Goal: Task Accomplishment & Management: Manage account settings

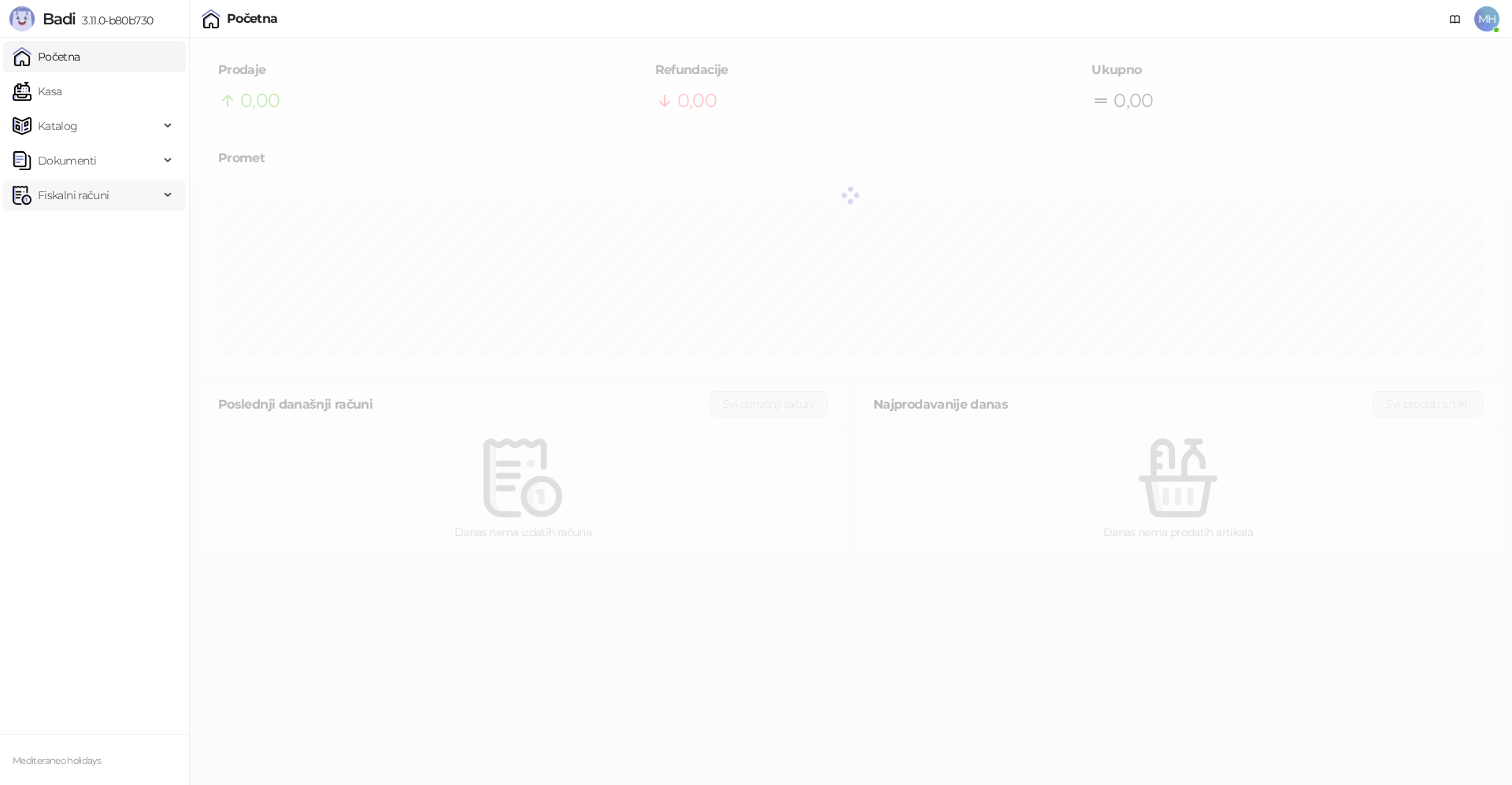
click at [89, 194] on span "Fiskalni računi" at bounding box center [73, 195] width 71 height 31
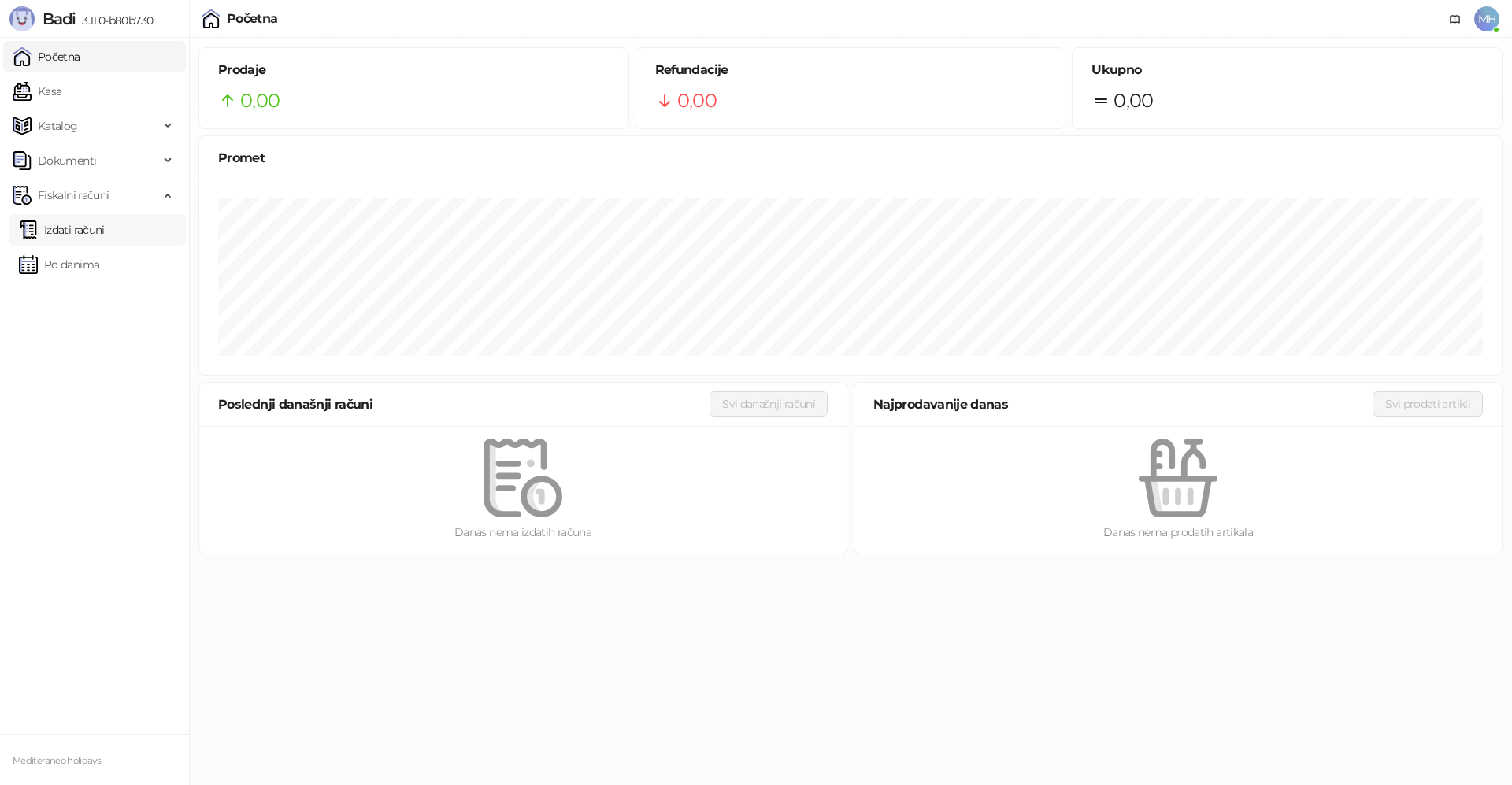
click at [70, 235] on link "Izdati računi" at bounding box center [61, 229] width 85 height 31
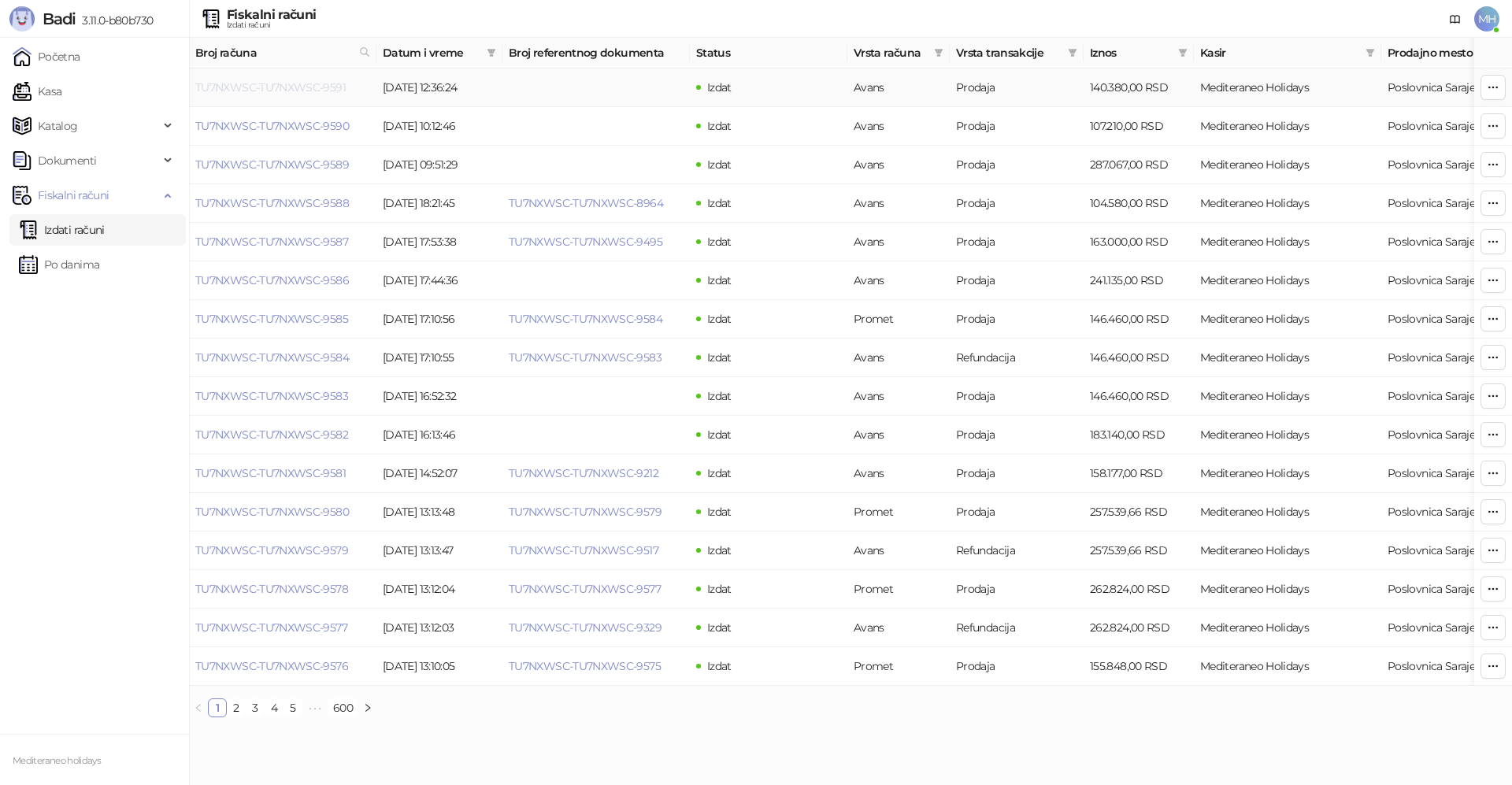
click at [280, 83] on link "TU7NXWSC-TU7NXWSC-9591" at bounding box center [270, 87] width 150 height 14
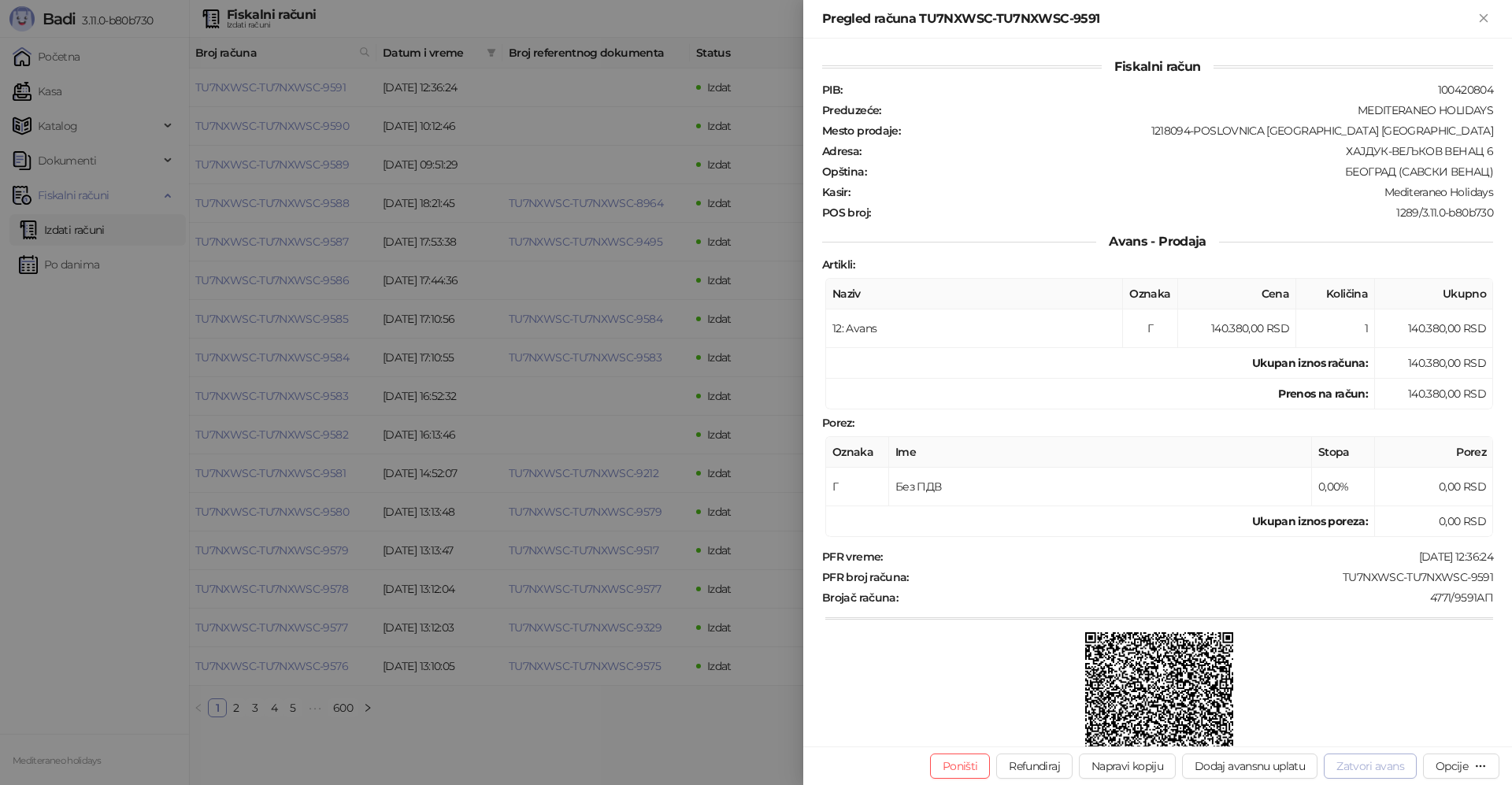
click at [1361, 770] on button "Zatvori avans" at bounding box center [1370, 766] width 93 height 25
type input "**********"
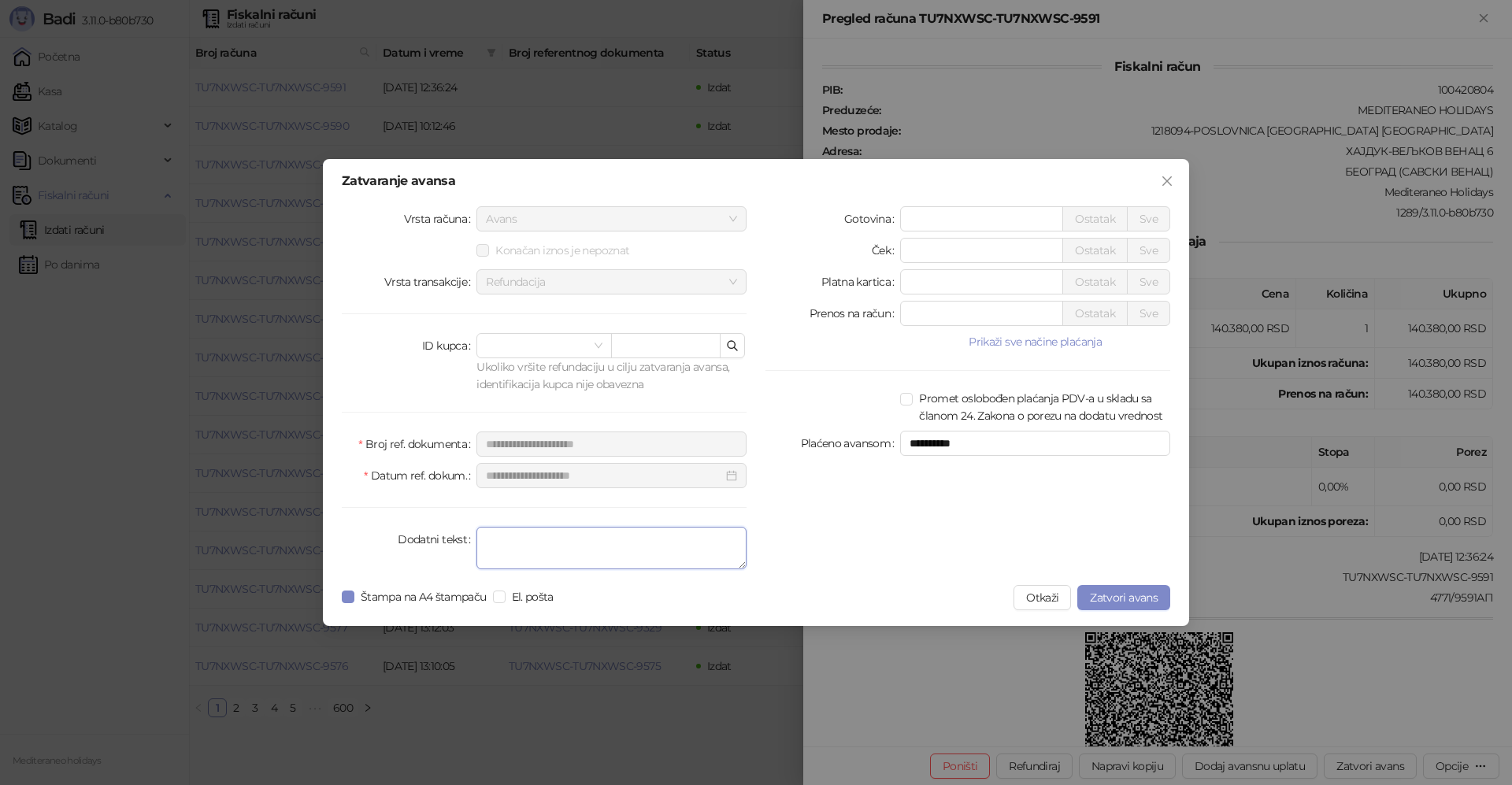
click at [505, 538] on textarea "Dodatni tekst" at bounding box center [611, 548] width 270 height 42
type textarea "*******"
click at [1114, 593] on span "Zatvori avans" at bounding box center [1123, 598] width 67 height 14
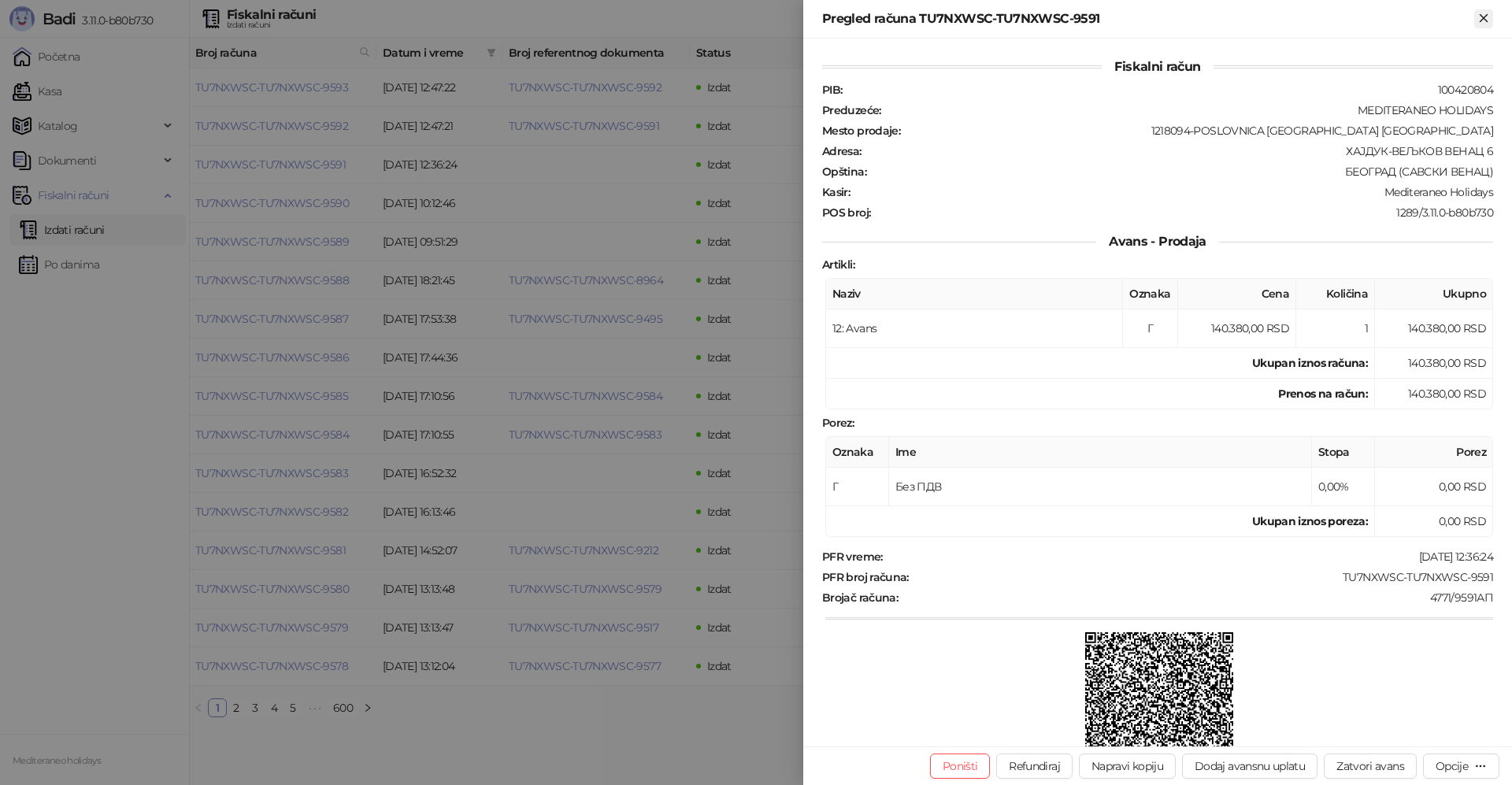
click at [1484, 22] on icon "Zatvori" at bounding box center [1483, 18] width 14 height 14
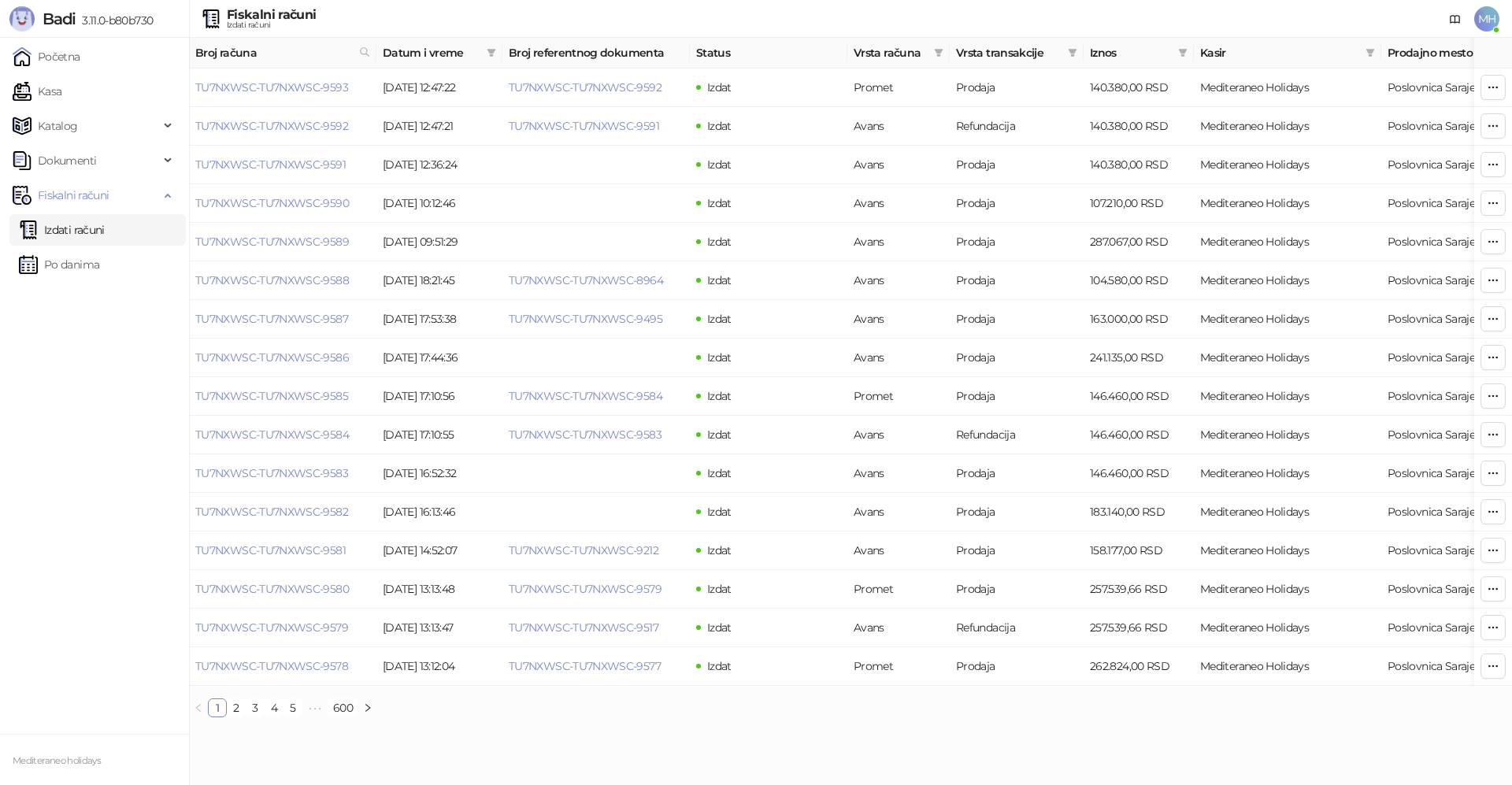
click at [49, 230] on link "Izdati računi" at bounding box center [61, 229] width 85 height 31
click at [279, 89] on link "TU7NXWSC-TU7NXWSC-9593" at bounding box center [271, 87] width 153 height 14
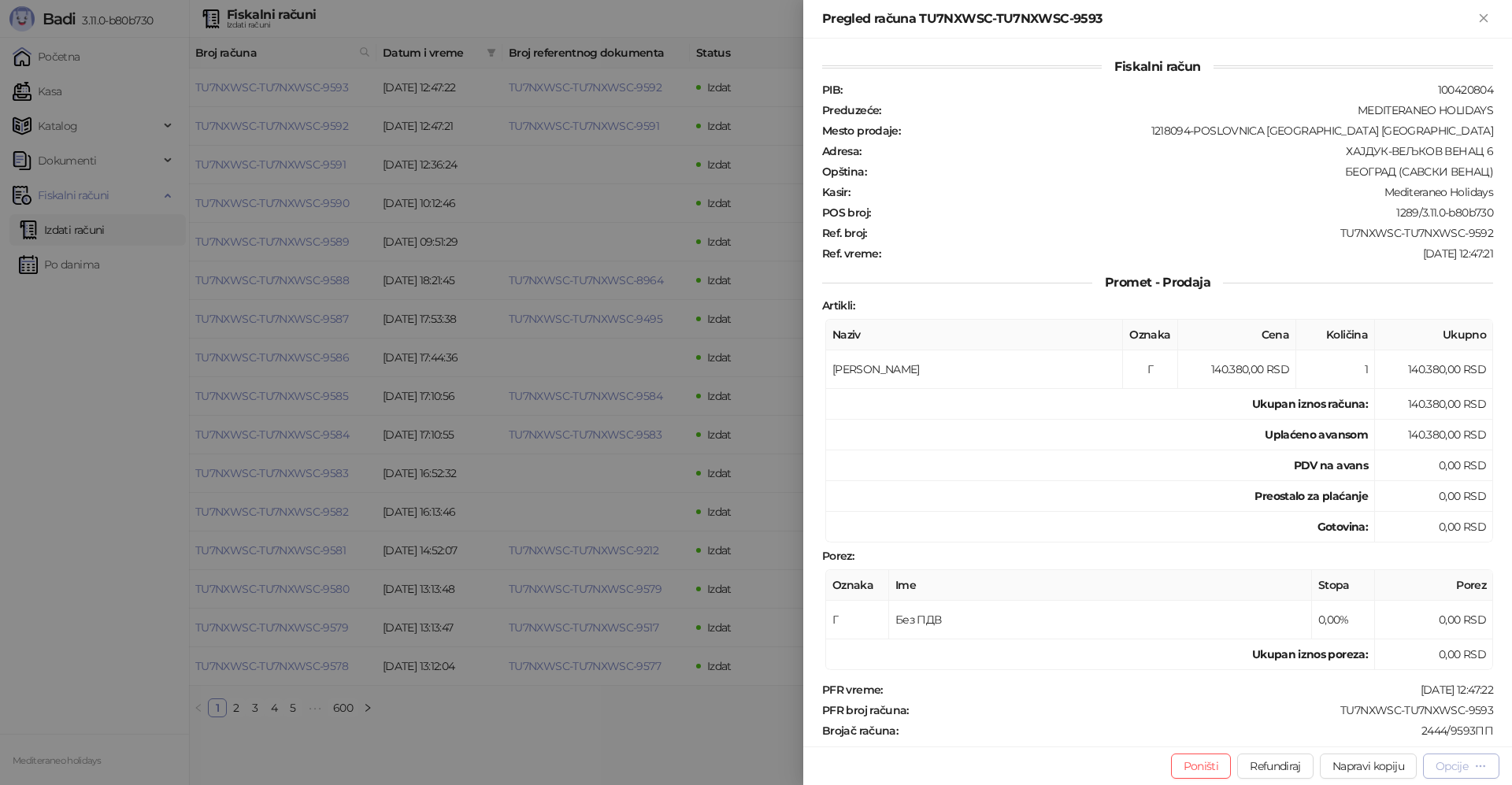
click at [1442, 765] on div "Opcije" at bounding box center [1452, 766] width 32 height 14
click at [1361, 734] on span "Preuzmi u PDF formatu" at bounding box center [1406, 735] width 162 height 17
click at [1489, 17] on icon "Zatvori" at bounding box center [1483, 18] width 14 height 14
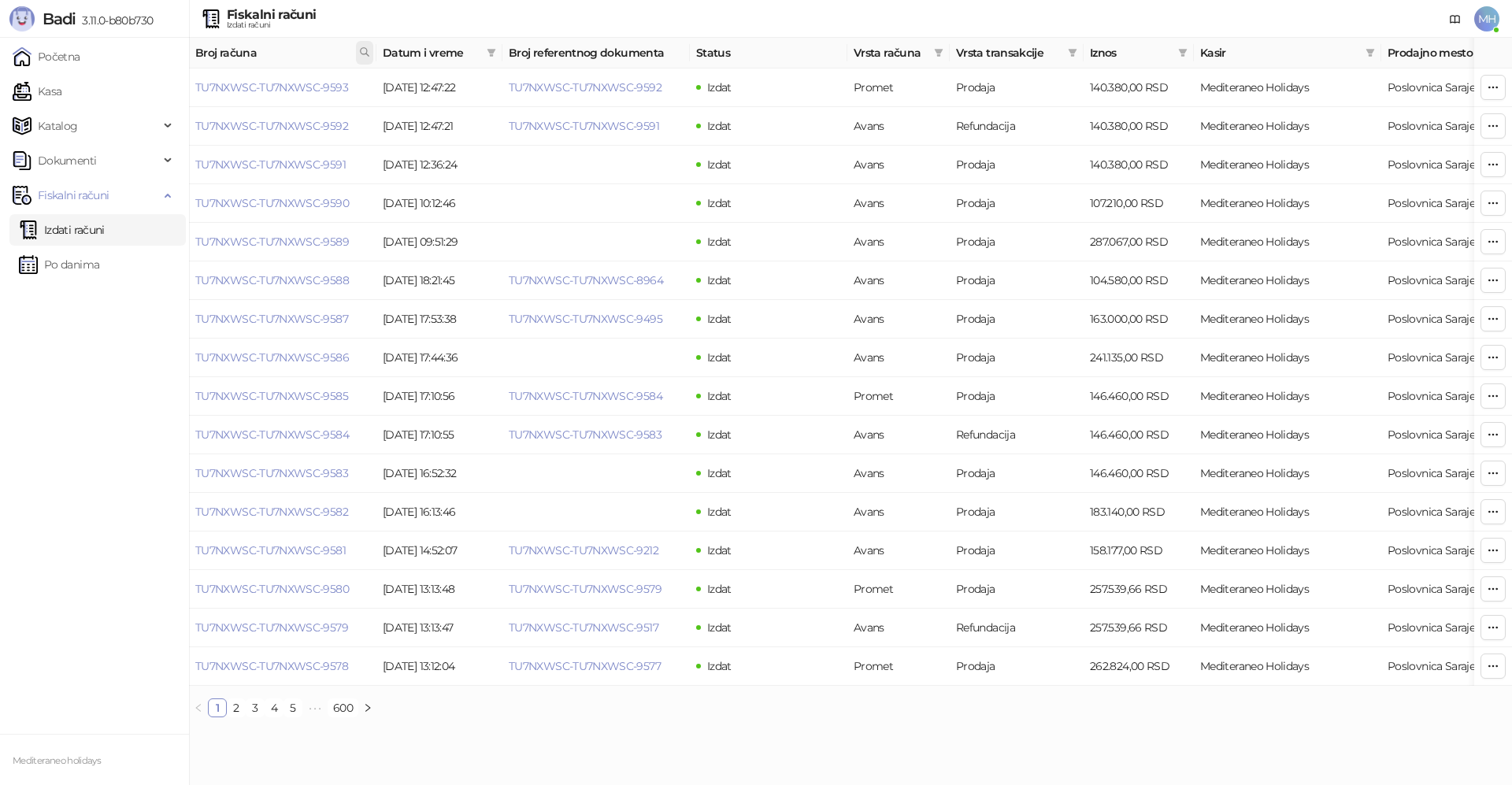
click at [365, 54] on icon at bounding box center [364, 52] width 11 height 11
type input "****"
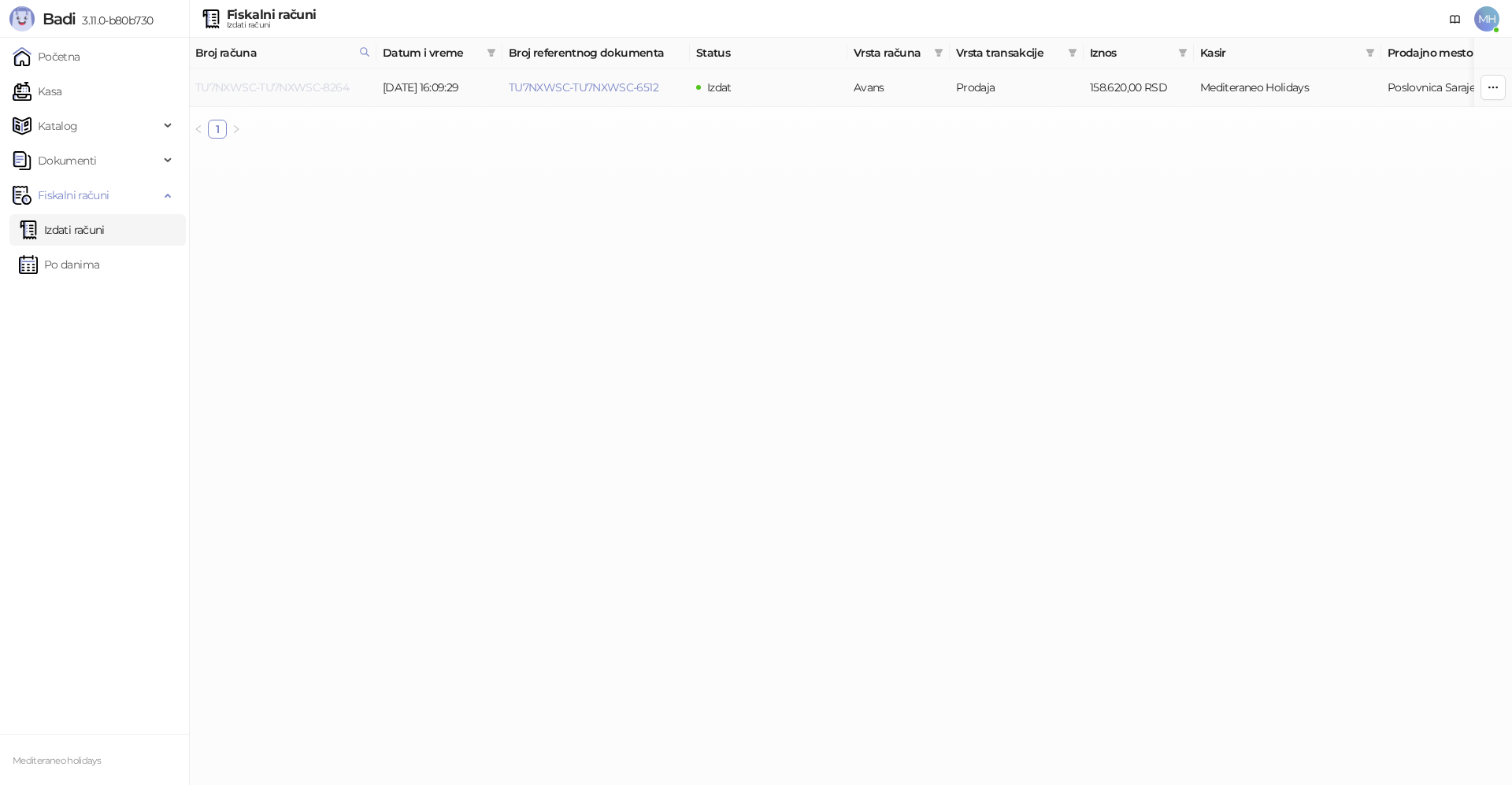
click at [331, 83] on link "TU7NXWSC-TU7NXWSC-8264" at bounding box center [271, 87] width 154 height 14
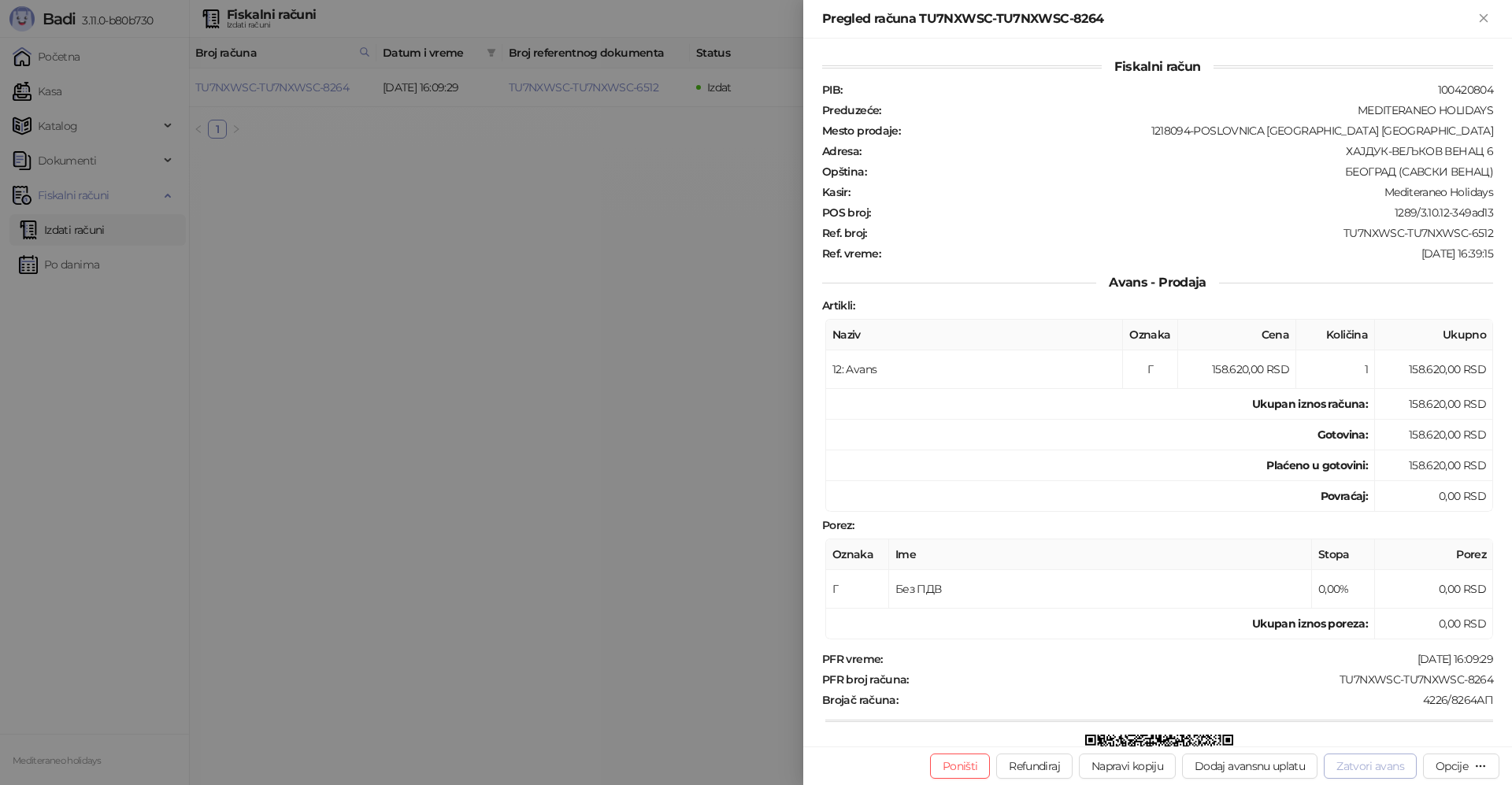
click at [1375, 765] on button "Zatvori avans" at bounding box center [1370, 766] width 93 height 25
type input "**********"
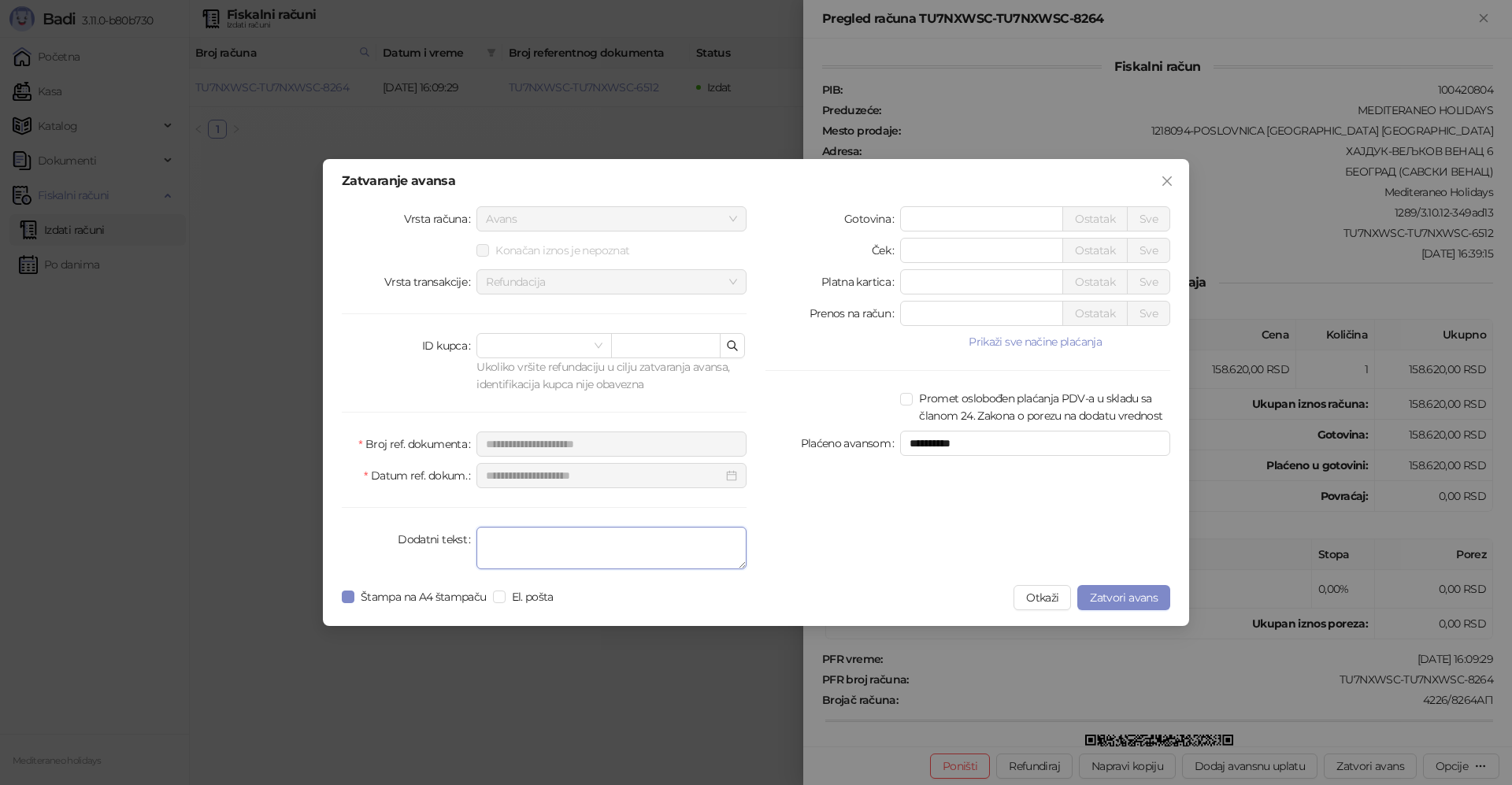
click at [654, 556] on textarea "Dodatni tekst" at bounding box center [611, 548] width 270 height 42
type textarea "*******"
click at [1140, 602] on span "Zatvori avans" at bounding box center [1123, 598] width 67 height 14
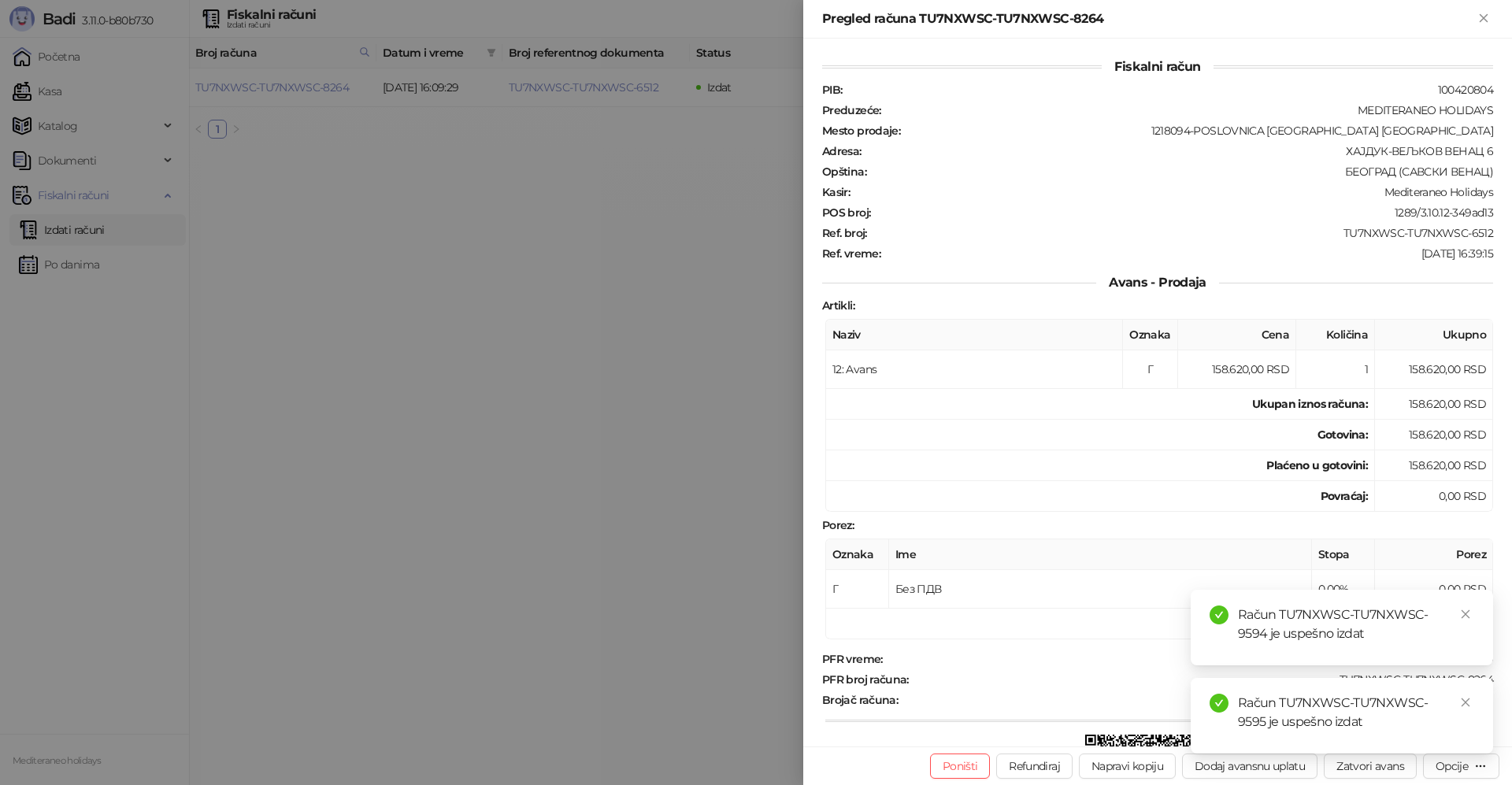
click at [1483, 9] on div "Pregled računa TU7NXWSC-TU7NXWSC-8264" at bounding box center [1158, 19] width 708 height 39
click at [1481, 19] on icon "Zatvori" at bounding box center [1483, 18] width 14 height 14
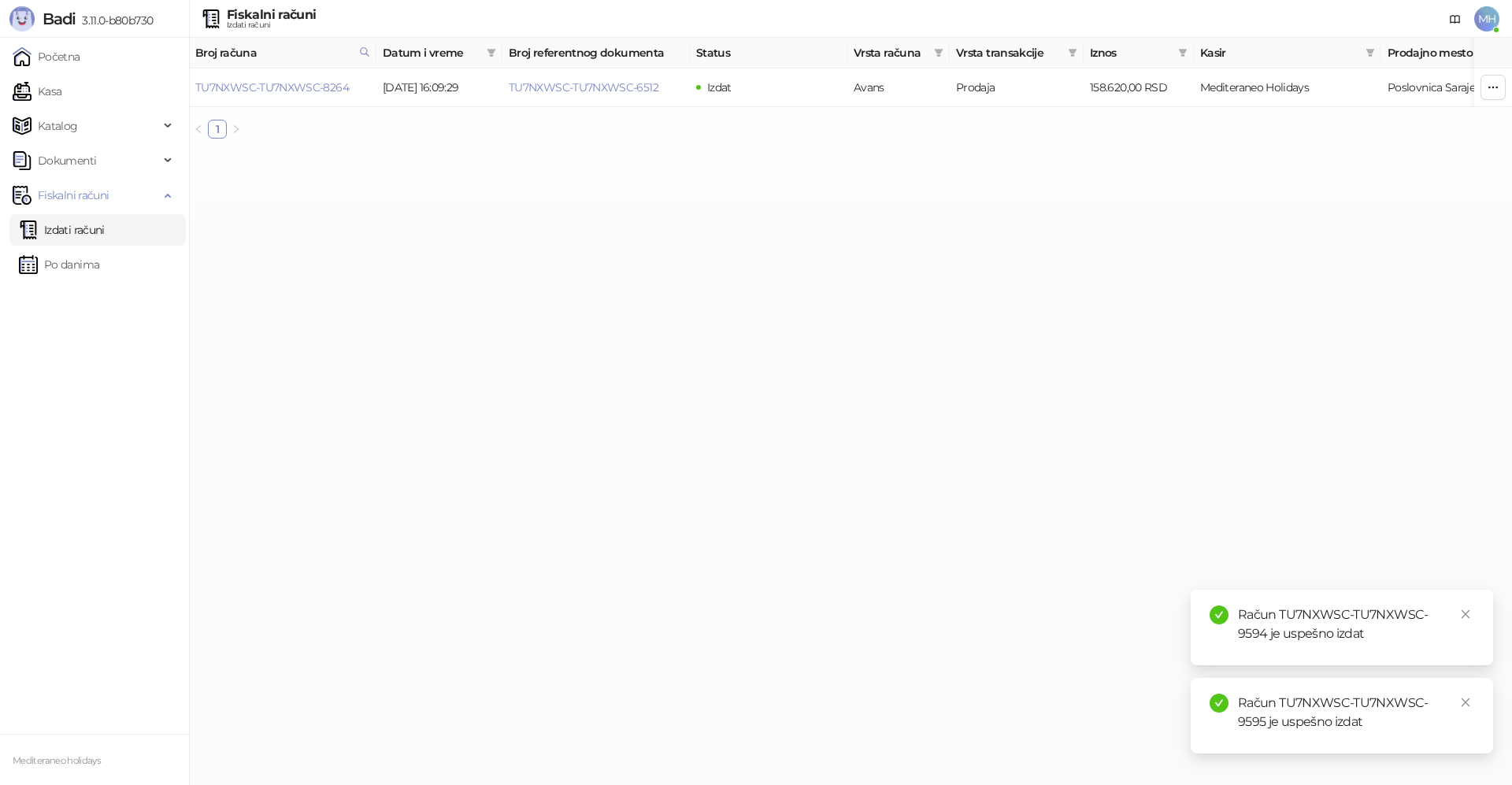
click at [80, 230] on link "Izdati računi" at bounding box center [61, 229] width 85 height 31
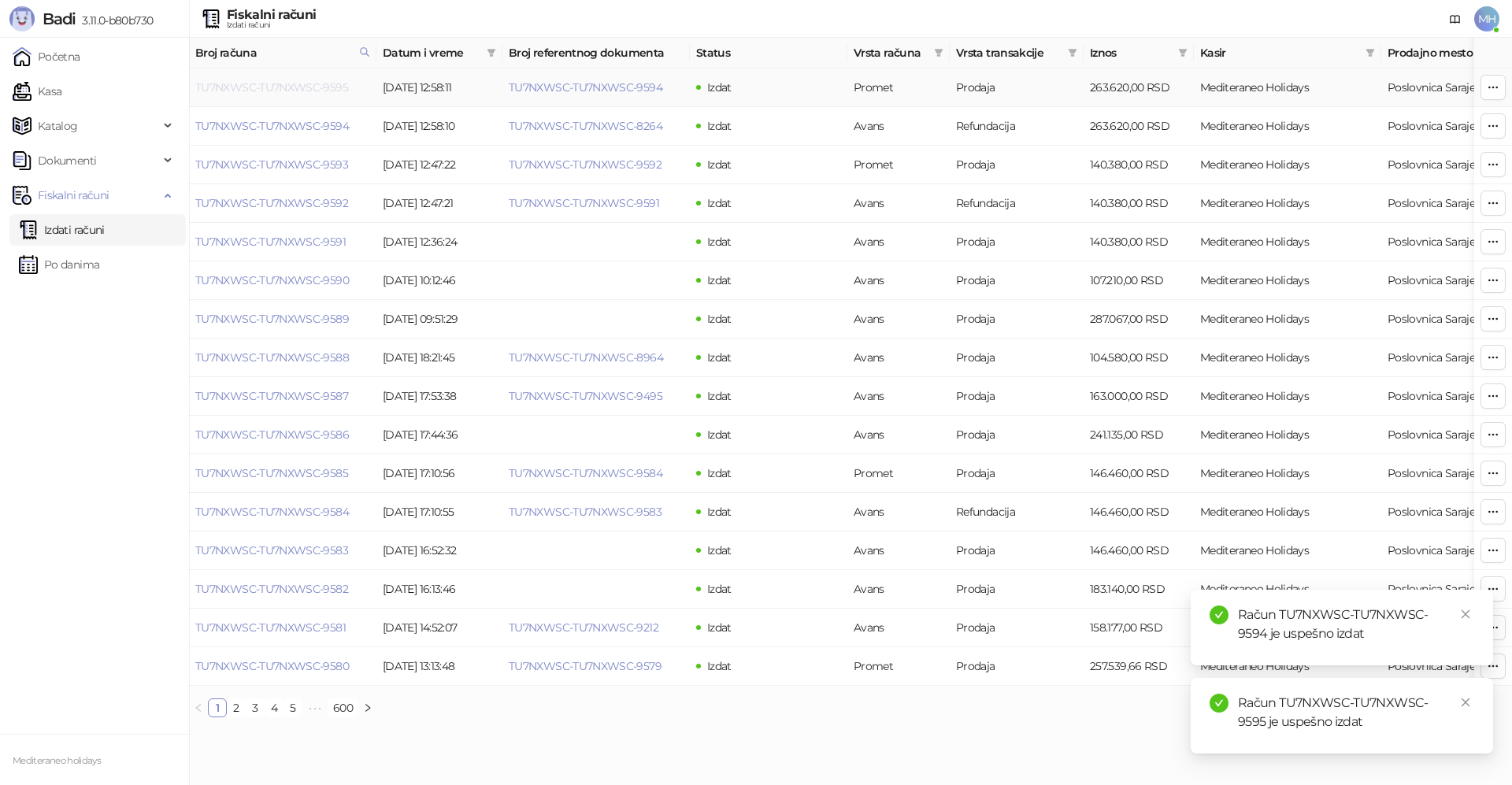
click at [307, 89] on link "TU7NXWSC-TU7NXWSC-9595" at bounding box center [271, 87] width 153 height 14
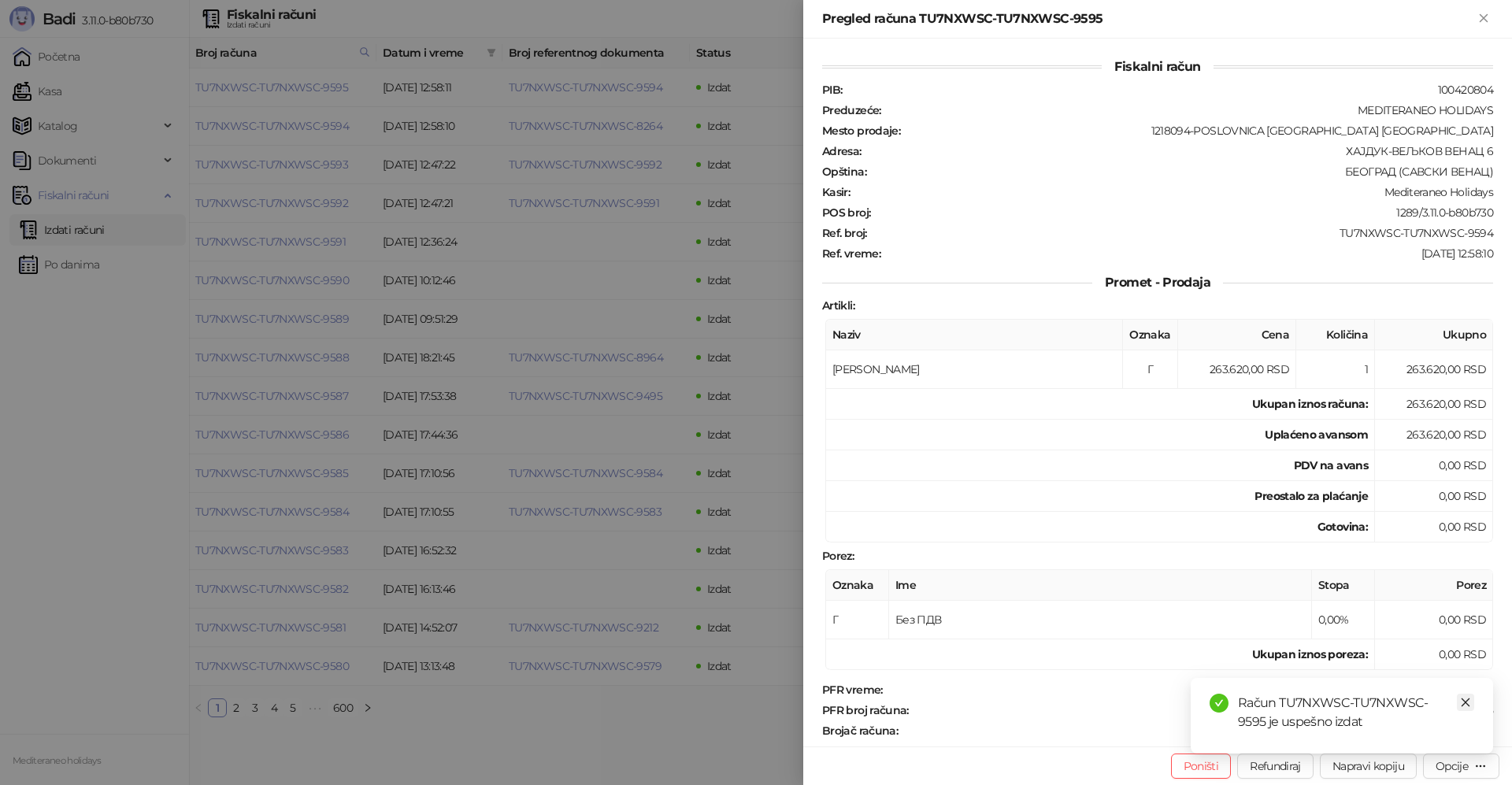
click at [1473, 701] on link "Close" at bounding box center [1465, 702] width 17 height 17
click at [1465, 760] on div "Opcije" at bounding box center [1452, 766] width 32 height 14
click at [1385, 734] on span "Preuzmi u PDF formatu" at bounding box center [1406, 735] width 162 height 17
click at [1489, 20] on icon "Zatvori" at bounding box center [1483, 18] width 14 height 14
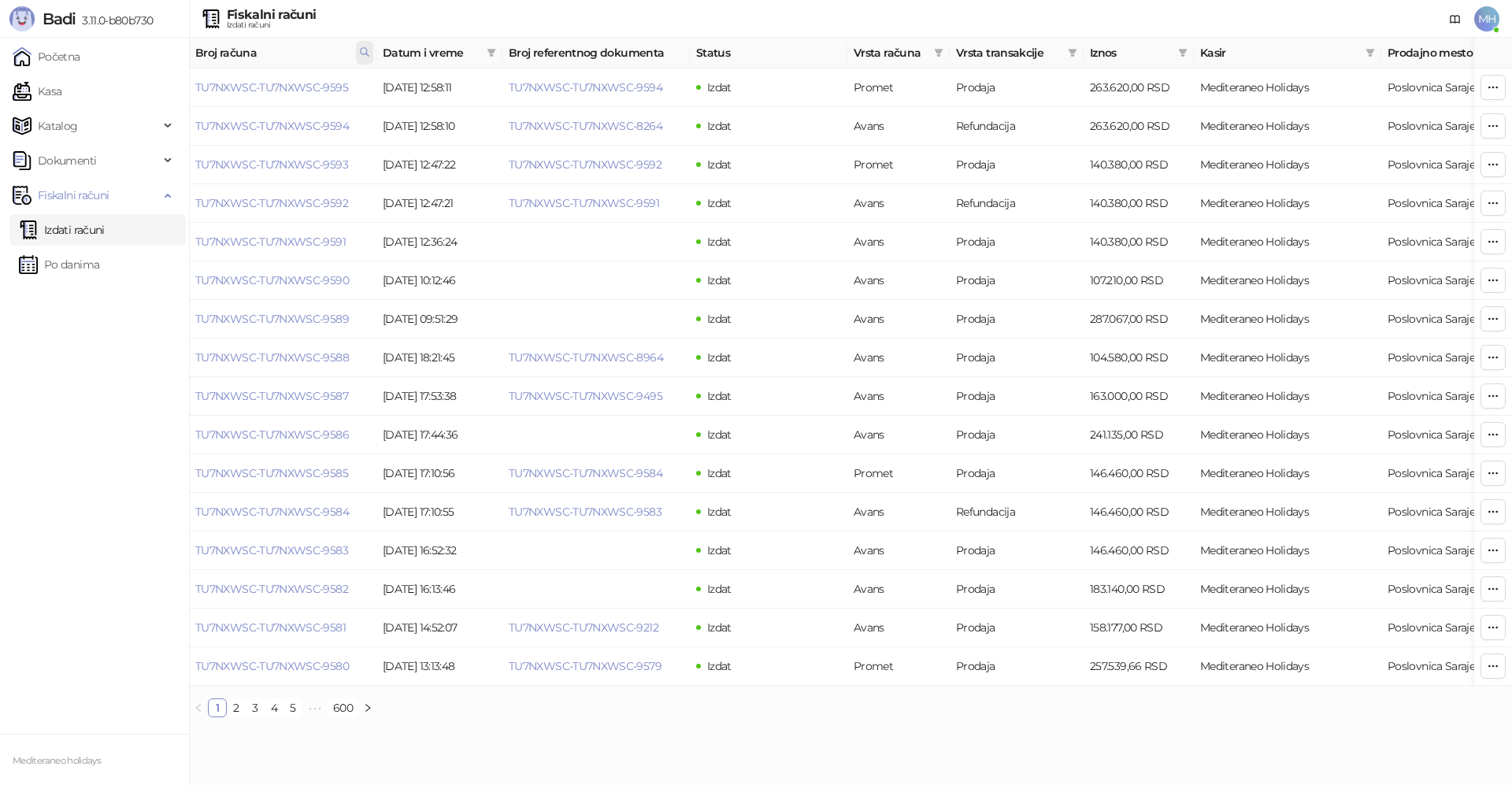
click at [370, 53] on span at bounding box center [364, 53] width 17 height 23
drag, startPoint x: 267, startPoint y: 93, endPoint x: 129, endPoint y: 89, distance: 138.1
click at [129, 89] on body "Badi 3.11.0-b80b730 Početna Kasa Katalog Dokumenti Fiskalni računi Izdati račun…" at bounding box center [756, 365] width 1512 height 730
type input "****"
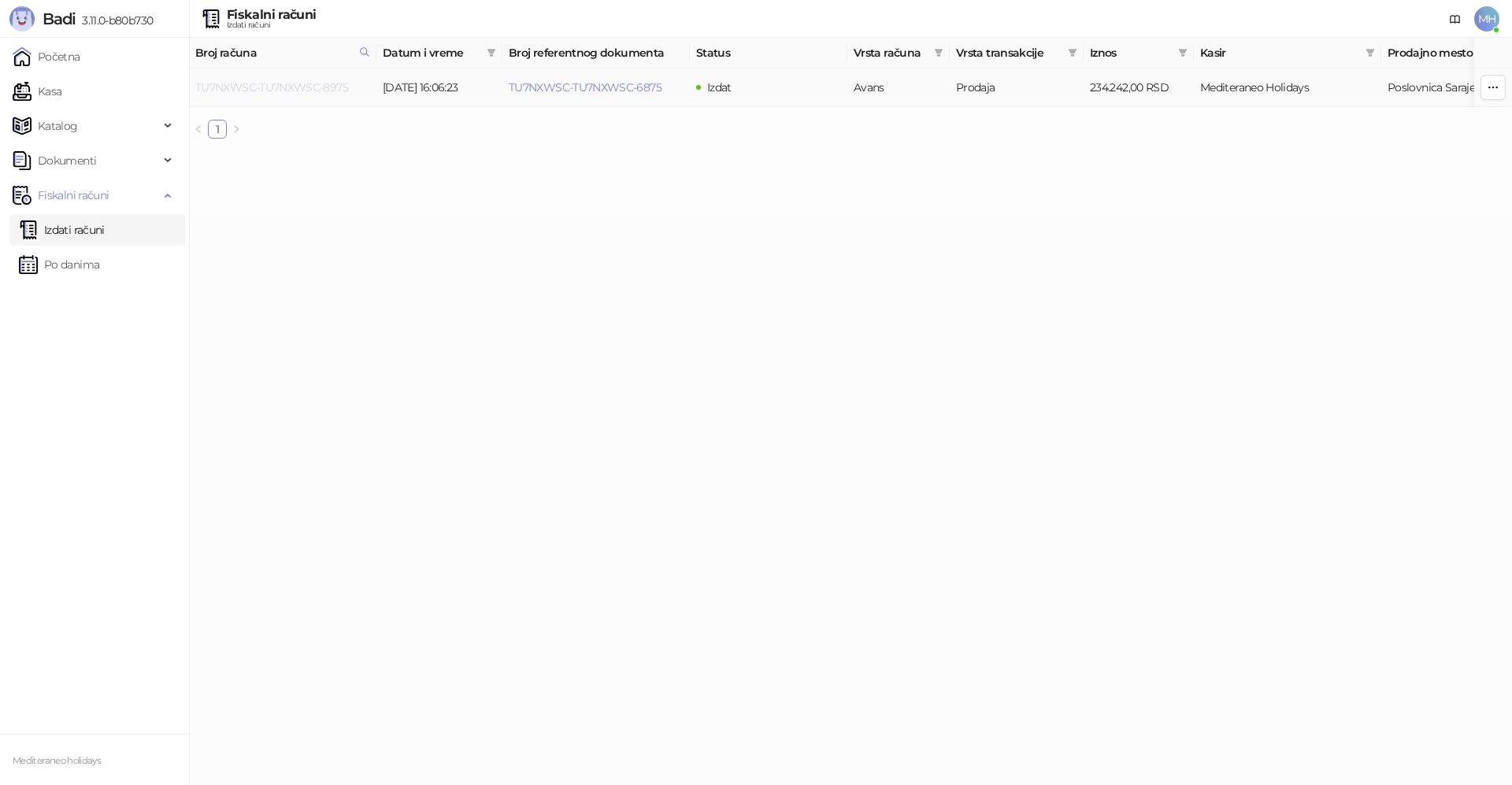
click at [338, 92] on link "TU7NXWSC-TU7NXWSC-8975" at bounding box center [271, 87] width 153 height 14
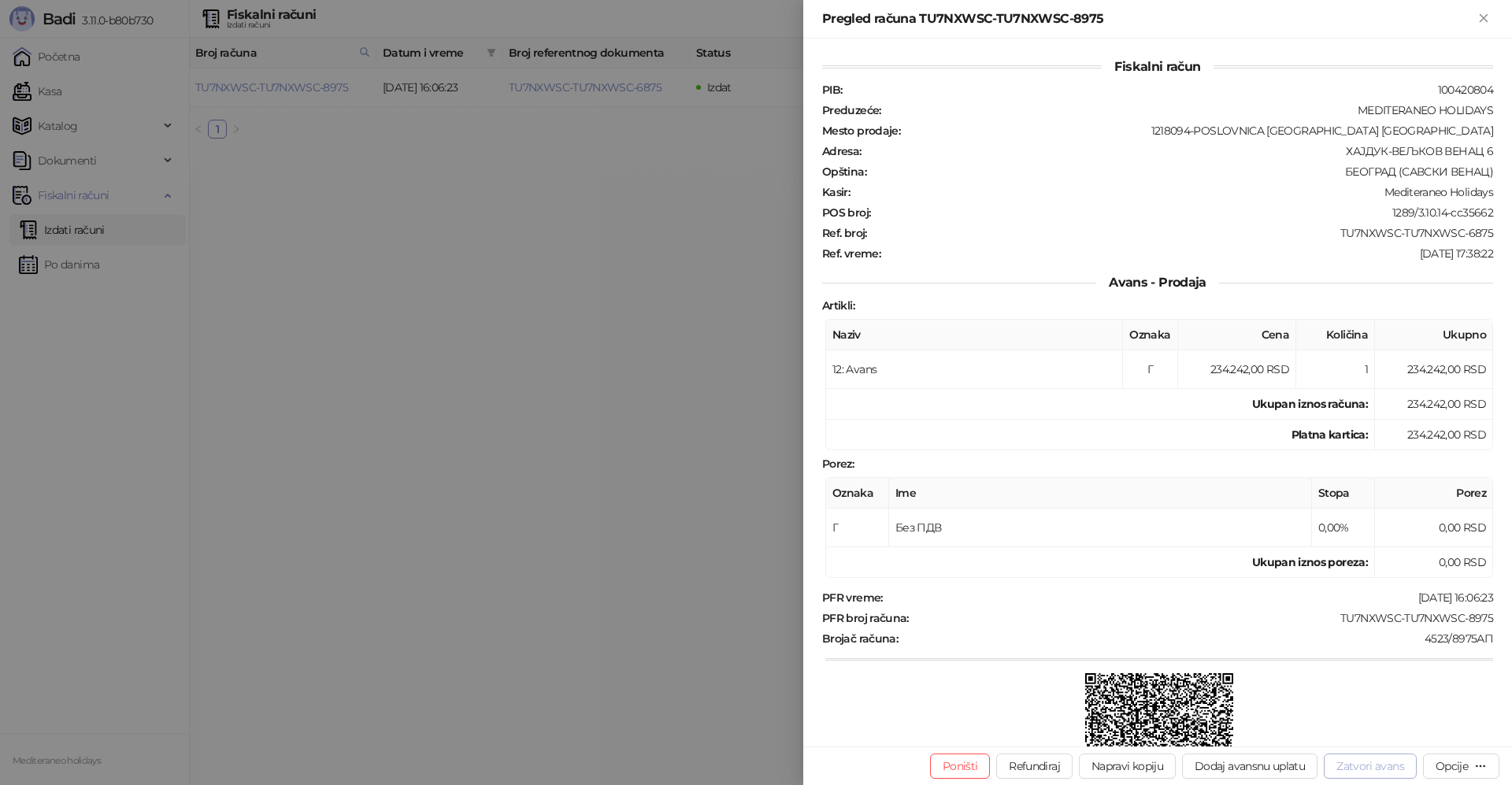
click at [1381, 773] on button "Zatvori avans" at bounding box center [1370, 766] width 93 height 25
type input "**********"
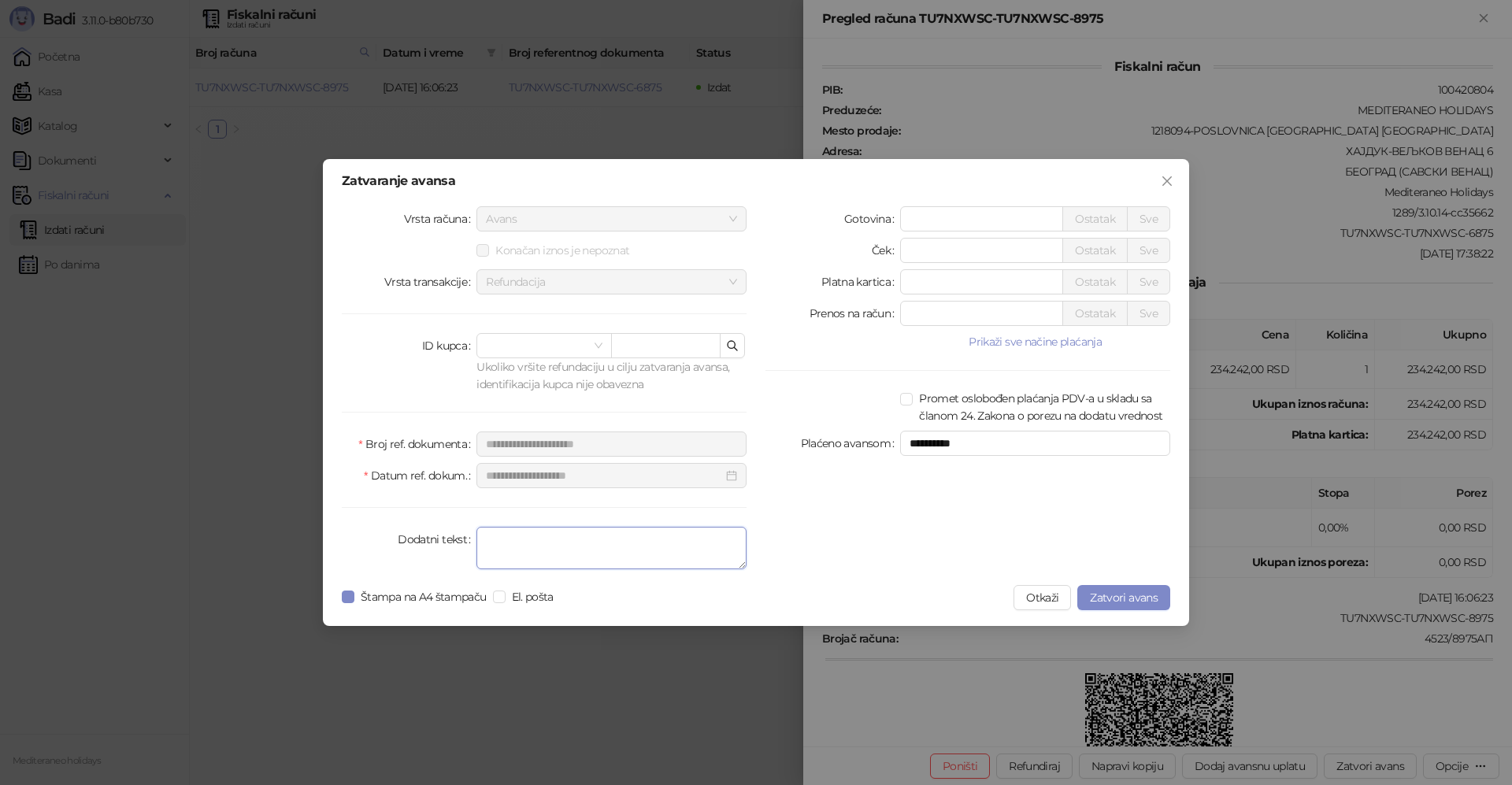
click at [606, 556] on textarea "Dodatni tekst" at bounding box center [611, 548] width 270 height 42
type textarea "*******"
click at [1128, 597] on span "Zatvori avans" at bounding box center [1123, 598] width 67 height 14
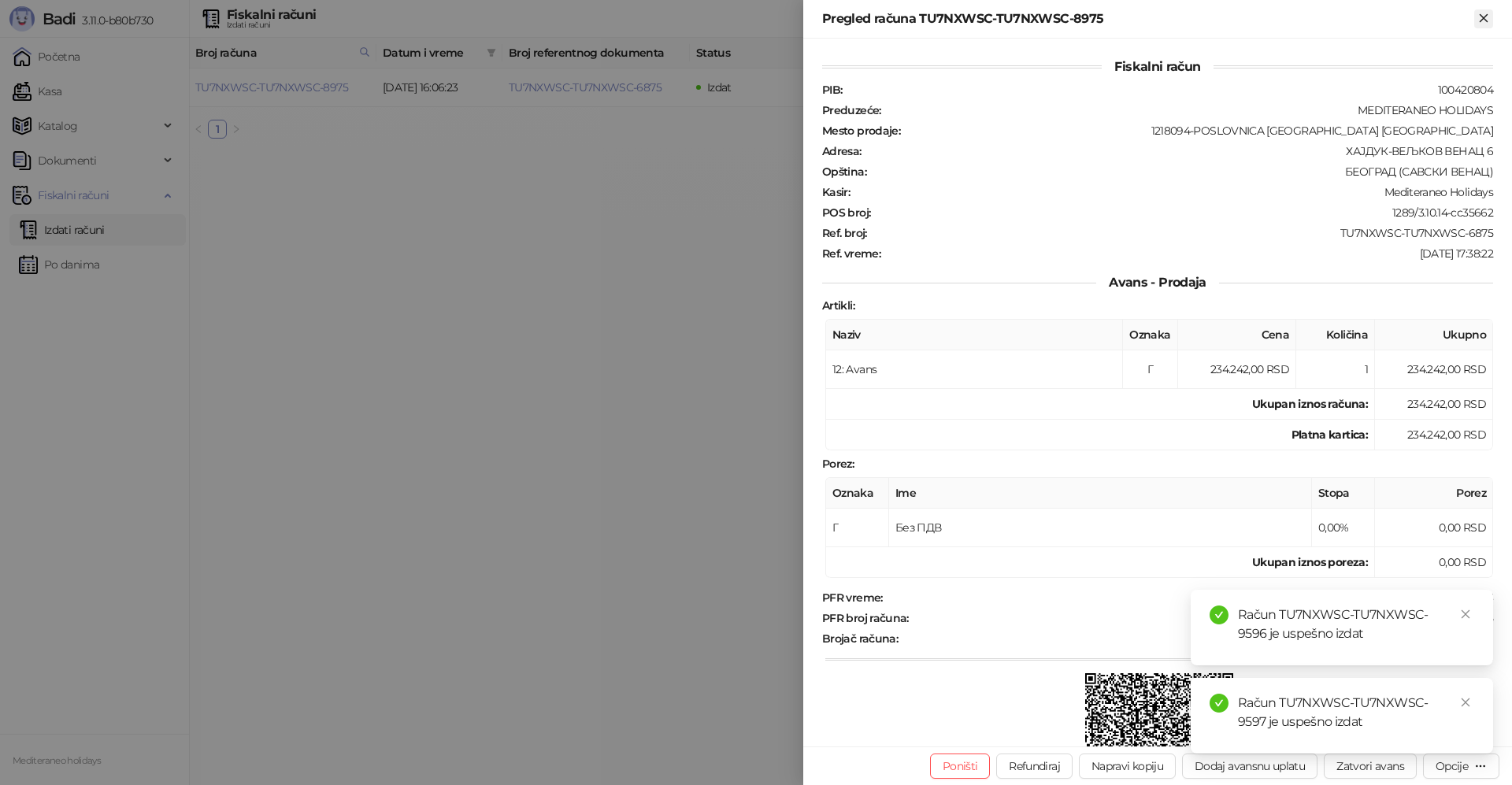
click at [1487, 16] on icon "Zatvori" at bounding box center [1483, 18] width 14 height 14
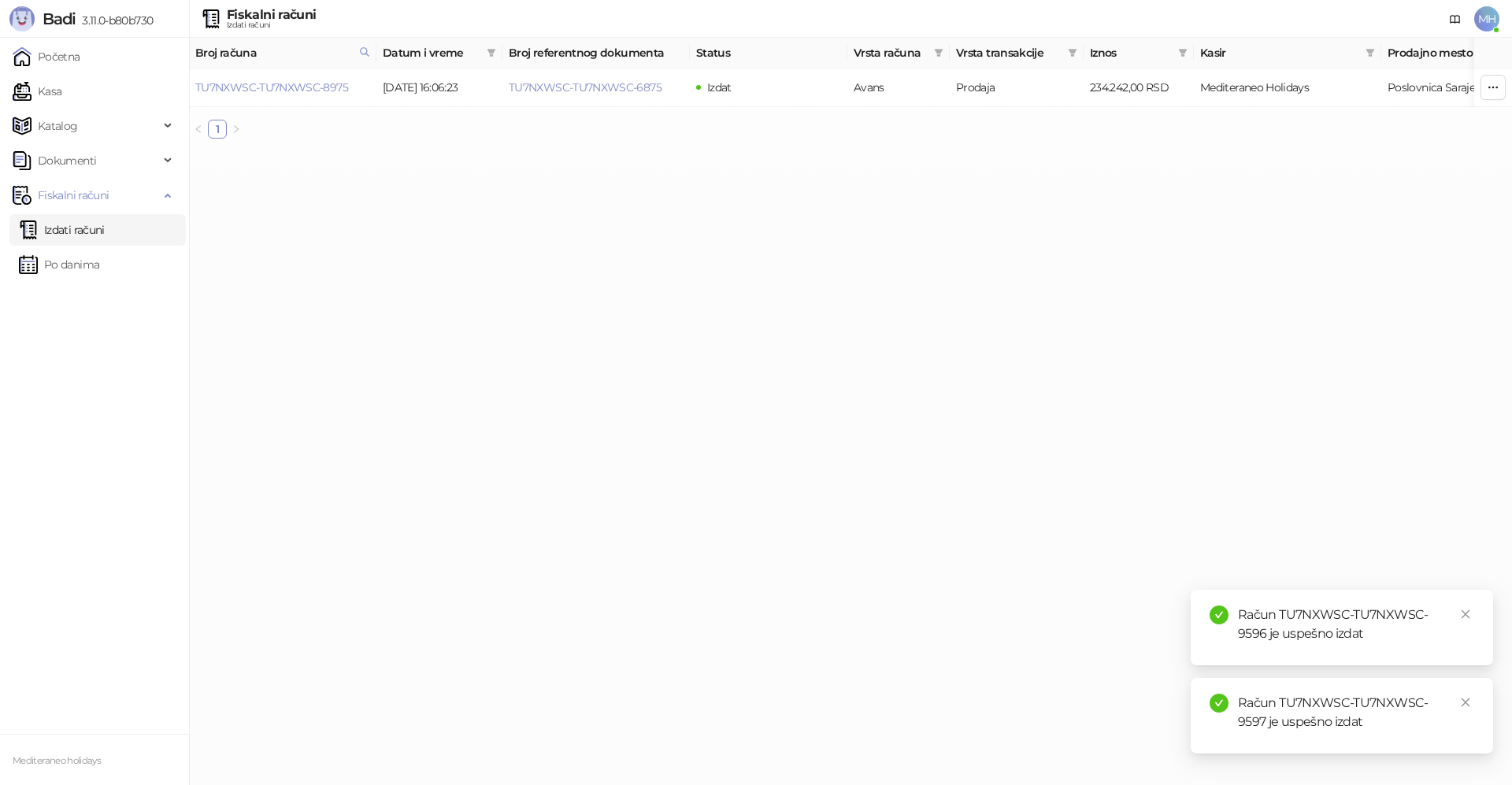
click at [85, 233] on link "Izdati računi" at bounding box center [61, 229] width 85 height 31
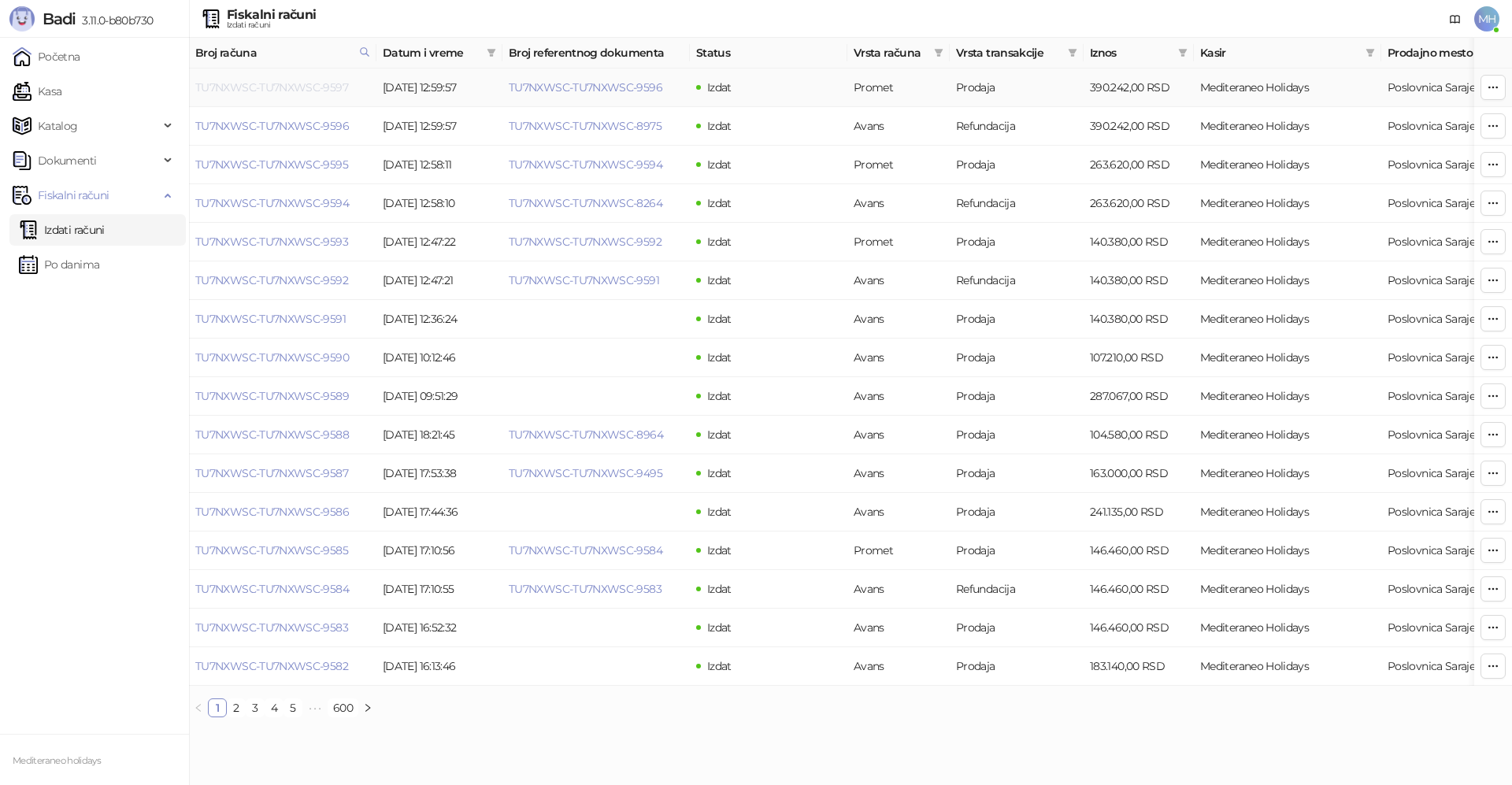
click at [340, 85] on link "TU7NXWSC-TU7NXWSC-9597" at bounding box center [271, 87] width 153 height 14
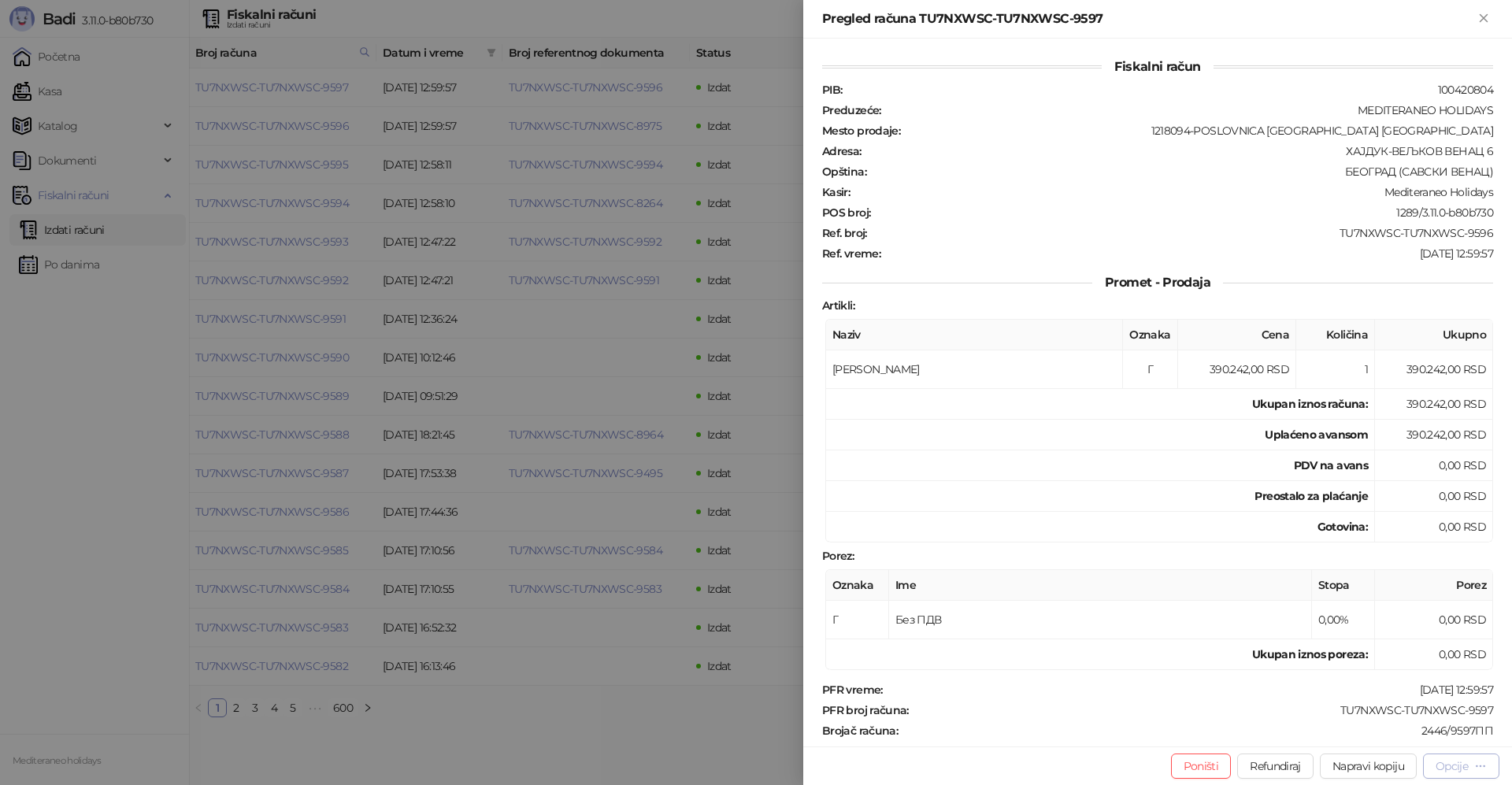
click at [1452, 765] on div "Opcije" at bounding box center [1452, 766] width 32 height 14
click at [1392, 728] on span "Preuzmi u PDF formatu" at bounding box center [1406, 735] width 162 height 17
click at [1489, 18] on icon "Zatvori" at bounding box center [1483, 18] width 14 height 14
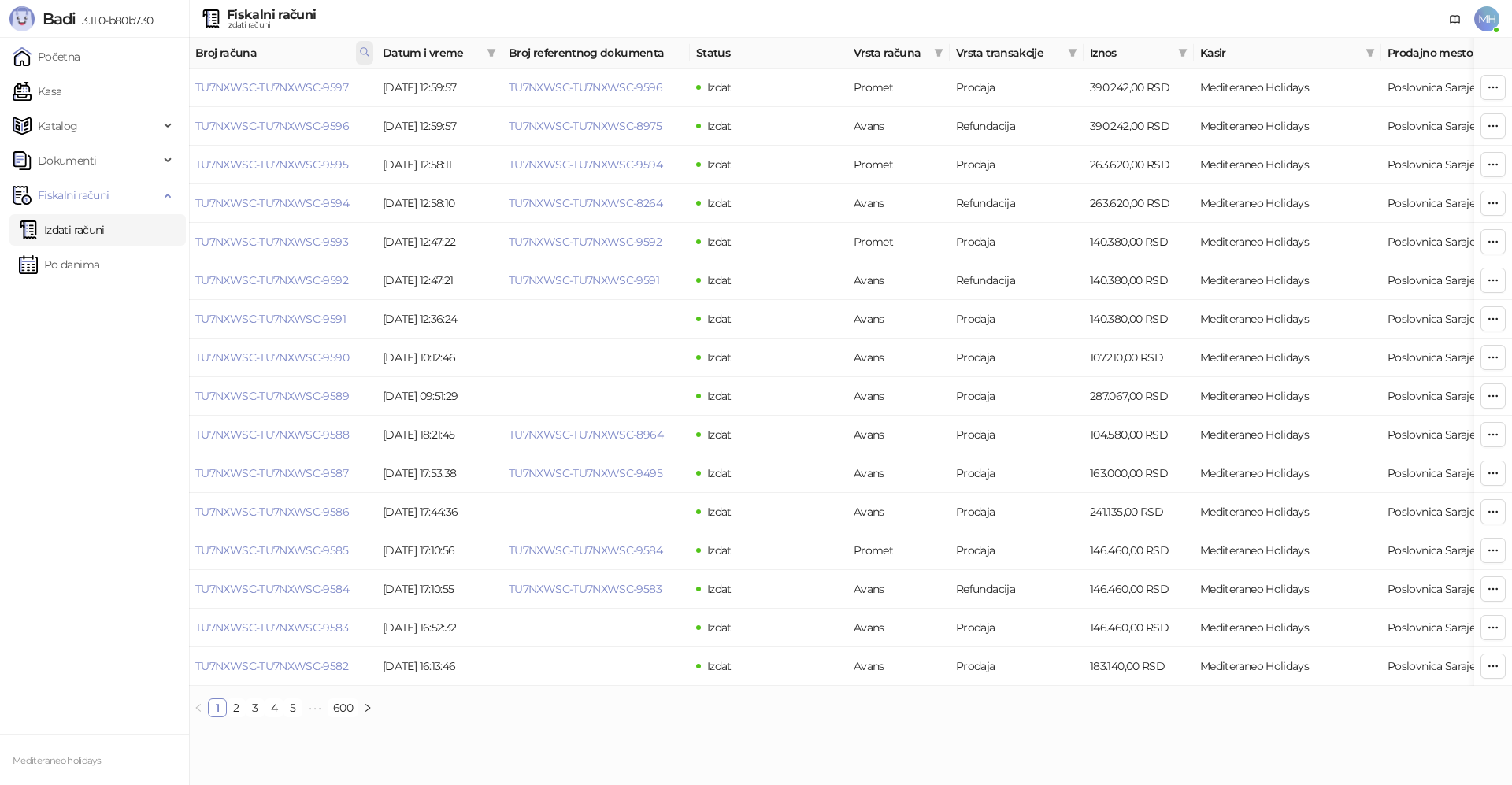
click at [370, 51] on span at bounding box center [364, 53] width 17 height 23
drag, startPoint x: 119, startPoint y: 85, endPoint x: 102, endPoint y: 88, distance: 17.3
click at [102, 88] on body "Badi 3.11.0-b80b730 Početna Kasa Katalog Dokumenti Fiskalni računi Izdati račun…" at bounding box center [756, 365] width 1512 height 730
type input "****"
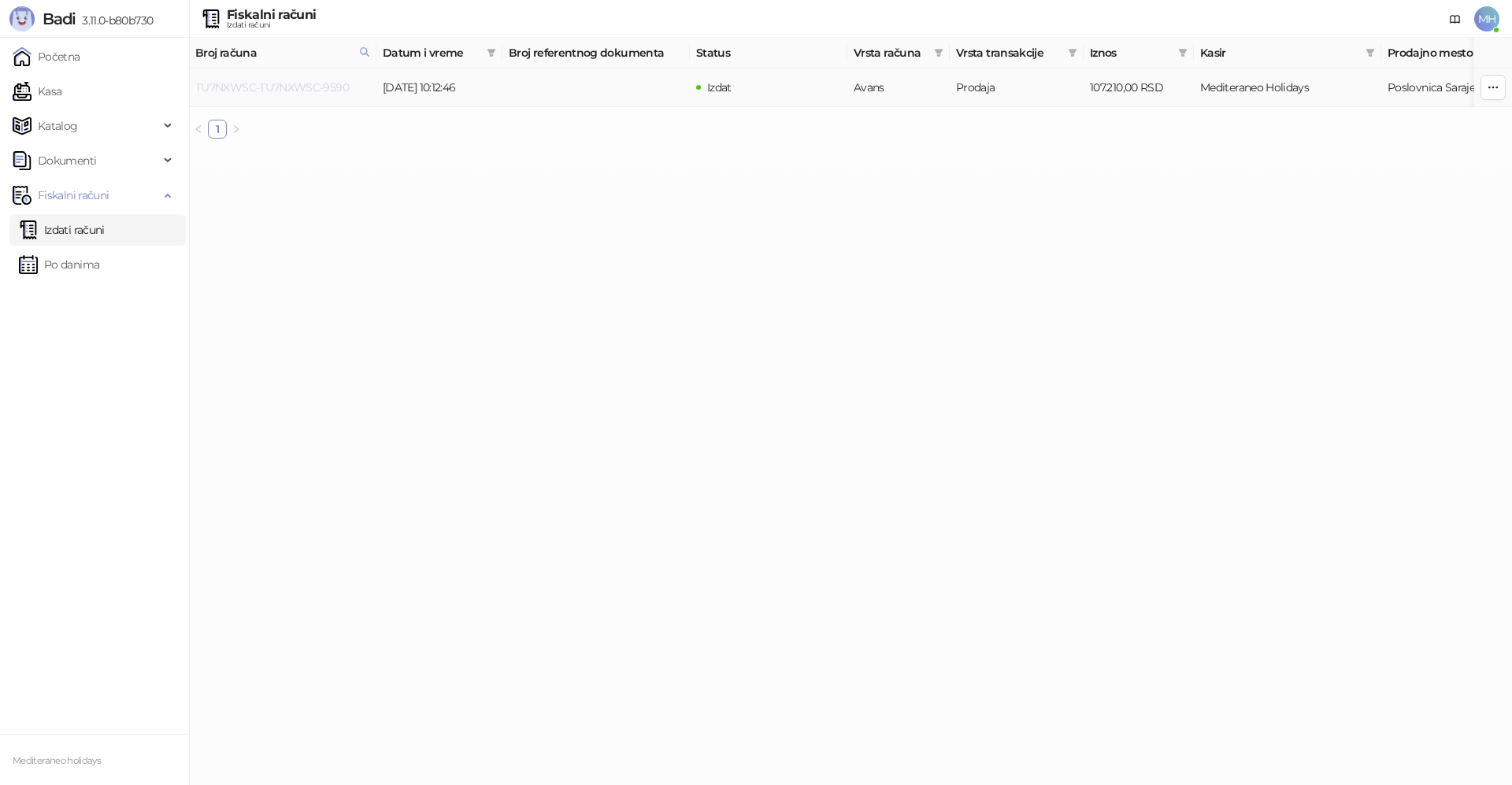
click at [281, 84] on link "TU7NXWSC-TU7NXWSC-9590" at bounding box center [271, 87] width 154 height 14
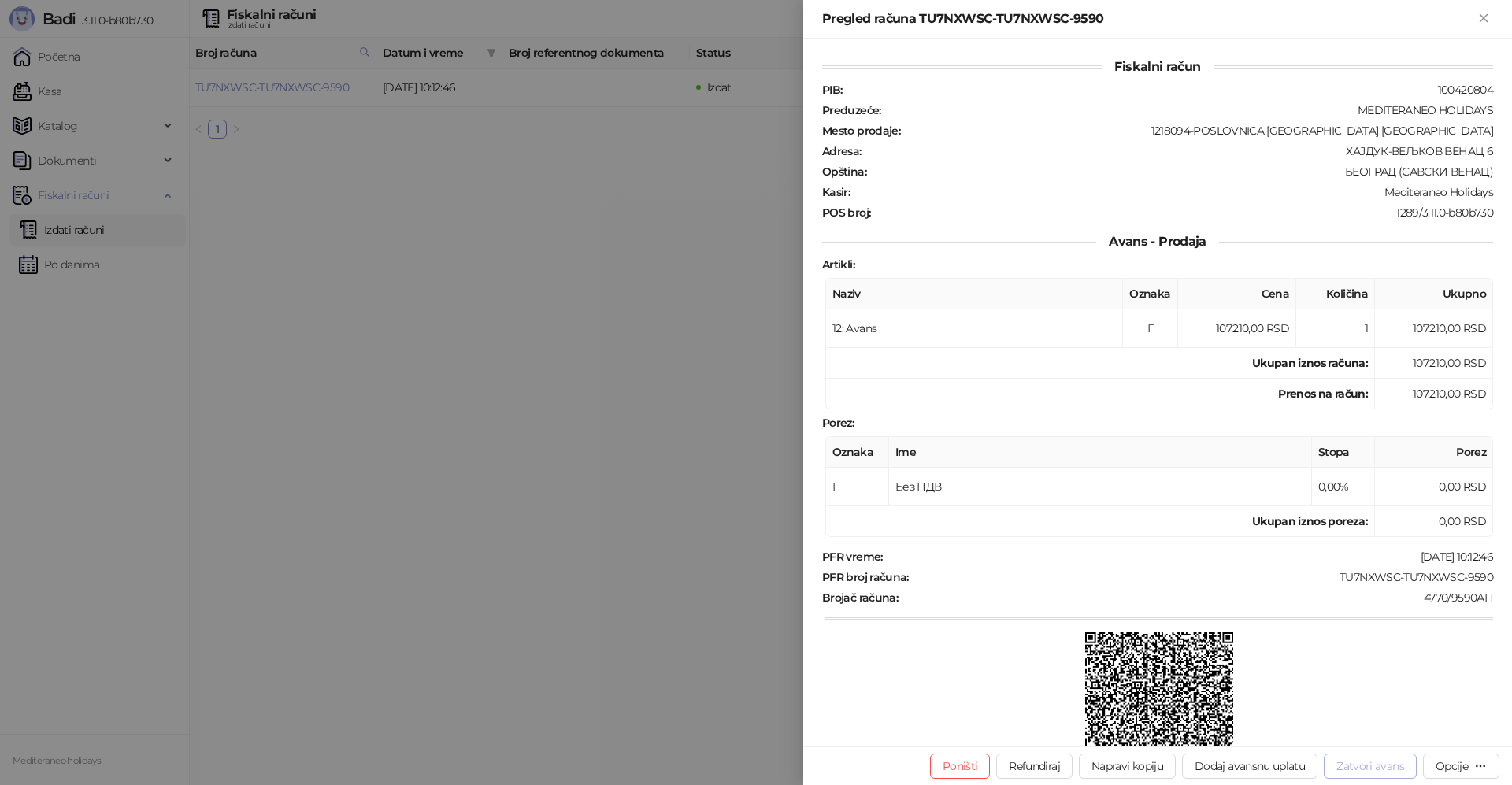
click at [1365, 768] on button "Zatvori avans" at bounding box center [1370, 766] width 93 height 25
type input "**********"
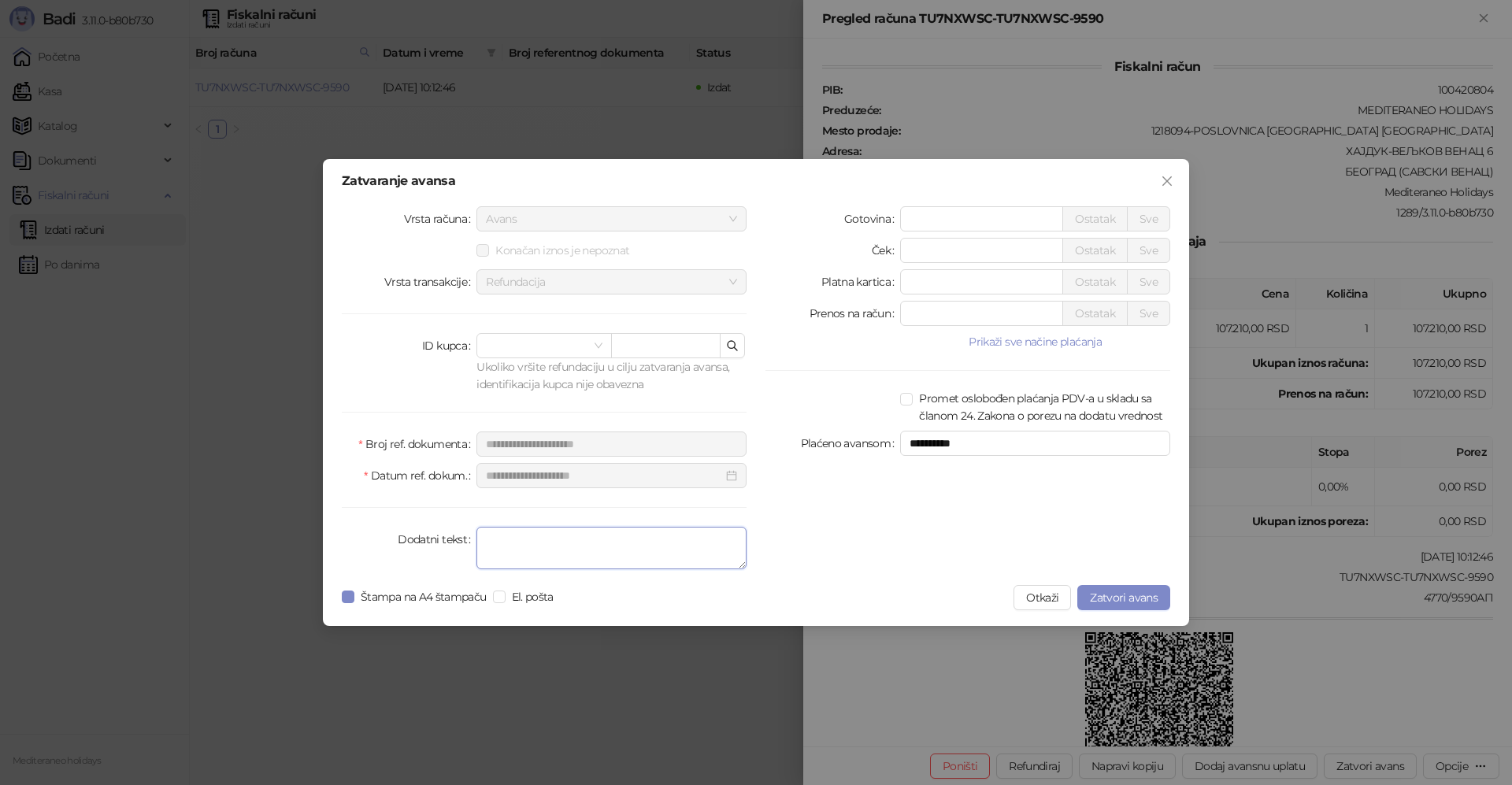
click at [647, 549] on textarea "Dodatni tekst" at bounding box center [611, 548] width 270 height 42
type textarea "*******"
click at [1111, 600] on span "Zatvori avans" at bounding box center [1123, 598] width 67 height 14
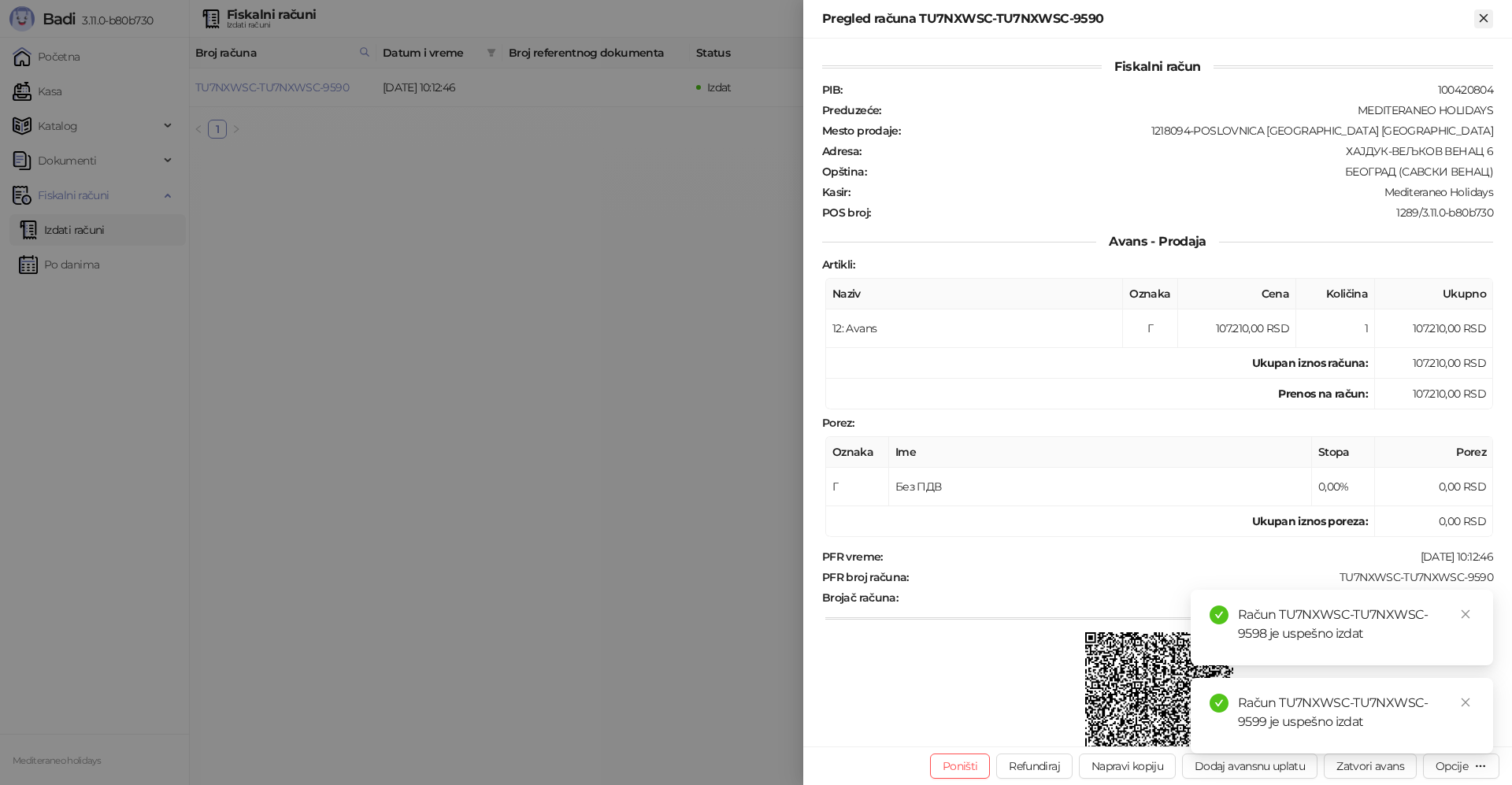
click at [1487, 21] on icon "Zatvori" at bounding box center [1483, 18] width 7 height 7
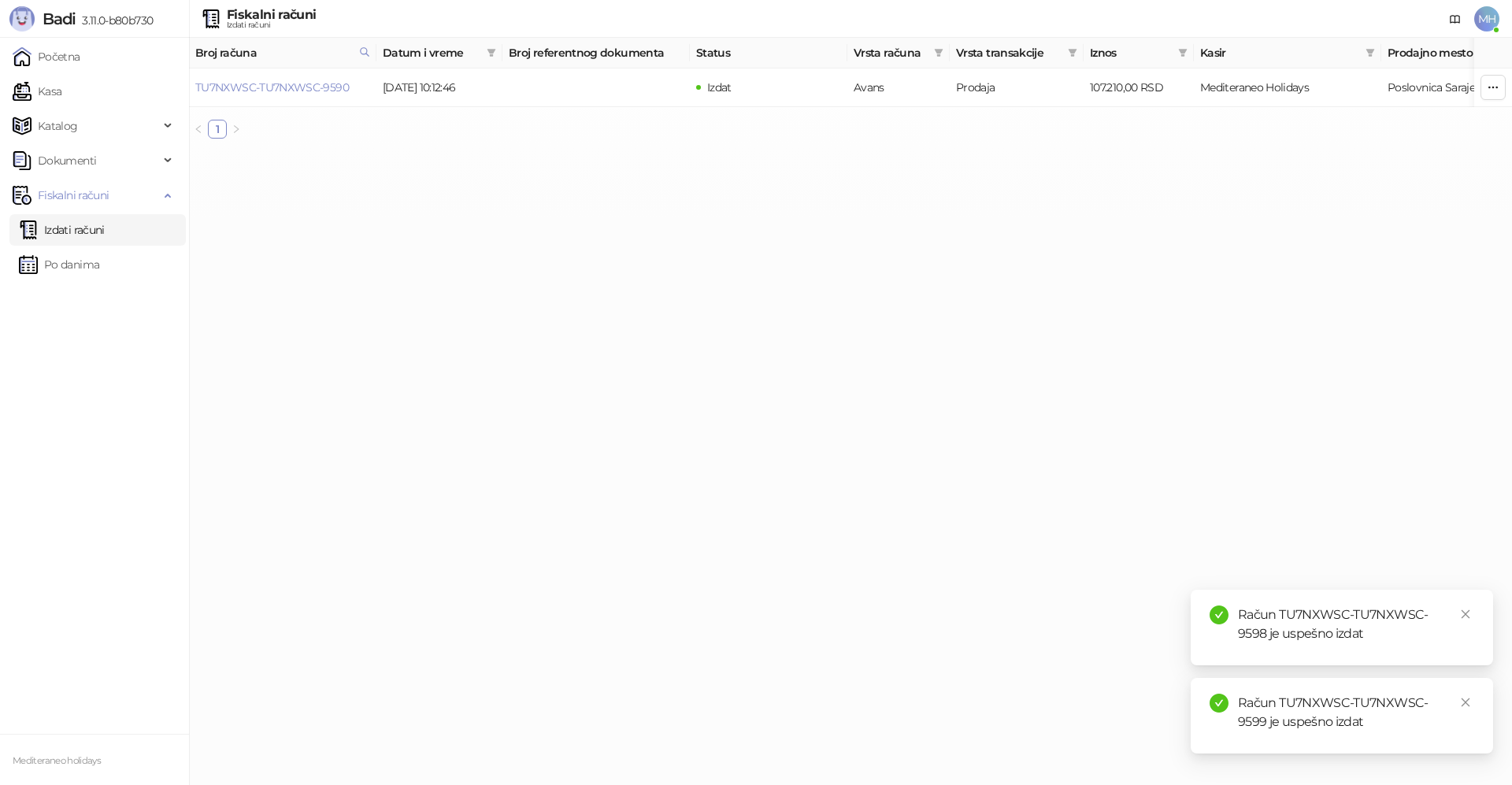
click at [79, 231] on link "Izdati računi" at bounding box center [61, 229] width 85 height 31
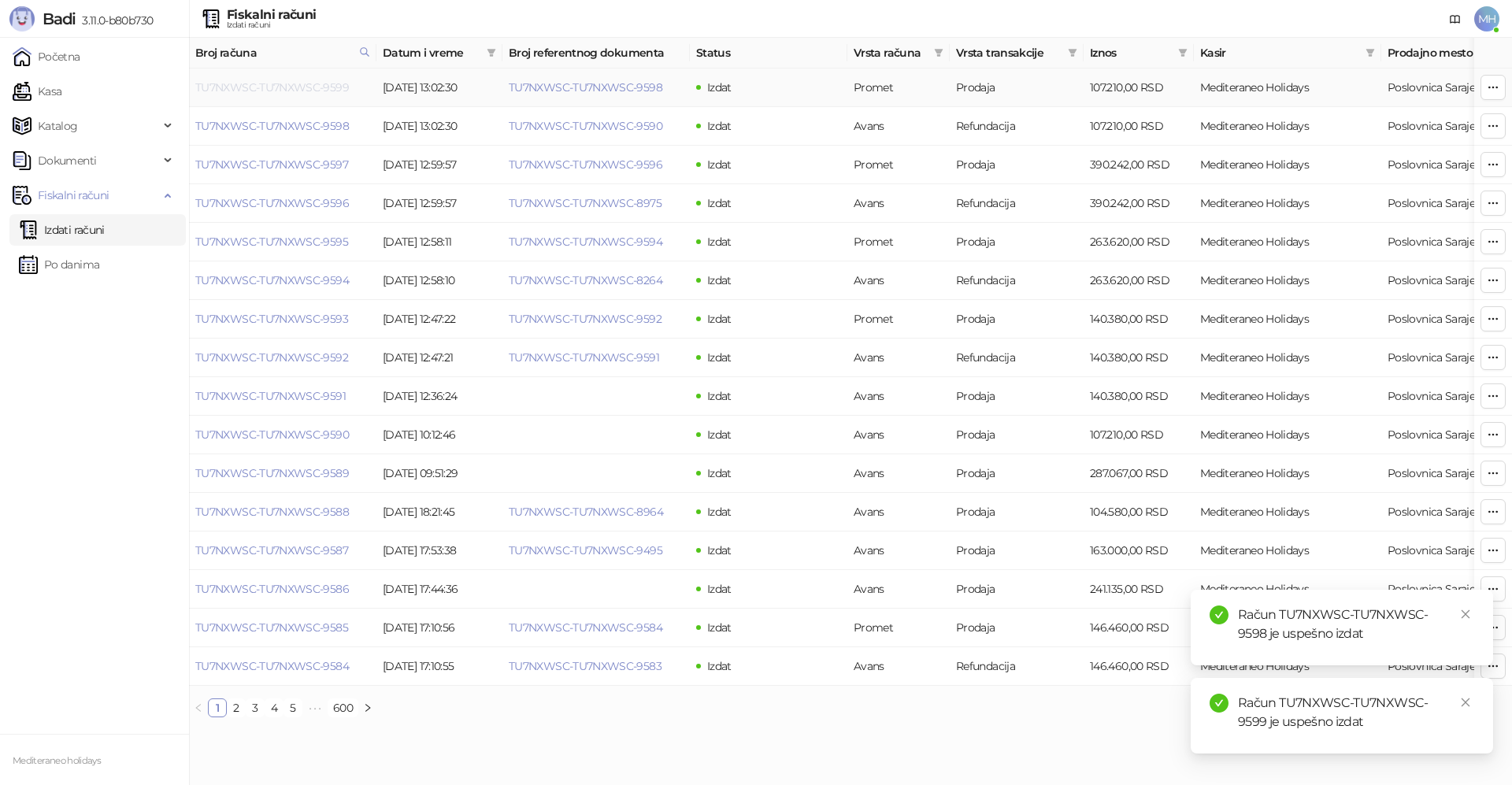
click at [308, 85] on link "TU7NXWSC-TU7NXWSC-9599" at bounding box center [271, 87] width 154 height 14
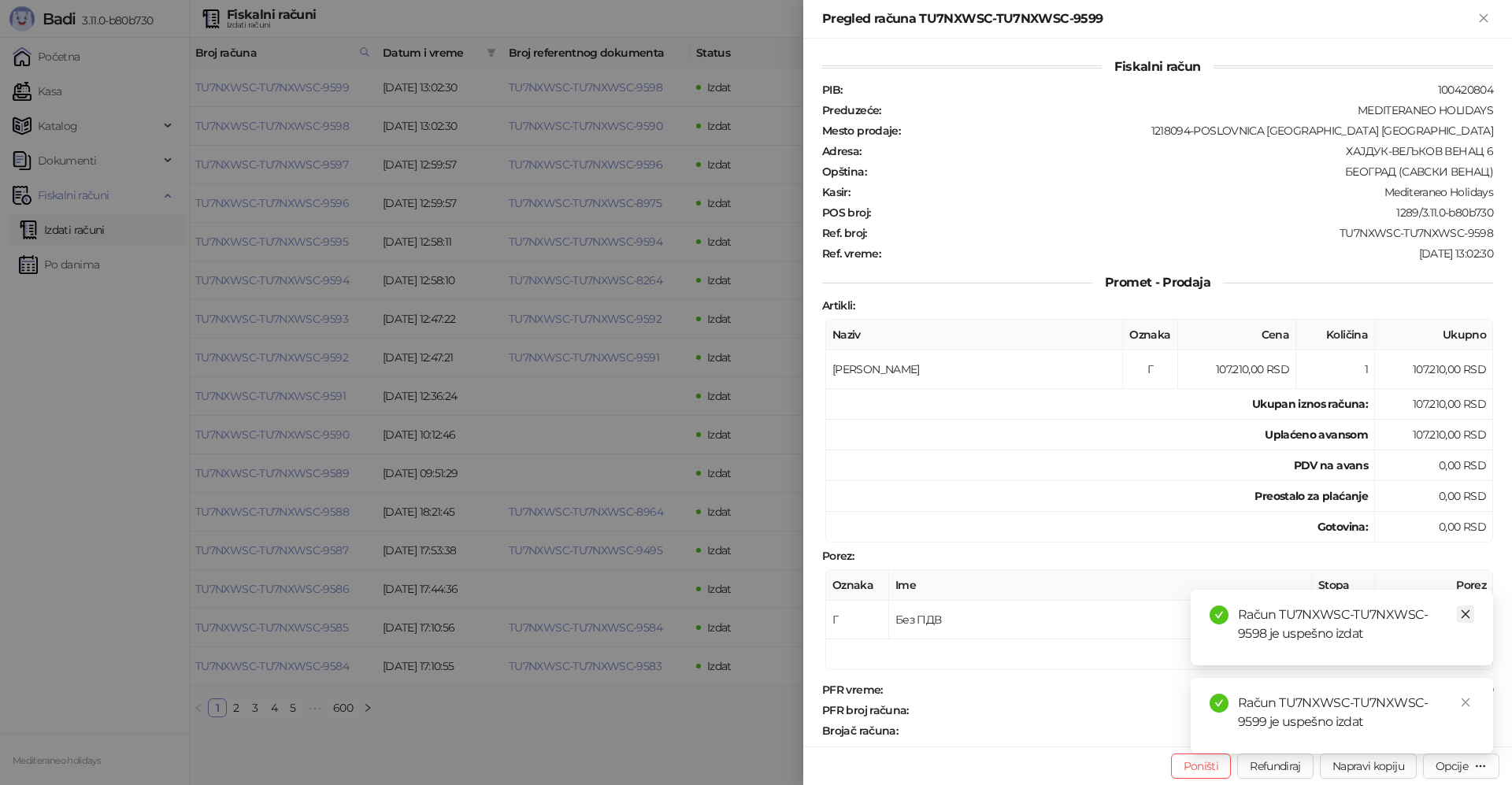
click at [1463, 609] on icon "close" at bounding box center [1465, 614] width 11 height 11
click at [1465, 701] on icon "close" at bounding box center [1465, 702] width 11 height 11
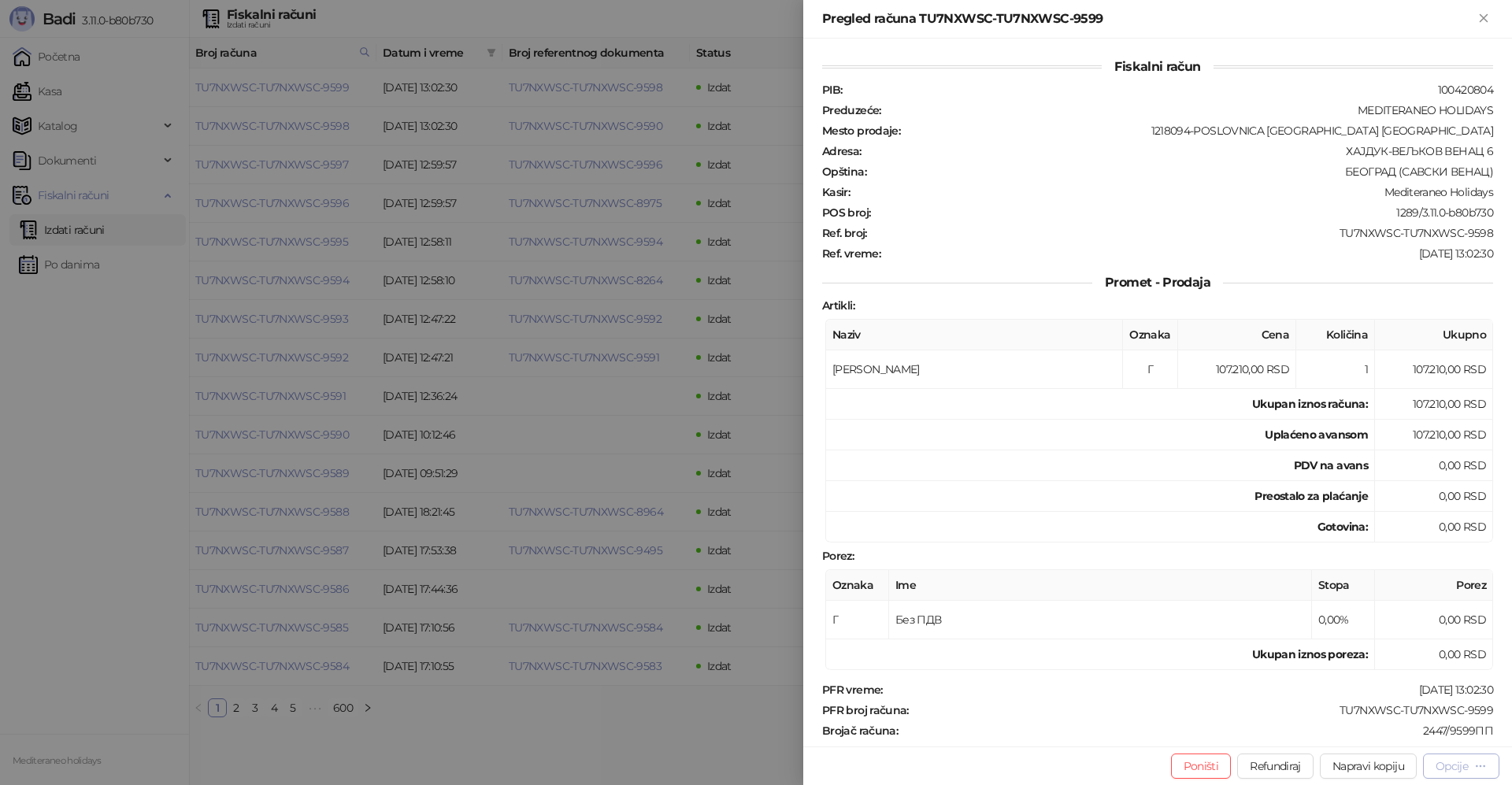
click at [1454, 766] on div "Opcije" at bounding box center [1452, 766] width 32 height 14
click at [1384, 737] on span "Preuzmi u PDF formatu" at bounding box center [1406, 735] width 162 height 17
click at [1478, 20] on icon "Zatvori" at bounding box center [1483, 18] width 14 height 14
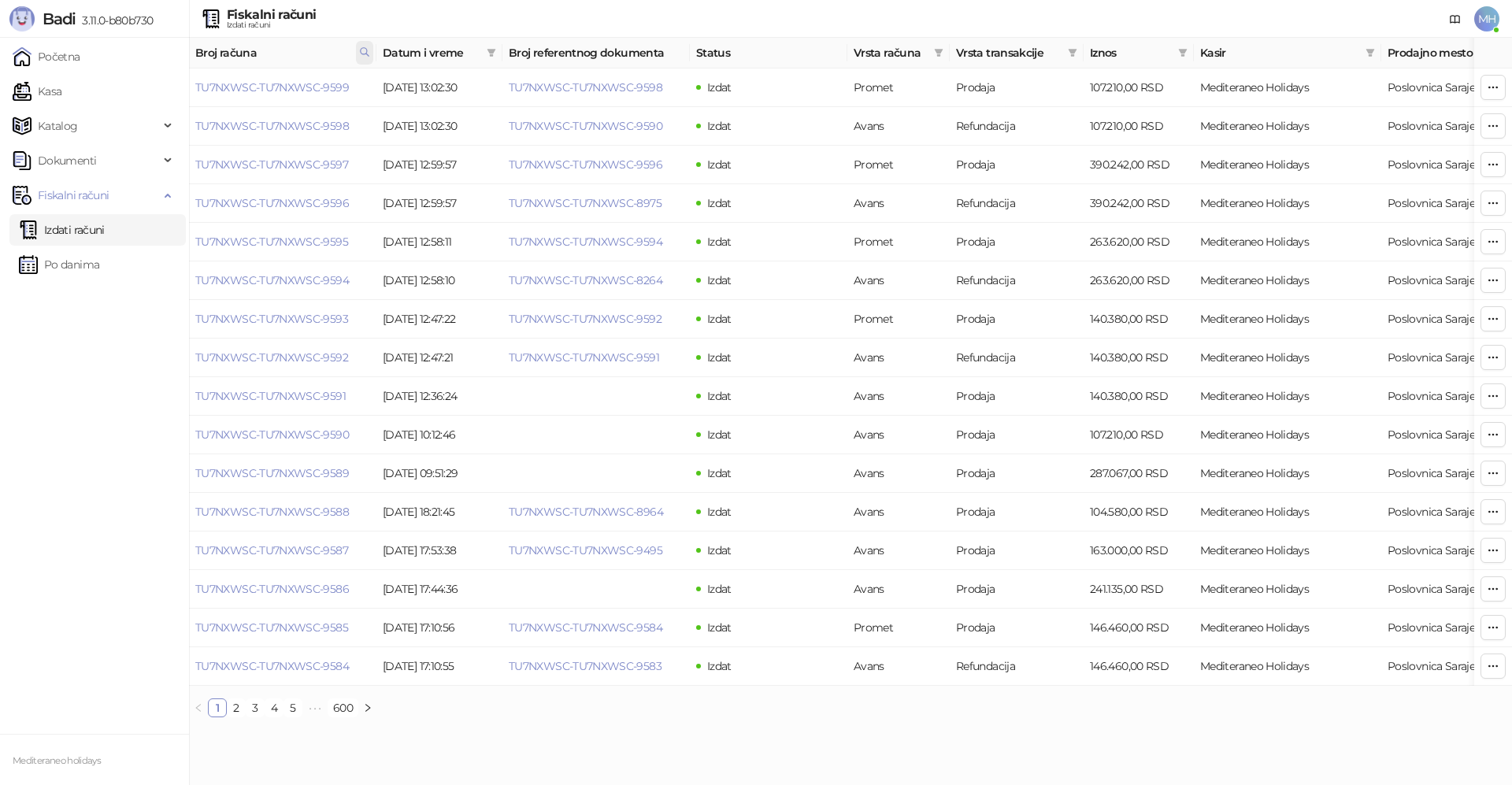
click at [364, 51] on icon at bounding box center [364, 52] width 11 height 11
drag, startPoint x: 177, startPoint y: 92, endPoint x: 161, endPoint y: 98, distance: 17.1
click at [162, 98] on body "Badi 3.11.0-b80b730 Početna Kasa Katalog Dokumenti Fiskalni računi Izdati račun…" at bounding box center [756, 365] width 1512 height 730
type input "****"
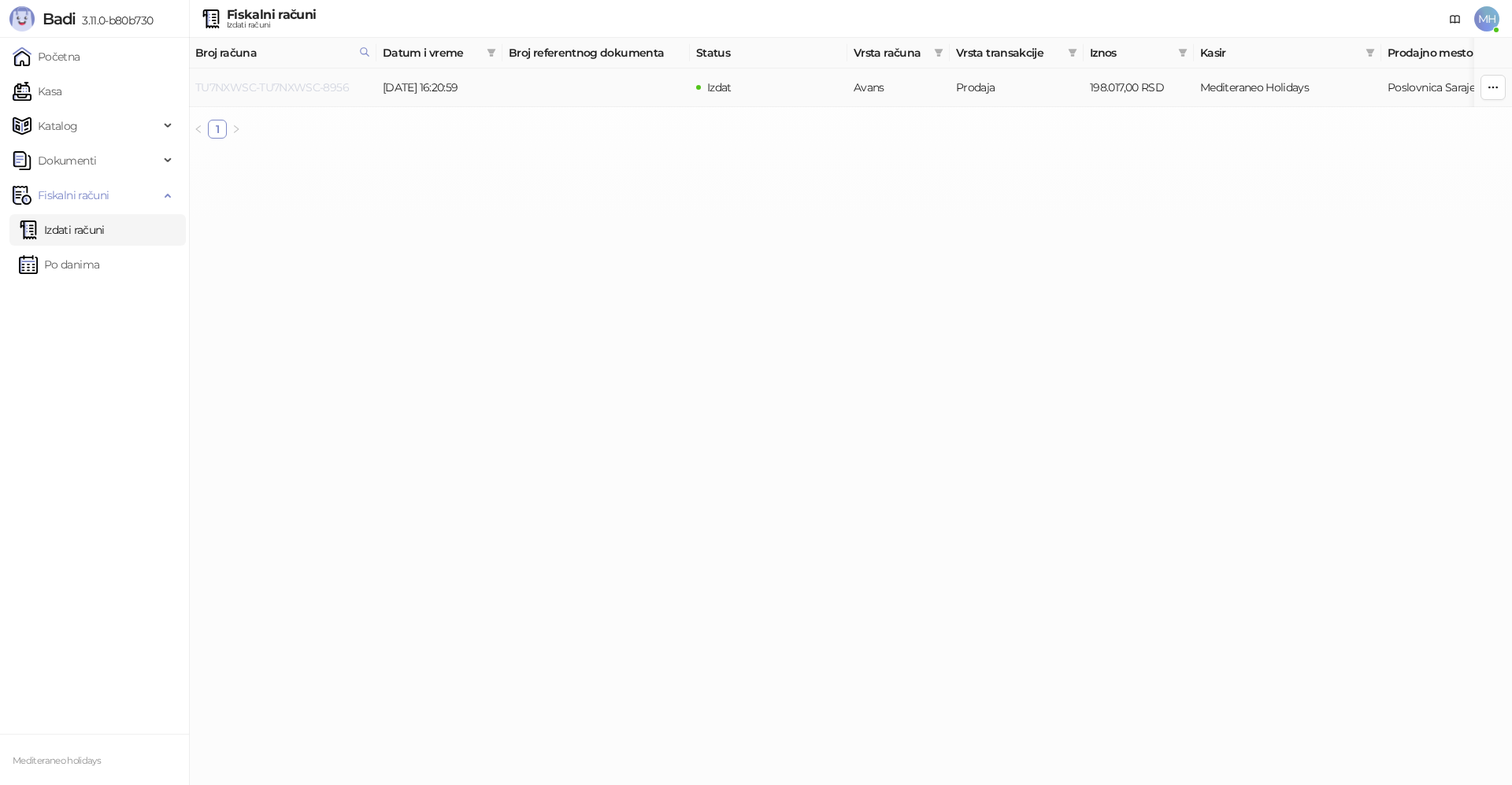
click at [331, 88] on link "TU7NXWSC-TU7NXWSC-8956" at bounding box center [271, 87] width 154 height 14
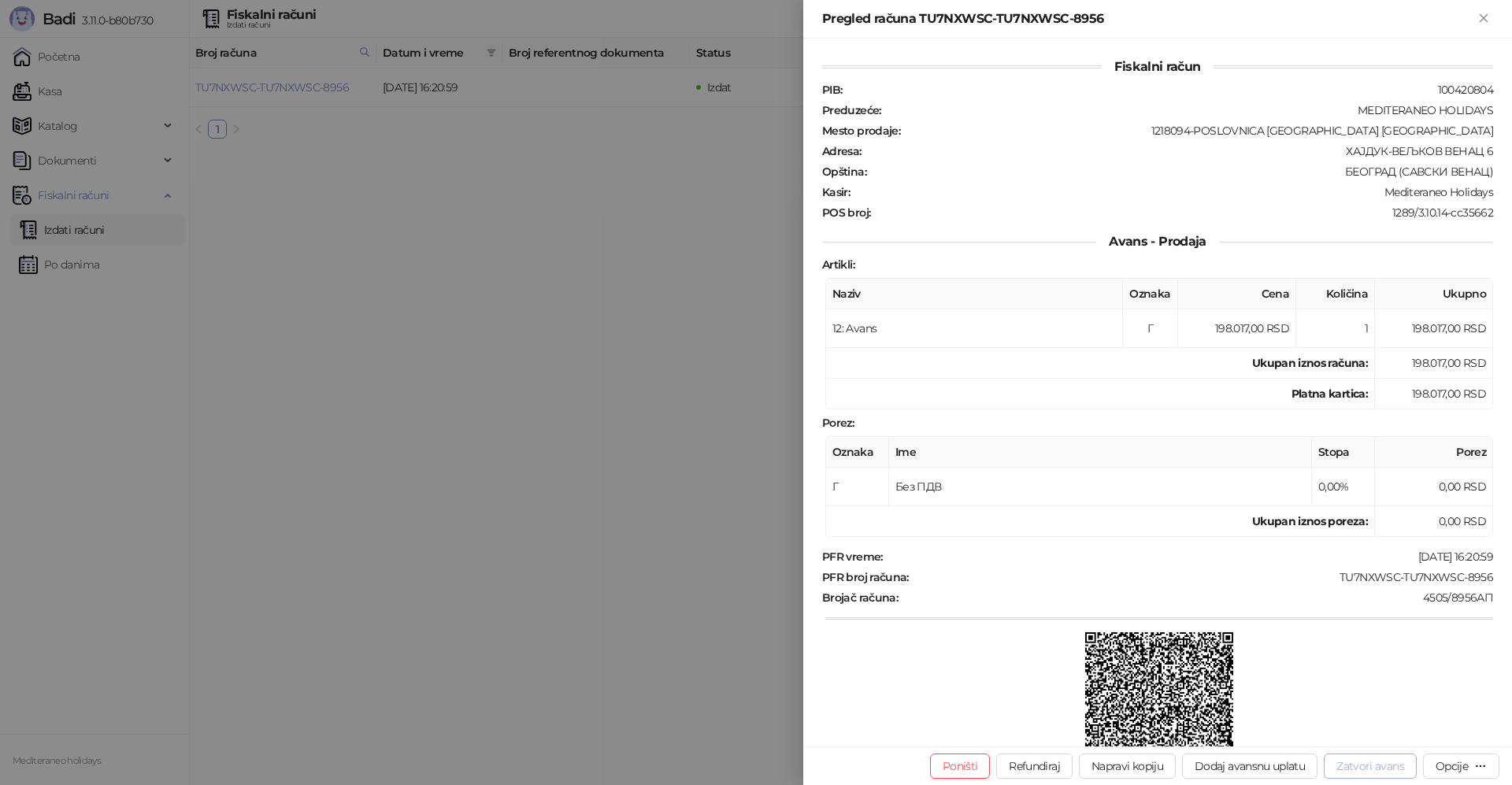
click at [1361, 769] on button "Zatvori avans" at bounding box center [1370, 766] width 93 height 25
type input "**********"
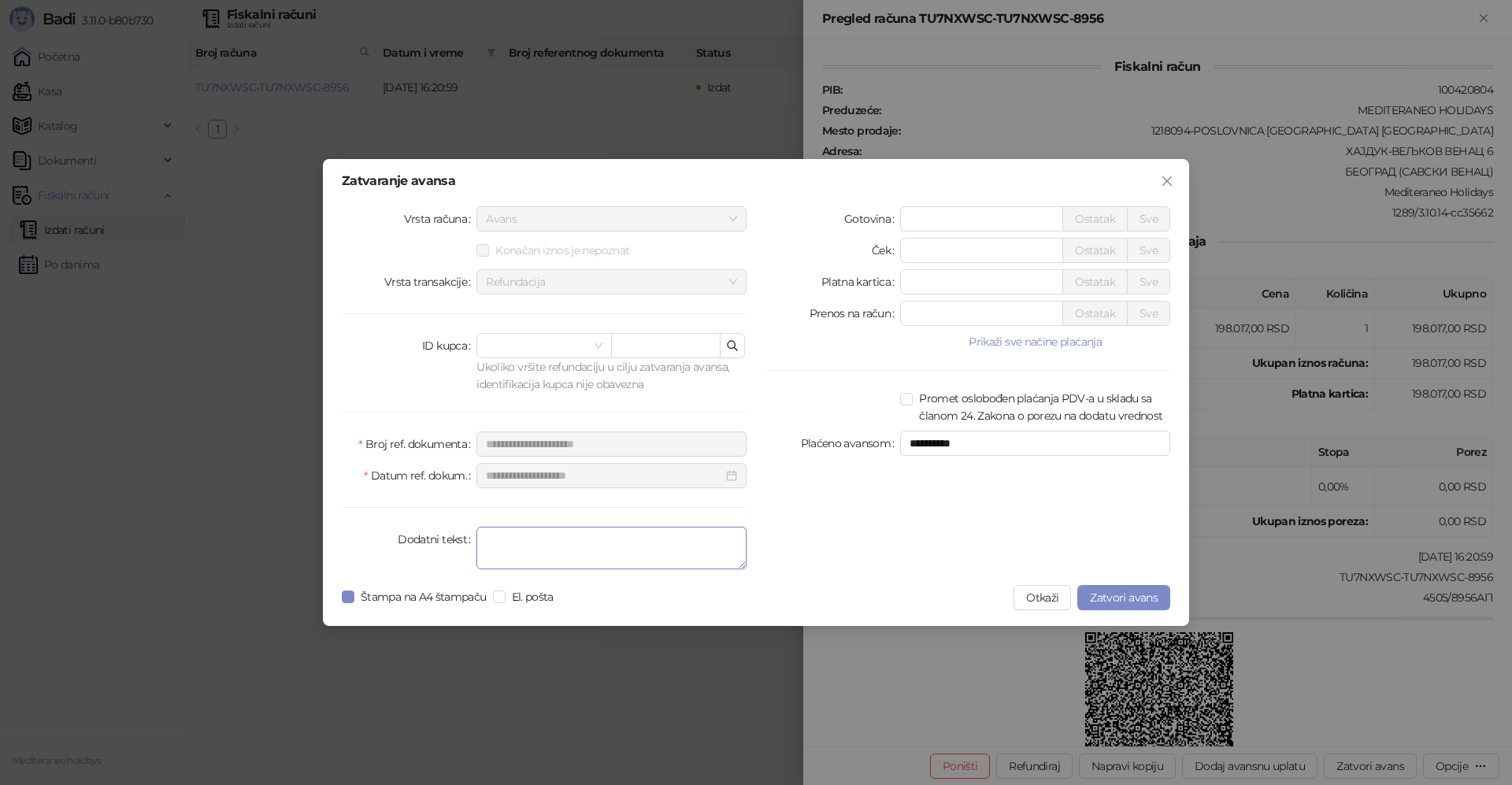
click at [546, 542] on textarea "Dodatni tekst" at bounding box center [611, 548] width 270 height 42
type textarea "*******"
click at [1105, 595] on span "Zatvori avans" at bounding box center [1123, 598] width 67 height 14
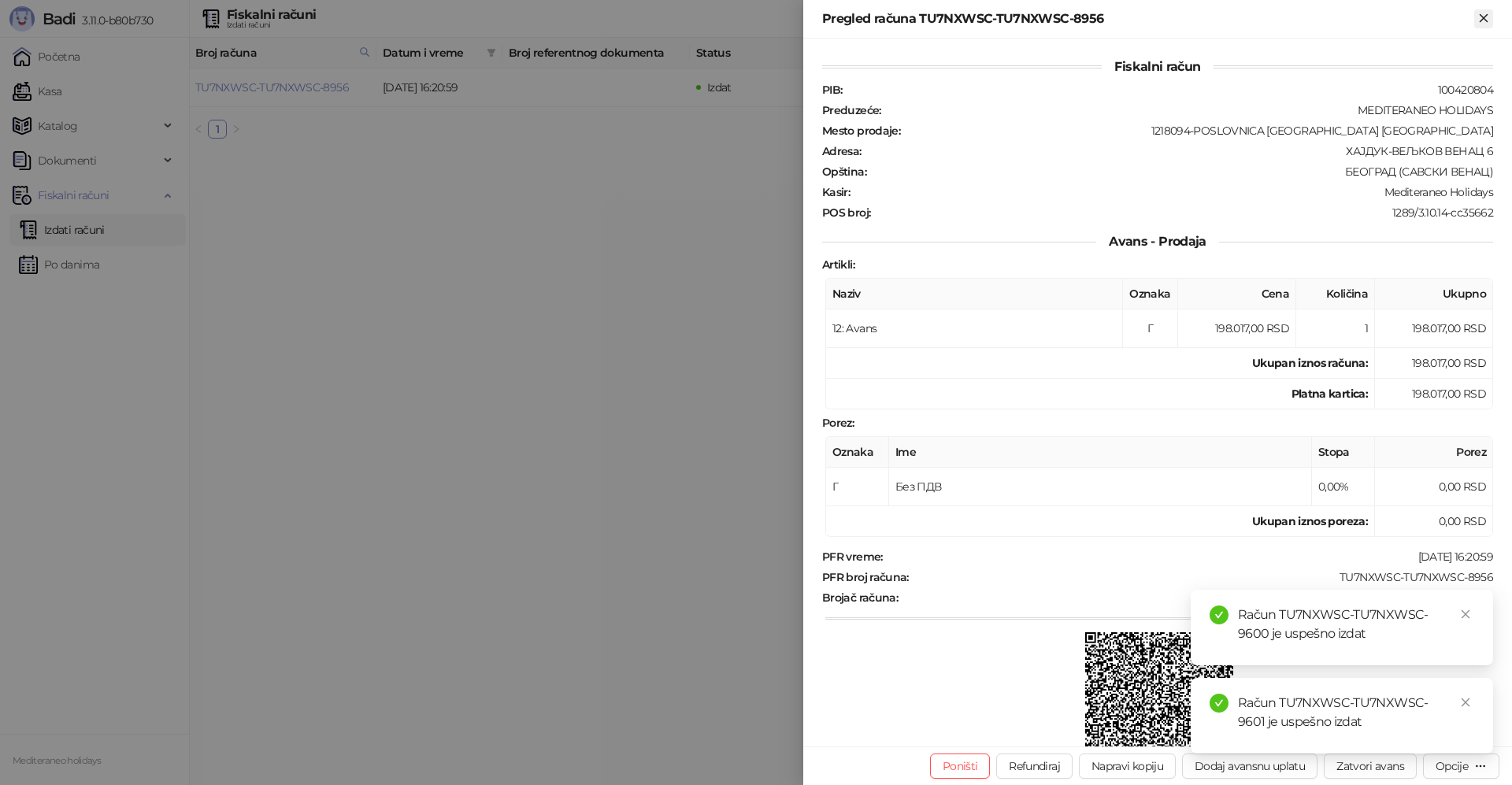
click at [1487, 17] on icon "Zatvori" at bounding box center [1483, 18] width 14 height 14
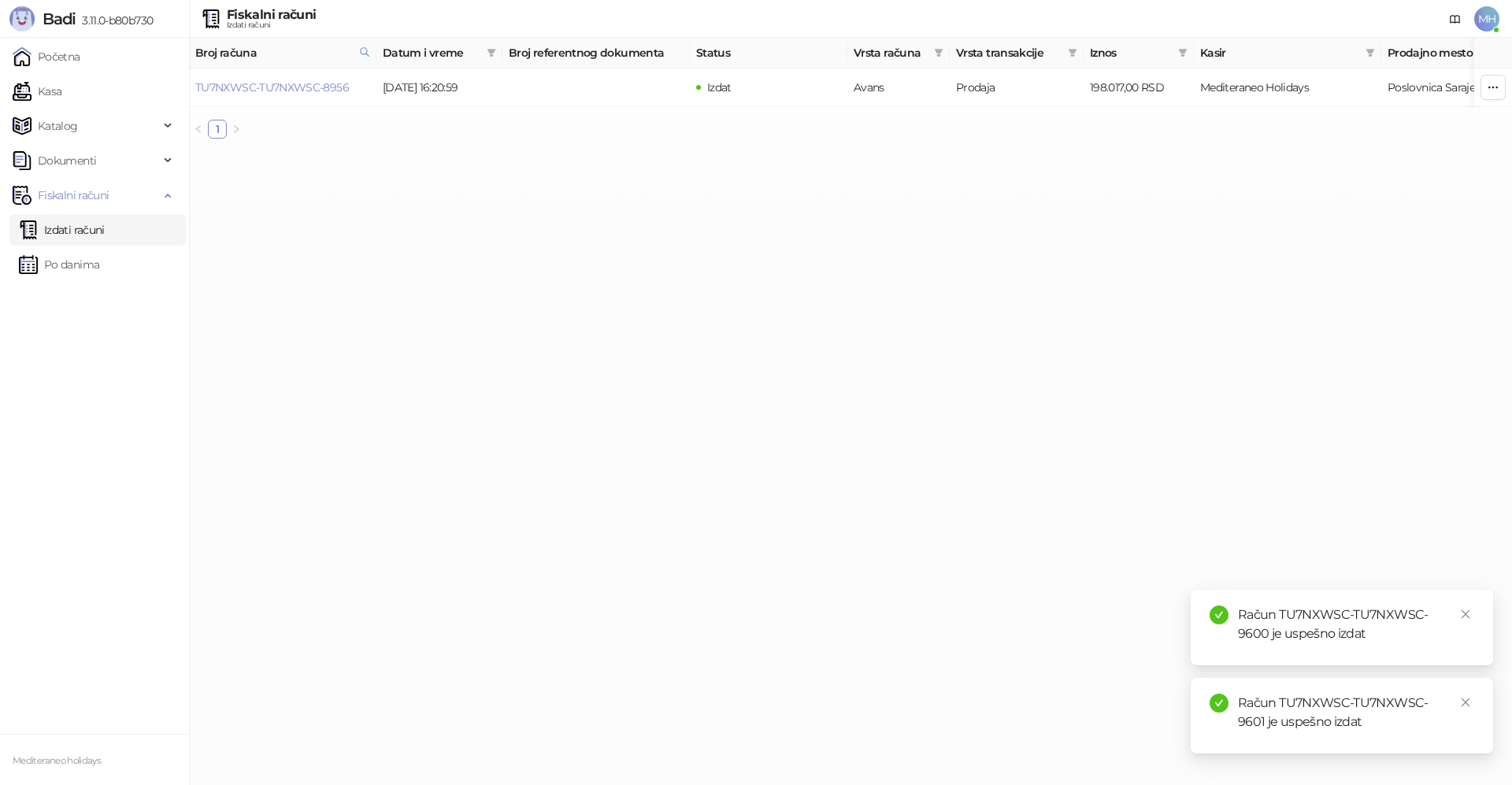
click at [63, 227] on link "Izdati računi" at bounding box center [61, 229] width 85 height 31
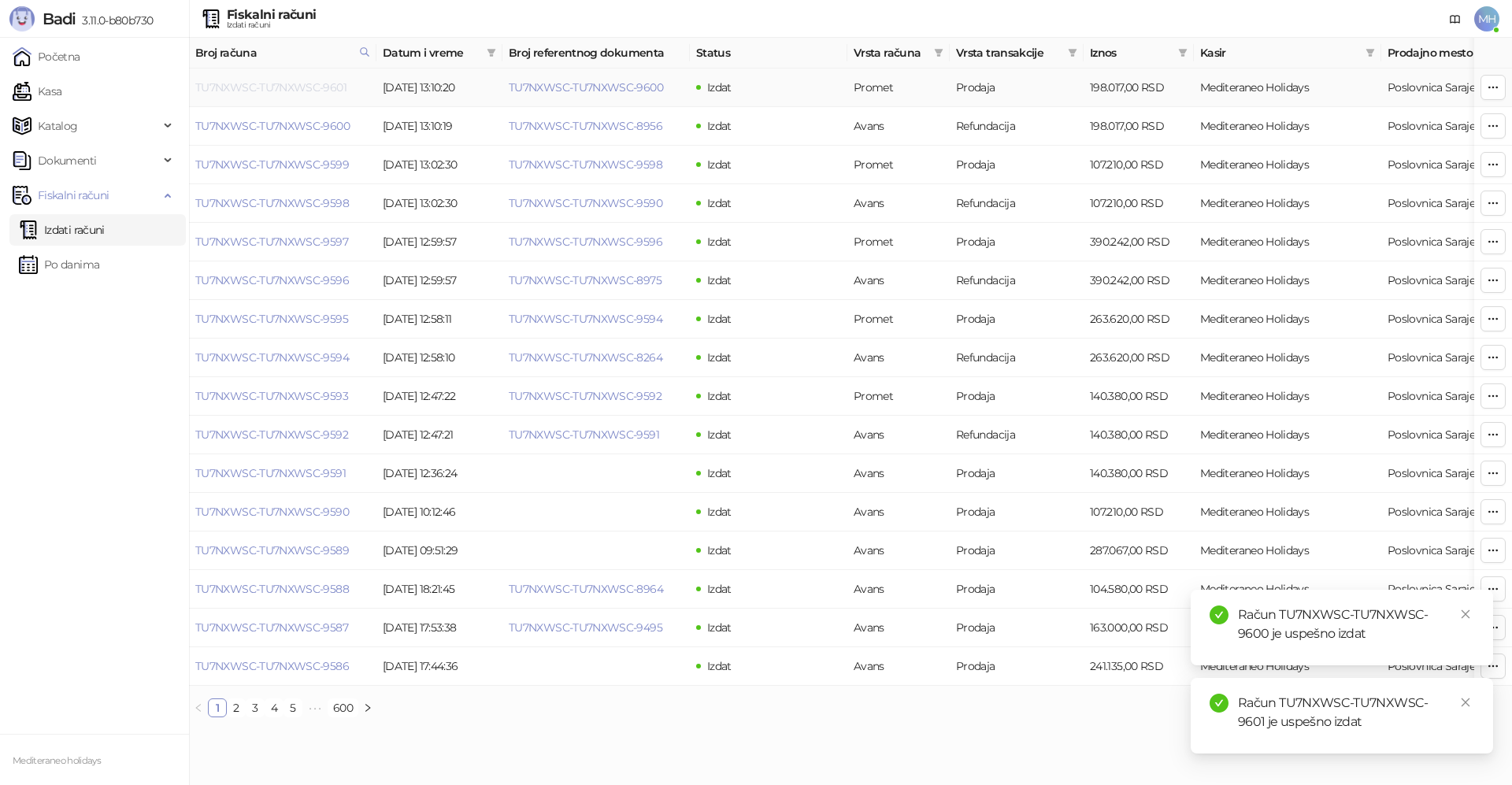
click at [304, 89] on link "TU7NXWSC-TU7NXWSC-9601" at bounding box center [271, 87] width 151 height 14
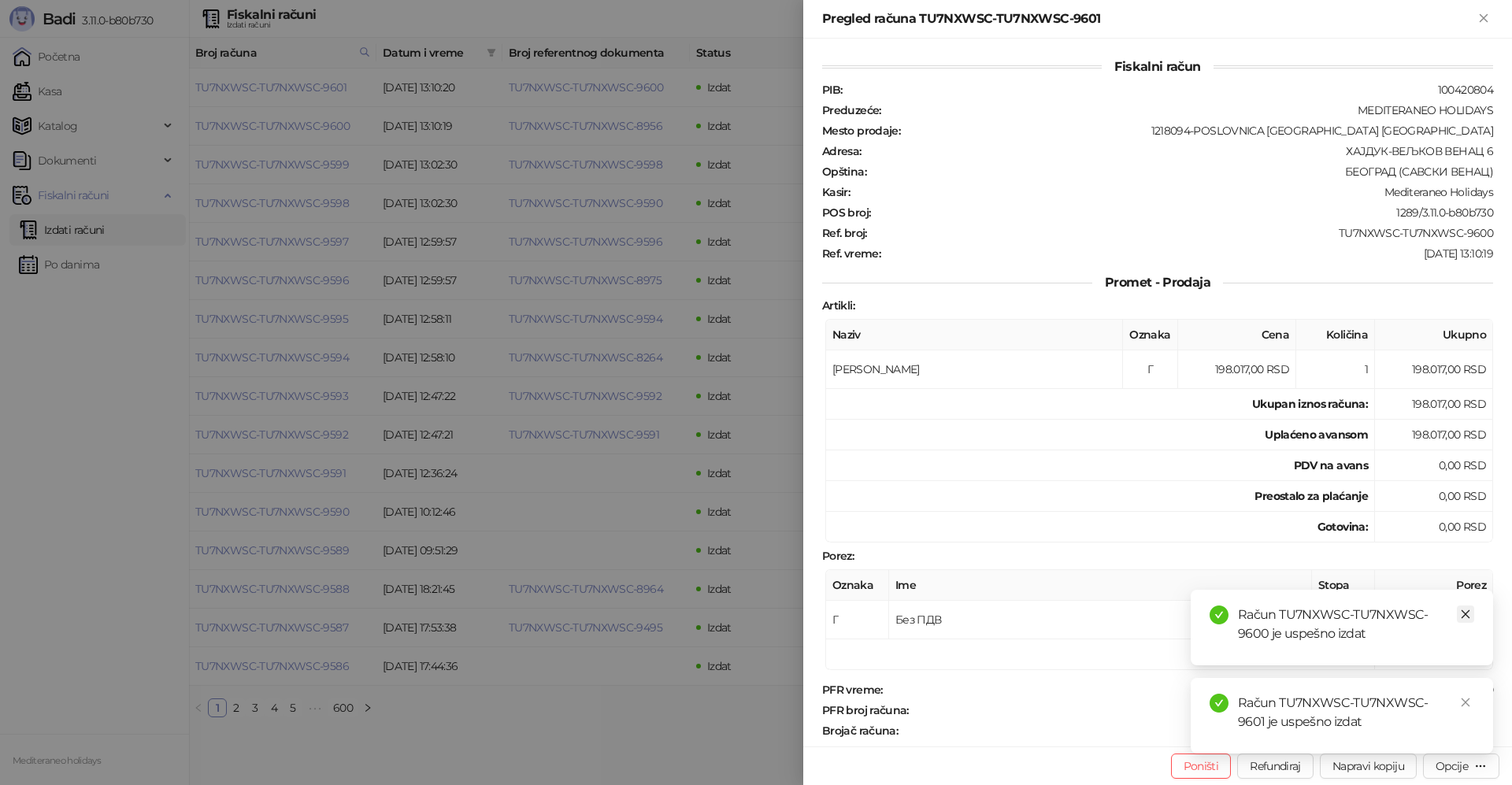
click at [1465, 609] on icon "close" at bounding box center [1465, 614] width 11 height 11
click at [1465, 702] on icon "close" at bounding box center [1466, 703] width 9 height 9
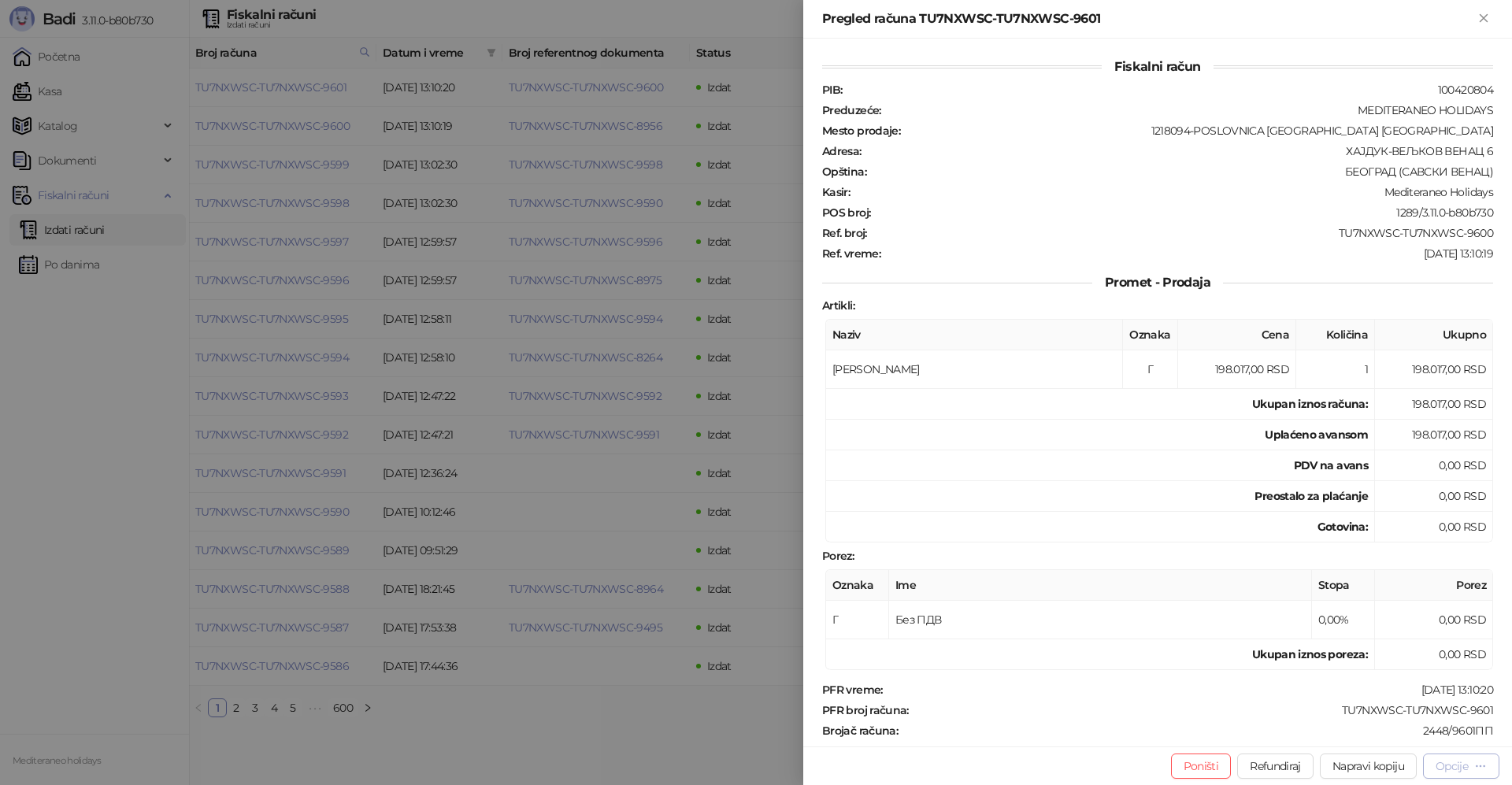
click at [1462, 766] on div "Opcije" at bounding box center [1452, 766] width 32 height 14
click at [1366, 737] on span "Preuzmi u PDF formatu" at bounding box center [1406, 735] width 162 height 17
click at [1488, 16] on icon "Zatvori" at bounding box center [1483, 18] width 14 height 14
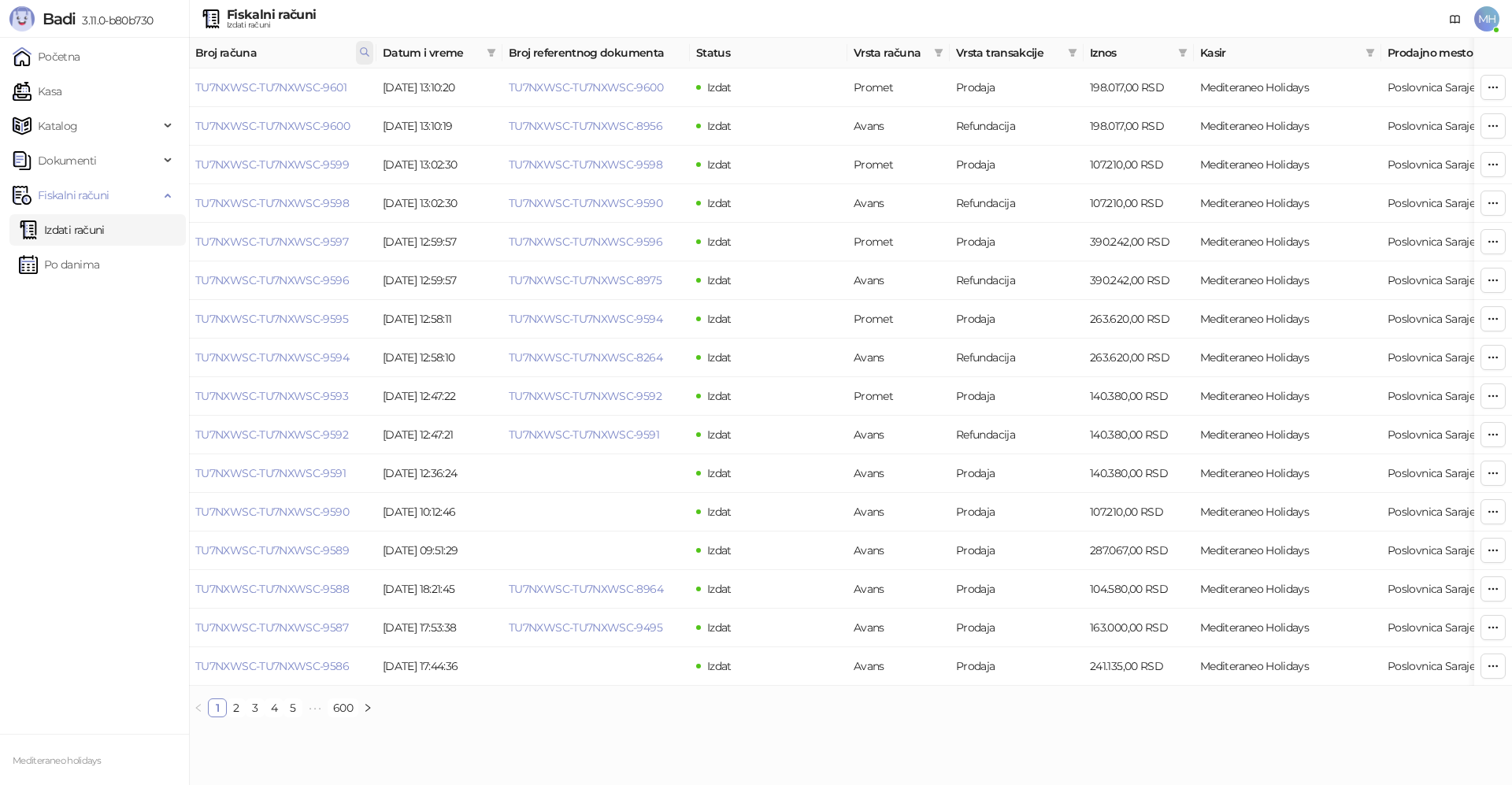
click at [367, 54] on icon at bounding box center [364, 52] width 11 height 11
drag, startPoint x: 213, startPoint y: 83, endPoint x: 143, endPoint y: 84, distance: 70.0
click at [143, 84] on body "Badi 3.11.0-b80b730 Početna Kasa Katalog Dokumenti Fiskalni računi Izdati račun…" at bounding box center [756, 365] width 1512 height 730
type input "****"
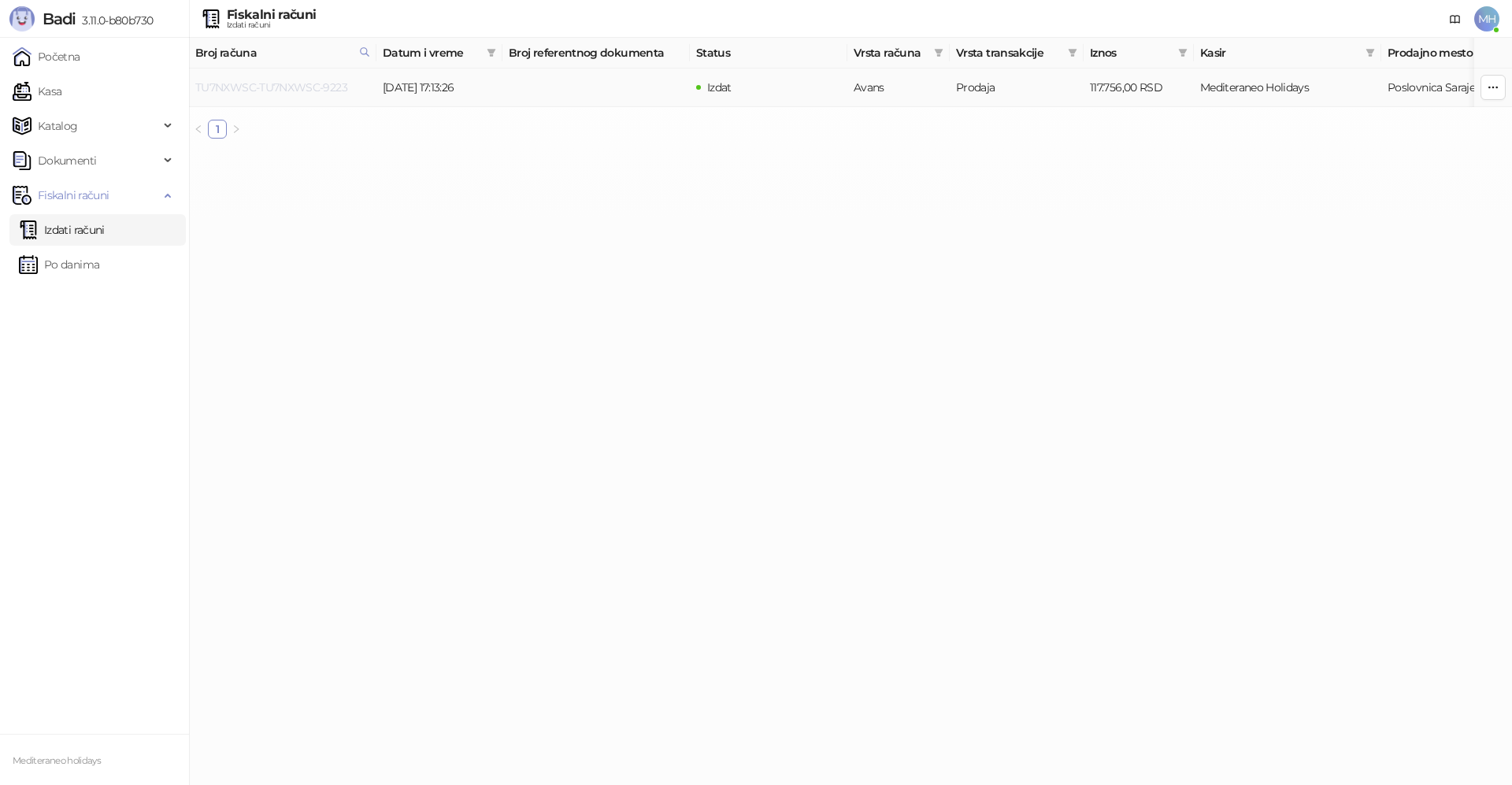
click at [246, 91] on link "TU7NXWSC-TU7NXWSC-9223" at bounding box center [271, 87] width 152 height 14
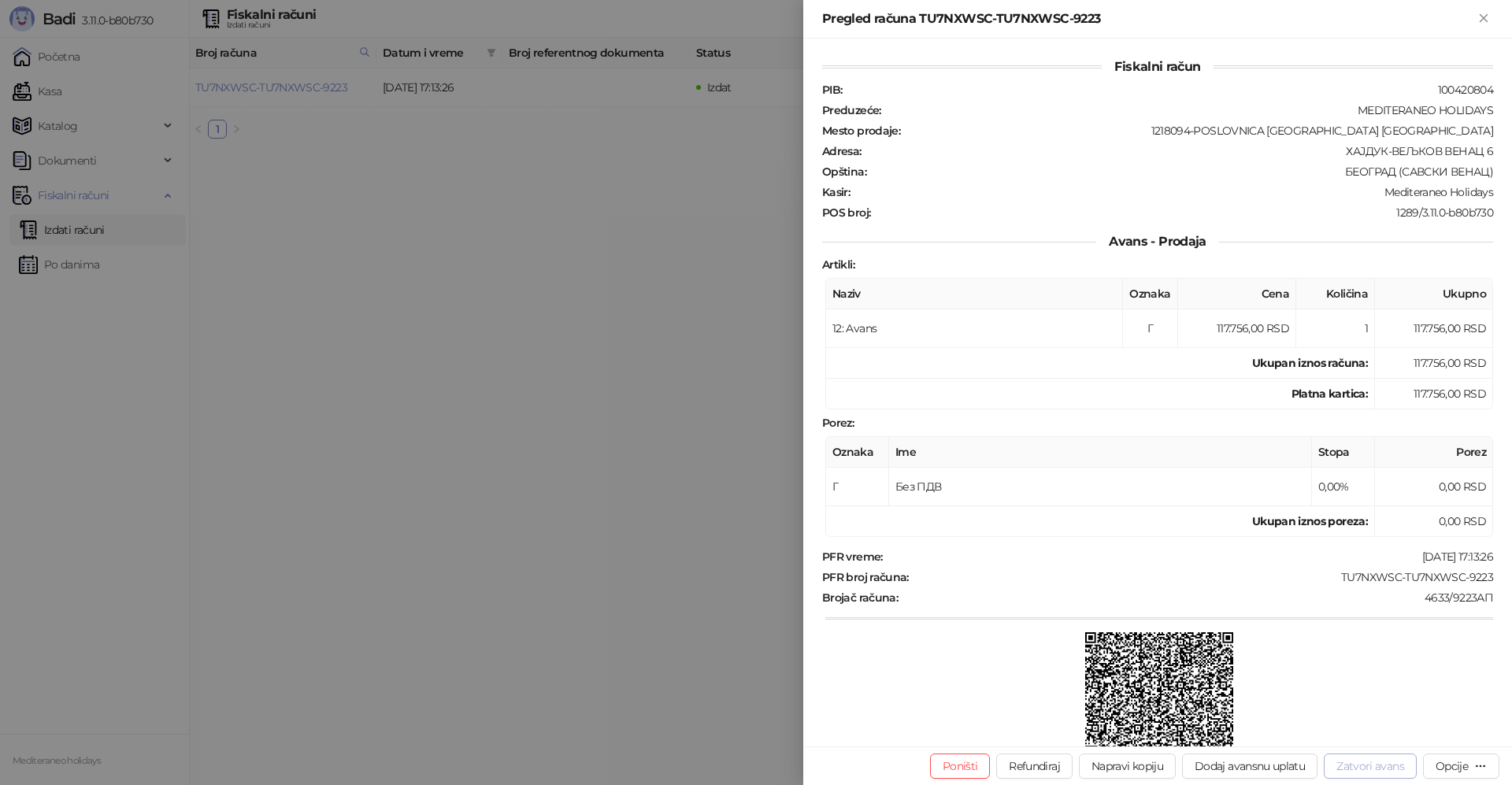
click at [1349, 768] on button "Zatvori avans" at bounding box center [1370, 766] width 93 height 25
type input "**********"
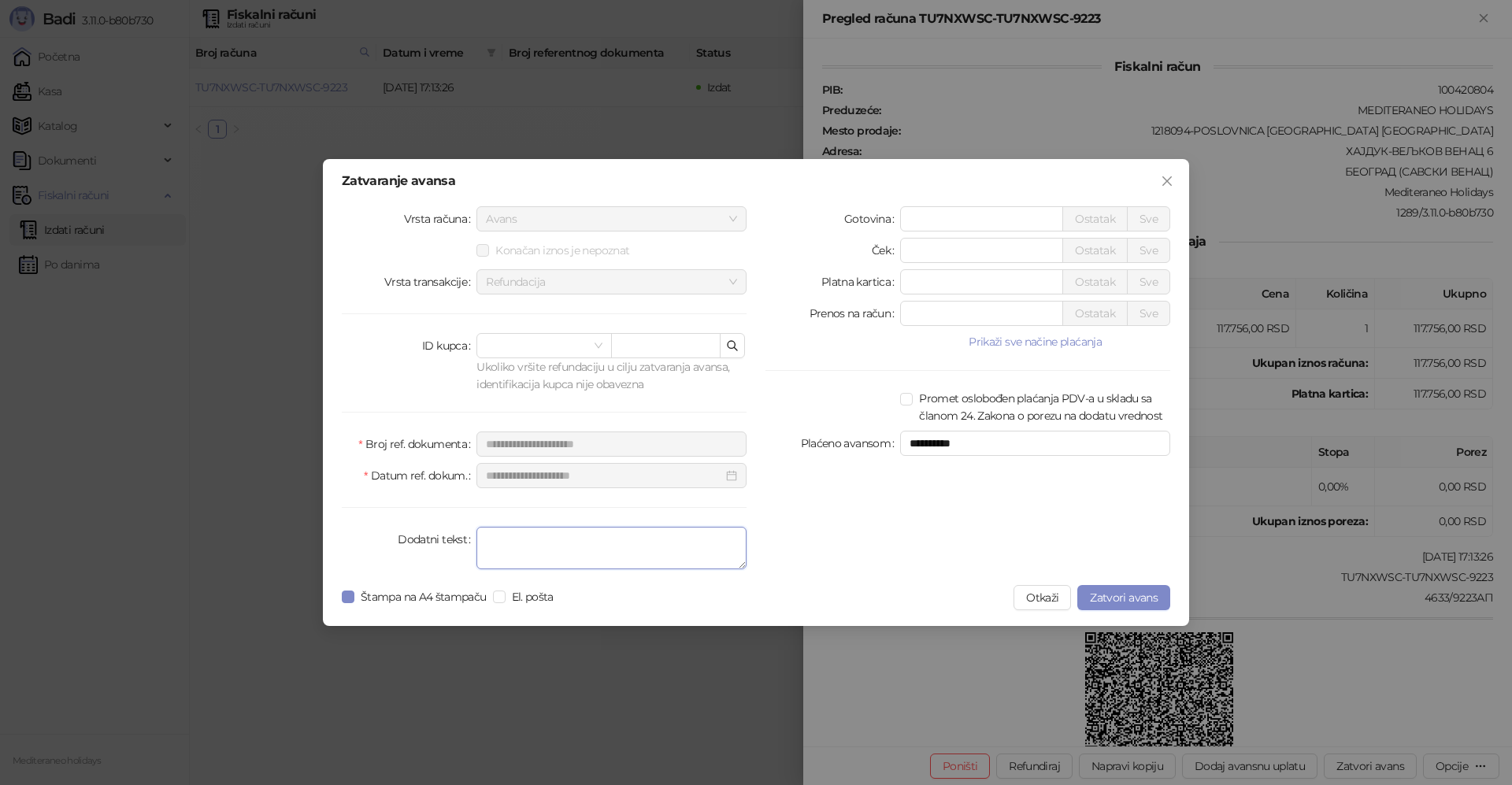
click at [583, 540] on textarea "Dodatni tekst" at bounding box center [611, 548] width 270 height 42
type textarea "*******"
click at [1110, 598] on span "Zatvori avans" at bounding box center [1123, 598] width 67 height 14
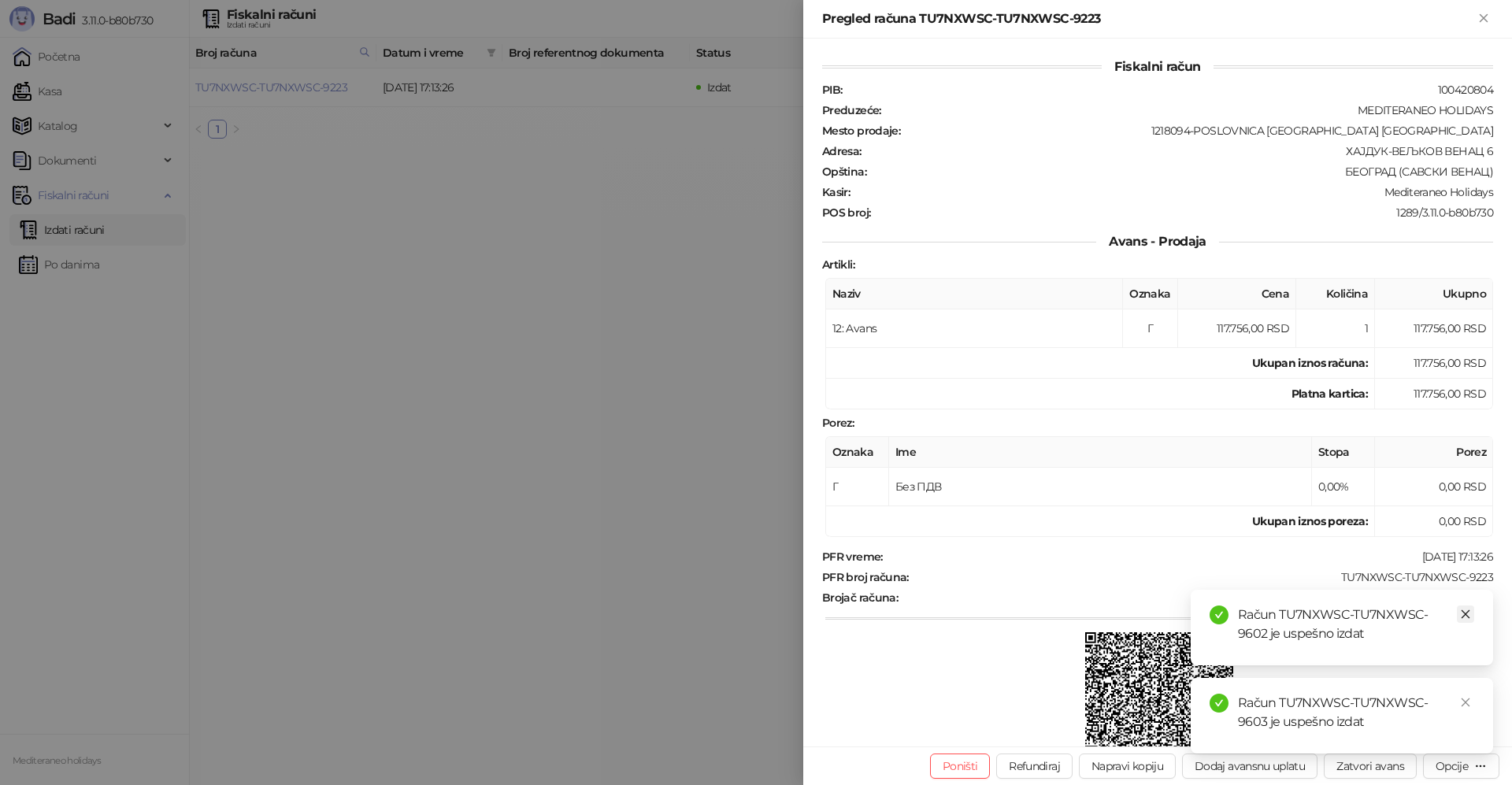
click at [1463, 614] on icon "close" at bounding box center [1465, 614] width 11 height 11
click at [1470, 706] on icon "close" at bounding box center [1465, 702] width 11 height 11
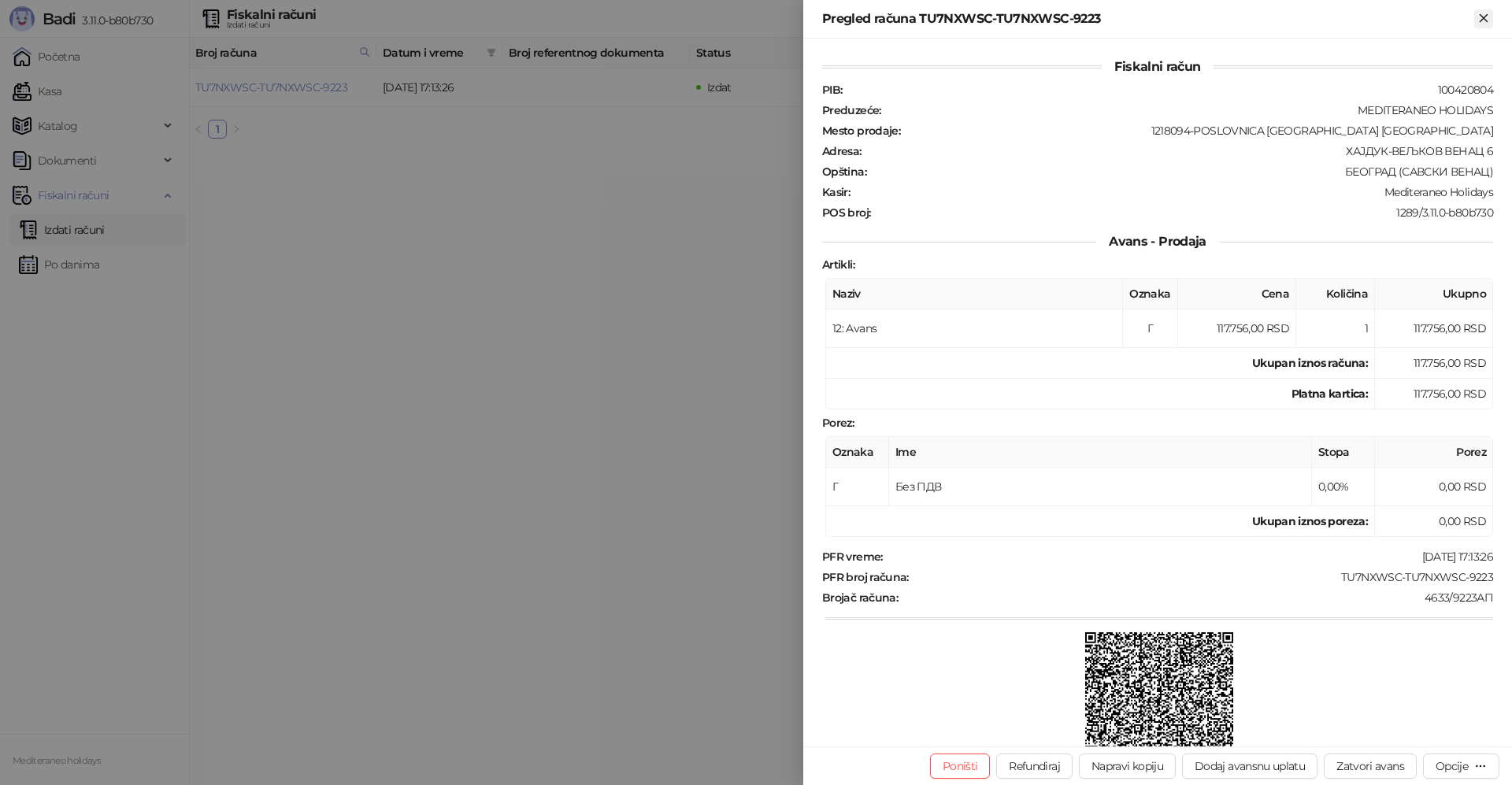
click at [1489, 16] on icon "Zatvori" at bounding box center [1483, 18] width 14 height 14
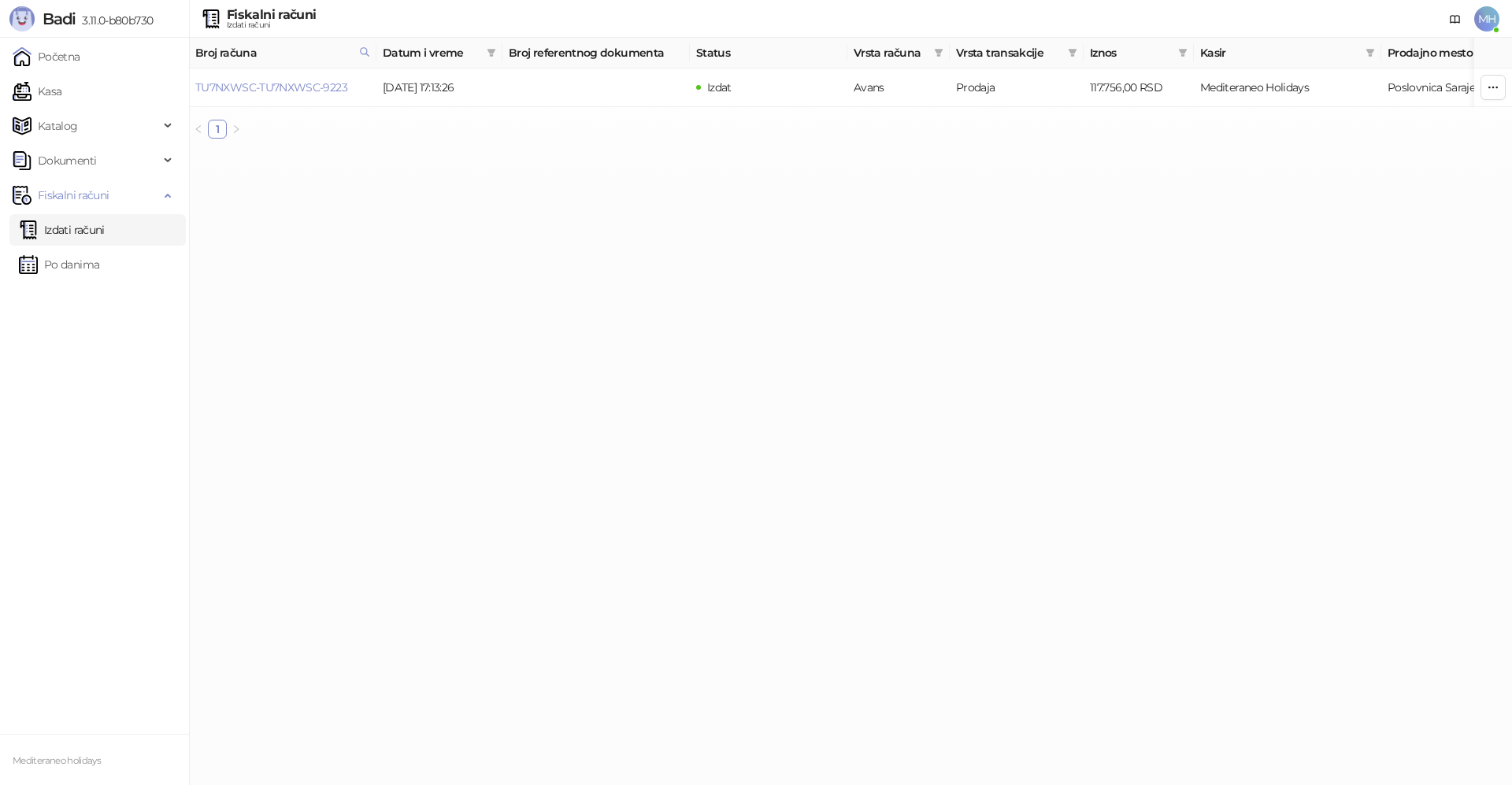
click at [94, 233] on link "Izdati računi" at bounding box center [61, 229] width 85 height 31
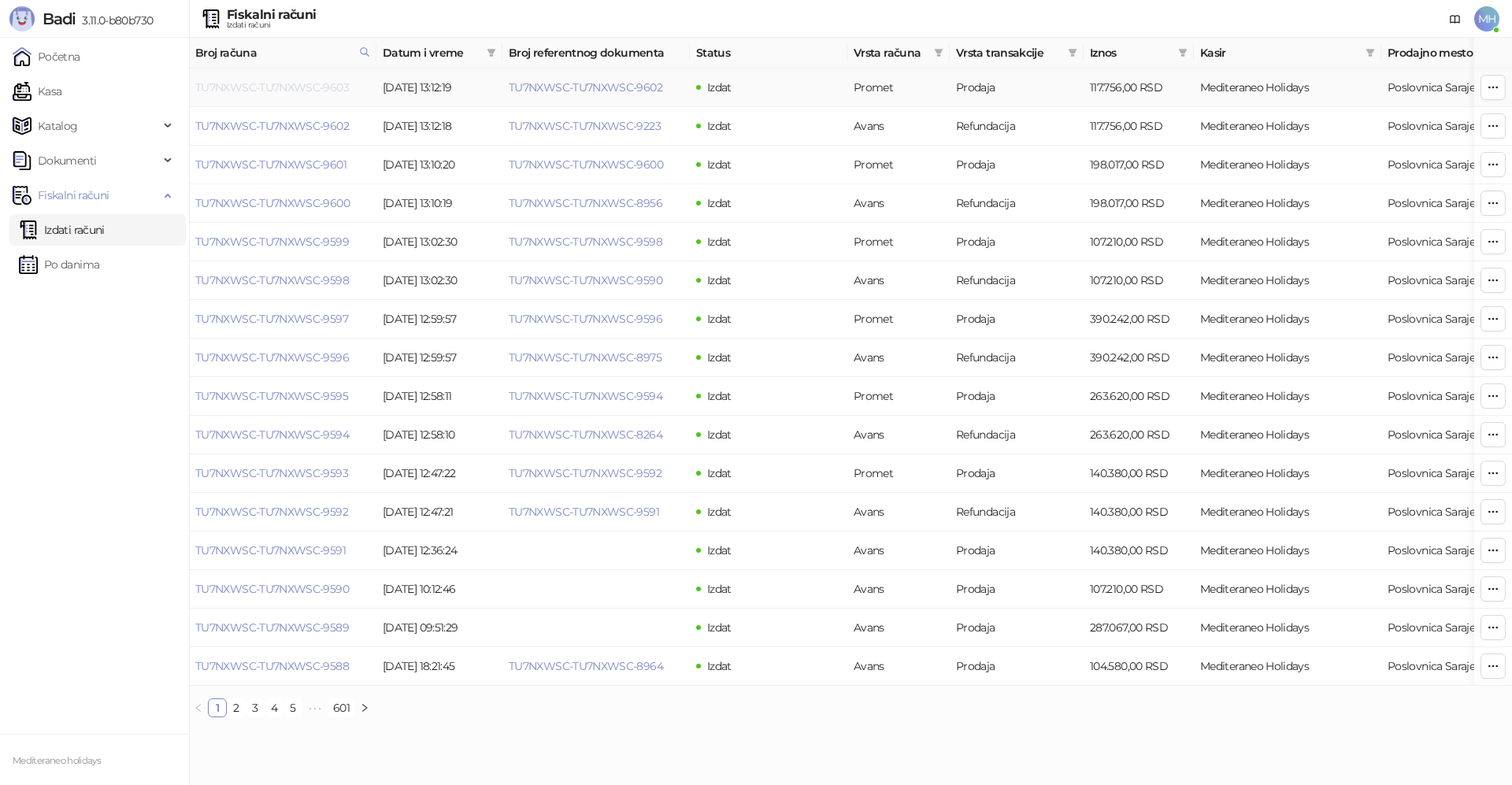
click at [301, 82] on link "TU7NXWSC-TU7NXWSC-9603" at bounding box center [271, 87] width 154 height 14
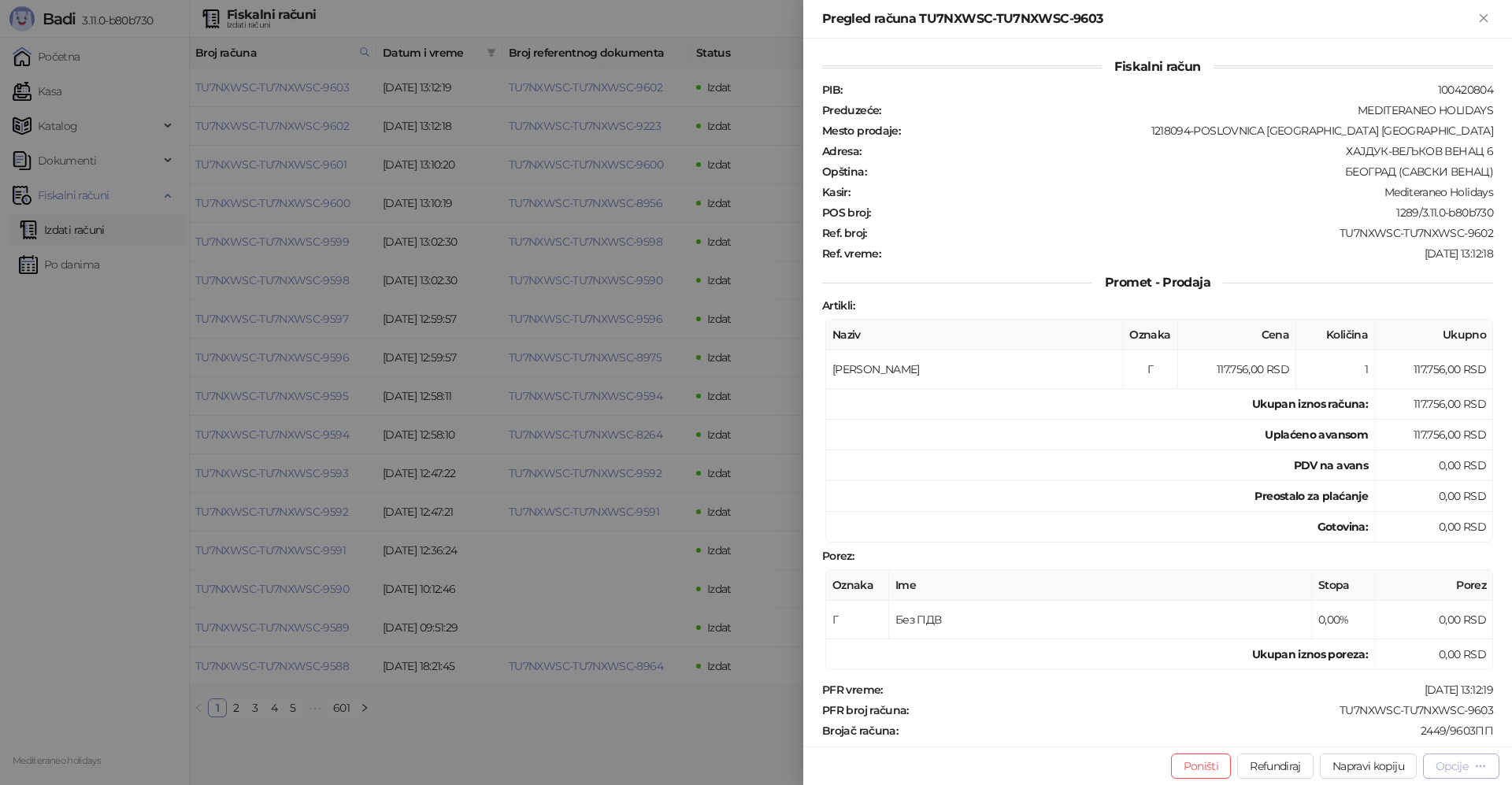
click at [1437, 765] on div "Opcije" at bounding box center [1452, 766] width 32 height 14
click at [1405, 740] on span "Preuzmi u PDF formatu" at bounding box center [1406, 735] width 162 height 17
click at [1485, 18] on icon "Zatvori" at bounding box center [1483, 18] width 14 height 14
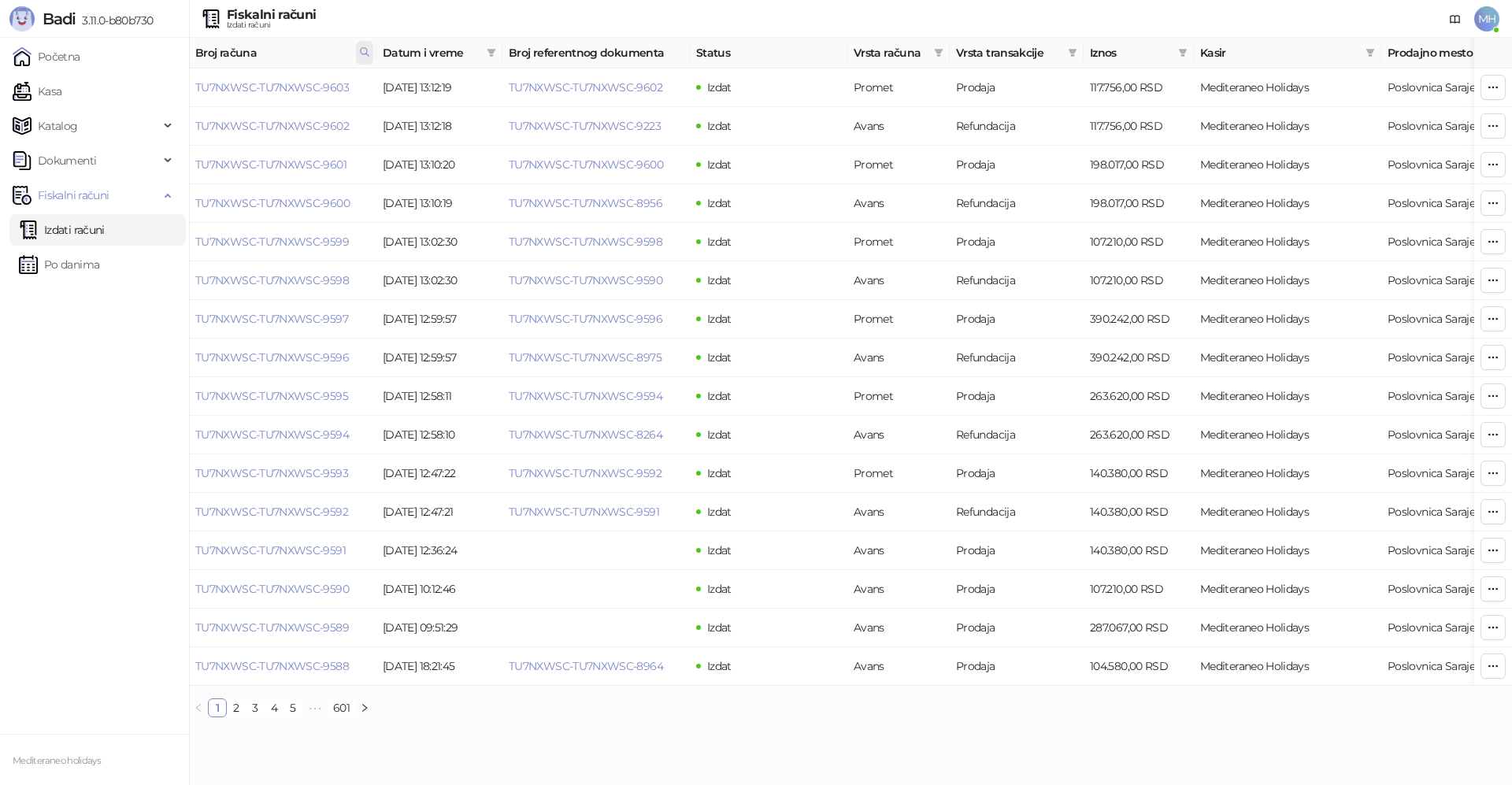
click at [370, 56] on span at bounding box center [364, 53] width 17 height 23
drag, startPoint x: 164, startPoint y: 89, endPoint x: 124, endPoint y: 92, distance: 40.1
click at [124, 92] on body "Badi 3.11.0-b80b730 Početna Kasa Katalog Dokumenti Fiskalni računi Izdati račun…" at bounding box center [756, 365] width 1512 height 730
type input "****"
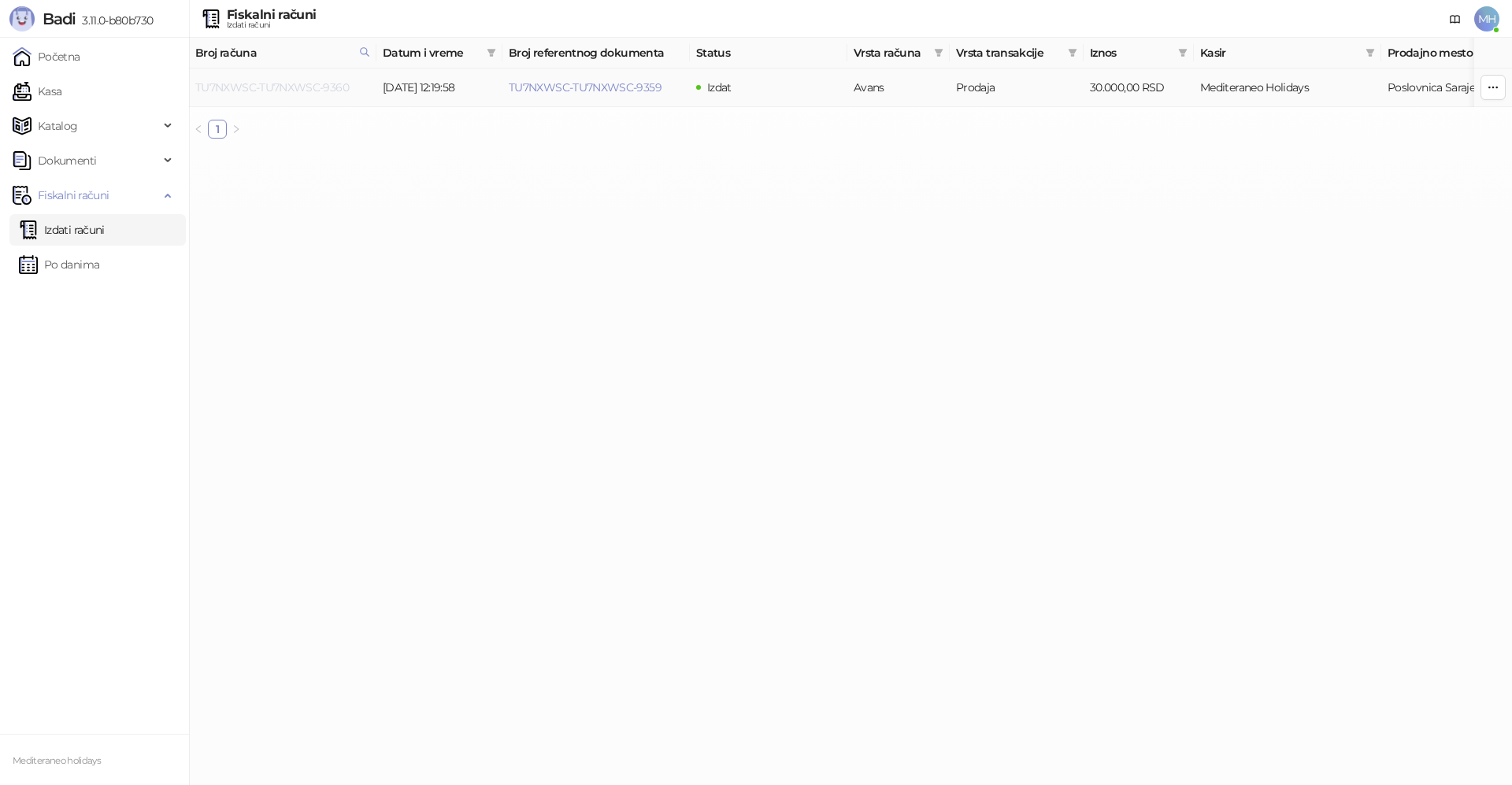
click at [342, 85] on link "TU7NXWSC-TU7NXWSC-9360" at bounding box center [271, 87] width 154 height 14
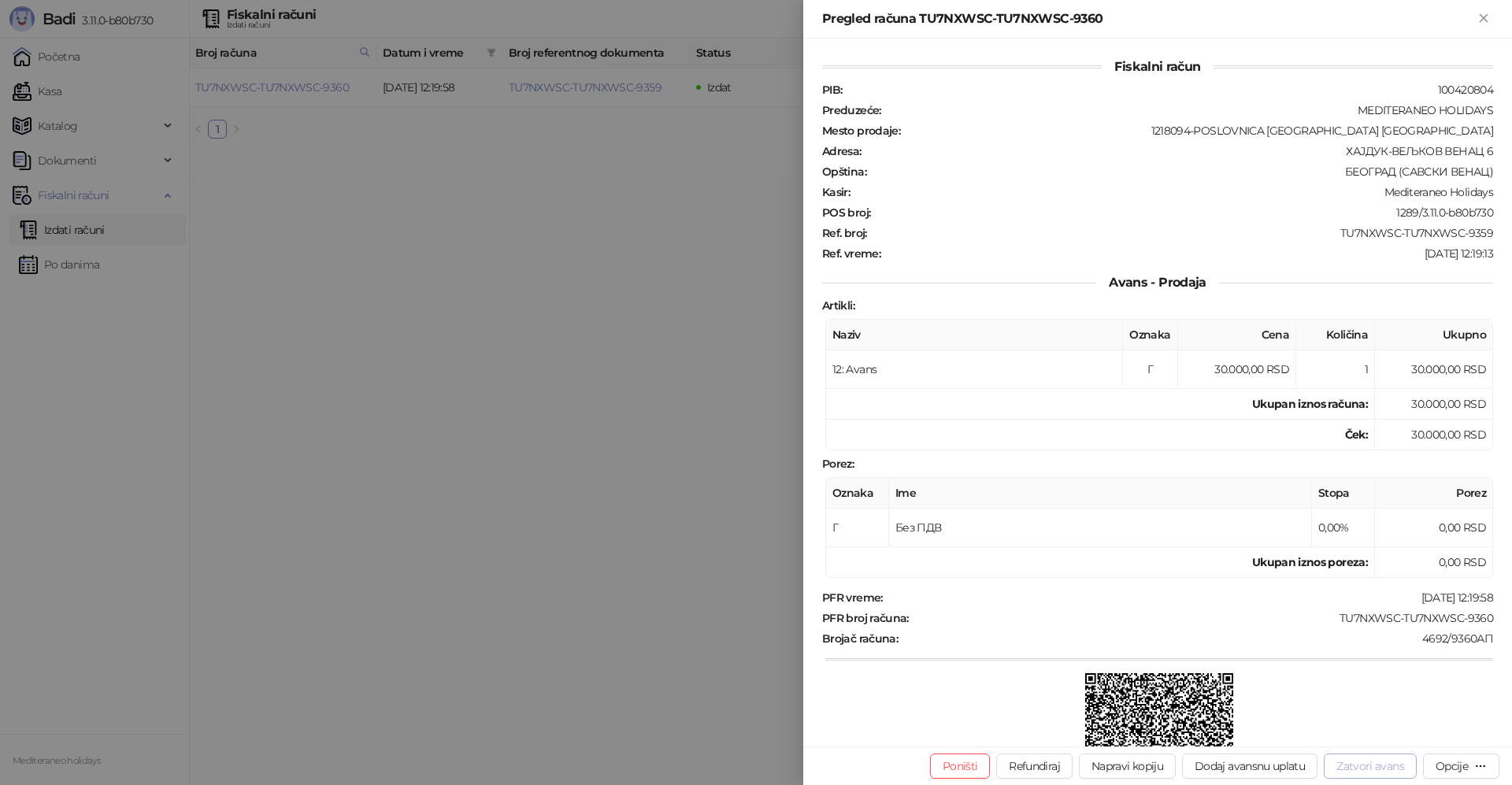
click at [1345, 765] on button "Zatvori avans" at bounding box center [1370, 766] width 93 height 25
type input "**********"
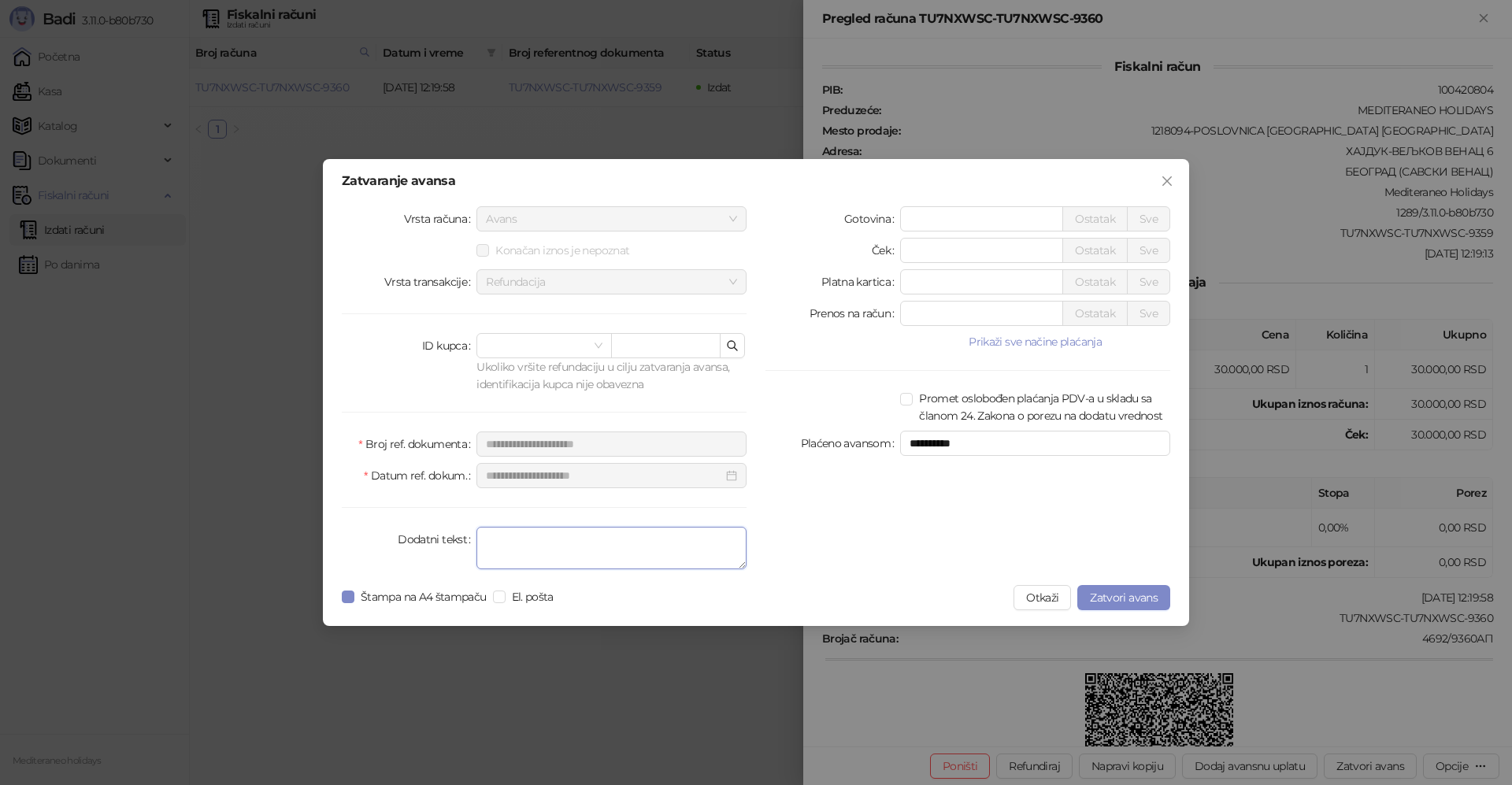
click at [523, 551] on textarea "Dodatni tekst" at bounding box center [611, 548] width 270 height 42
type textarea "*******"
click at [1104, 592] on span "Zatvori avans" at bounding box center [1123, 598] width 67 height 14
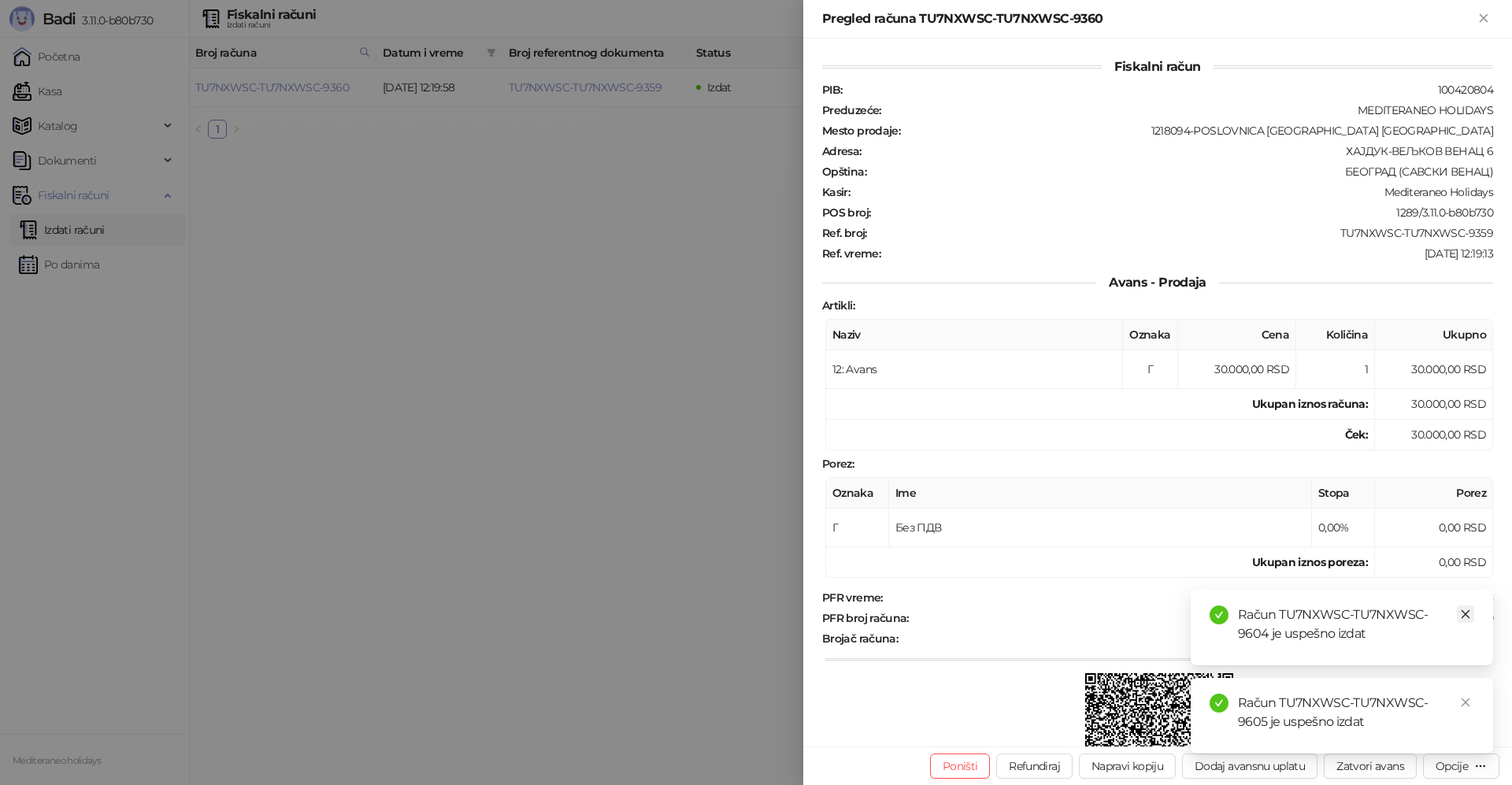
click at [1465, 611] on icon "close" at bounding box center [1465, 614] width 11 height 11
drag, startPoint x: 1467, startPoint y: 699, endPoint x: 1471, endPoint y: 573, distance: 126.1
click at [1467, 697] on icon "close" at bounding box center [1465, 702] width 11 height 11
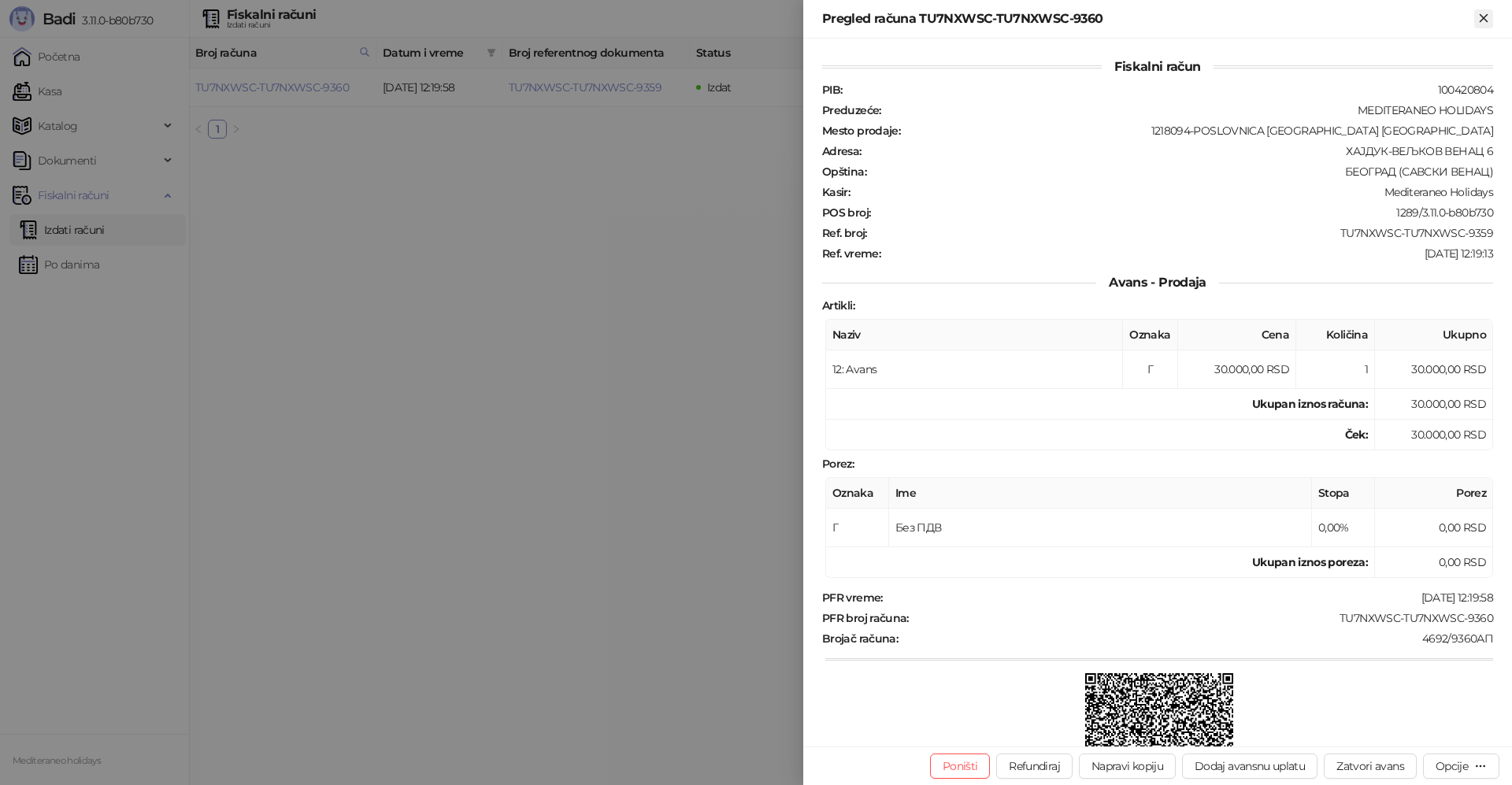
click at [1486, 15] on icon "Zatvori" at bounding box center [1483, 18] width 7 height 7
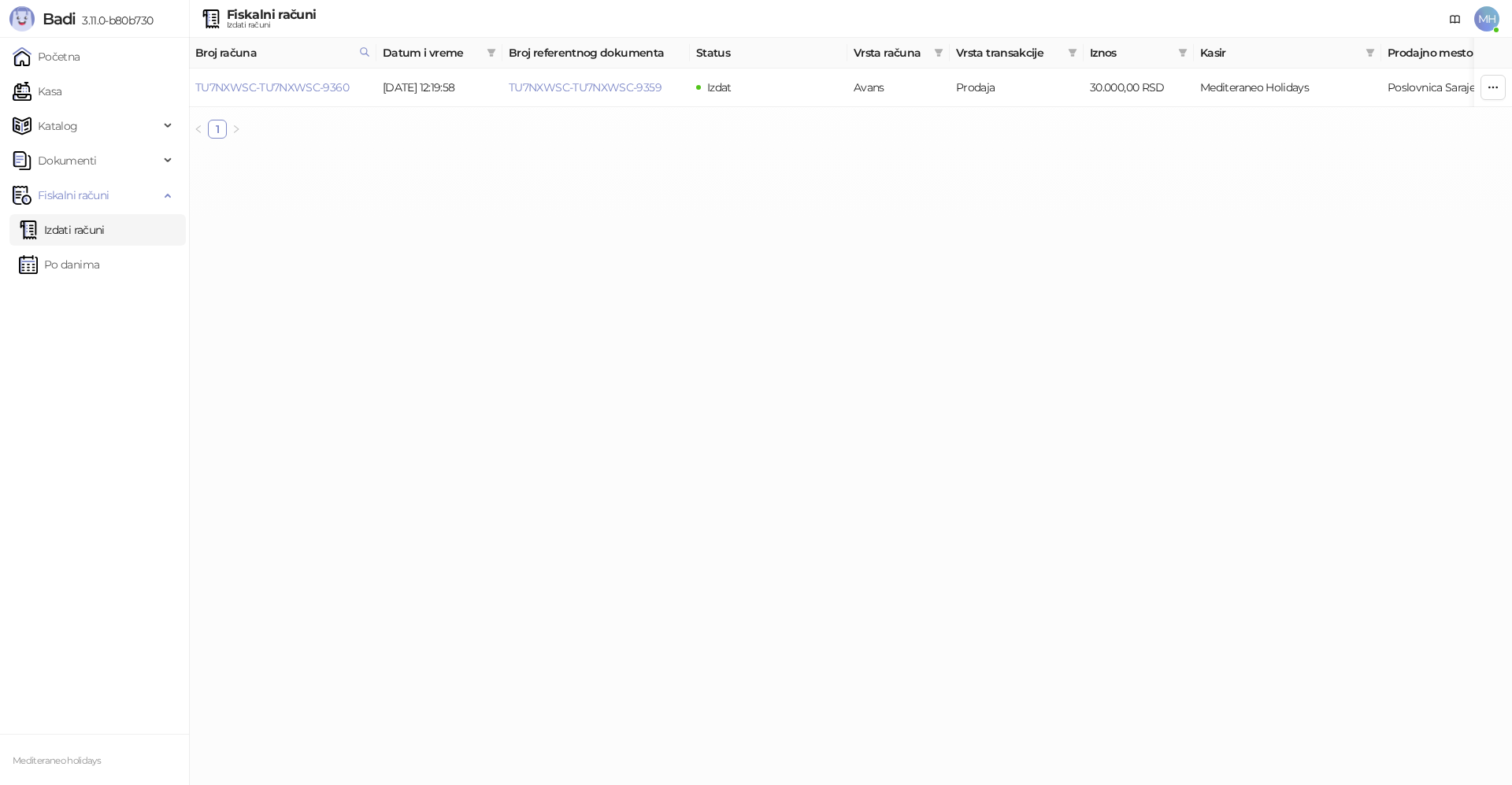
click at [85, 232] on link "Izdati računi" at bounding box center [61, 229] width 85 height 31
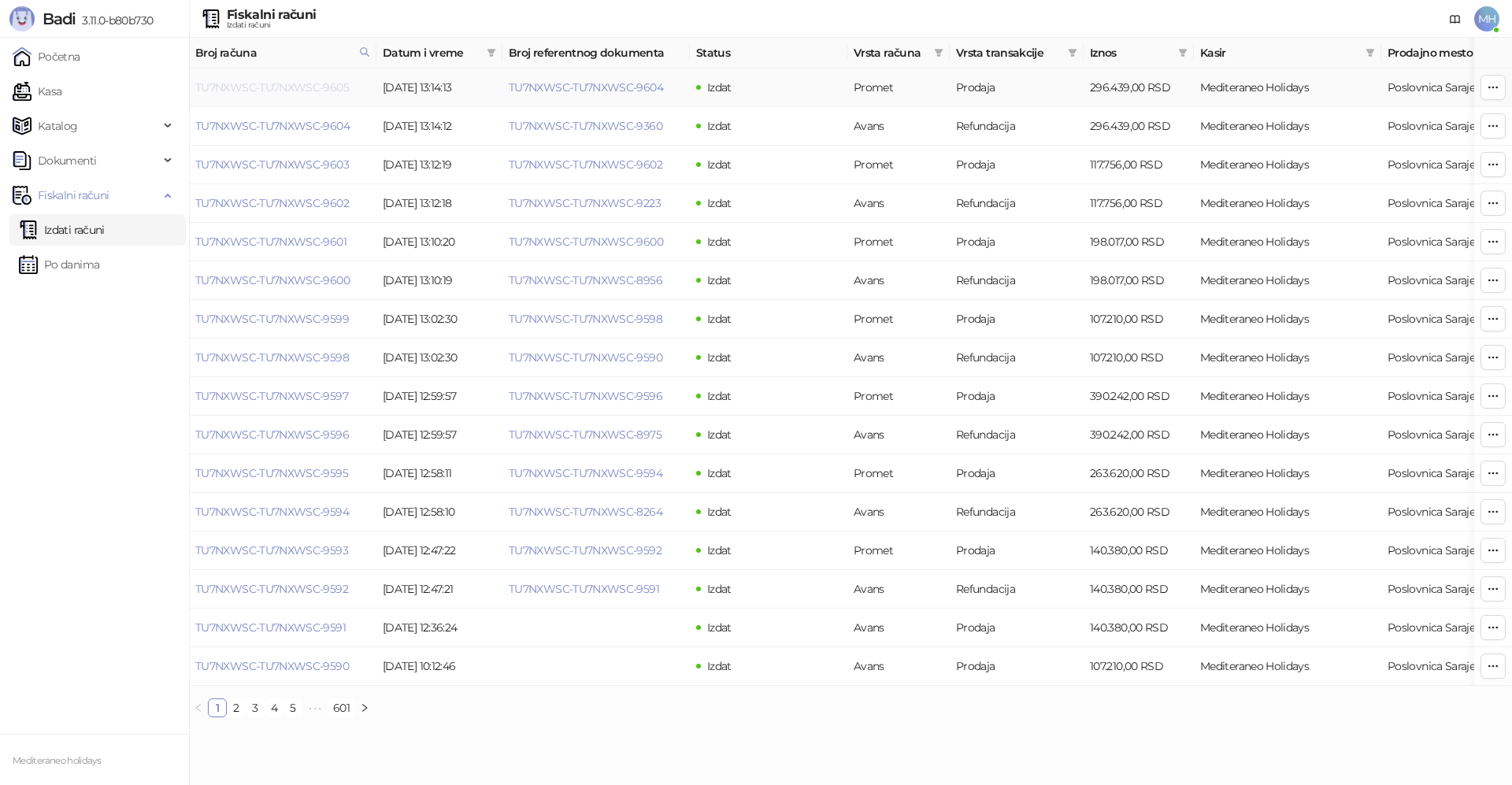
click at [314, 86] on link "TU7NXWSC-TU7NXWSC-9605" at bounding box center [271, 87] width 154 height 14
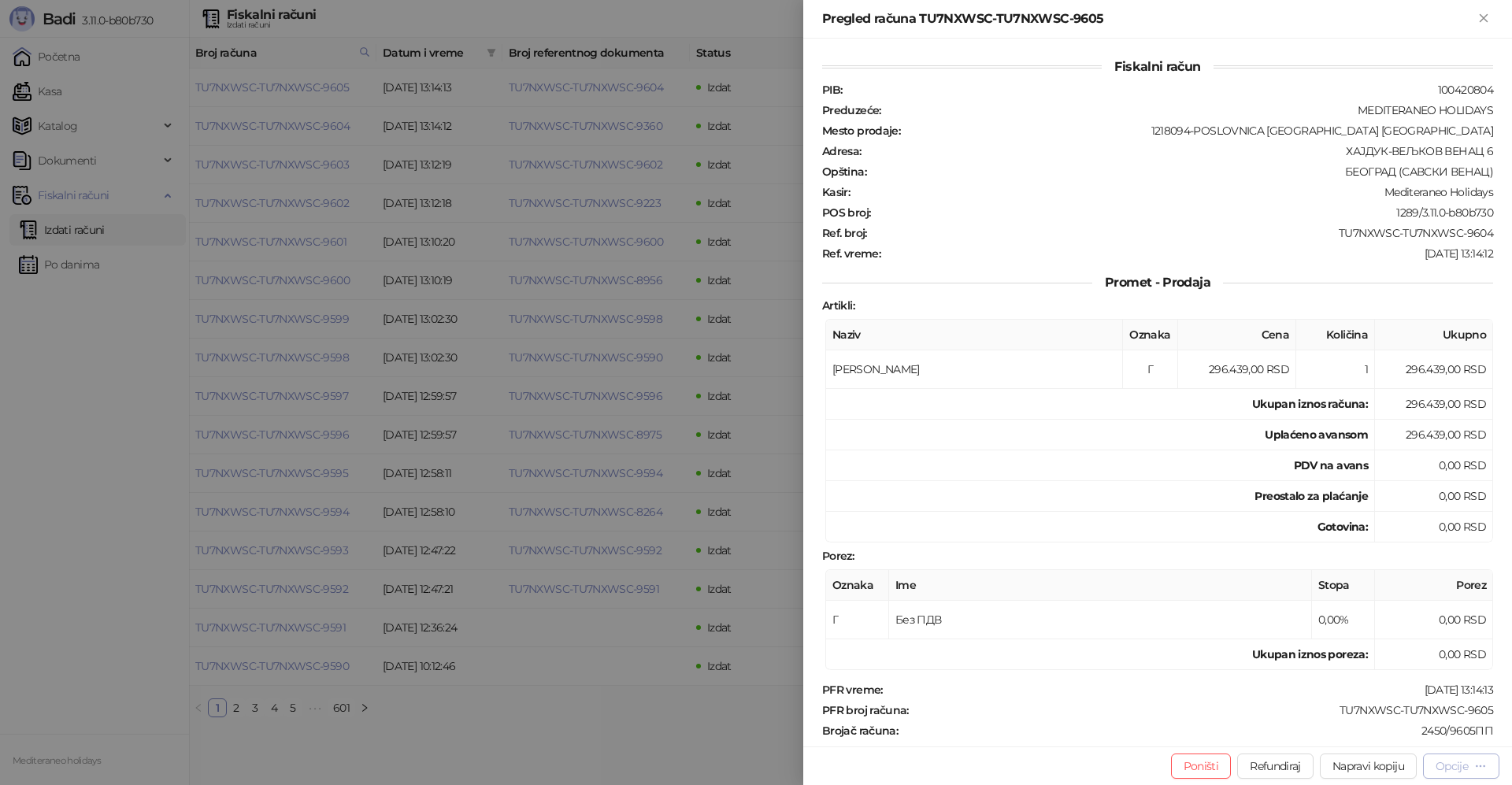
click at [1453, 772] on div "Opcije" at bounding box center [1452, 766] width 32 height 14
click at [1391, 734] on span "Preuzmi u PDF formatu" at bounding box center [1406, 735] width 162 height 17
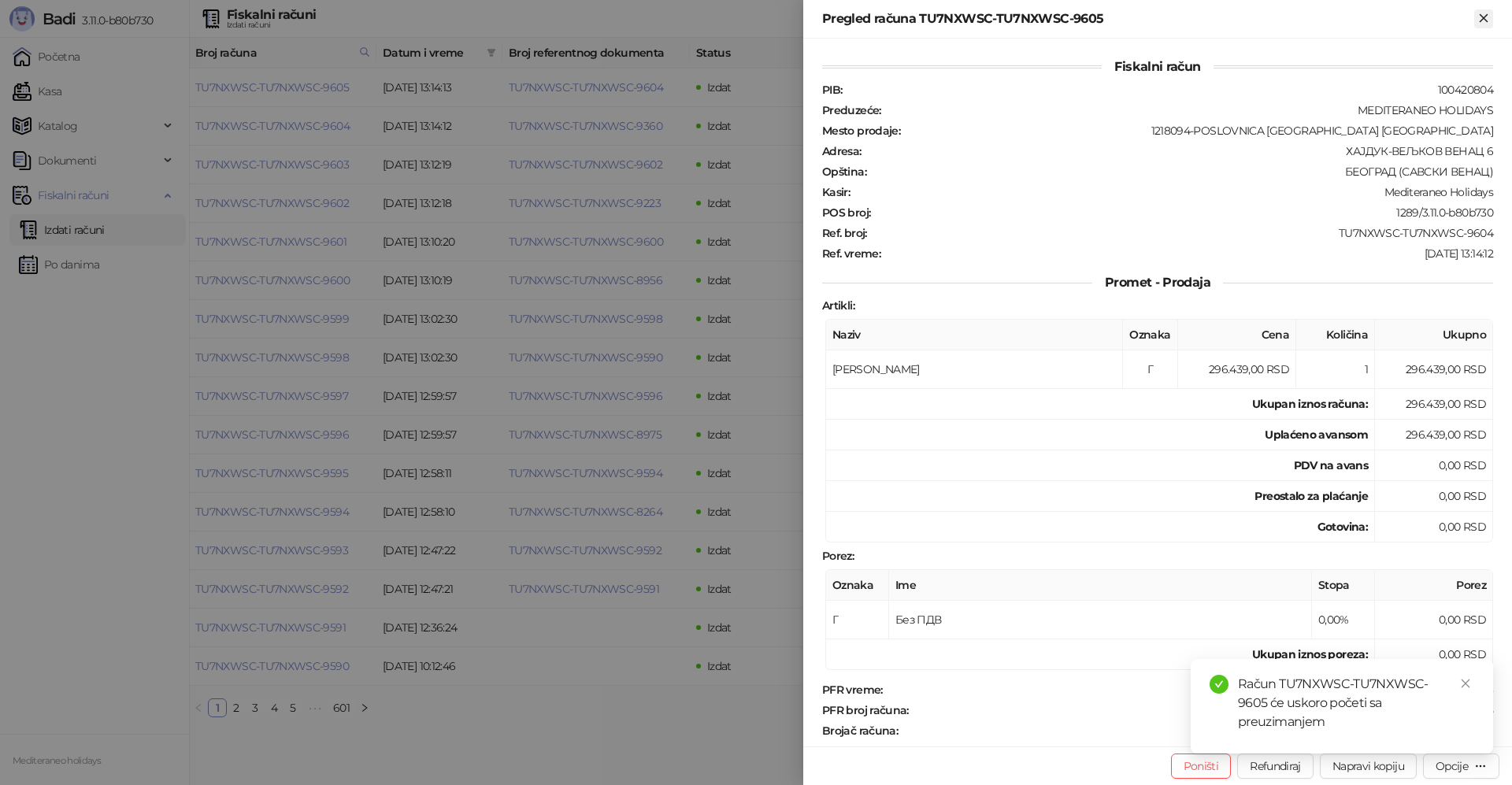
drag, startPoint x: 1482, startPoint y: 17, endPoint x: 968, endPoint y: 376, distance: 627.0
click at [1481, 17] on icon "Zatvori" at bounding box center [1483, 18] width 14 height 14
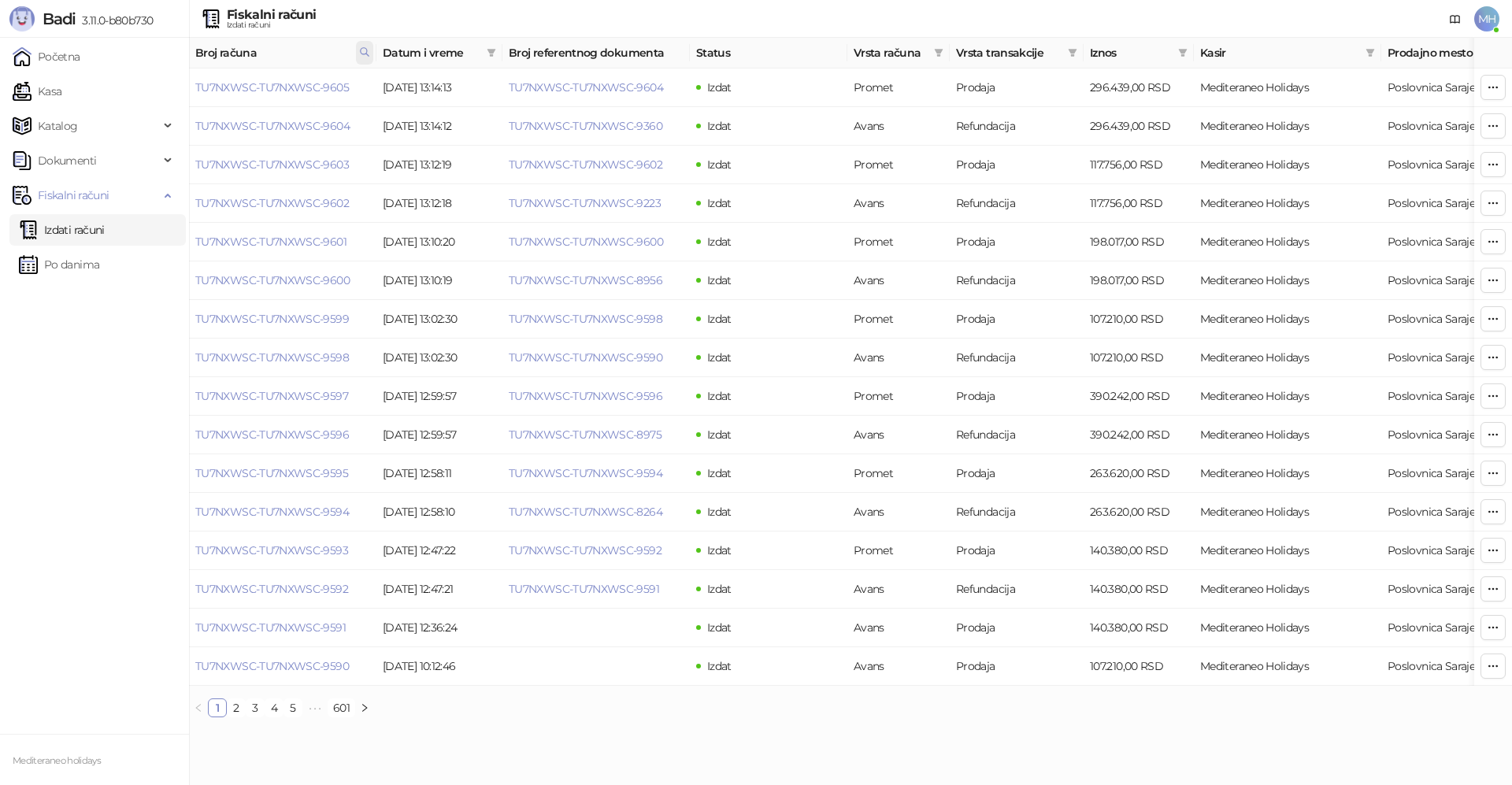
click at [366, 54] on icon at bounding box center [364, 51] width 8 height 8
drag, startPoint x: 133, startPoint y: 85, endPoint x: 148, endPoint y: 85, distance: 15.0
click at [136, 85] on body "Badi 3.11.0-b80b730 Početna Kasa Katalog Dokumenti Fiskalni računi Izdati račun…" at bounding box center [756, 365] width 1512 height 730
type input "****"
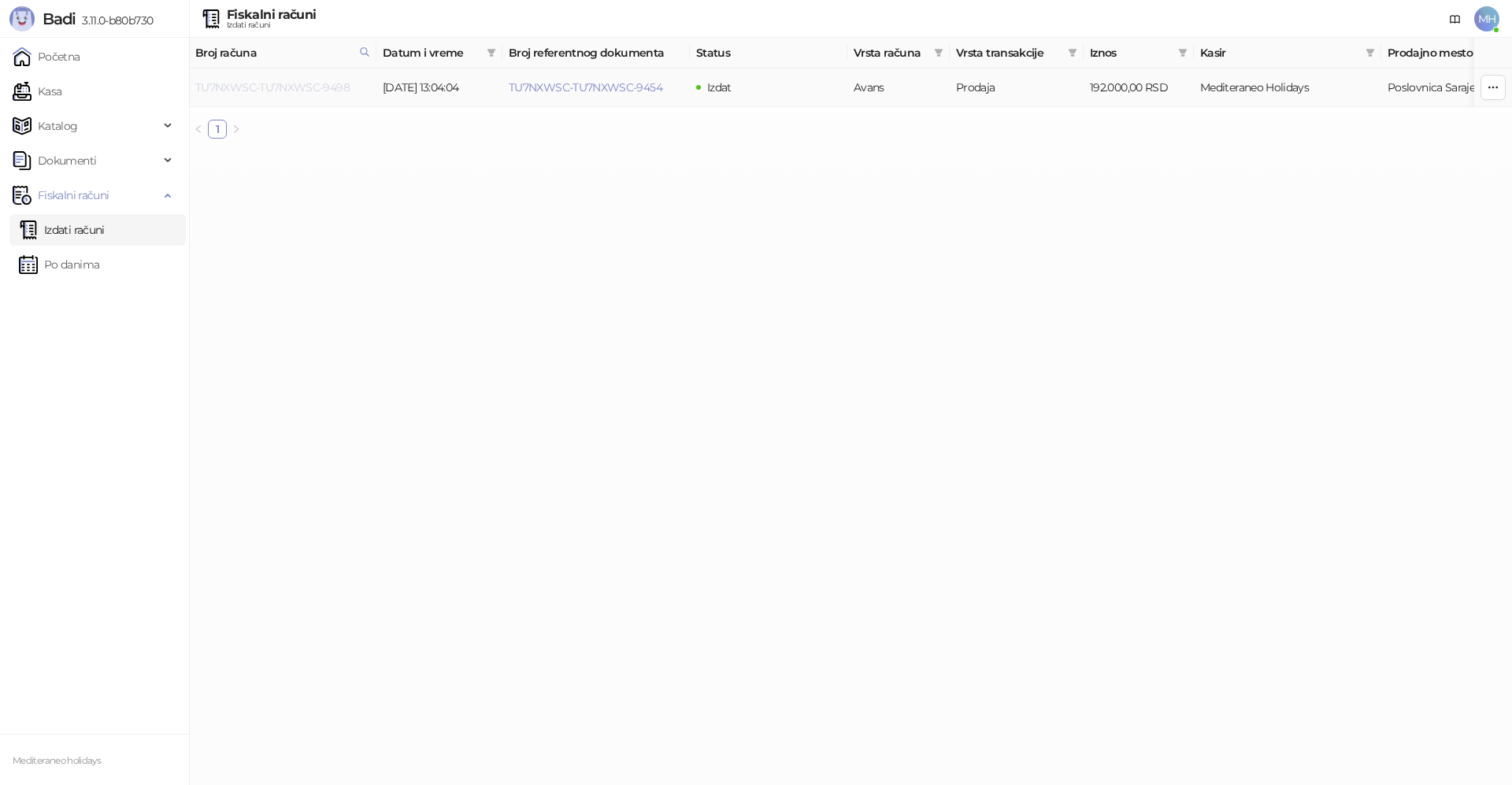
click at [325, 87] on link "TU7NXWSC-TU7NXWSC-9498" at bounding box center [272, 87] width 155 height 14
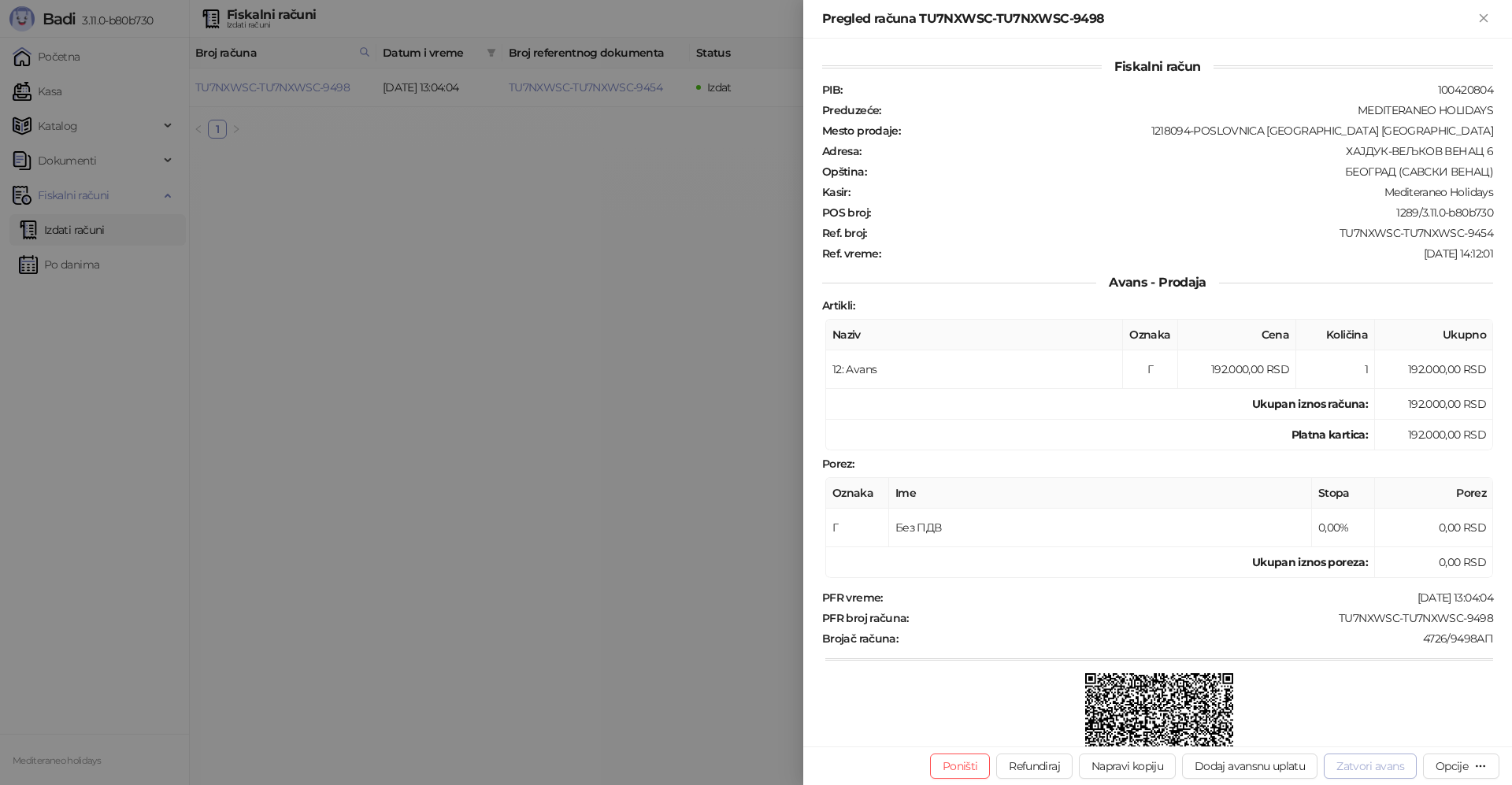
click at [1358, 763] on button "Zatvori avans" at bounding box center [1370, 766] width 93 height 25
type input "**********"
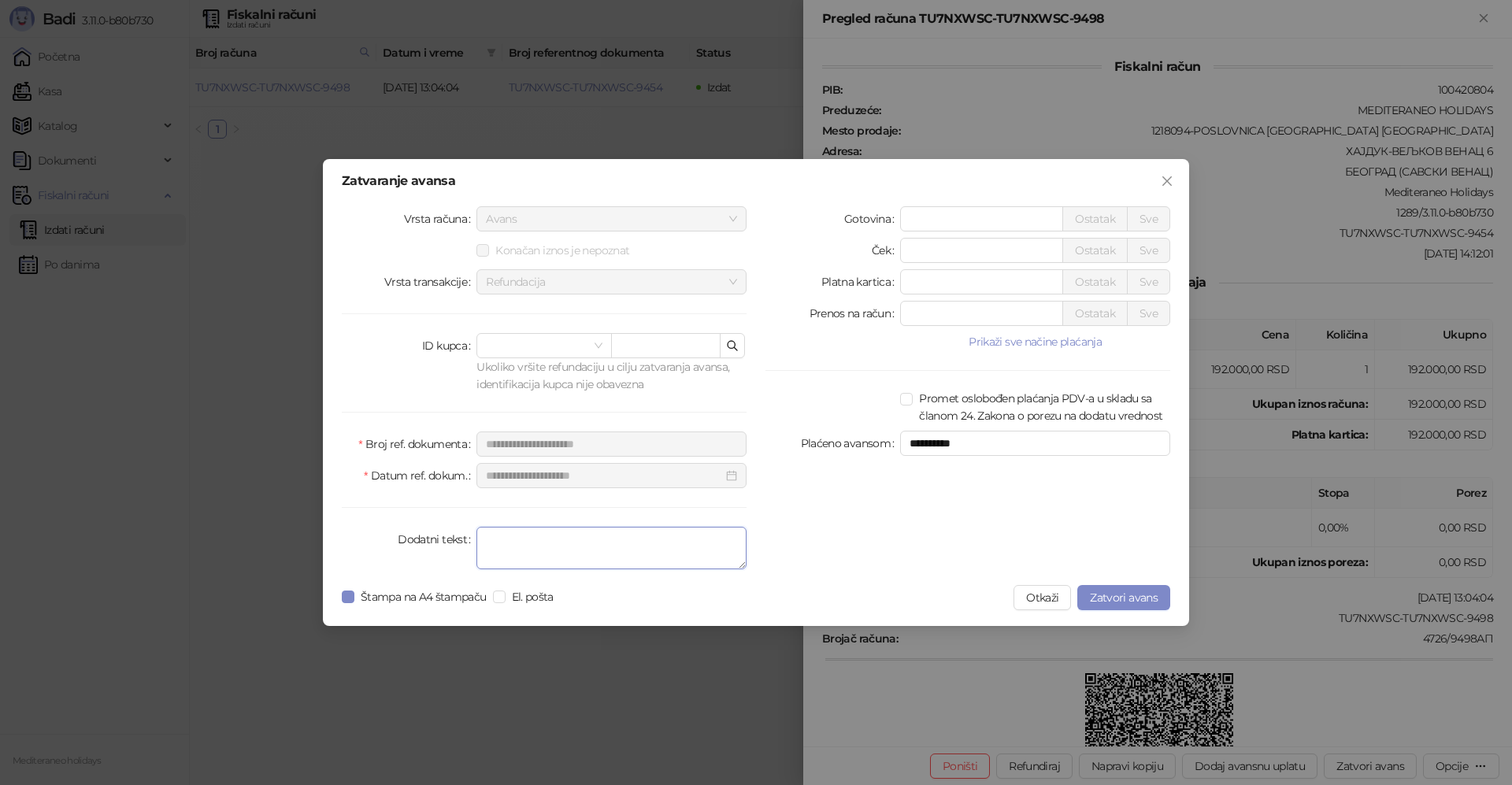
click at [505, 540] on textarea "Dodatni tekst" at bounding box center [611, 548] width 270 height 42
type textarea "*******"
click at [1104, 596] on span "Zatvori avans" at bounding box center [1123, 598] width 67 height 14
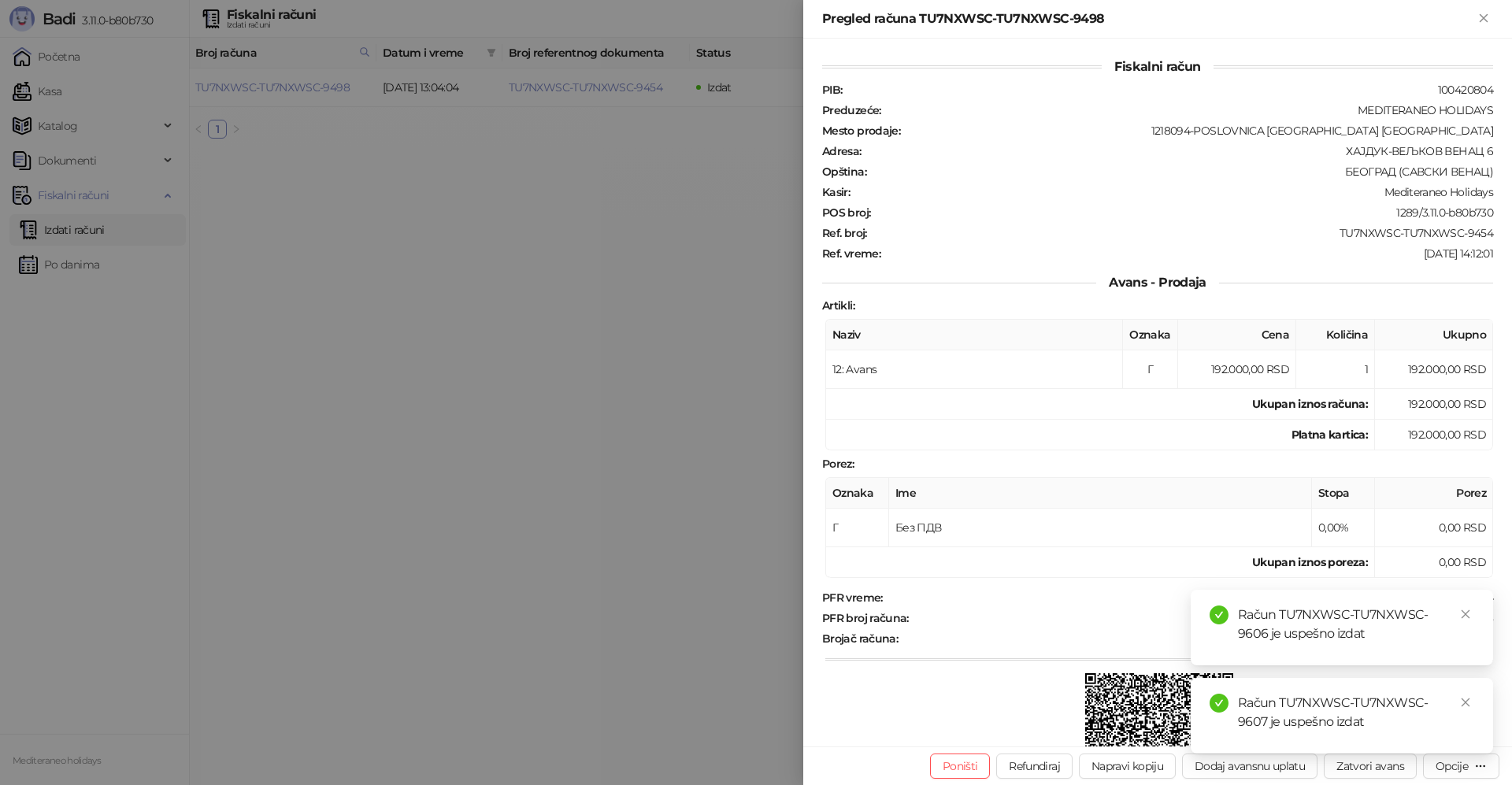
drag, startPoint x: 1462, startPoint y: 618, endPoint x: 1470, endPoint y: 651, distance: 34.0
click at [1462, 619] on icon "close" at bounding box center [1465, 614] width 11 height 11
drag, startPoint x: 1470, startPoint y: 703, endPoint x: 1499, endPoint y: 207, distance: 496.8
click at [1470, 699] on icon "close" at bounding box center [1465, 702] width 11 height 11
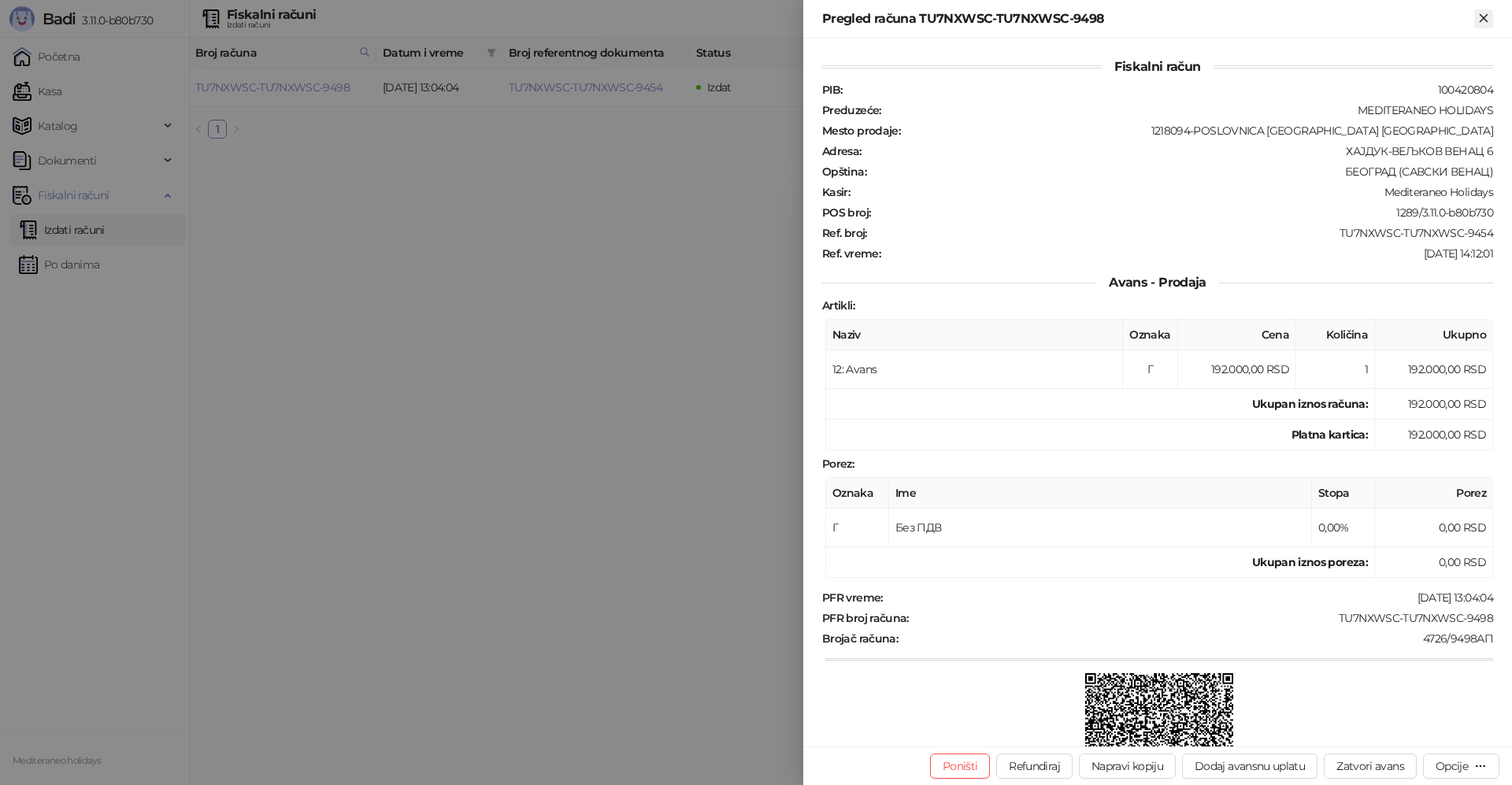
click at [1488, 23] on icon "Zatvori" at bounding box center [1483, 18] width 14 height 14
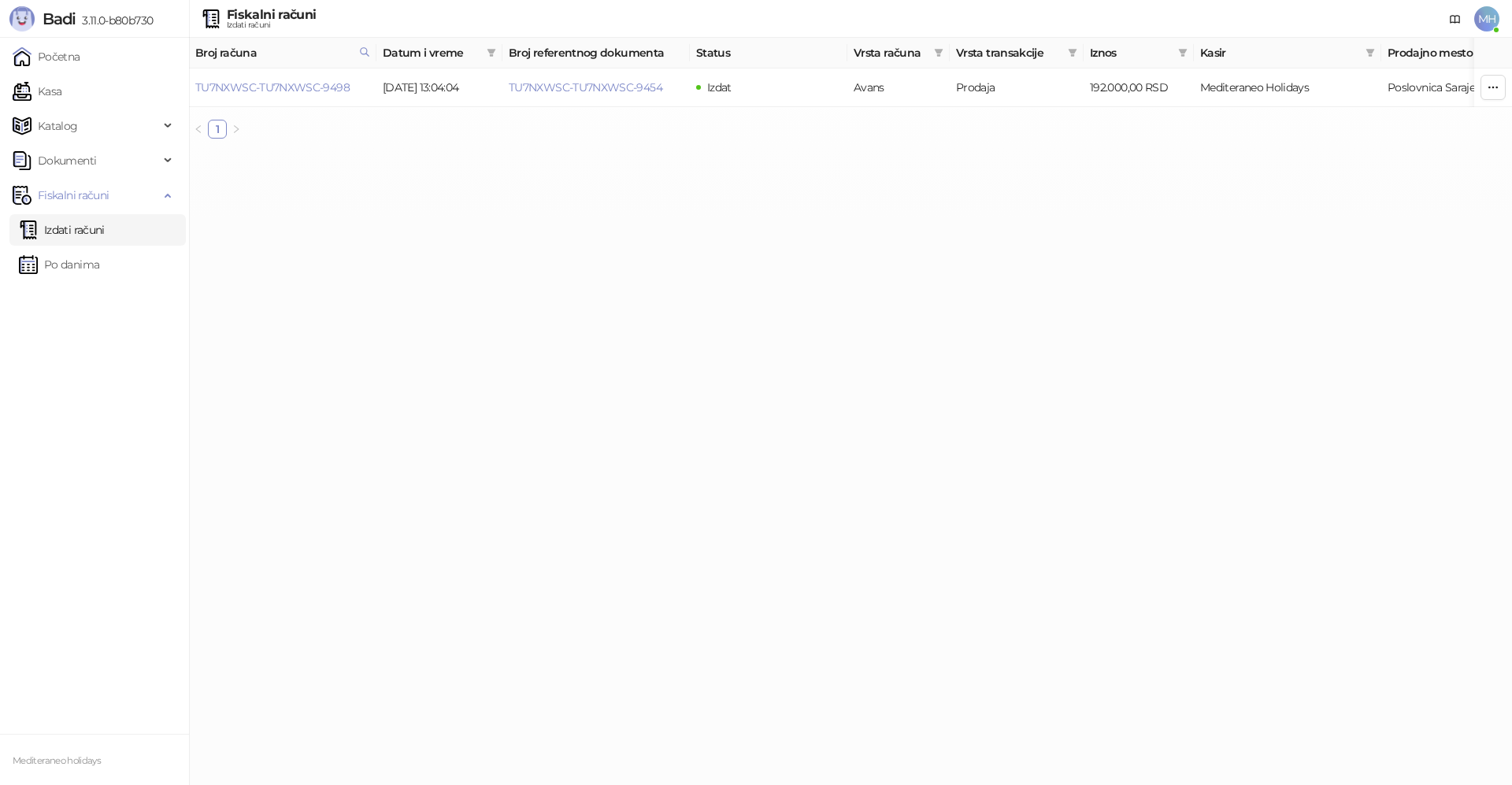
click at [70, 232] on link "Izdati računi" at bounding box center [61, 229] width 85 height 31
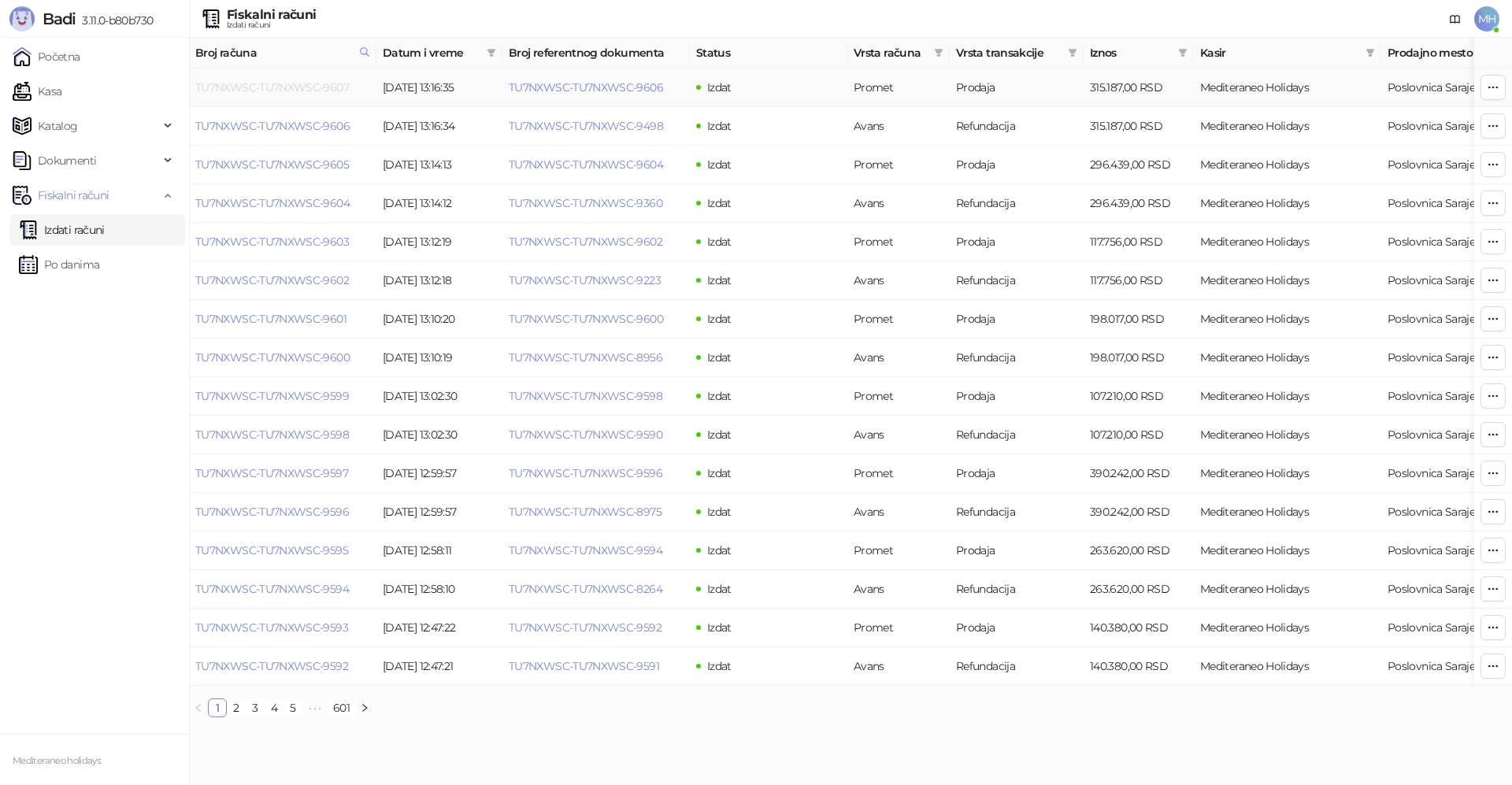
click at [326, 86] on link "TU7NXWSC-TU7NXWSC-9607" at bounding box center [271, 87] width 154 height 14
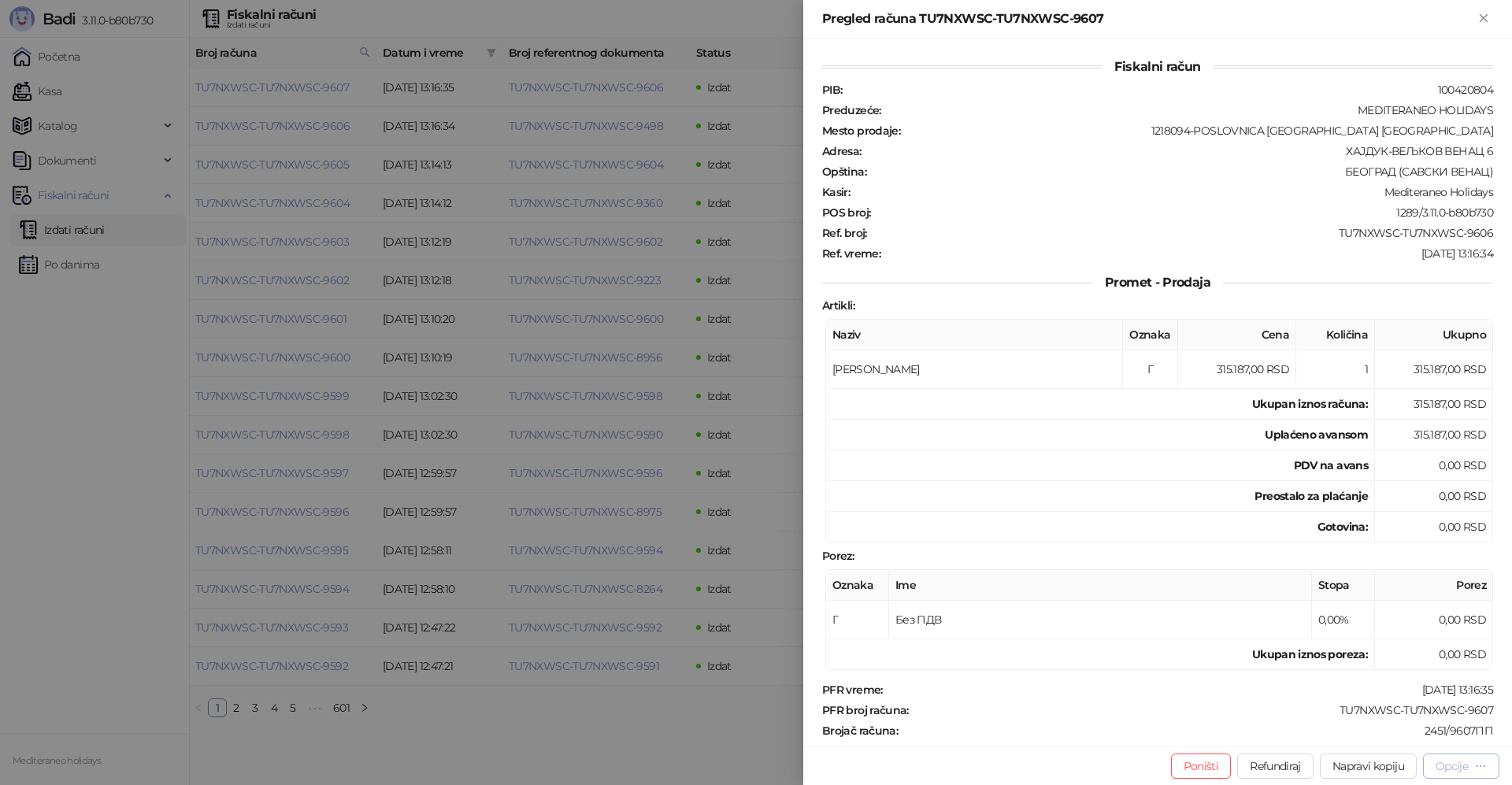
click at [1448, 765] on div "Opcije" at bounding box center [1452, 766] width 32 height 14
click at [1381, 734] on span "Preuzmi u PDF formatu" at bounding box center [1406, 735] width 162 height 17
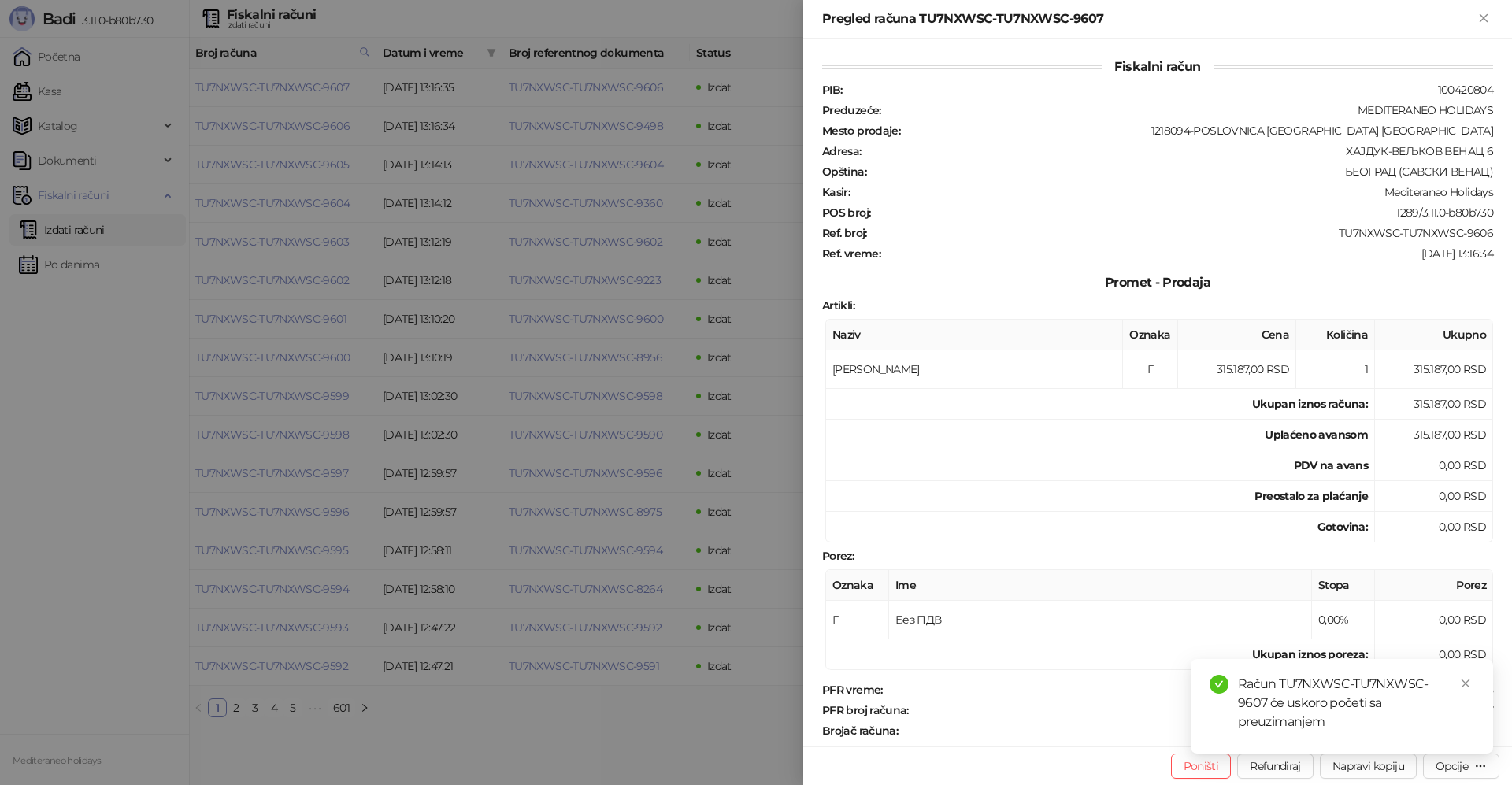
drag, startPoint x: 1488, startPoint y: 16, endPoint x: 726, endPoint y: 530, distance: 919.2
click at [1486, 16] on icon "Zatvori" at bounding box center [1483, 18] width 14 height 14
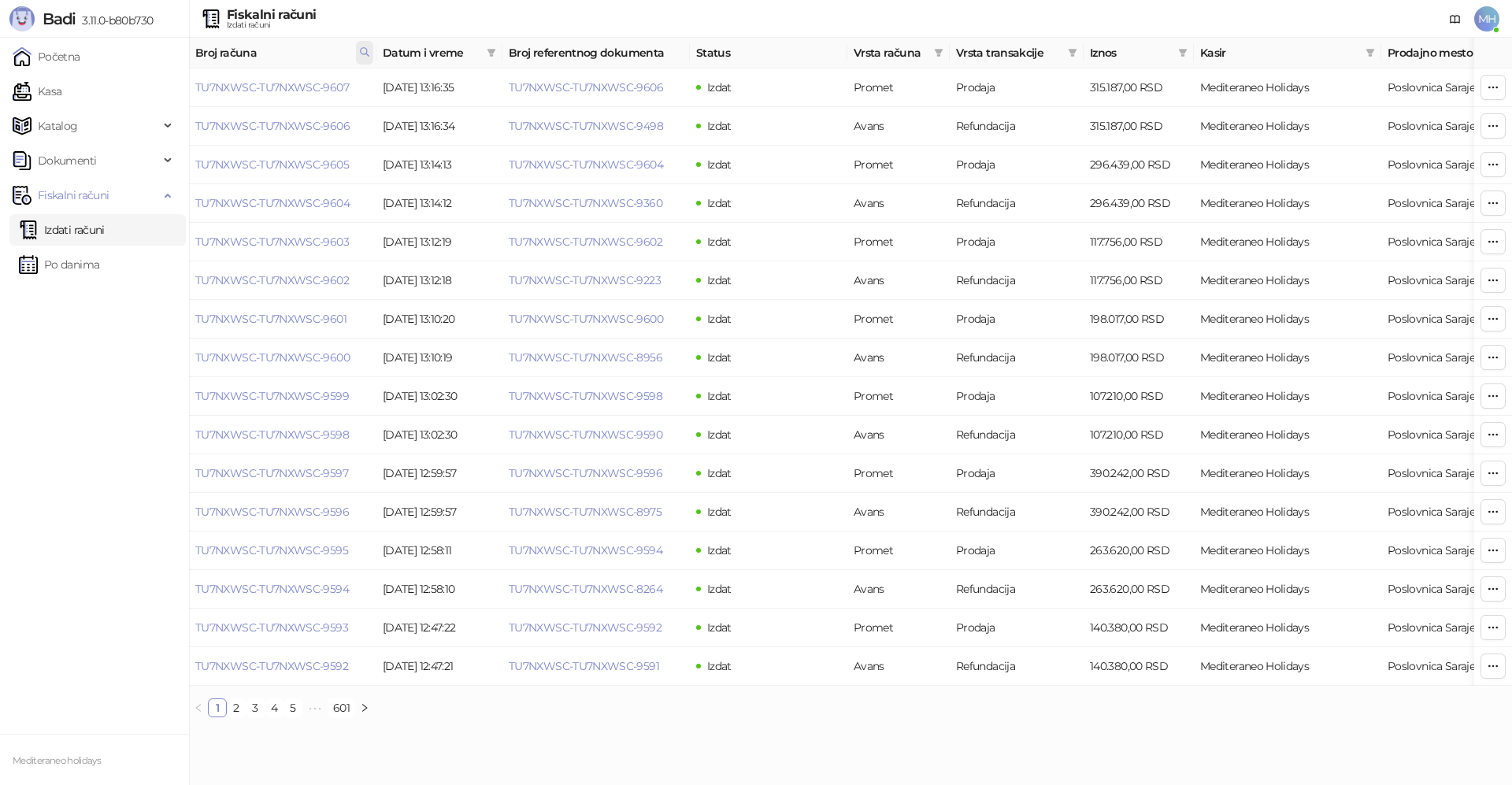
click at [360, 54] on icon at bounding box center [364, 52] width 11 height 11
drag, startPoint x: 294, startPoint y: 87, endPoint x: 144, endPoint y: 85, distance: 150.0
click at [144, 85] on body "Badi 3.11.0-b80b730 Početna Kasa Katalog Dokumenti Fiskalni računi Izdati račun…" at bounding box center [756, 365] width 1512 height 730
type input "****"
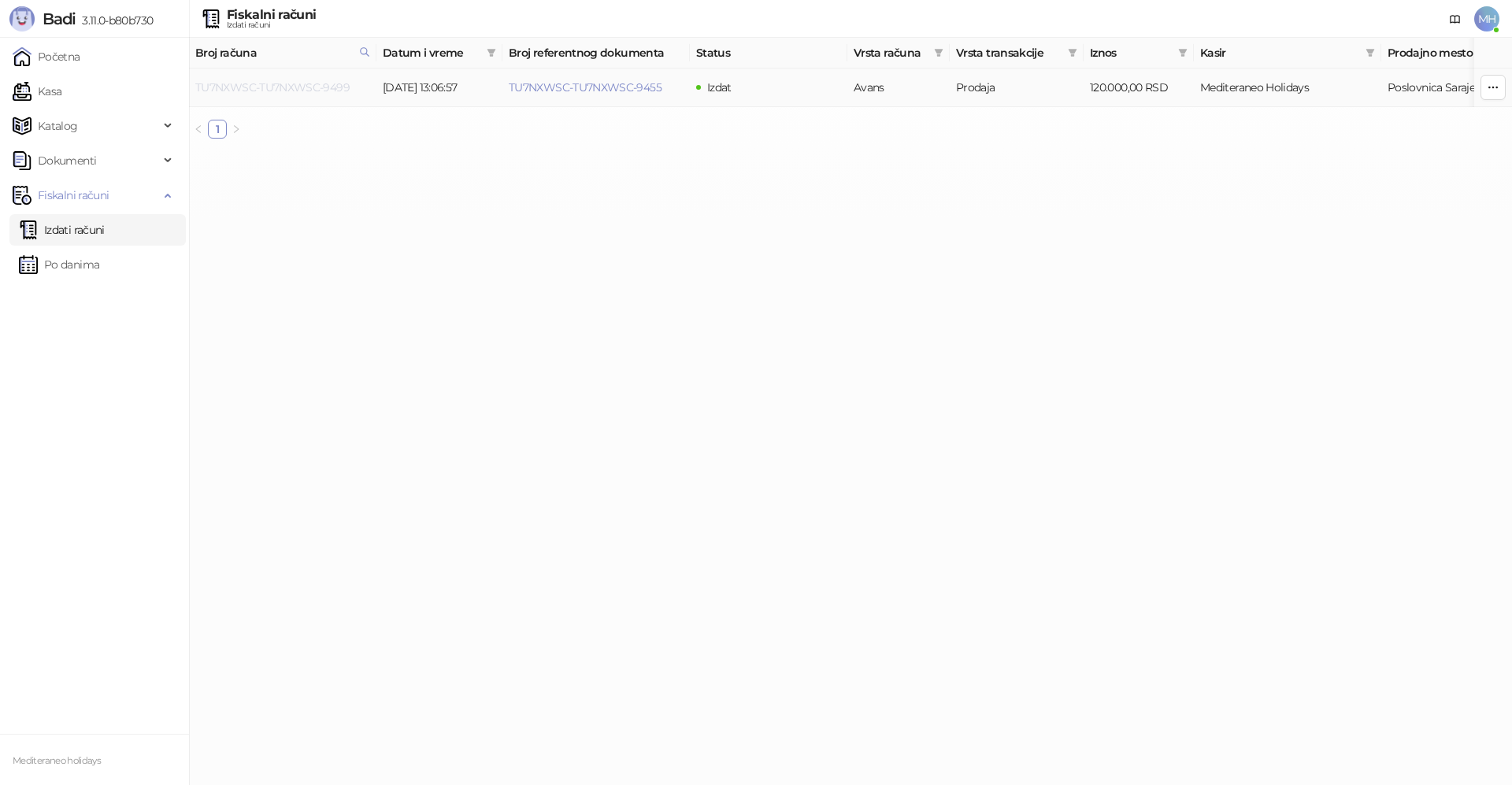
click at [320, 84] on link "TU7NXWSC-TU7NXWSC-9499" at bounding box center [272, 87] width 155 height 14
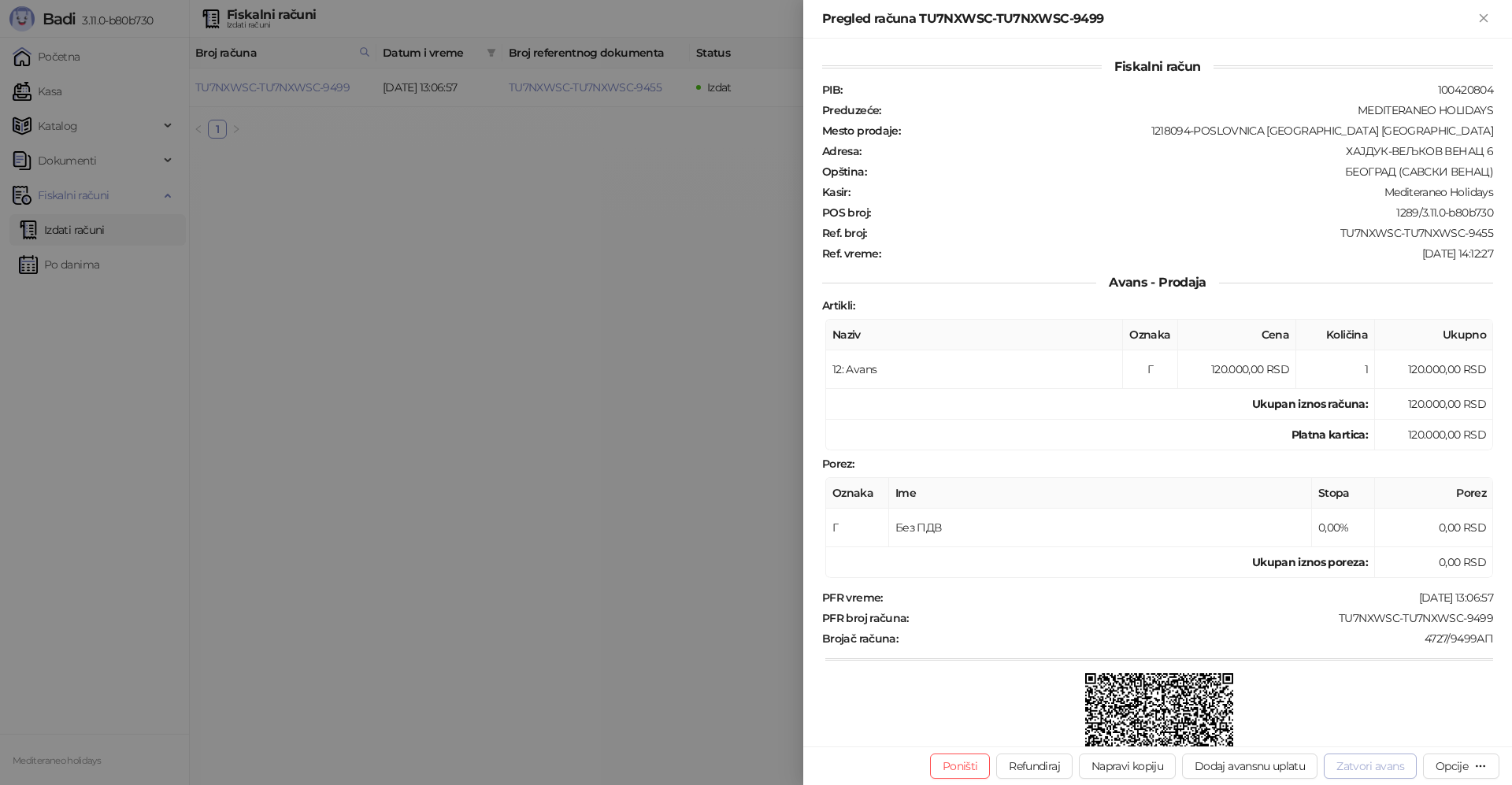
click at [1358, 763] on button "Zatvori avans" at bounding box center [1370, 766] width 93 height 25
type input "**********"
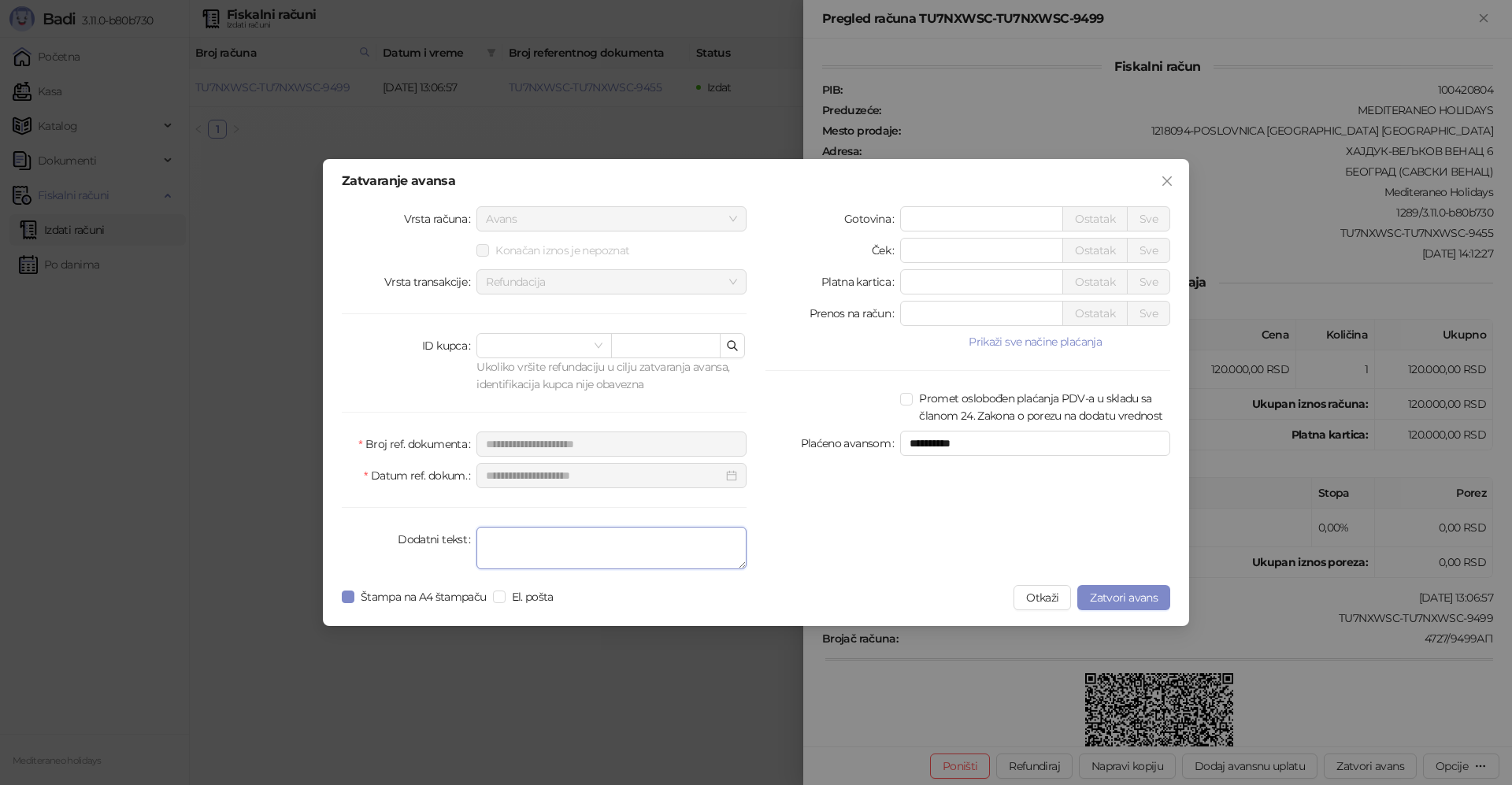
click at [621, 551] on textarea "Dodatni tekst" at bounding box center [611, 548] width 270 height 42
type textarea "*******"
click at [1124, 589] on button "Zatvori avans" at bounding box center [1123, 598] width 93 height 25
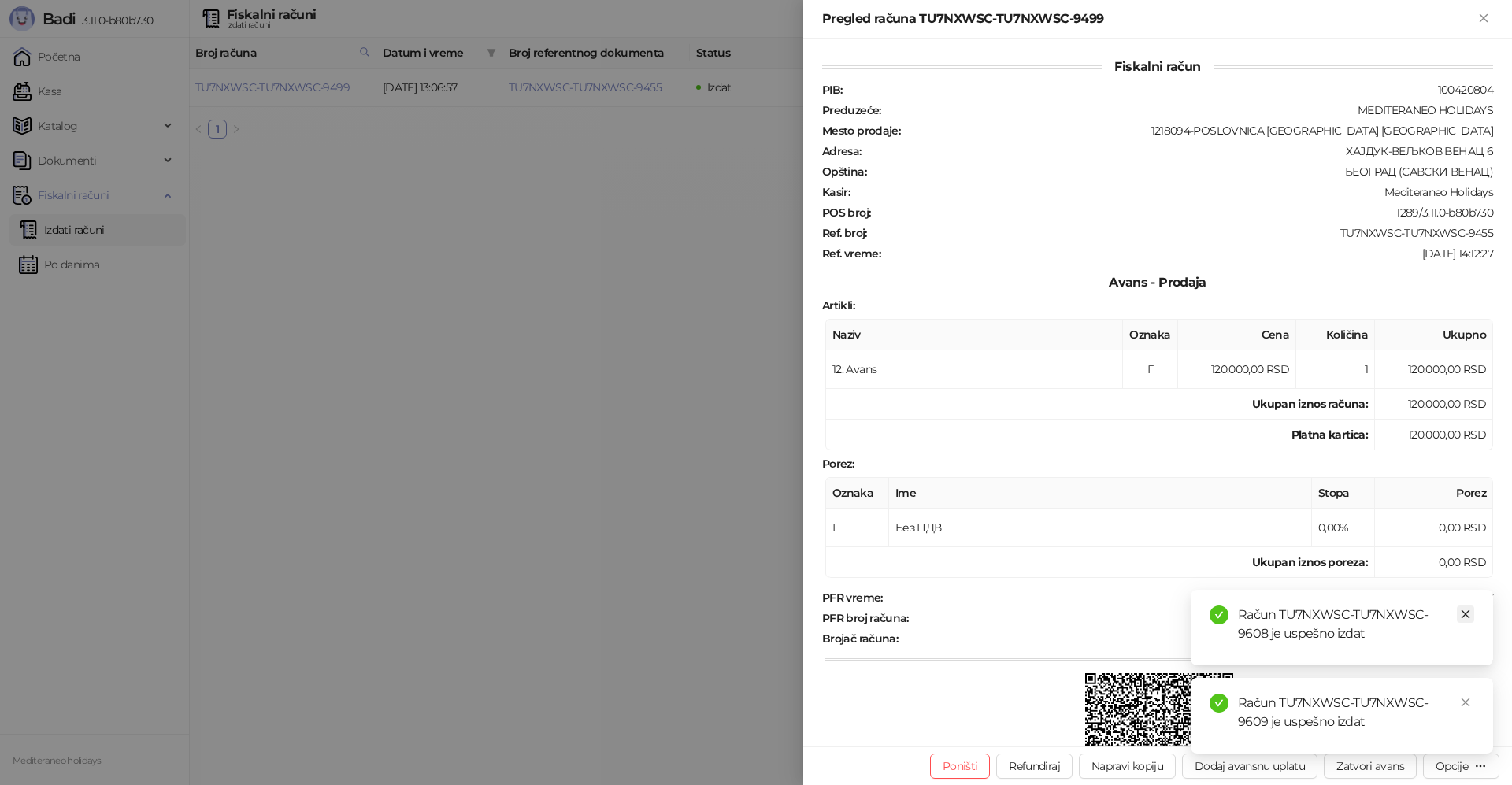
click at [1470, 612] on icon "close" at bounding box center [1465, 614] width 11 height 11
click at [1467, 700] on icon "close" at bounding box center [1465, 702] width 11 height 11
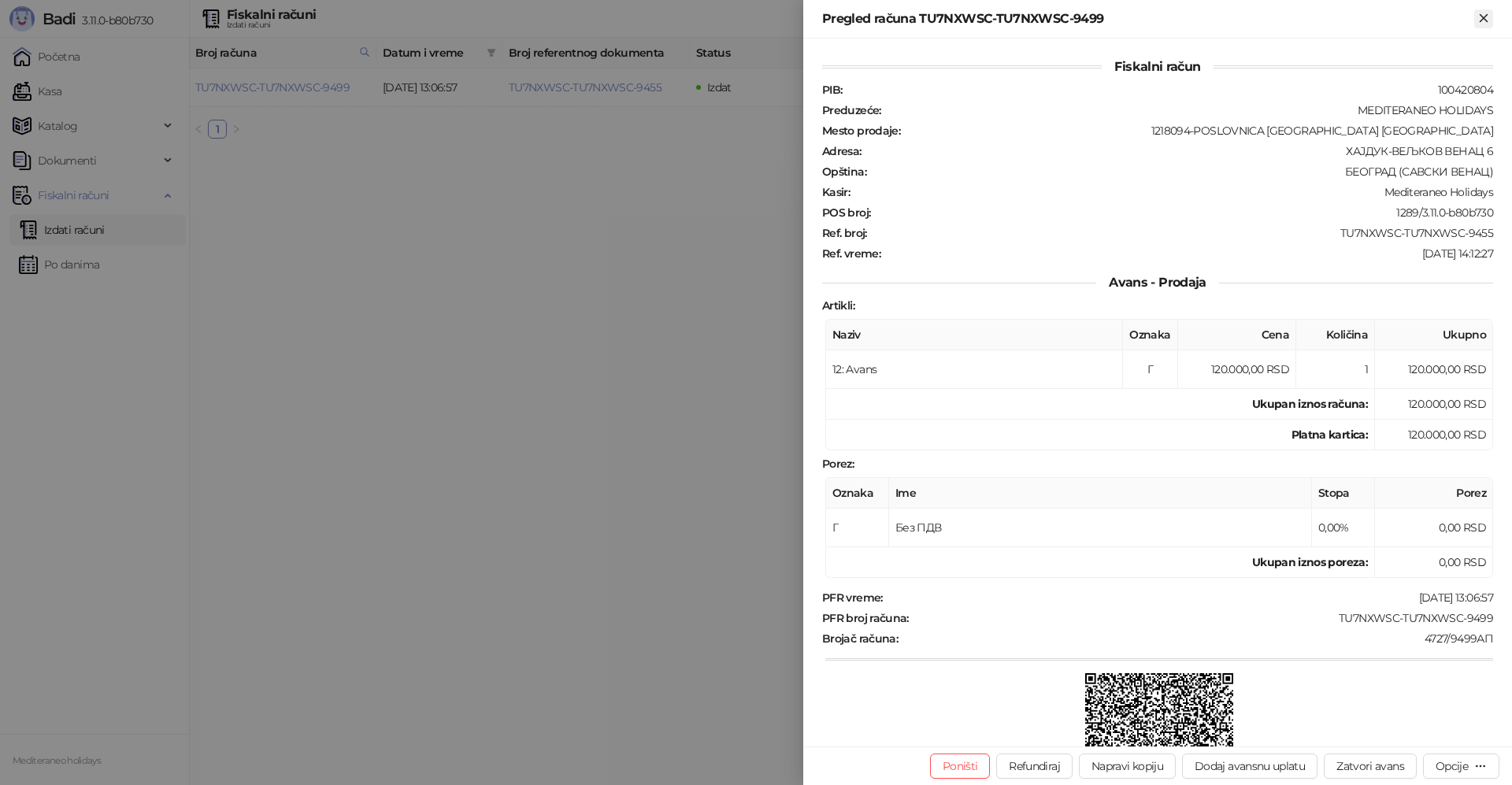
click at [1480, 18] on icon "Zatvori" at bounding box center [1483, 18] width 14 height 14
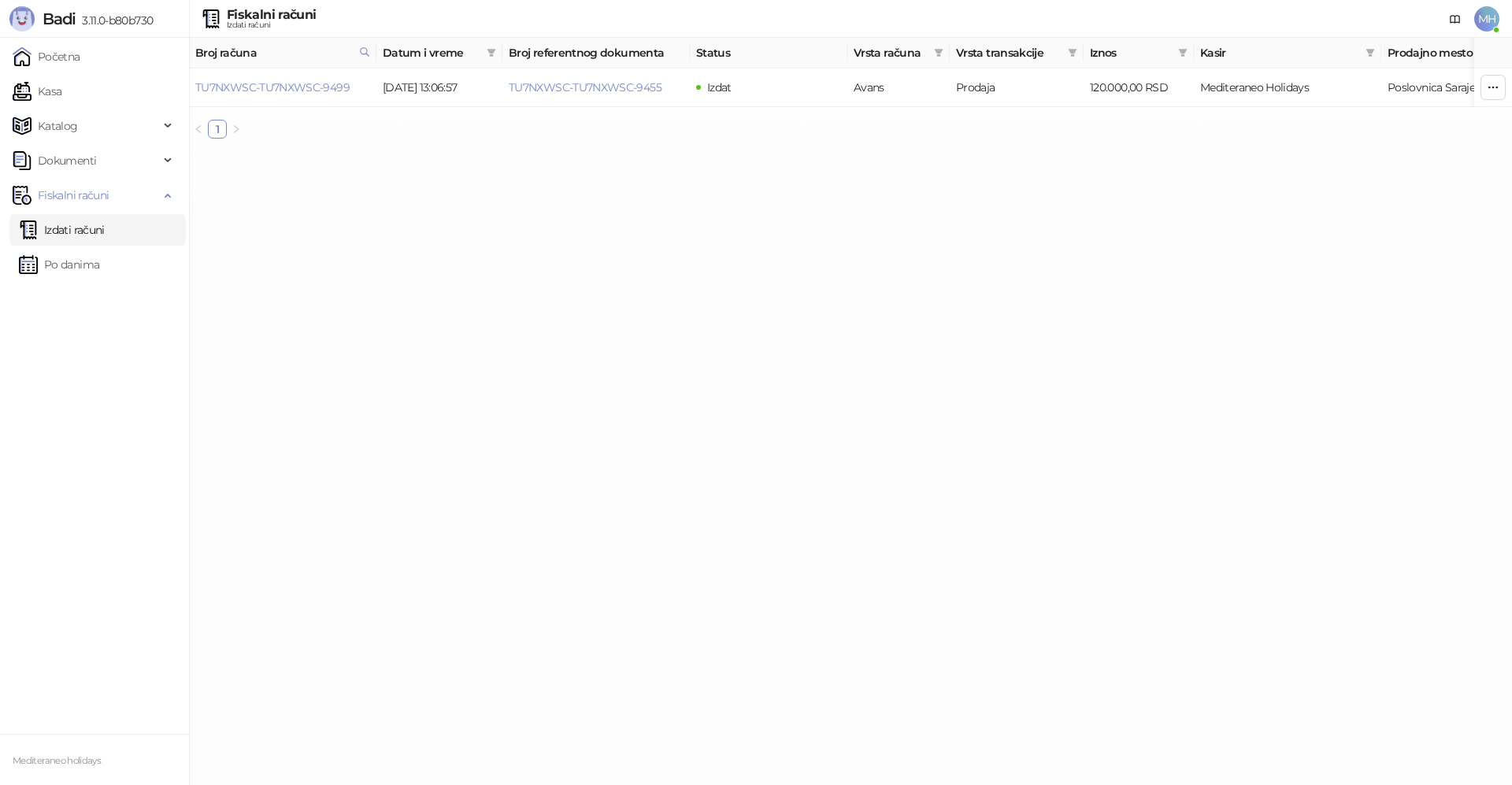
click at [91, 233] on link "Izdati računi" at bounding box center [61, 229] width 85 height 31
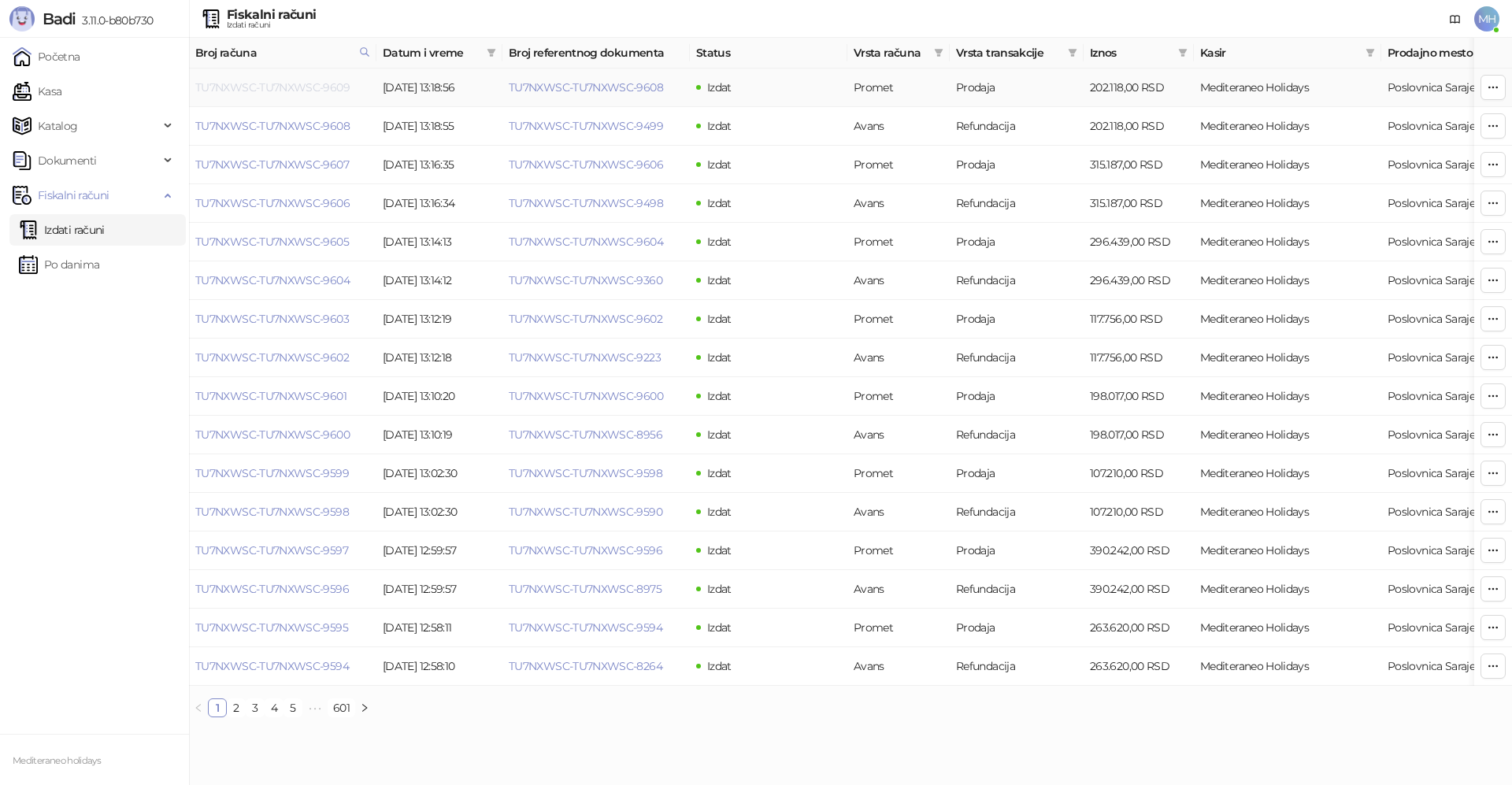
click at [285, 83] on link "TU7NXWSC-TU7NXWSC-9609" at bounding box center [272, 87] width 155 height 14
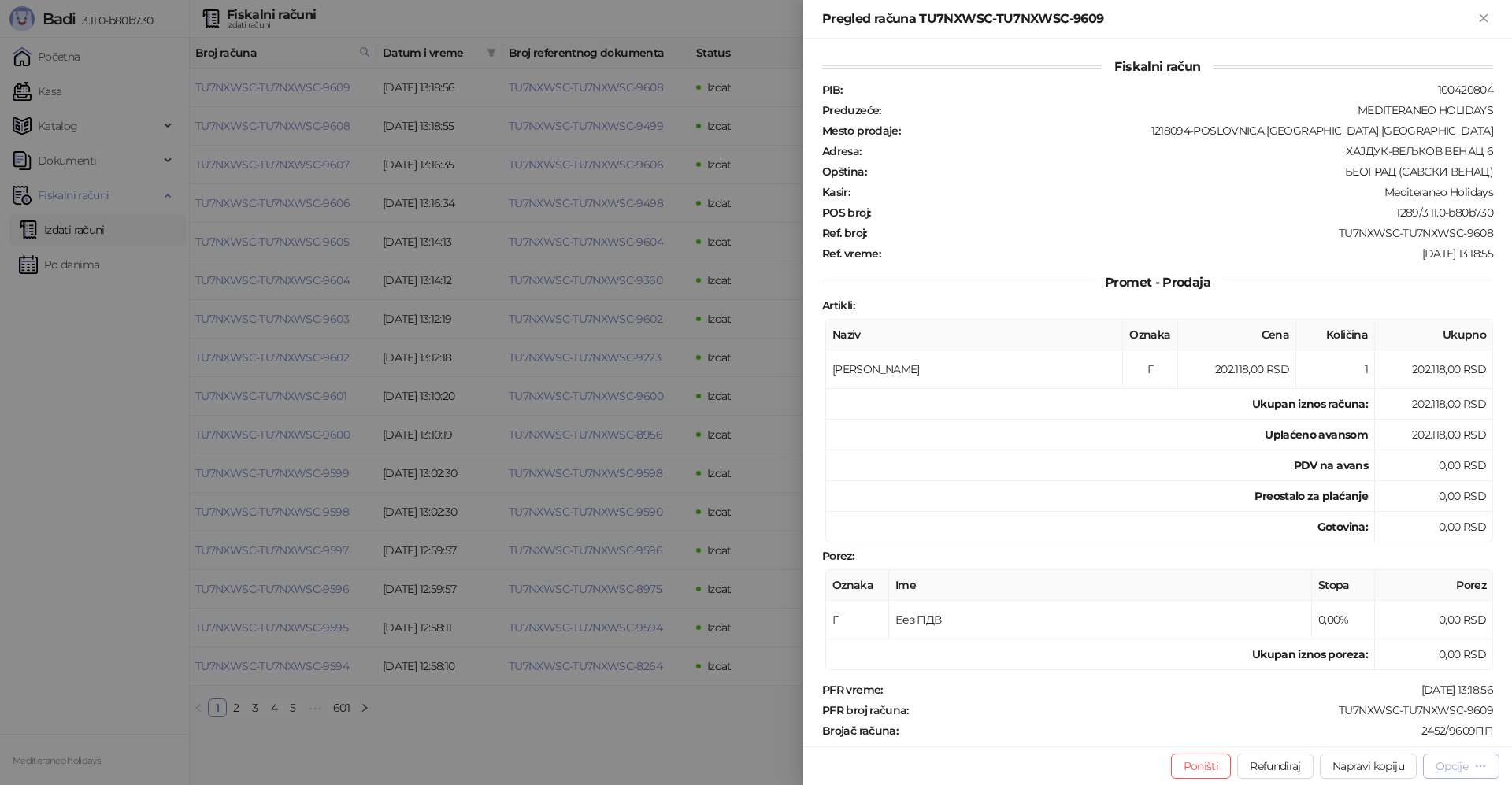
click at [1436, 766] on div "Opcije" at bounding box center [1452, 766] width 32 height 14
click at [1385, 733] on span "Preuzmi u PDF formatu" at bounding box center [1406, 735] width 162 height 17
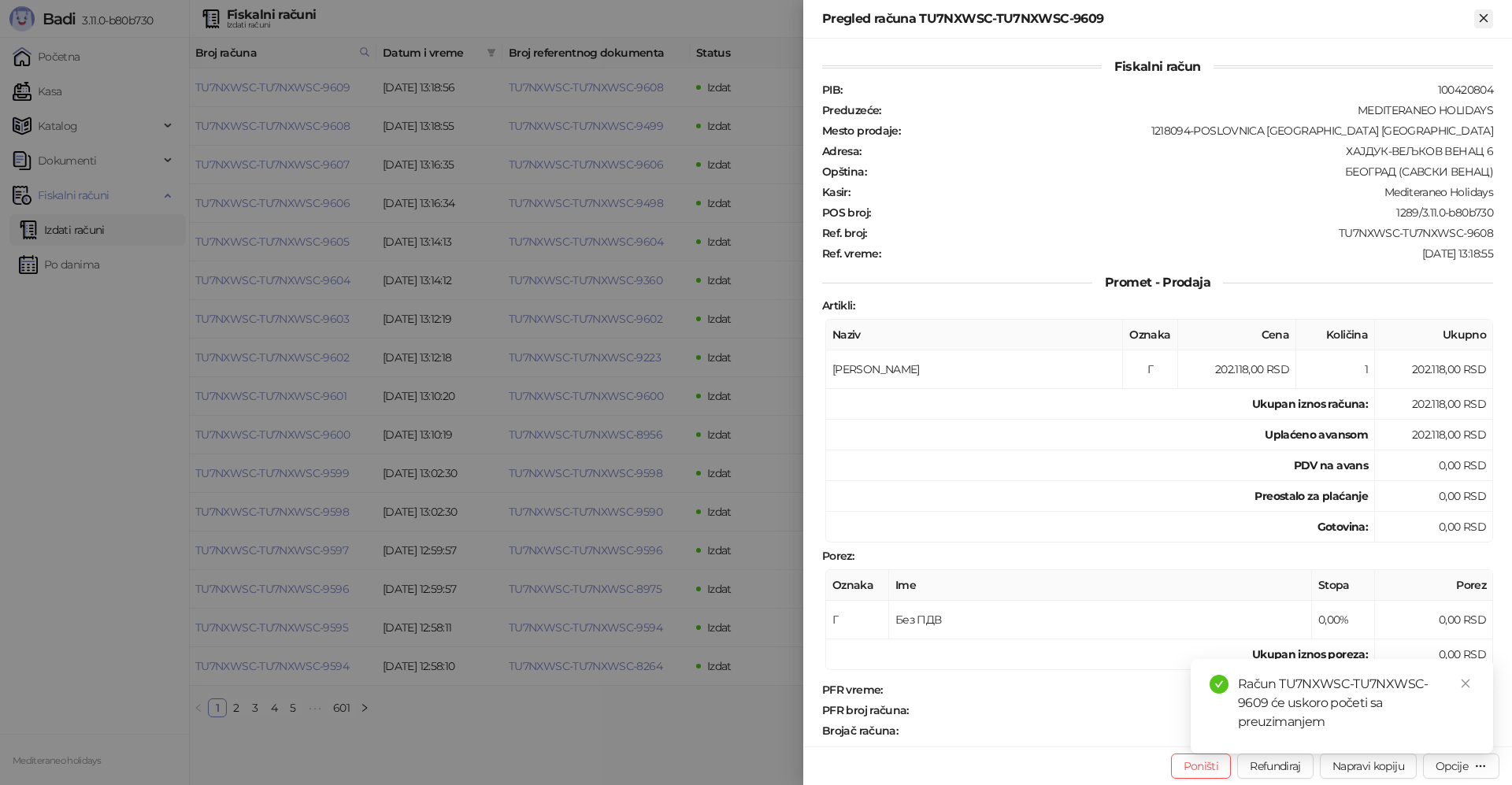
click at [1476, 21] on icon "Zatvori" at bounding box center [1483, 18] width 14 height 14
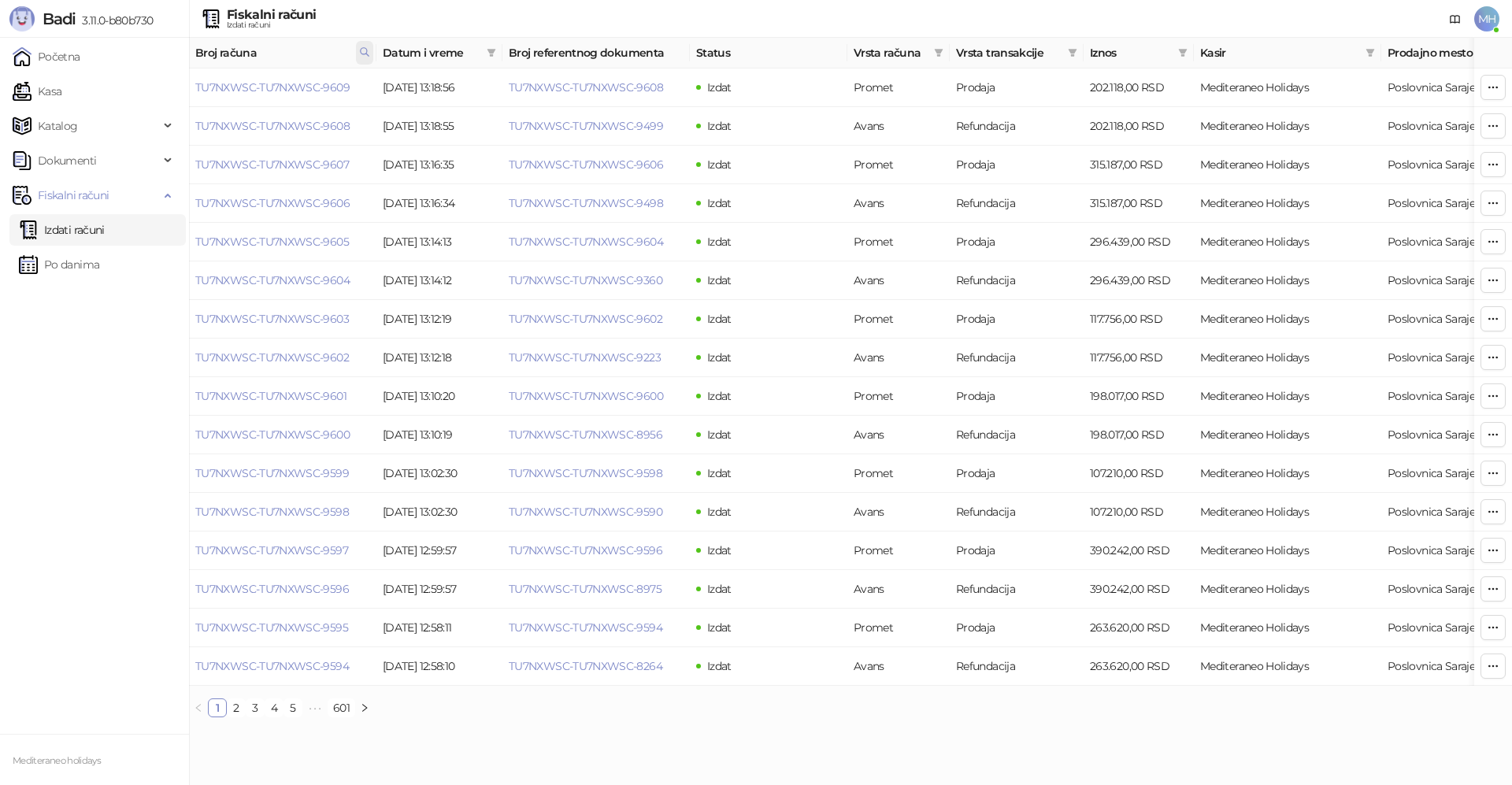
click at [365, 51] on icon at bounding box center [364, 52] width 11 height 11
drag, startPoint x: 153, startPoint y: 89, endPoint x: 143, endPoint y: 84, distance: 11.2
click at [135, 89] on body "Badi 3.11.0-b80b730 Početna Kasa Katalog Dokumenti Fiskalni računi Izdati račun…" at bounding box center [756, 365] width 1512 height 730
type input "****"
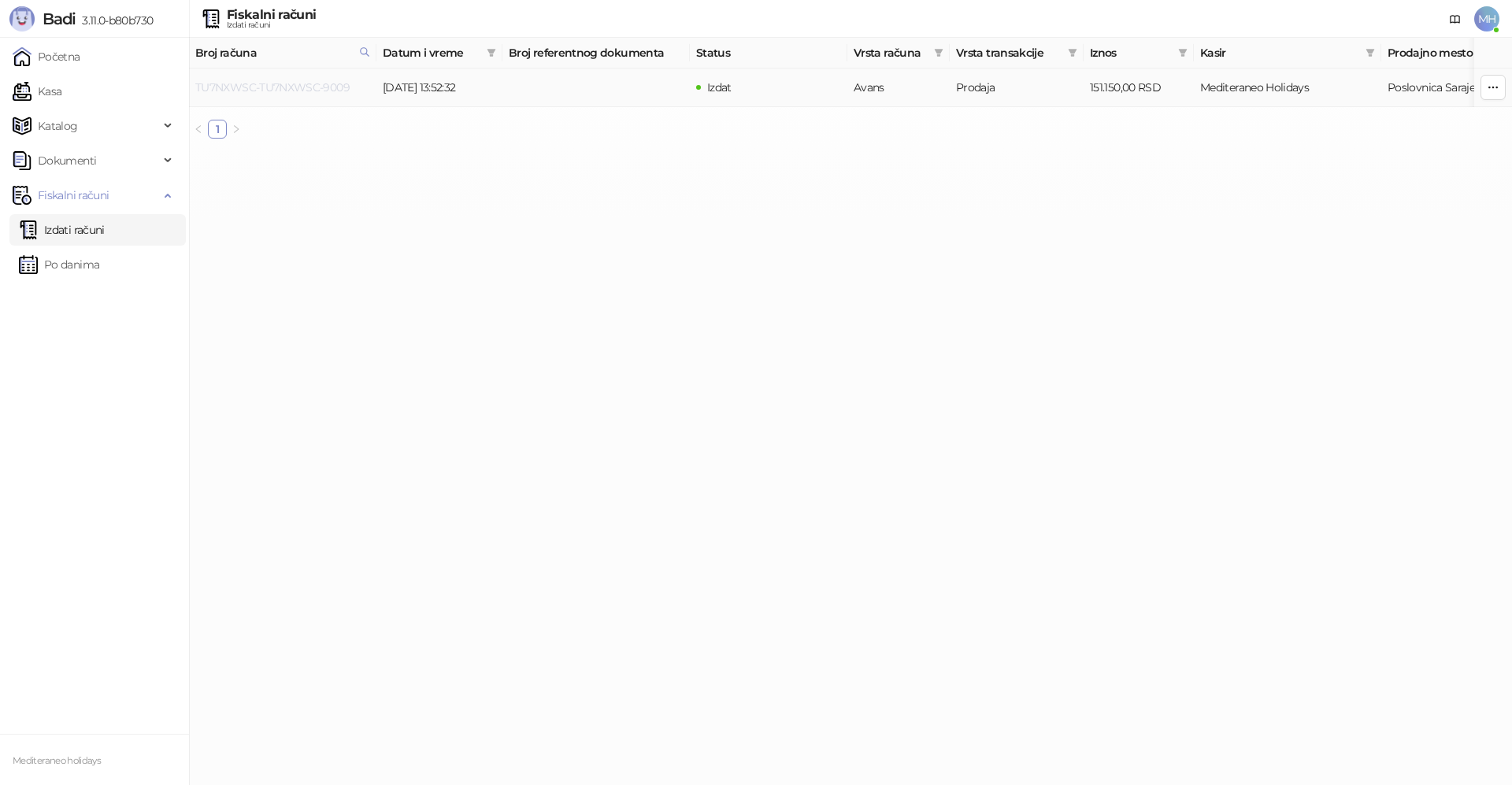
click at [320, 86] on link "TU7NXWSC-TU7NXWSC-9009" at bounding box center [272, 87] width 155 height 14
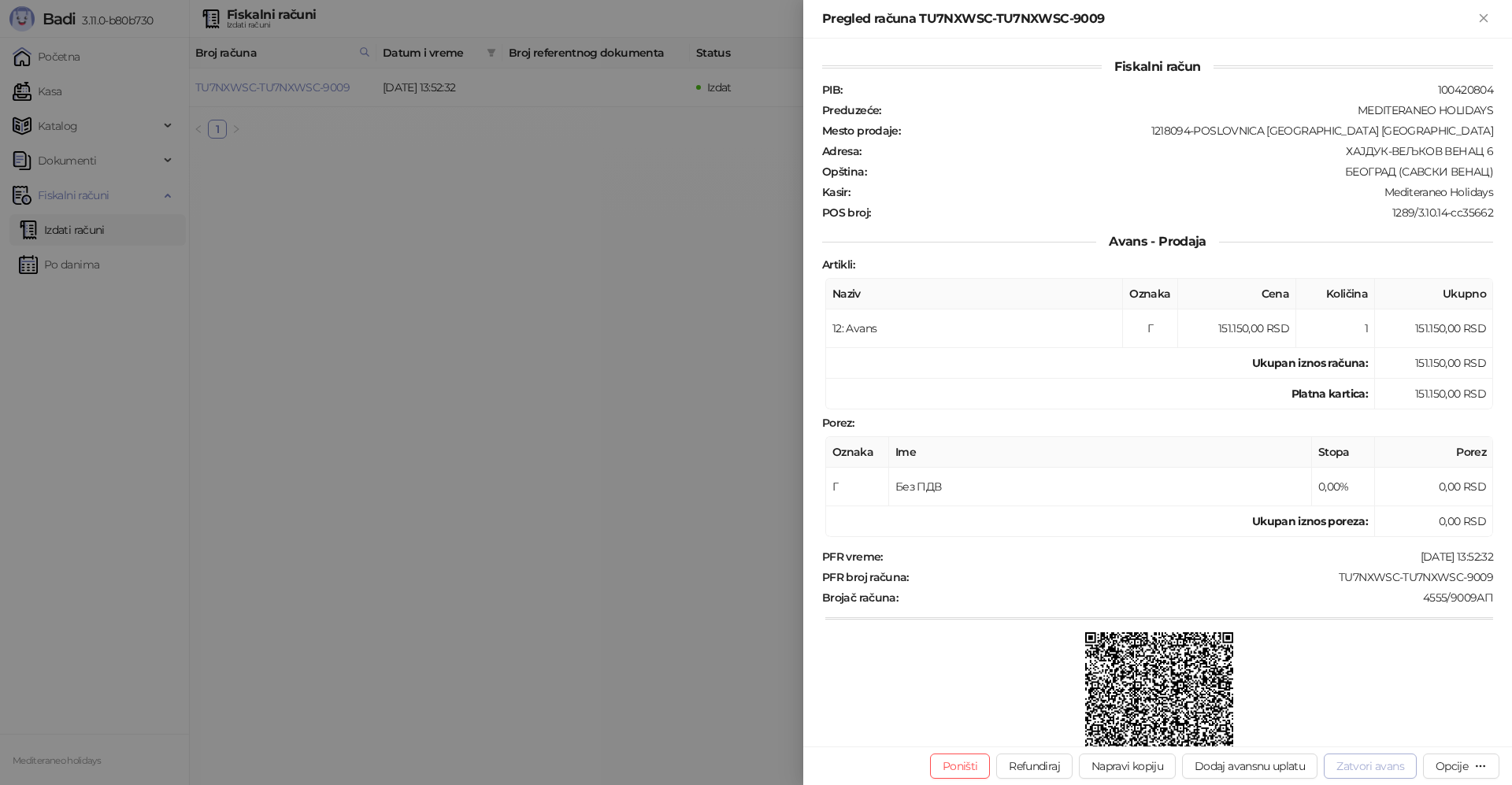
click at [1367, 765] on button "Zatvori avans" at bounding box center [1370, 766] width 93 height 25
type input "**********"
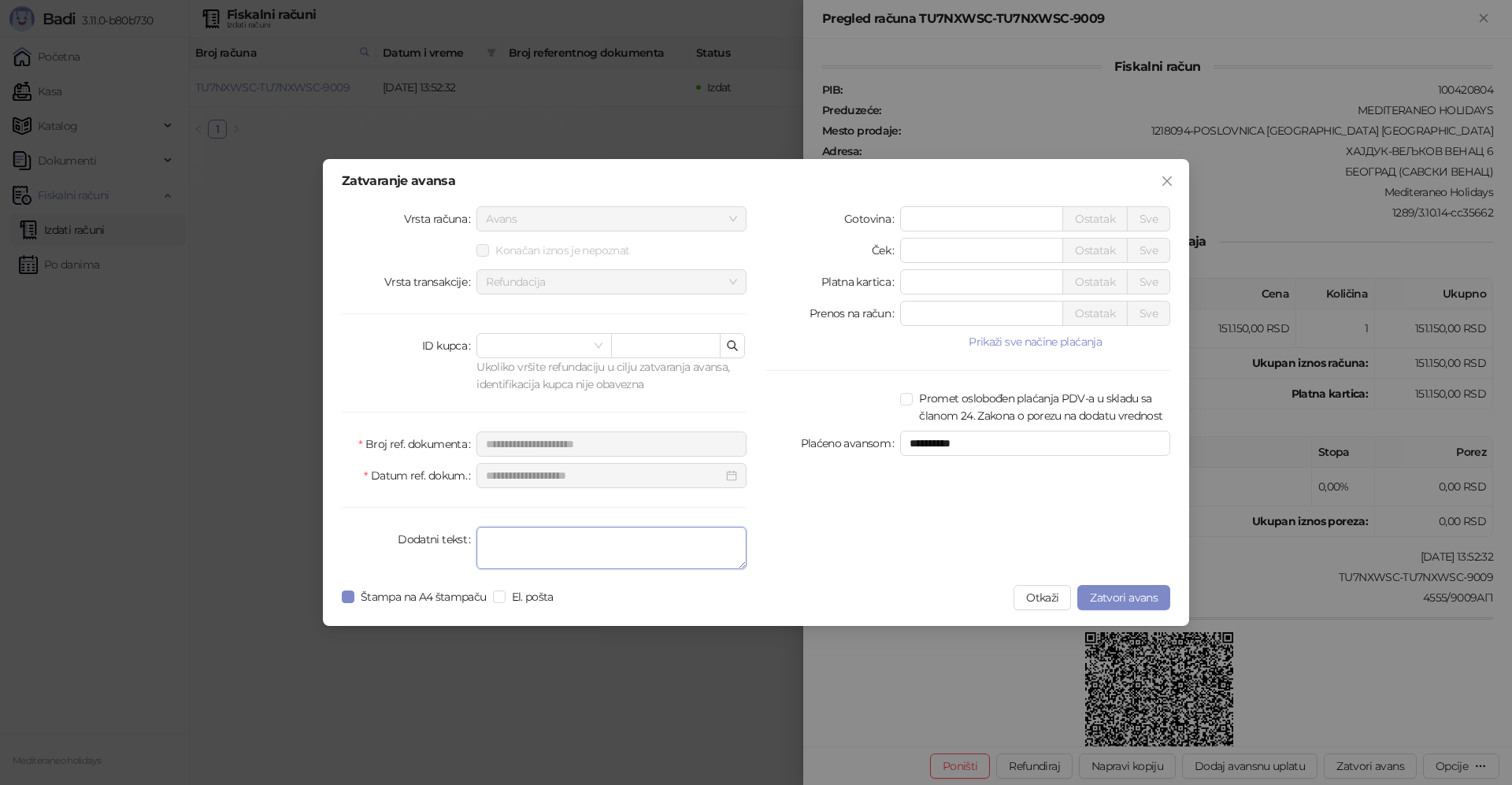
click at [577, 553] on textarea "Dodatni tekst" at bounding box center [611, 548] width 270 height 42
type textarea "*******"
click at [1128, 599] on span "Zatvori avans" at bounding box center [1123, 598] width 67 height 14
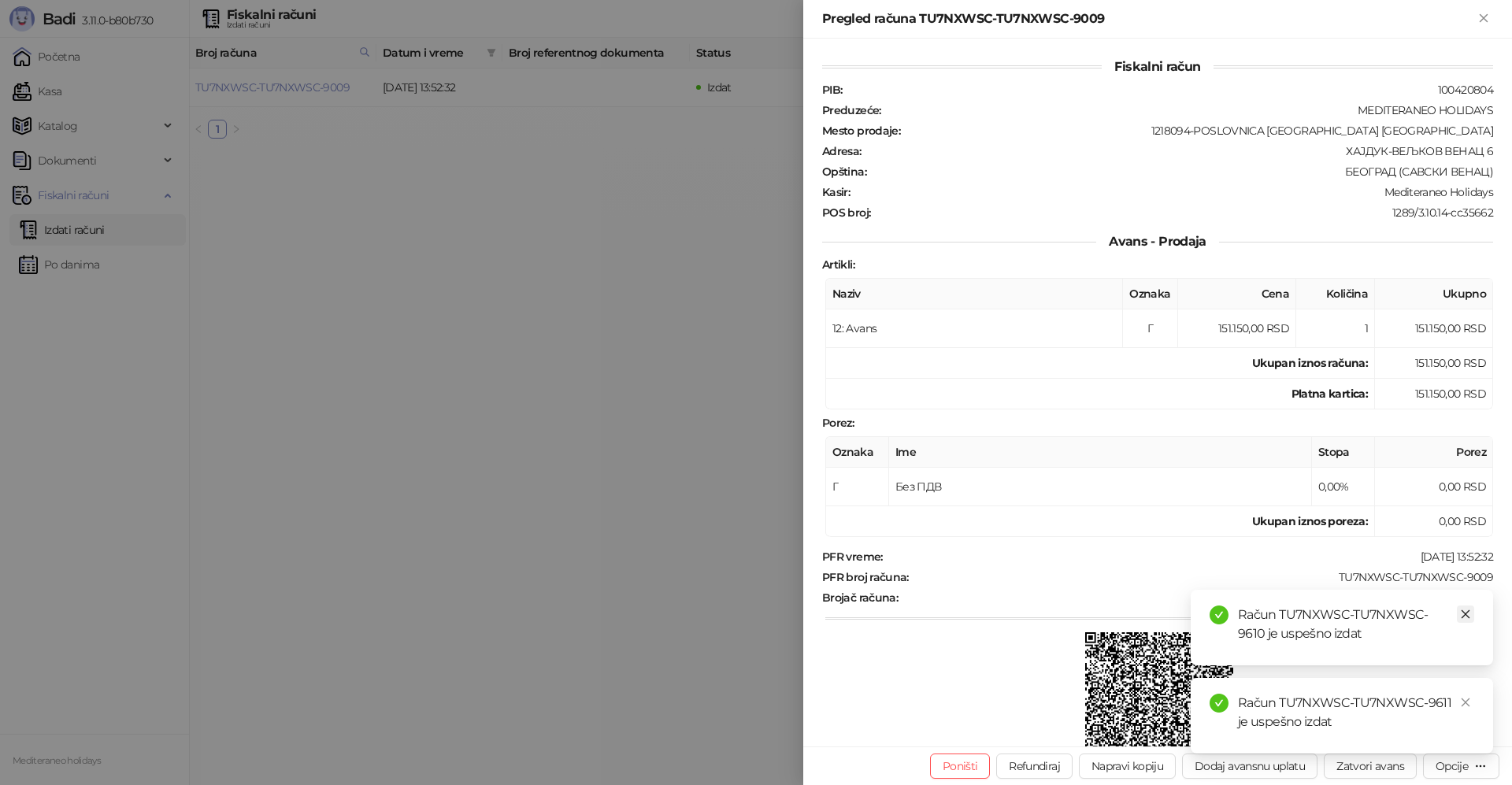
click at [1469, 618] on icon "close" at bounding box center [1466, 615] width 9 height 9
click at [1472, 709] on link "Close" at bounding box center [1465, 702] width 17 height 17
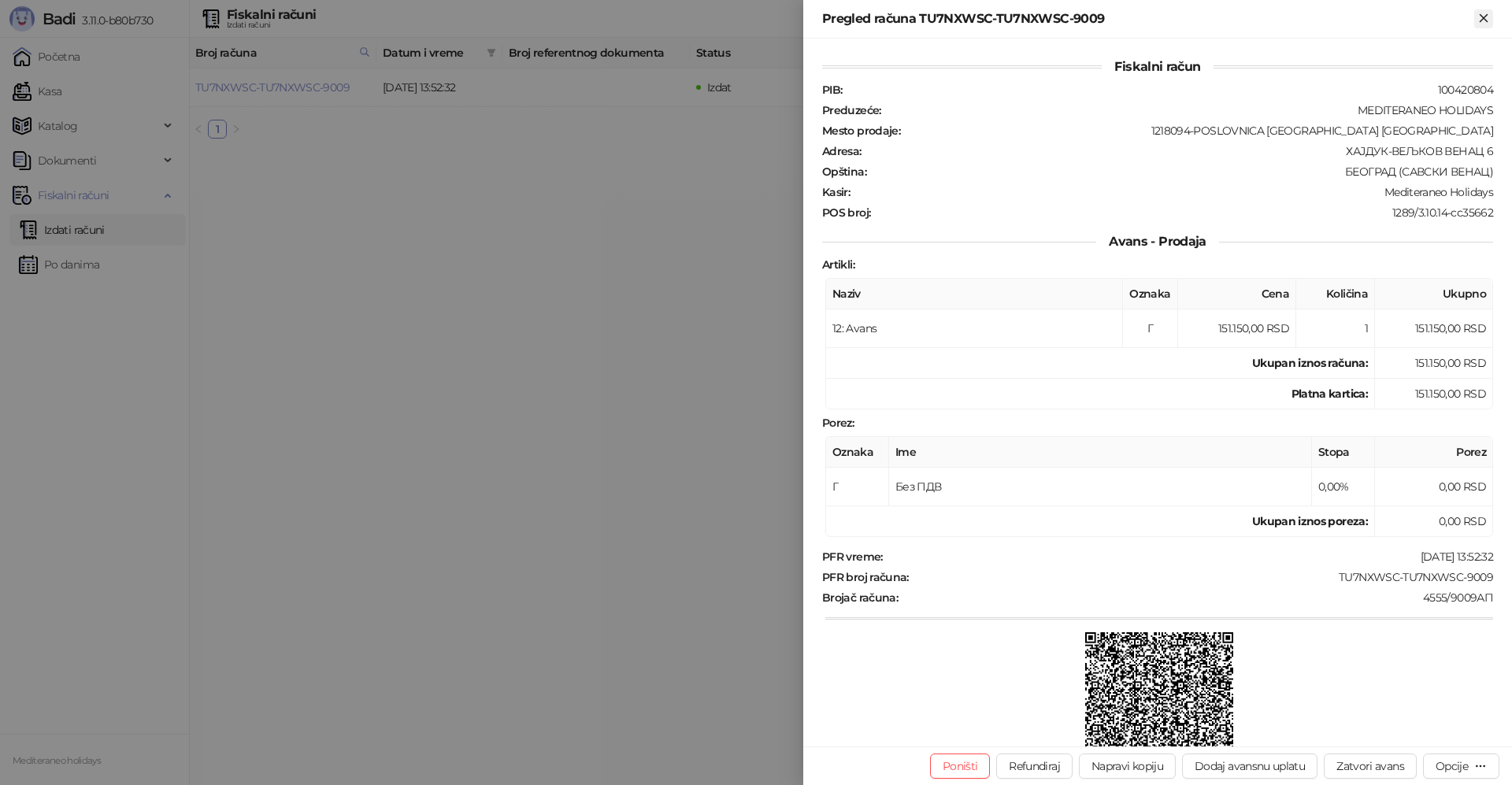
click at [1486, 16] on icon "Zatvori" at bounding box center [1483, 18] width 7 height 7
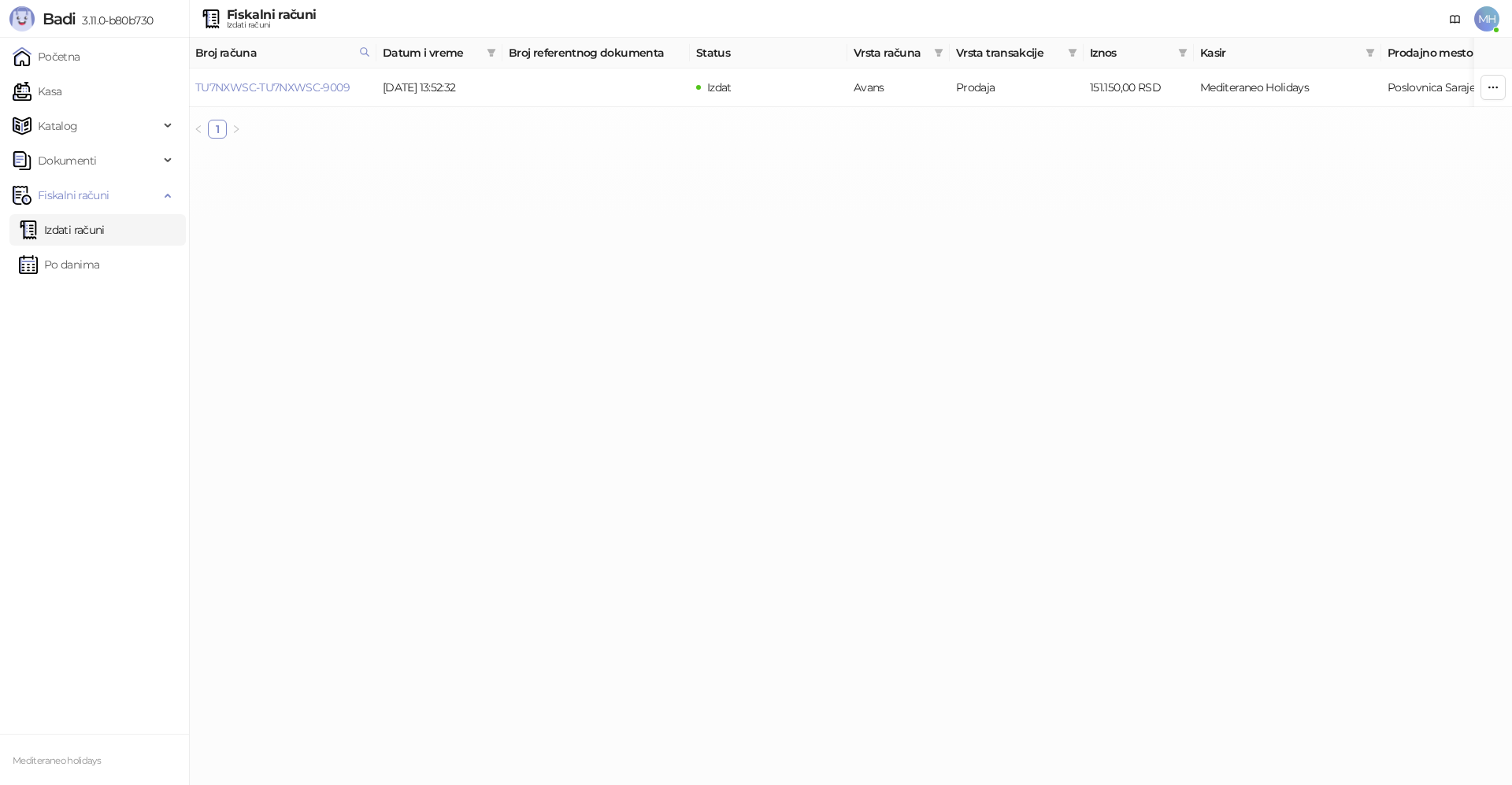
click at [93, 229] on link "Izdati računi" at bounding box center [61, 229] width 85 height 31
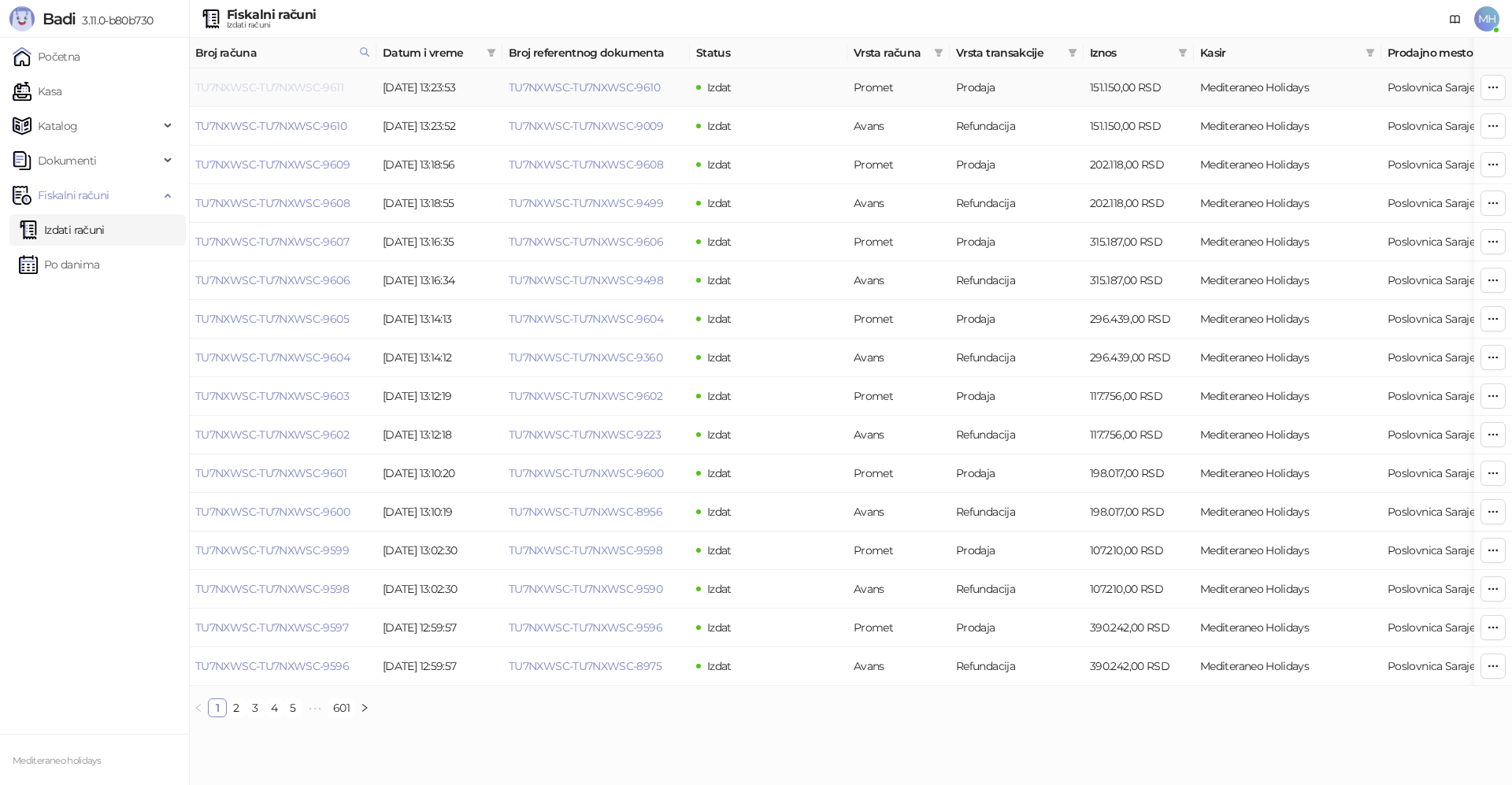
click at [306, 85] on link "TU7NXWSC-TU7NXWSC-9611" at bounding box center [269, 87] width 148 height 14
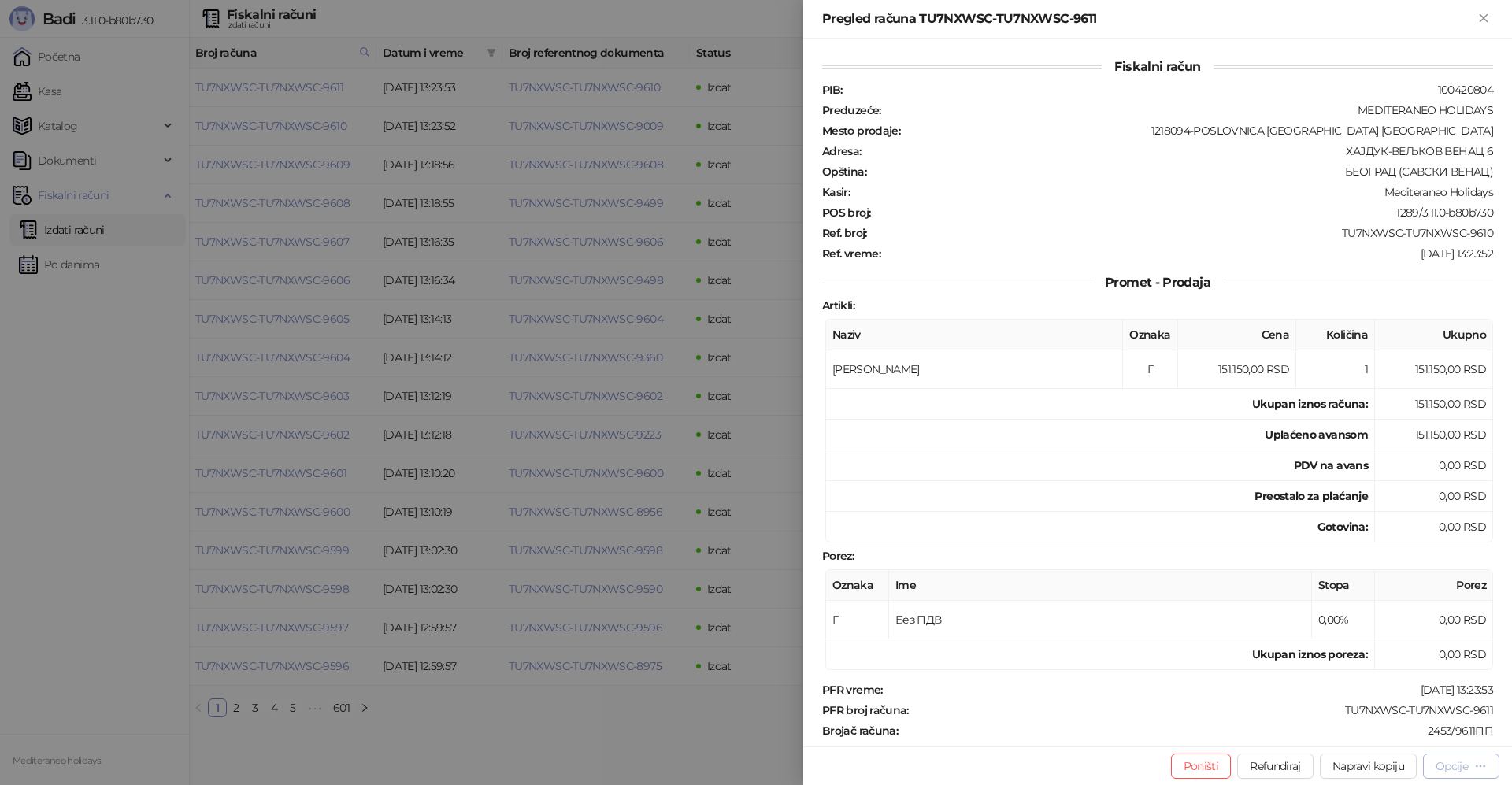
click at [1463, 767] on div "Opcije" at bounding box center [1452, 766] width 32 height 14
click at [1383, 736] on span "Preuzmi u PDF formatu" at bounding box center [1406, 735] width 162 height 17
click at [1490, 9] on div "Pregled računa TU7NXWSC-TU7NXWSC-9611" at bounding box center [1158, 19] width 708 height 39
click at [1488, 20] on icon "Zatvori" at bounding box center [1483, 18] width 14 height 14
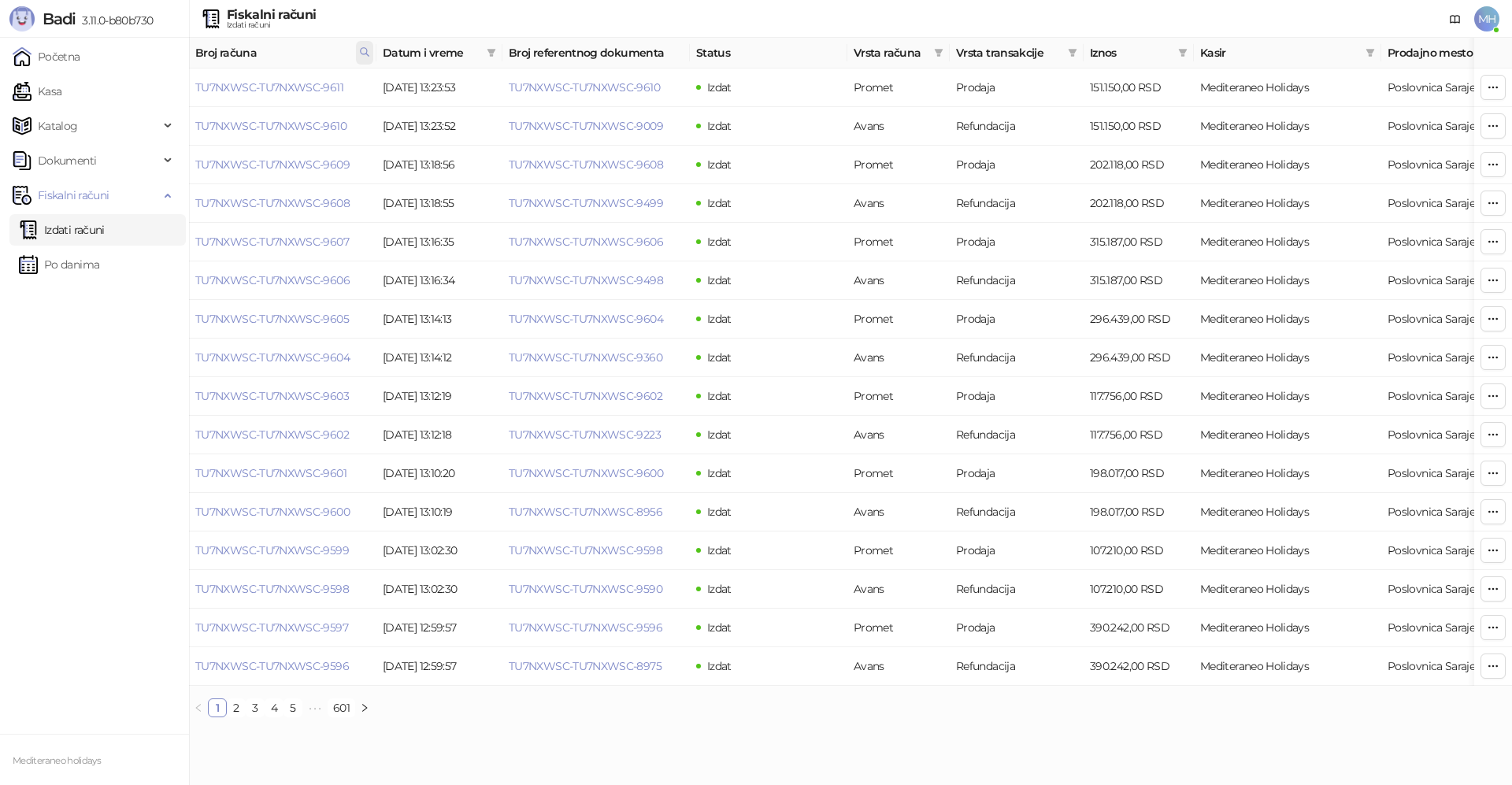
click at [369, 49] on icon at bounding box center [364, 52] width 11 height 11
click at [161, 99] on body "Badi 3.11.0-b80b730 Početna Kasa Katalog Dokumenti Fiskalni računi Izdati račun…" at bounding box center [756, 365] width 1512 height 730
type input "****"
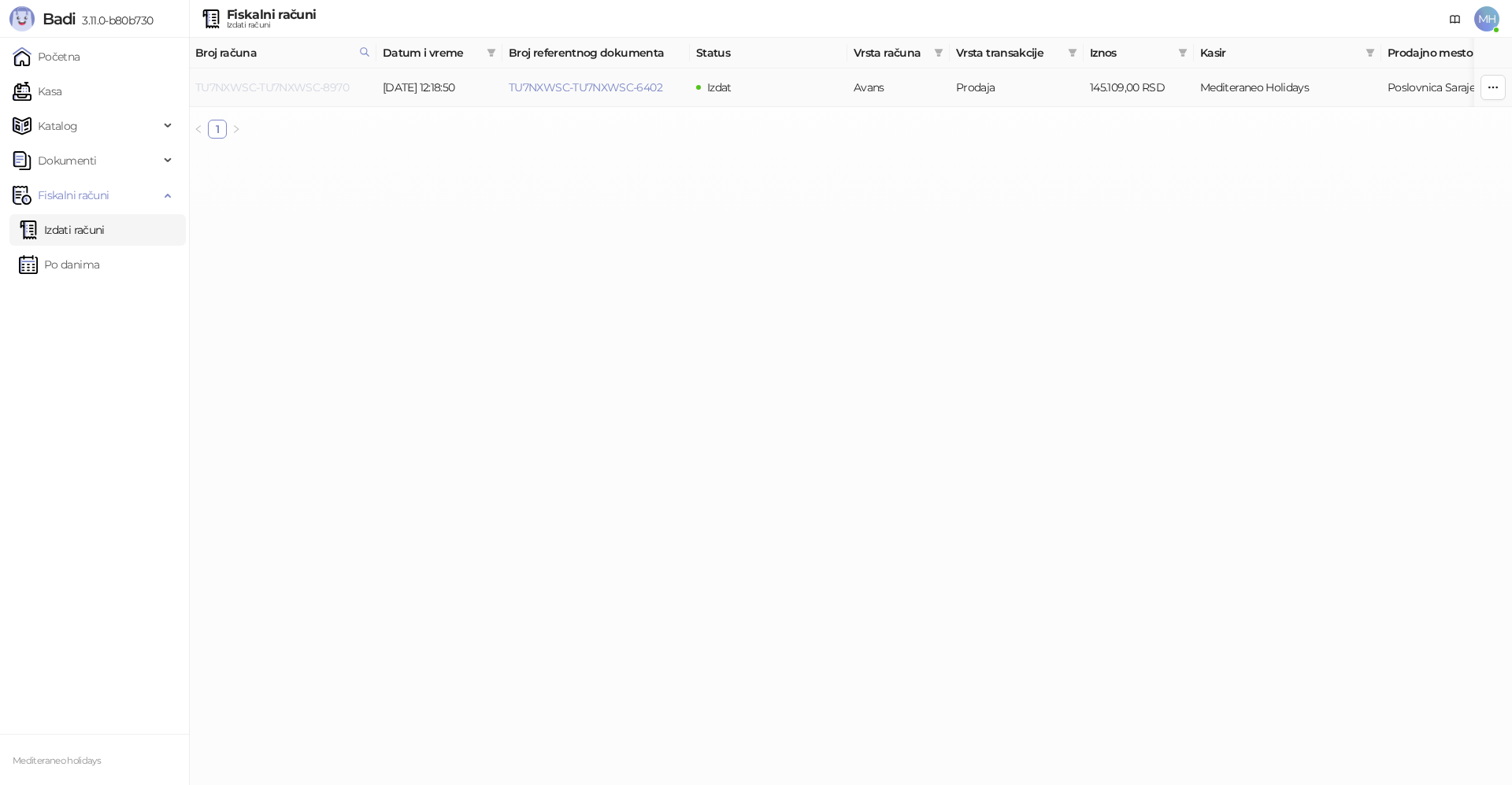
click at [346, 87] on link "TU7NXWSC-TU7NXWSC-8970" at bounding box center [271, 87] width 154 height 14
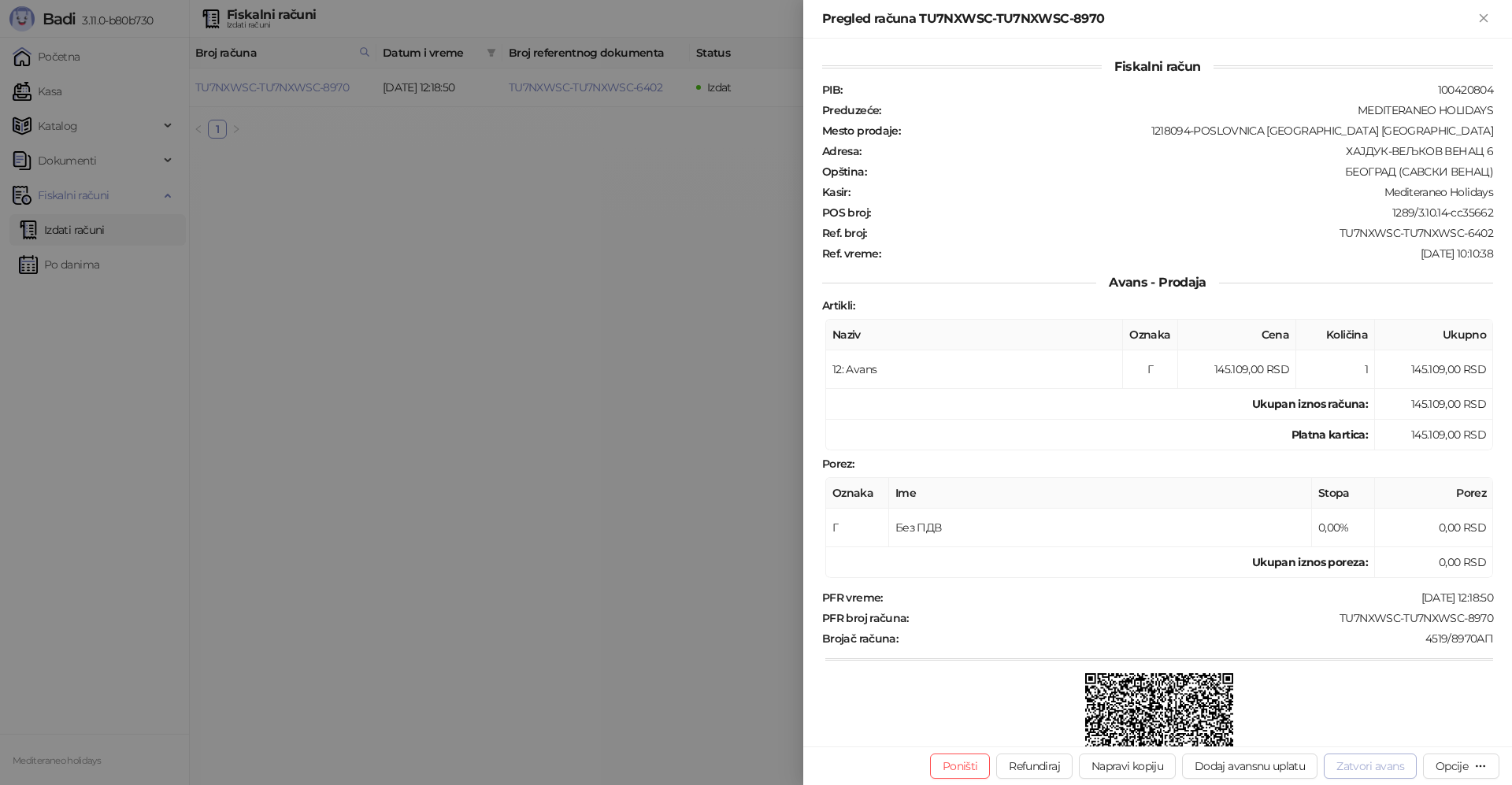
click at [1372, 769] on button "Zatvori avans" at bounding box center [1370, 766] width 93 height 25
type input "**********"
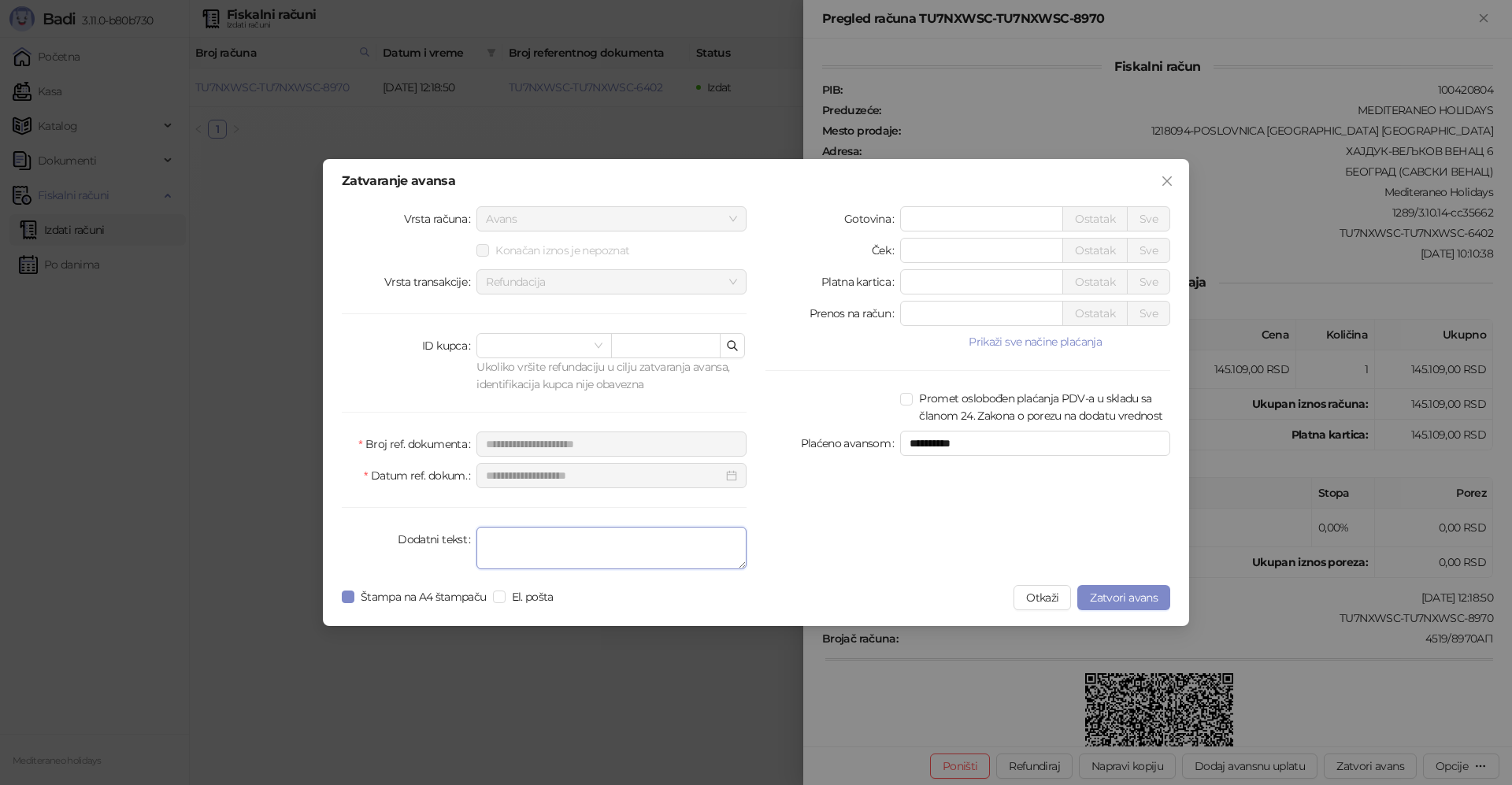
click at [507, 546] on textarea "Dodatni tekst" at bounding box center [611, 548] width 270 height 42
type textarea "*******"
click at [1102, 599] on span "Zatvori avans" at bounding box center [1123, 598] width 67 height 14
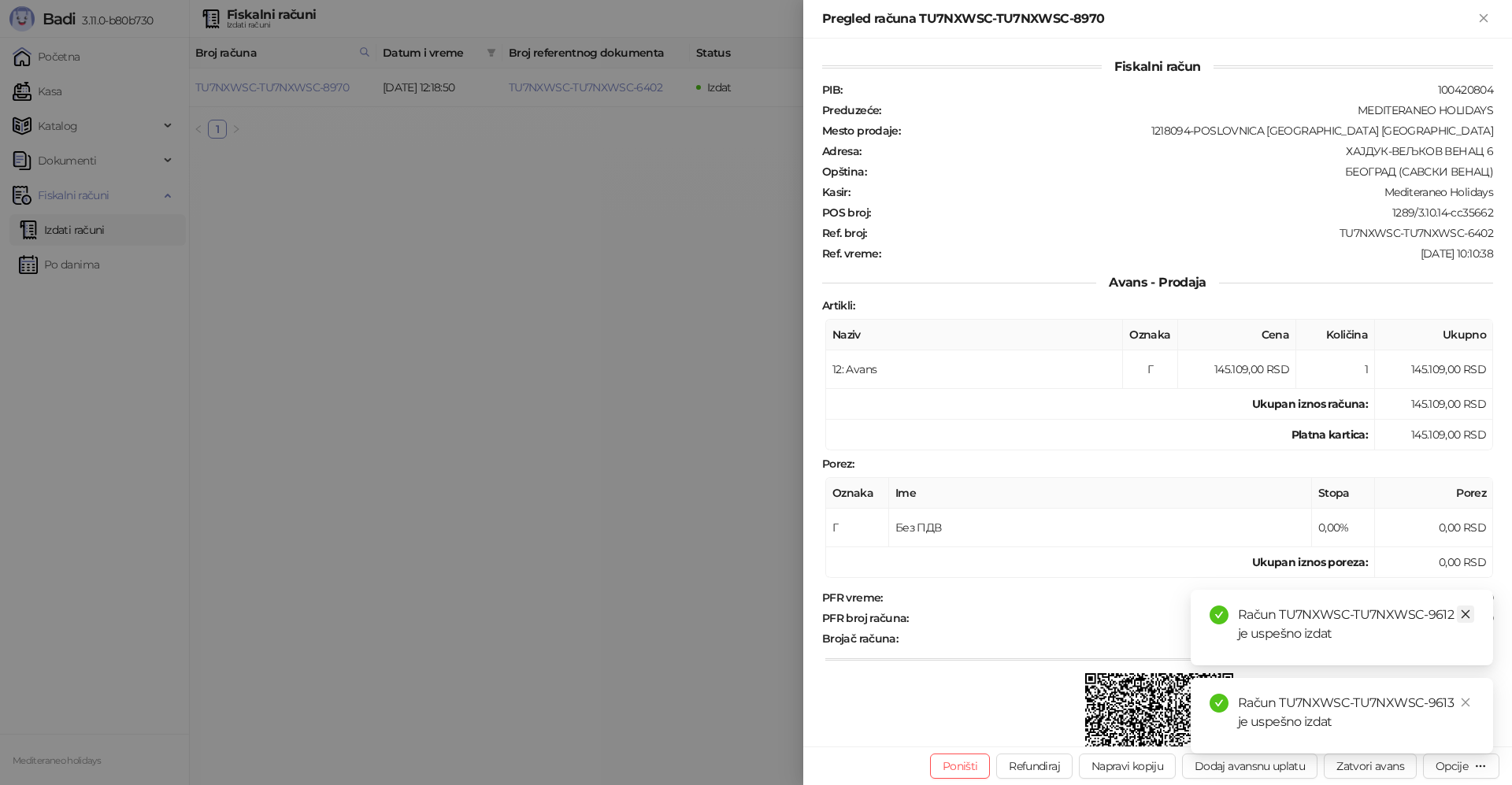
click at [1462, 615] on icon "close" at bounding box center [1465, 614] width 11 height 11
drag, startPoint x: 1462, startPoint y: 706, endPoint x: 1473, endPoint y: 341, distance: 365.2
click at [1463, 702] on icon "close" at bounding box center [1465, 702] width 11 height 11
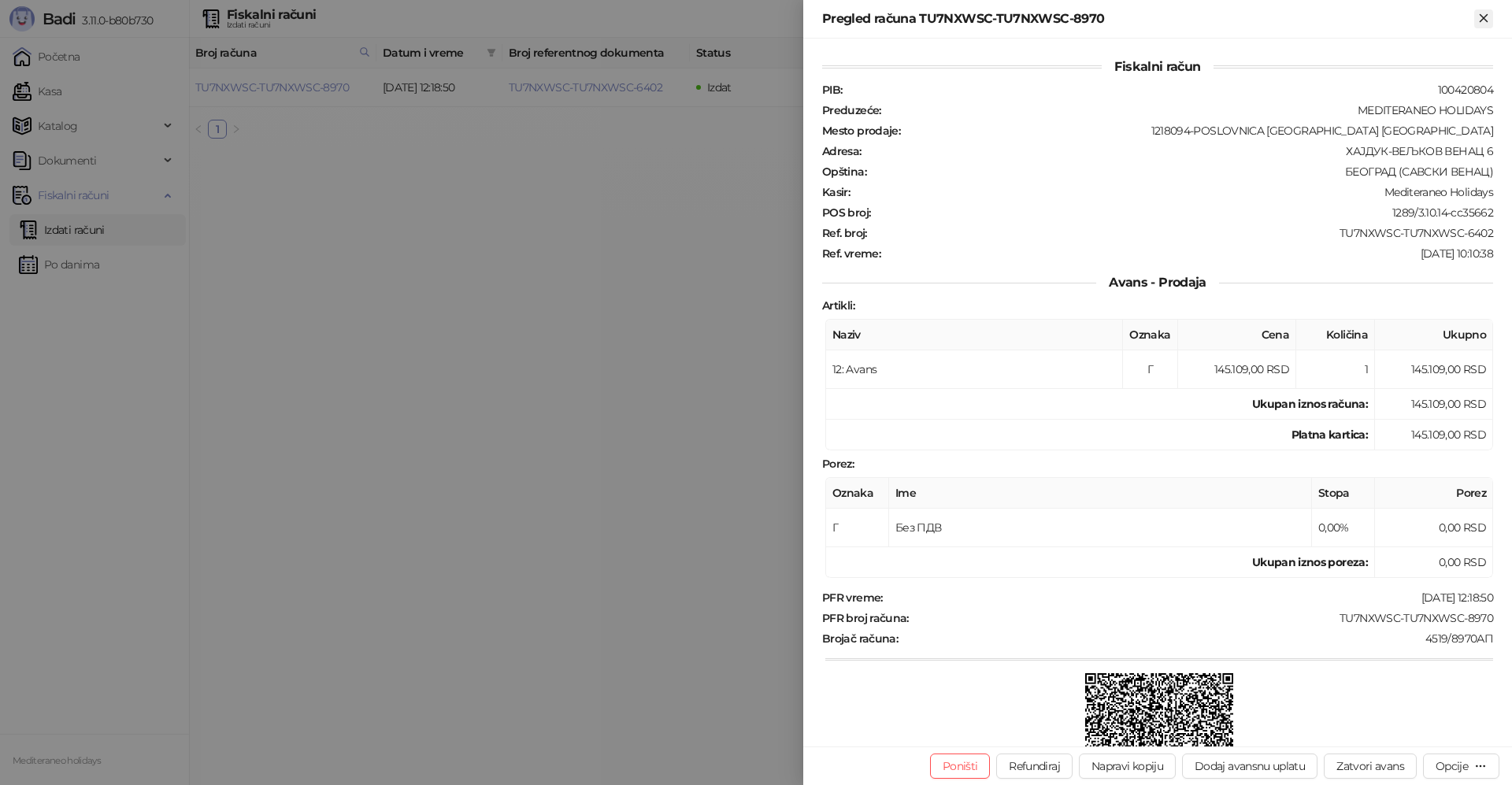
click at [1485, 19] on icon "Zatvori" at bounding box center [1483, 18] width 7 height 7
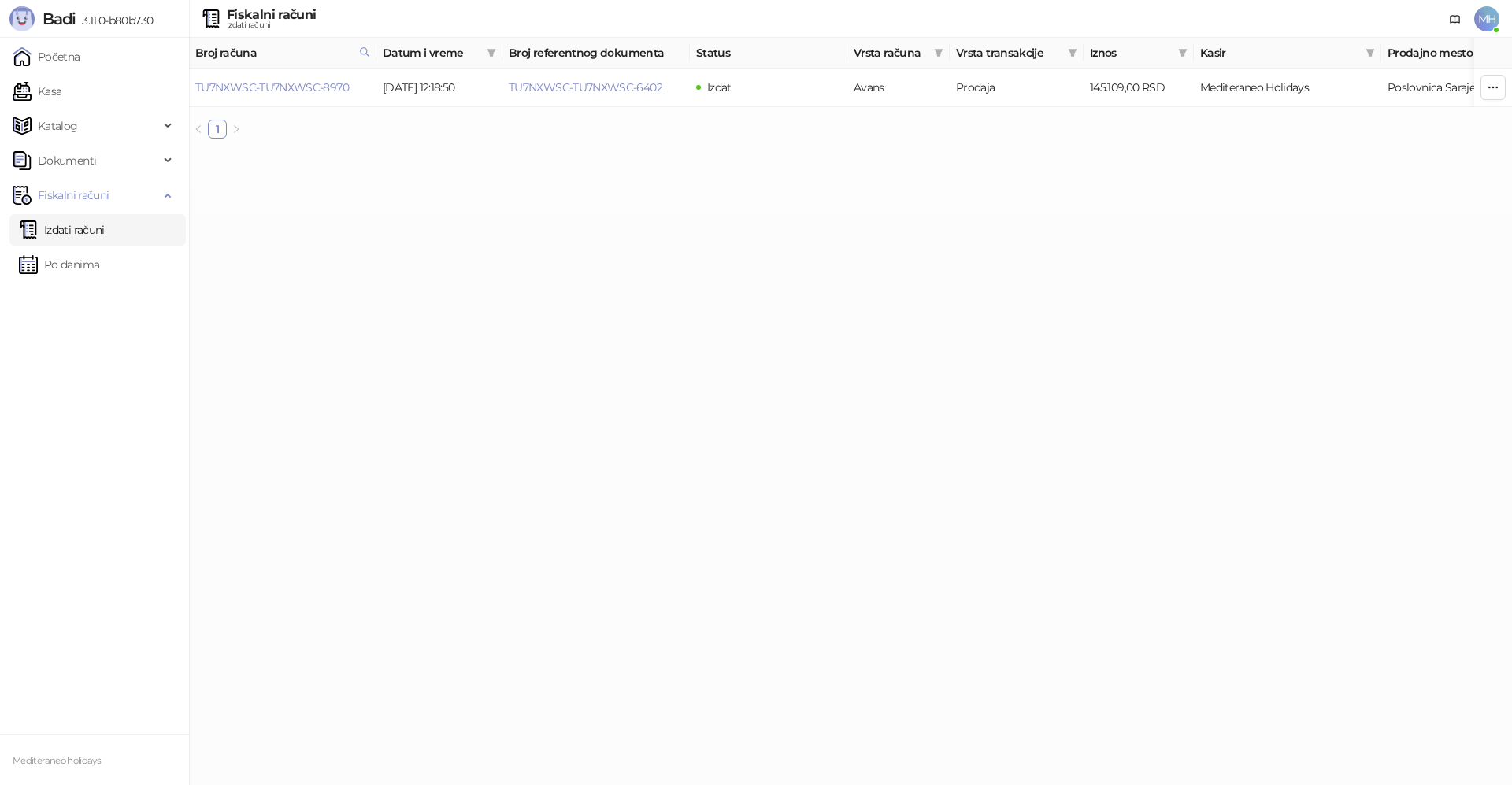
click at [89, 227] on link "Izdati računi" at bounding box center [61, 229] width 85 height 31
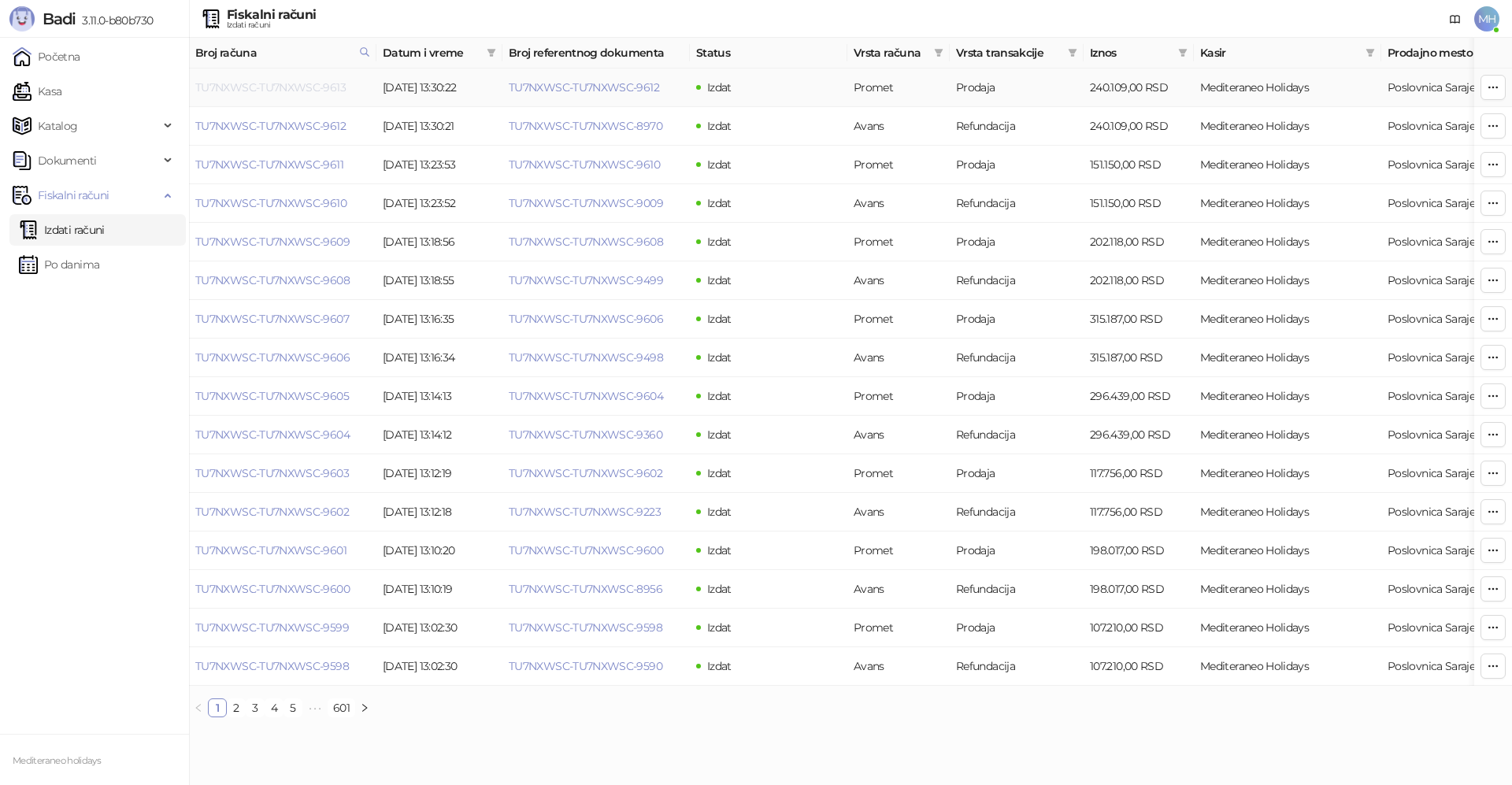
click at [334, 85] on link "TU7NXWSC-TU7NXWSC-9613" at bounding box center [270, 87] width 150 height 14
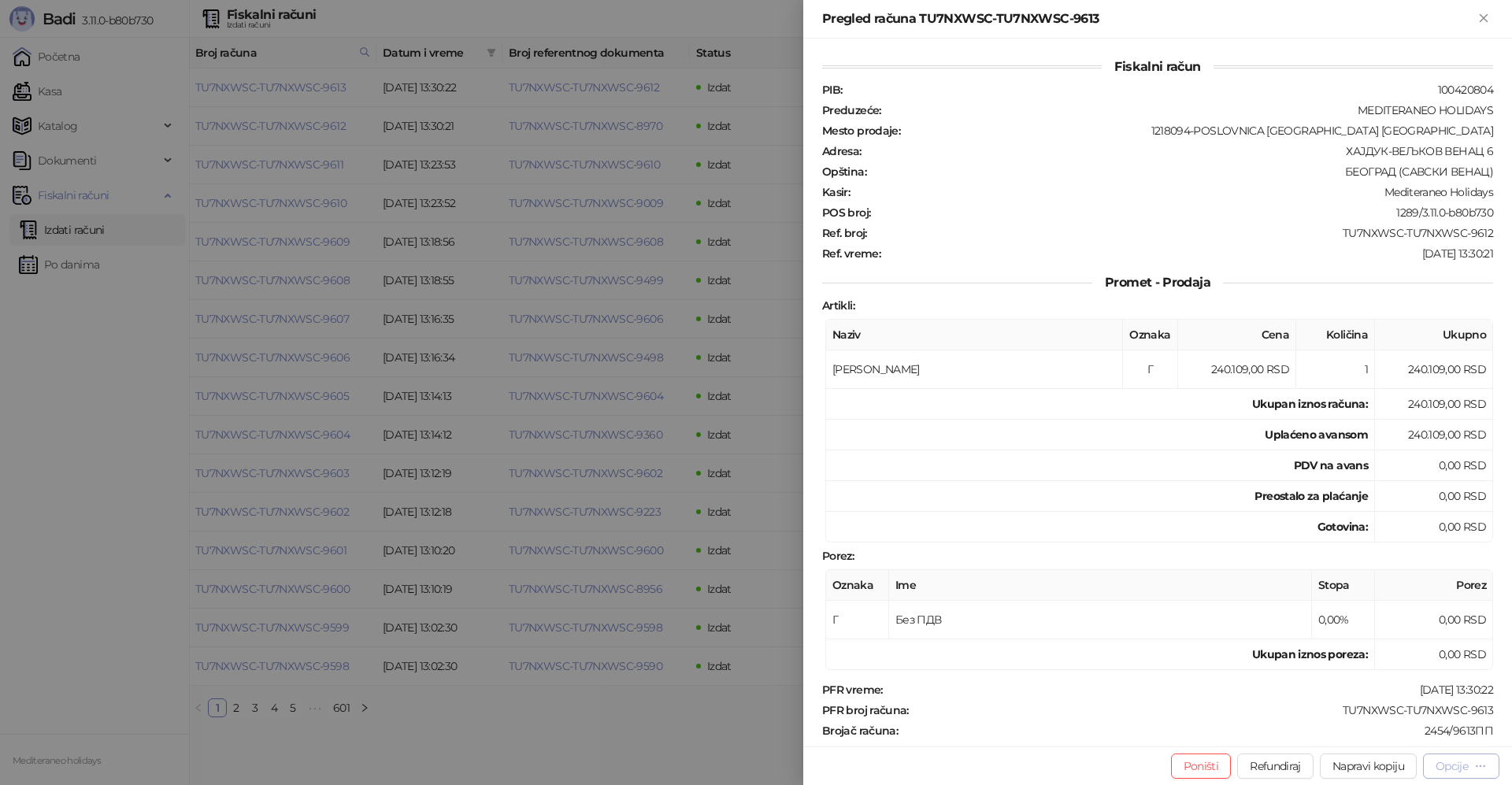
click at [1463, 766] on div "Opcije" at bounding box center [1452, 766] width 32 height 14
click at [1400, 736] on span "Preuzmi u PDF formatu" at bounding box center [1406, 735] width 162 height 17
click at [1490, 17] on icon "Zatvori" at bounding box center [1483, 18] width 14 height 14
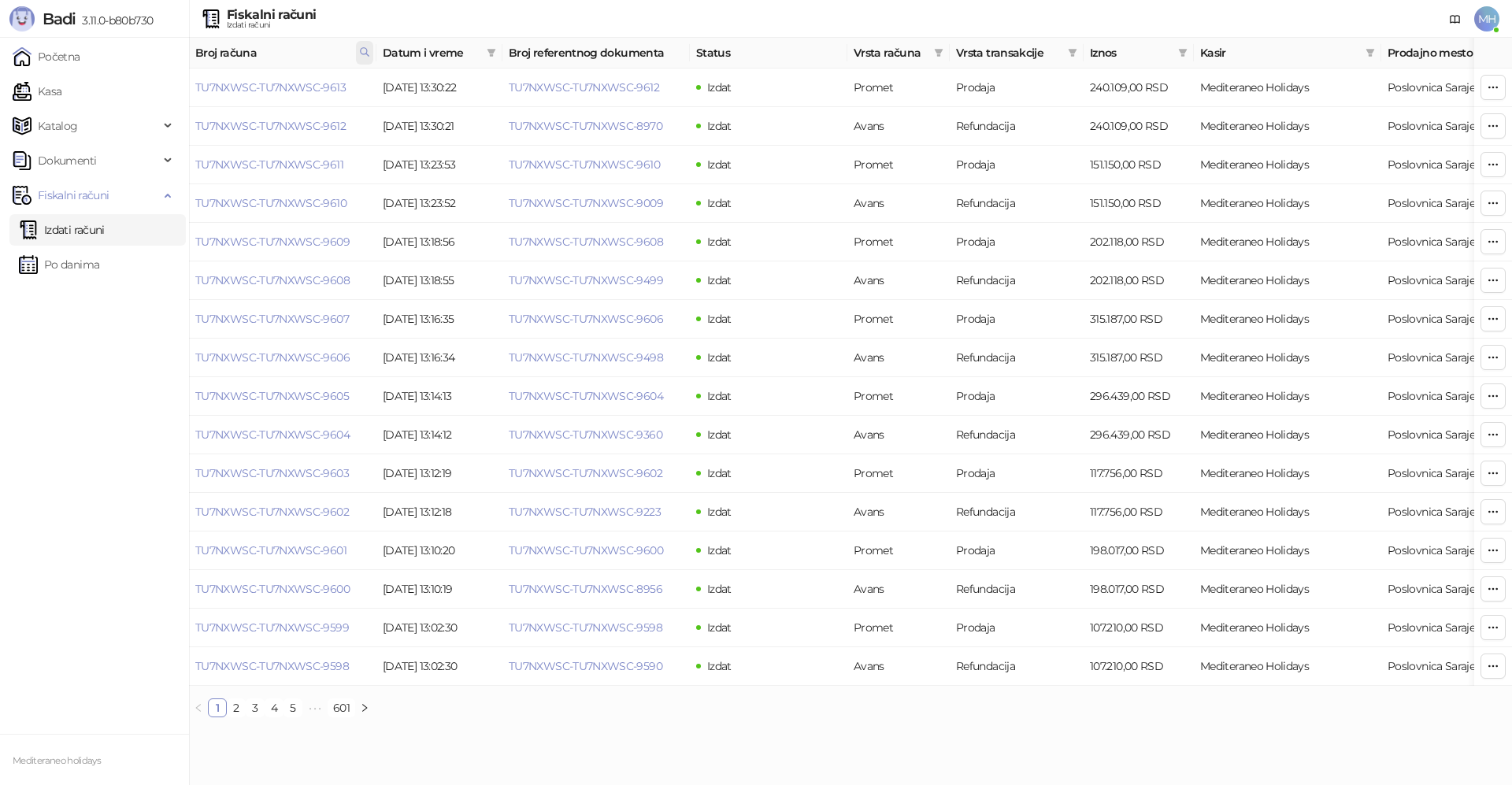
click at [362, 52] on icon at bounding box center [364, 52] width 11 height 11
drag, startPoint x: 240, startPoint y: 85, endPoint x: 147, endPoint y: 82, distance: 93.0
click at [146, 85] on body "Badi 3.11.0-b80b730 Početna Kasa Katalog Dokumenti Fiskalni računi Izdati račun…" at bounding box center [756, 365] width 1512 height 730
type input "****"
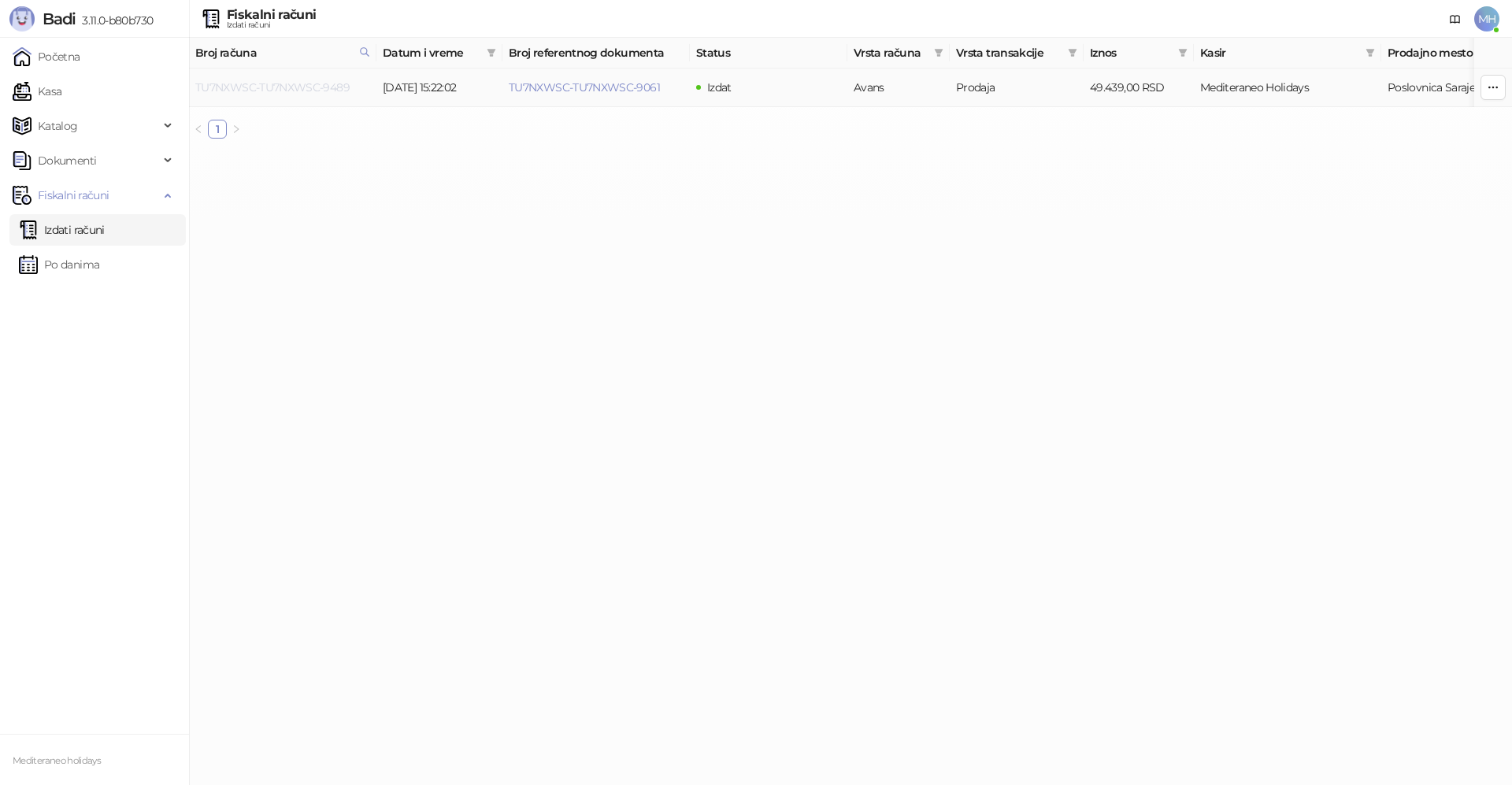
click at [334, 88] on link "TU7NXWSC-TU7NXWSC-9489" at bounding box center [272, 87] width 155 height 14
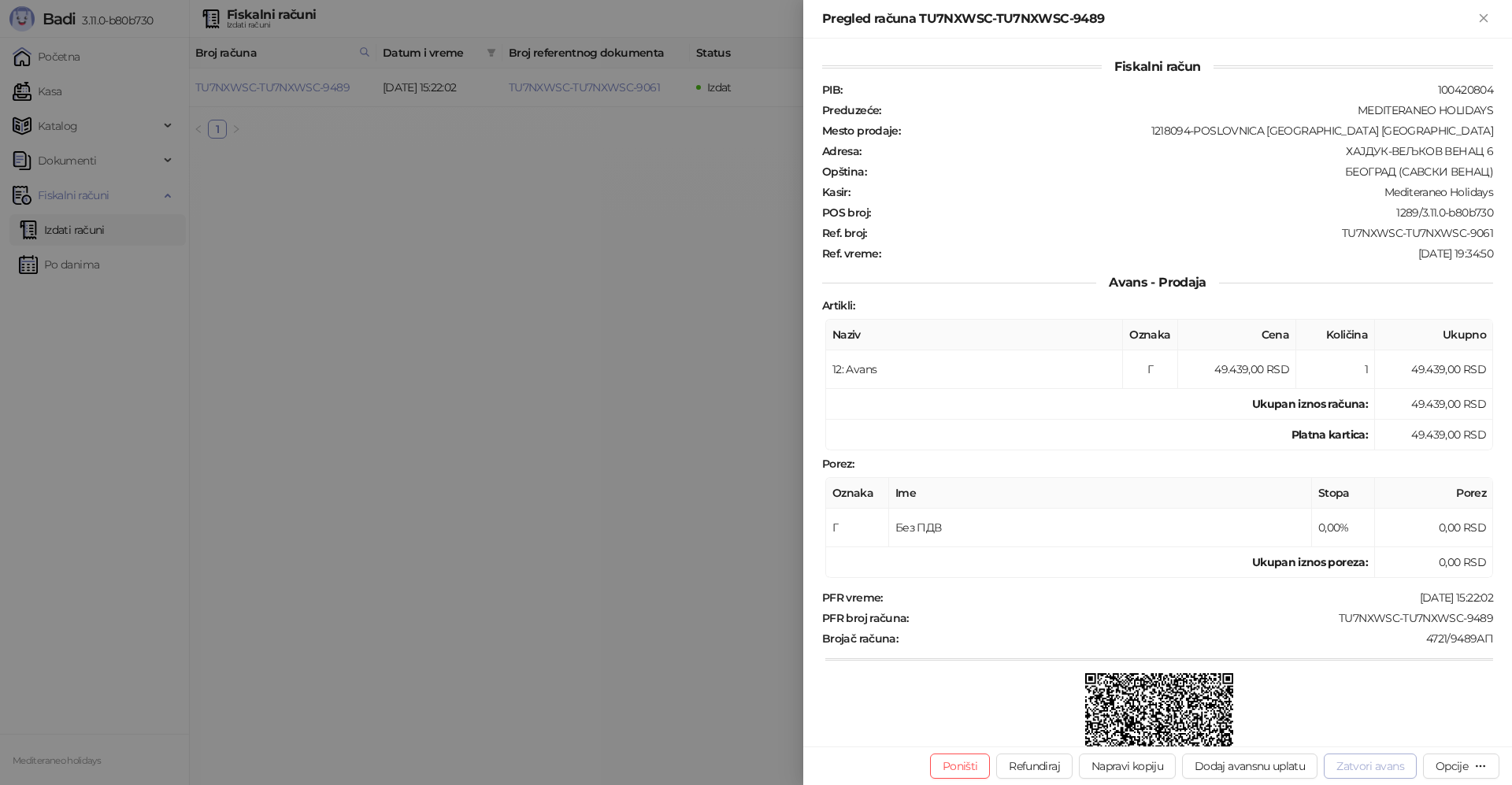
click at [1349, 767] on button "Zatvori avans" at bounding box center [1370, 766] width 93 height 25
type input "**********"
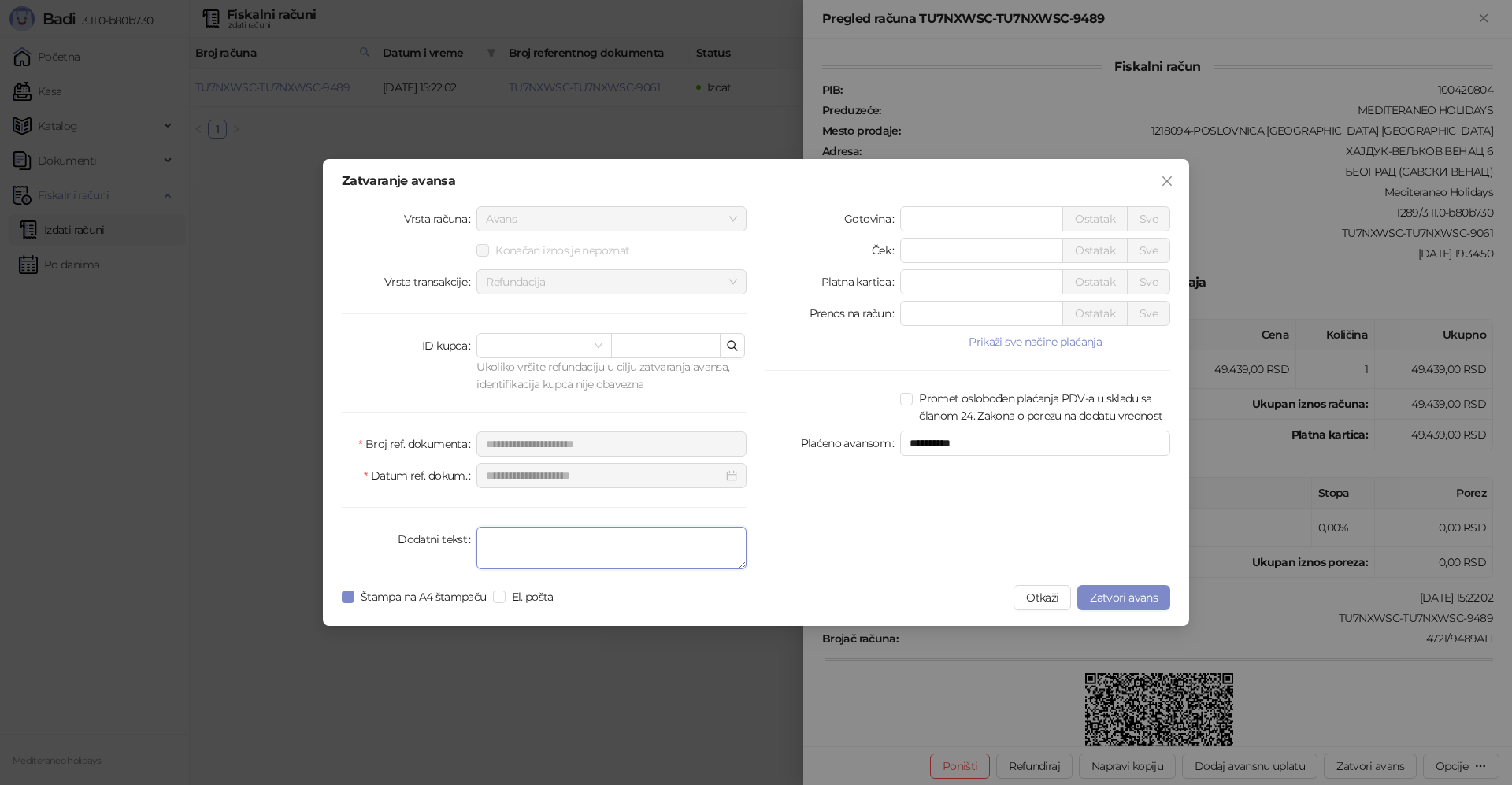
click at [583, 541] on textarea "Dodatni tekst" at bounding box center [611, 548] width 270 height 42
type textarea "*******"
click at [1143, 597] on span "Zatvori avans" at bounding box center [1123, 598] width 67 height 14
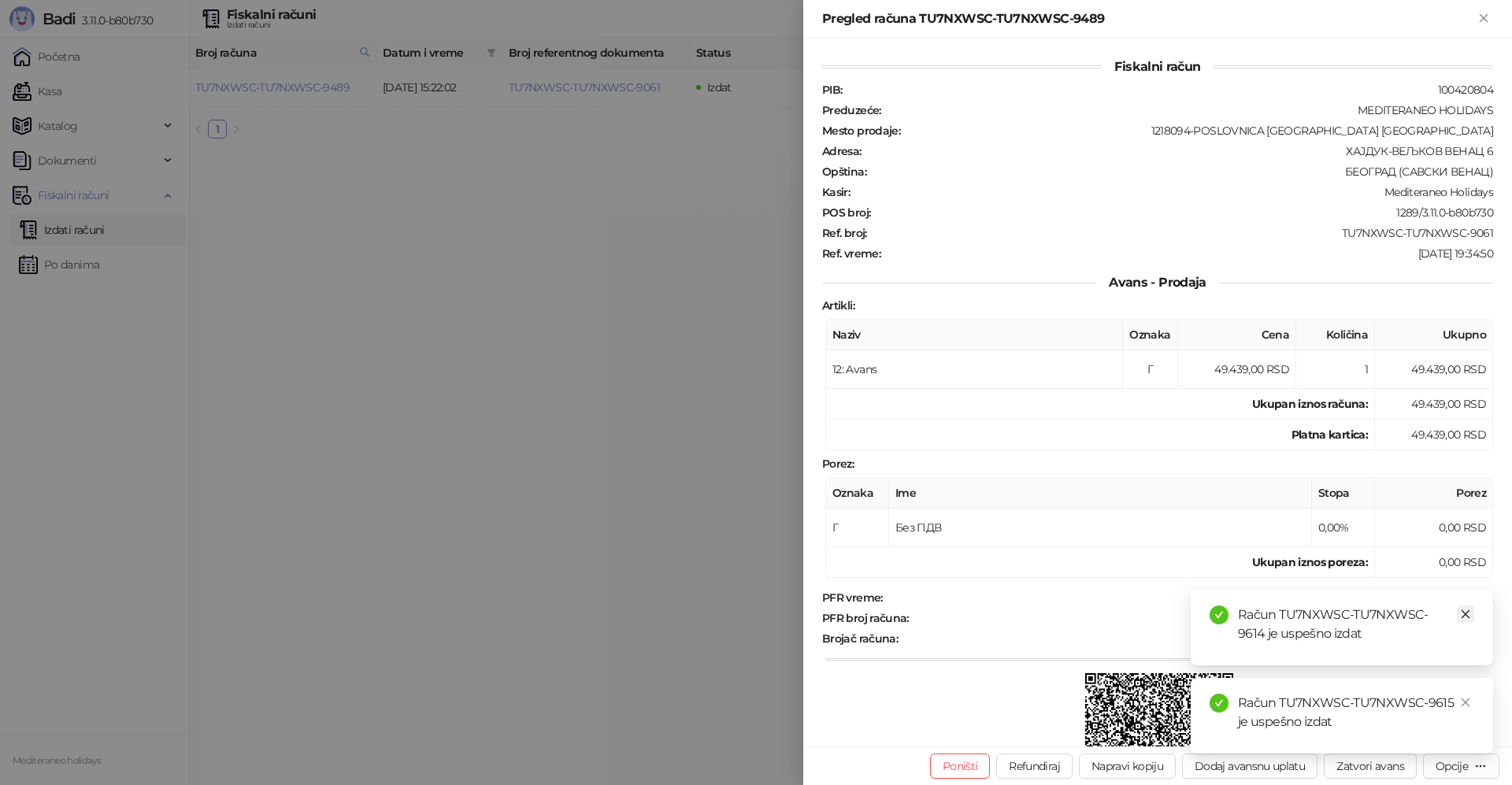
click at [1467, 609] on icon "close" at bounding box center [1465, 614] width 11 height 11
drag, startPoint x: 1464, startPoint y: 701, endPoint x: 1429, endPoint y: 139, distance: 563.1
click at [1464, 689] on div "Račun TU7NXWSC-TU7NXWSC-9615 je uspešno izdat" at bounding box center [1341, 716] width 302 height 76
drag, startPoint x: 1490, startPoint y: 19, endPoint x: 1437, endPoint y: 35, distance: 55.4
click at [1489, 20] on icon "Zatvori" at bounding box center [1483, 18] width 14 height 14
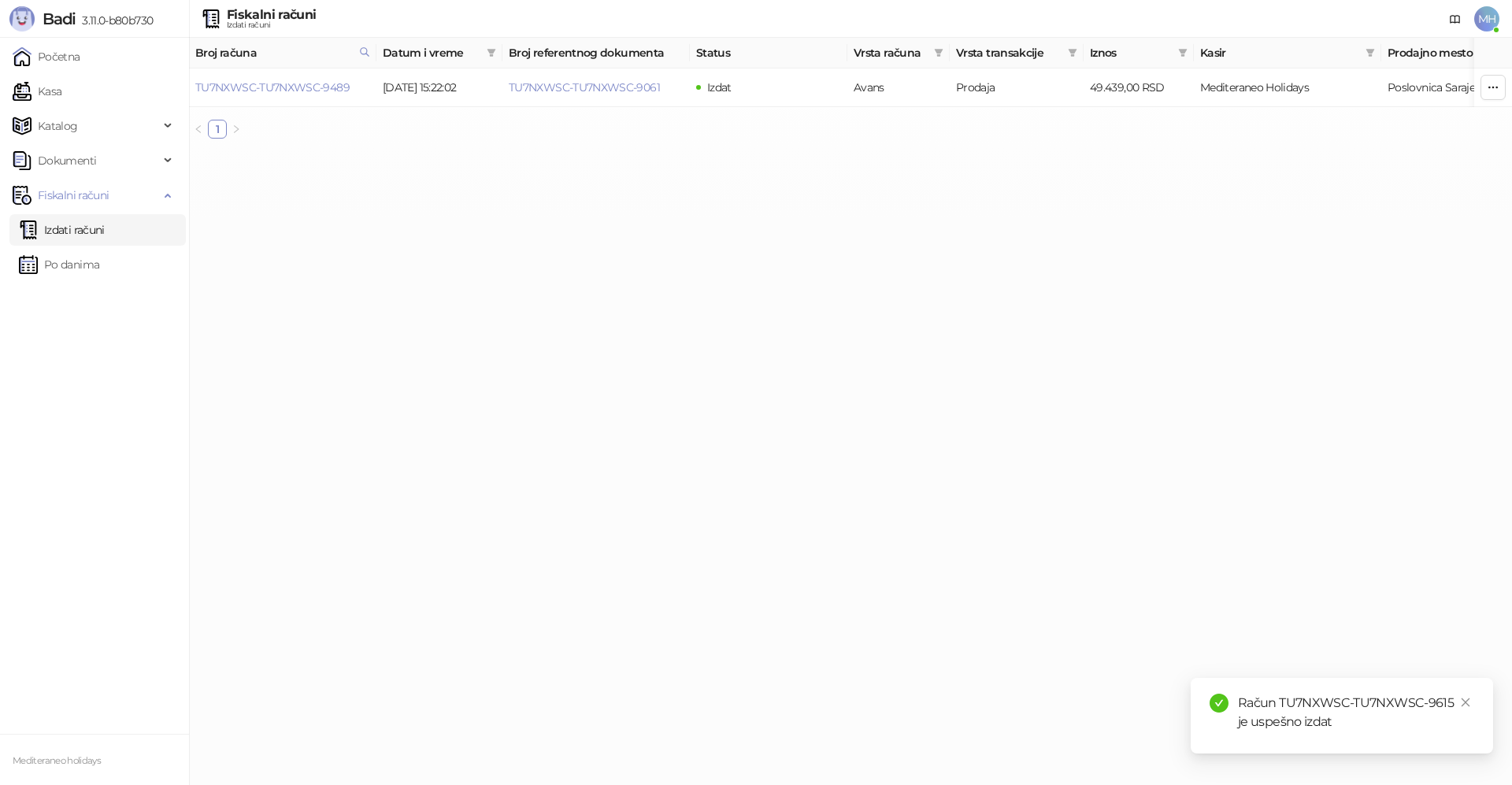
click at [98, 232] on link "Izdati računi" at bounding box center [61, 229] width 85 height 31
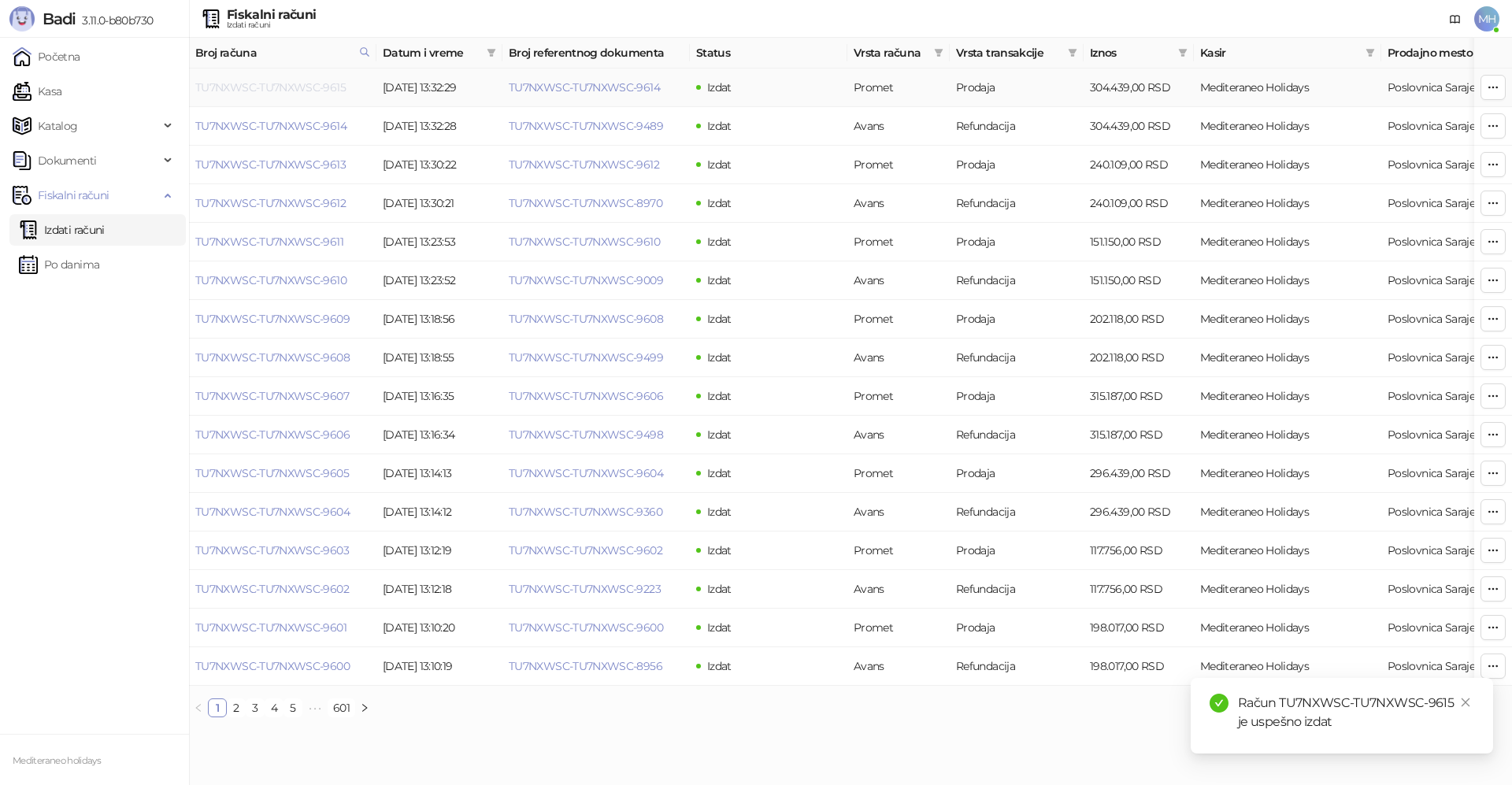
click at [316, 82] on link "TU7NXWSC-TU7NXWSC-9615" at bounding box center [270, 87] width 150 height 14
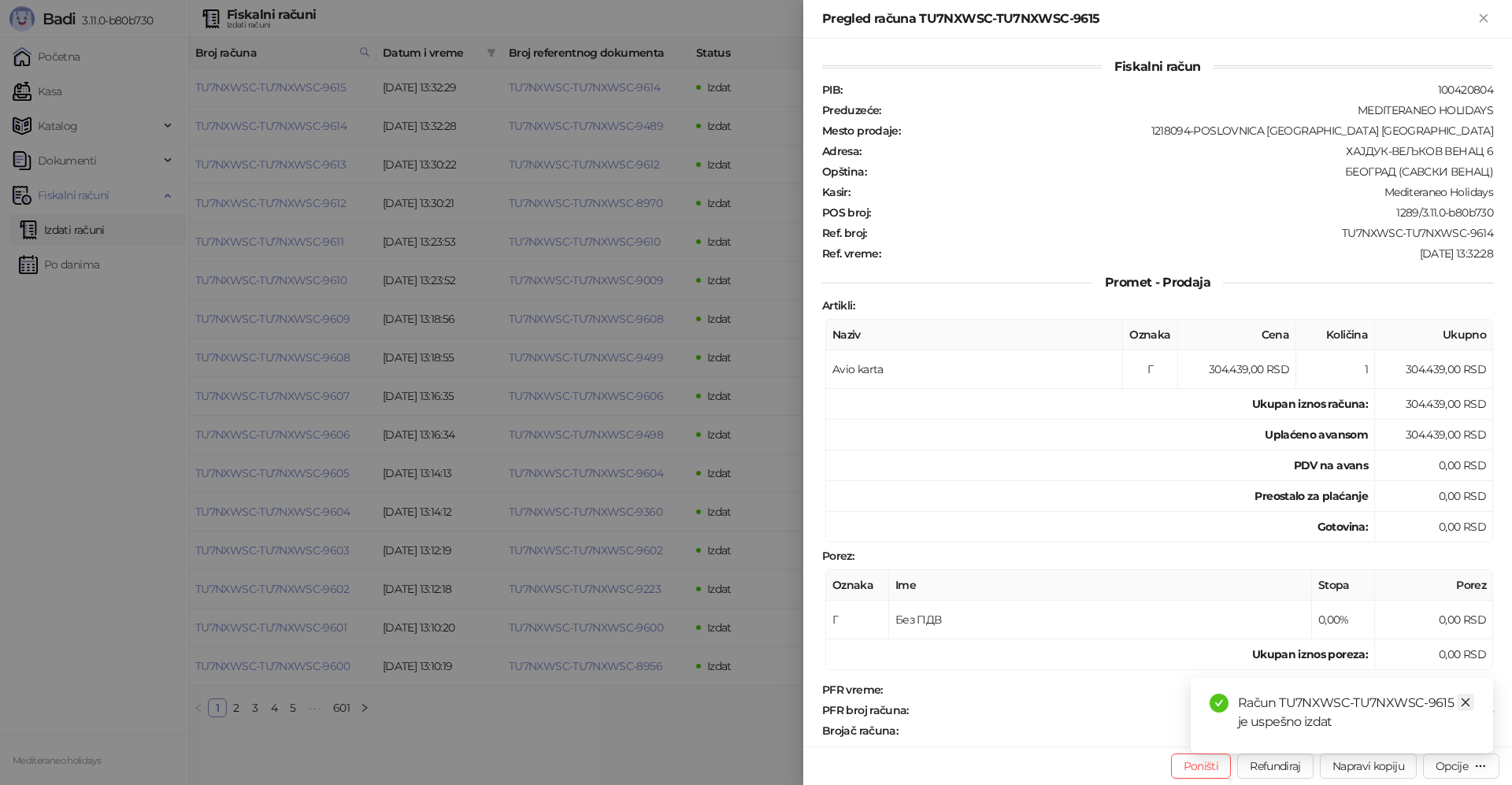
click at [1460, 699] on icon "close" at bounding box center [1465, 702] width 11 height 11
click at [1476, 770] on icon "button" at bounding box center [1481, 766] width 13 height 13
click at [1371, 736] on span "Preuzmi u PDF formatu" at bounding box center [1406, 735] width 162 height 17
click at [1482, 14] on icon "Zatvori" at bounding box center [1483, 18] width 14 height 14
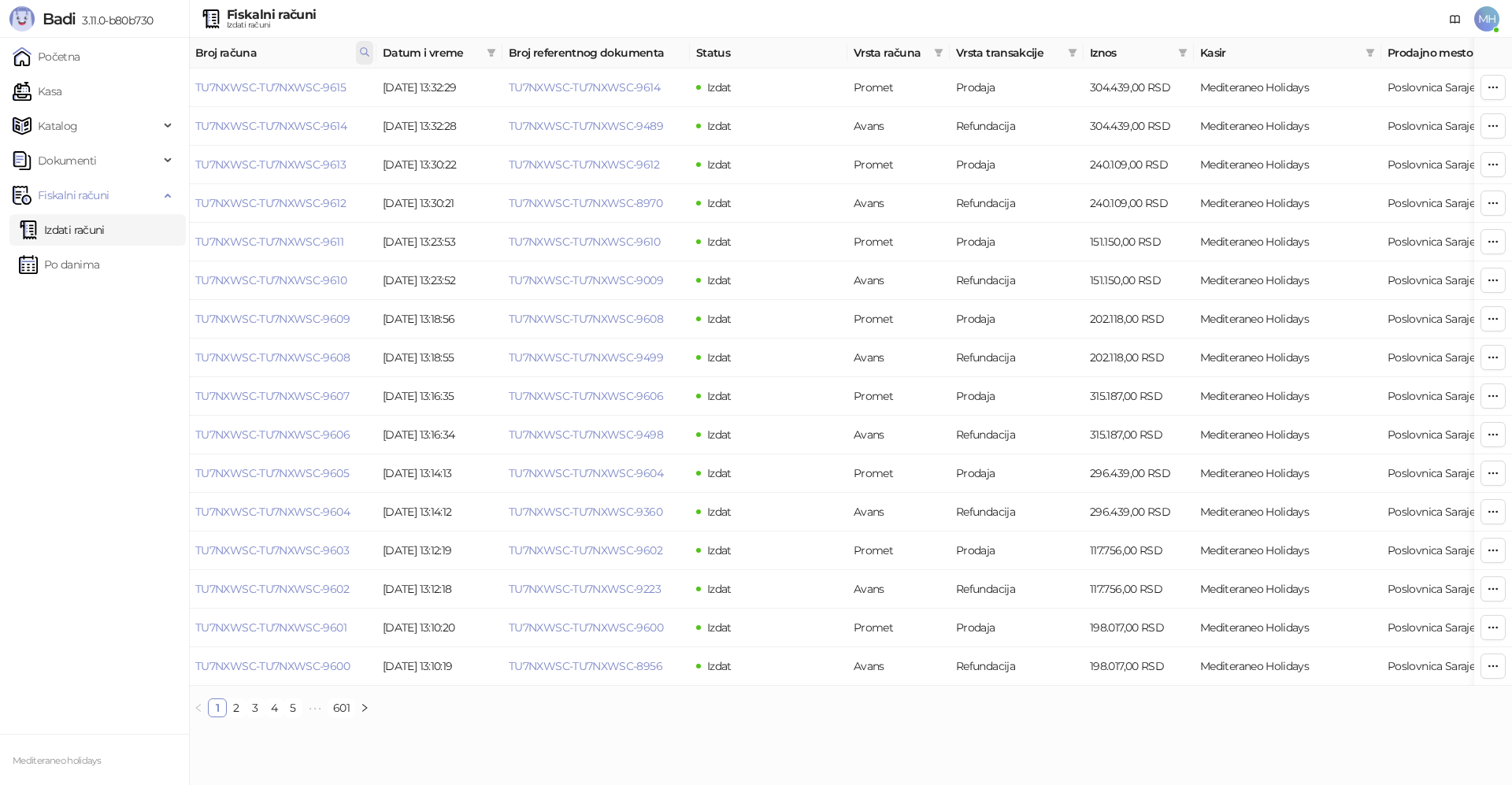
click at [364, 54] on icon at bounding box center [364, 51] width 8 height 8
drag, startPoint x: 272, startPoint y: 79, endPoint x: 151, endPoint y: 79, distance: 121.0
click at [149, 80] on body "Badi 3.11.0-b80b730 Početna Kasa Katalog Dokumenti Fiskalni računi Izdati račun…" at bounding box center [756, 365] width 1512 height 730
type input "****"
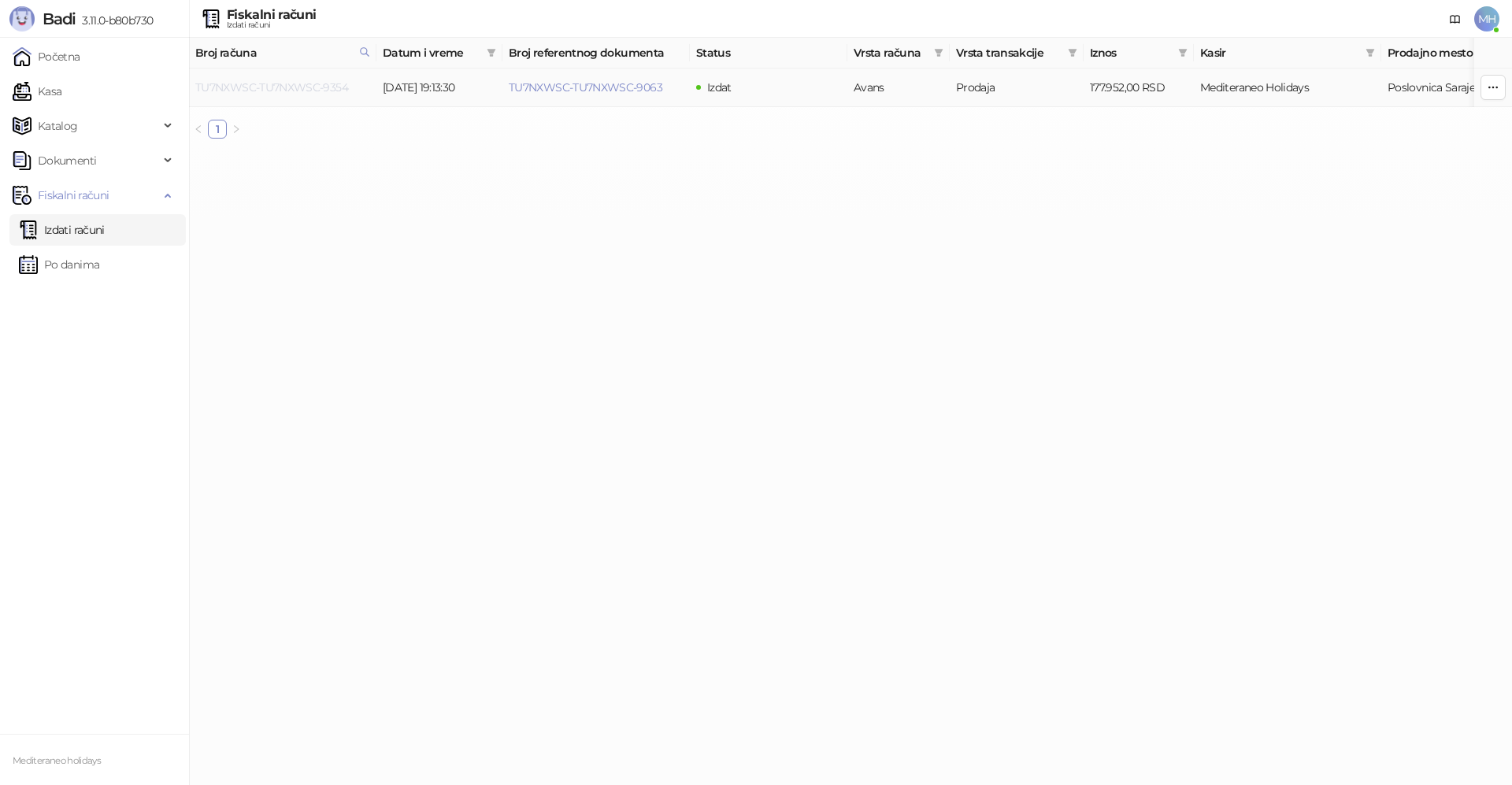
click at [321, 85] on link "TU7NXWSC-TU7NXWSC-9354" at bounding box center [271, 87] width 153 height 14
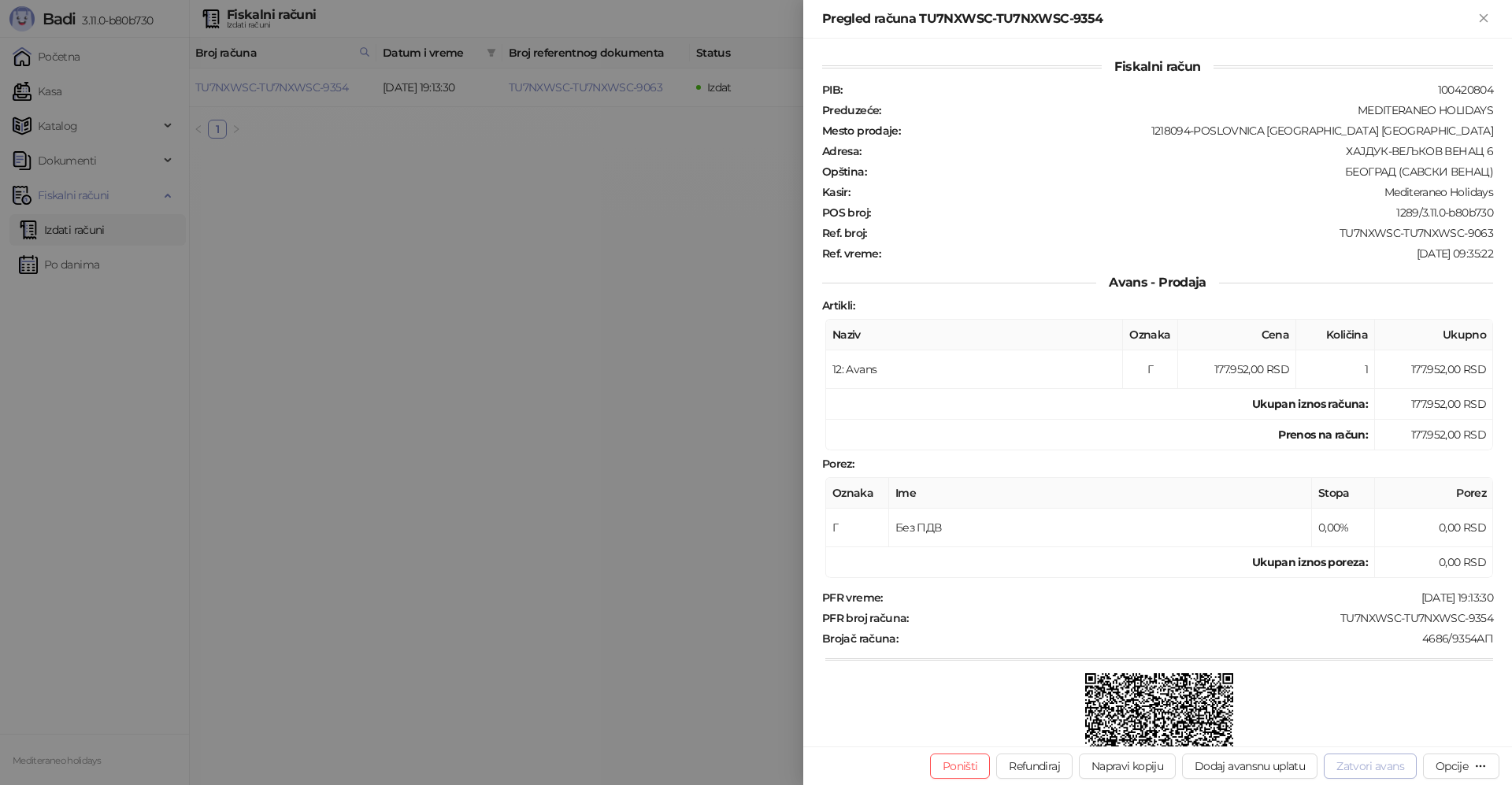
click at [1370, 769] on button "Zatvori avans" at bounding box center [1370, 766] width 93 height 25
type input "**********"
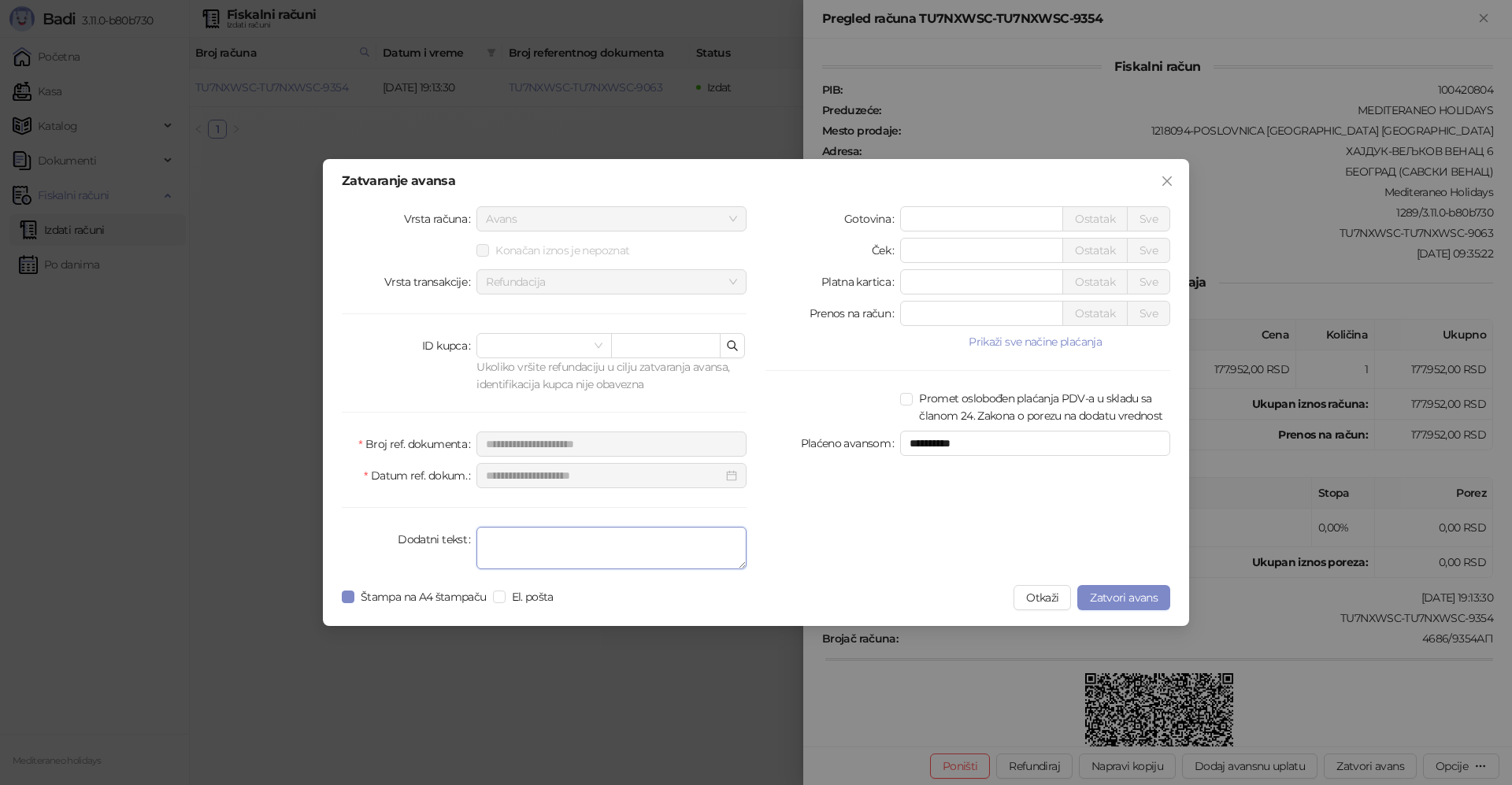
click at [639, 544] on textarea "Dodatni tekst" at bounding box center [611, 548] width 270 height 42
type textarea "*******"
click at [1141, 598] on span "Zatvori avans" at bounding box center [1123, 598] width 67 height 14
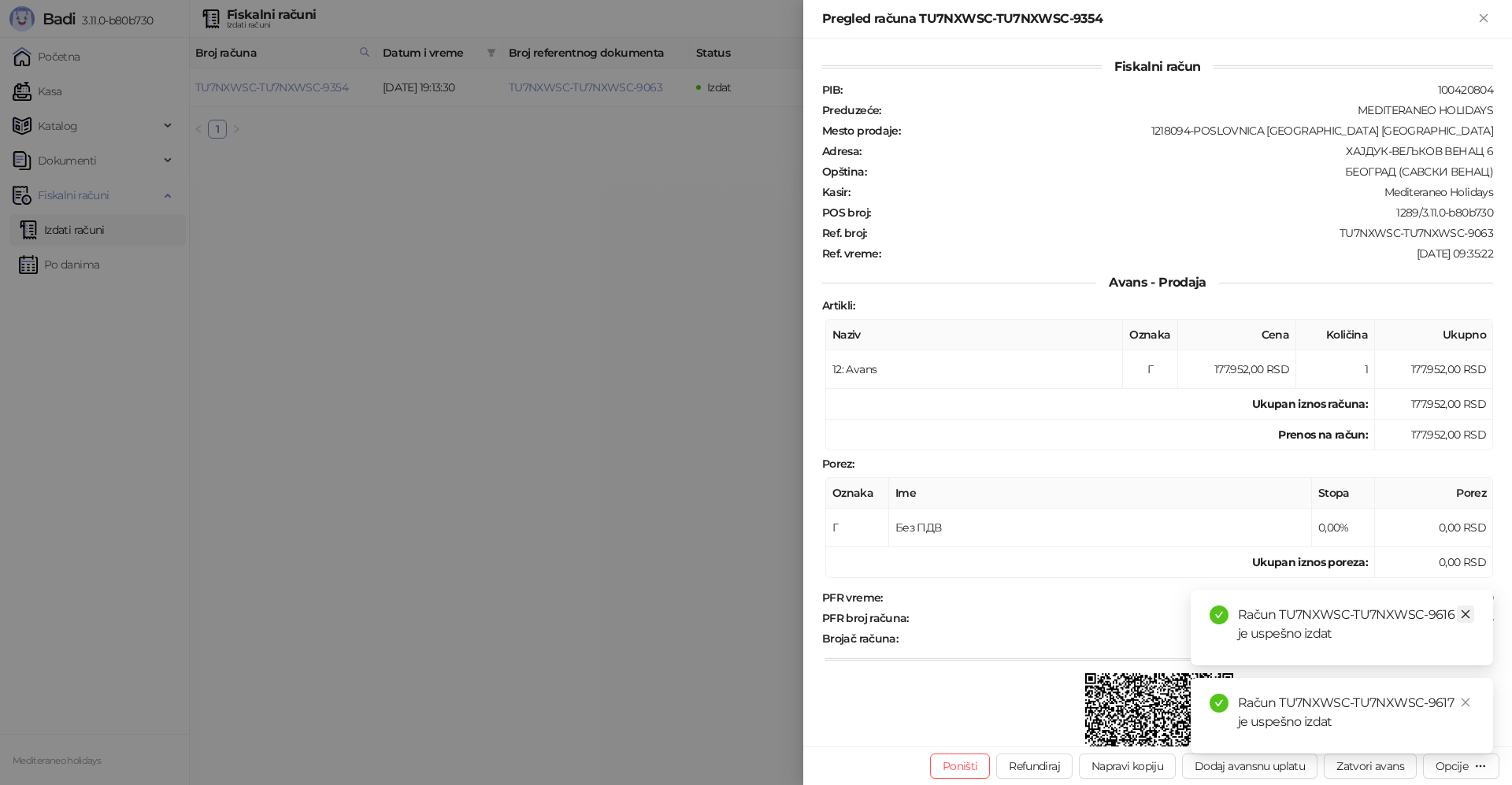
click at [1467, 613] on icon "close" at bounding box center [1465, 614] width 11 height 11
click at [1464, 695] on link "Close" at bounding box center [1465, 702] width 17 height 17
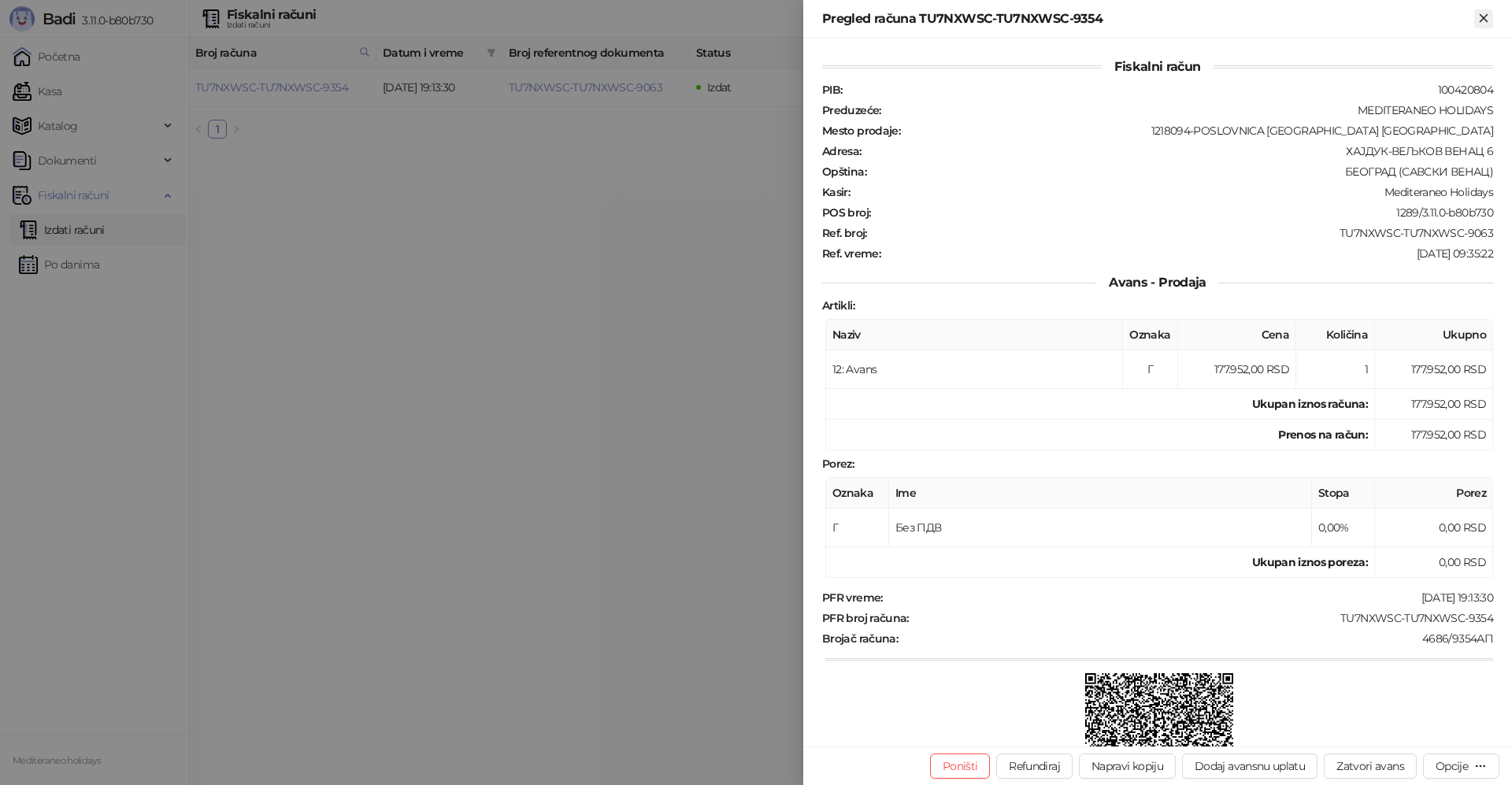
click at [1486, 16] on icon "Zatvori" at bounding box center [1483, 18] width 7 height 7
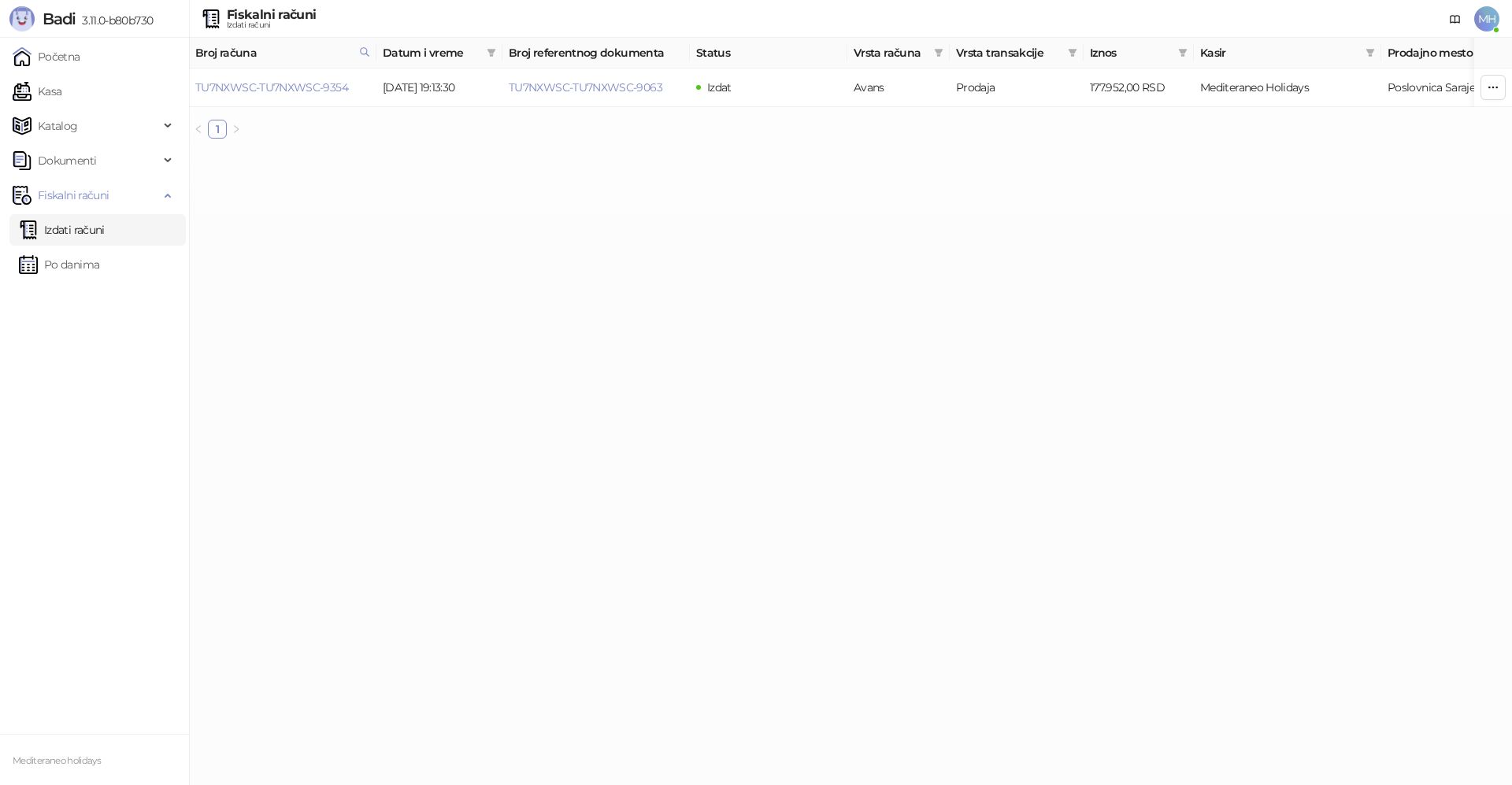
click at [86, 230] on link "Izdati računi" at bounding box center [61, 229] width 85 height 31
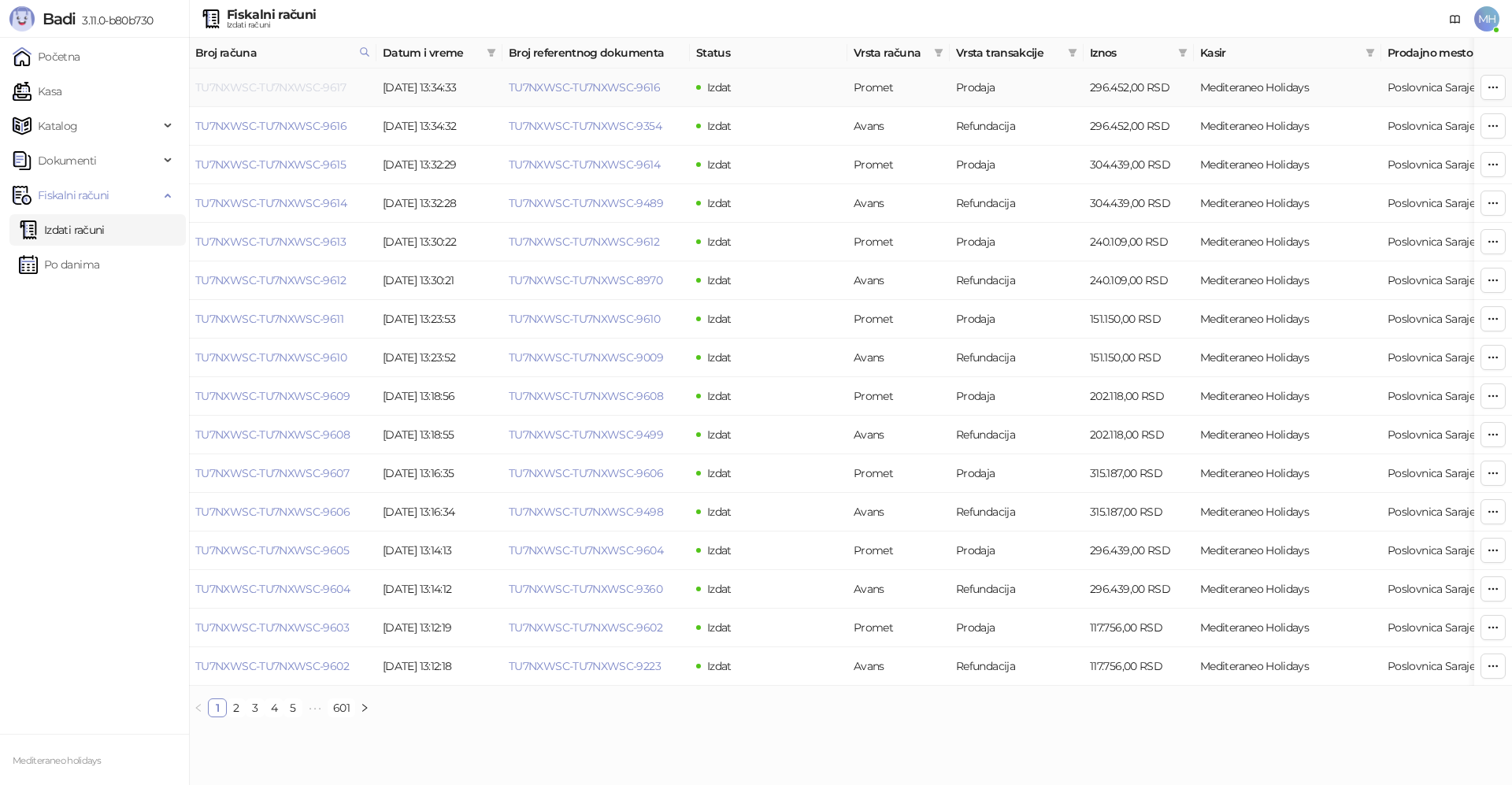
click at [307, 85] on link "TU7NXWSC-TU7NXWSC-9617" at bounding box center [270, 87] width 150 height 14
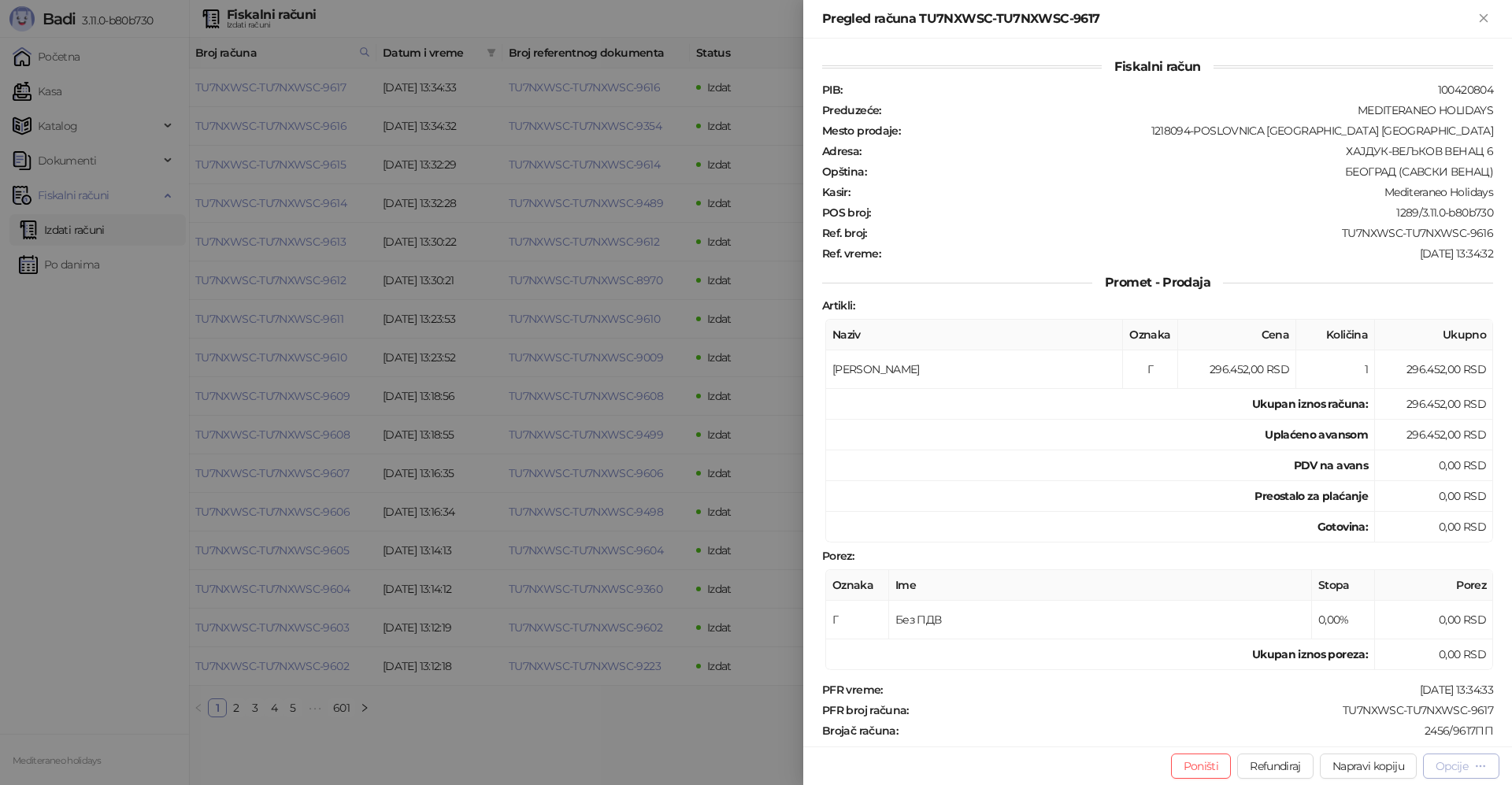
click at [1439, 763] on div "Opcije" at bounding box center [1452, 766] width 32 height 14
click at [1349, 737] on span "Preuzmi u PDF formatu" at bounding box center [1406, 735] width 162 height 17
drag, startPoint x: 1482, startPoint y: 24, endPoint x: 962, endPoint y: 431, distance: 660.3
click at [1478, 24] on icon "Zatvori" at bounding box center [1483, 18] width 14 height 14
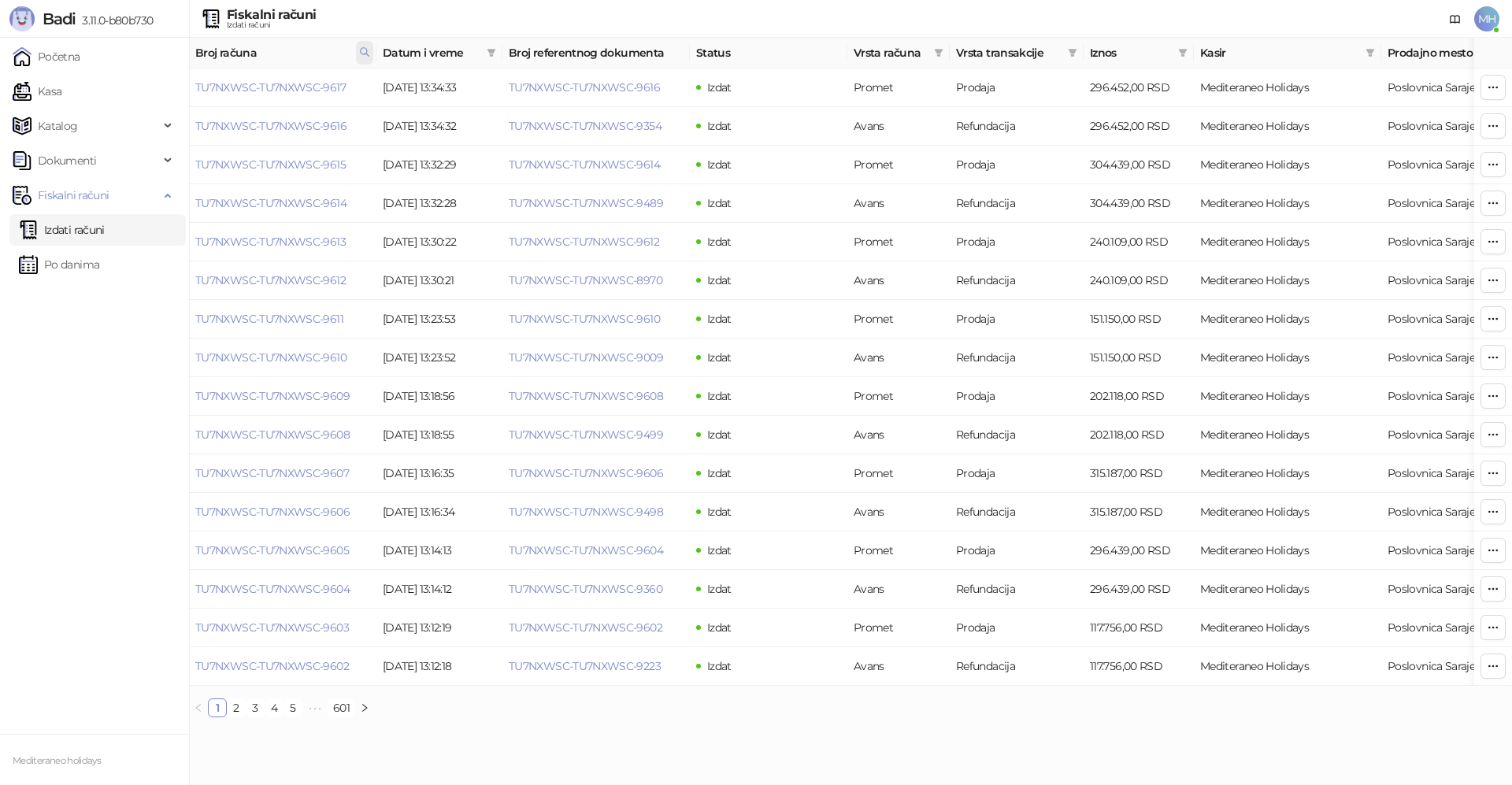
click at [361, 54] on icon at bounding box center [364, 52] width 11 height 11
drag, startPoint x: 205, startPoint y: 91, endPoint x: 167, endPoint y: 91, distance: 38.0
click at [167, 91] on body "Badi 3.11.0-b80b730 Početna Kasa Katalog Dokumenti Fiskalni računi Izdati račun…" at bounding box center [756, 365] width 1512 height 730
type input "****"
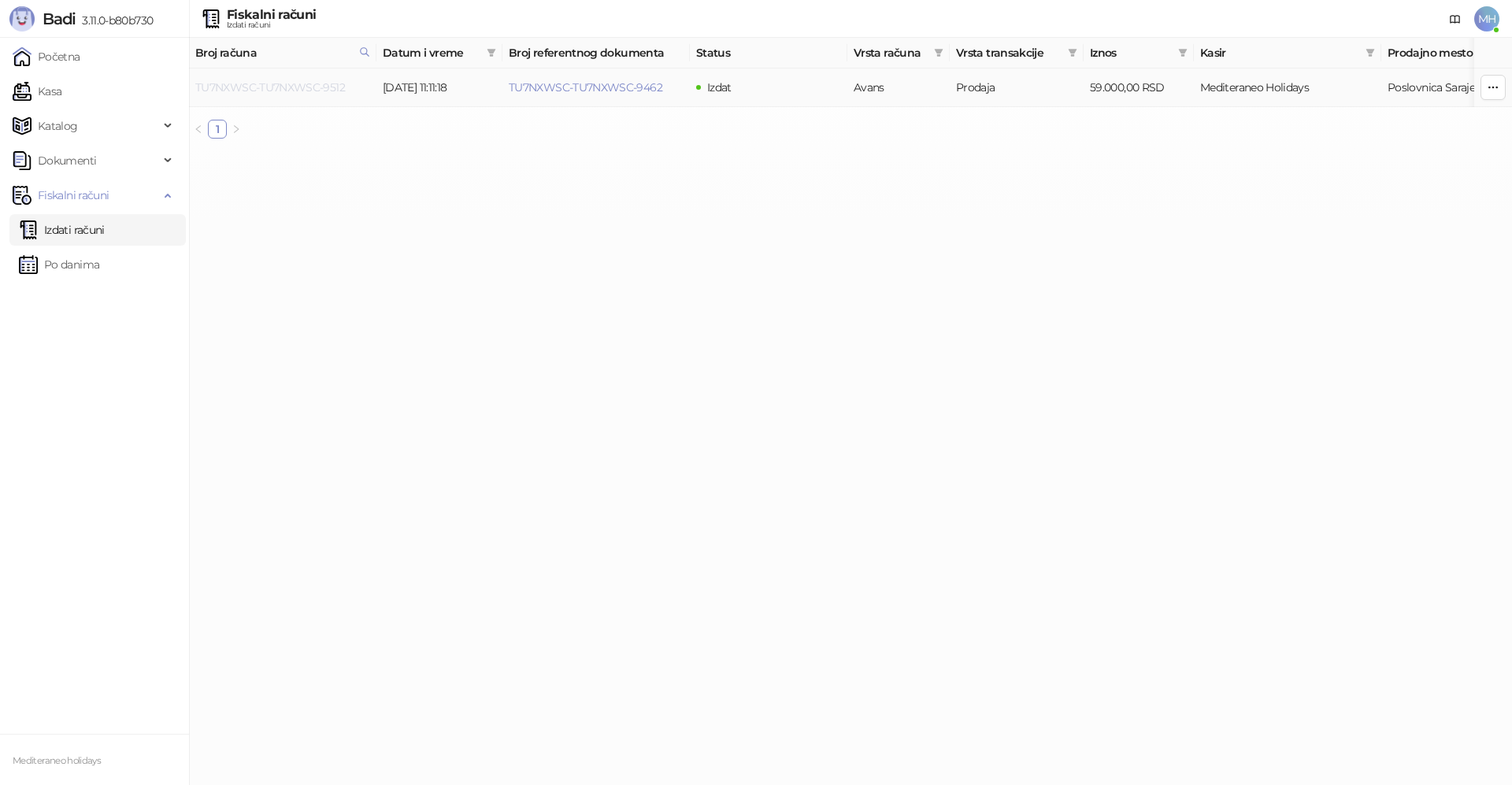
click at [335, 88] on link "TU7NXWSC-TU7NXWSC-9512" at bounding box center [270, 87] width 149 height 14
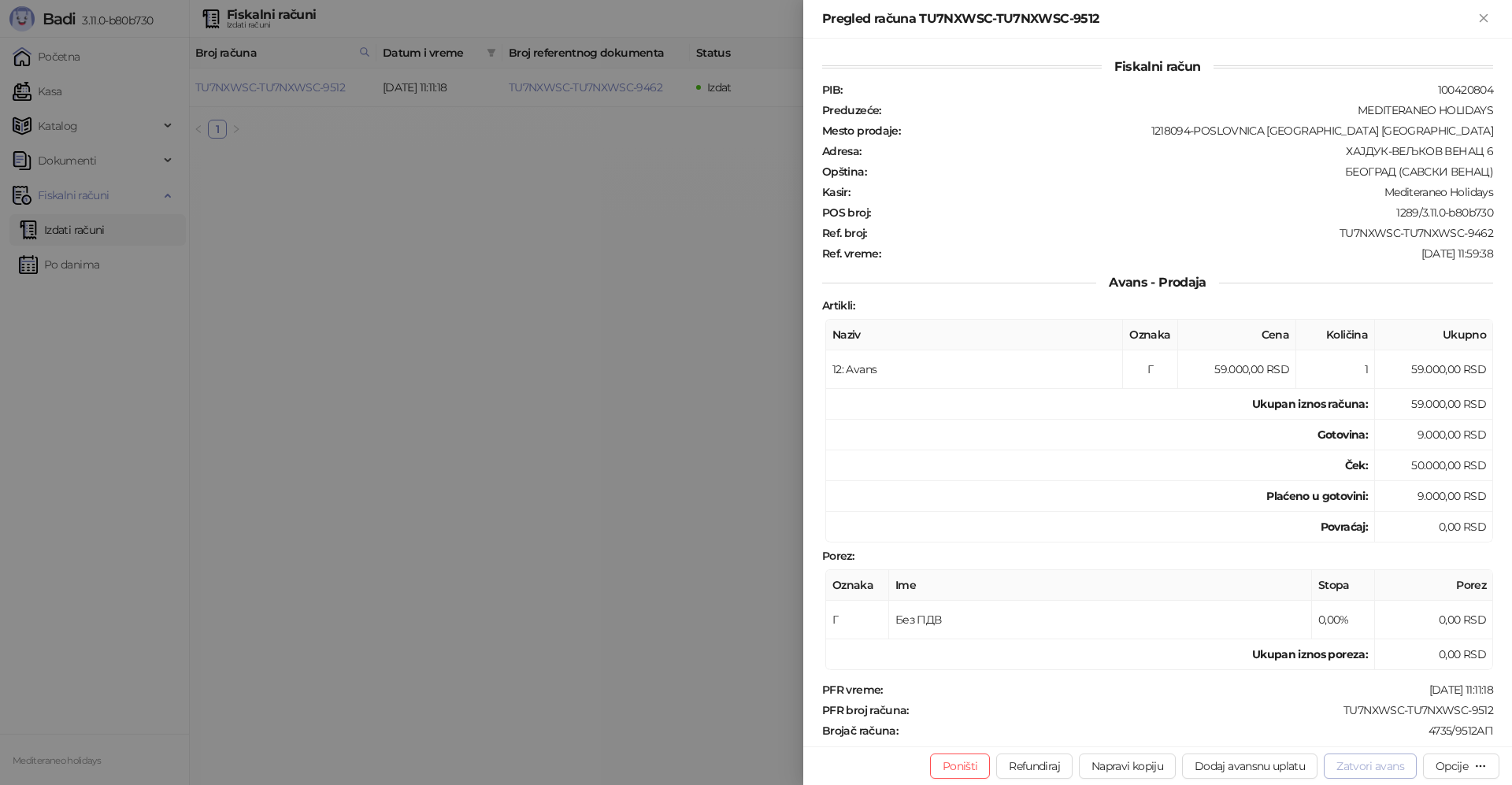
click at [1366, 762] on button "Zatvori avans" at bounding box center [1370, 766] width 93 height 25
type input "**********"
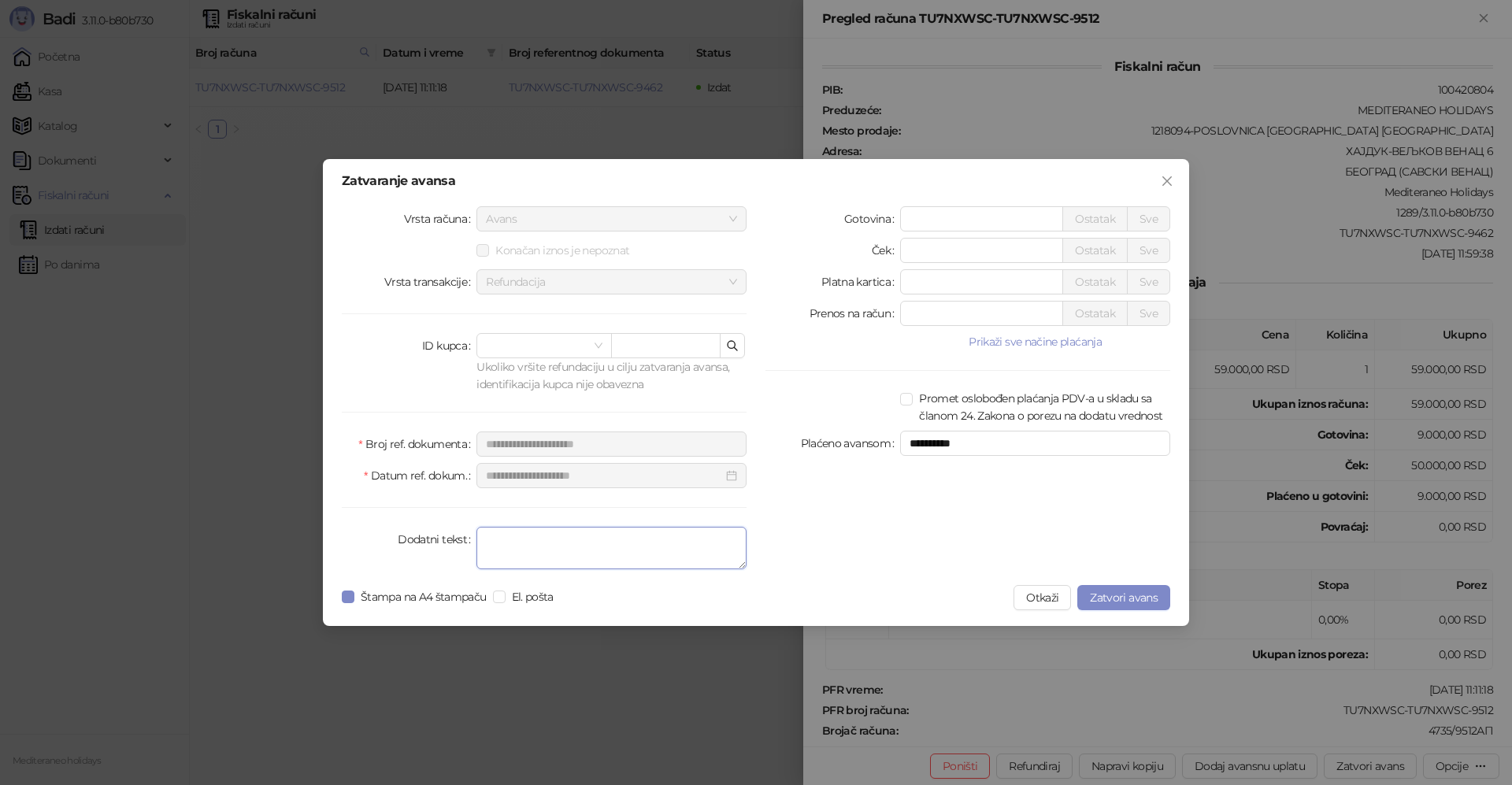
click at [529, 555] on textarea "Dodatni tekst" at bounding box center [611, 548] width 270 height 42
type textarea "*******"
click at [355, 602] on span "Štampa na A4 štampaču" at bounding box center [423, 596] width 138 height 17
click at [1107, 595] on span "Zatvori avans" at bounding box center [1123, 598] width 67 height 14
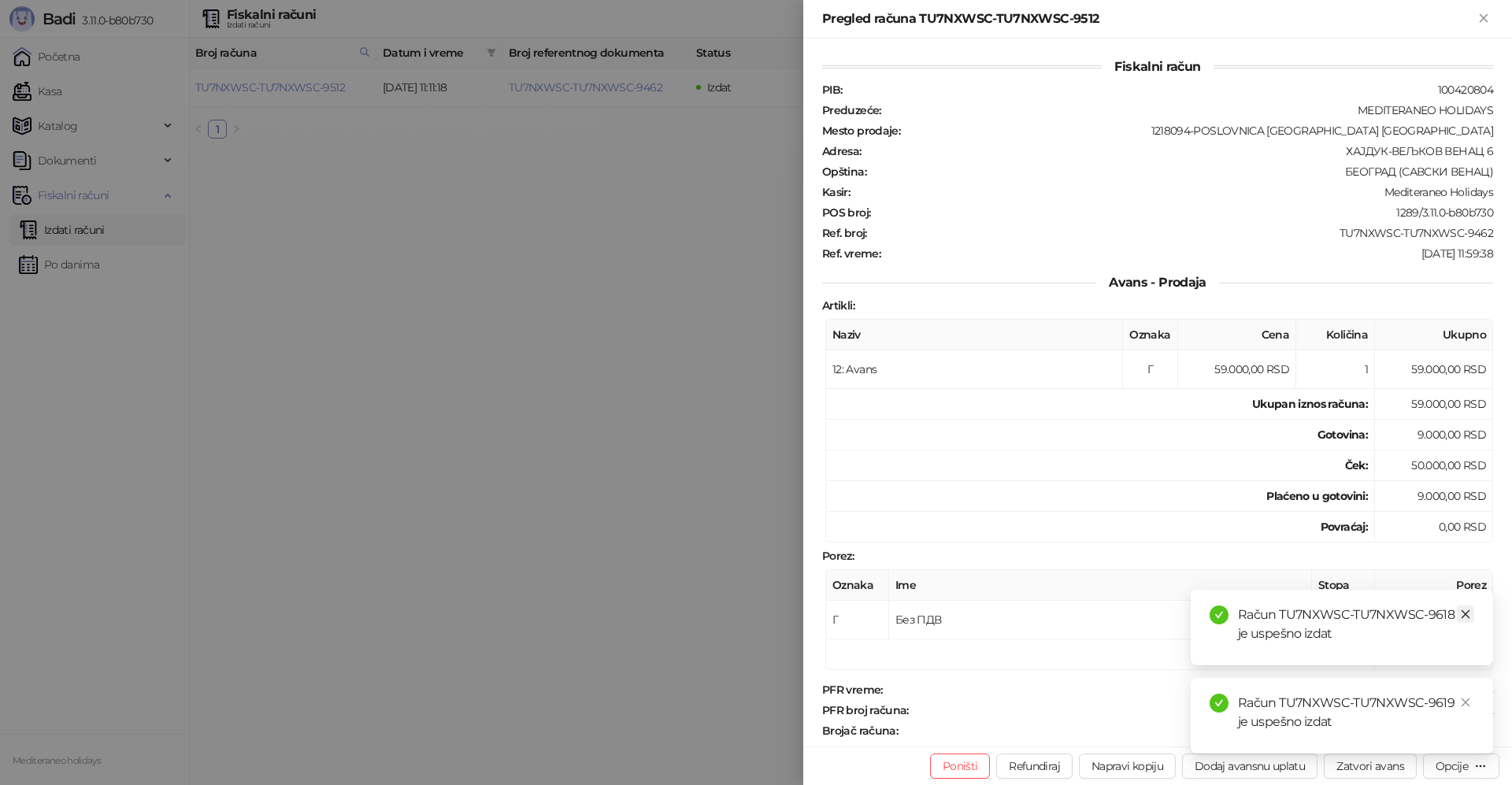
drag, startPoint x: 1463, startPoint y: 612, endPoint x: 1457, endPoint y: 668, distance: 56.3
click at [1463, 613] on icon "close" at bounding box center [1465, 614] width 11 height 11
click at [1462, 709] on link "Close" at bounding box center [1465, 702] width 17 height 17
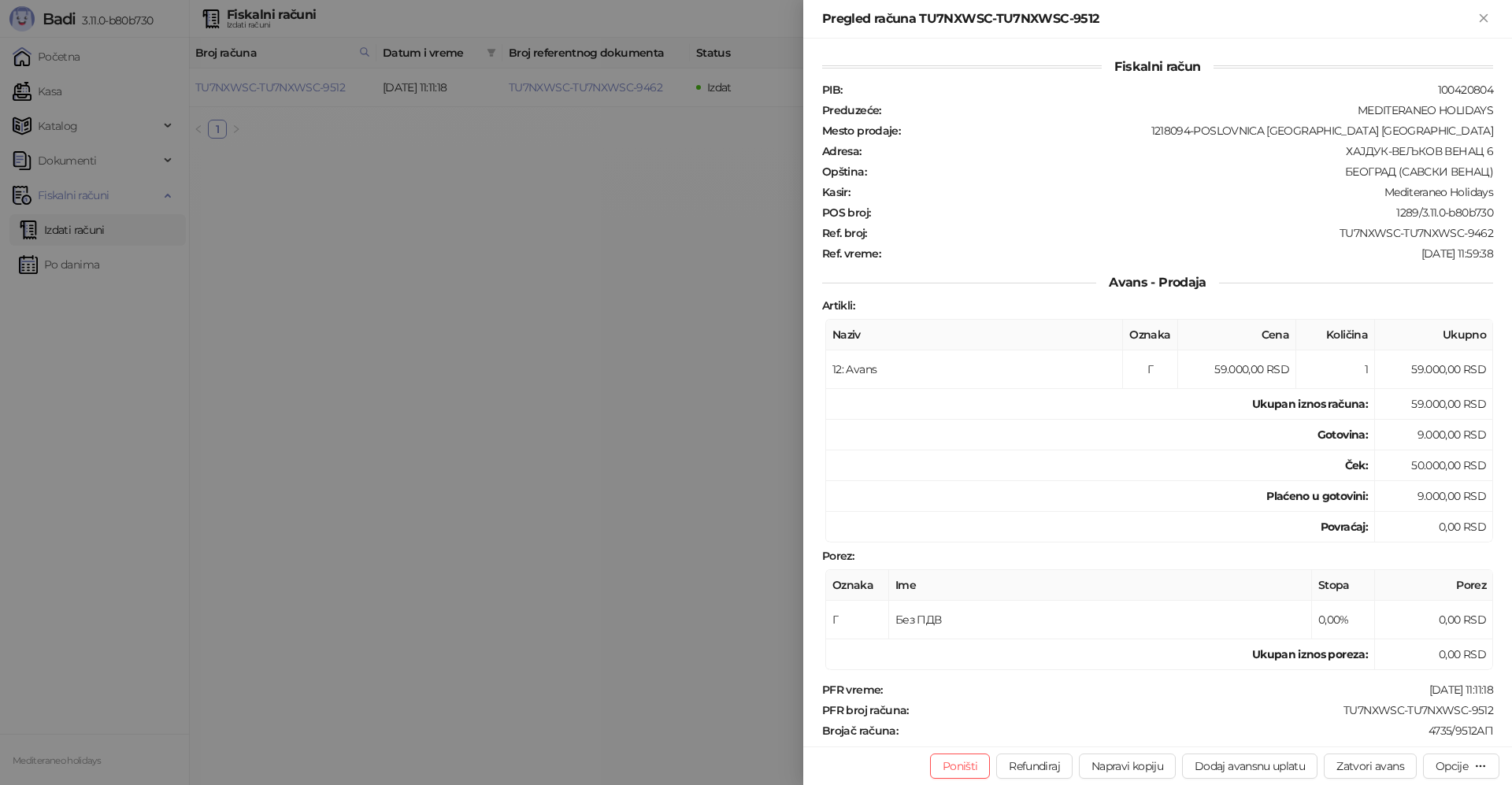
drag, startPoint x: 1489, startPoint y: 19, endPoint x: 860, endPoint y: 117, distance: 636.6
click at [1487, 19] on icon "Zatvori" at bounding box center [1483, 18] width 14 height 14
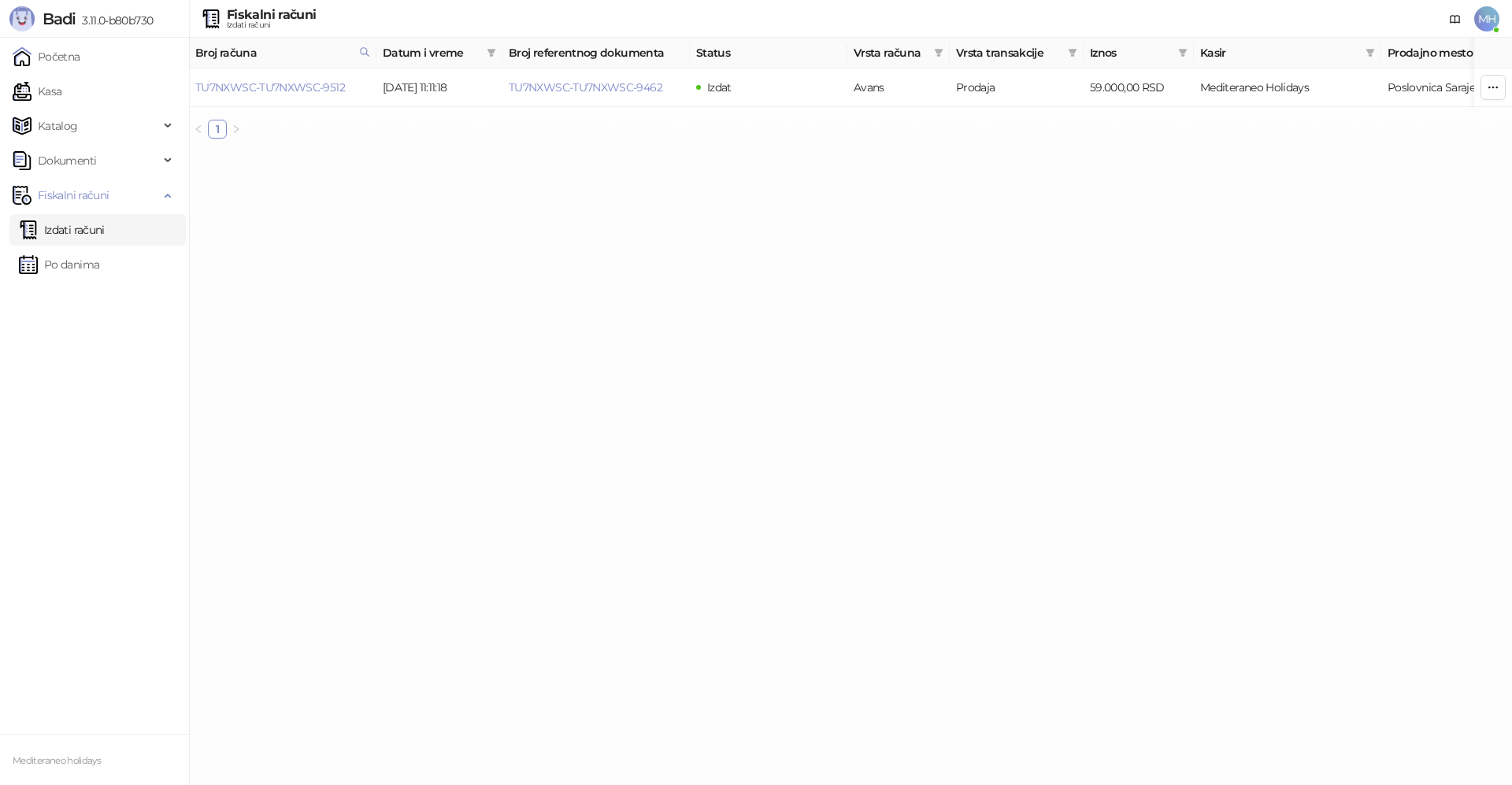
click at [63, 231] on link "Izdati računi" at bounding box center [61, 229] width 85 height 31
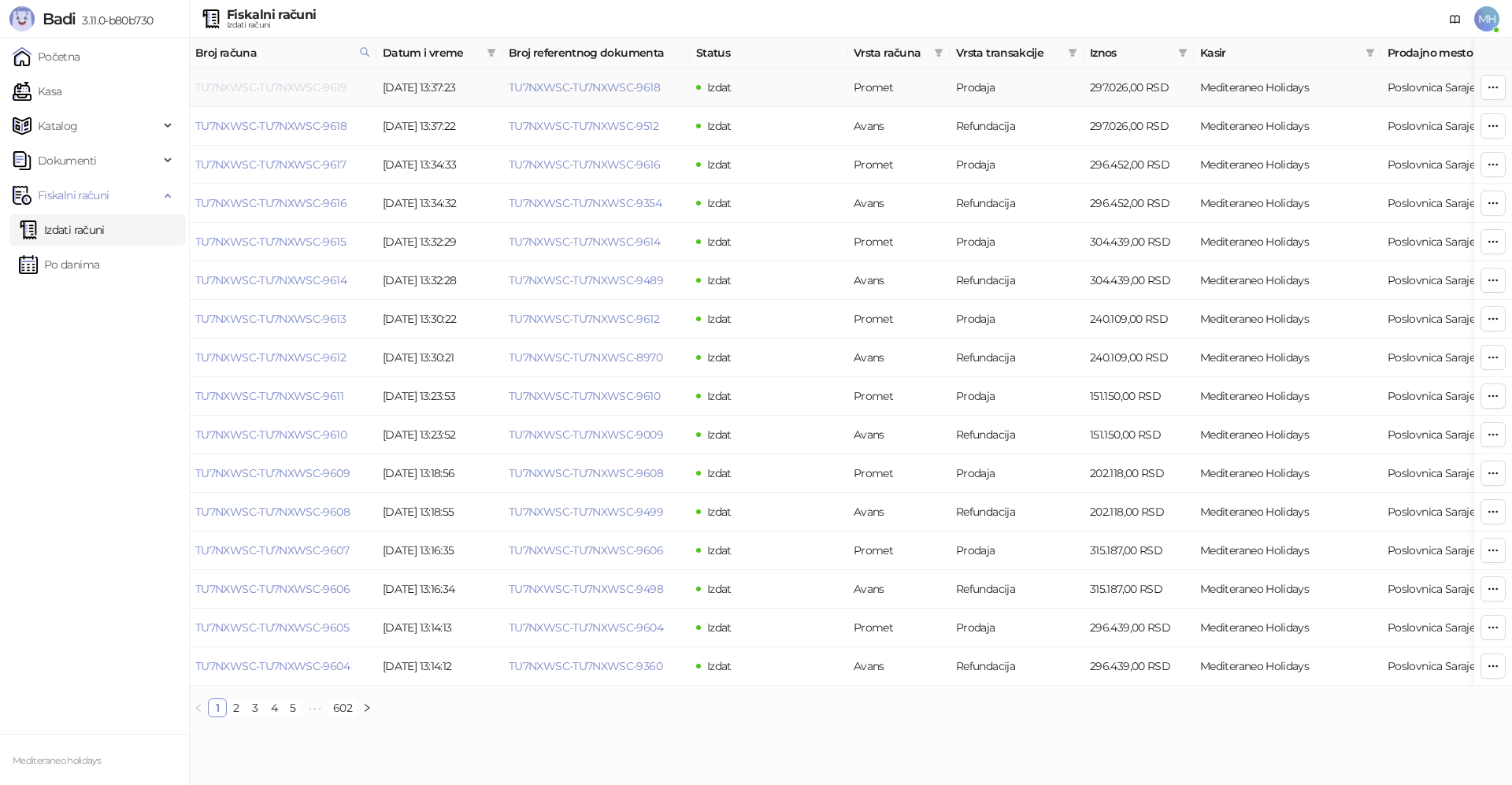
click at [327, 82] on link "TU7NXWSC-TU7NXWSC-9619" at bounding box center [271, 87] width 151 height 14
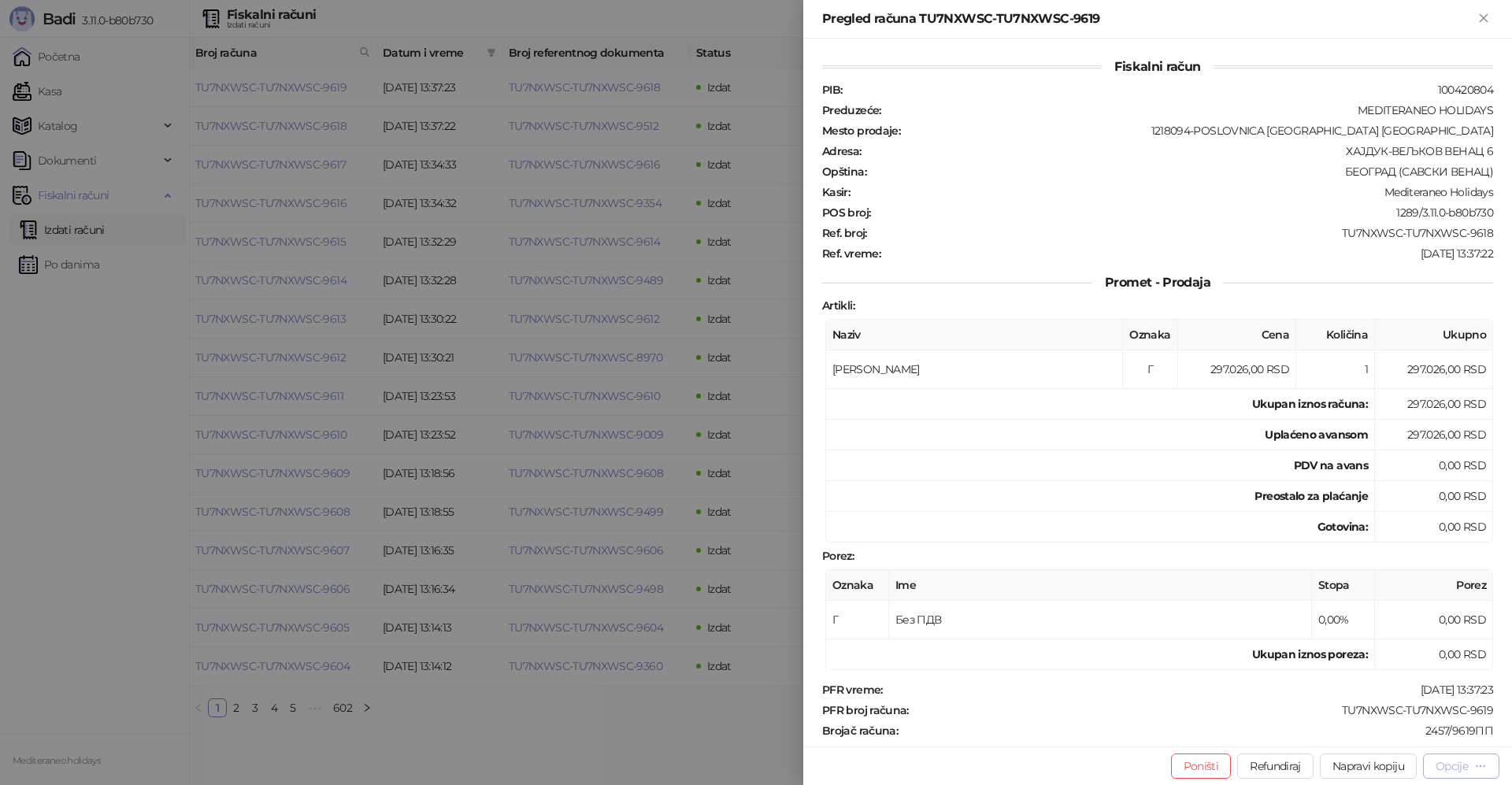
click at [1440, 764] on div "Opcije" at bounding box center [1452, 766] width 32 height 14
click at [1368, 737] on span "Preuzmi u PDF formatu" at bounding box center [1406, 735] width 162 height 17
click at [1489, 17] on icon "Zatvori" at bounding box center [1483, 18] width 14 height 14
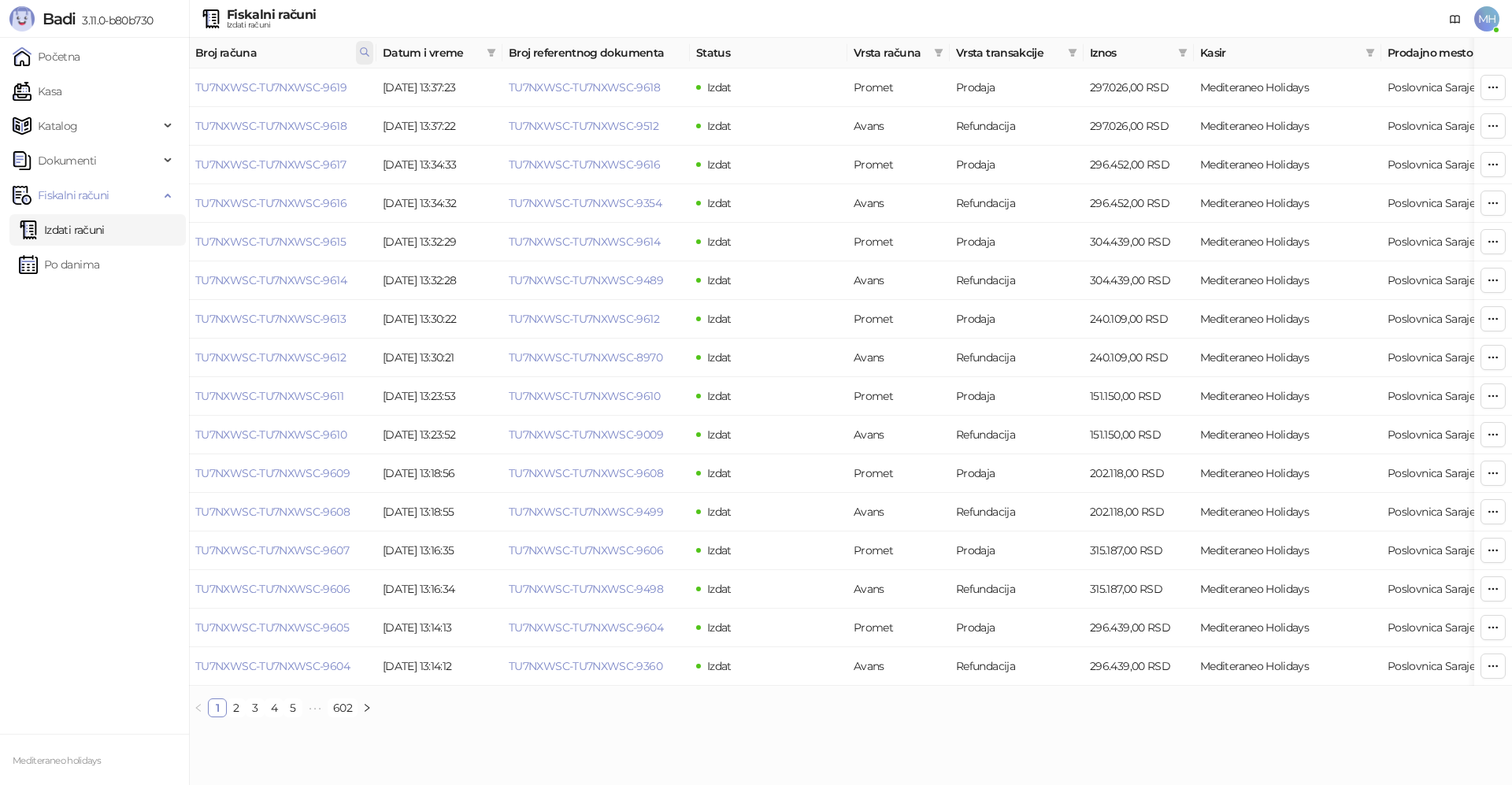
click at [366, 49] on icon at bounding box center [364, 51] width 8 height 8
drag, startPoint x: 295, startPoint y: 82, endPoint x: 143, endPoint y: 79, distance: 152.0
click at [138, 85] on body "Badi 3.11.0-b80b730 Početna Kasa Katalog Dokumenti Fiskalni računi Izdati račun…" at bounding box center [756, 365] width 1512 height 730
type input "****"
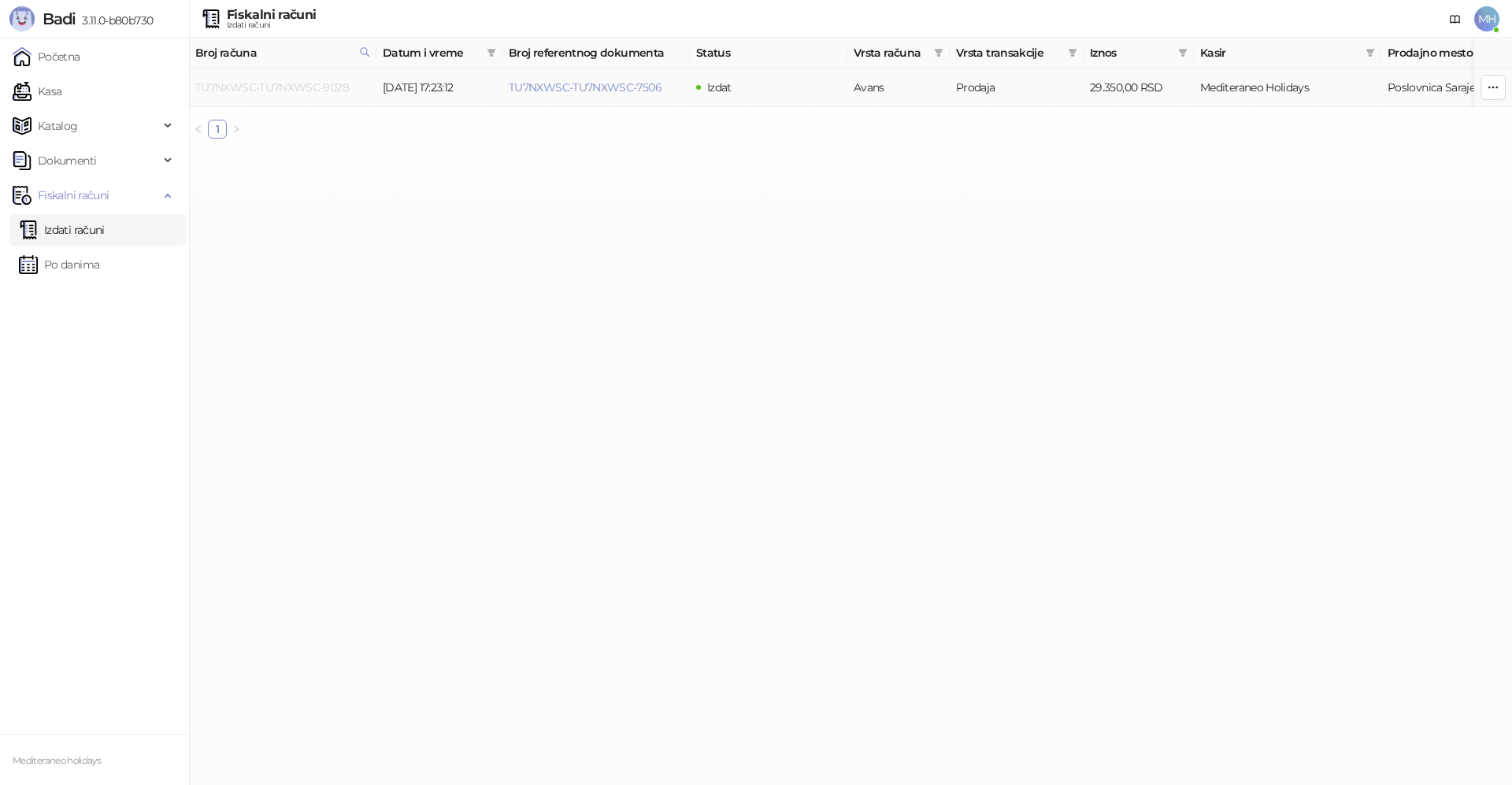
click at [322, 84] on link "TU7NXWSC-TU7NXWSC-9028" at bounding box center [271, 87] width 154 height 14
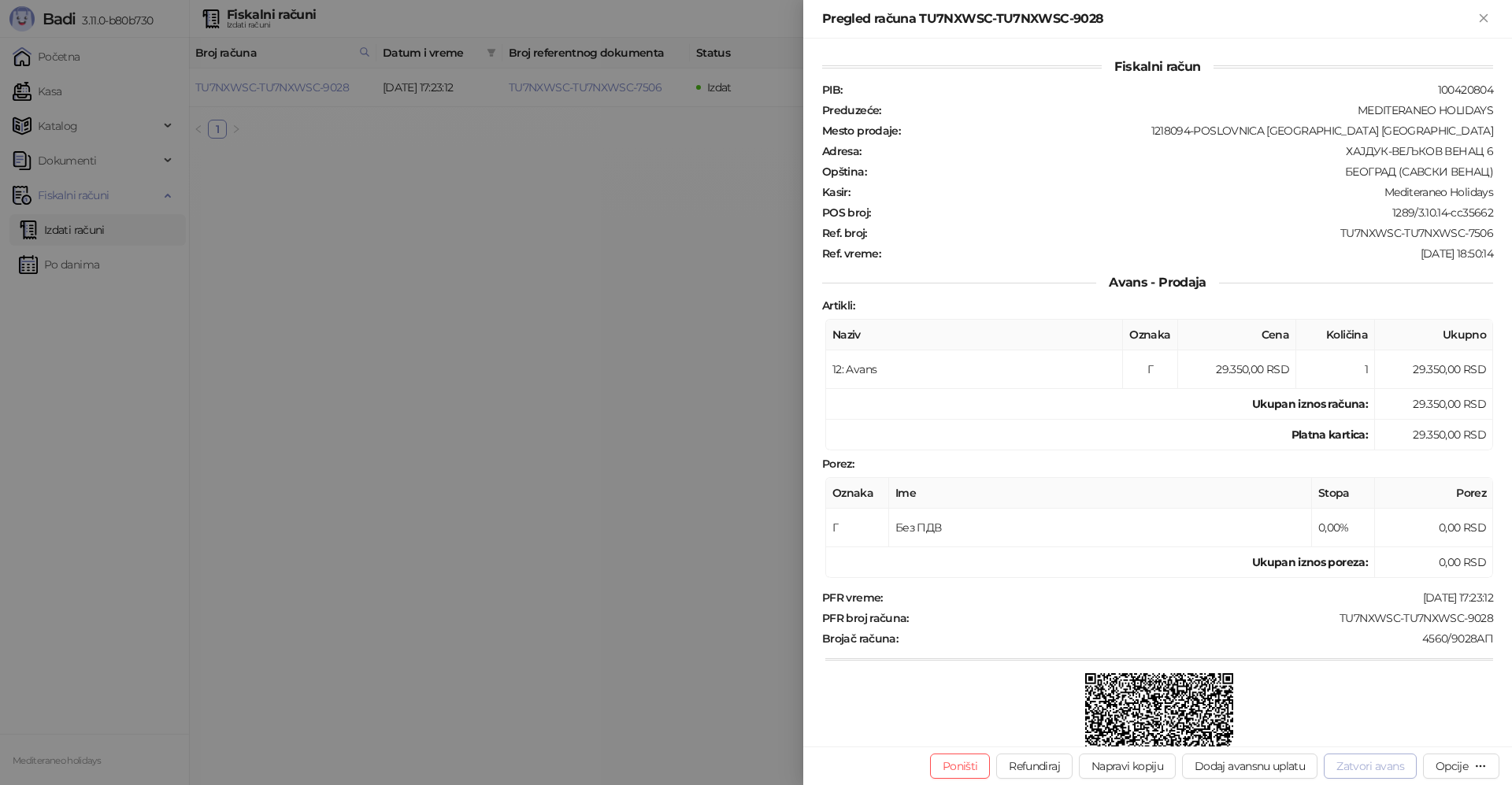
click at [1363, 762] on button "Zatvori avans" at bounding box center [1370, 766] width 93 height 25
type input "**********"
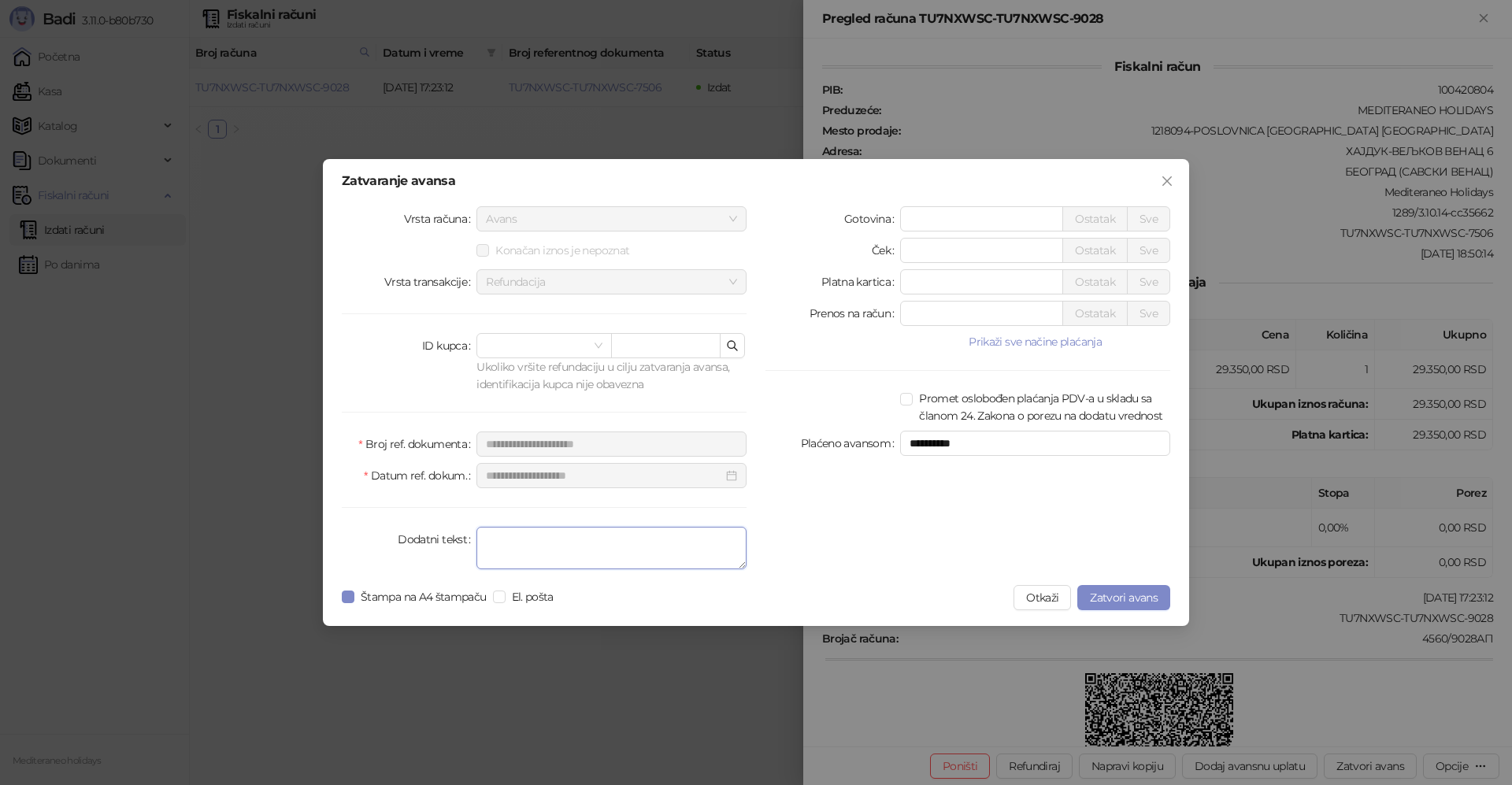
click at [646, 547] on textarea "Dodatni tekst" at bounding box center [611, 548] width 270 height 42
type textarea "*******"
click at [1131, 593] on span "Zatvori avans" at bounding box center [1123, 598] width 67 height 14
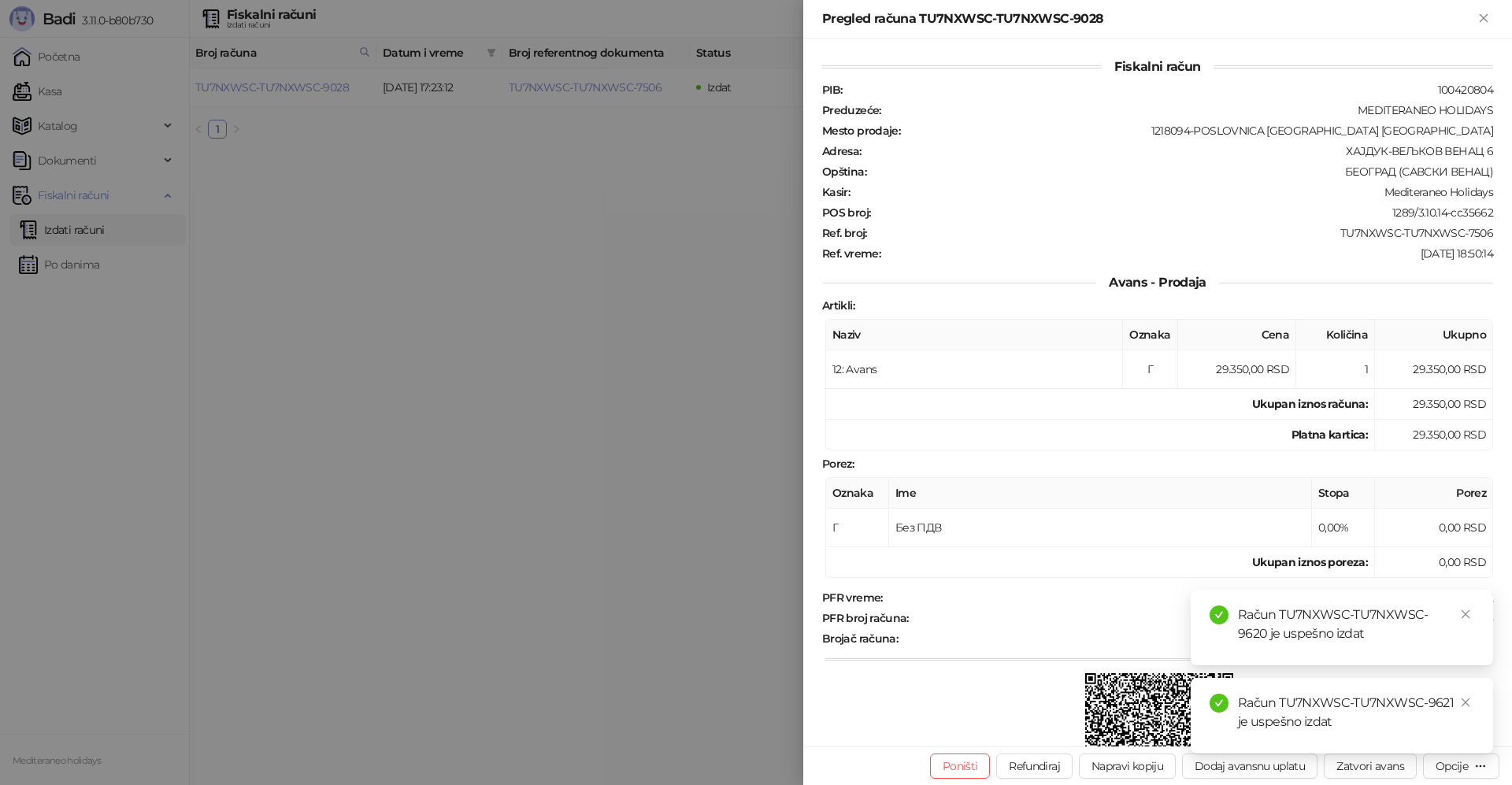
click at [1476, 616] on div "Račun TU7NXWSC-TU7NXWSC-9620 je uspešno izdat" at bounding box center [1341, 628] width 302 height 76
click at [1470, 614] on icon "close" at bounding box center [1465, 614] width 11 height 11
click at [1463, 703] on icon "close" at bounding box center [1465, 702] width 11 height 11
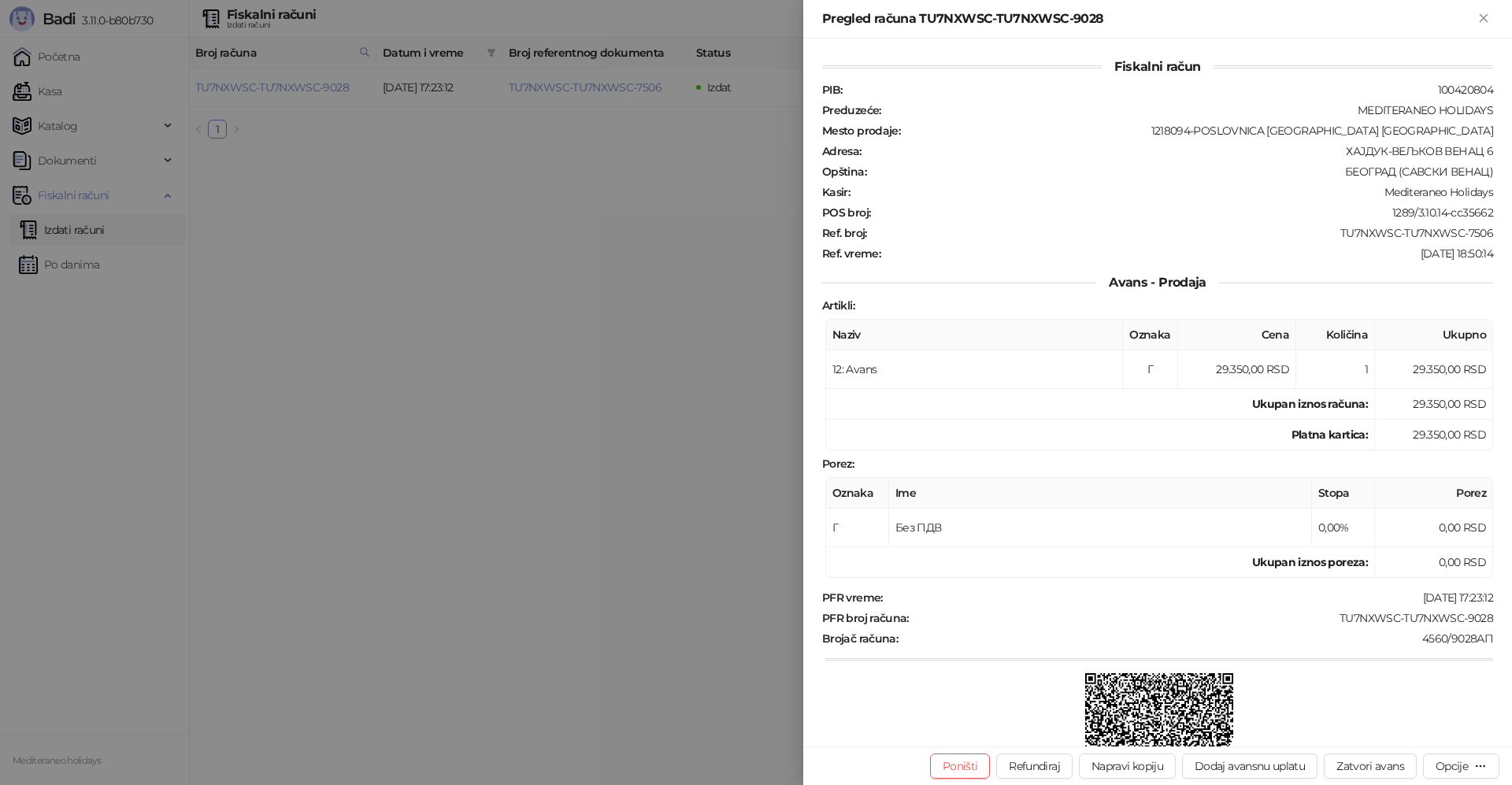
click at [1487, 18] on icon "Zatvori" at bounding box center [1483, 18] width 14 height 14
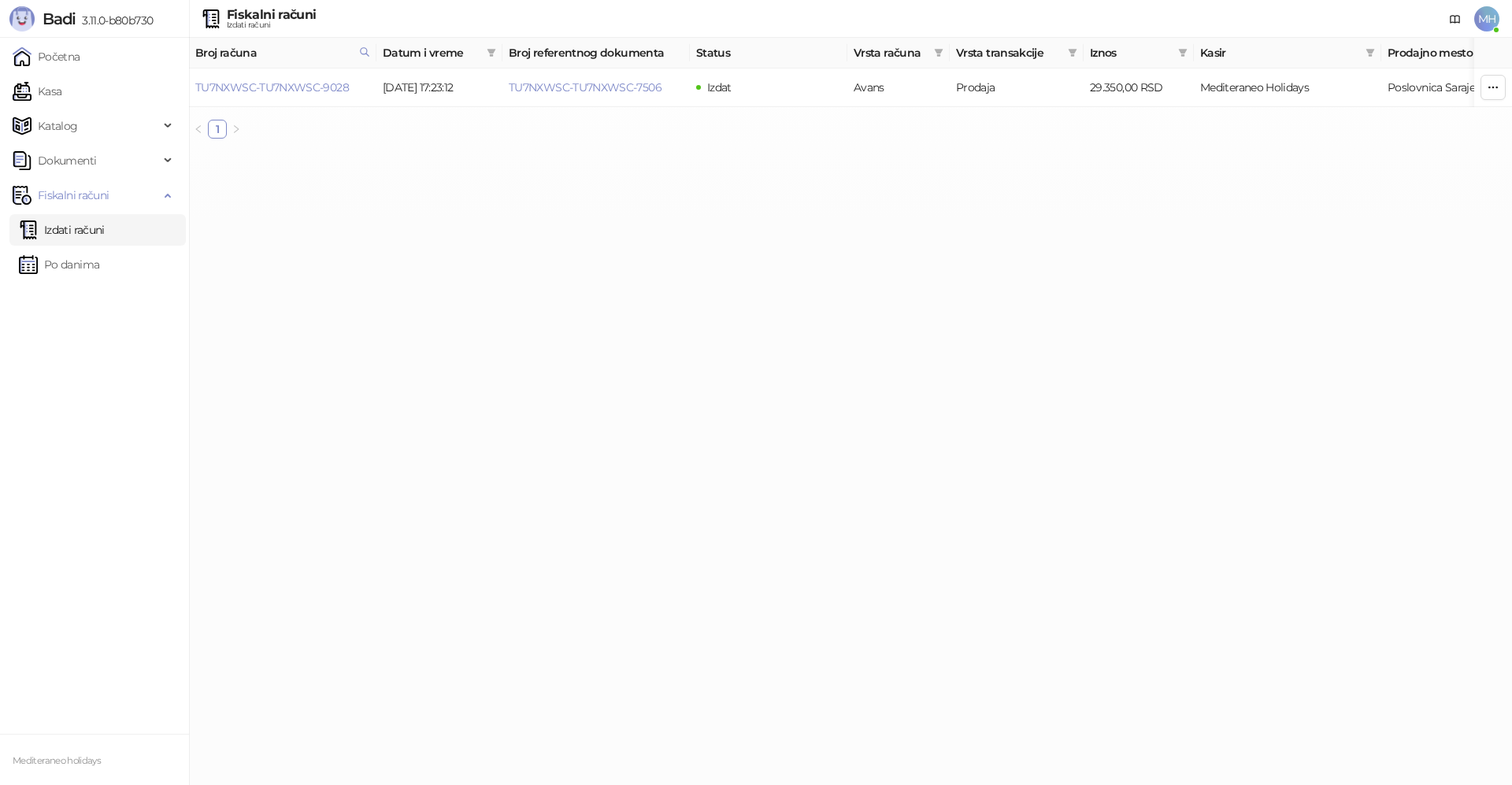
click at [79, 234] on link "Izdati računi" at bounding box center [61, 229] width 85 height 31
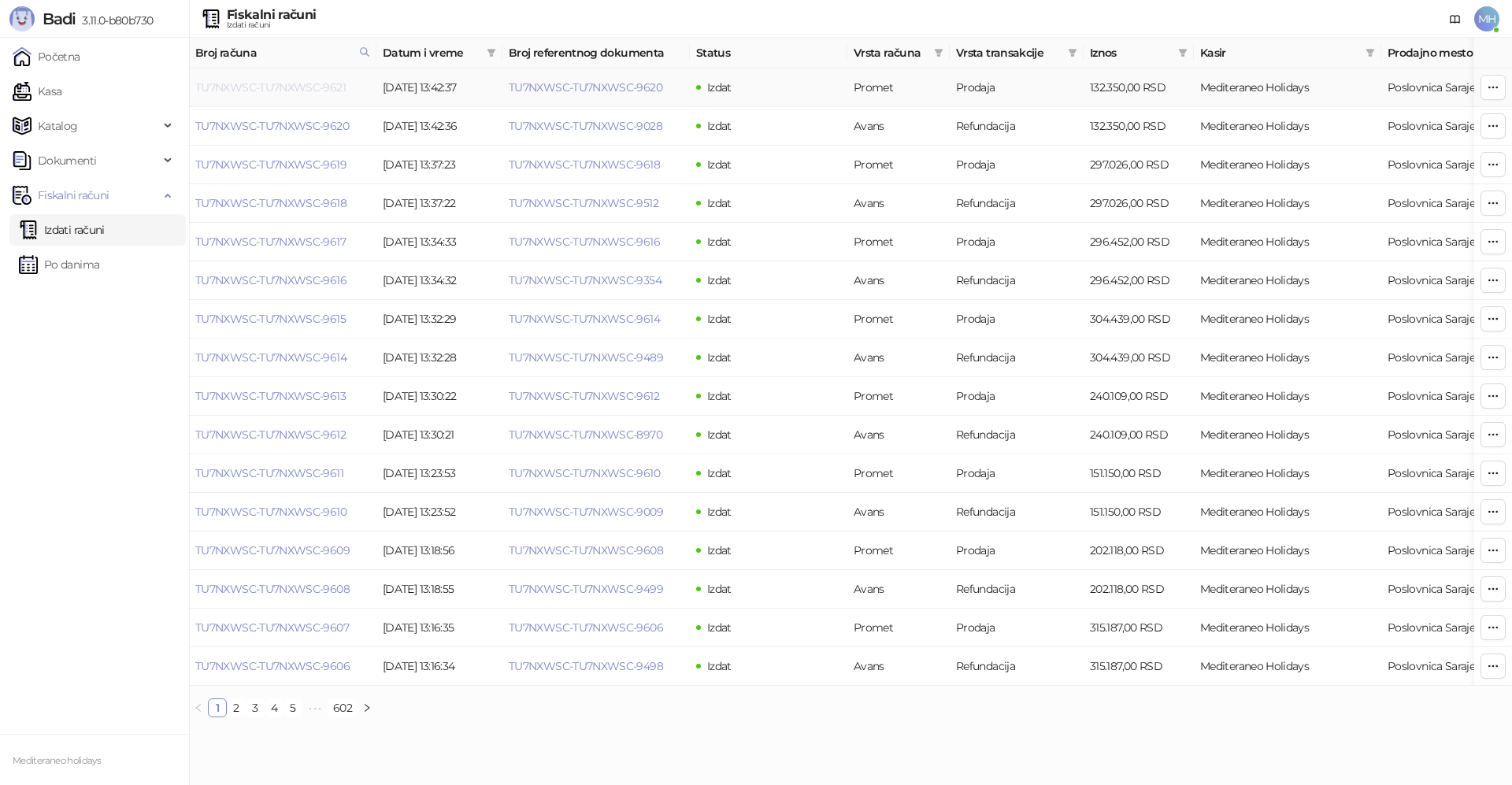
click at [319, 88] on link "TU7NXWSC-TU7NXWSC-9621" at bounding box center [270, 87] width 150 height 14
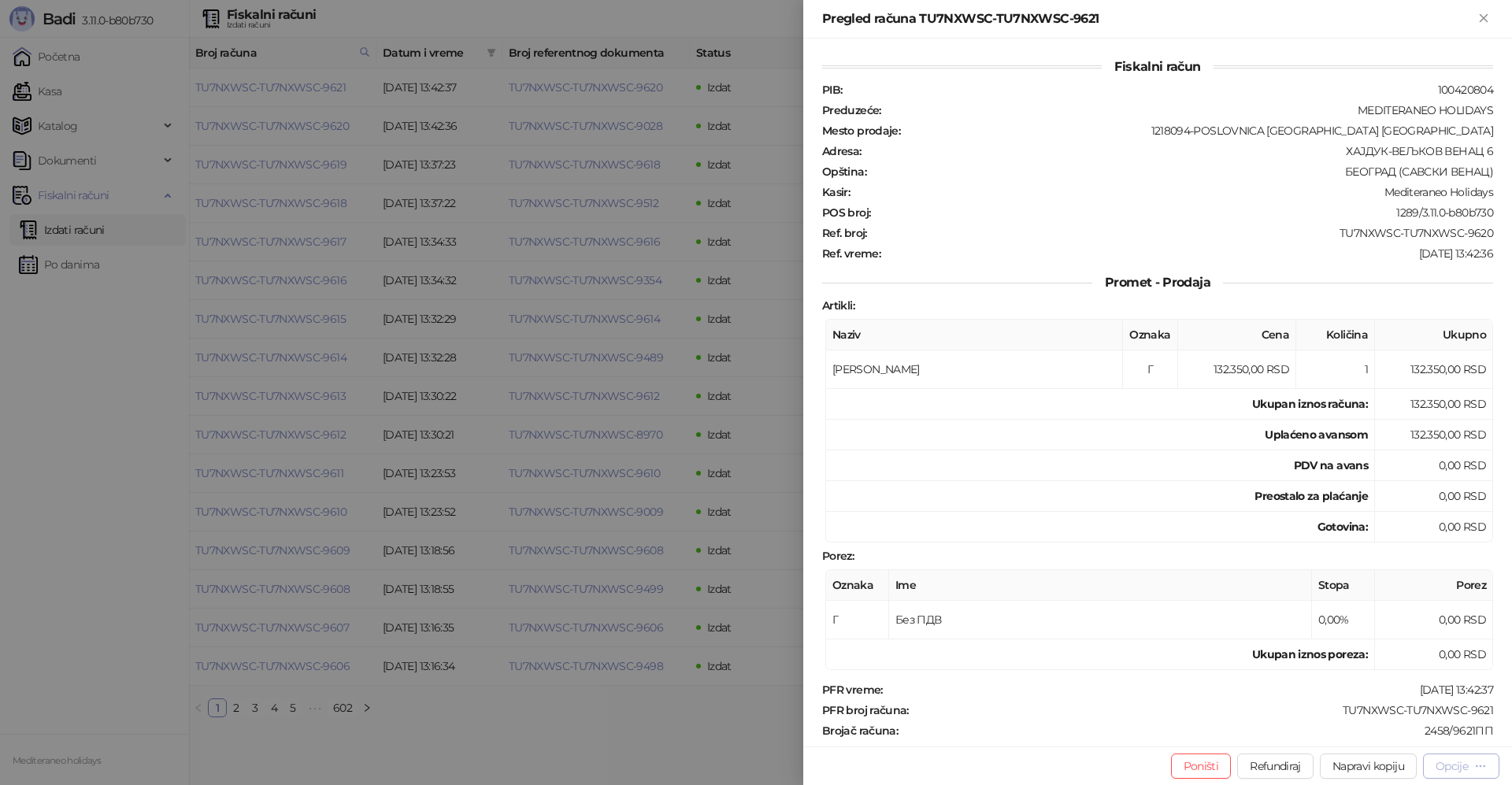
click at [1471, 764] on div "Opcije" at bounding box center [1461, 766] width 51 height 15
click at [1419, 731] on span "Preuzmi u PDF formatu" at bounding box center [1406, 735] width 162 height 17
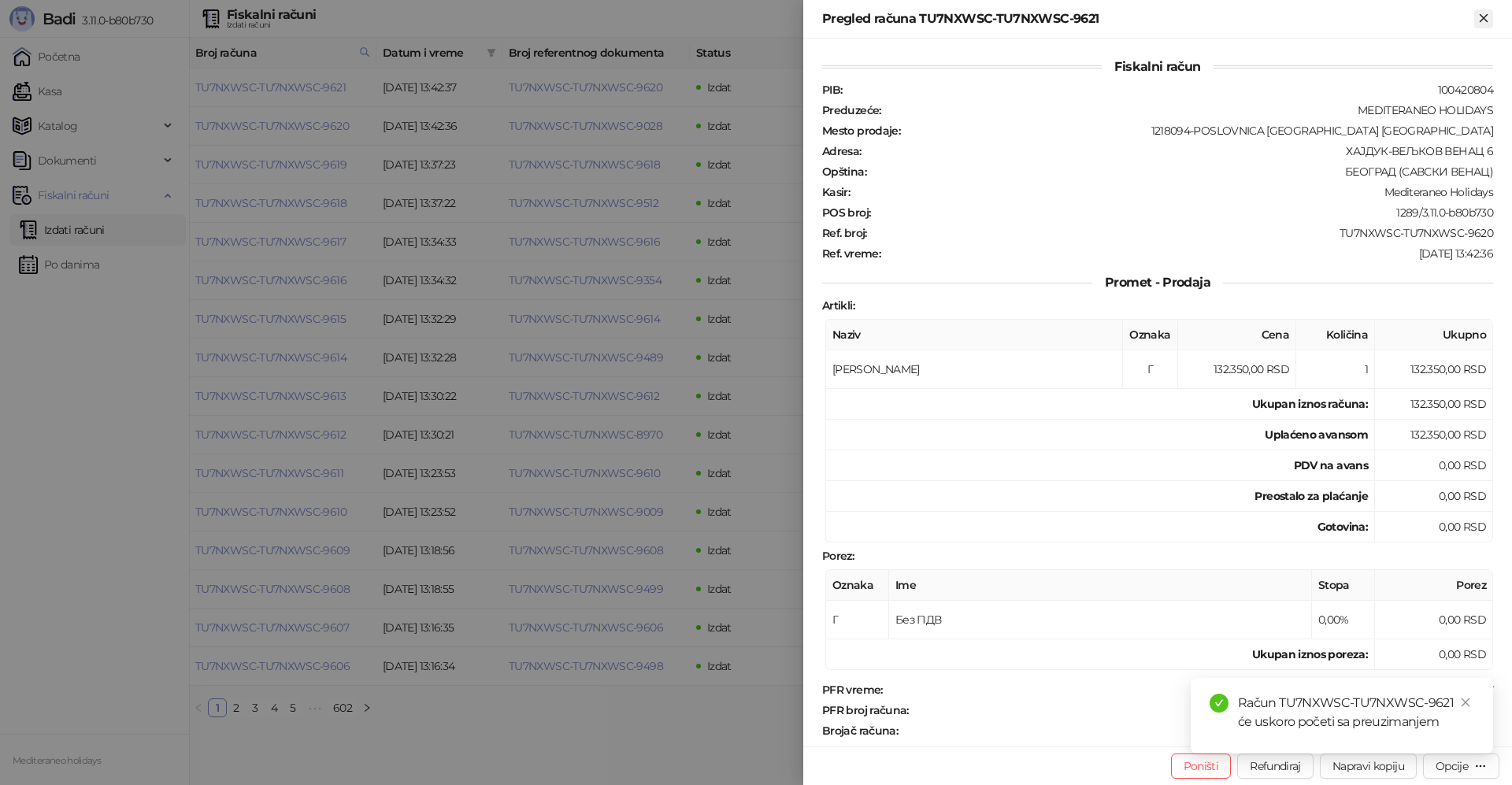
click at [1483, 16] on icon "Zatvori" at bounding box center [1483, 18] width 14 height 14
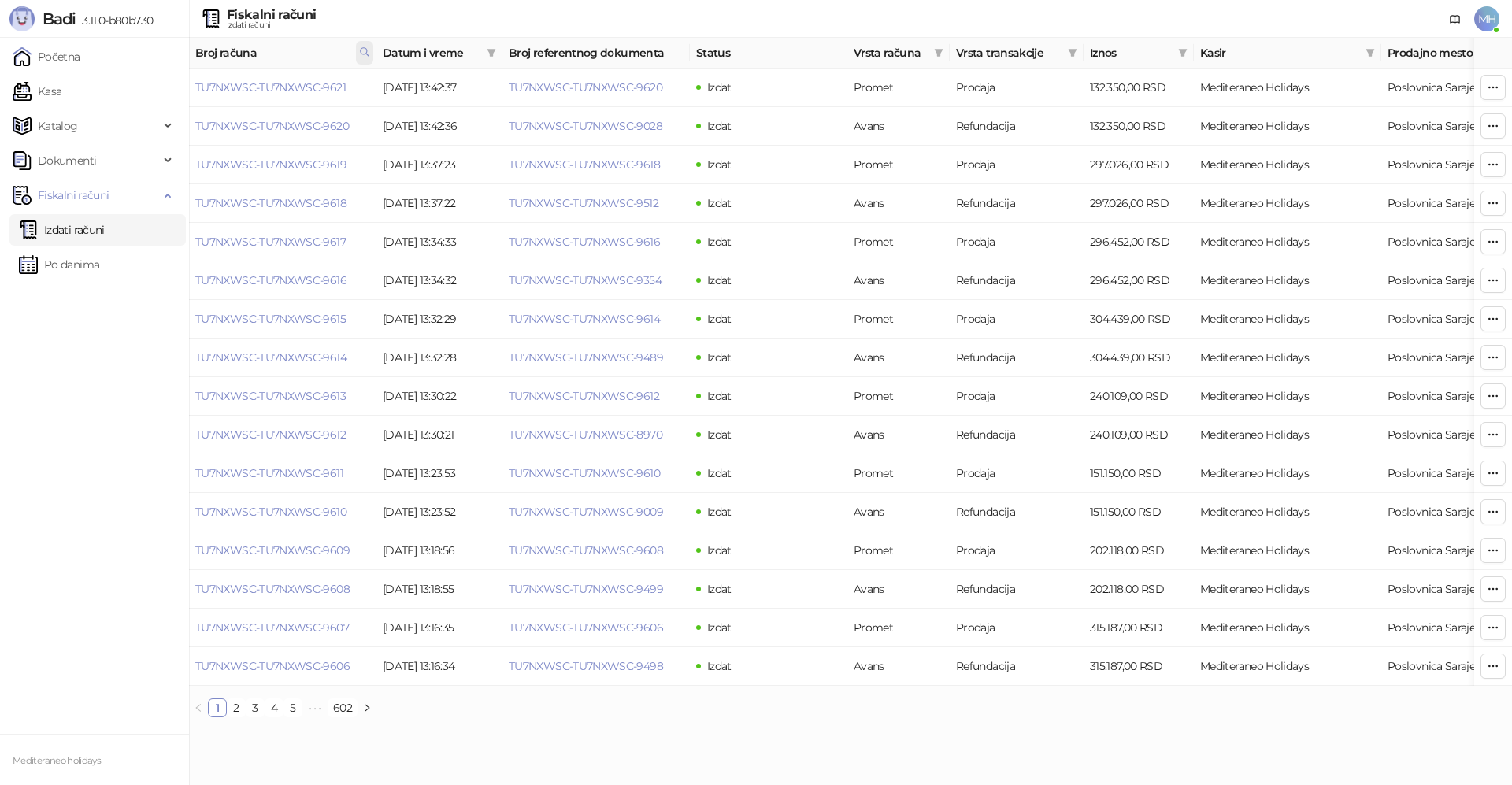
click at [368, 51] on icon at bounding box center [364, 52] width 11 height 11
drag, startPoint x: 285, startPoint y: 90, endPoint x: 176, endPoint y: 76, distance: 109.9
click at [148, 88] on body "Badi 3.11.0-b80b730 Početna Kasa Katalog Dokumenti Fiskalni računi Izdati račun…" at bounding box center [756, 365] width 1512 height 730
type input "****"
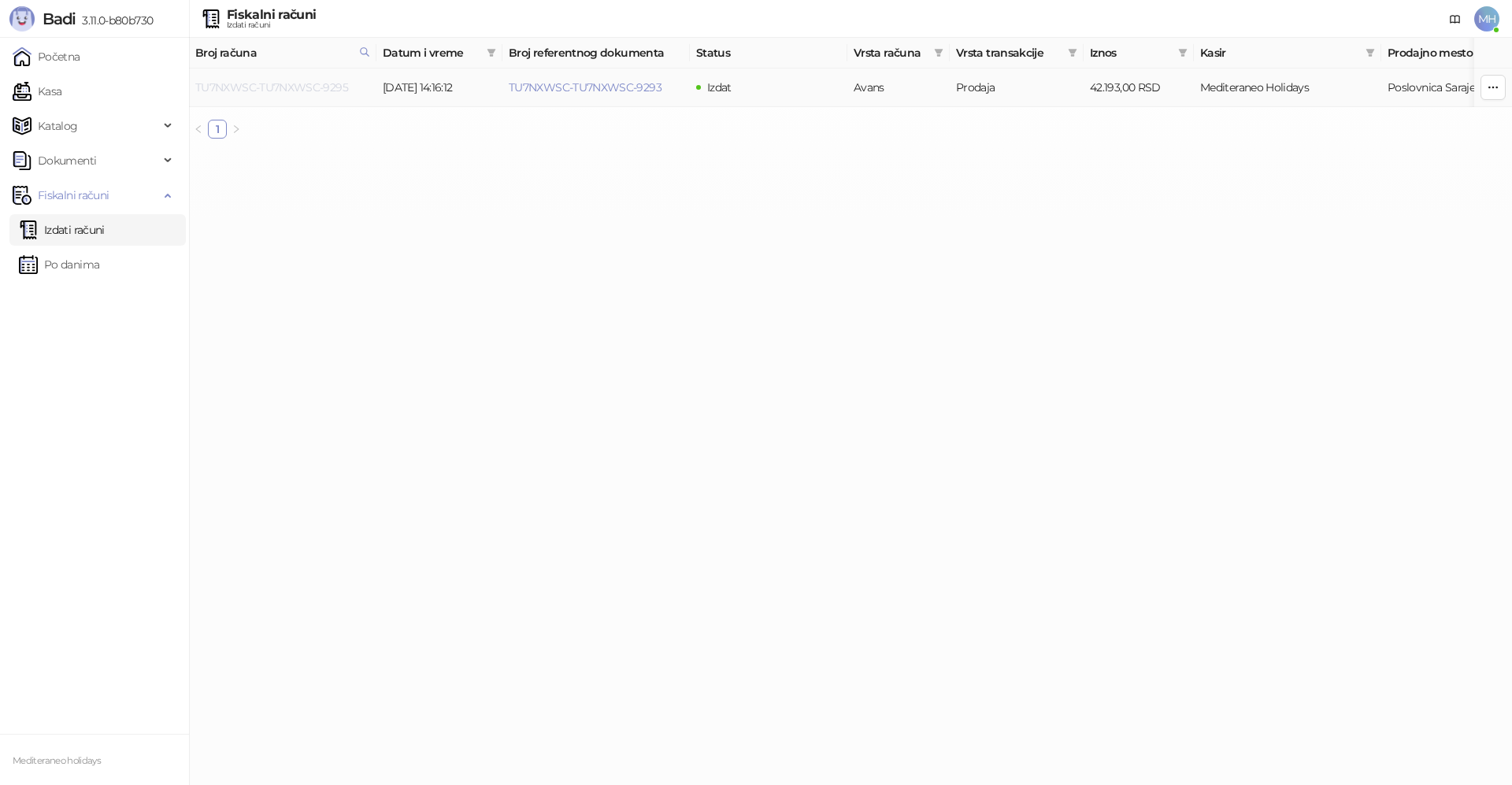
click at [334, 87] on link "TU7NXWSC-TU7NXWSC-9295" at bounding box center [271, 87] width 153 height 14
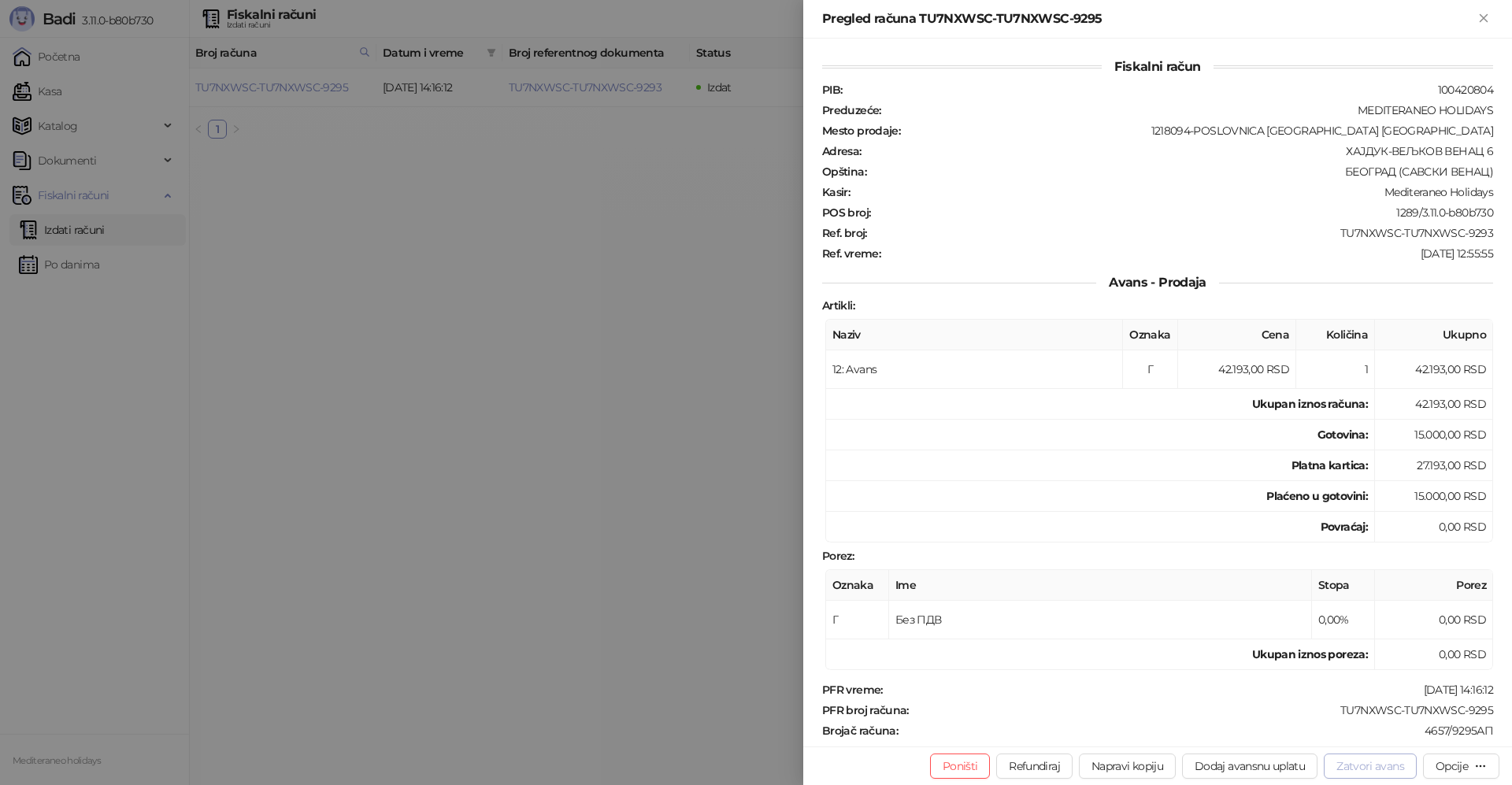
click at [1374, 766] on button "Zatvori avans" at bounding box center [1370, 766] width 93 height 25
type input "**********"
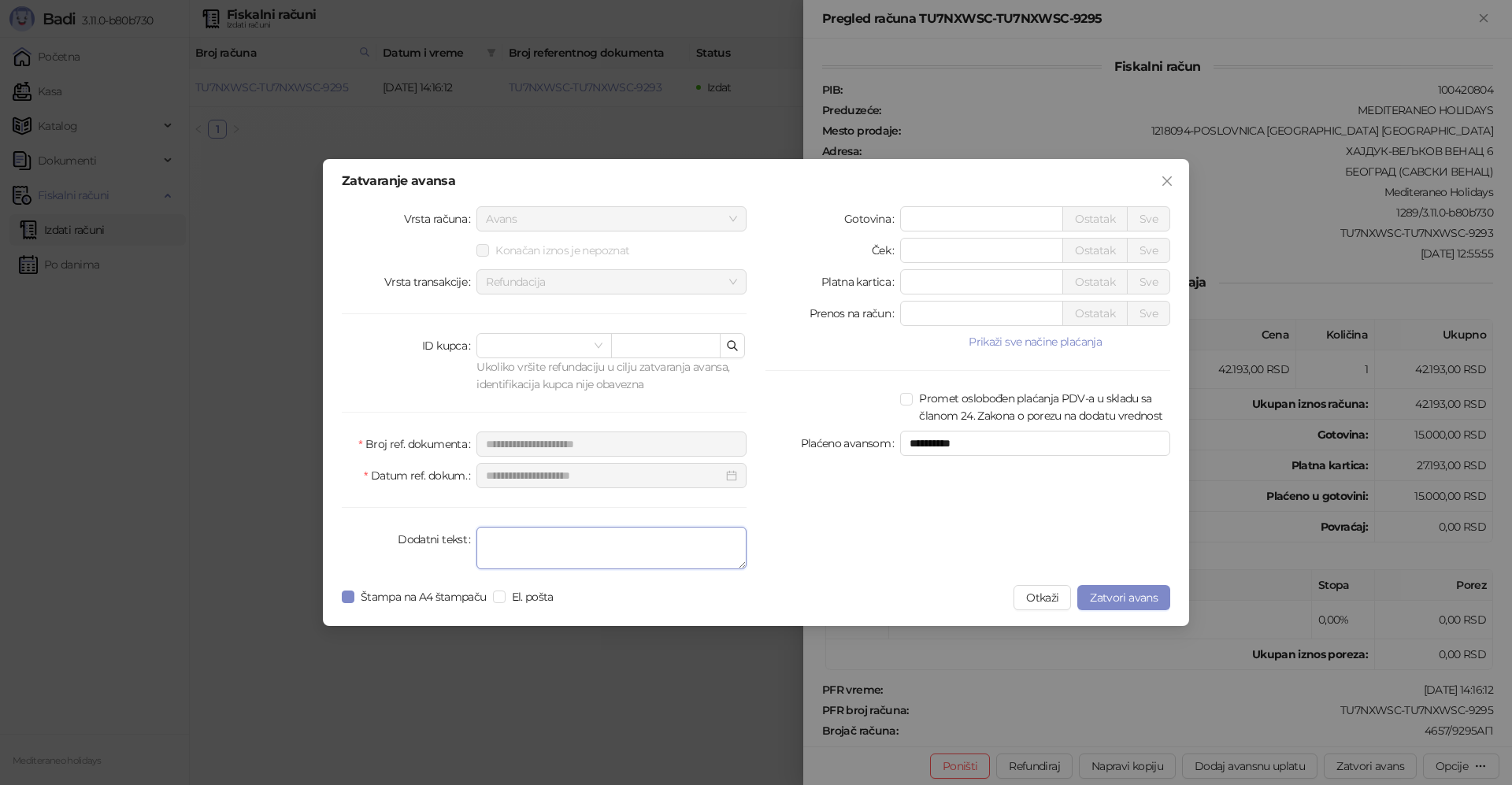
click at [610, 549] on textarea "Dodatni tekst" at bounding box center [611, 548] width 270 height 42
type textarea "*******"
click at [1114, 599] on span "Zatvori avans" at bounding box center [1123, 598] width 67 height 14
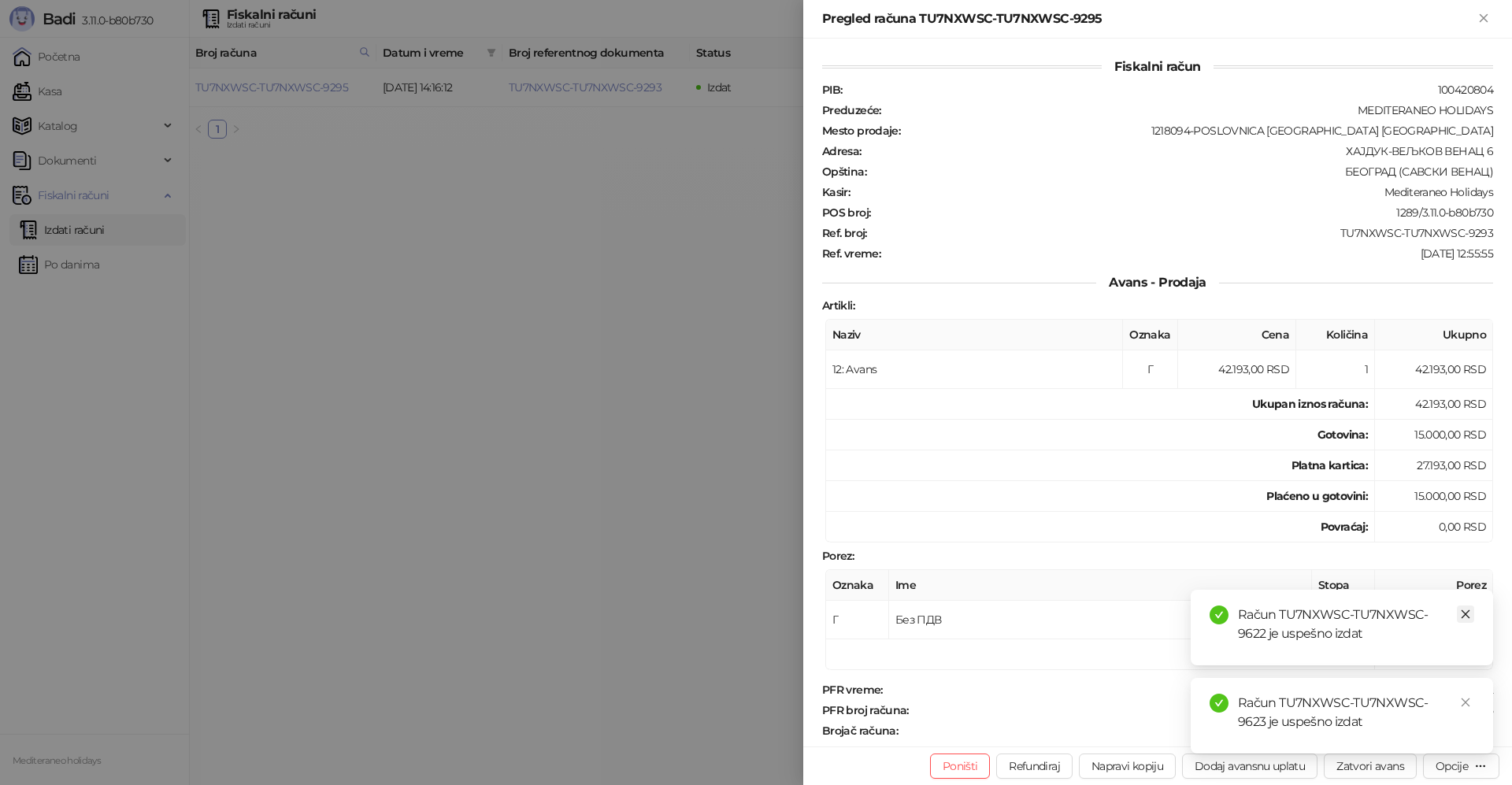
click at [1466, 618] on icon "close" at bounding box center [1465, 614] width 11 height 11
drag, startPoint x: 1470, startPoint y: 700, endPoint x: 1490, endPoint y: 164, distance: 536.4
click at [1470, 692] on div "Račun TU7NXWSC-TU7NXWSC-9623 je uspešno izdat" at bounding box center [1341, 716] width 302 height 76
drag, startPoint x: 1479, startPoint y: 18, endPoint x: 1431, endPoint y: 28, distance: 49.0
click at [1478, 19] on icon "Zatvori" at bounding box center [1483, 18] width 14 height 14
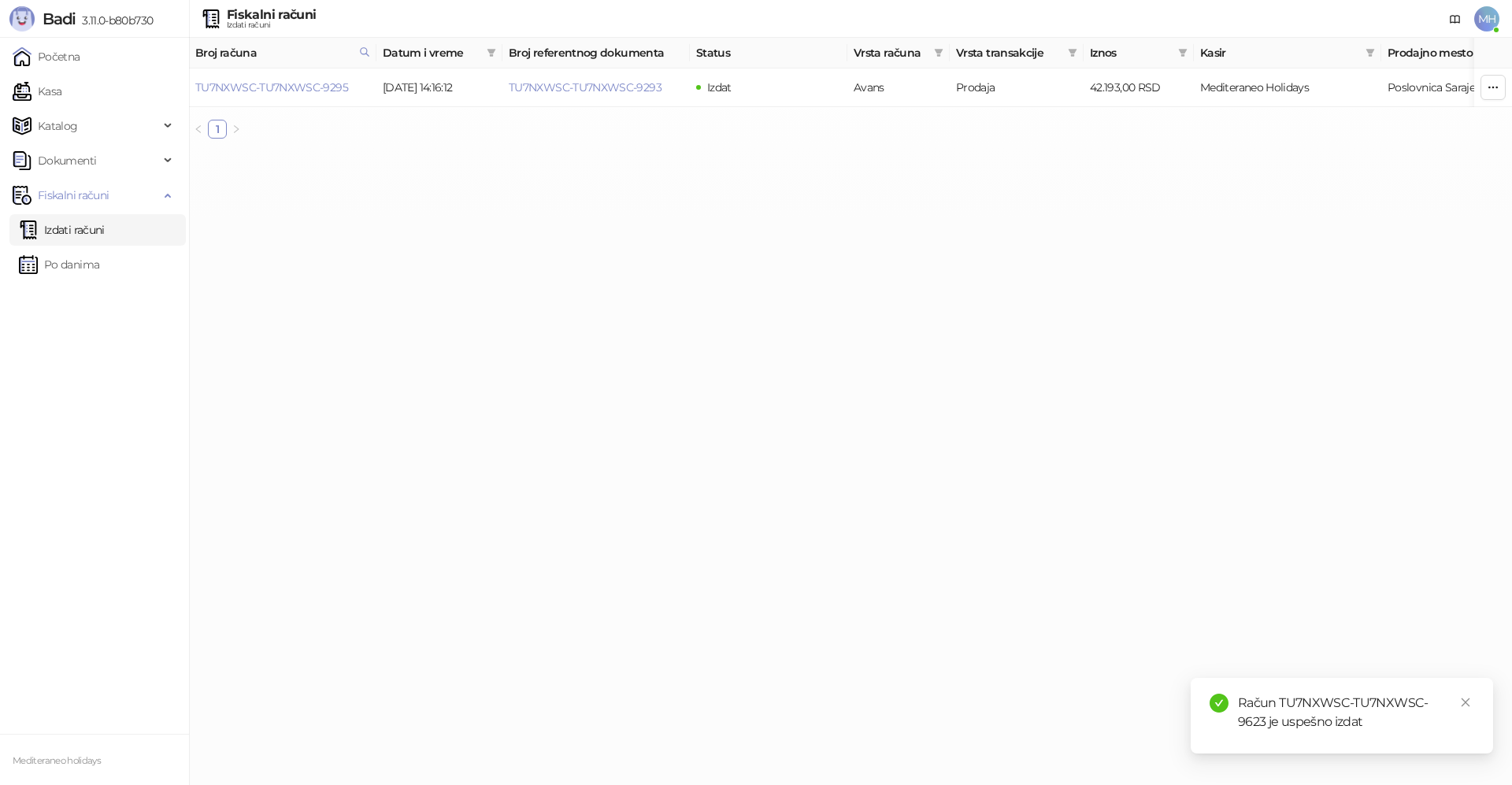
click at [98, 224] on link "Izdati računi" at bounding box center [61, 229] width 85 height 31
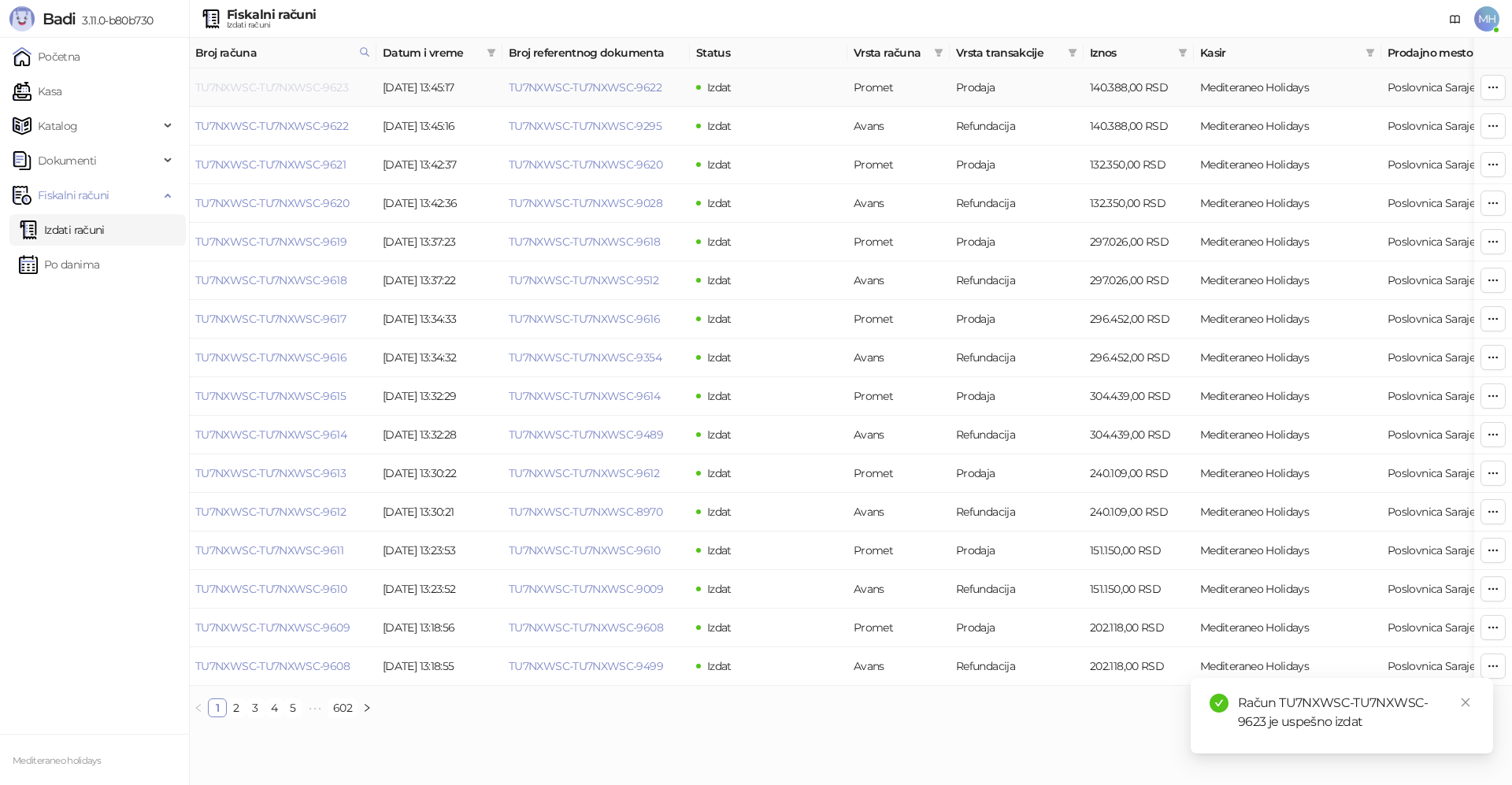
click at [321, 85] on link "TU7NXWSC-TU7NXWSC-9623" at bounding box center [271, 87] width 153 height 14
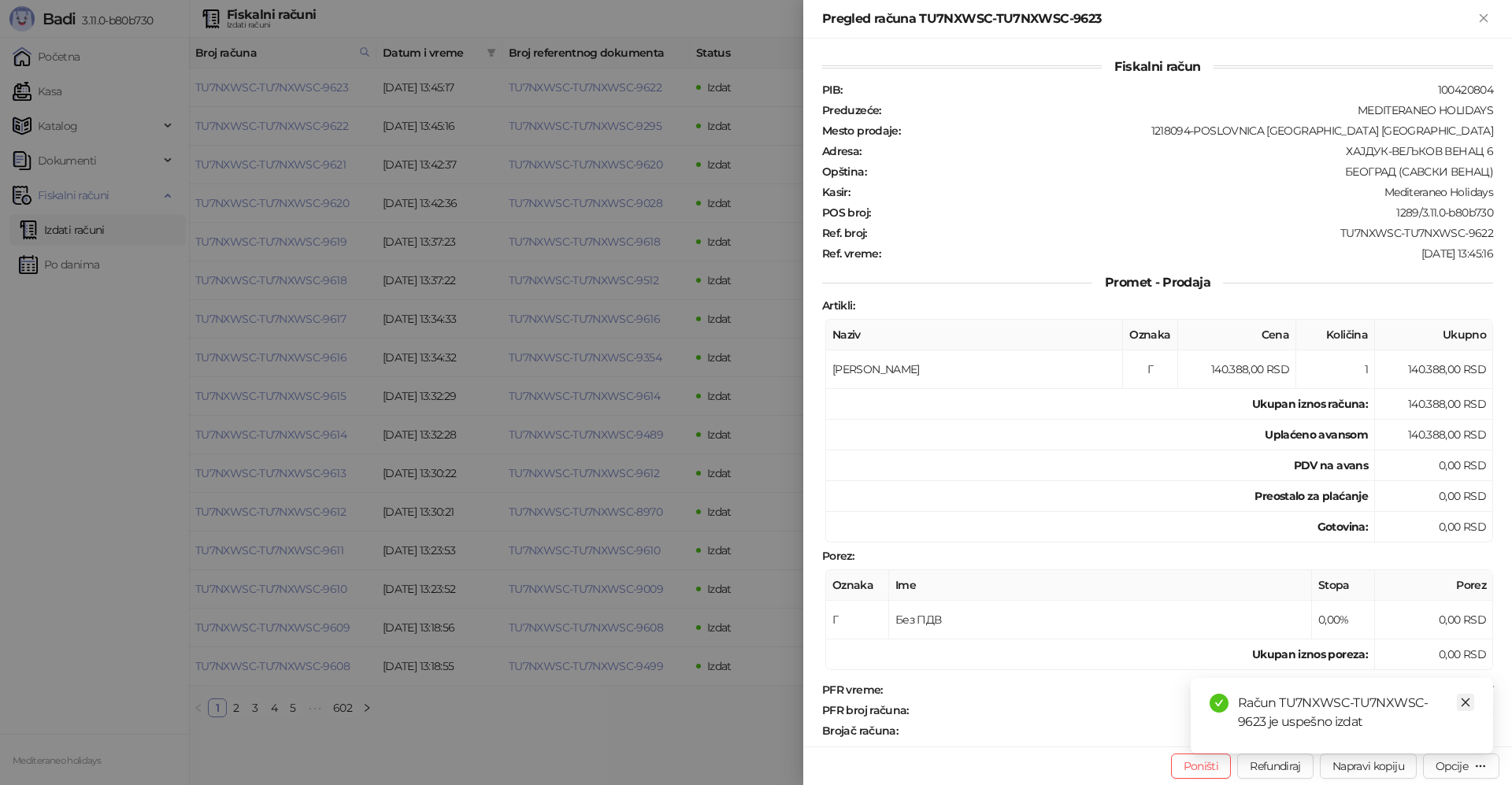
click at [1464, 699] on icon "close" at bounding box center [1465, 702] width 11 height 11
click at [1459, 771] on div "Opcije" at bounding box center [1452, 766] width 32 height 14
click at [1400, 738] on span "Preuzmi u PDF formatu" at bounding box center [1406, 735] width 162 height 17
click at [1481, 15] on icon "Zatvori" at bounding box center [1483, 18] width 7 height 7
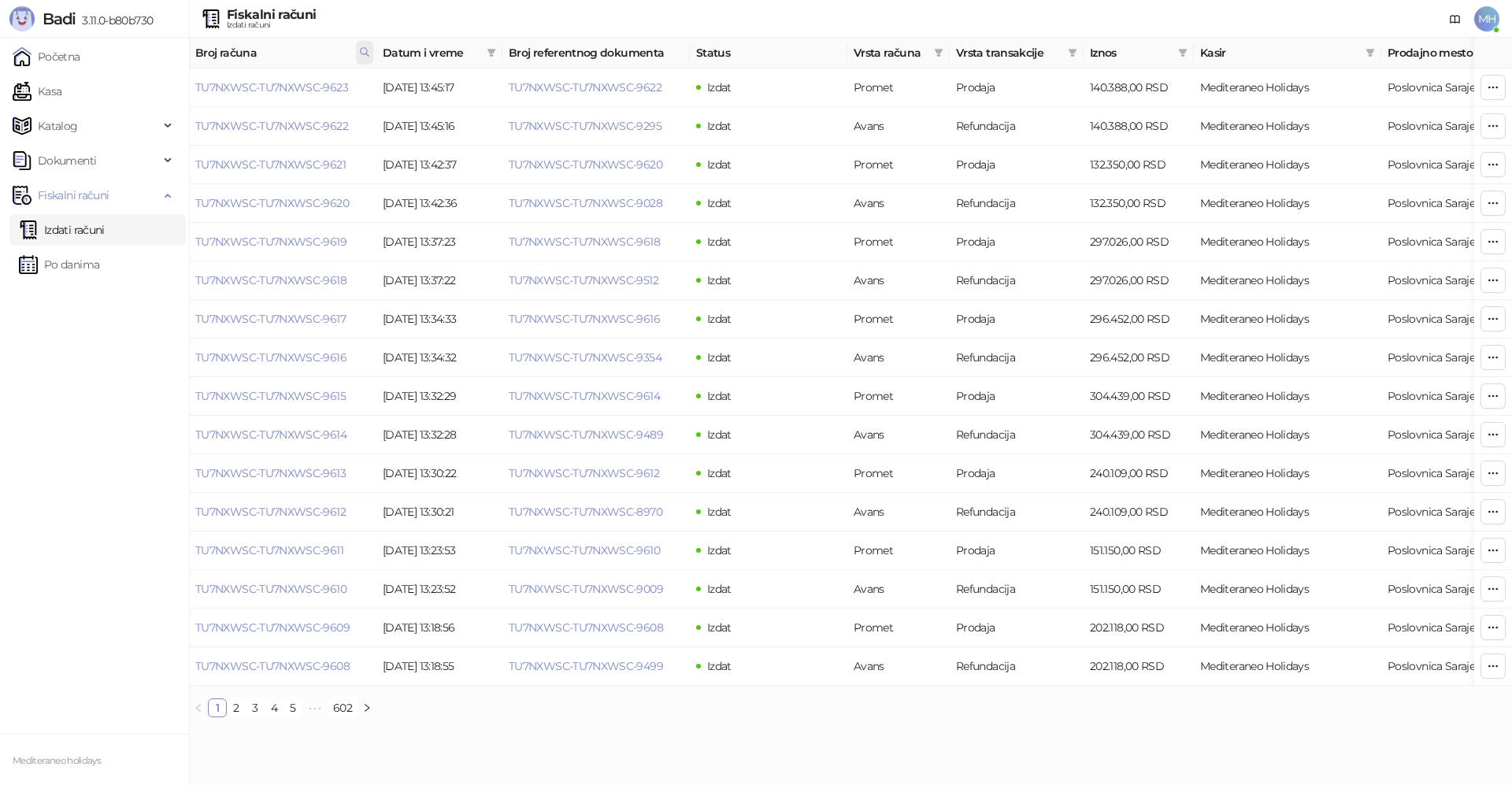
click at [364, 51] on icon at bounding box center [364, 52] width 11 height 11
drag, startPoint x: 289, startPoint y: 83, endPoint x: 179, endPoint y: 85, distance: 110.0
click at [179, 85] on body "Badi 3.11.0-b80b730 Početna Kasa Katalog Dokumenti Fiskalni računi Izdati račun…" at bounding box center [756, 365] width 1512 height 730
type input "****"
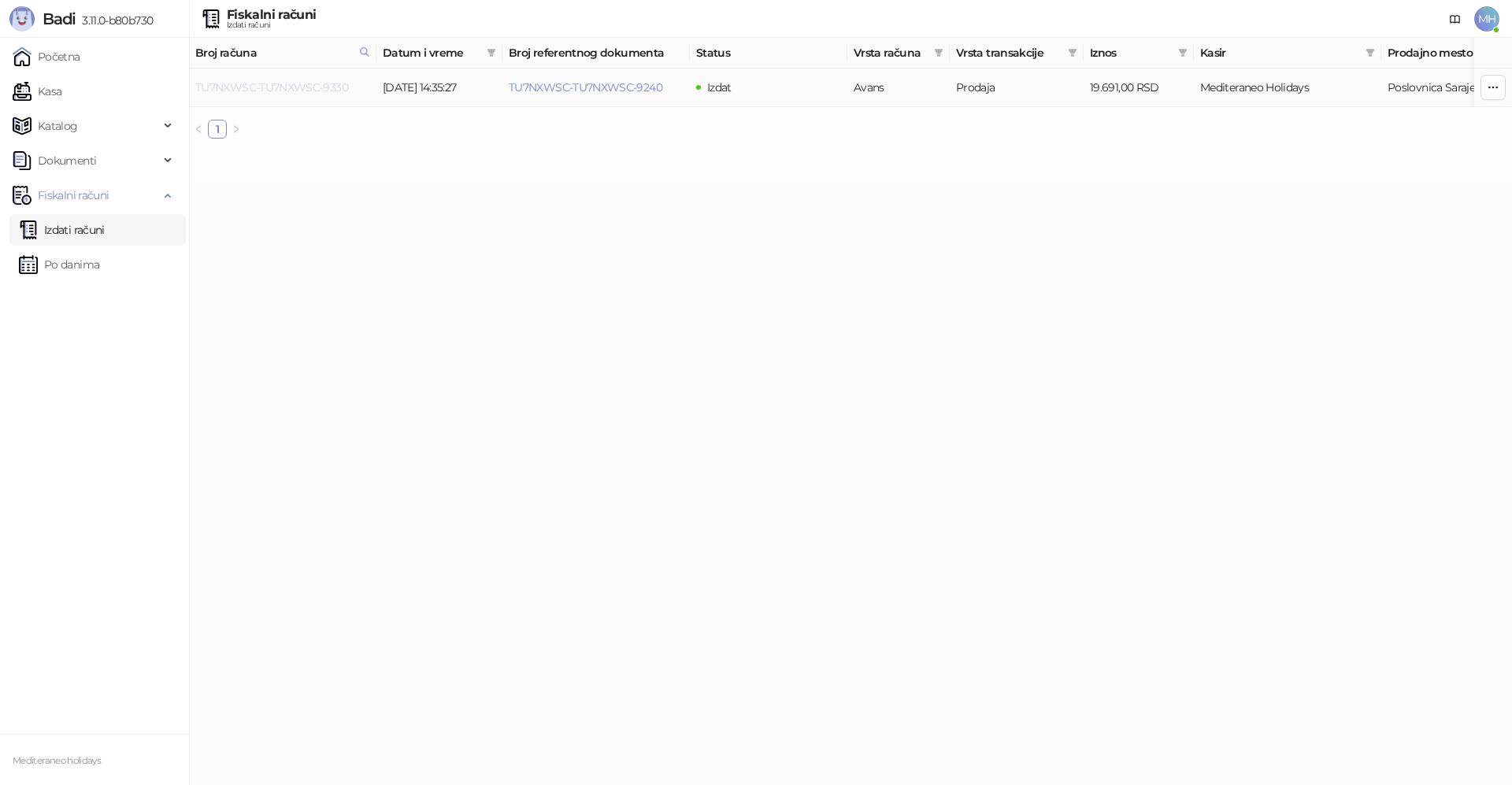
click at [321, 86] on link "TU7NXWSC-TU7NXWSC-9330" at bounding box center [271, 87] width 153 height 14
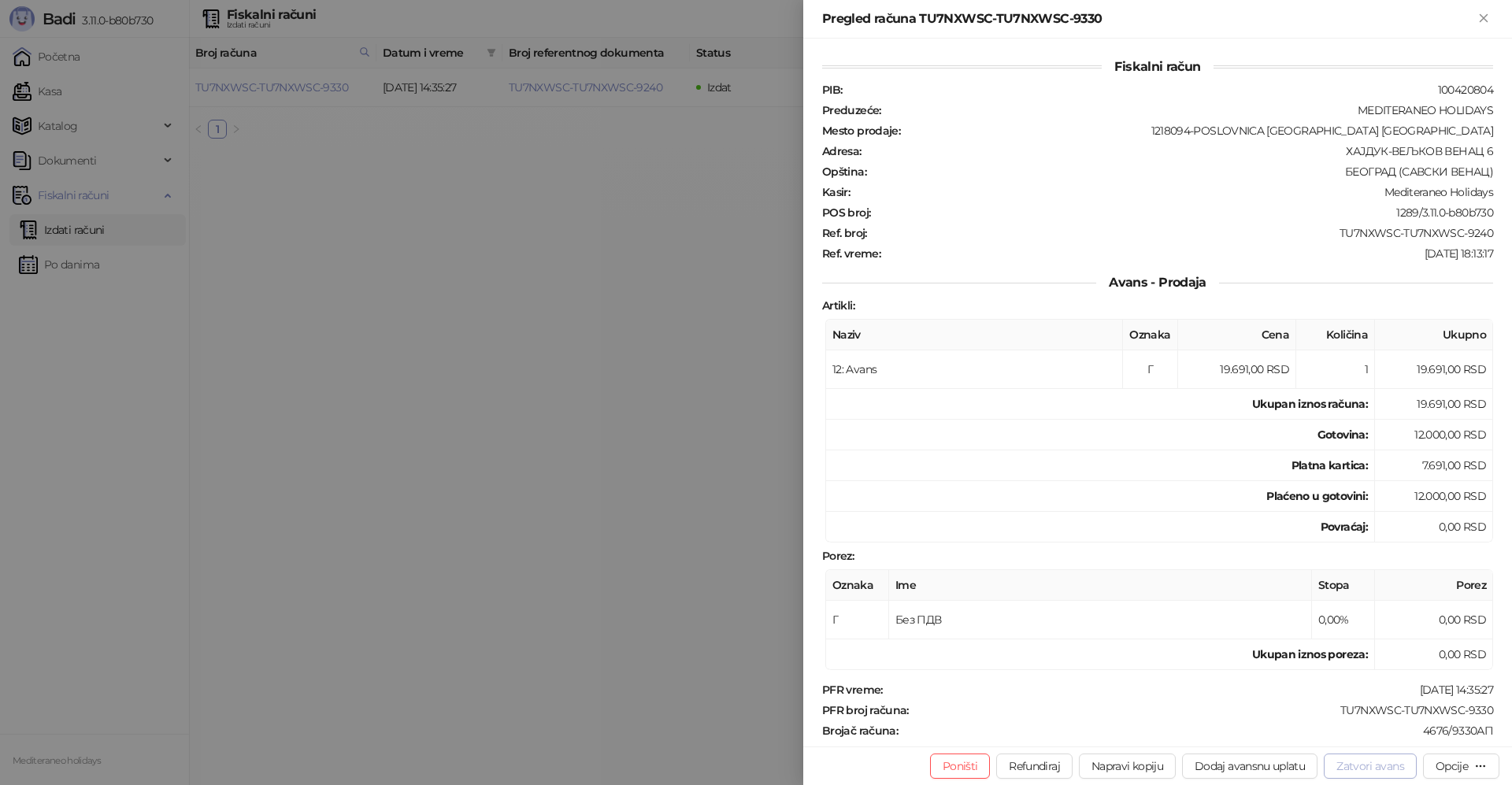
click at [1345, 766] on button "Zatvori avans" at bounding box center [1370, 766] width 93 height 25
type input "**********"
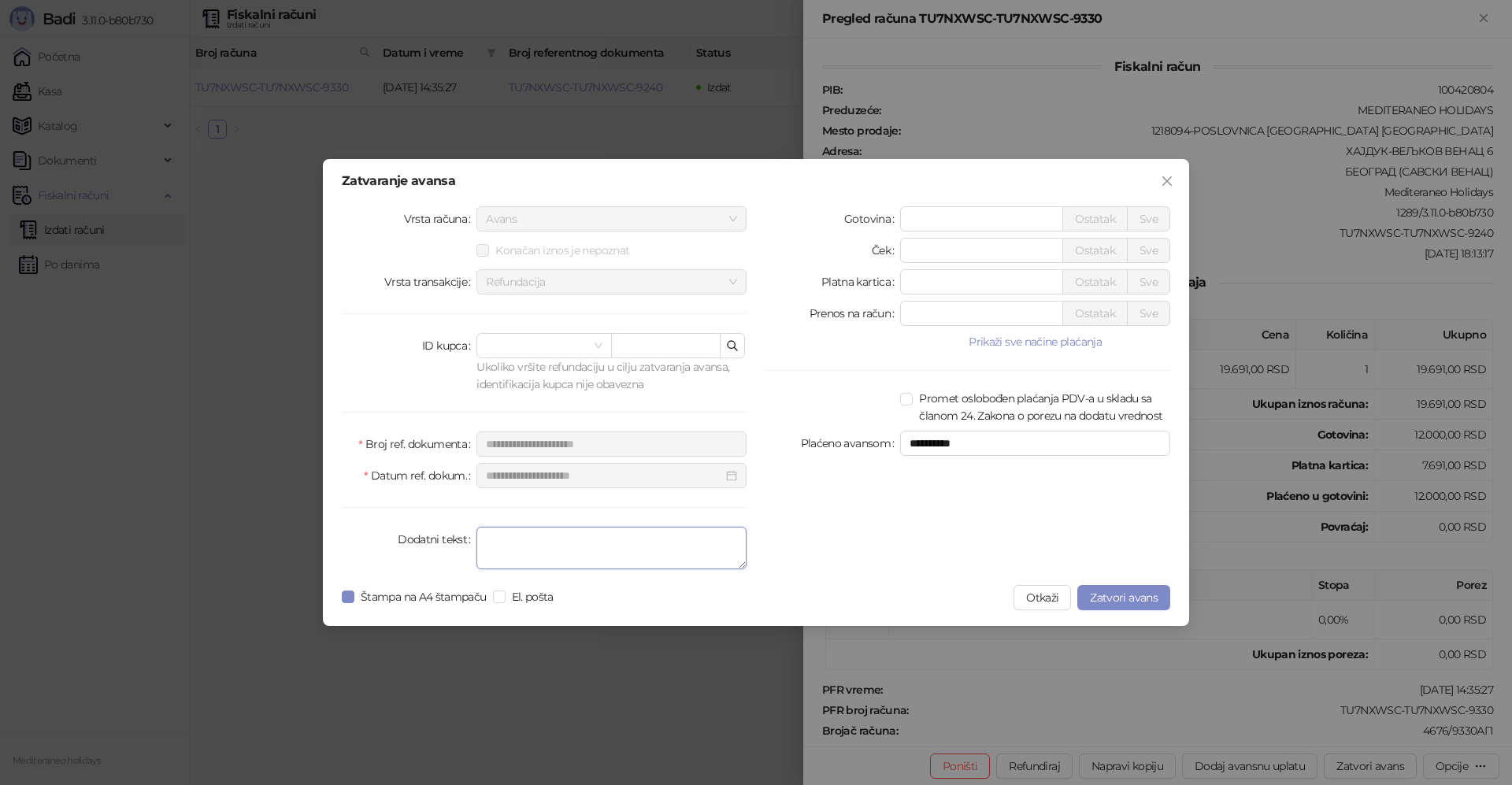
click at [621, 558] on textarea "Dodatni tekst" at bounding box center [611, 548] width 270 height 42
type textarea "*******"
click at [1141, 601] on span "Zatvori avans" at bounding box center [1123, 598] width 67 height 14
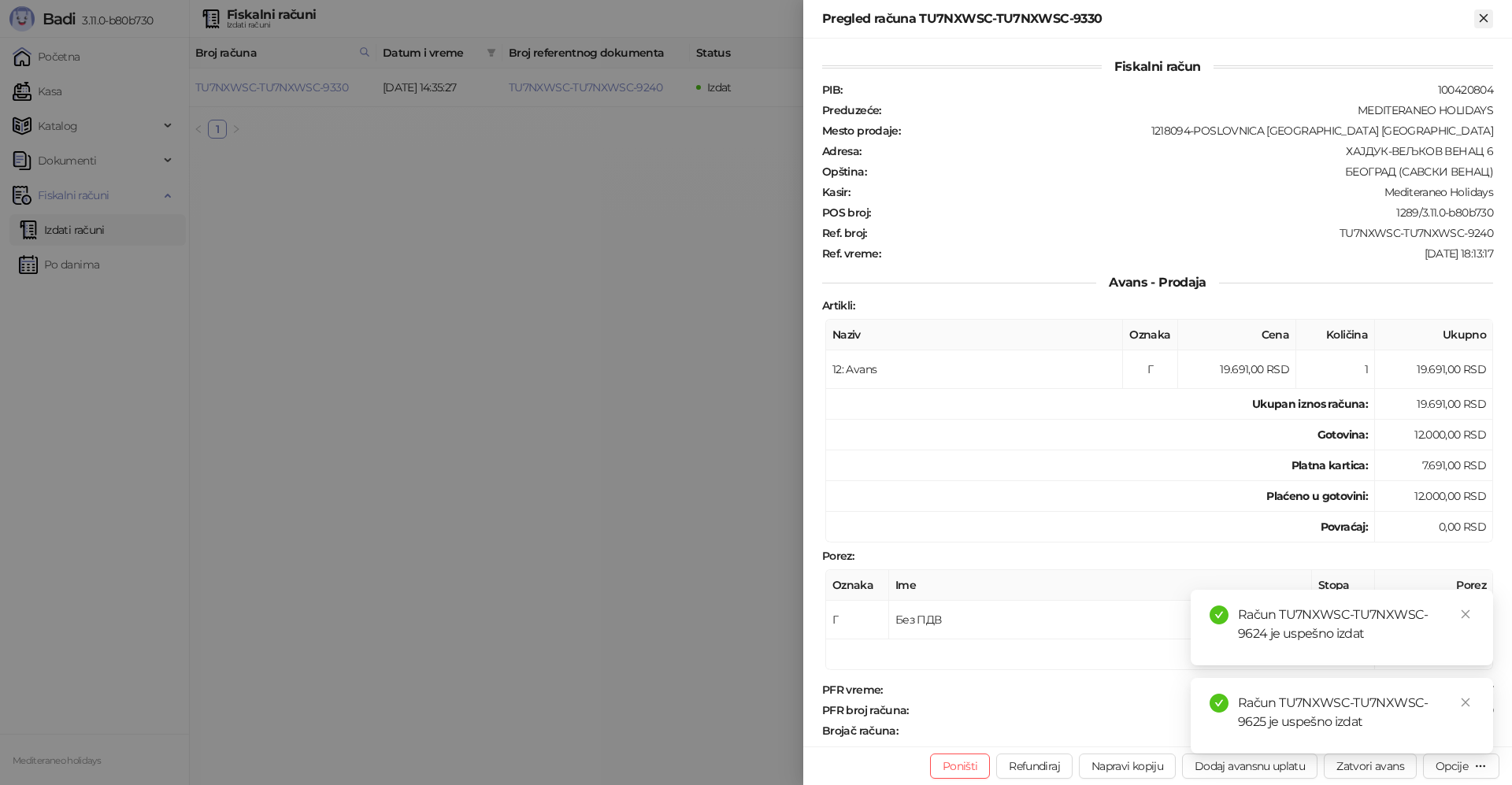
click at [1489, 22] on icon "Zatvori" at bounding box center [1483, 18] width 14 height 14
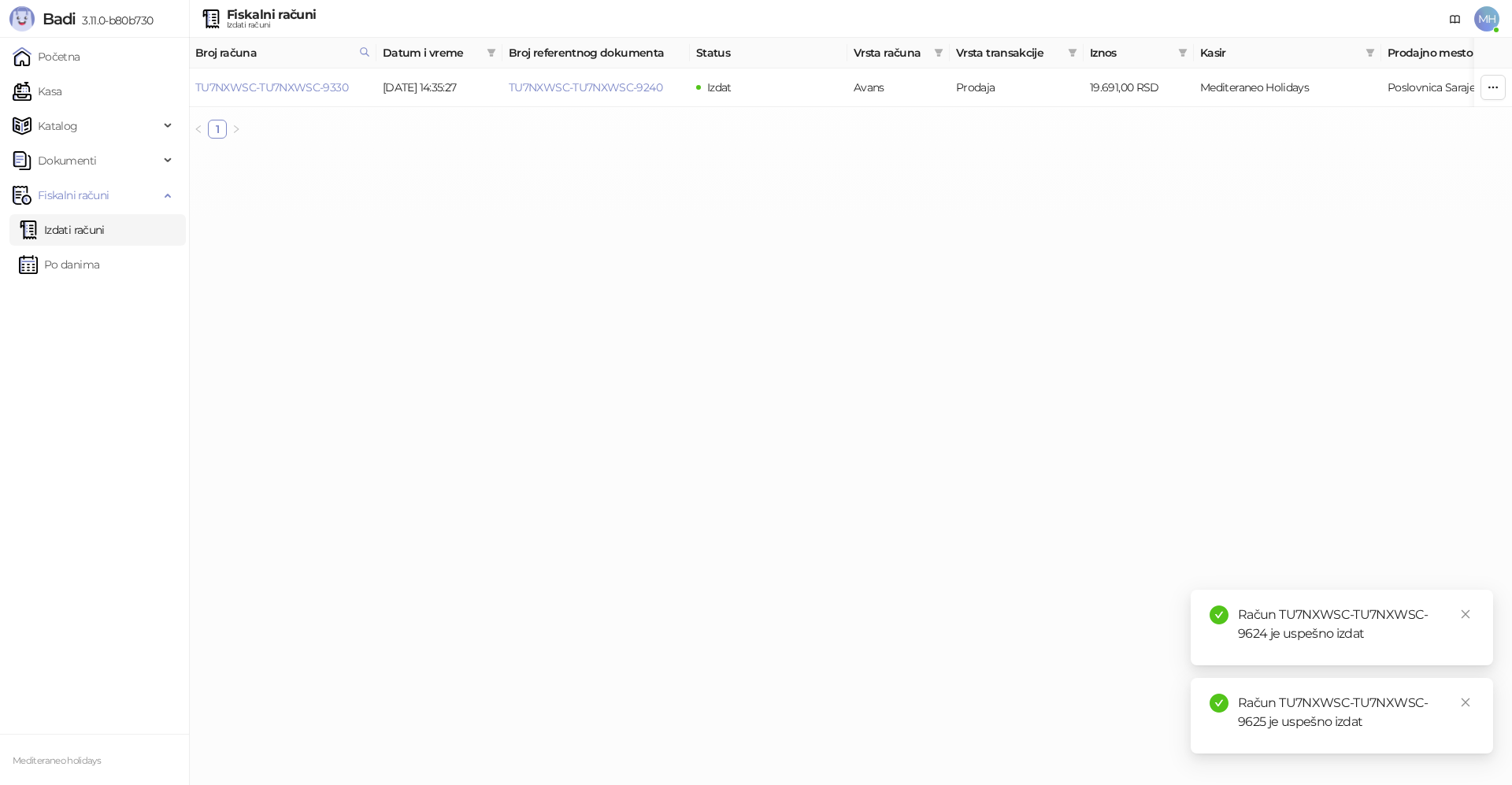
click at [83, 232] on link "Izdati računi" at bounding box center [61, 229] width 85 height 31
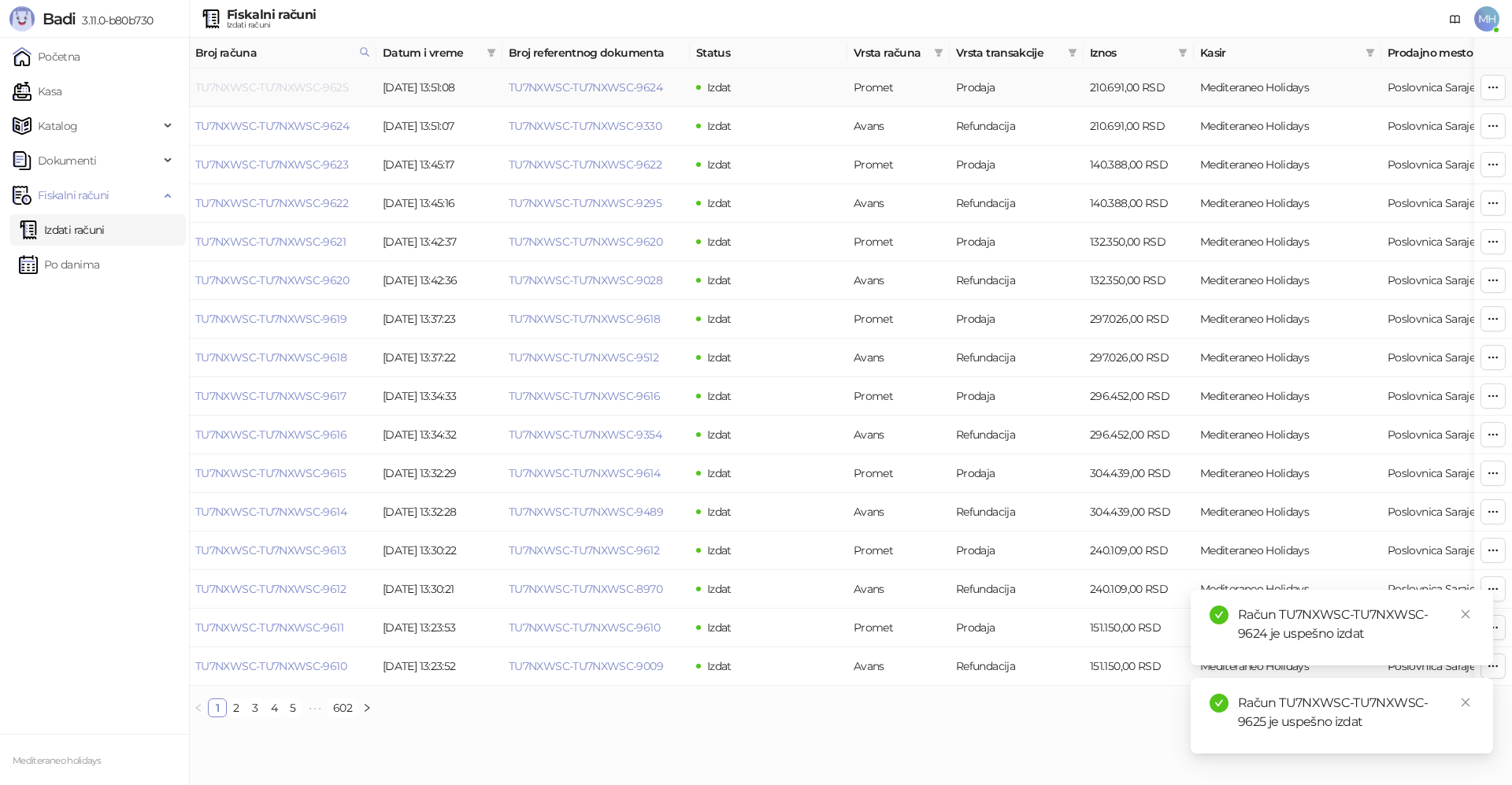
click at [335, 92] on link "TU7NXWSC-TU7NXWSC-9625" at bounding box center [271, 87] width 153 height 14
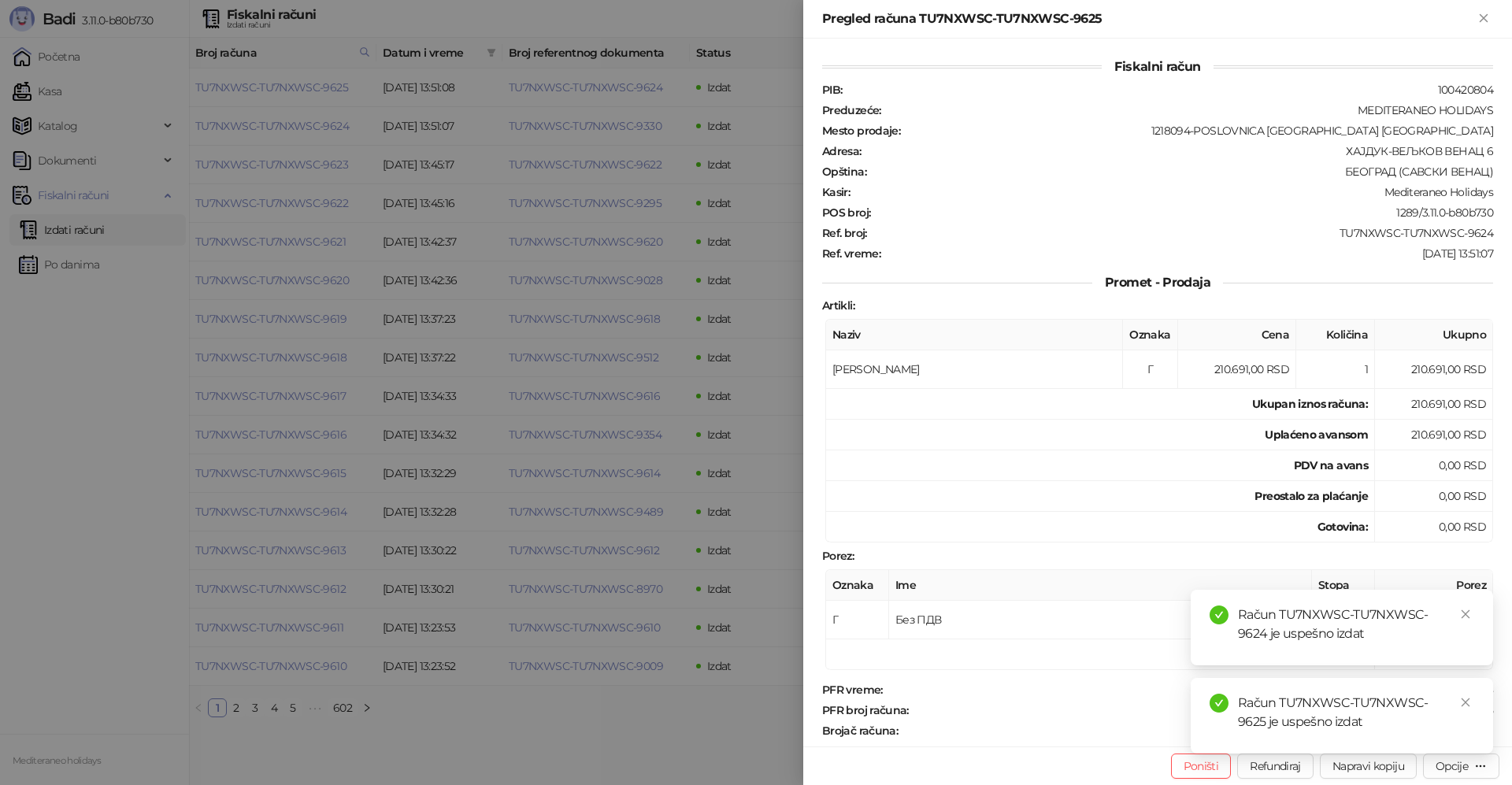
drag, startPoint x: 1473, startPoint y: 613, endPoint x: 1481, endPoint y: 695, distance: 82.4
click at [1475, 615] on div "Račun TU7NXWSC-TU7NXWSC-9624 je uspešno izdat" at bounding box center [1341, 628] width 302 height 76
click at [1469, 702] on icon "close" at bounding box center [1465, 702] width 11 height 11
click at [1463, 706] on icon "close" at bounding box center [1465, 702] width 11 height 11
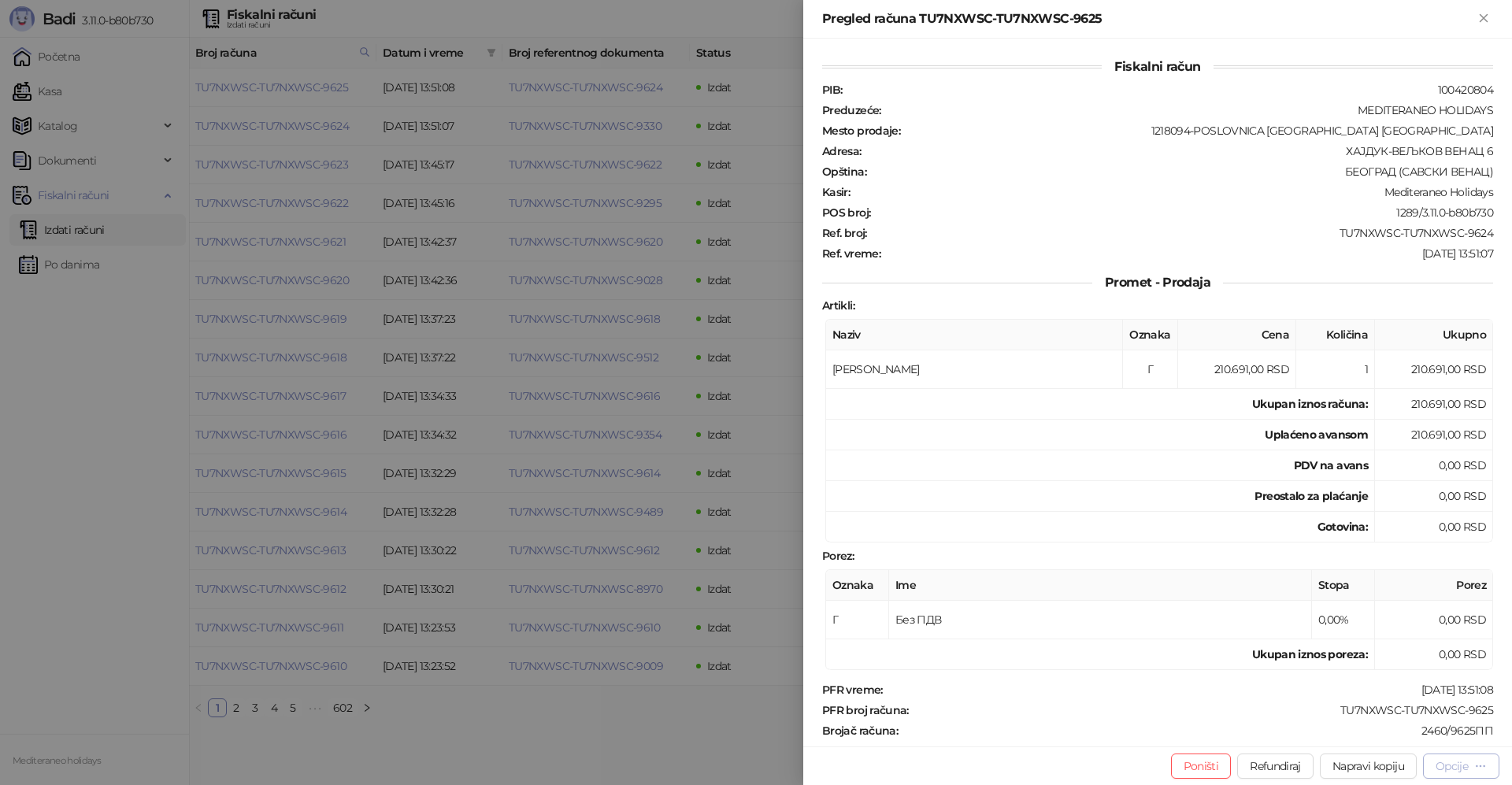
click at [1463, 770] on div "Opcije" at bounding box center [1452, 766] width 32 height 14
click at [1374, 736] on span "Preuzmi u PDF formatu" at bounding box center [1406, 735] width 162 height 17
click at [1489, 18] on icon "Zatvori" at bounding box center [1483, 18] width 14 height 14
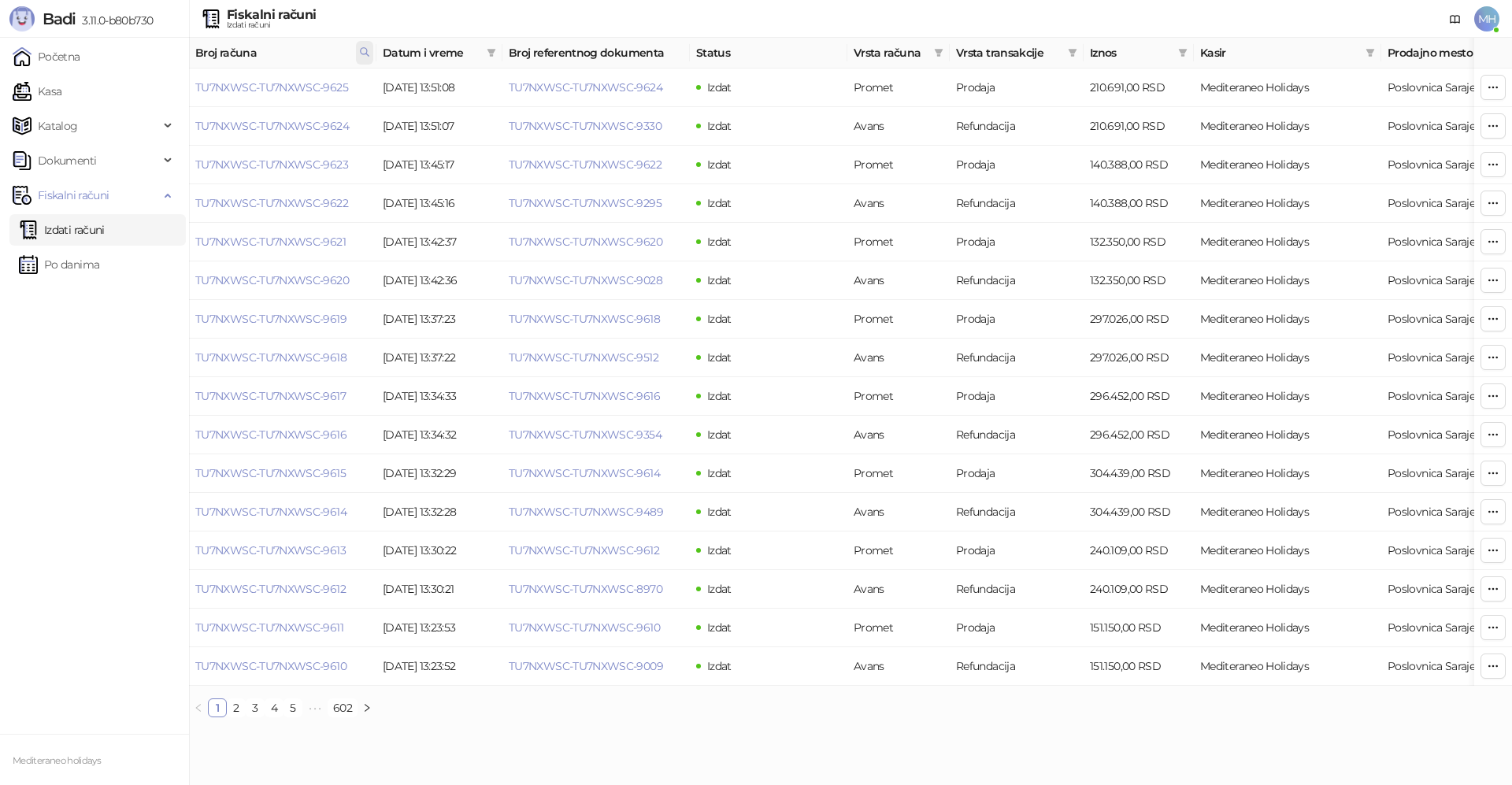
click at [366, 52] on icon at bounding box center [364, 52] width 11 height 11
drag, startPoint x: 261, startPoint y: 87, endPoint x: 159, endPoint y: 83, distance: 102.1
click at [156, 88] on body "Badi 3.11.0-b80b730 Početna Kasa Katalog Dokumenti Fiskalni računi Izdati račun…" at bounding box center [756, 365] width 1512 height 730
type input "****"
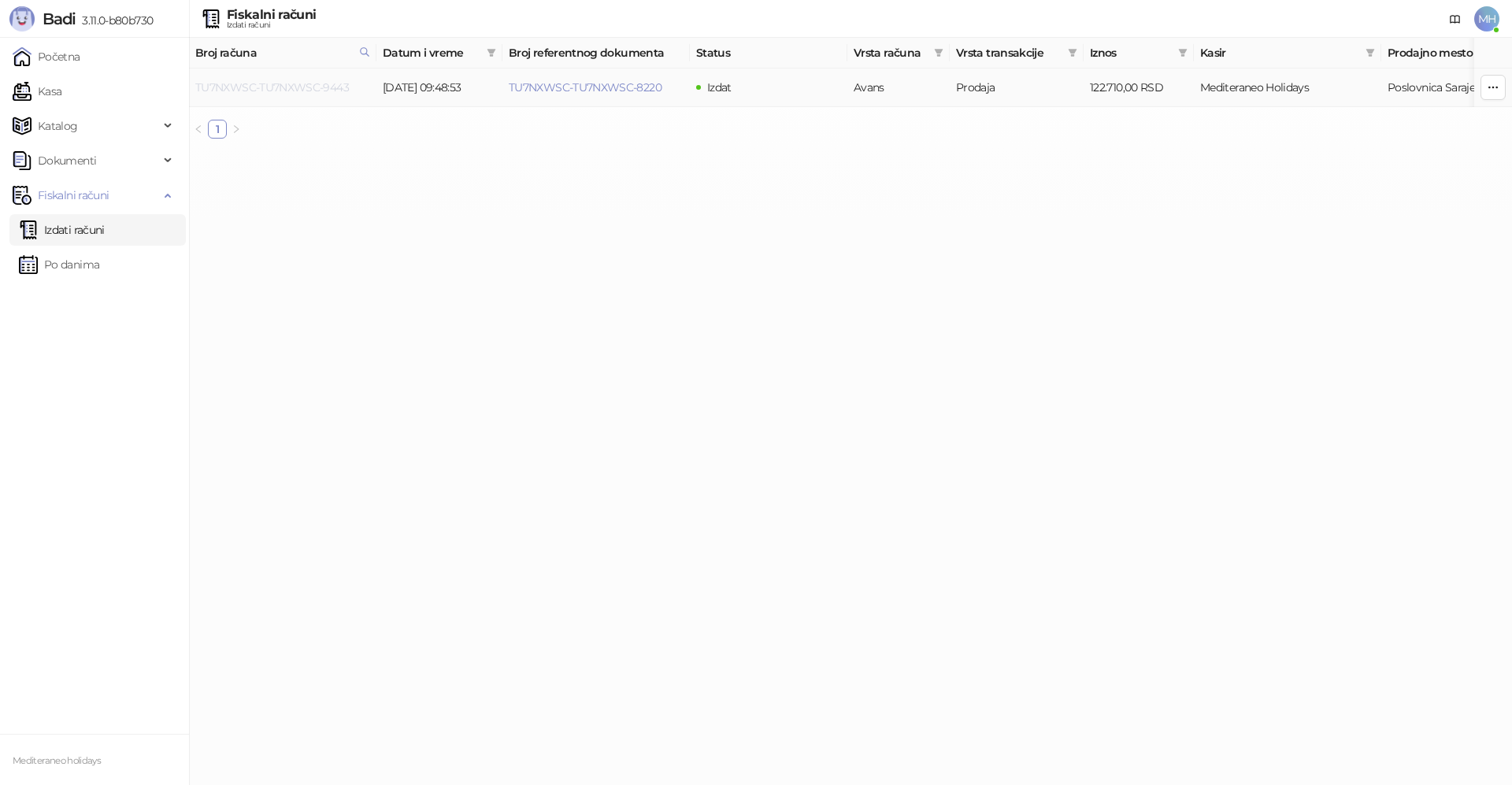
click at [279, 85] on link "TU7NXWSC-TU7NXWSC-9443" at bounding box center [271, 87] width 154 height 14
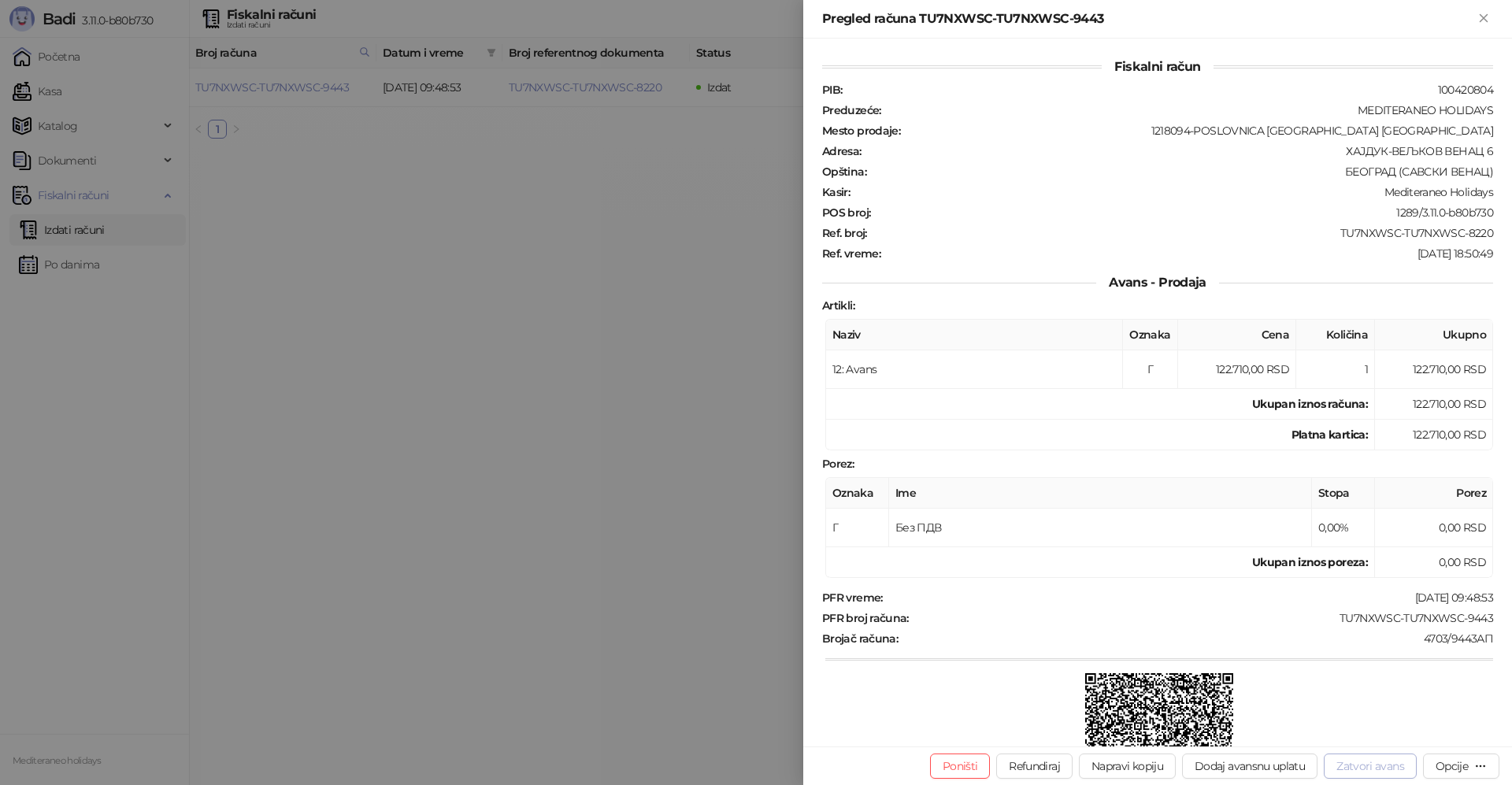
click at [1346, 773] on button "Zatvori avans" at bounding box center [1370, 766] width 93 height 25
type input "**********"
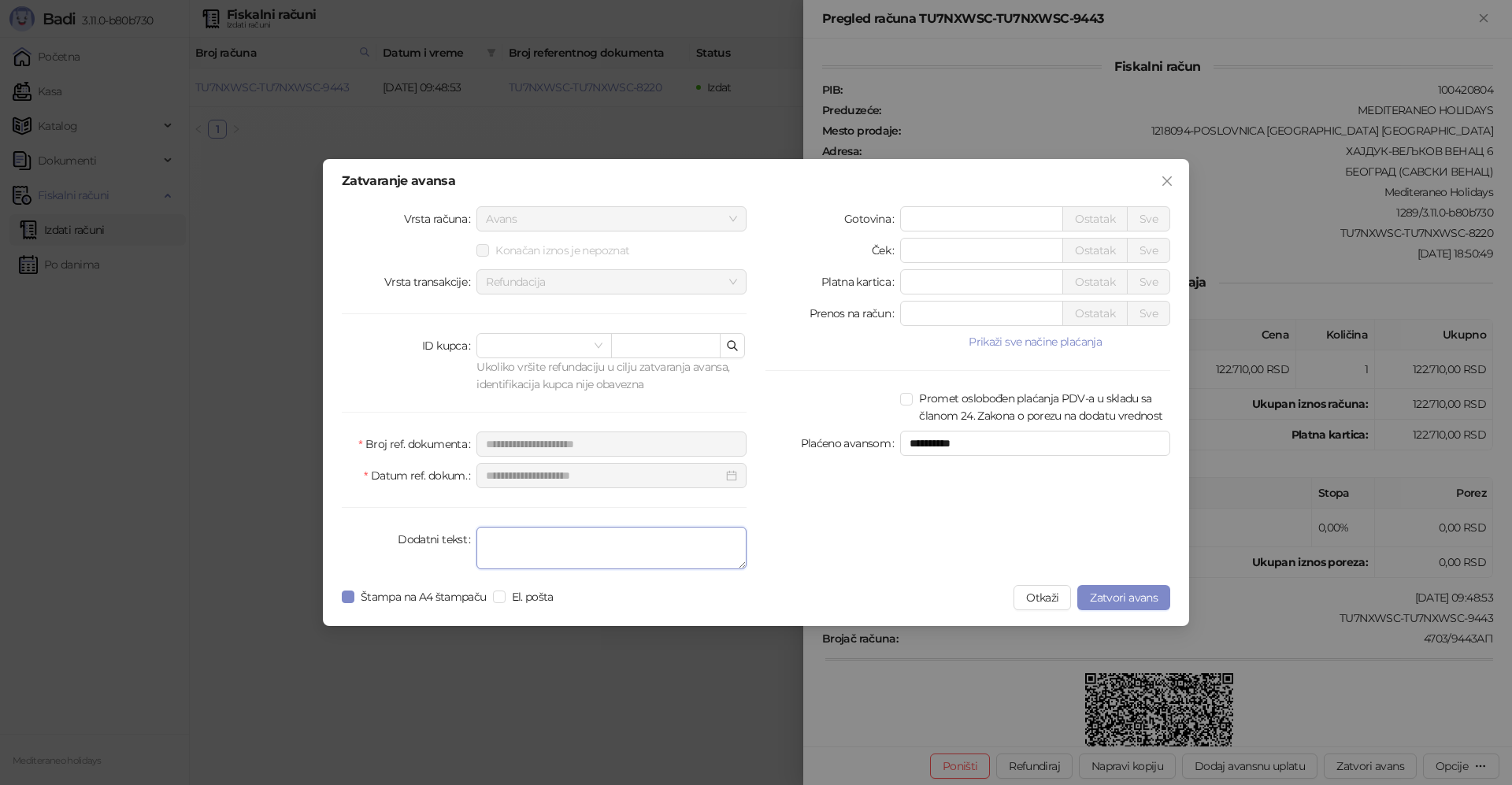
click at [609, 537] on textarea "Dodatni tekst" at bounding box center [611, 548] width 270 height 42
type textarea "*******"
click at [1108, 599] on span "Zatvori avans" at bounding box center [1123, 598] width 67 height 14
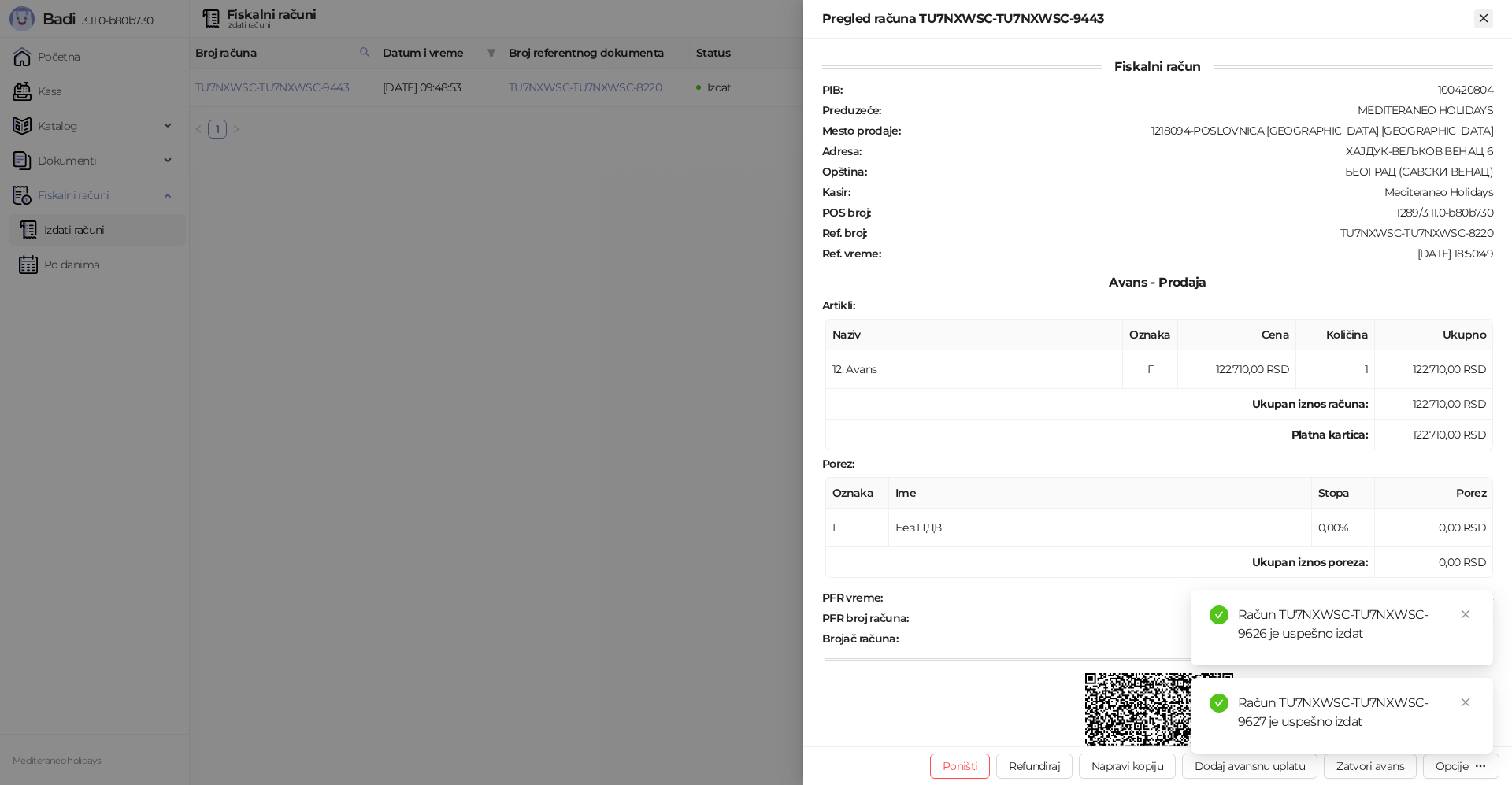
click at [1481, 21] on icon "Zatvori" at bounding box center [1483, 18] width 7 height 7
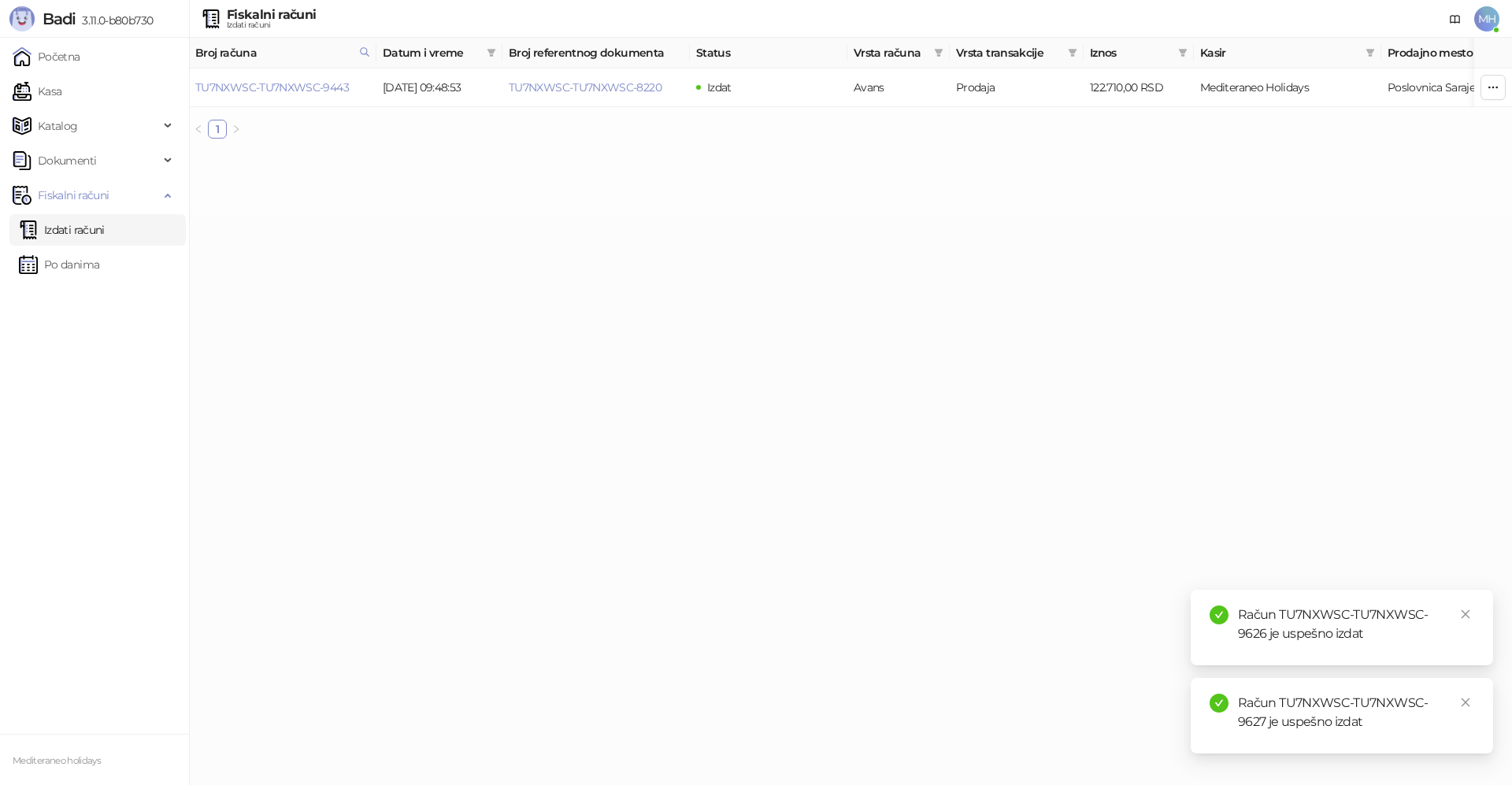
drag, startPoint x: 1463, startPoint y: 611, endPoint x: 1468, endPoint y: 629, distance: 18.7
click at [1463, 612] on icon "close" at bounding box center [1465, 614] width 11 height 11
drag, startPoint x: 1463, startPoint y: 702, endPoint x: 1134, endPoint y: 583, distance: 349.9
click at [1462, 700] on icon "close" at bounding box center [1465, 702] width 11 height 11
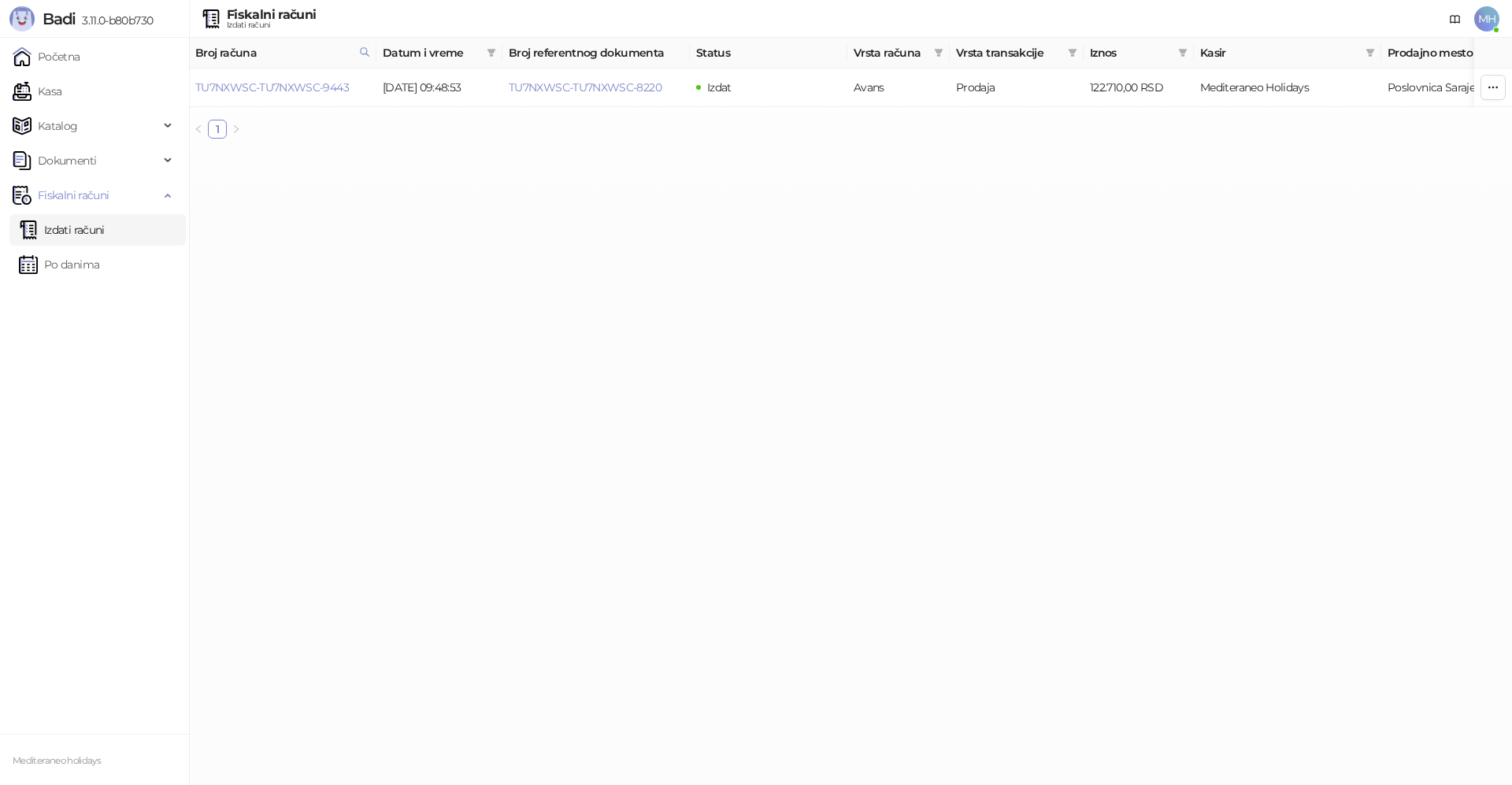
click at [57, 238] on link "Izdati računi" at bounding box center [61, 229] width 85 height 31
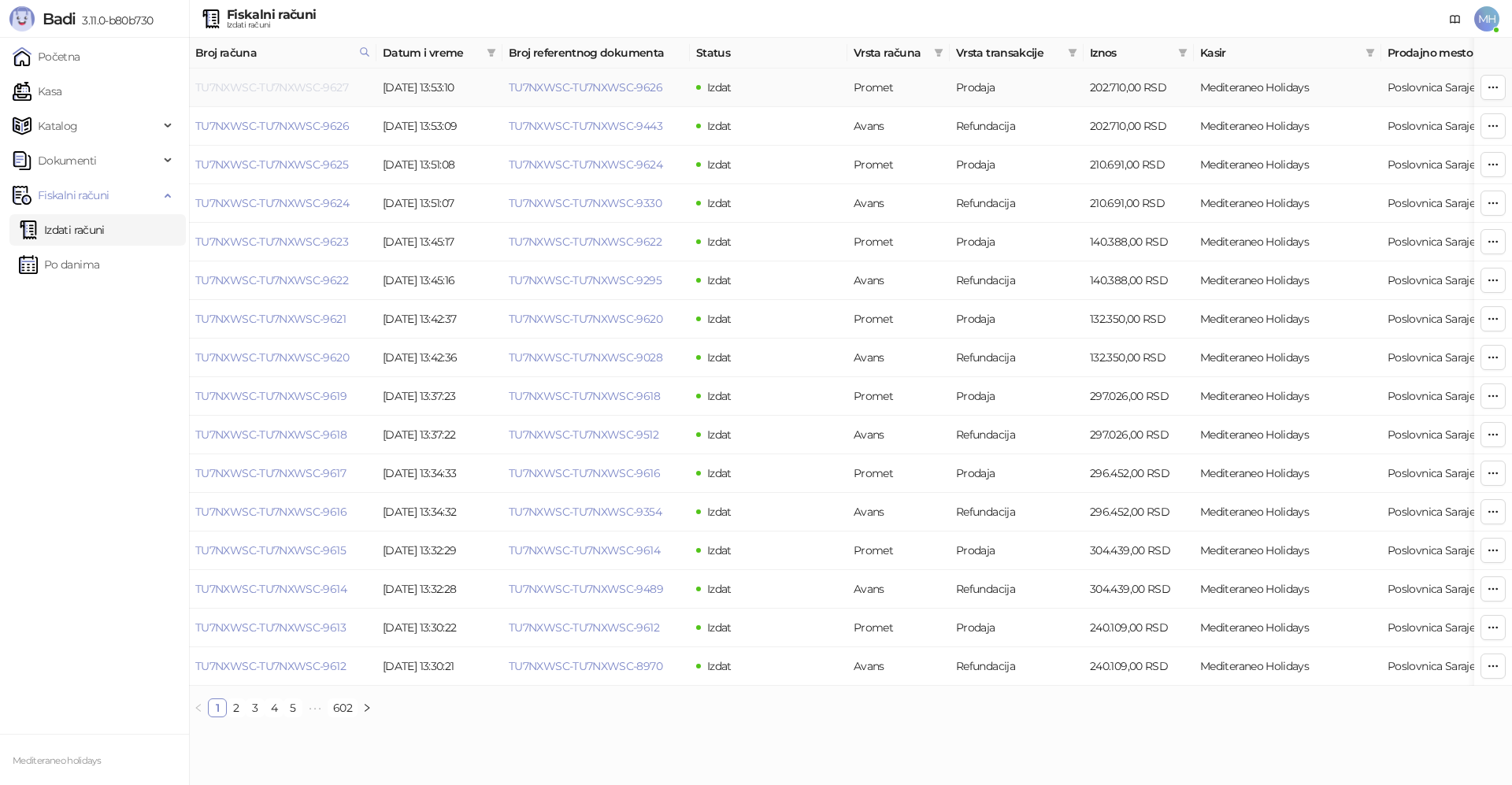
click at [315, 90] on link "TU7NXWSC-TU7NXWSC-9627" at bounding box center [271, 87] width 153 height 14
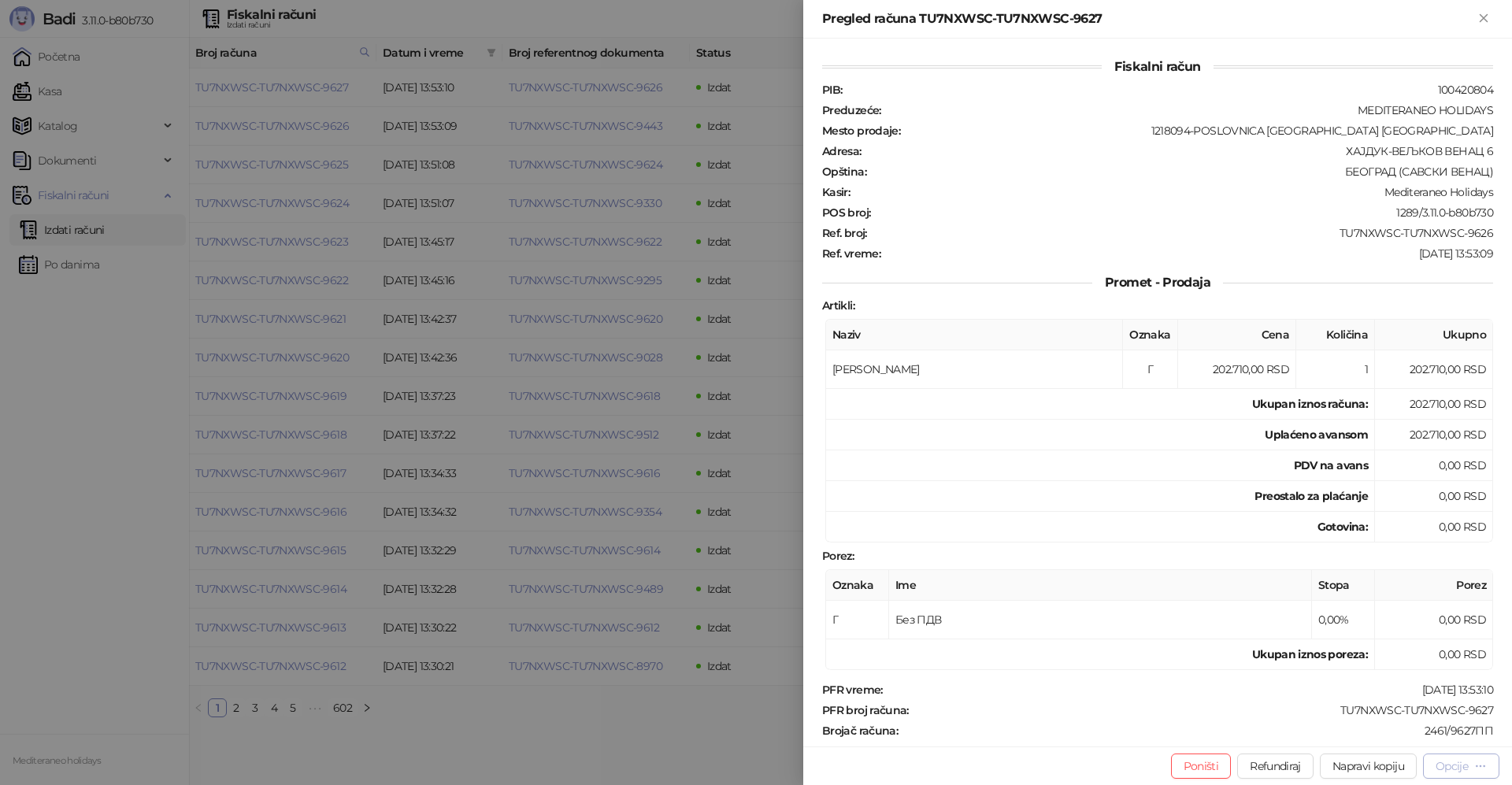
click at [1445, 763] on div "Opcije" at bounding box center [1452, 766] width 32 height 14
click at [1413, 736] on span "Preuzmi u PDF formatu" at bounding box center [1406, 735] width 162 height 17
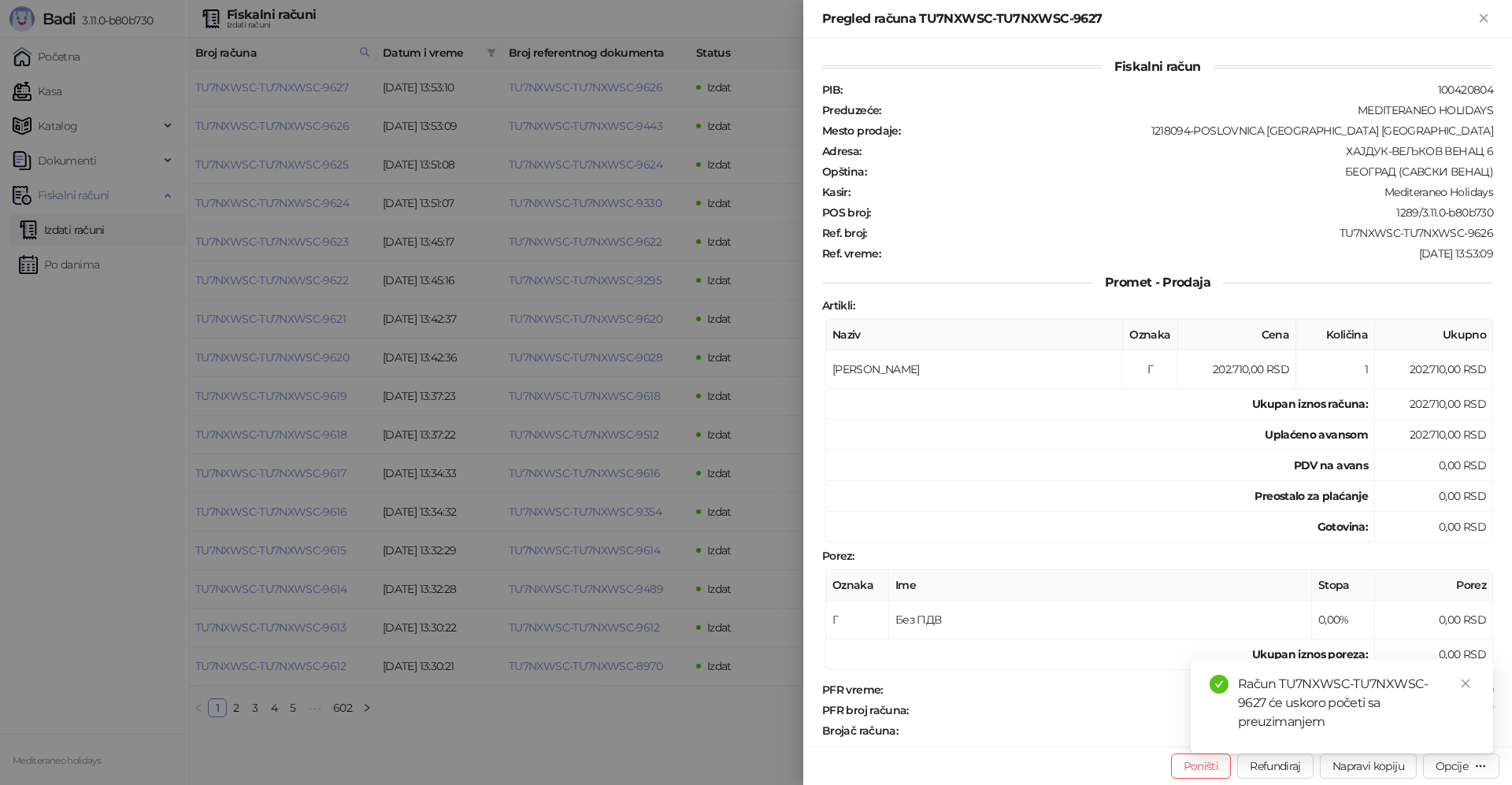
click at [1493, 12] on div "Pregled računa TU7NXWSC-TU7NXWSC-9627" at bounding box center [1158, 19] width 708 height 39
drag, startPoint x: 1485, startPoint y: 11, endPoint x: 804, endPoint y: 649, distance: 933.2
click at [1485, 12] on icon "Zatvori" at bounding box center [1483, 18] width 14 height 14
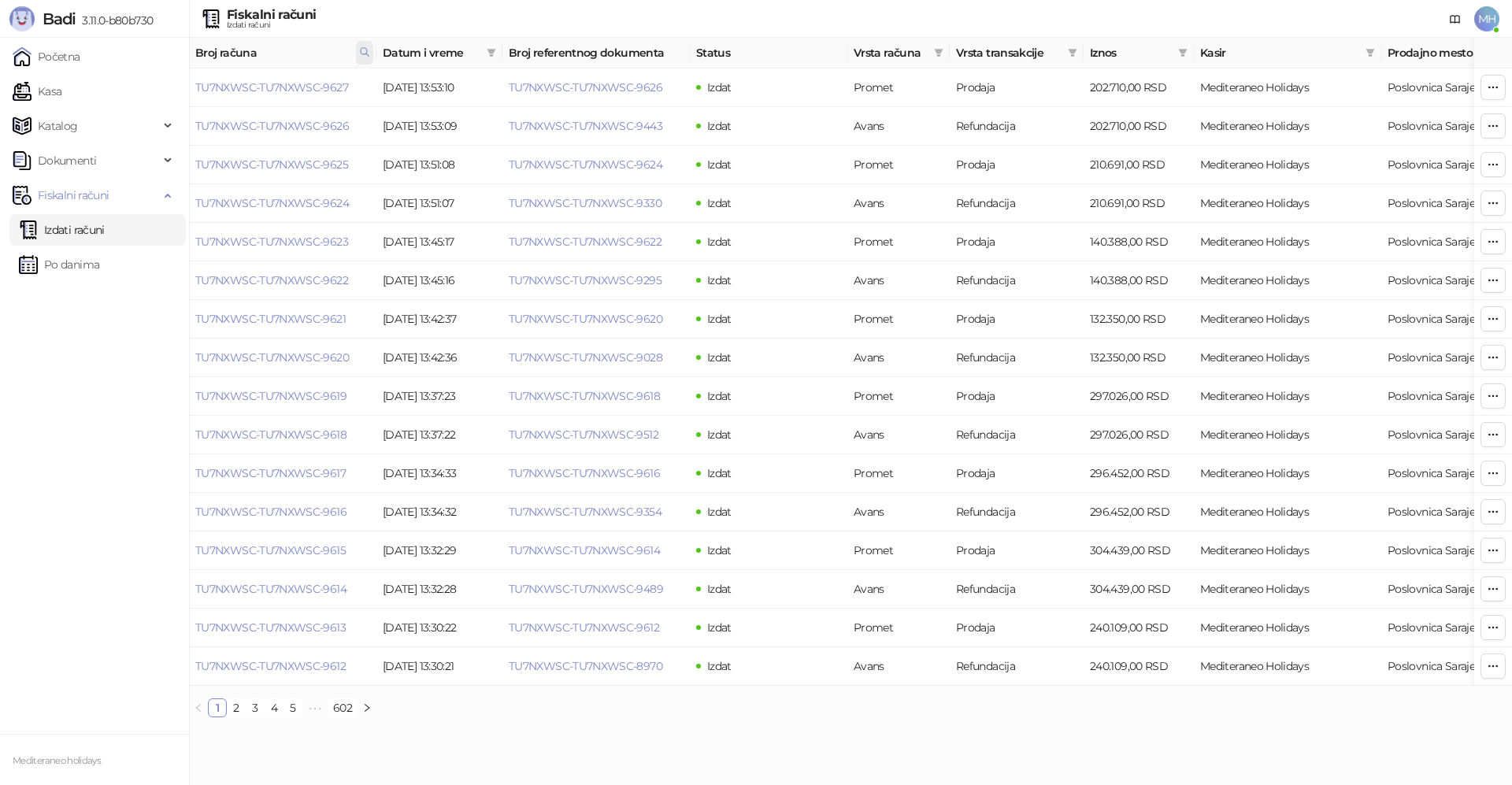
click at [360, 49] on icon at bounding box center [364, 51] width 8 height 8
drag, startPoint x: 193, startPoint y: 87, endPoint x: 181, endPoint y: 87, distance: 12.0
click at [181, 87] on body "Badi 3.11.0-b80b730 Početna Kasa Katalog Dokumenti Fiskalni računi Izdati račun…" at bounding box center [756, 365] width 1512 height 730
type input "****"
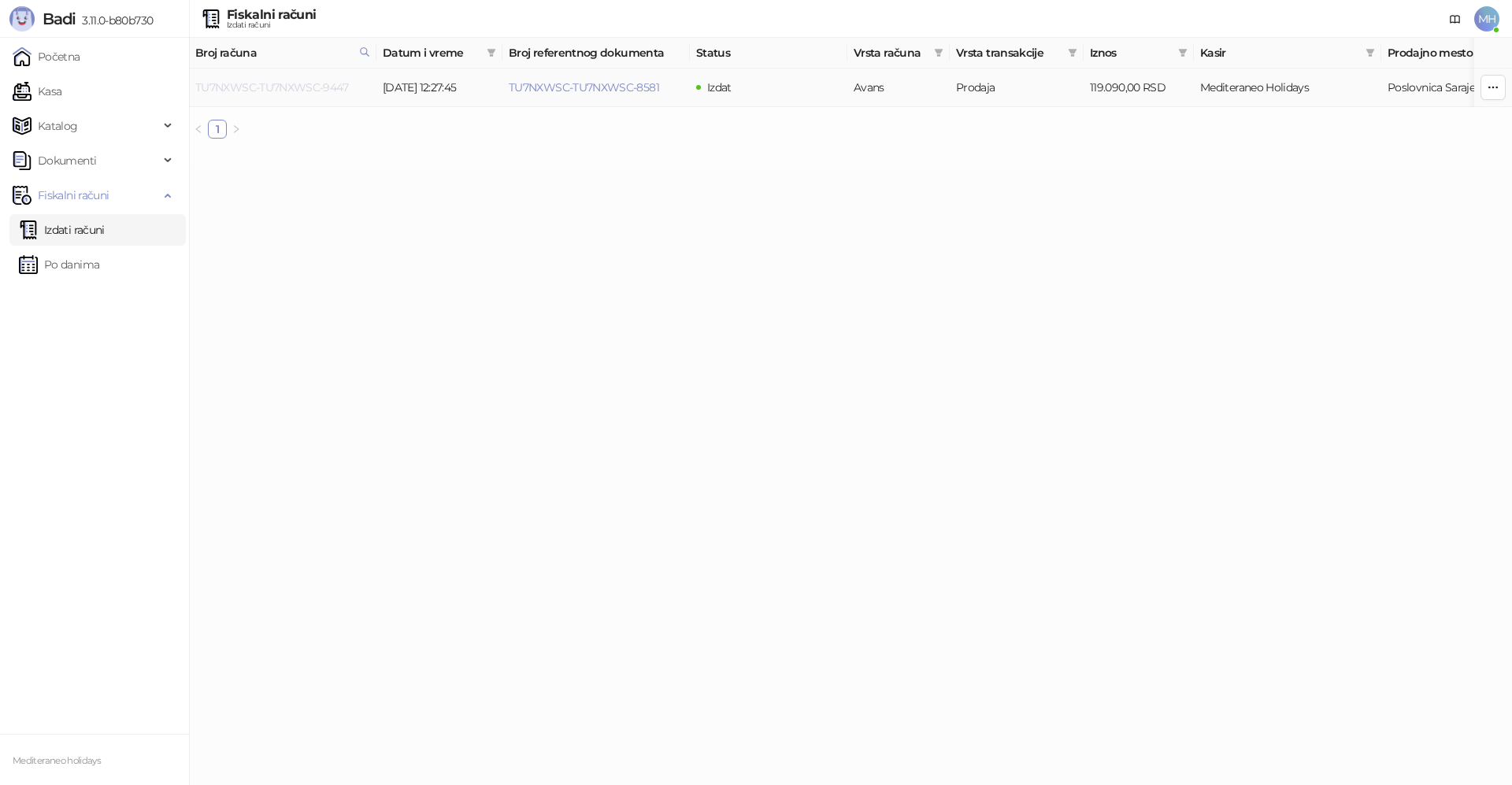
click at [339, 86] on link "TU7NXWSC-TU7NXWSC-9447" at bounding box center [271, 87] width 153 height 14
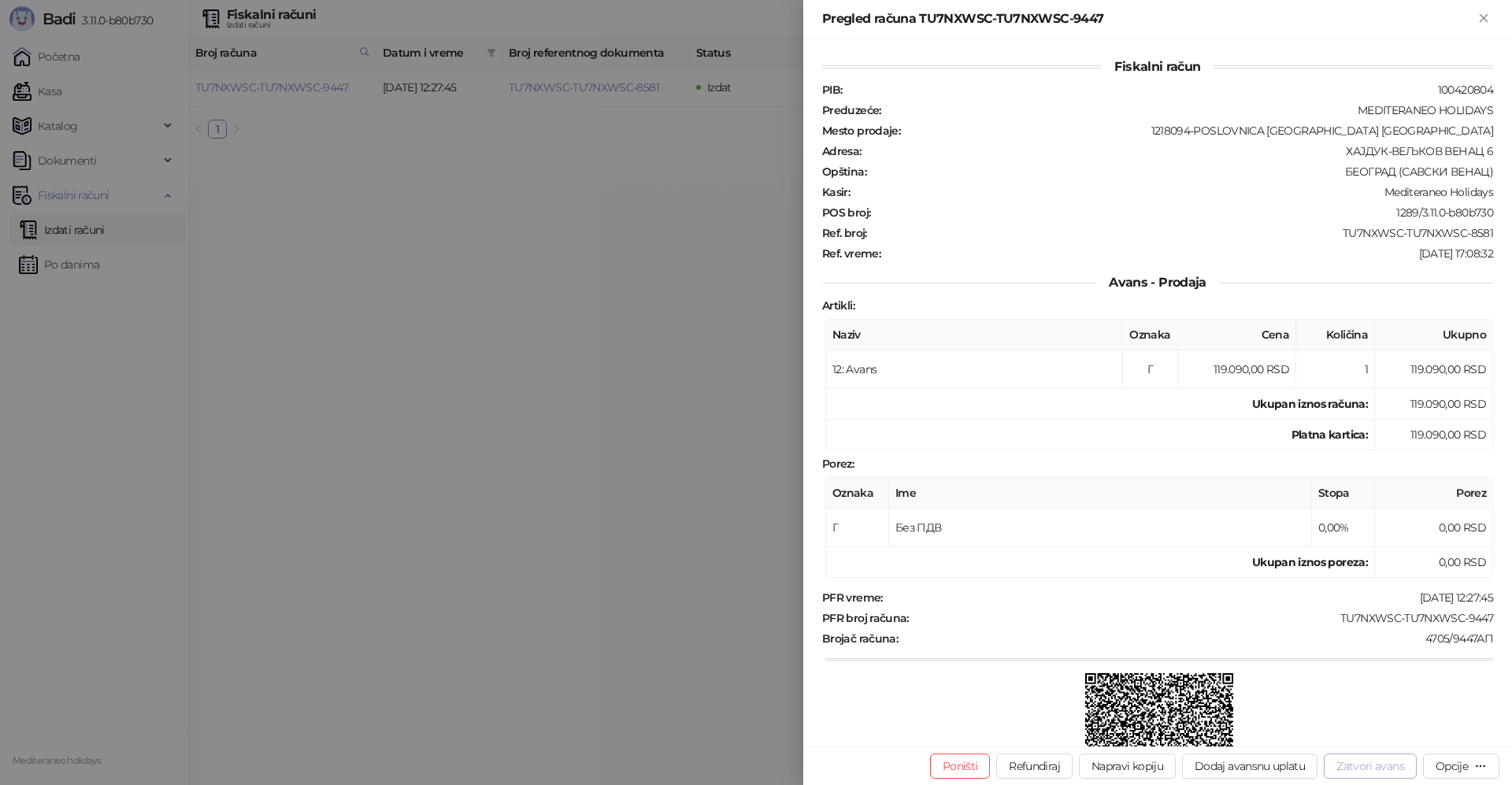
click at [1367, 765] on button "Zatvori avans" at bounding box center [1370, 766] width 93 height 25
type input "**********"
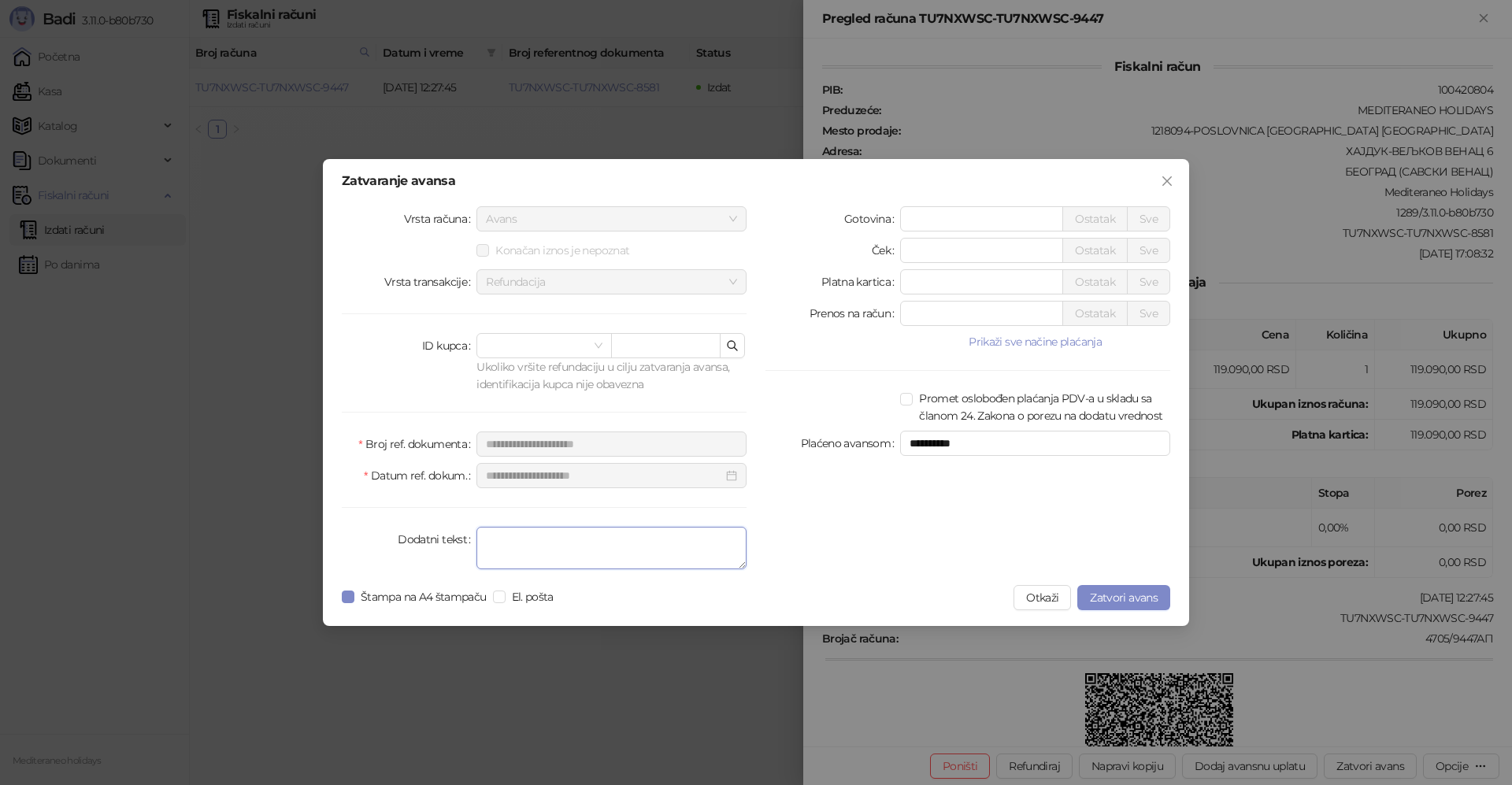
click at [556, 552] on textarea "Dodatni tekst" at bounding box center [611, 548] width 270 height 42
type textarea "*******"
click at [1123, 589] on button "Zatvori avans" at bounding box center [1123, 598] width 93 height 25
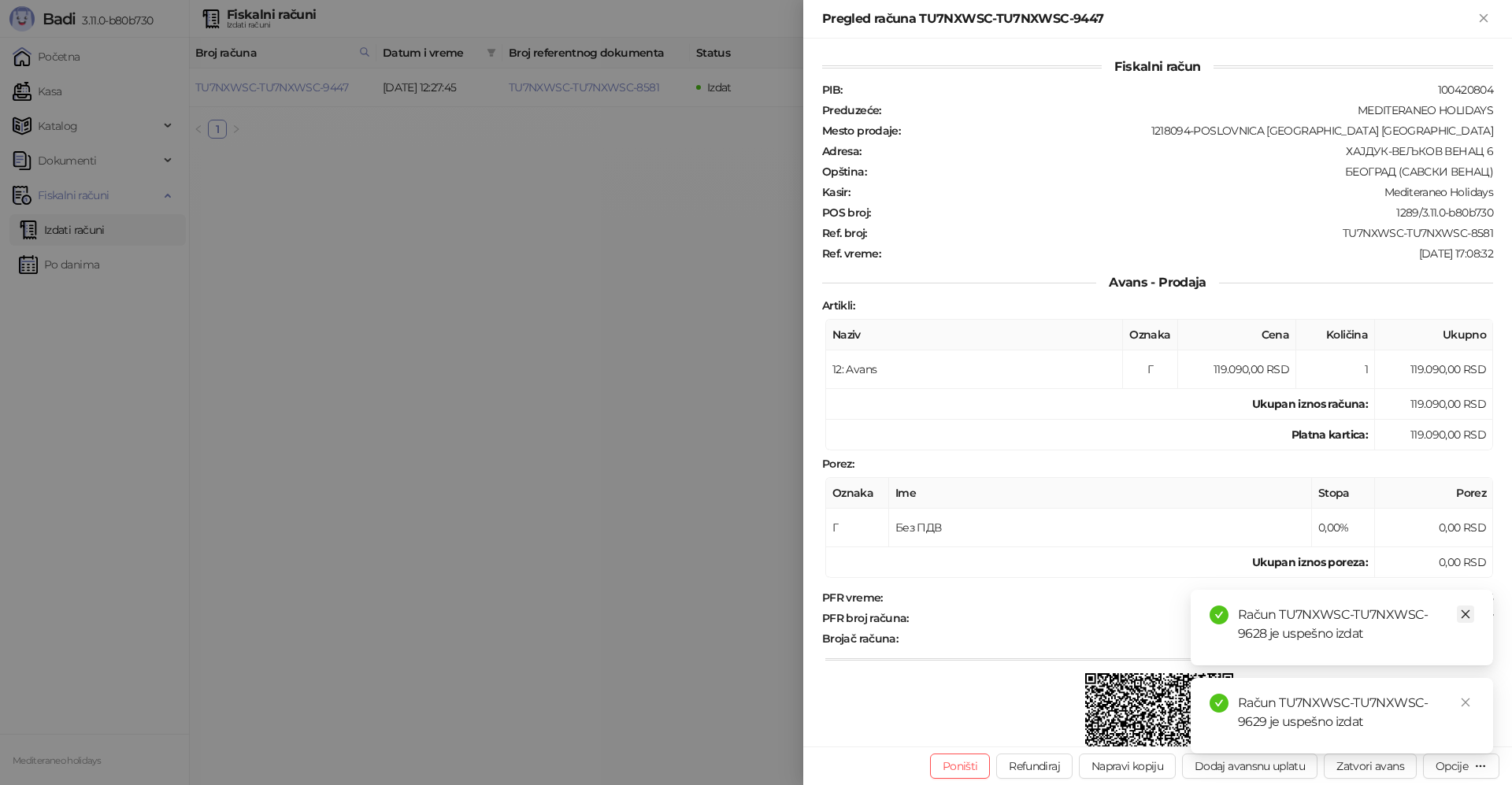
click at [1468, 617] on icon "close" at bounding box center [1466, 615] width 9 height 9
drag, startPoint x: 1468, startPoint y: 700, endPoint x: 1469, endPoint y: 692, distance: 8.1
click at [1468, 700] on icon "close" at bounding box center [1465, 702] width 11 height 11
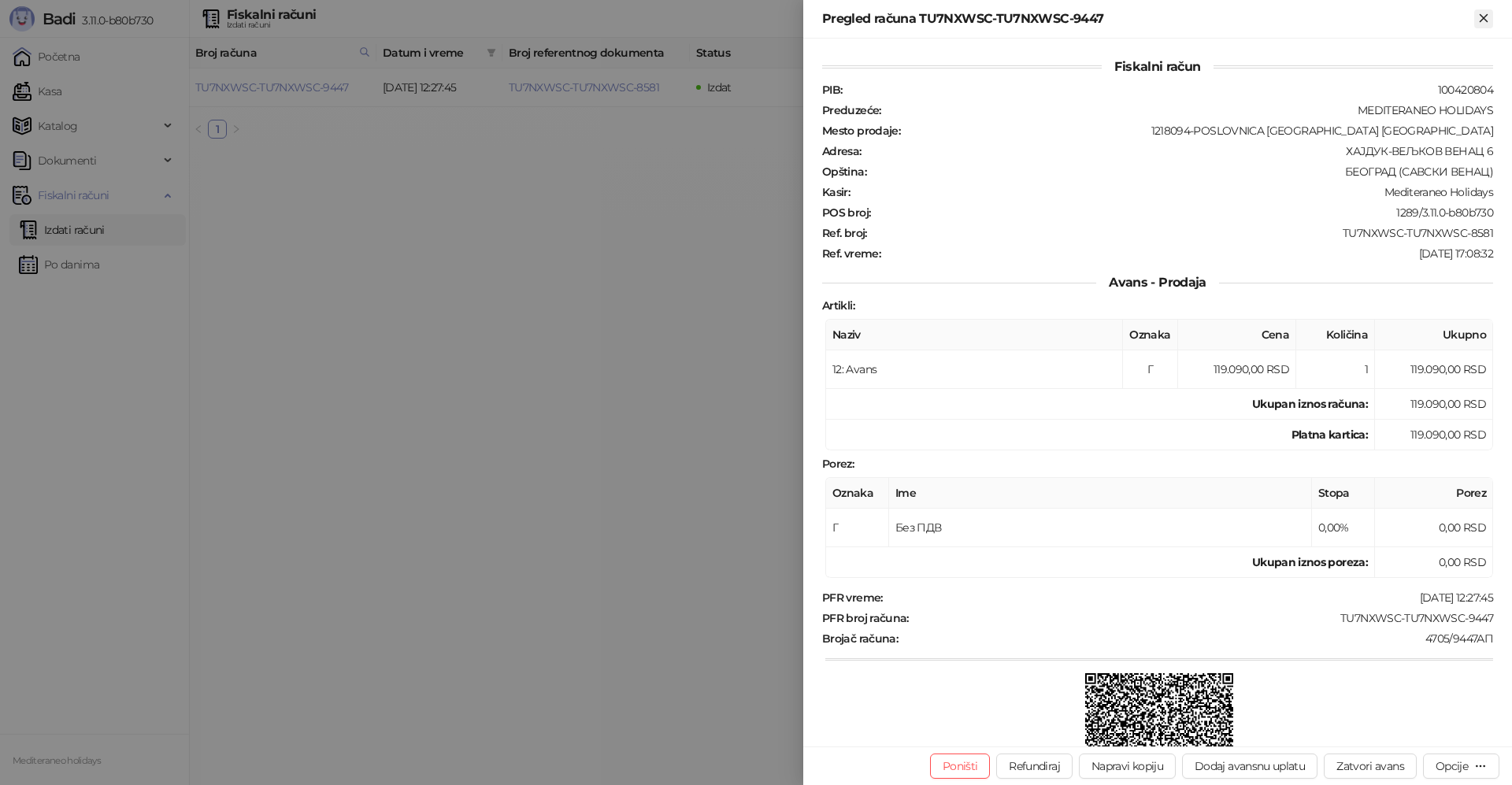
click at [1484, 18] on icon "Zatvori" at bounding box center [1483, 18] width 7 height 7
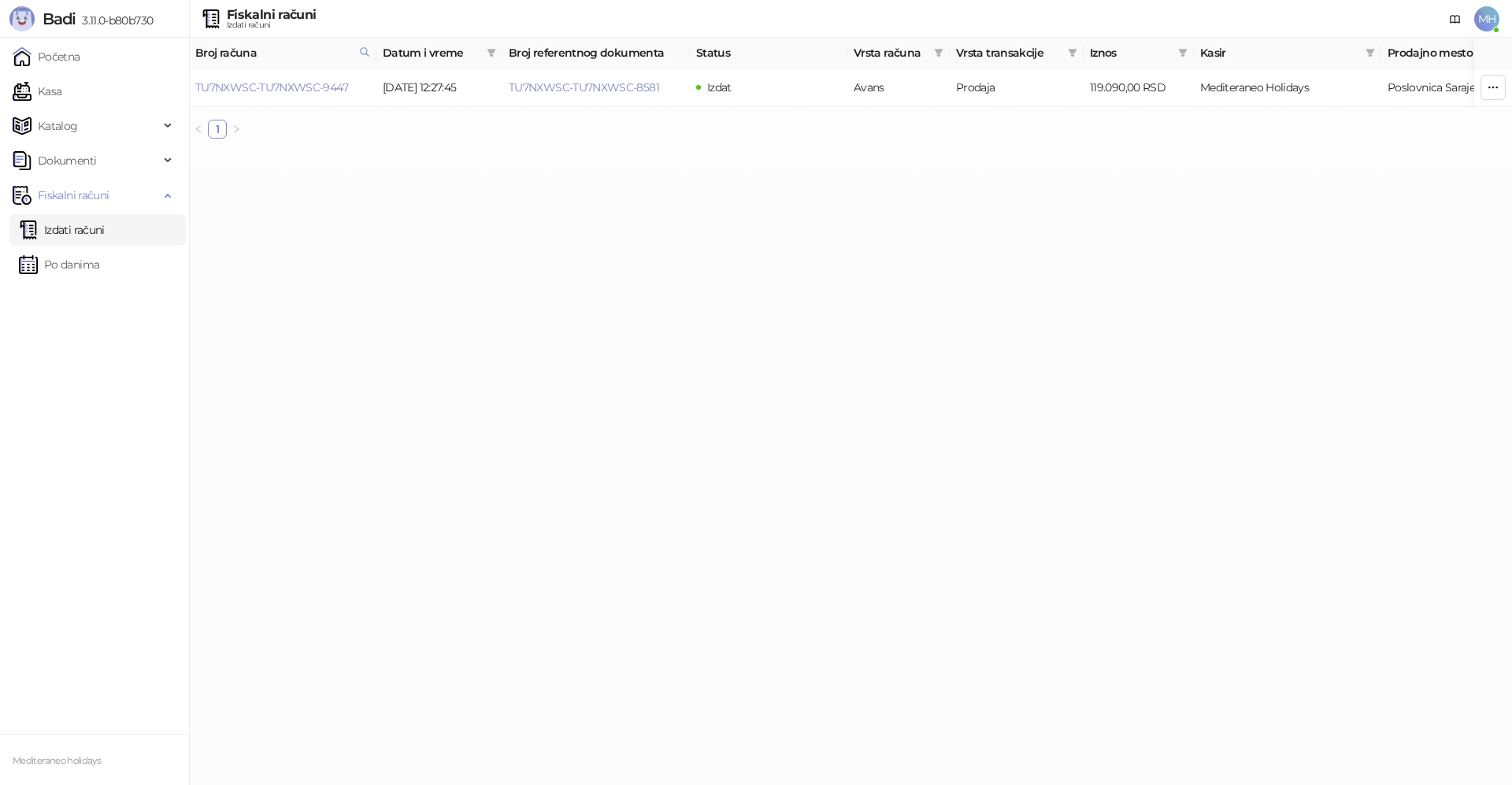
click at [84, 229] on link "Izdati računi" at bounding box center [61, 229] width 85 height 31
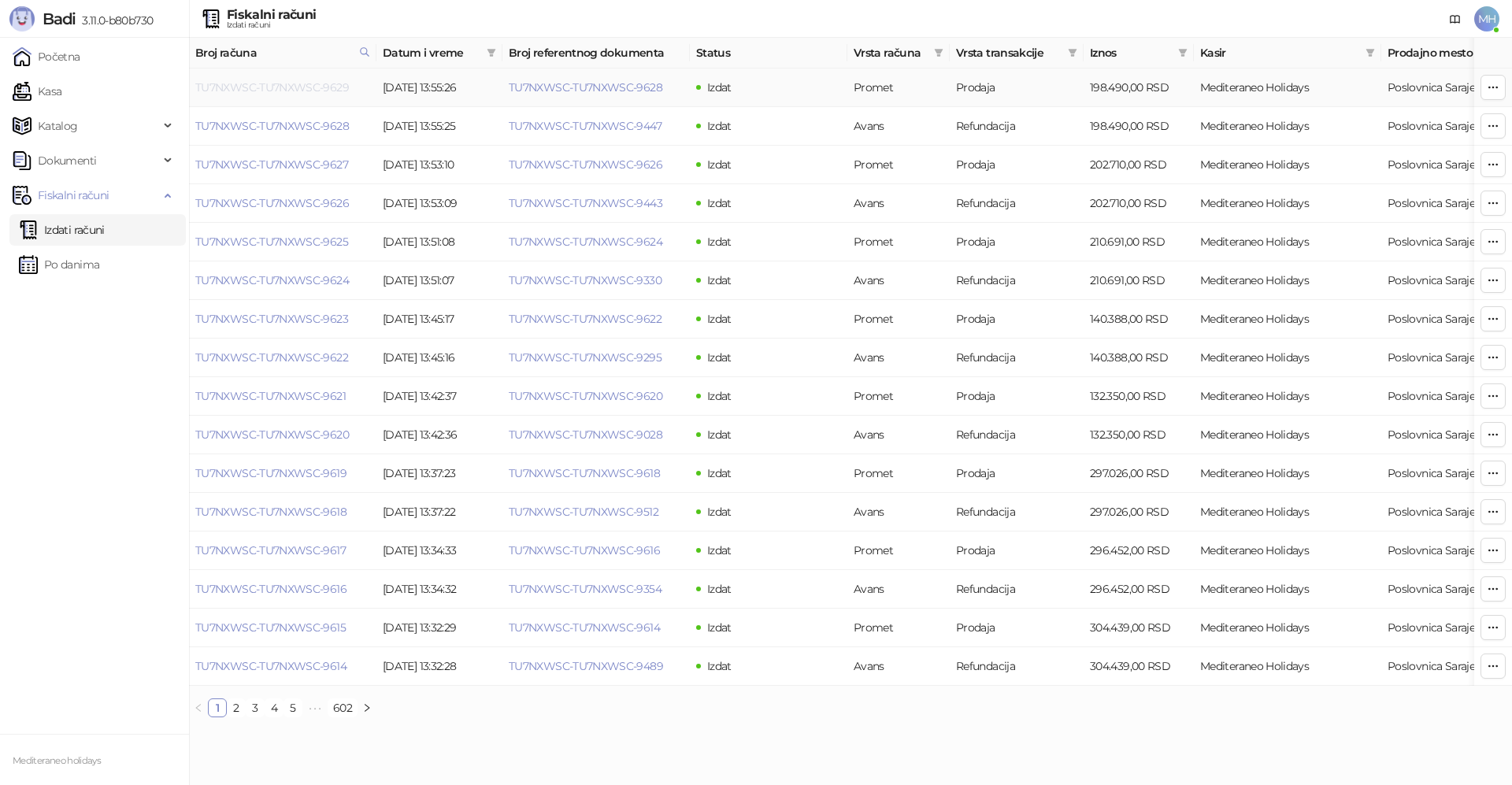
click at [334, 85] on link "TU7NXWSC-TU7NXWSC-9629" at bounding box center [271, 87] width 154 height 14
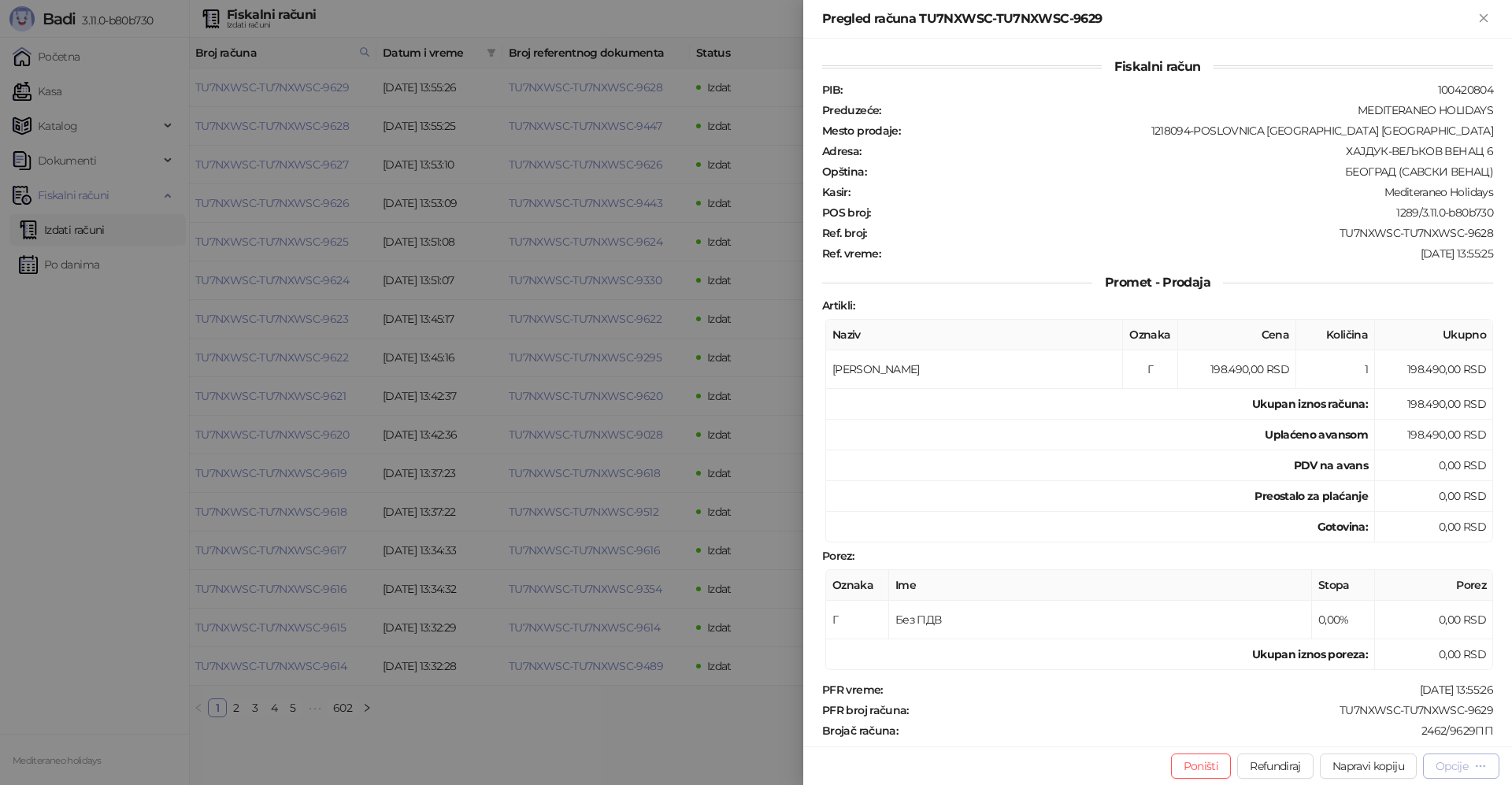
click at [1453, 765] on div "Opcije" at bounding box center [1452, 766] width 32 height 14
click at [1401, 742] on span "Preuzmi u PDF formatu" at bounding box center [1406, 735] width 162 height 17
click at [1492, 21] on button "Zatvori" at bounding box center [1483, 19] width 19 height 19
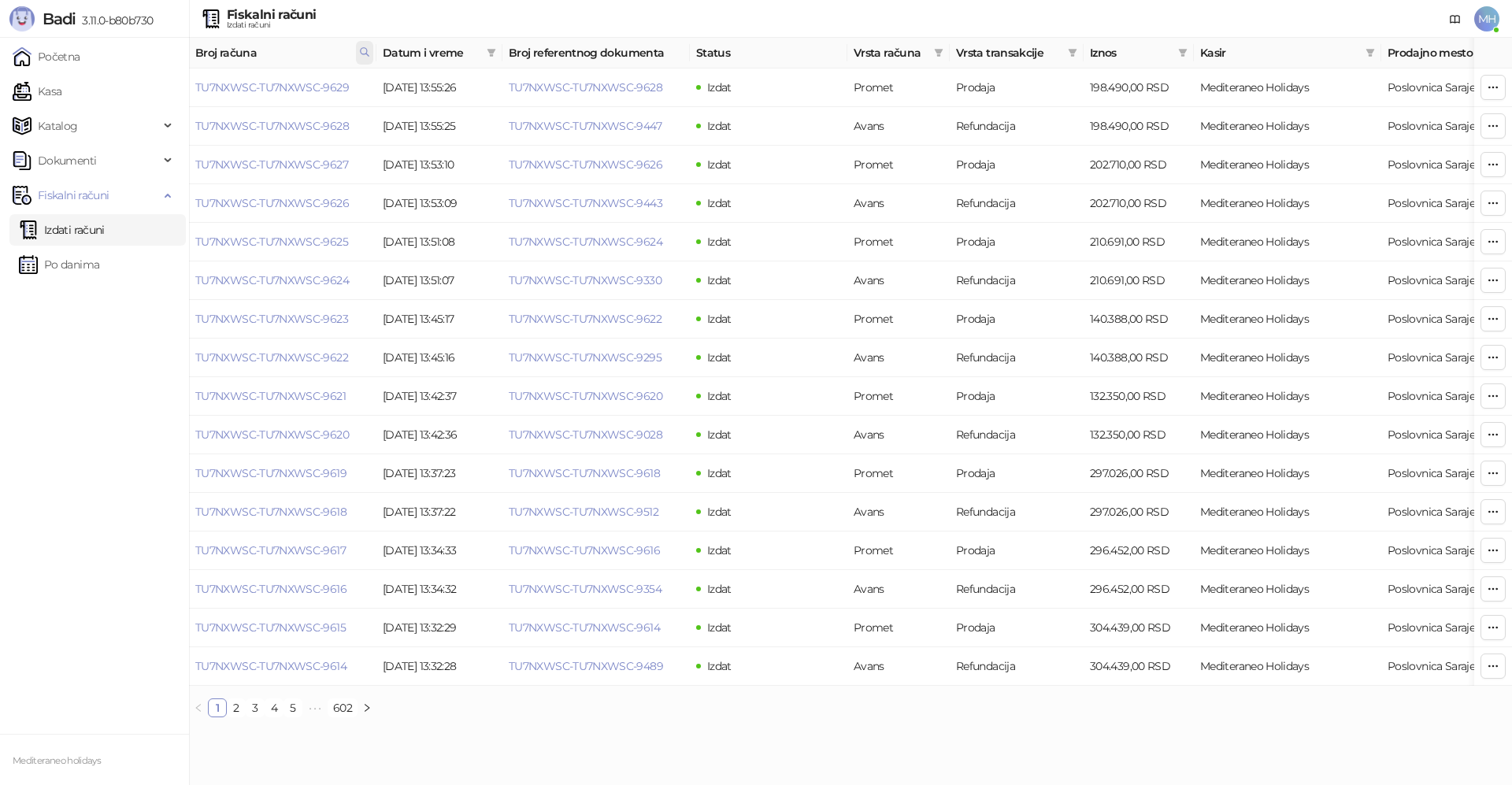
click at [360, 52] on icon at bounding box center [364, 51] width 8 height 8
drag, startPoint x: 234, startPoint y: 79, endPoint x: 189, endPoint y: 85, distance: 45.4
click at [189, 85] on body "Badi 3.11.0-b80b730 Početna Kasa Katalog Dokumenti Fiskalni računi Izdati račun…" at bounding box center [756, 365] width 1512 height 730
type input "****"
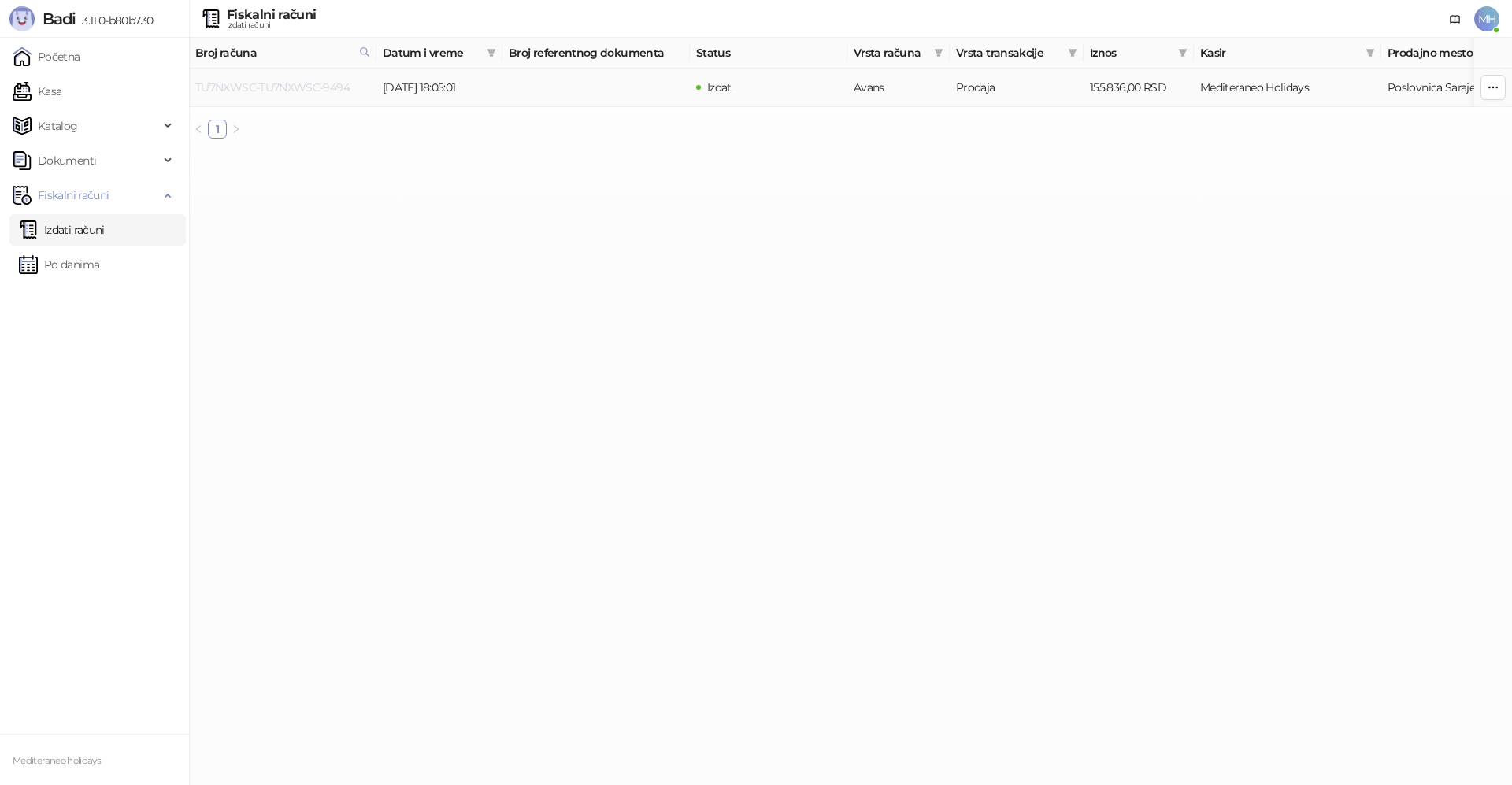
click at [320, 85] on link "TU7NXWSC-TU7NXWSC-9494" at bounding box center [272, 87] width 155 height 14
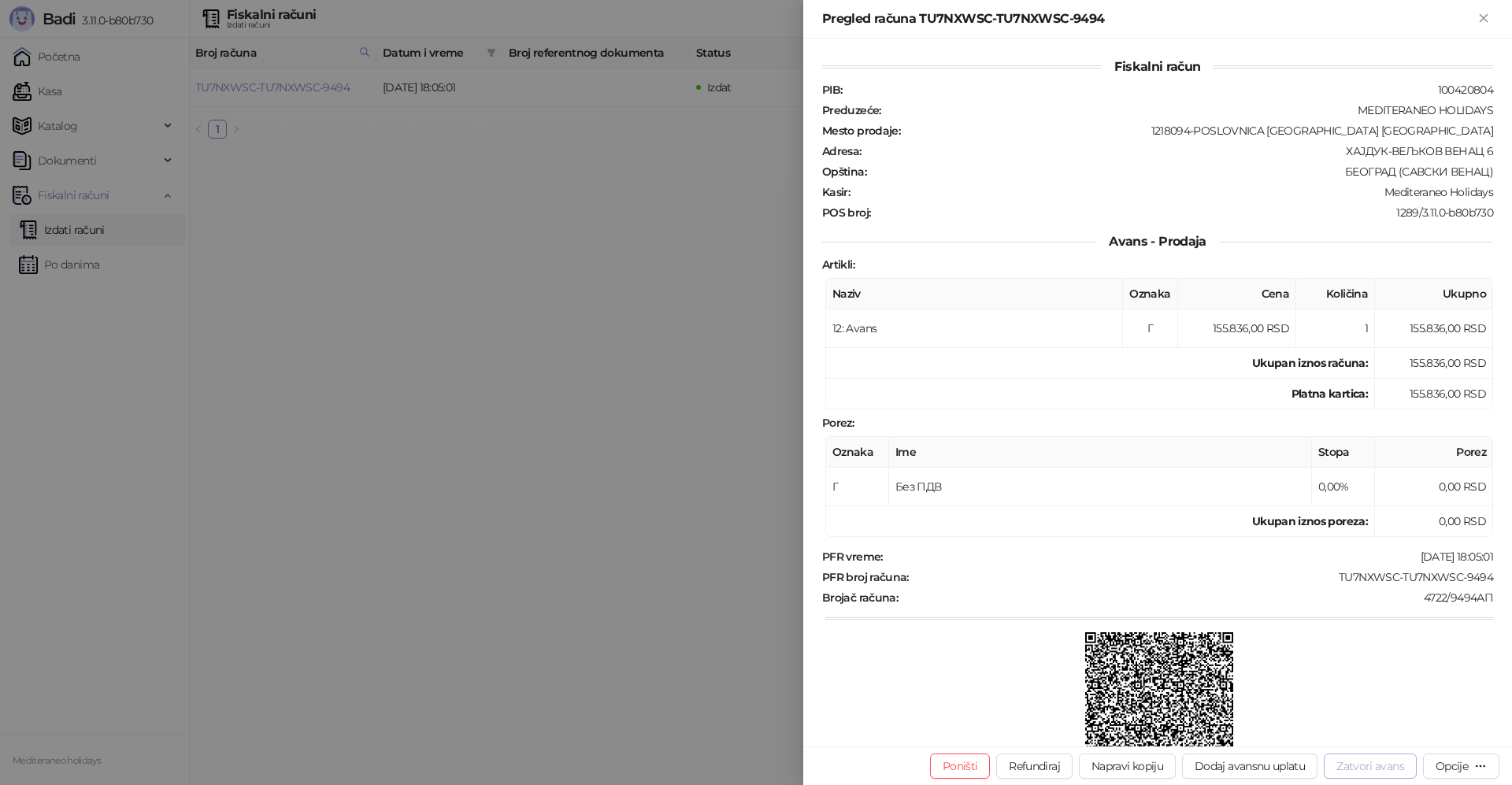
click at [1364, 765] on button "Zatvori avans" at bounding box center [1370, 766] width 93 height 25
type input "**********"
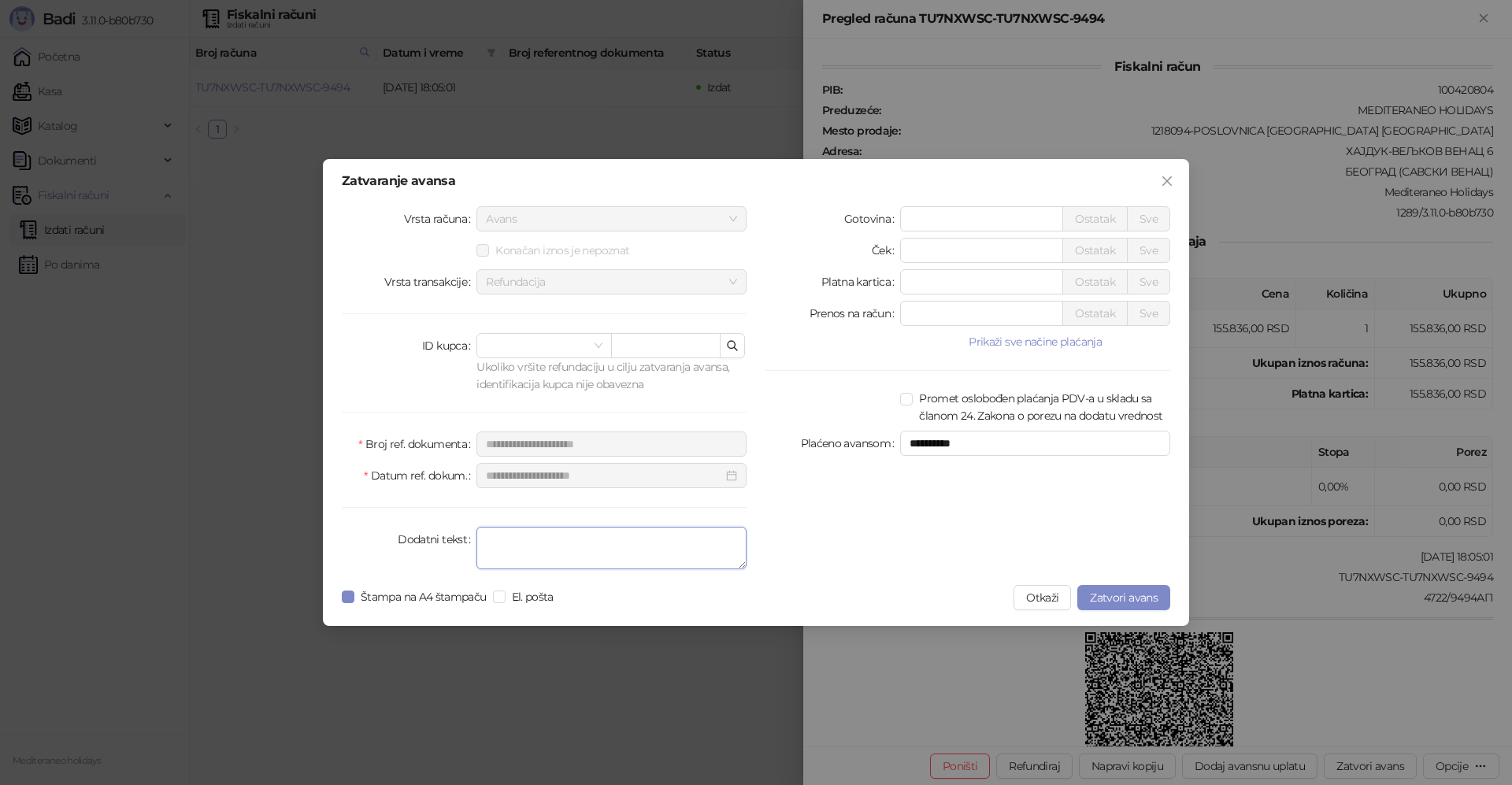
click at [512, 551] on textarea "Dodatni tekst" at bounding box center [611, 548] width 270 height 42
type textarea "*******"
click at [1133, 593] on span "Zatvori avans" at bounding box center [1123, 598] width 67 height 14
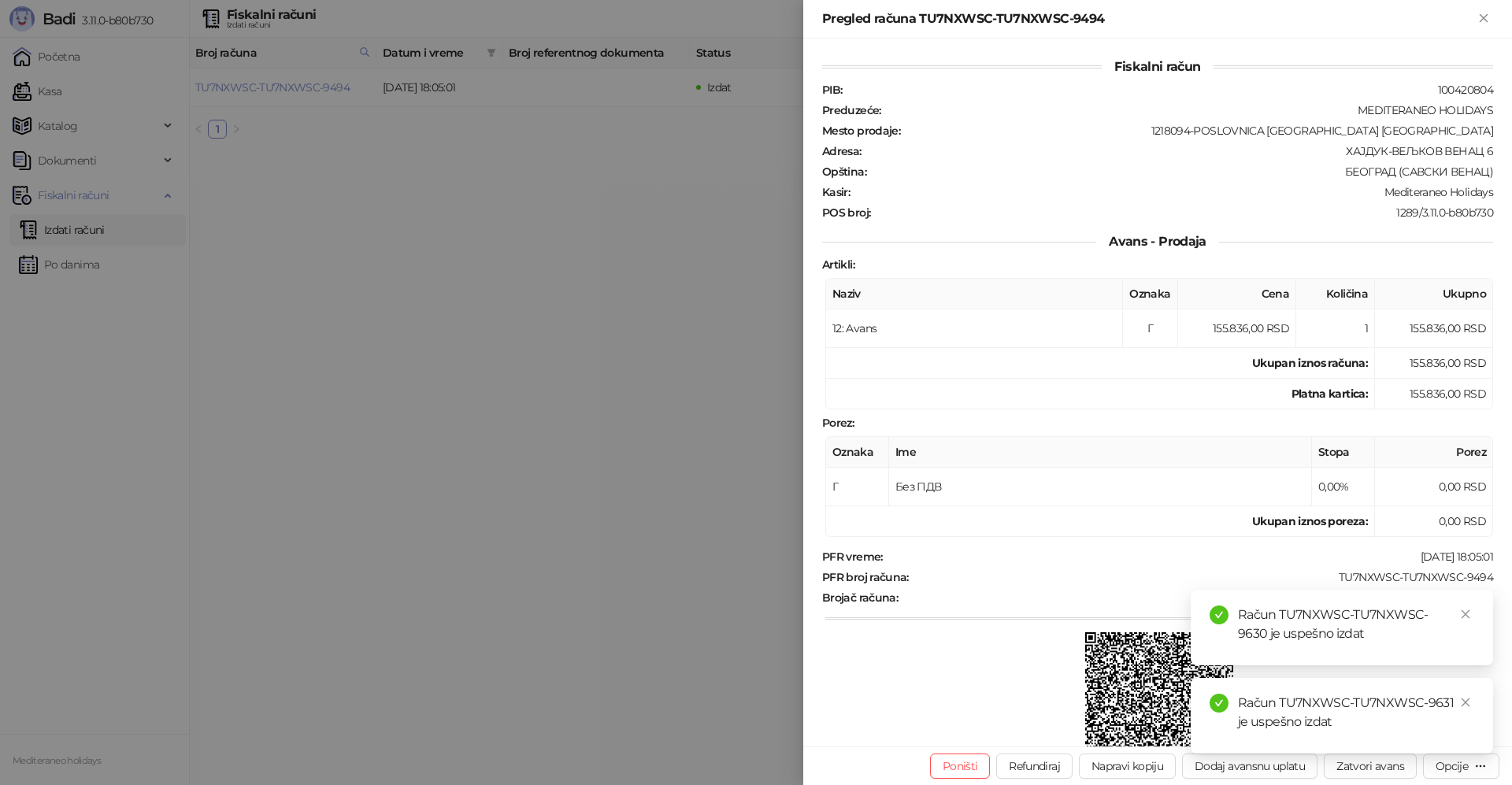
drag, startPoint x: 1466, startPoint y: 614, endPoint x: 1457, endPoint y: 678, distance: 64.6
click at [1466, 619] on icon "close" at bounding box center [1465, 614] width 11 height 11
click at [1467, 705] on icon "close" at bounding box center [1465, 702] width 11 height 11
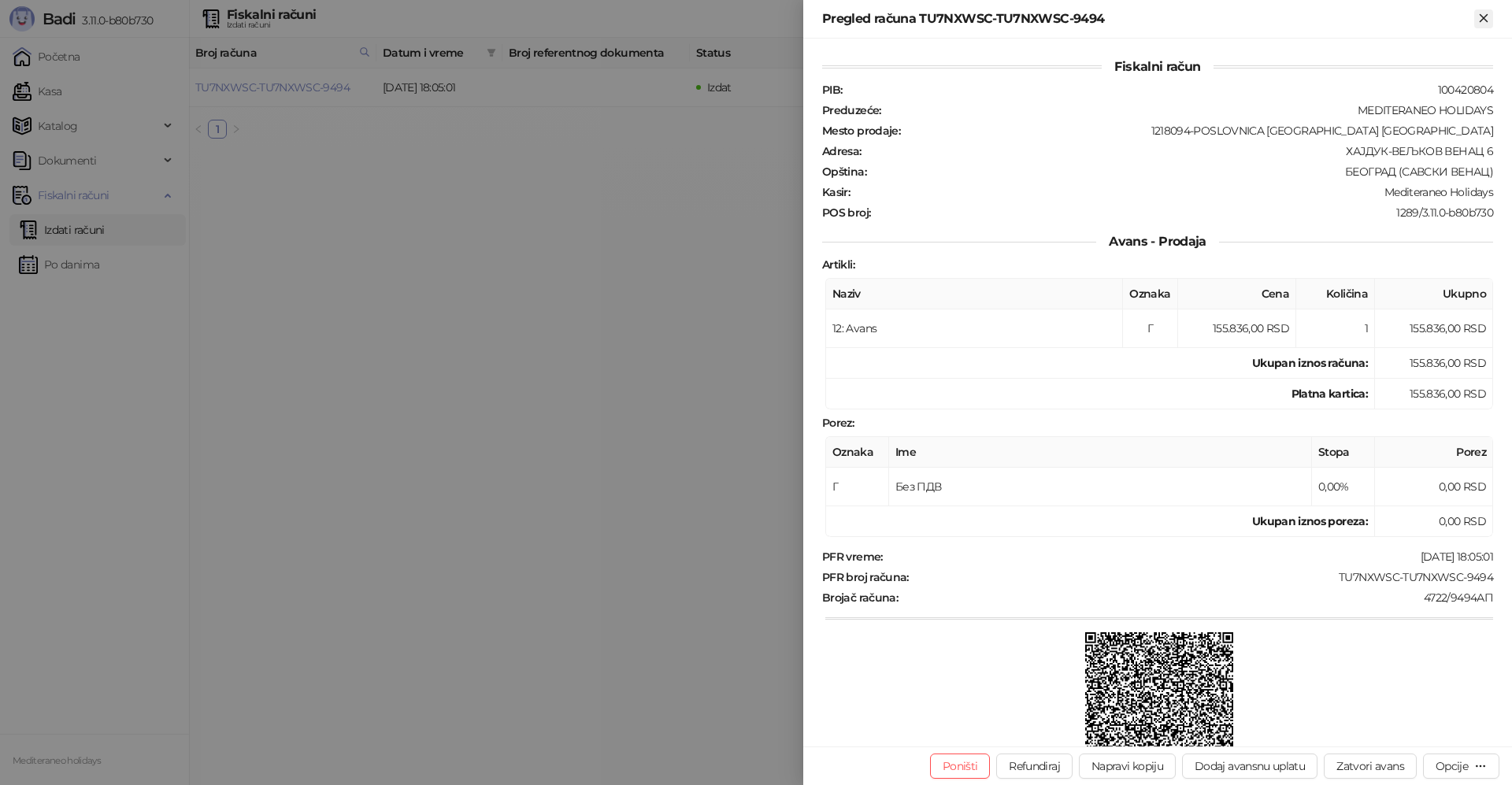
click at [1489, 22] on icon "Zatvori" at bounding box center [1483, 18] width 14 height 14
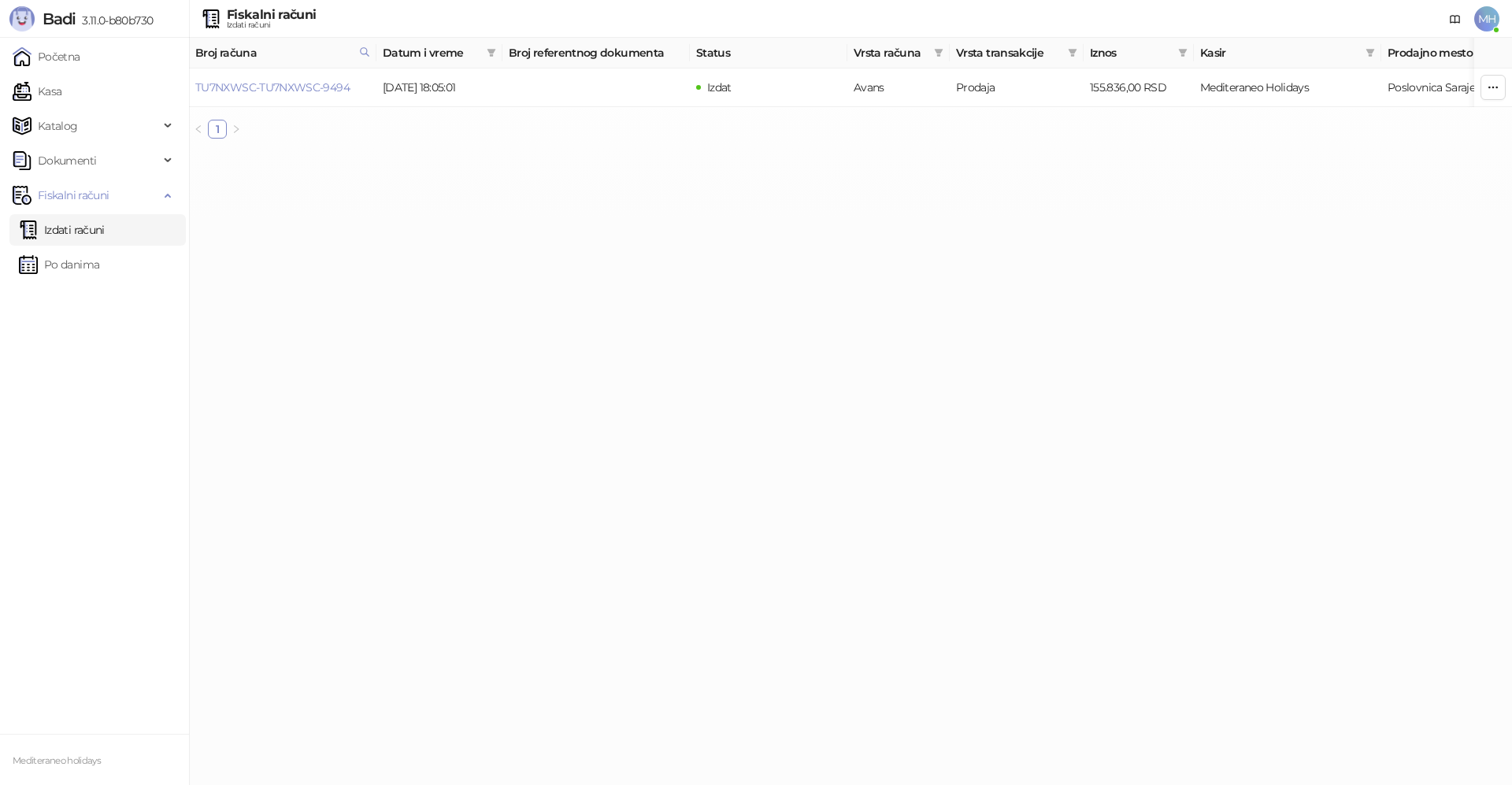
click at [105, 230] on link "Izdati računi" at bounding box center [61, 229] width 85 height 31
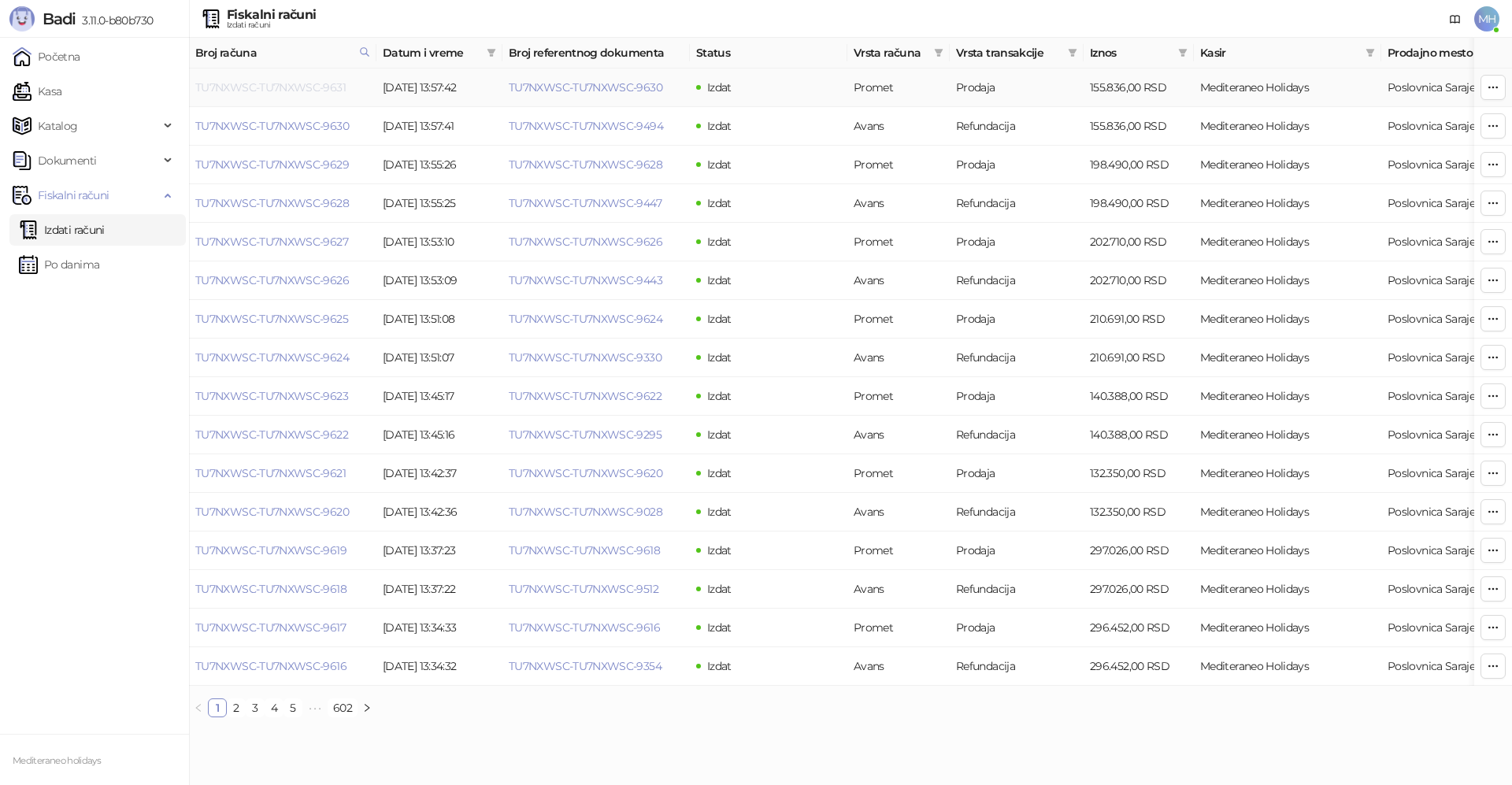
click at [295, 88] on link "TU7NXWSC-TU7NXWSC-9631" at bounding box center [270, 87] width 150 height 14
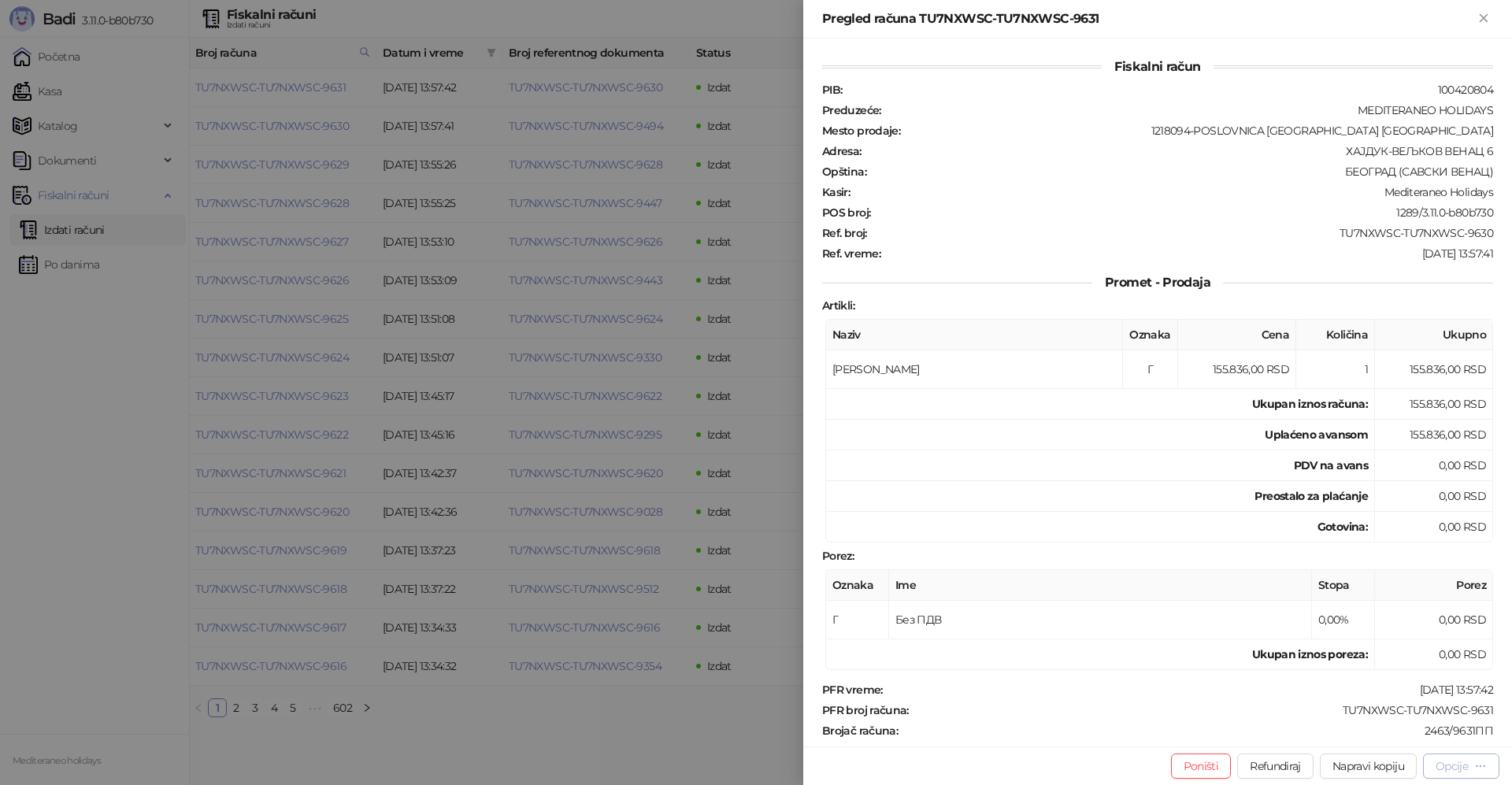
click at [1441, 768] on div "Opcije" at bounding box center [1452, 766] width 32 height 14
click at [1382, 727] on span "Preuzmi u PDF formatu" at bounding box center [1406, 735] width 162 height 17
drag, startPoint x: 1485, startPoint y: 18, endPoint x: 581, endPoint y: 651, distance: 1103.6
click at [1482, 22] on icon "Zatvori" at bounding box center [1483, 18] width 14 height 14
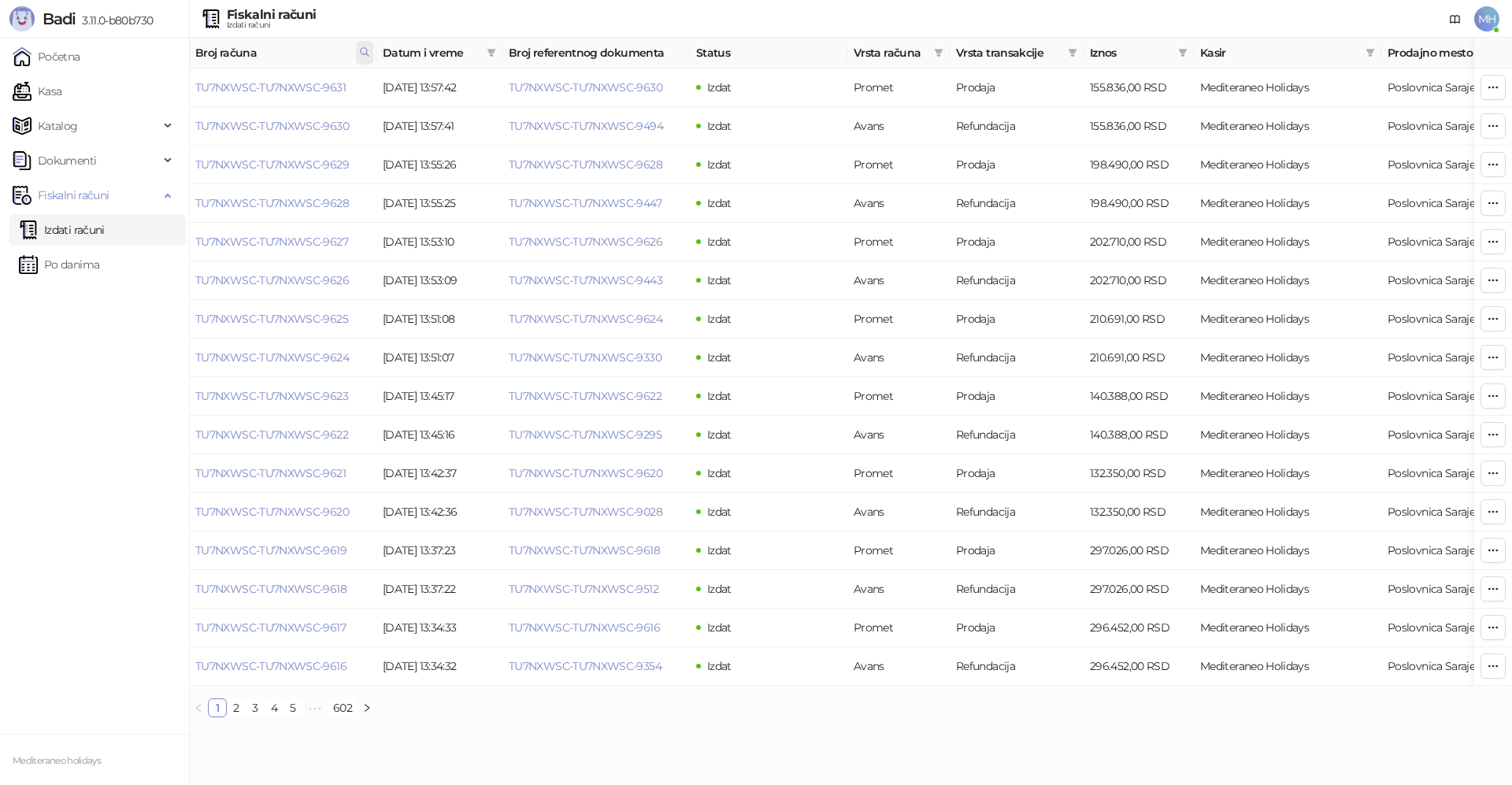
click at [368, 54] on icon at bounding box center [364, 52] width 11 height 11
drag, startPoint x: 309, startPoint y: 85, endPoint x: 168, endPoint y: 110, distance: 143.2
click at [168, 110] on body "Badi 3.11.0-b80b730 Početna Kasa Katalog Dokumenti Fiskalni računi Izdati račun…" at bounding box center [756, 365] width 1512 height 730
type input "****"
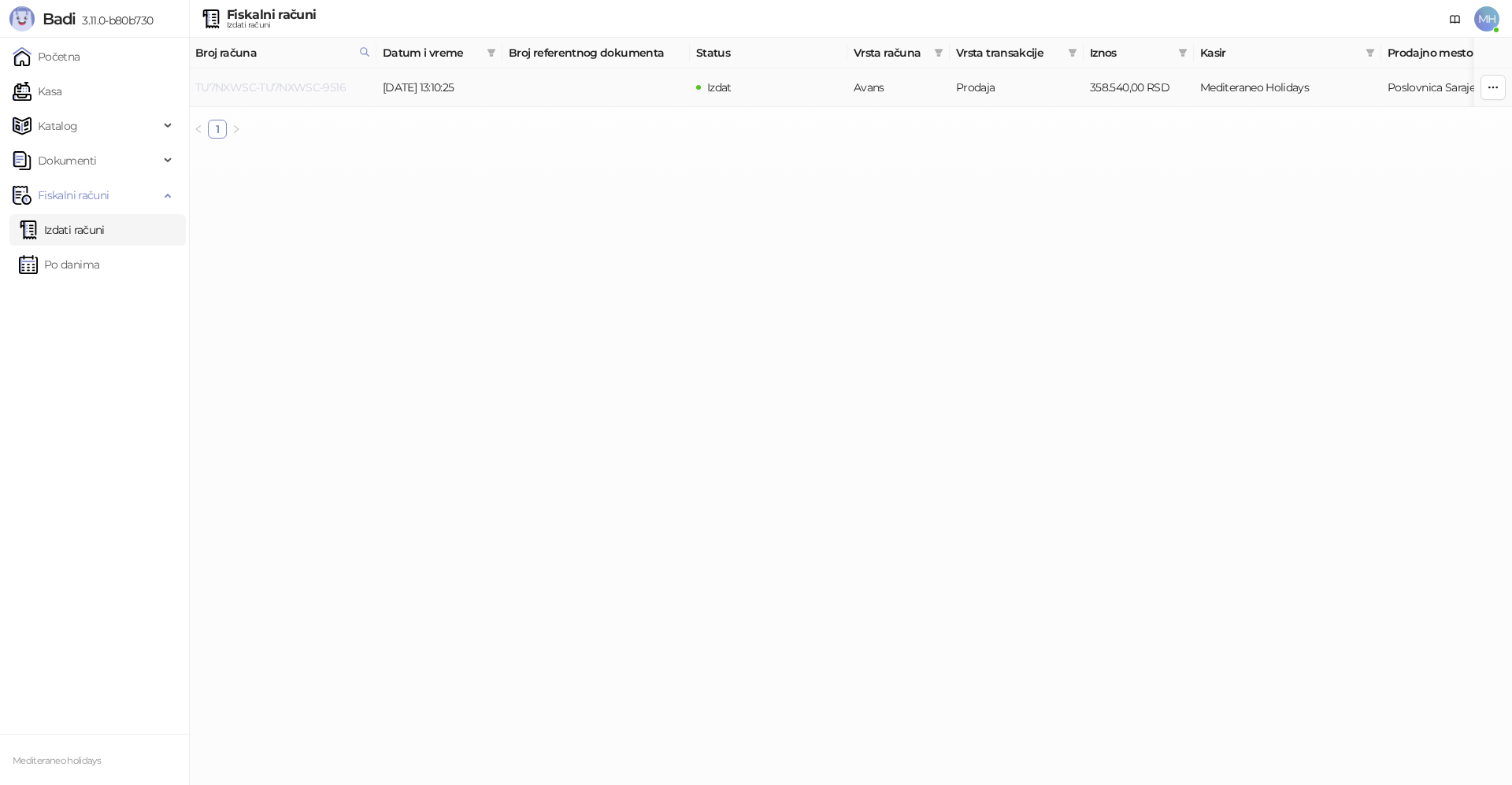
click at [319, 85] on link "TU7NXWSC-TU7NXWSC-9516" at bounding box center [270, 87] width 150 height 14
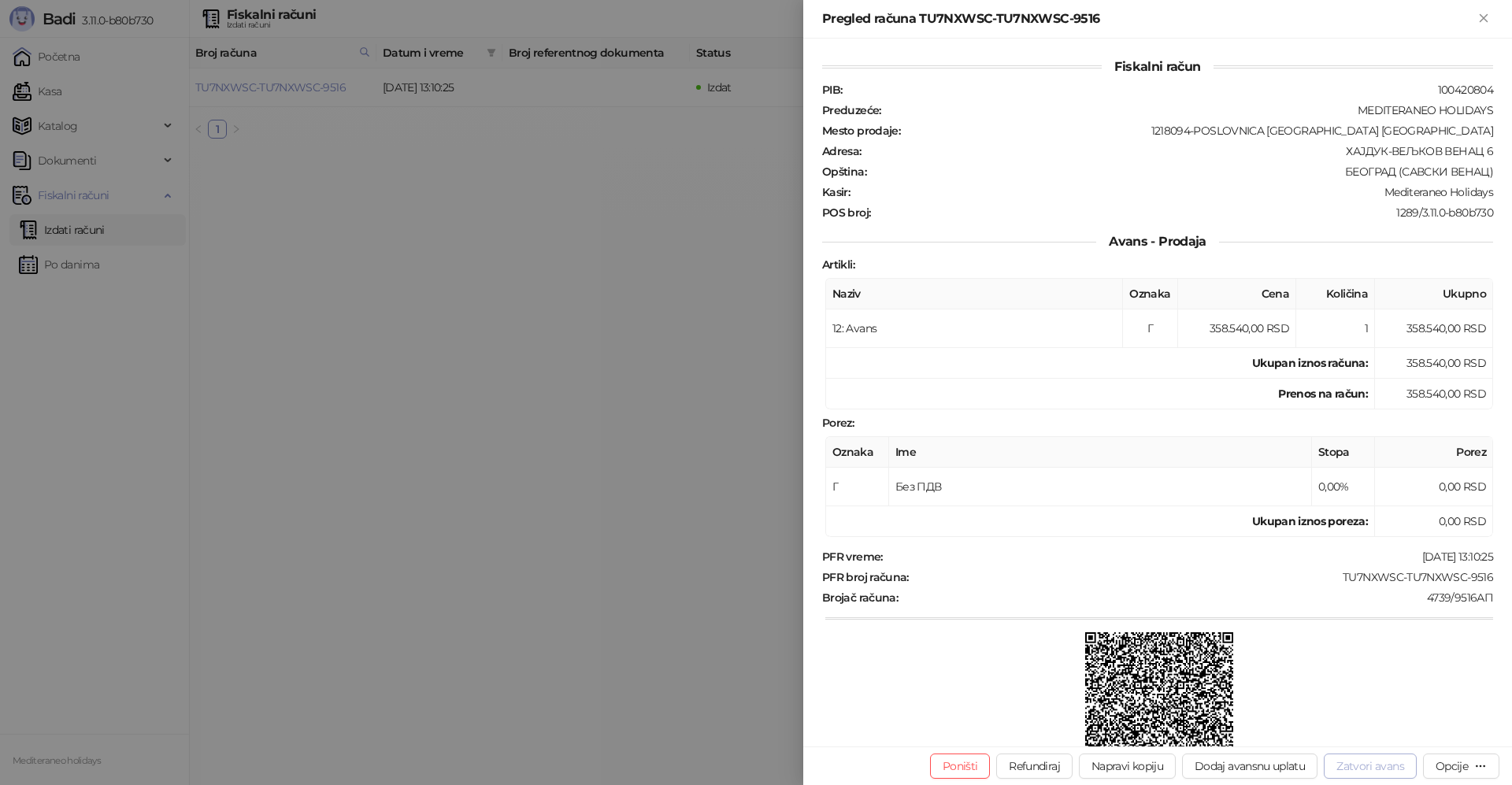
click at [1355, 757] on button "Zatvori avans" at bounding box center [1370, 766] width 93 height 25
type input "**********"
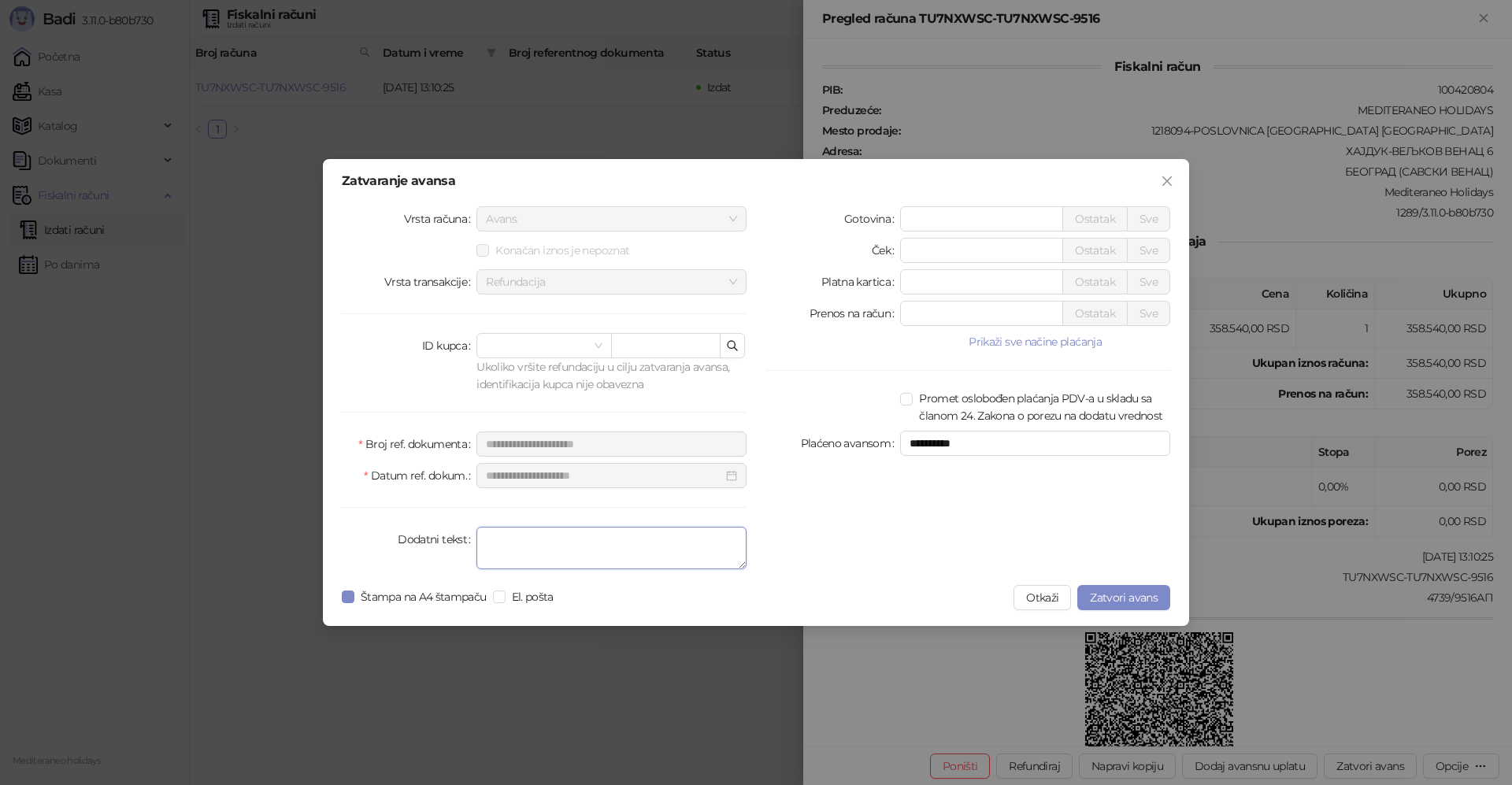
click at [585, 552] on textarea "Dodatni tekst" at bounding box center [611, 548] width 270 height 42
type textarea "*******"
click at [1125, 598] on span "Zatvori avans" at bounding box center [1123, 598] width 67 height 14
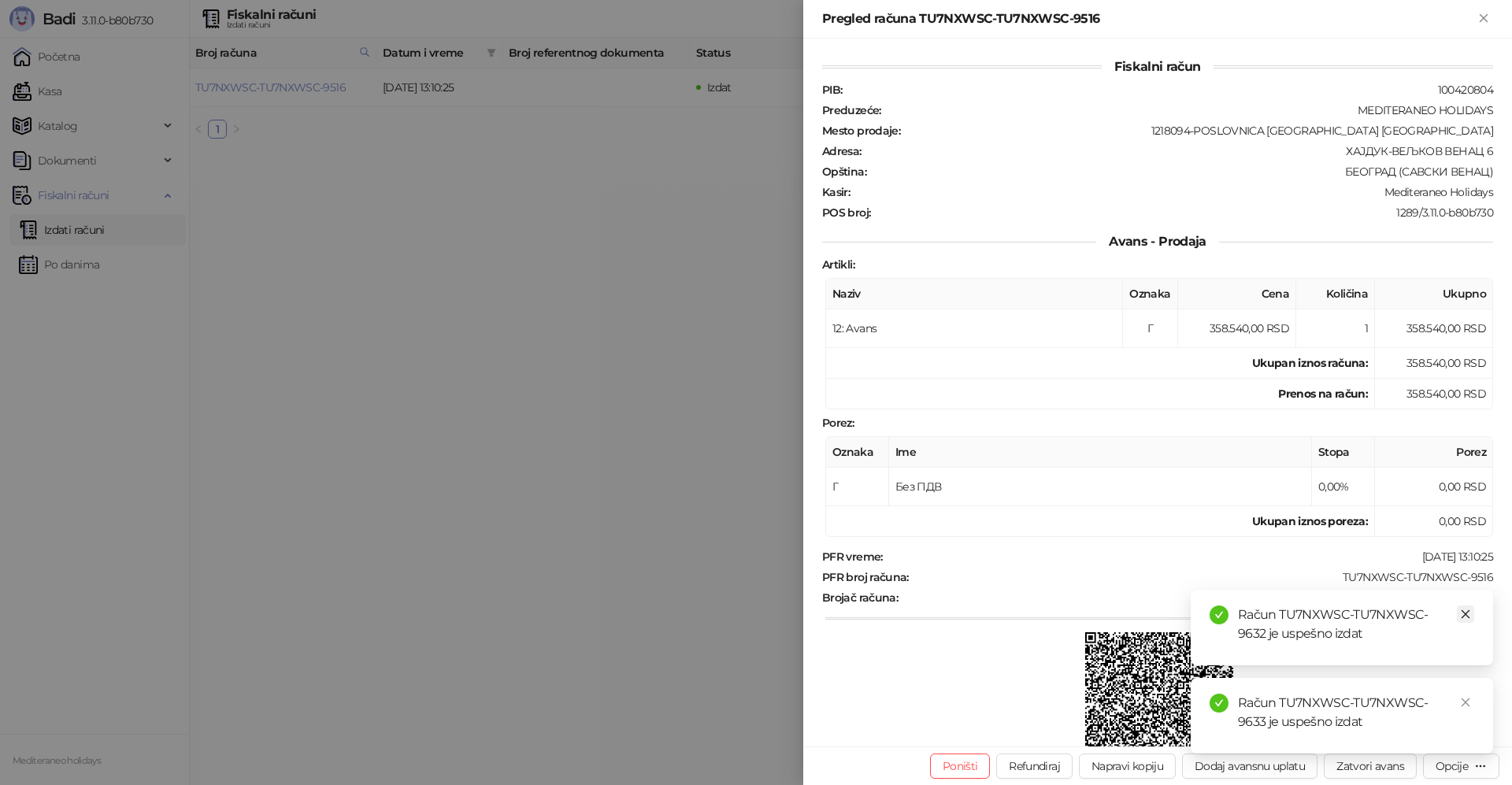
click at [1465, 612] on icon "close" at bounding box center [1465, 614] width 11 height 11
drag, startPoint x: 1463, startPoint y: 701, endPoint x: 1463, endPoint y: 631, distance: 70.0
click at [1463, 697] on icon "close" at bounding box center [1465, 702] width 11 height 11
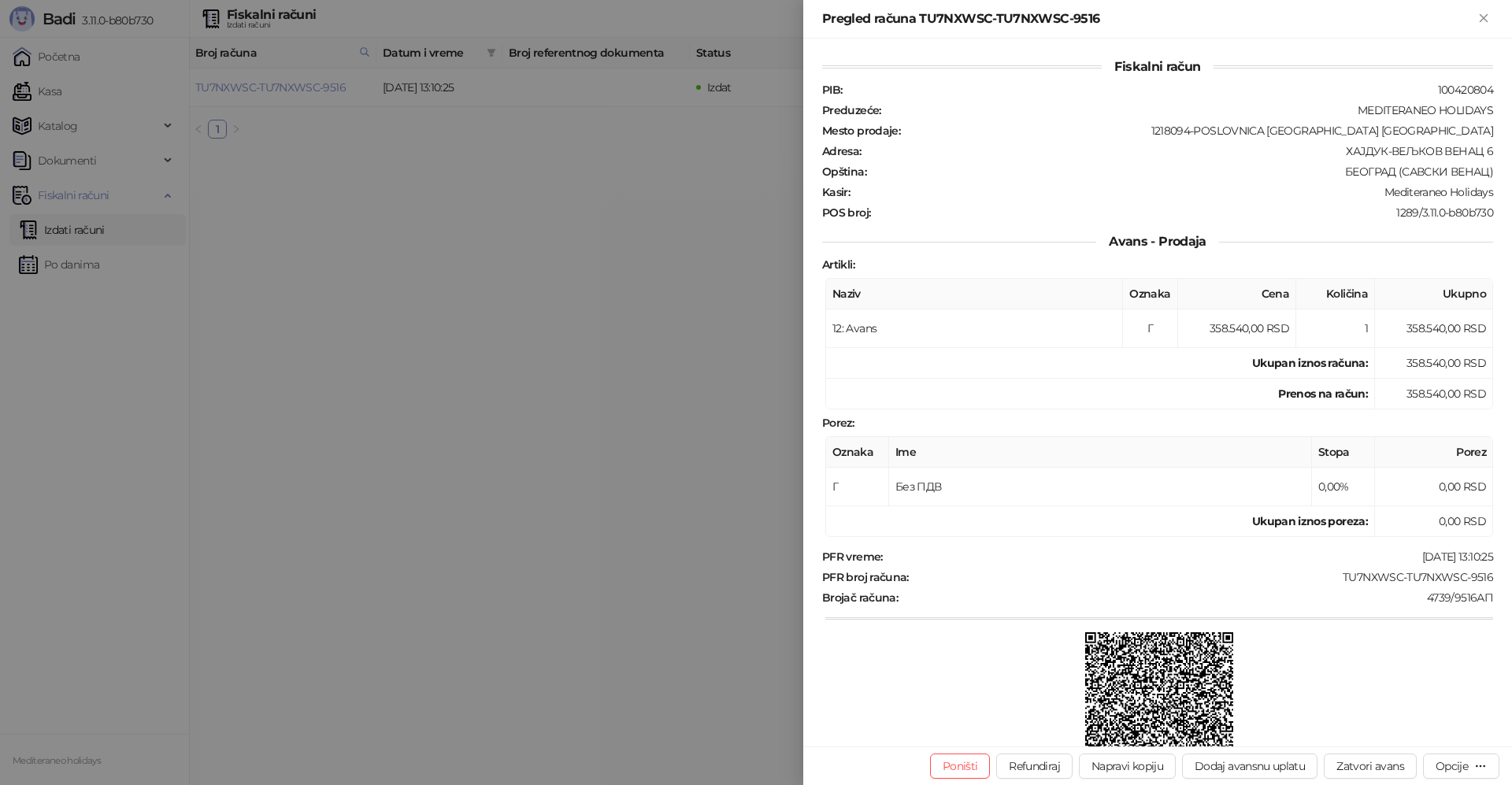
drag, startPoint x: 1482, startPoint y: 20, endPoint x: 1475, endPoint y: 31, distance: 13.0
click at [1482, 22] on icon "Zatvori" at bounding box center [1483, 18] width 14 height 14
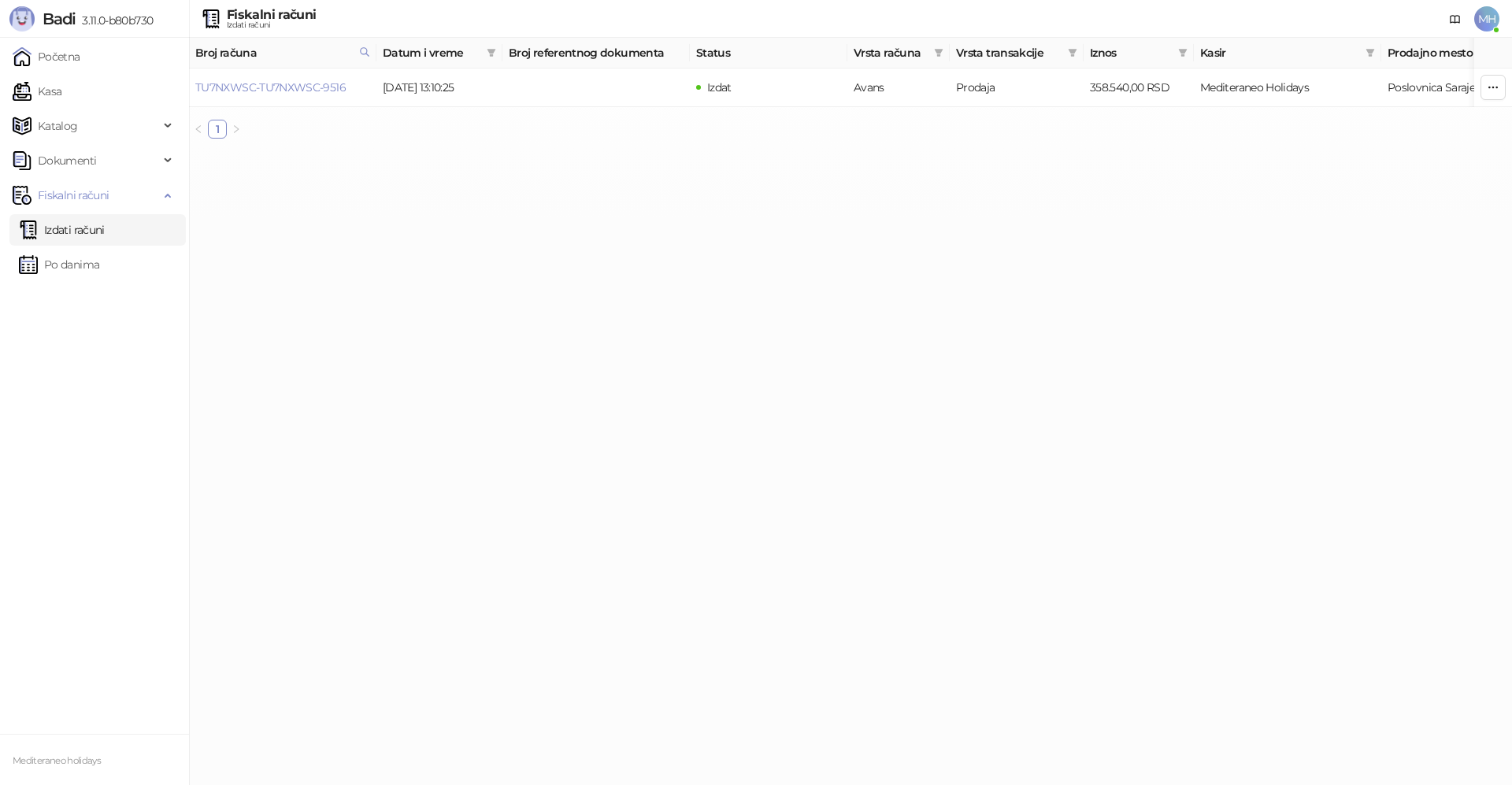
click at [105, 230] on link "Izdati računi" at bounding box center [61, 229] width 85 height 31
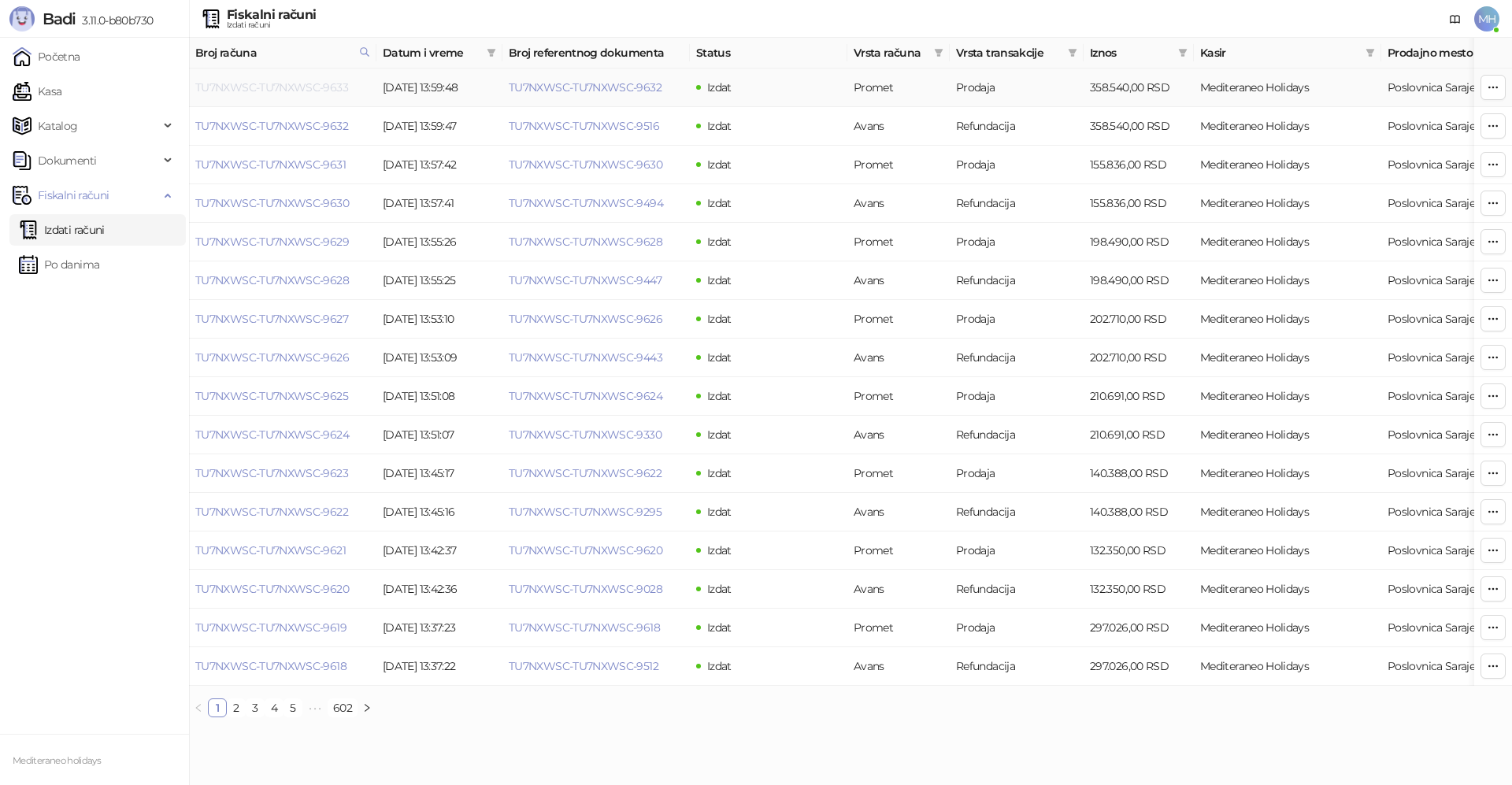
click at [334, 85] on link "TU7NXWSC-TU7NXWSC-9633" at bounding box center [271, 87] width 153 height 14
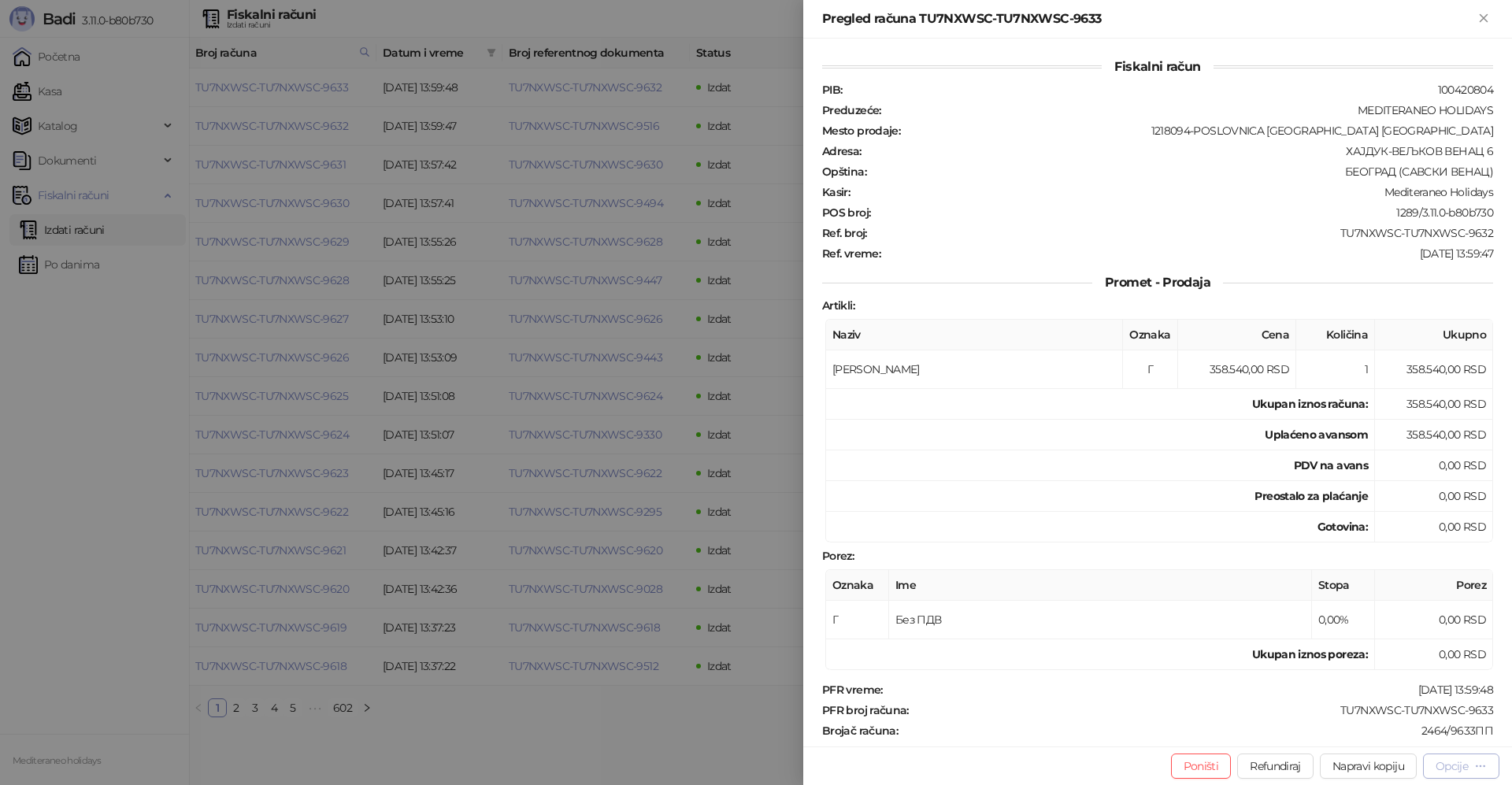
click at [1451, 772] on div "Opcije" at bounding box center [1452, 766] width 32 height 14
click at [1374, 735] on span "Preuzmi u PDF formatu" at bounding box center [1406, 735] width 162 height 17
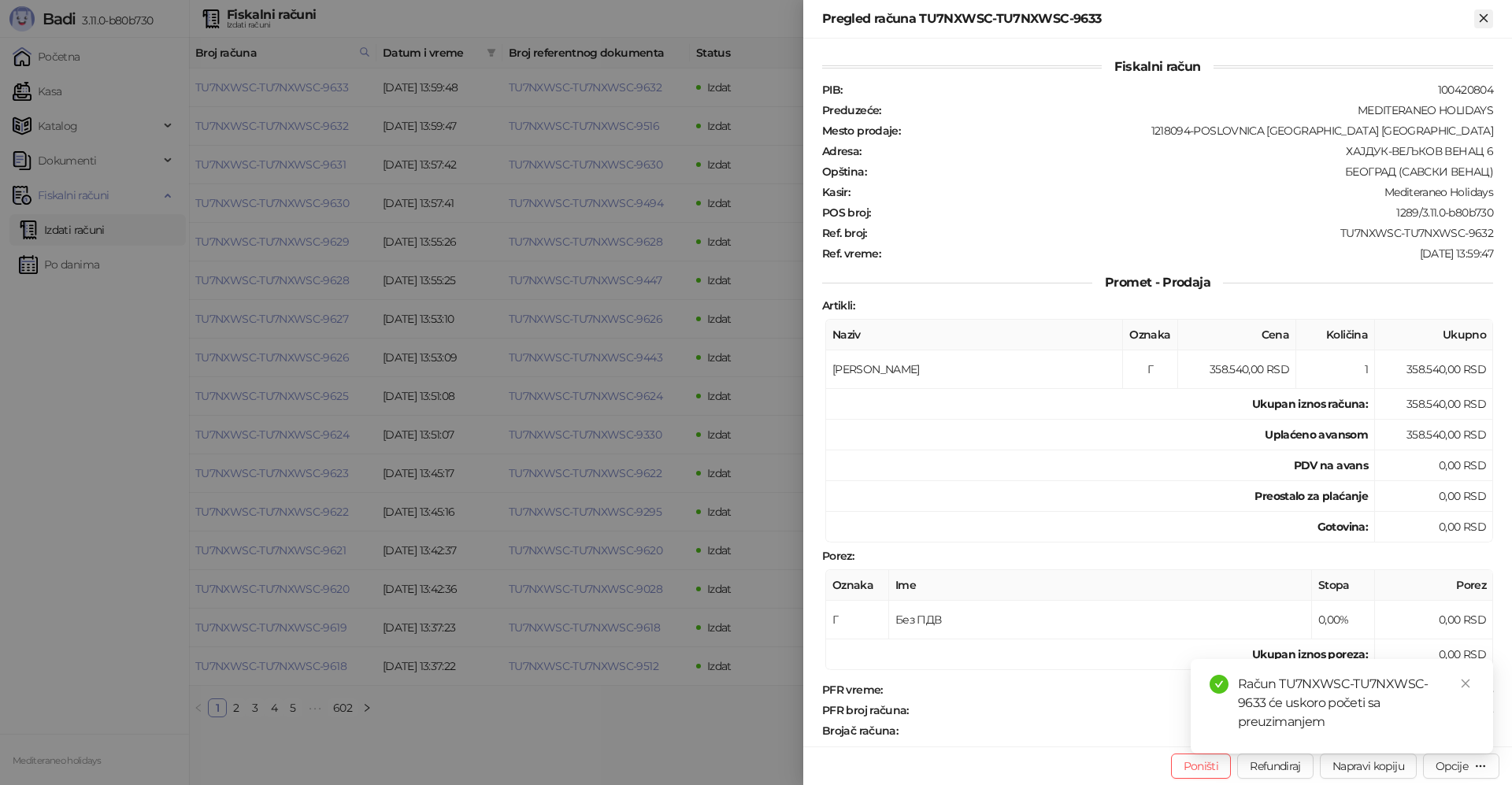
click at [1489, 16] on icon "Zatvori" at bounding box center [1483, 18] width 14 height 14
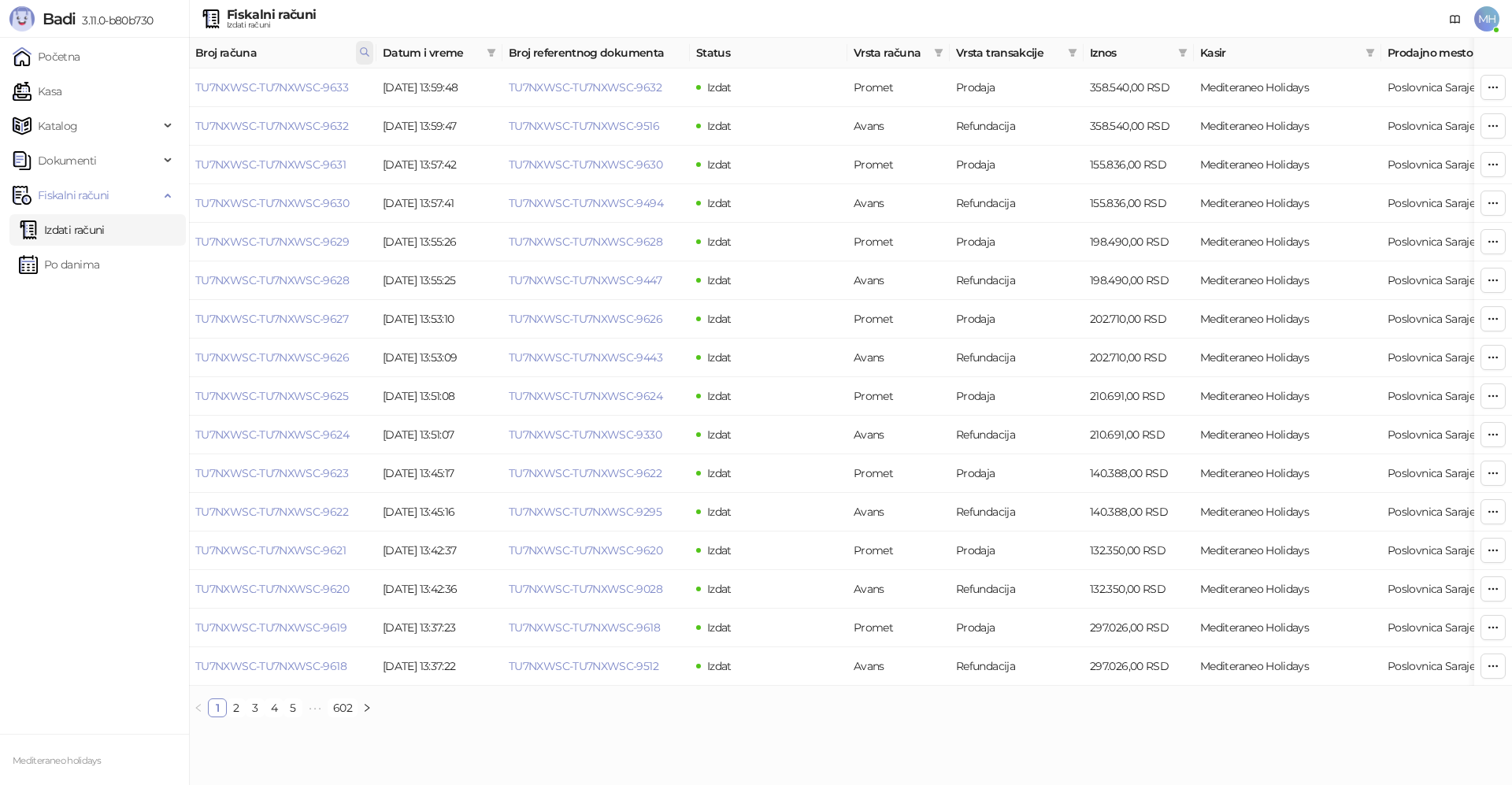
click at [368, 57] on icon at bounding box center [364, 52] width 11 height 11
drag, startPoint x: 186, startPoint y: 97, endPoint x: 162, endPoint y: 101, distance: 24.3
click at [162, 104] on body "Badi 3.11.0-b80b730 Početna Kasa Katalog Dokumenti Fiskalni računi Izdati račun…" at bounding box center [756, 365] width 1512 height 730
type input "****"
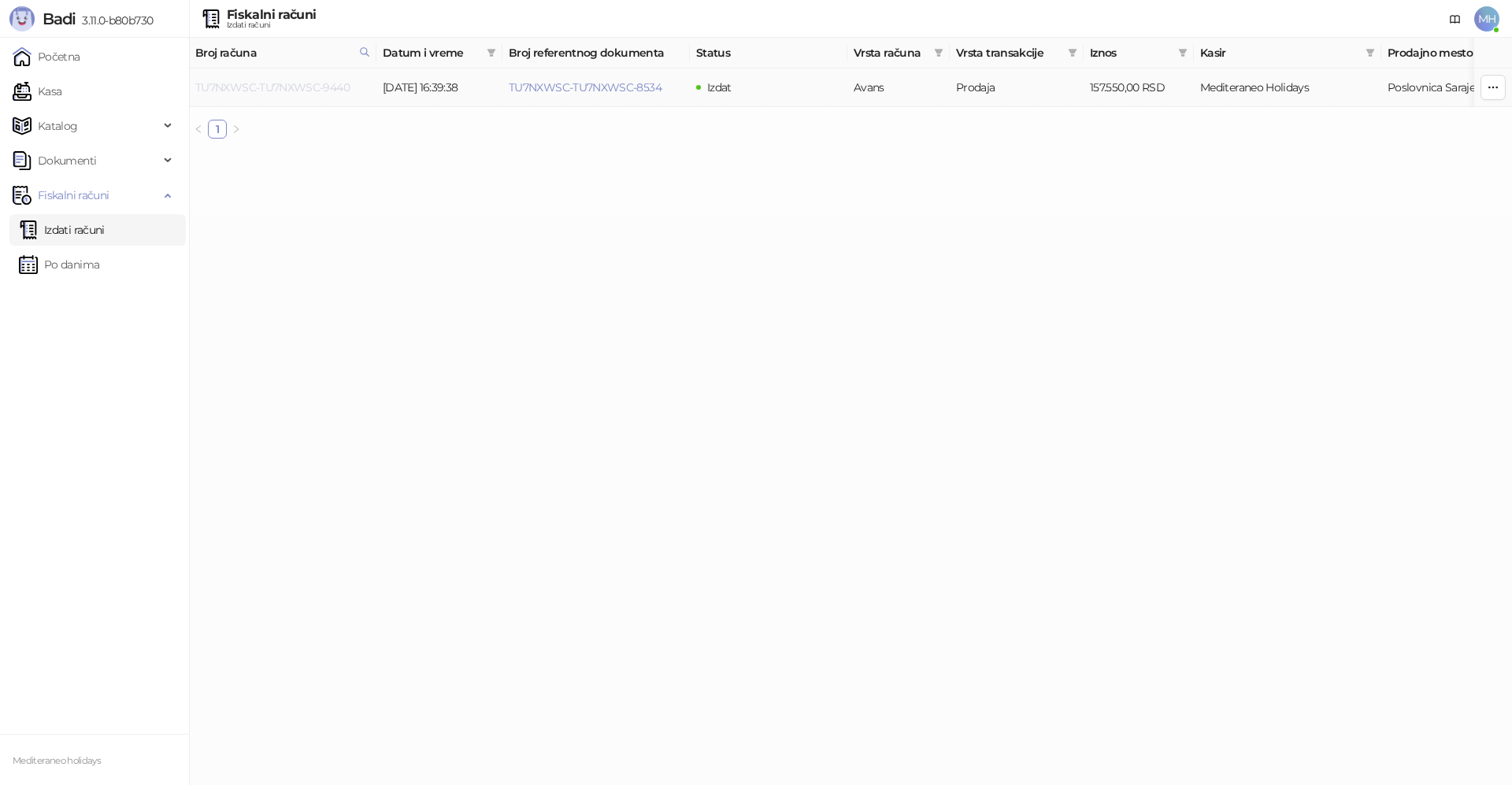
click at [263, 86] on link "TU7NXWSC-TU7NXWSC-9440" at bounding box center [272, 87] width 155 height 14
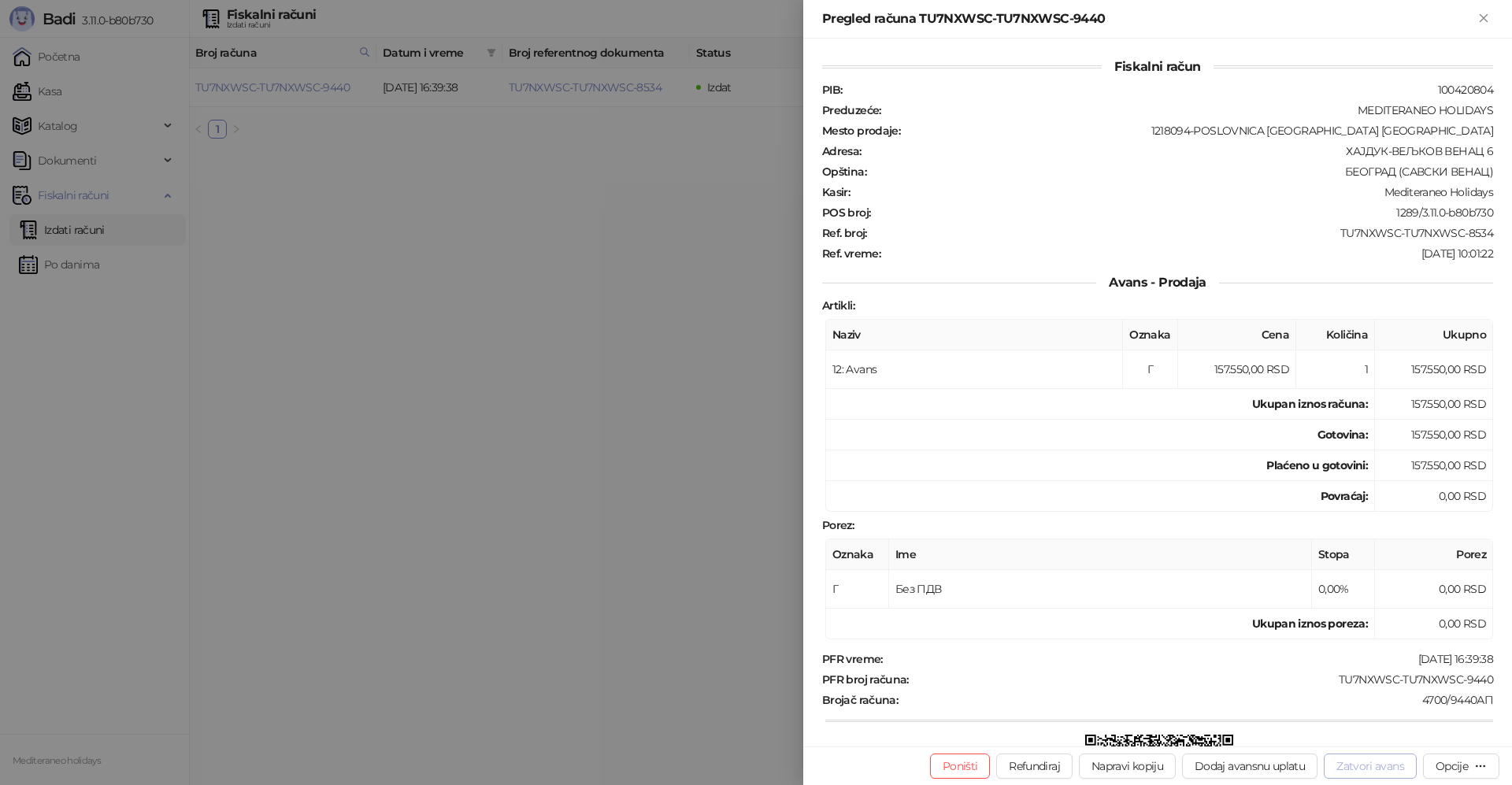
click at [1346, 765] on button "Zatvori avans" at bounding box center [1370, 766] width 93 height 25
type input "**********"
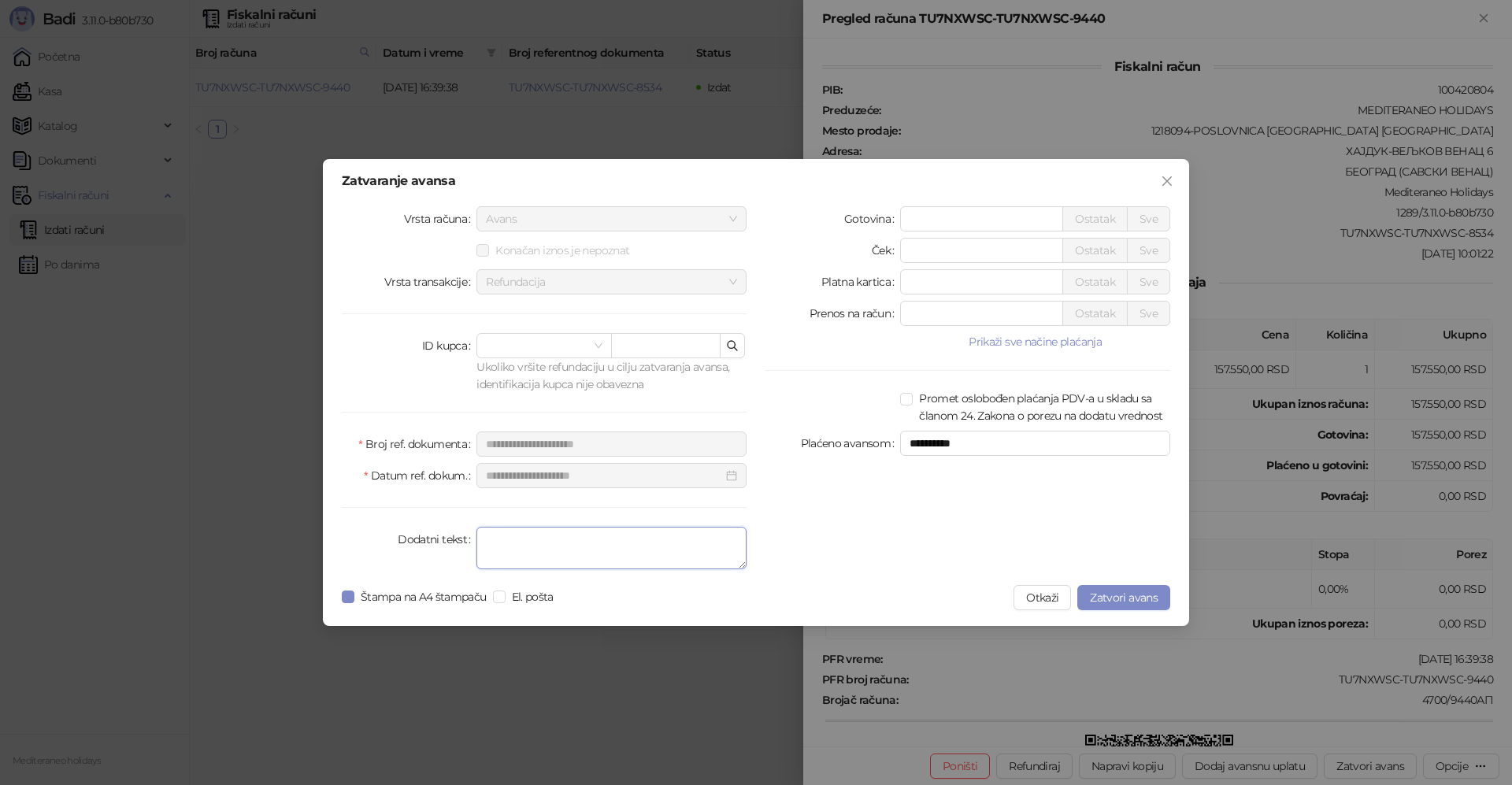
click at [615, 541] on textarea "Dodatni tekst" at bounding box center [611, 548] width 270 height 42
type textarea "*******"
click at [1113, 593] on span "Zatvori avans" at bounding box center [1123, 598] width 67 height 14
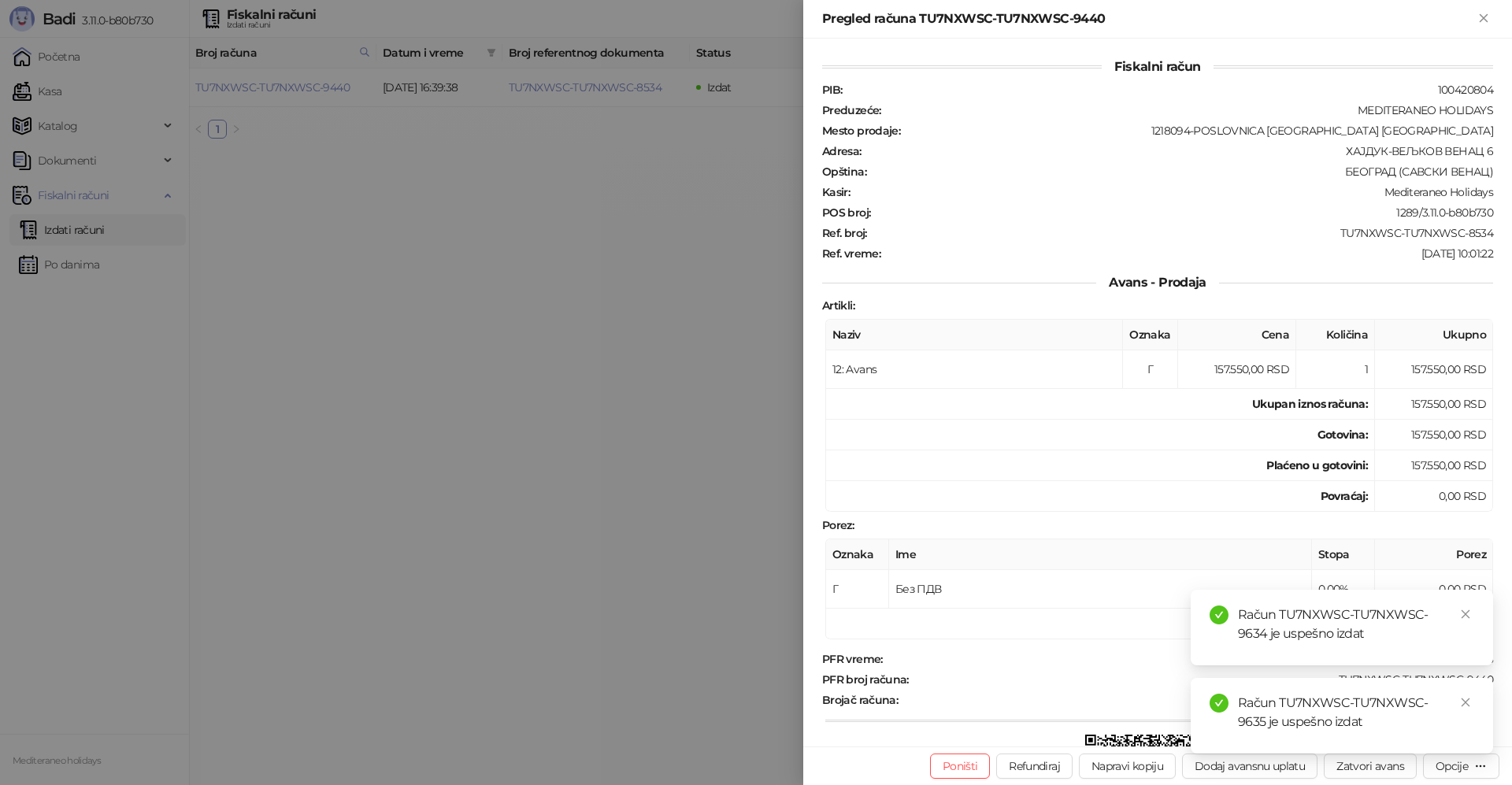
drag, startPoint x: 1467, startPoint y: 614, endPoint x: 1470, endPoint y: 643, distance: 29.2
click at [1466, 615] on icon "close" at bounding box center [1465, 614] width 11 height 11
drag, startPoint x: 1468, startPoint y: 699, endPoint x: 1462, endPoint y: 677, distance: 22.8
click at [1467, 695] on link "Close" at bounding box center [1465, 702] width 17 height 17
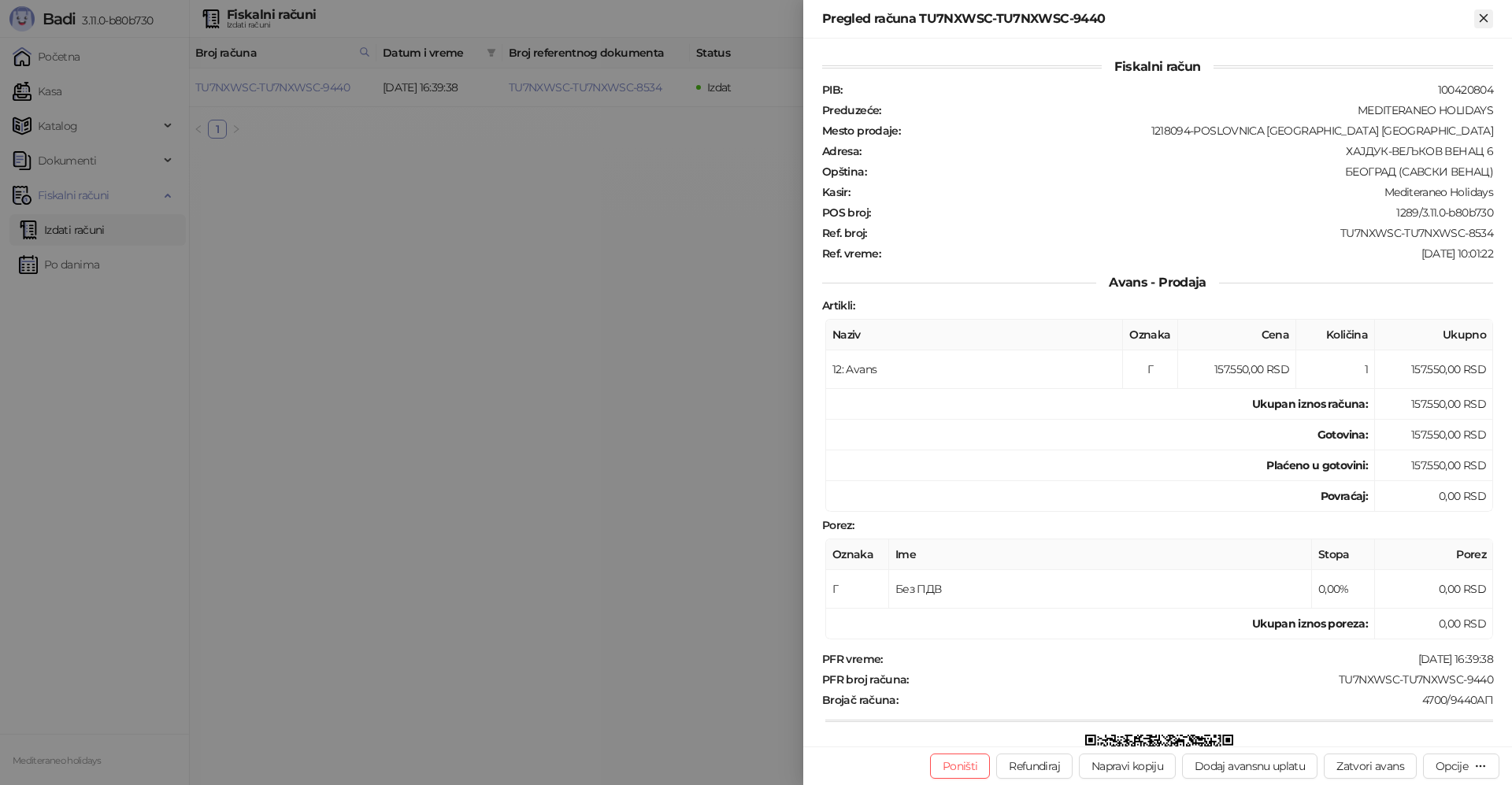
click at [1488, 17] on icon "Zatvori" at bounding box center [1483, 18] width 14 height 14
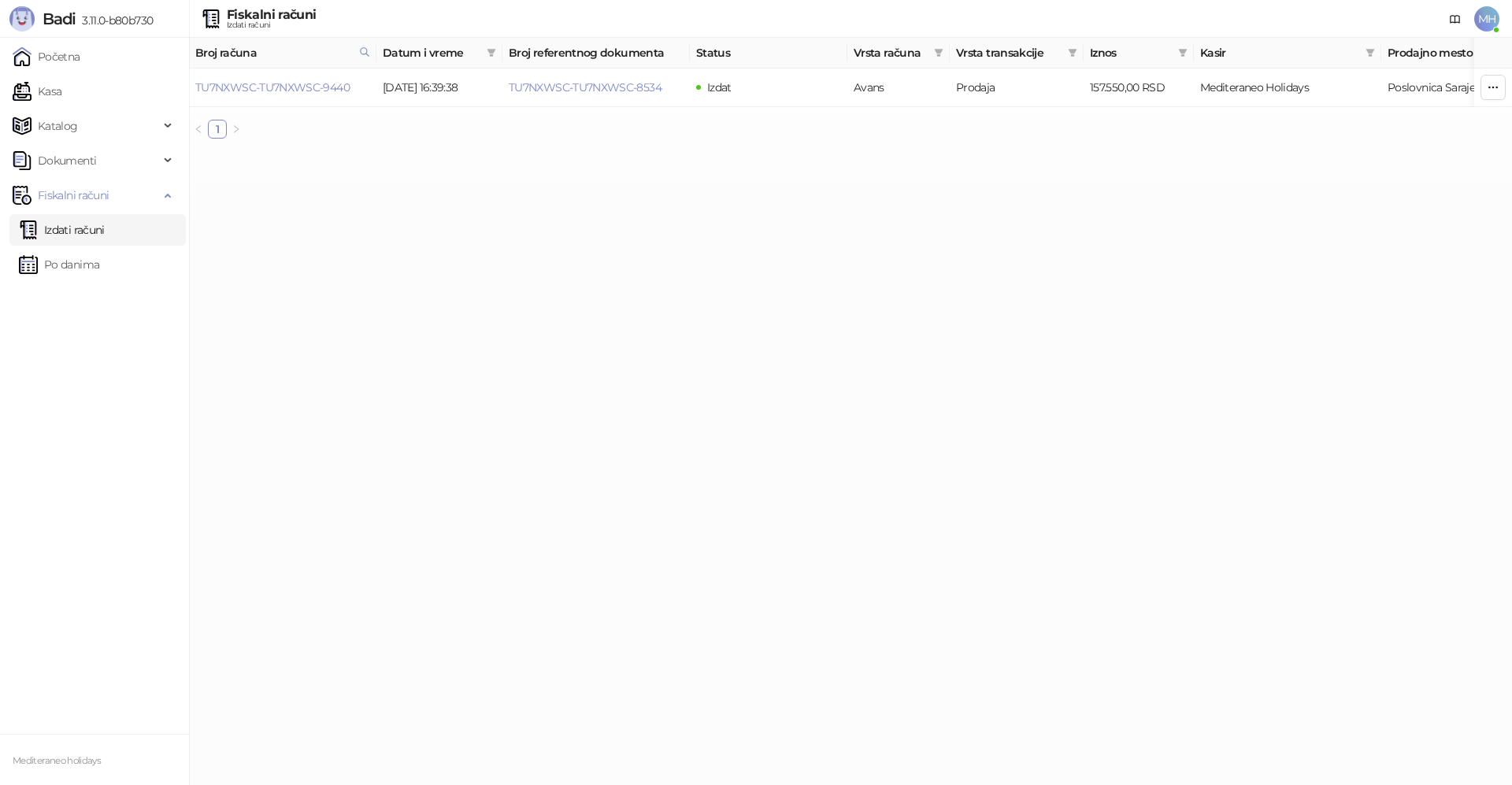
click at [66, 226] on link "Izdati računi" at bounding box center [61, 229] width 85 height 31
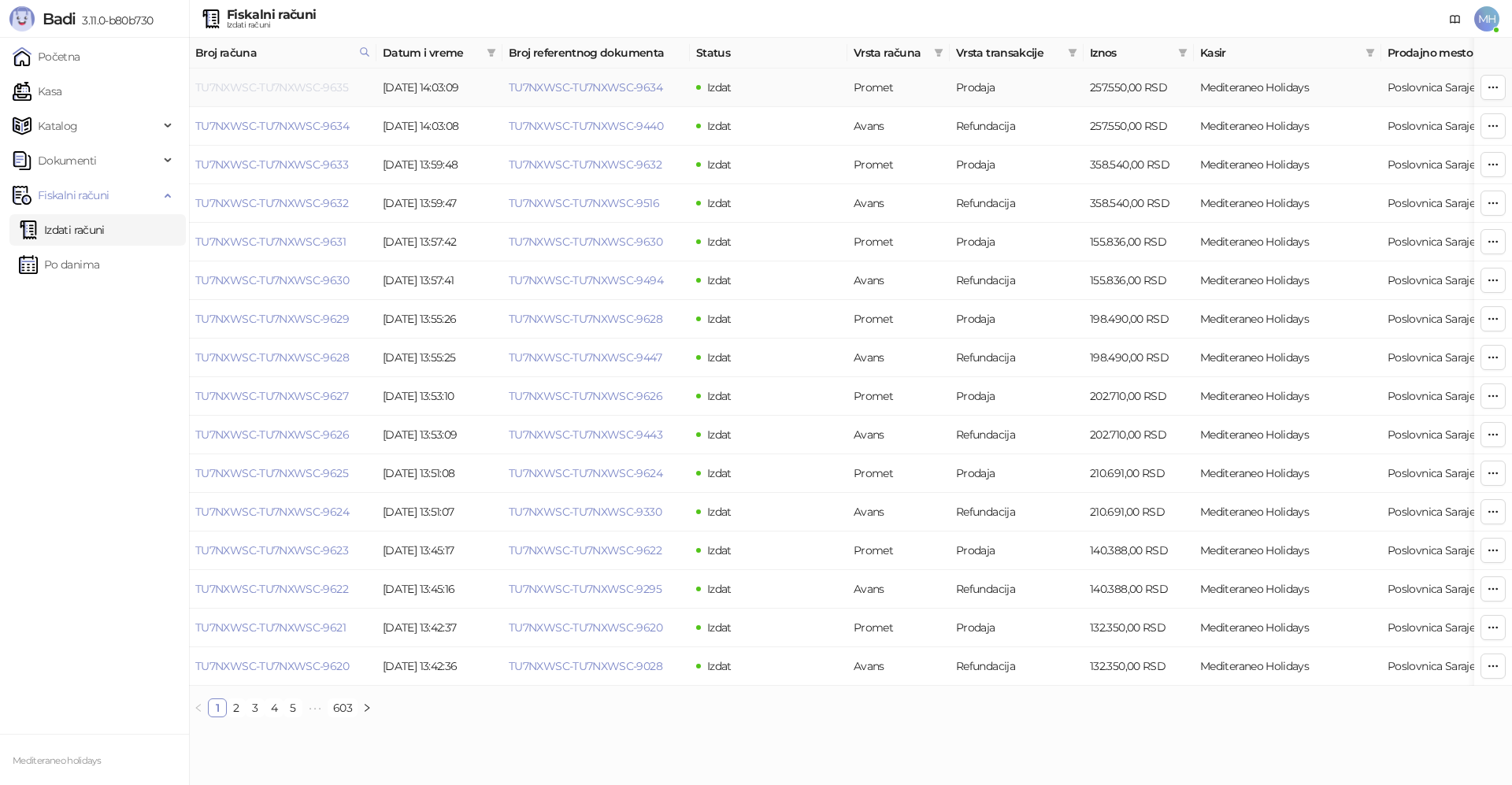
click at [305, 86] on link "TU7NXWSC-TU7NXWSC-9635" at bounding box center [271, 87] width 153 height 14
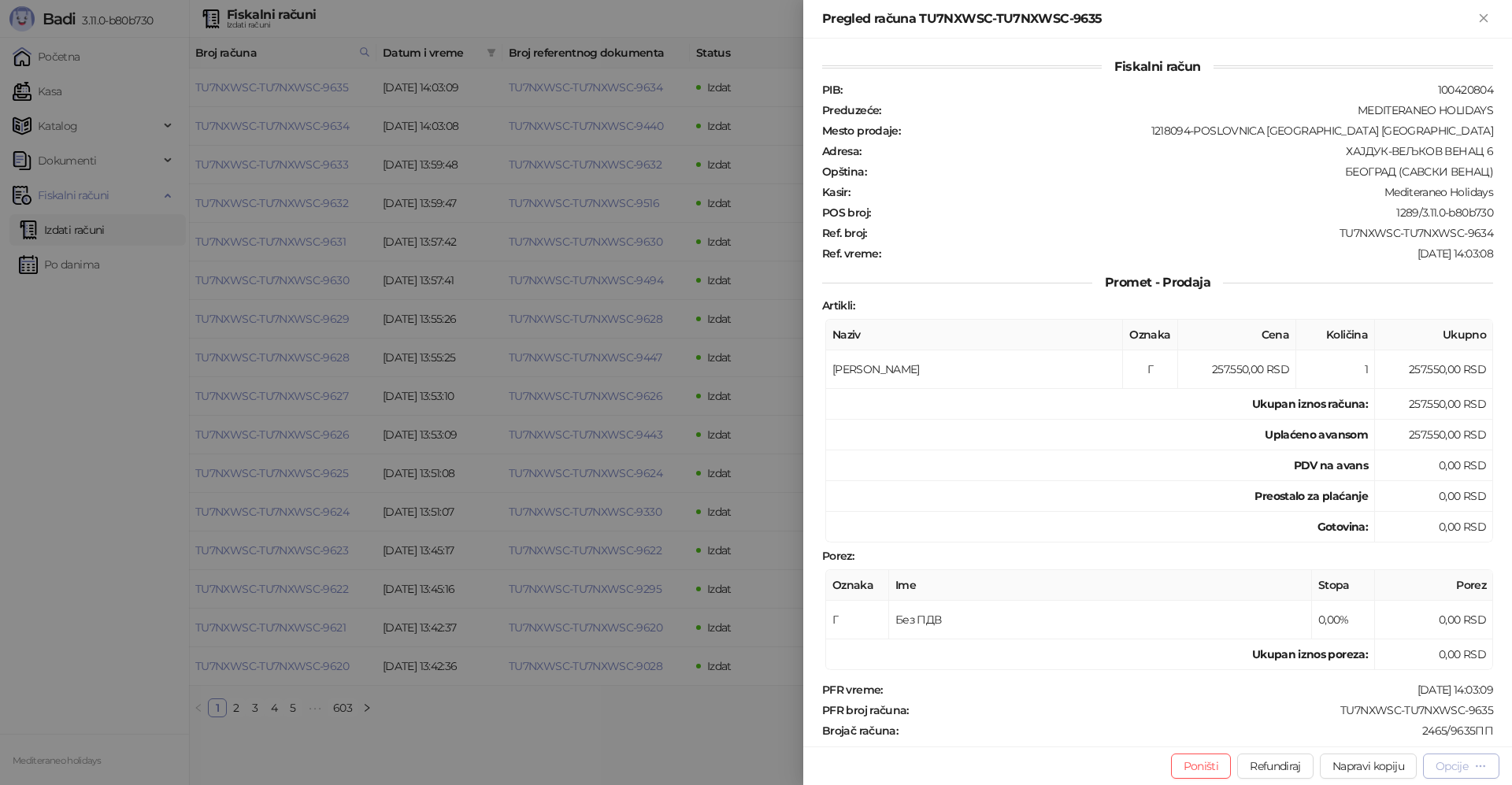
click at [1444, 771] on div "Opcije" at bounding box center [1452, 766] width 32 height 14
click at [1401, 736] on span "Preuzmi u PDF formatu" at bounding box center [1406, 735] width 162 height 17
click at [1492, 22] on div "Pregled računa TU7NXWSC-TU7NXWSC-9635" at bounding box center [1158, 19] width 708 height 39
click at [1492, 22] on button "Zatvori" at bounding box center [1483, 19] width 19 height 19
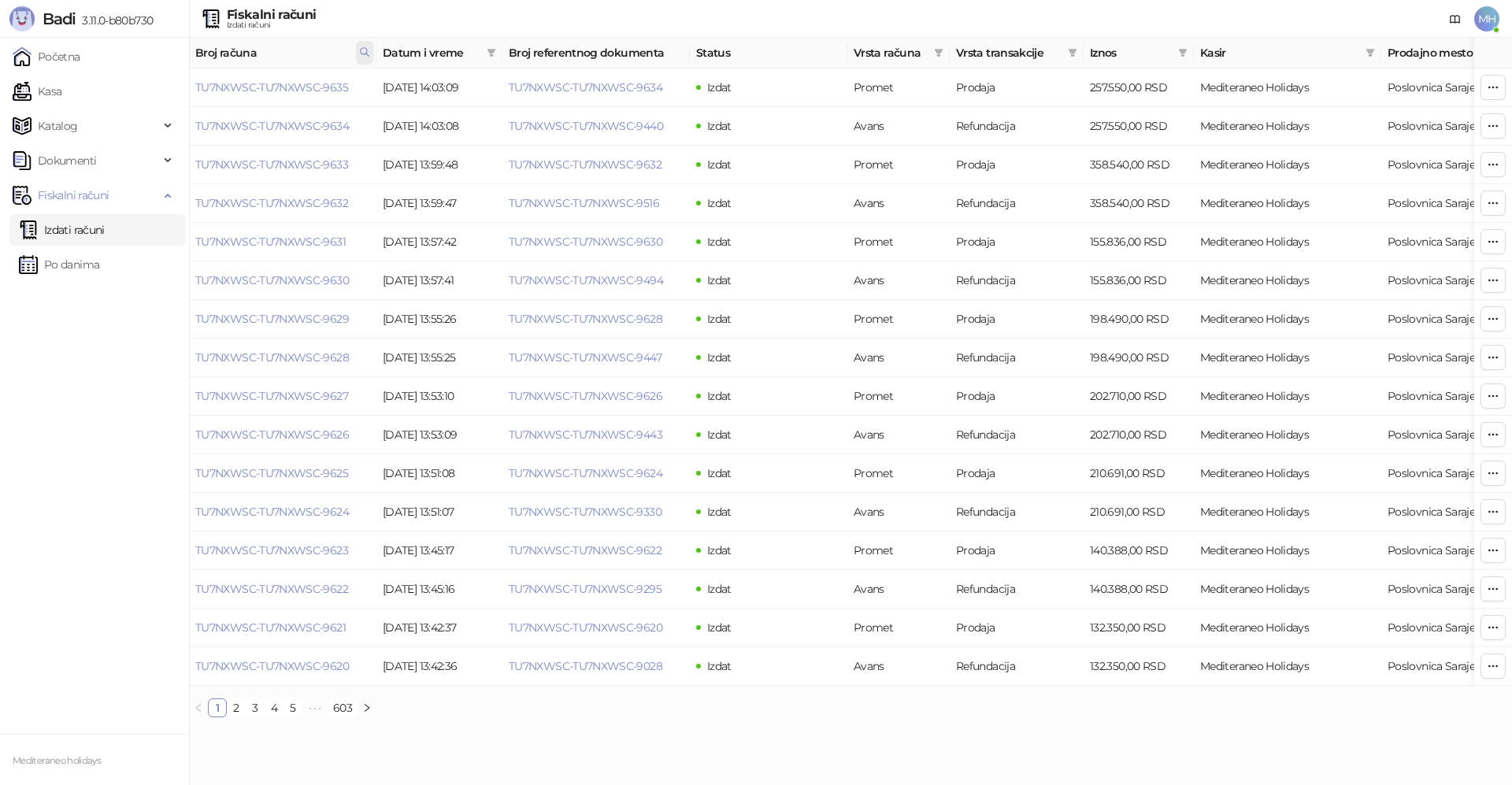
click at [365, 47] on icon at bounding box center [364, 52] width 11 height 11
drag, startPoint x: 187, startPoint y: 82, endPoint x: 165, endPoint y: 80, distance: 22.1
click at [163, 82] on body "Badi 3.11.0-b80b730 Početna Kasa Katalog Dokumenti Fiskalni računi Izdati račun…" at bounding box center [756, 365] width 1512 height 730
type input "****"
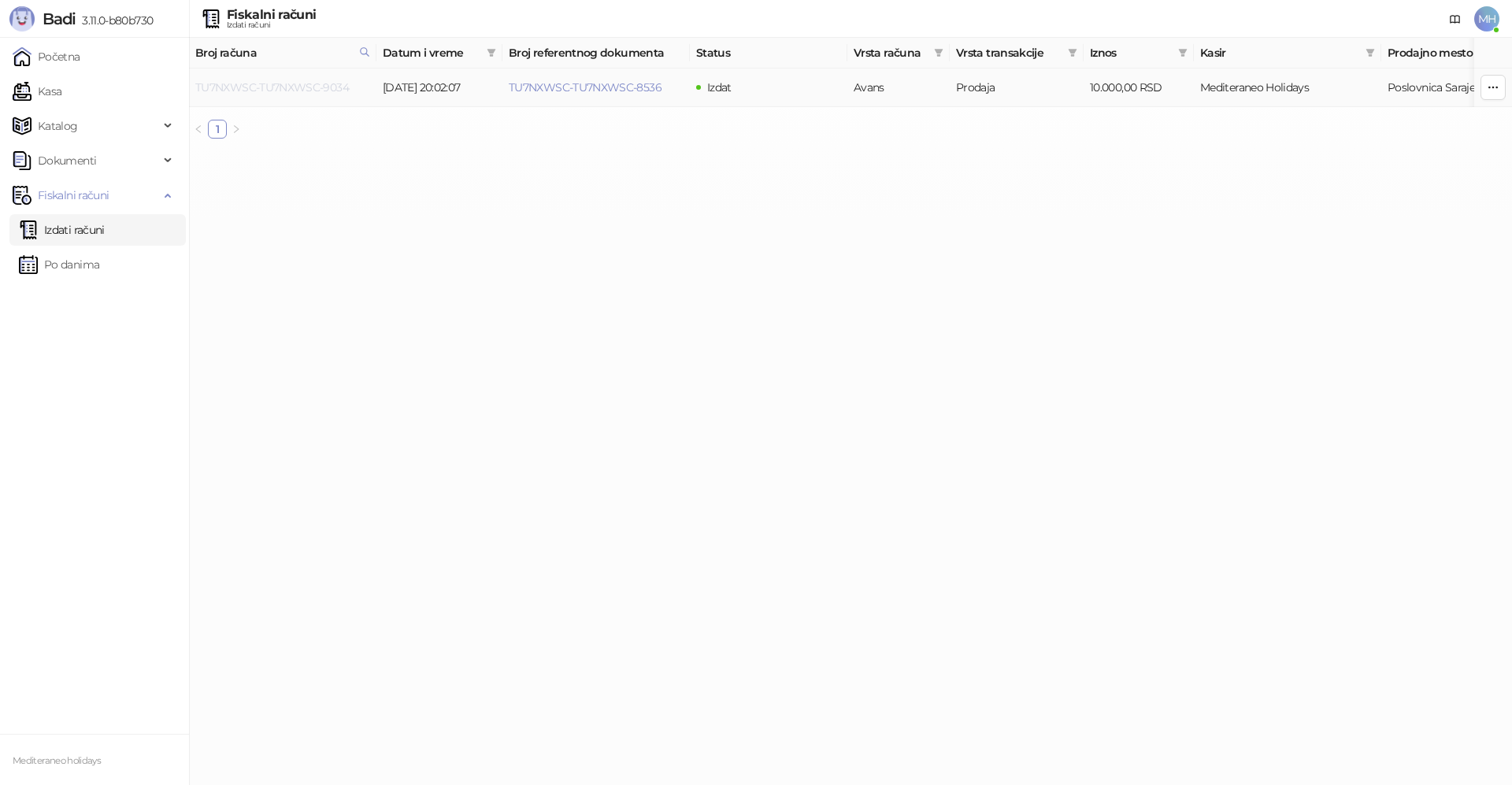
click at [298, 82] on link "TU7NXWSC-TU7NXWSC-9034" at bounding box center [271, 87] width 154 height 14
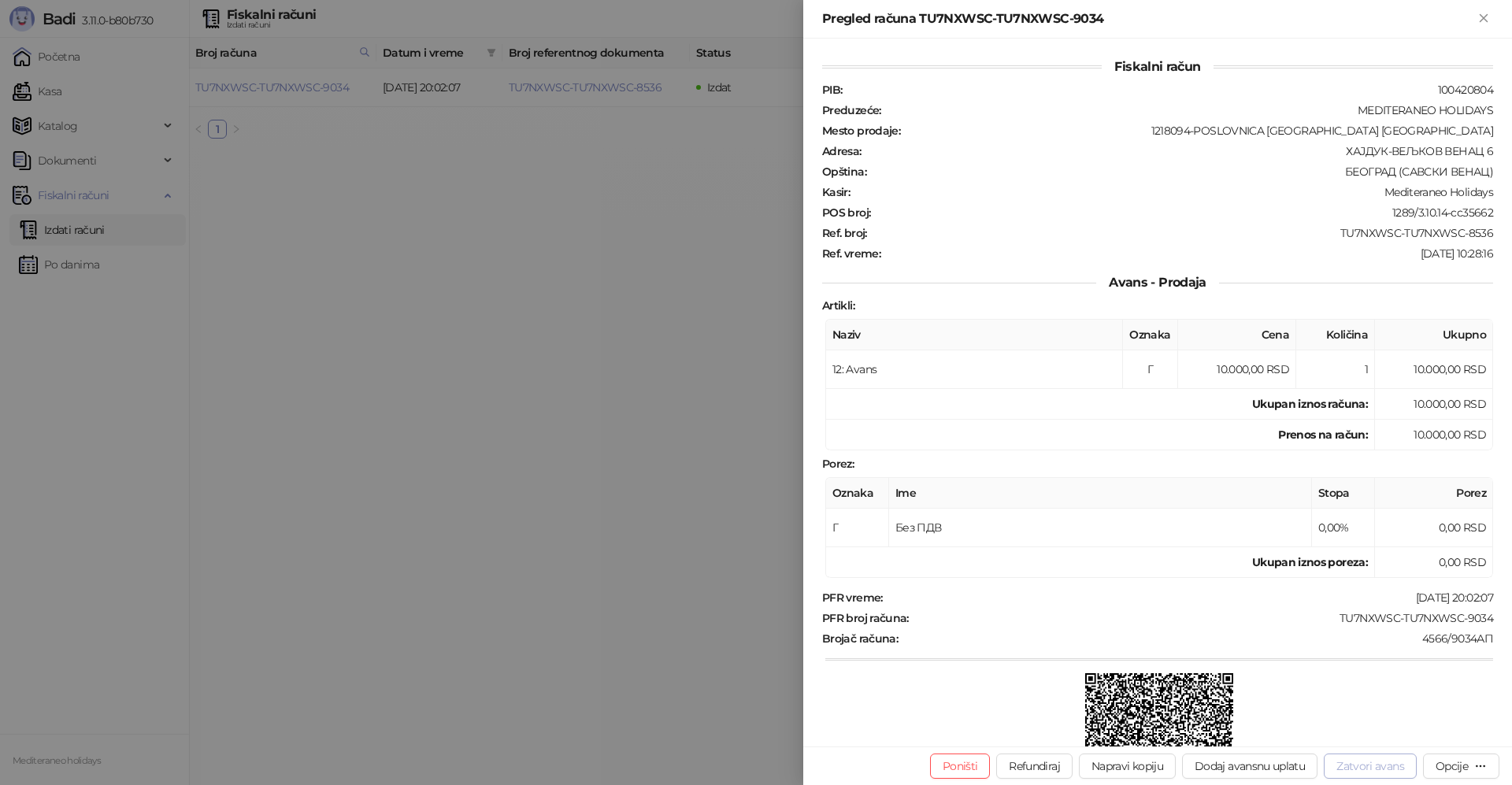
click at [1343, 764] on button "Zatvori avans" at bounding box center [1370, 766] width 93 height 25
type input "**********"
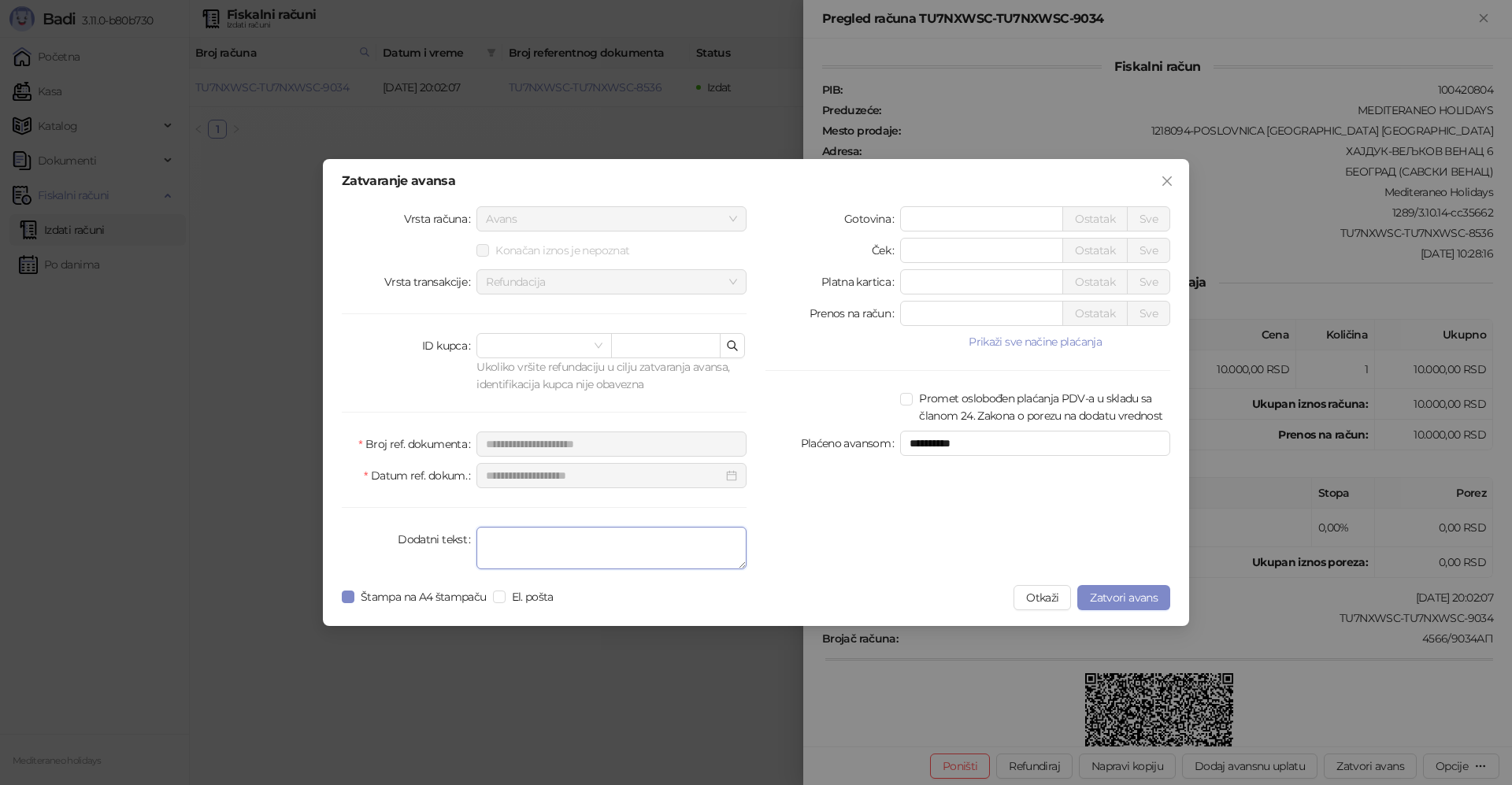
click at [579, 528] on textarea "Dodatni tekst" at bounding box center [611, 548] width 270 height 42
type textarea "*******"
click at [1105, 593] on span "Zatvori avans" at bounding box center [1123, 598] width 67 height 14
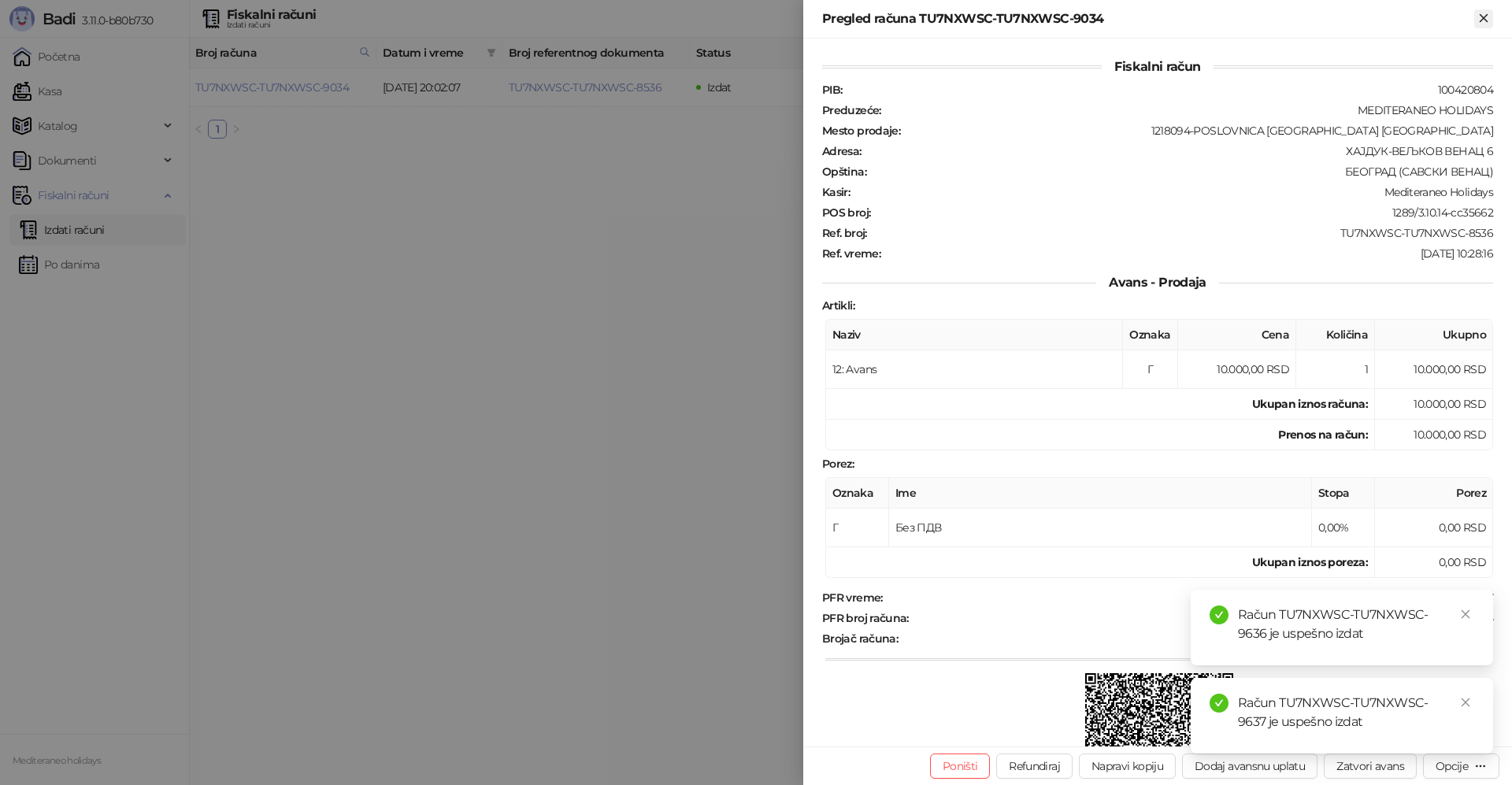
click at [1490, 11] on icon "Zatvori" at bounding box center [1483, 18] width 14 height 14
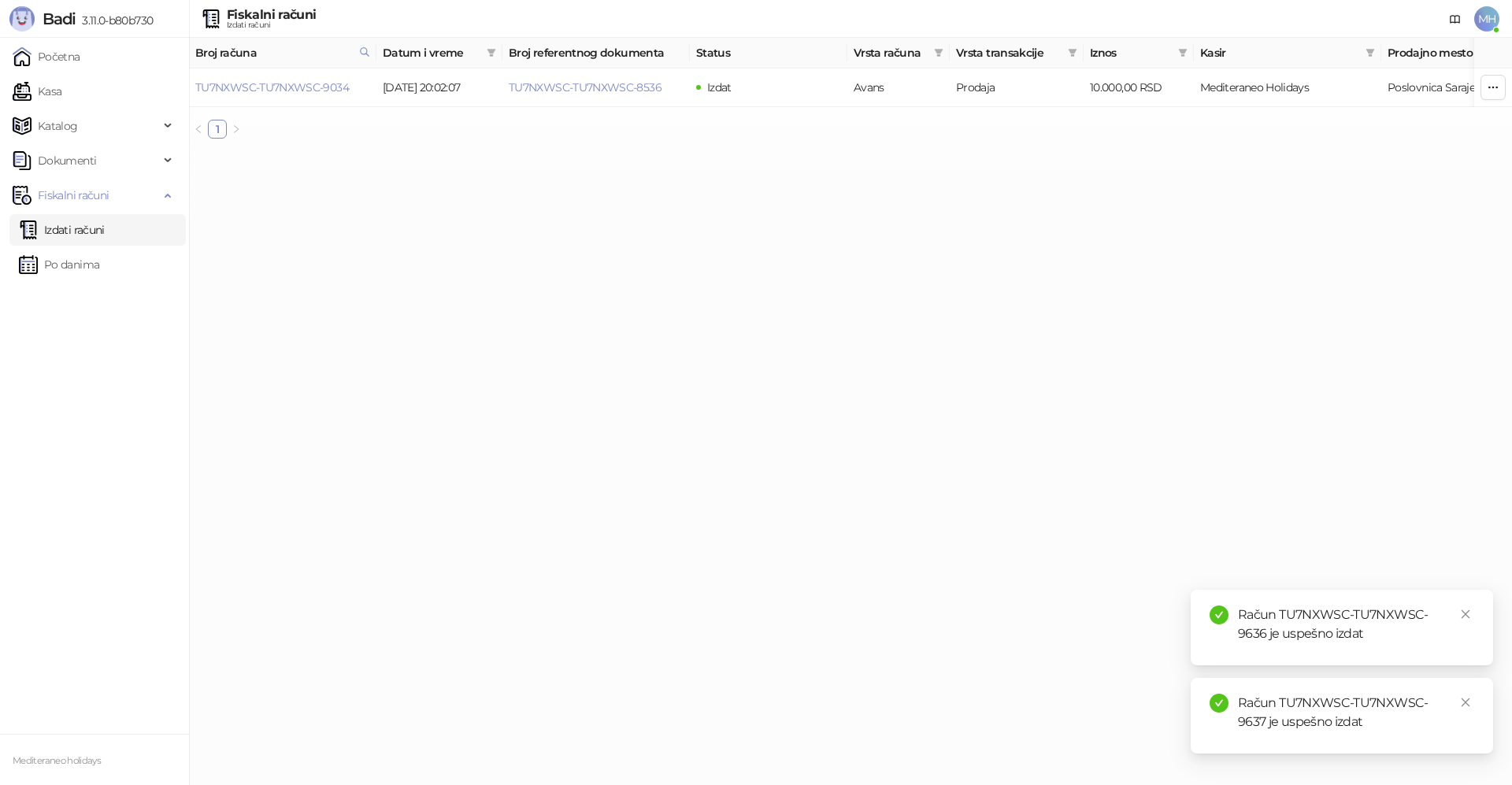
click at [105, 228] on link "Izdati računi" at bounding box center [61, 229] width 85 height 31
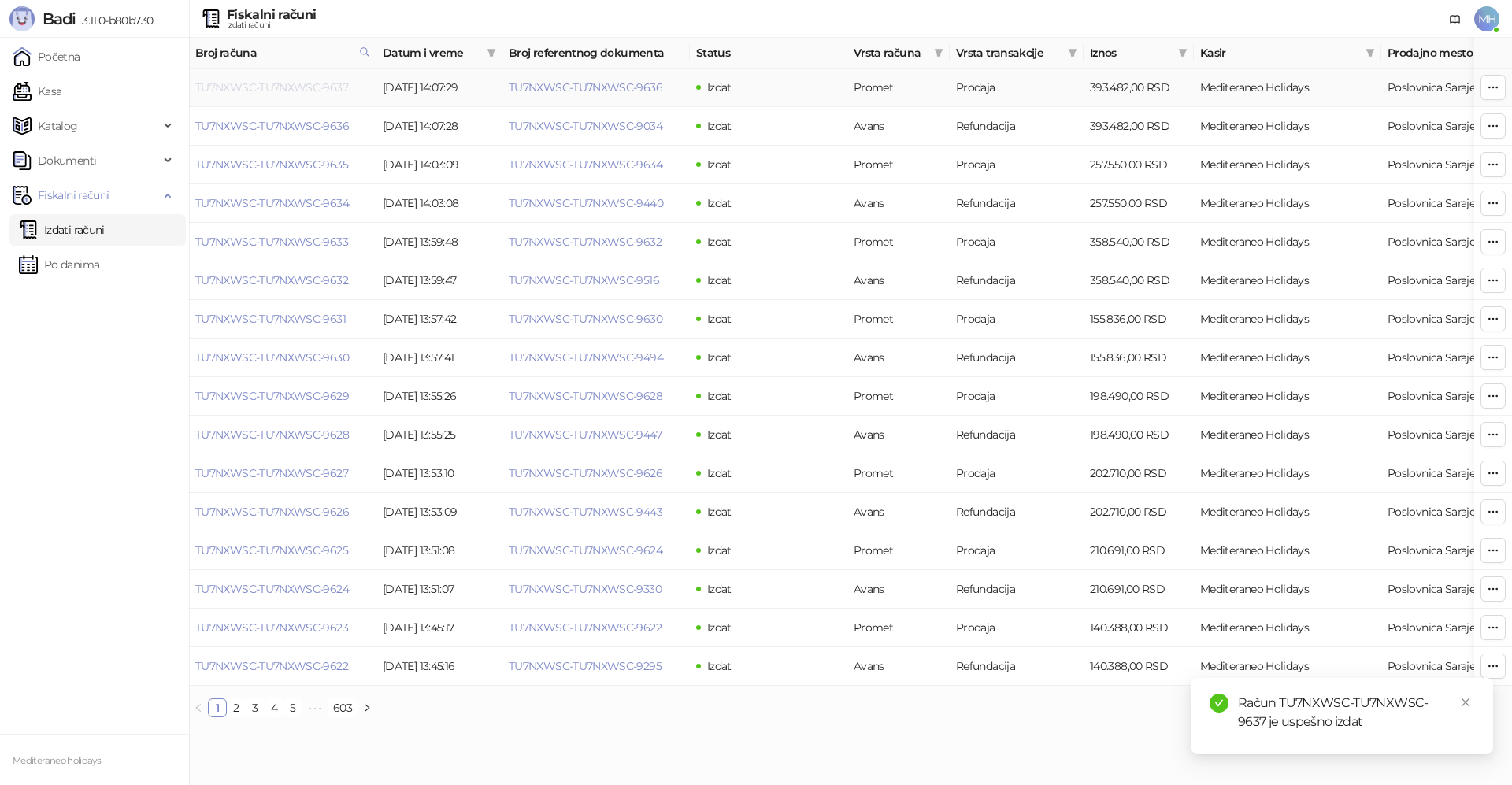
click at [333, 87] on link "TU7NXWSC-TU7NXWSC-9637" at bounding box center [271, 87] width 153 height 14
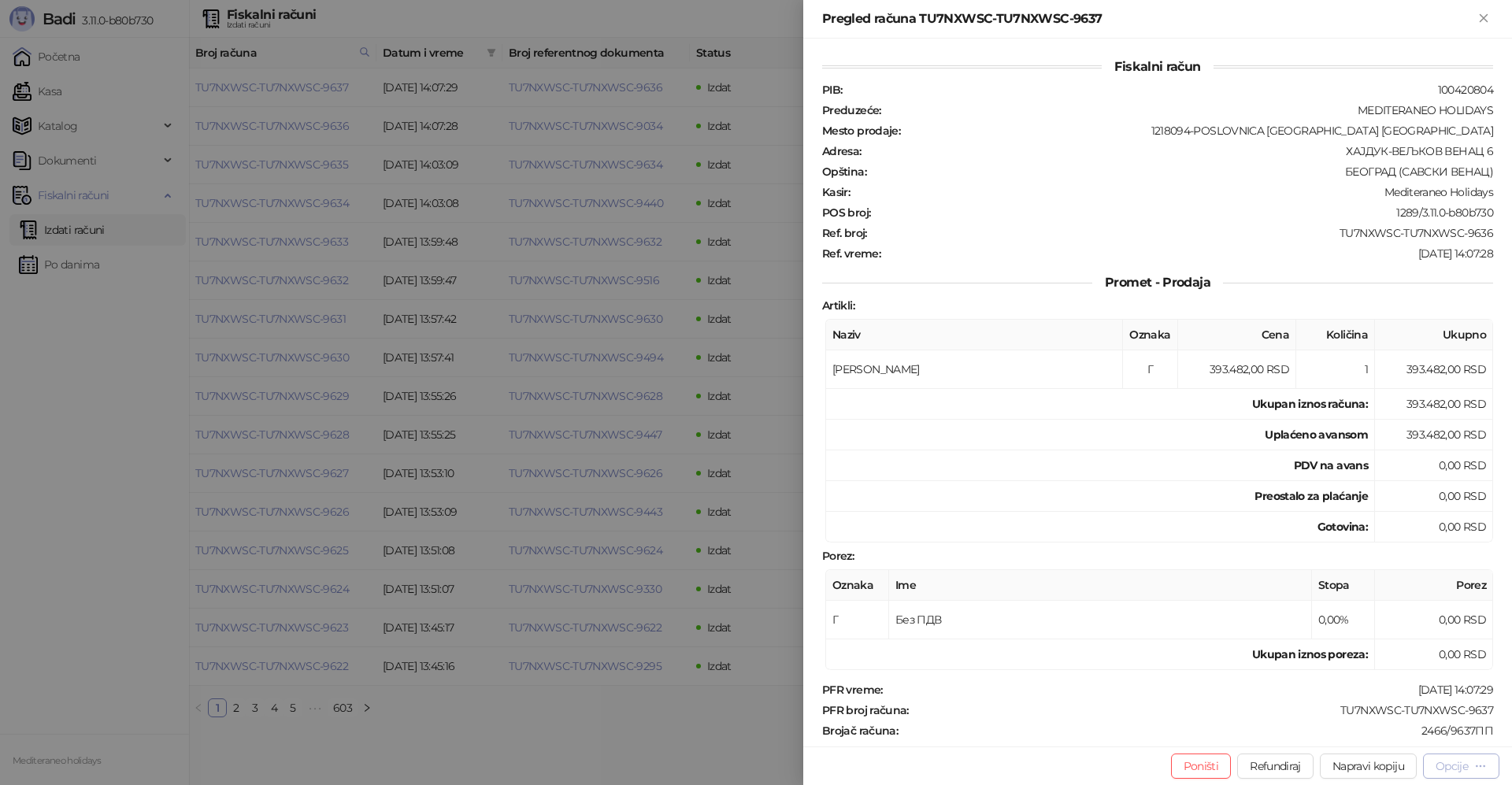
click at [1476, 767] on icon "button" at bounding box center [1481, 766] width 13 height 13
click at [1404, 736] on span "Preuzmi u PDF formatu" at bounding box center [1406, 735] width 162 height 17
drag, startPoint x: 1486, startPoint y: 19, endPoint x: 1205, endPoint y: 31, distance: 281.3
click at [1483, 19] on icon "Zatvori" at bounding box center [1483, 18] width 14 height 14
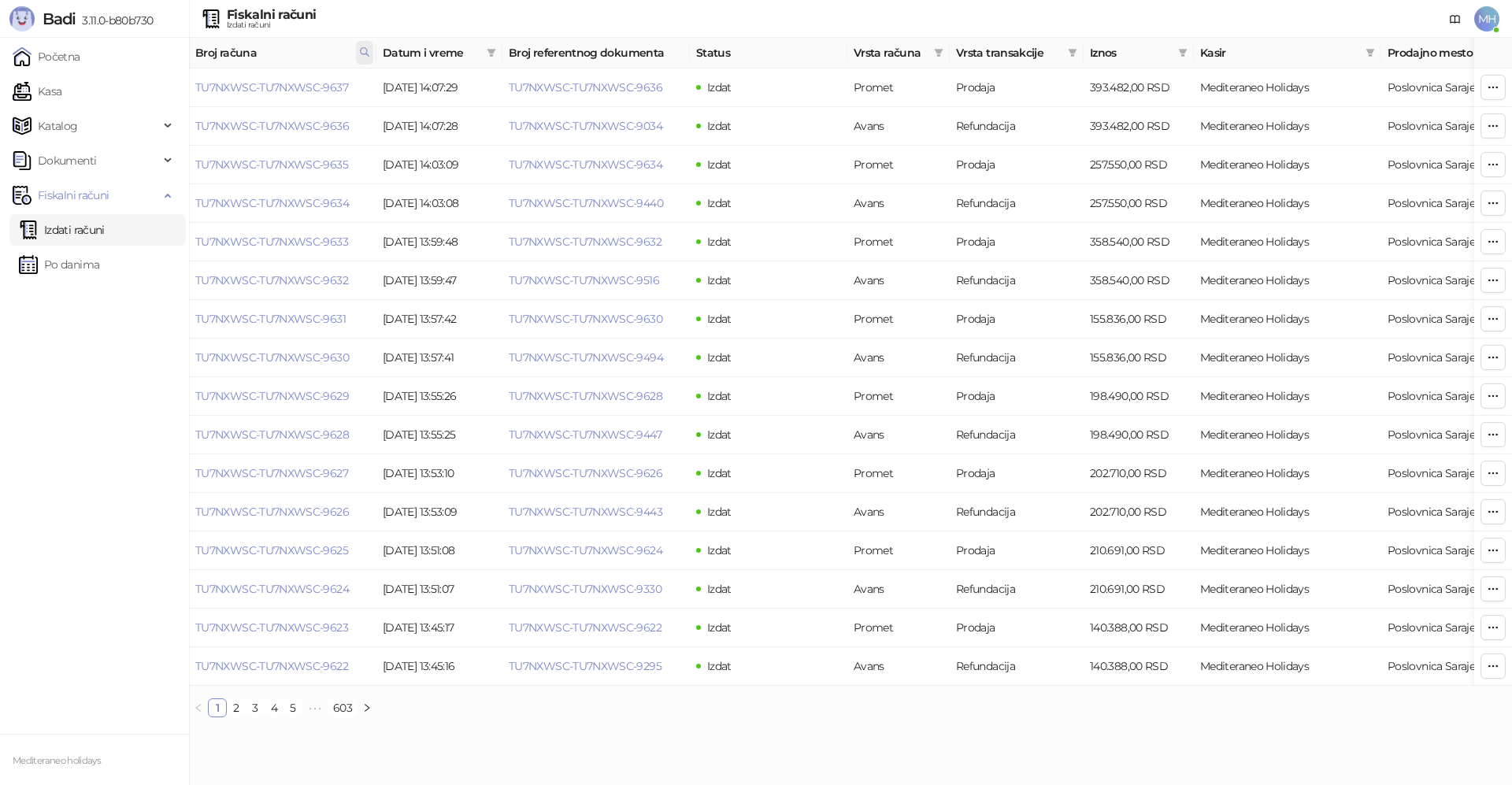
click at [369, 51] on icon at bounding box center [364, 52] width 11 height 11
click at [143, 84] on body "Badi 3.11.0-b80b730 Početna Kasa Katalog Dokumenti Fiskalni računi Izdati račun…" at bounding box center [756, 365] width 1512 height 730
type input "****"
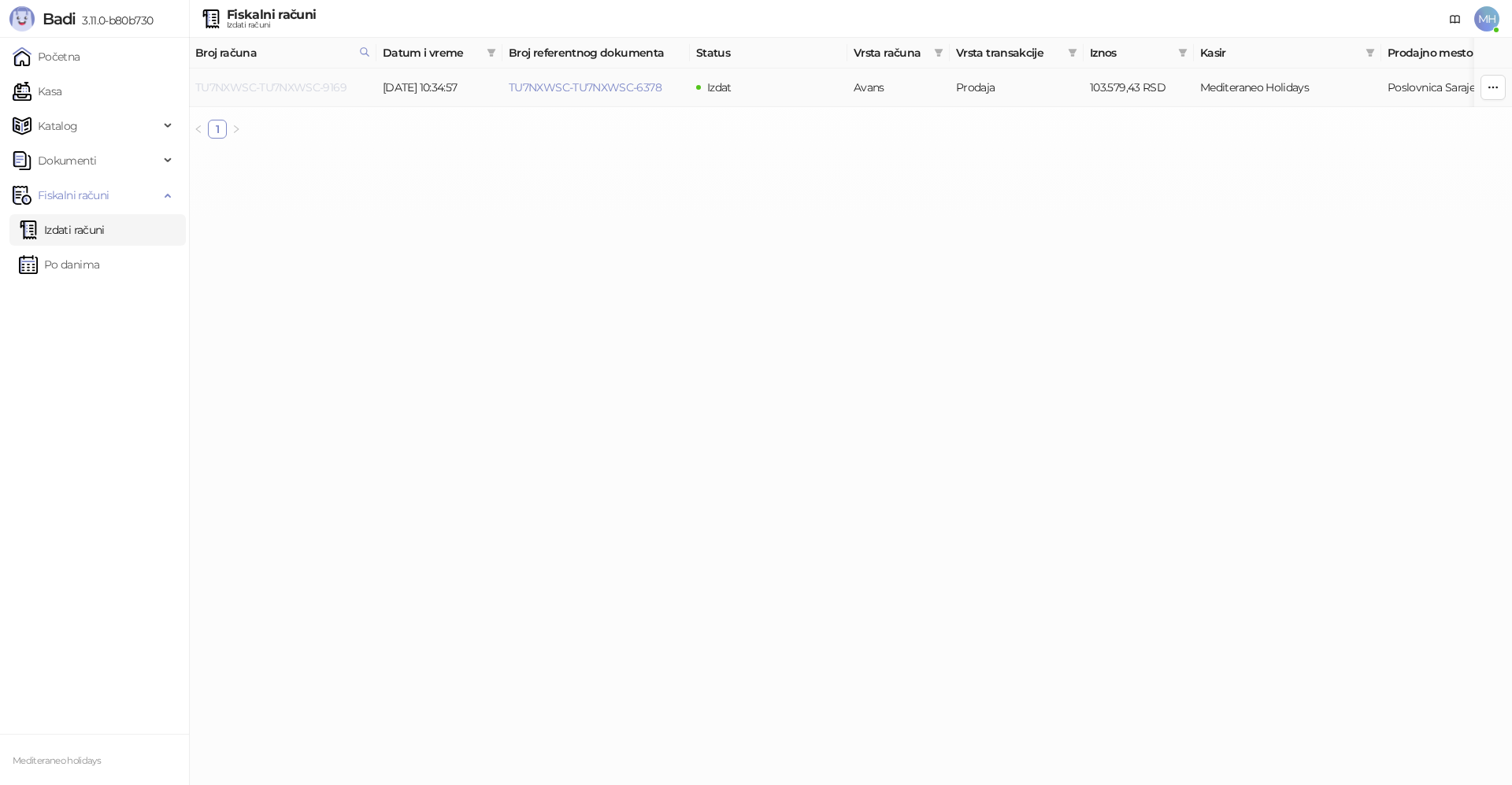
click at [326, 85] on link "TU7NXWSC-TU7NXWSC-9169" at bounding box center [271, 87] width 151 height 14
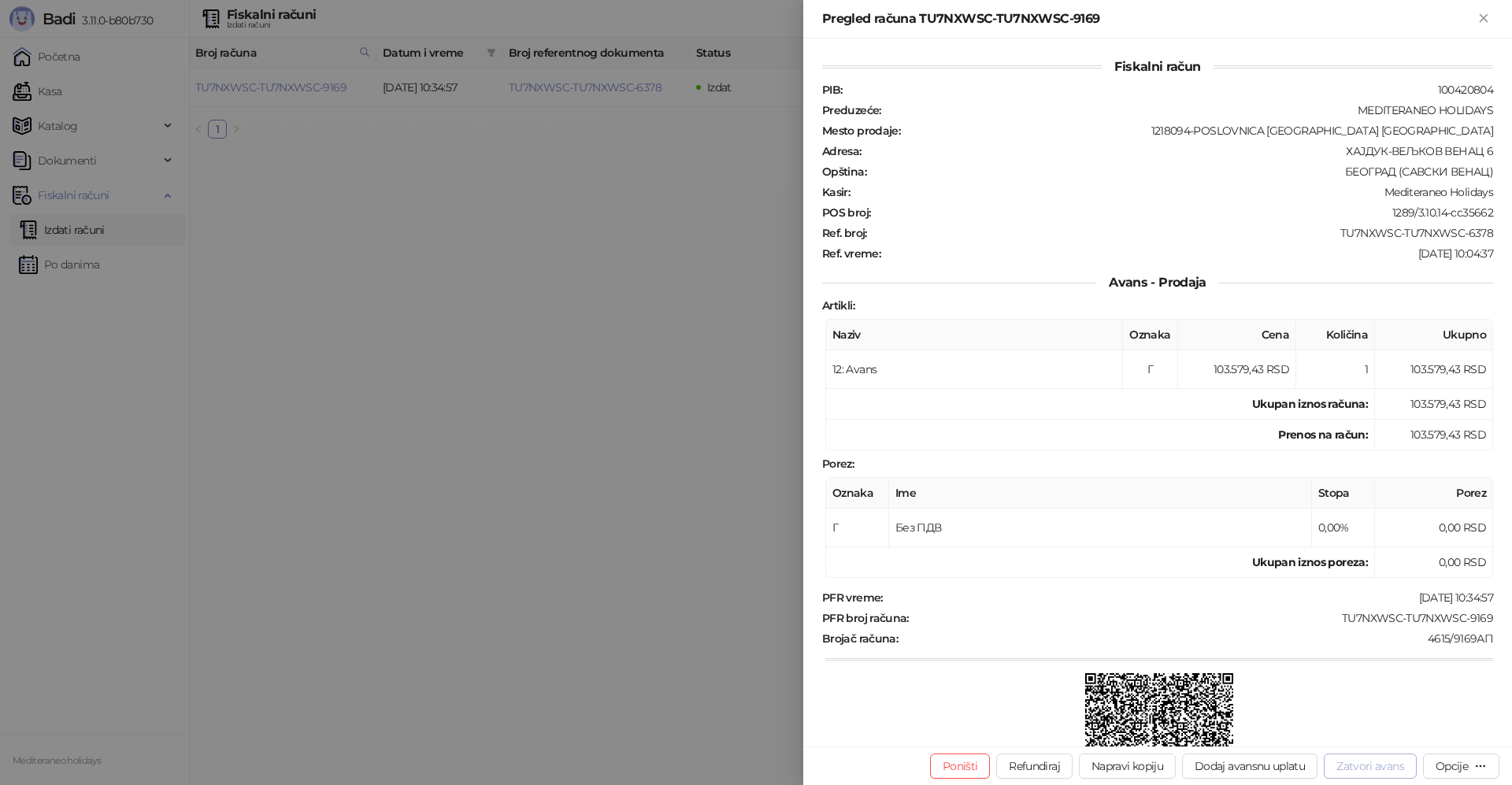
click at [1340, 764] on button "Zatvori avans" at bounding box center [1370, 766] width 93 height 25
type input "**********"
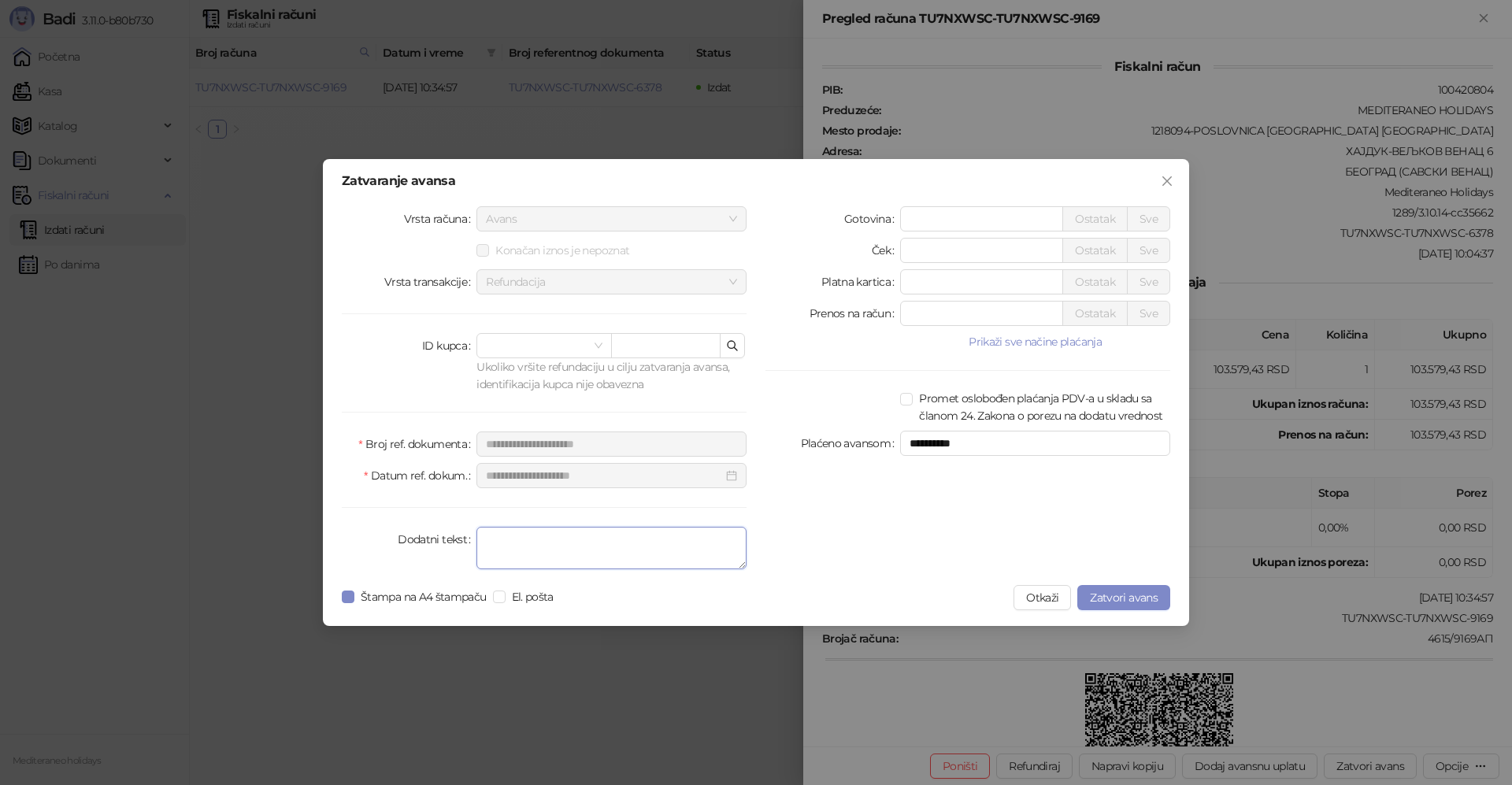
click at [600, 543] on textarea "Dodatni tekst" at bounding box center [611, 548] width 270 height 42
type textarea "*******"
click at [1121, 598] on span "Zatvori avans" at bounding box center [1123, 598] width 67 height 14
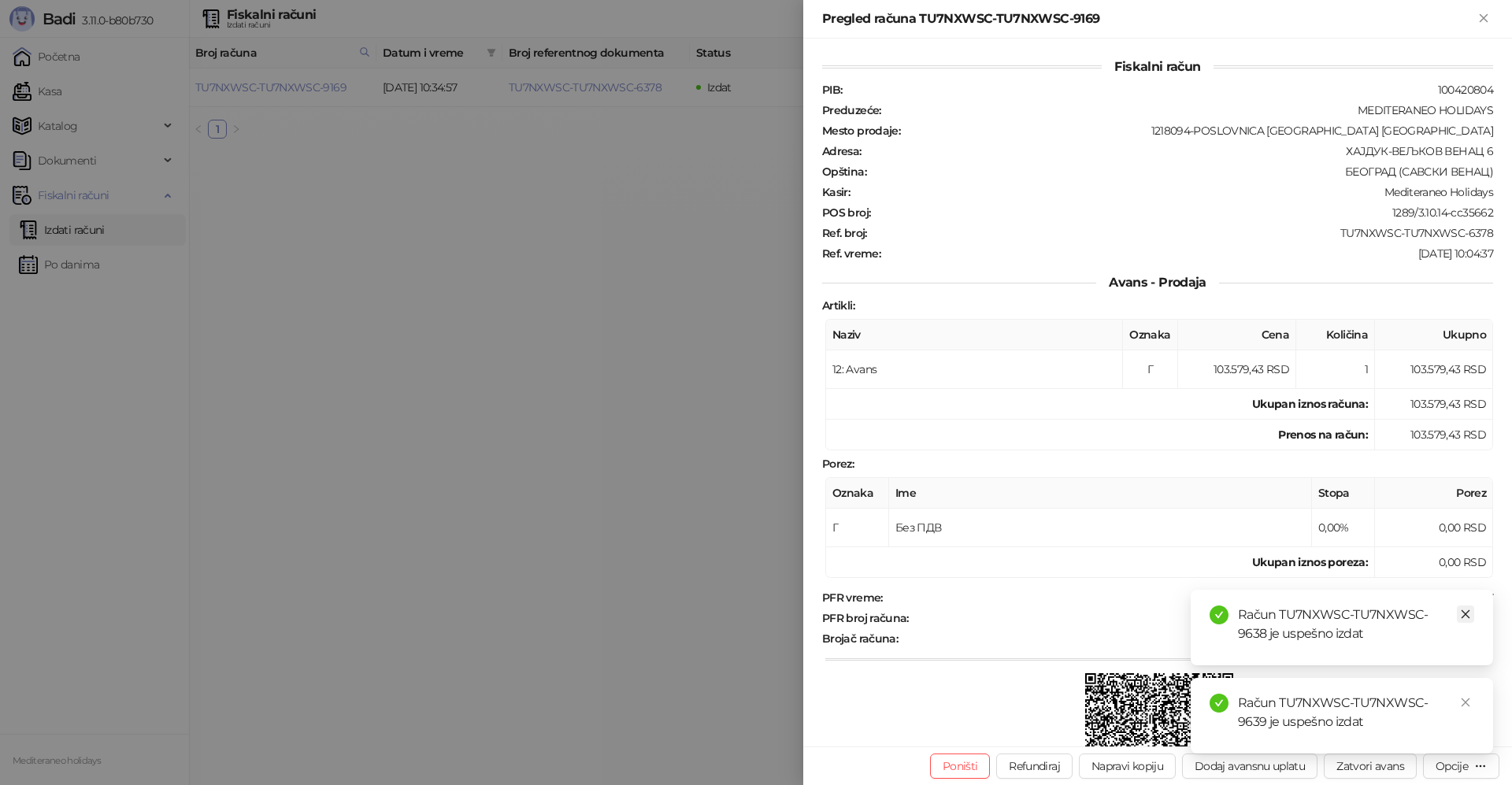
click at [1470, 619] on icon "close" at bounding box center [1465, 614] width 11 height 11
click at [1469, 705] on icon "close" at bounding box center [1465, 702] width 11 height 11
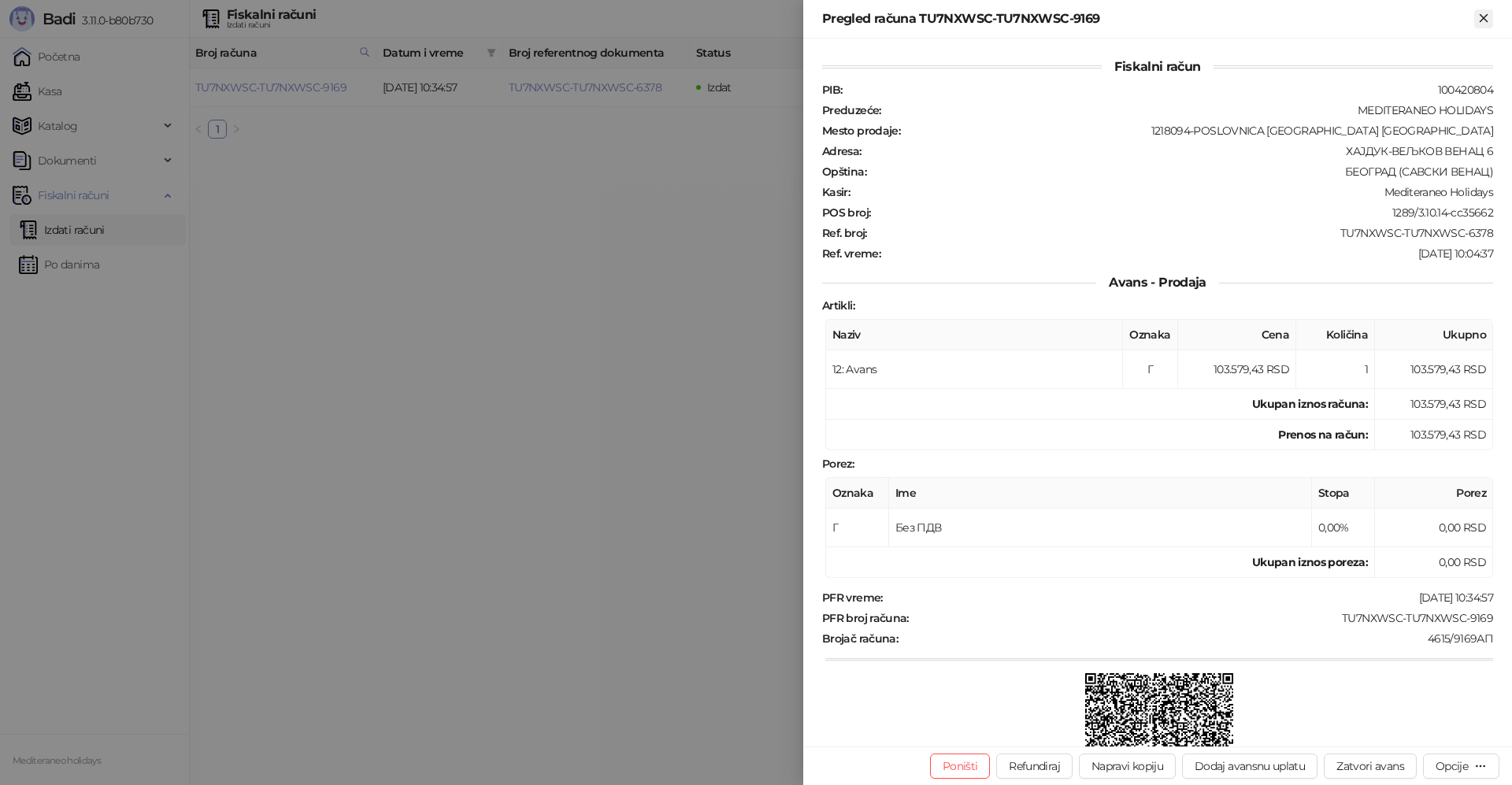
click at [1486, 22] on icon "Zatvori" at bounding box center [1483, 18] width 14 height 14
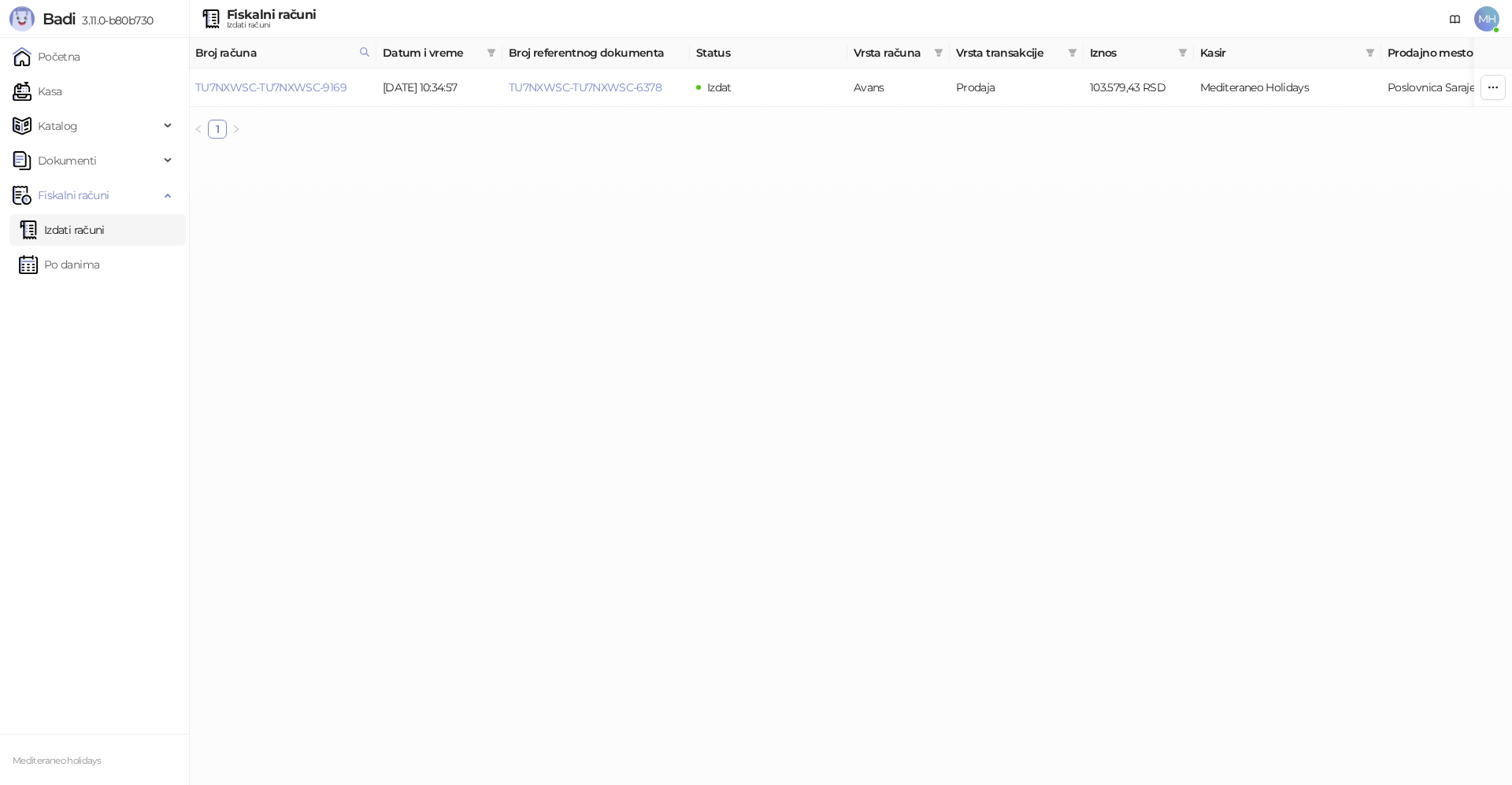
click at [101, 226] on link "Izdati računi" at bounding box center [61, 229] width 85 height 31
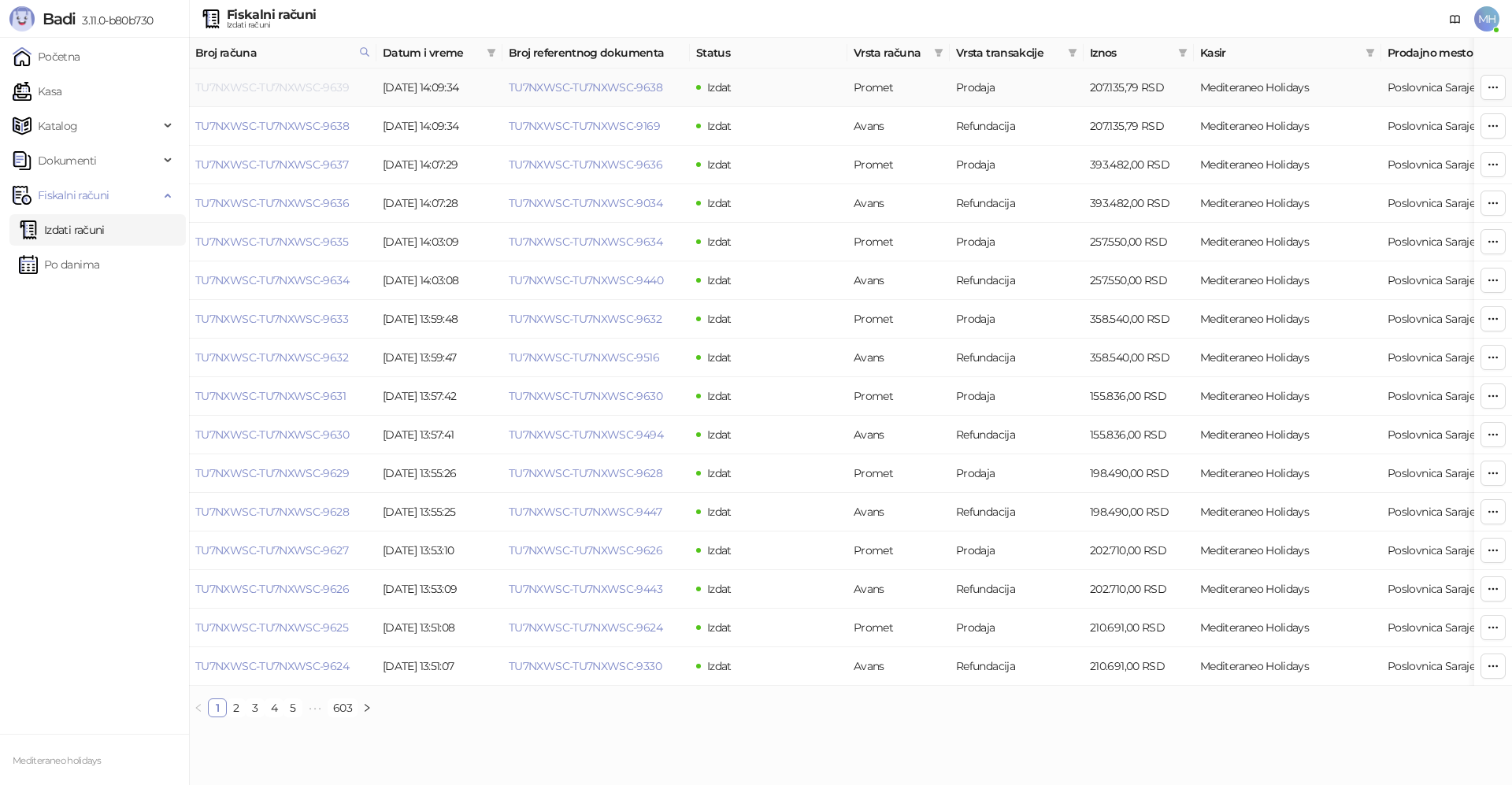
click at [334, 88] on link "TU7NXWSC-TU7NXWSC-9639" at bounding box center [271, 87] width 154 height 14
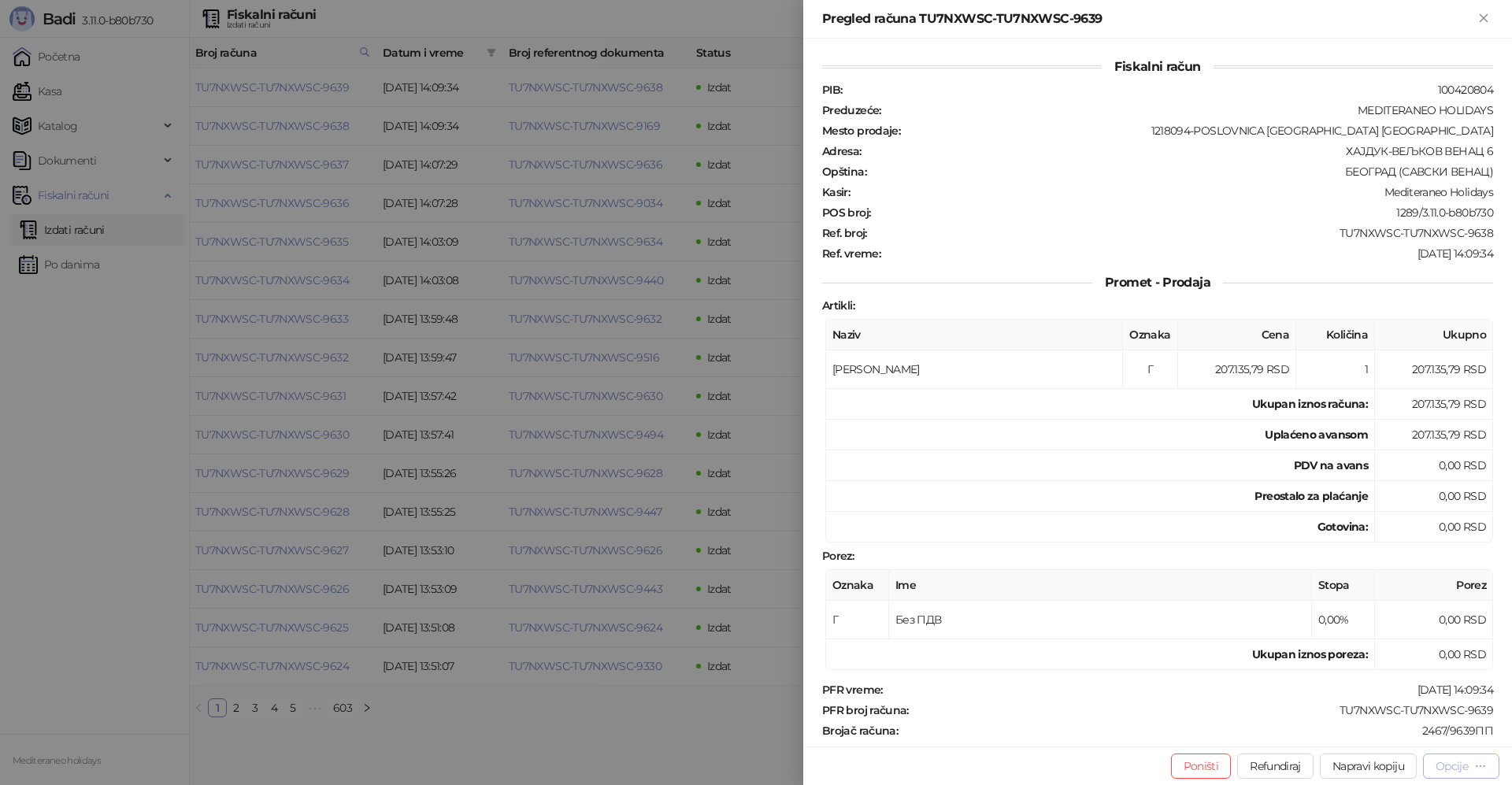
drag, startPoint x: 1464, startPoint y: 767, endPoint x: 1484, endPoint y: 773, distance: 20.9
click at [1464, 766] on div "Opcije" at bounding box center [1452, 766] width 32 height 14
click at [1379, 728] on span "Preuzmi u PDF formatu" at bounding box center [1406, 735] width 162 height 17
drag, startPoint x: 1489, startPoint y: 15, endPoint x: 1153, endPoint y: 274, distance: 424.2
click at [1489, 16] on icon "Zatvori" at bounding box center [1483, 18] width 14 height 14
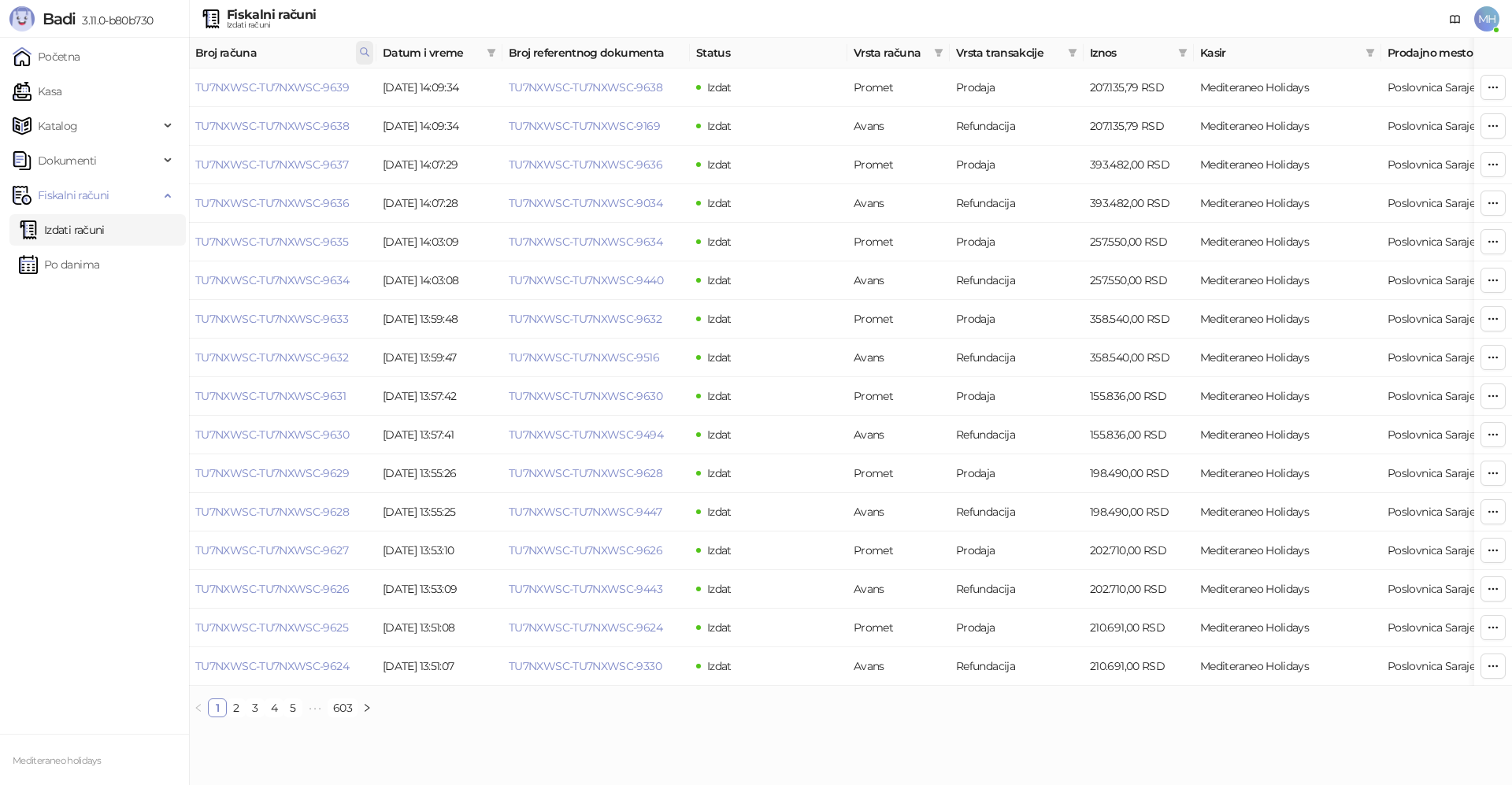
click at [366, 45] on span at bounding box center [364, 53] width 17 height 23
drag, startPoint x: 290, startPoint y: 86, endPoint x: 117, endPoint y: 87, distance: 173.0
click at [116, 88] on body "Badi 3.11.0-b80b730 Početna Kasa Katalog Dokumenti Fiskalni računi Izdati račun…" at bounding box center [756, 365] width 1512 height 730
type input "****"
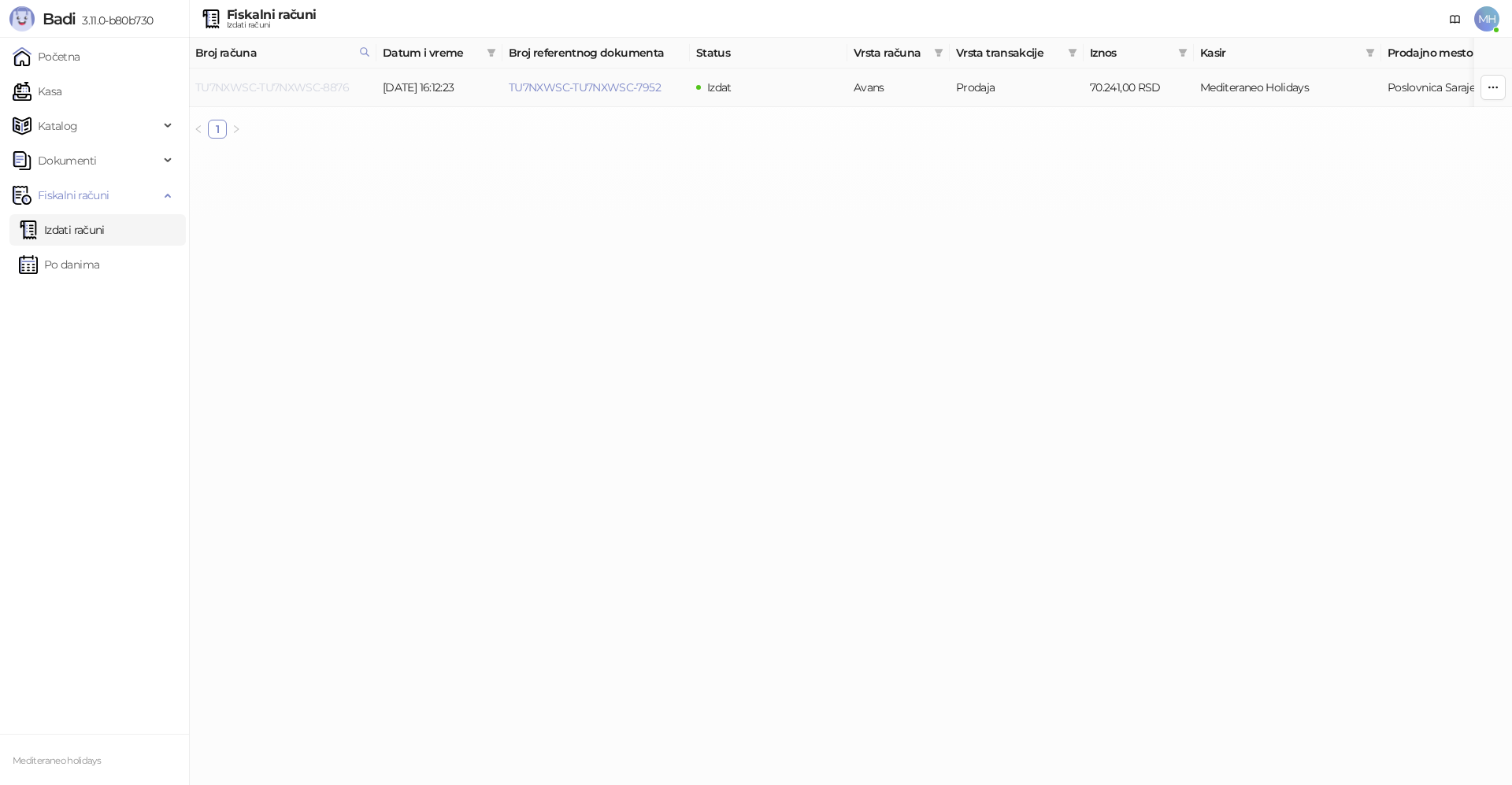
click at [334, 84] on link "TU7NXWSC-TU7NXWSC-8876" at bounding box center [271, 87] width 154 height 14
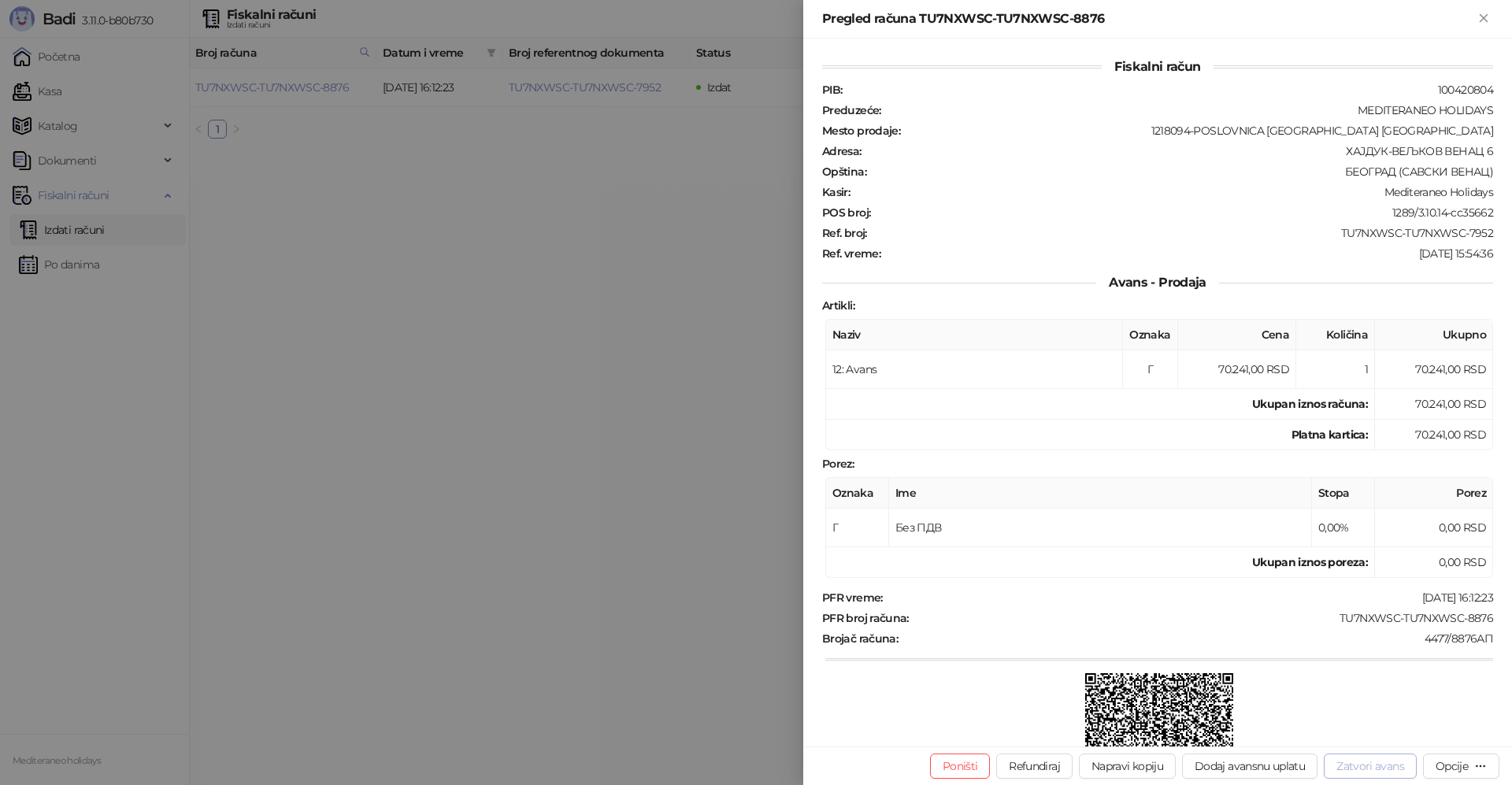
click at [1376, 761] on button "Zatvori avans" at bounding box center [1370, 766] width 93 height 25
type input "**********"
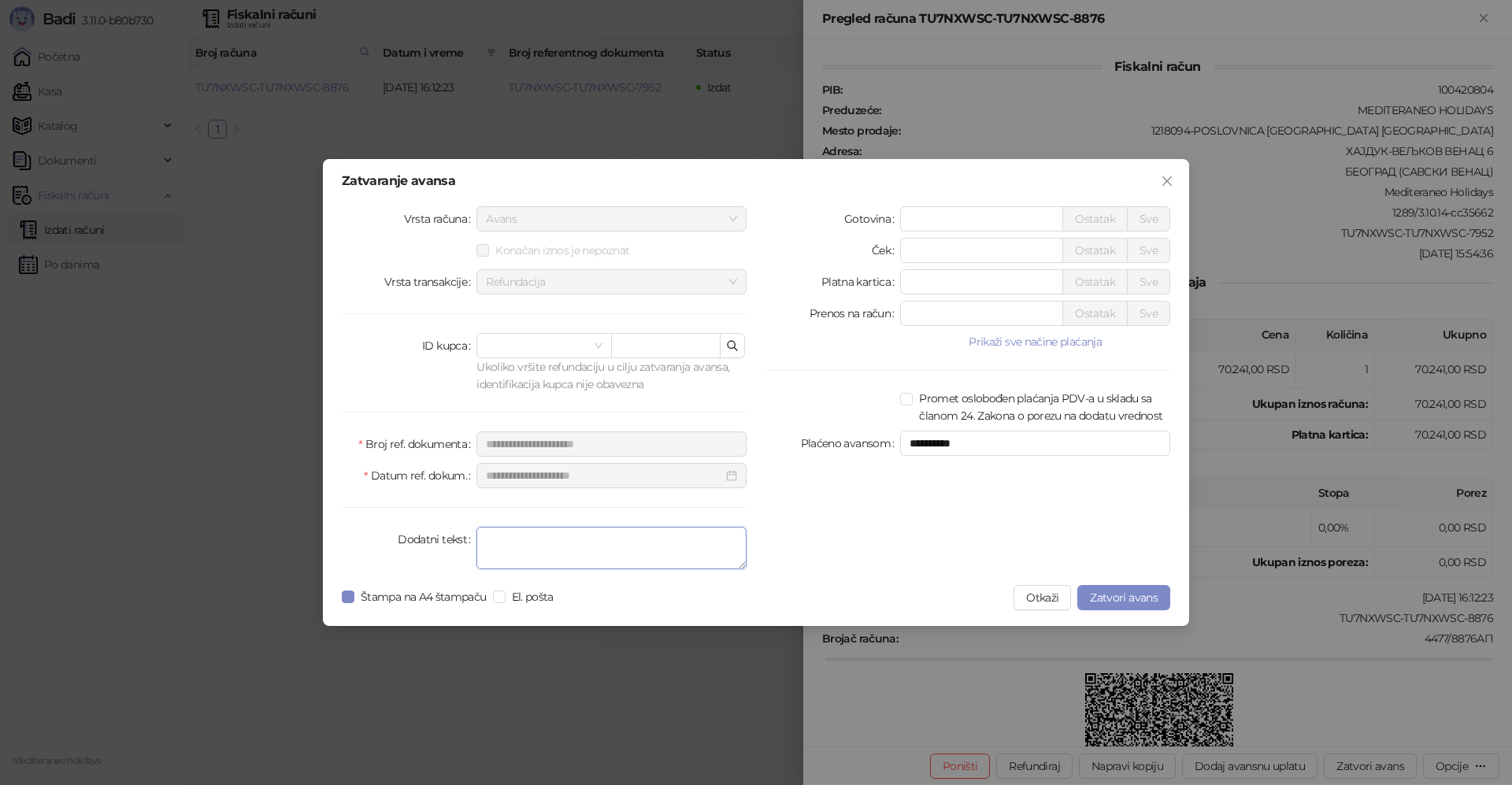
click at [641, 558] on textarea "Dodatni tekst" at bounding box center [611, 548] width 270 height 42
type textarea "*******"
click at [342, 596] on div "**********" at bounding box center [756, 392] width 867 height 467
click at [1127, 599] on span "Zatvori avans" at bounding box center [1123, 598] width 67 height 14
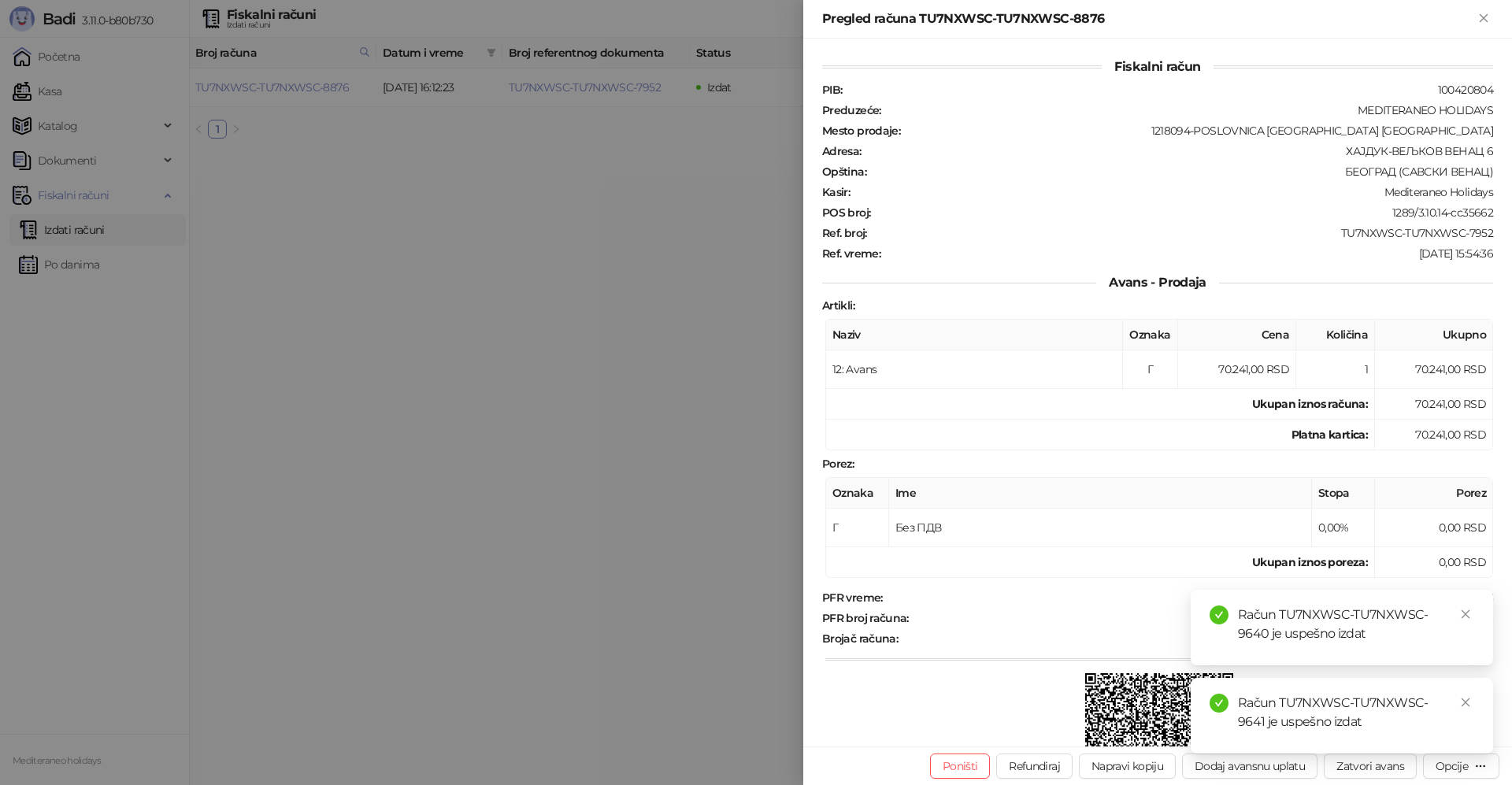
drag, startPoint x: 1468, startPoint y: 616, endPoint x: 1469, endPoint y: 683, distance: 67.0
click at [1468, 618] on icon "close" at bounding box center [1465, 614] width 11 height 11
drag, startPoint x: 1464, startPoint y: 702, endPoint x: 1511, endPoint y: 352, distance: 353.1
click at [1464, 697] on icon "close" at bounding box center [1465, 702] width 11 height 11
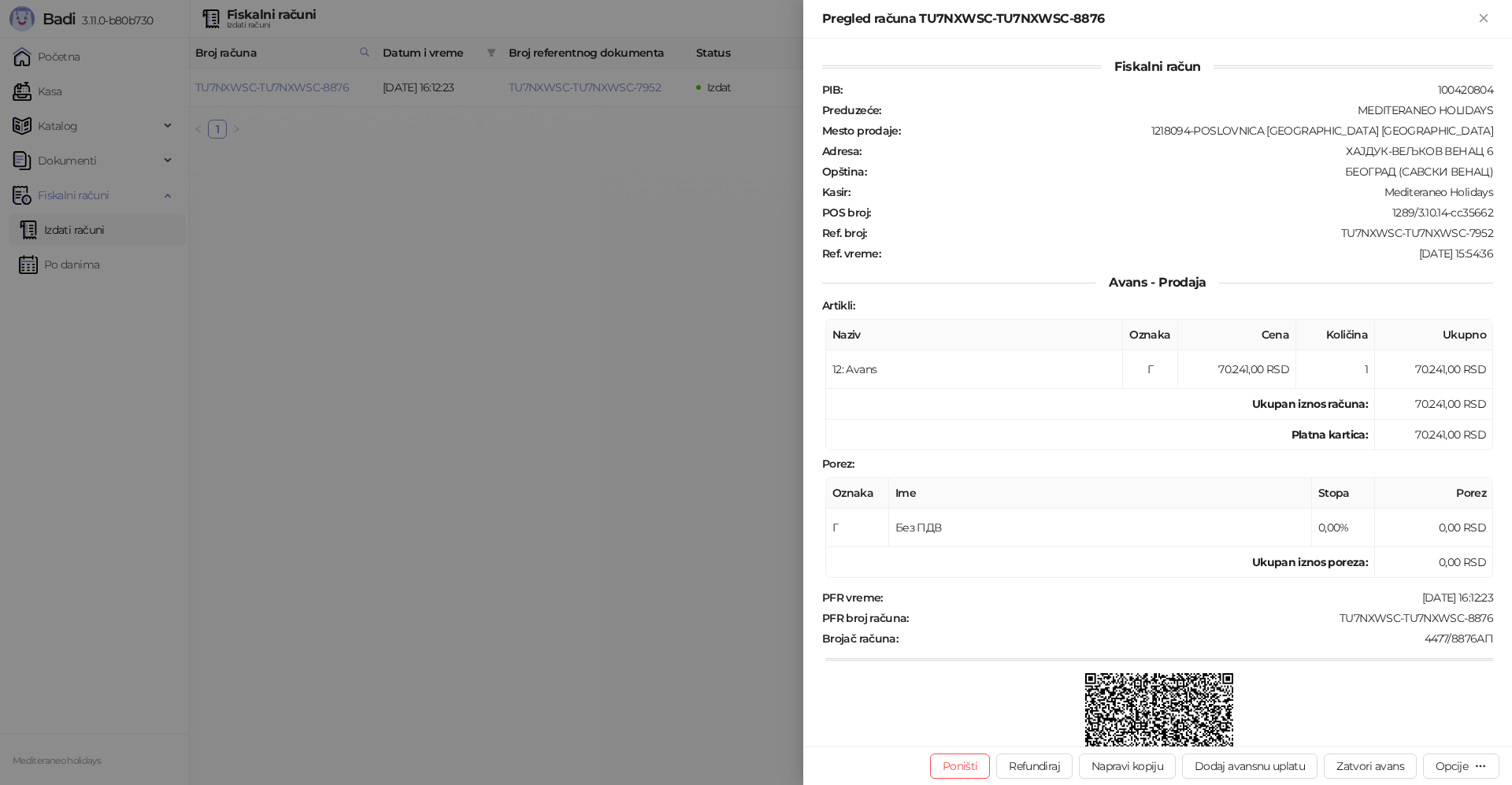
drag, startPoint x: 1488, startPoint y: 17, endPoint x: 1286, endPoint y: 79, distance: 211.3
click at [1486, 17] on icon "Zatvori" at bounding box center [1483, 18] width 14 height 14
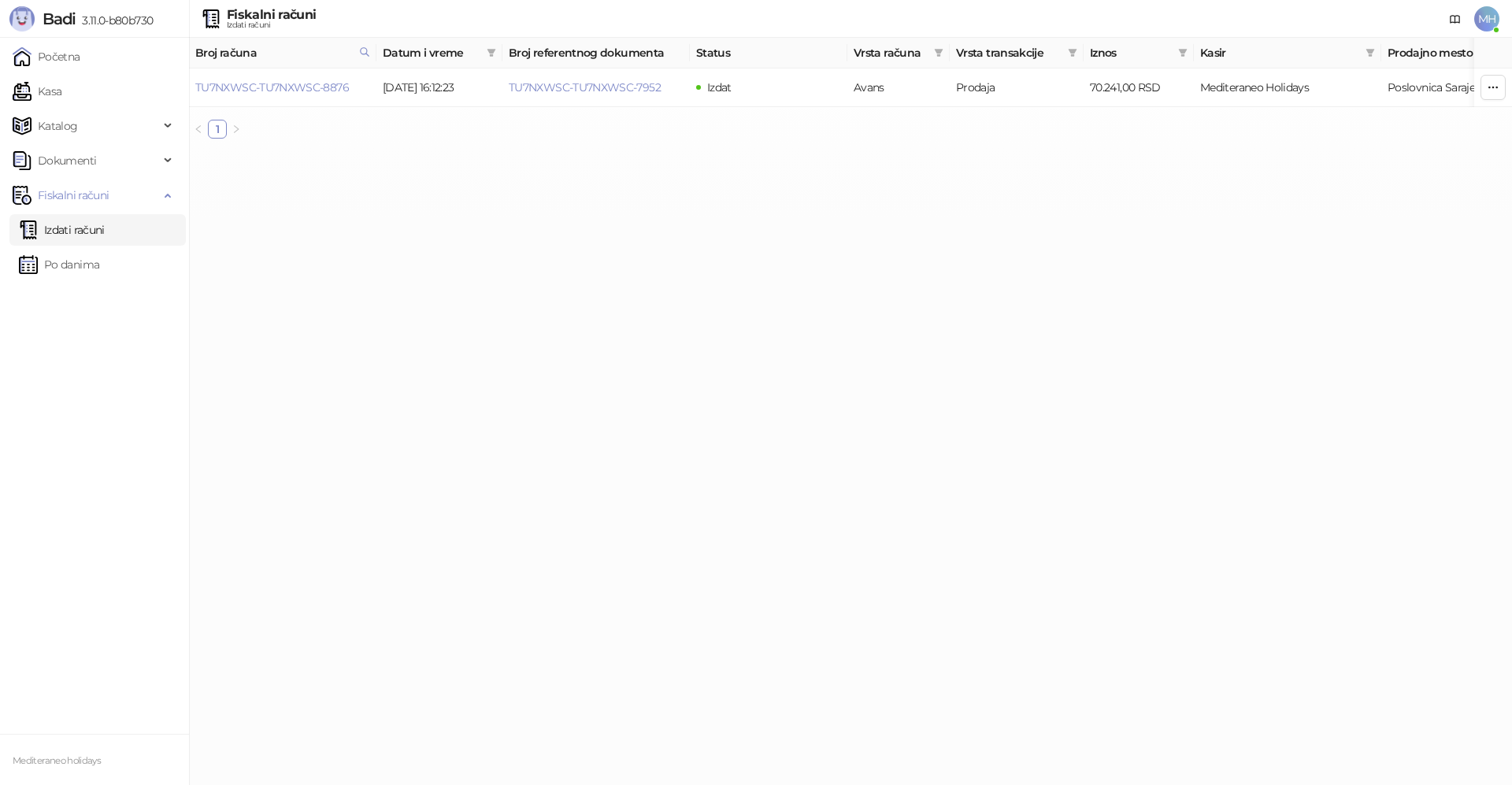
click at [93, 226] on link "Izdati računi" at bounding box center [61, 229] width 85 height 31
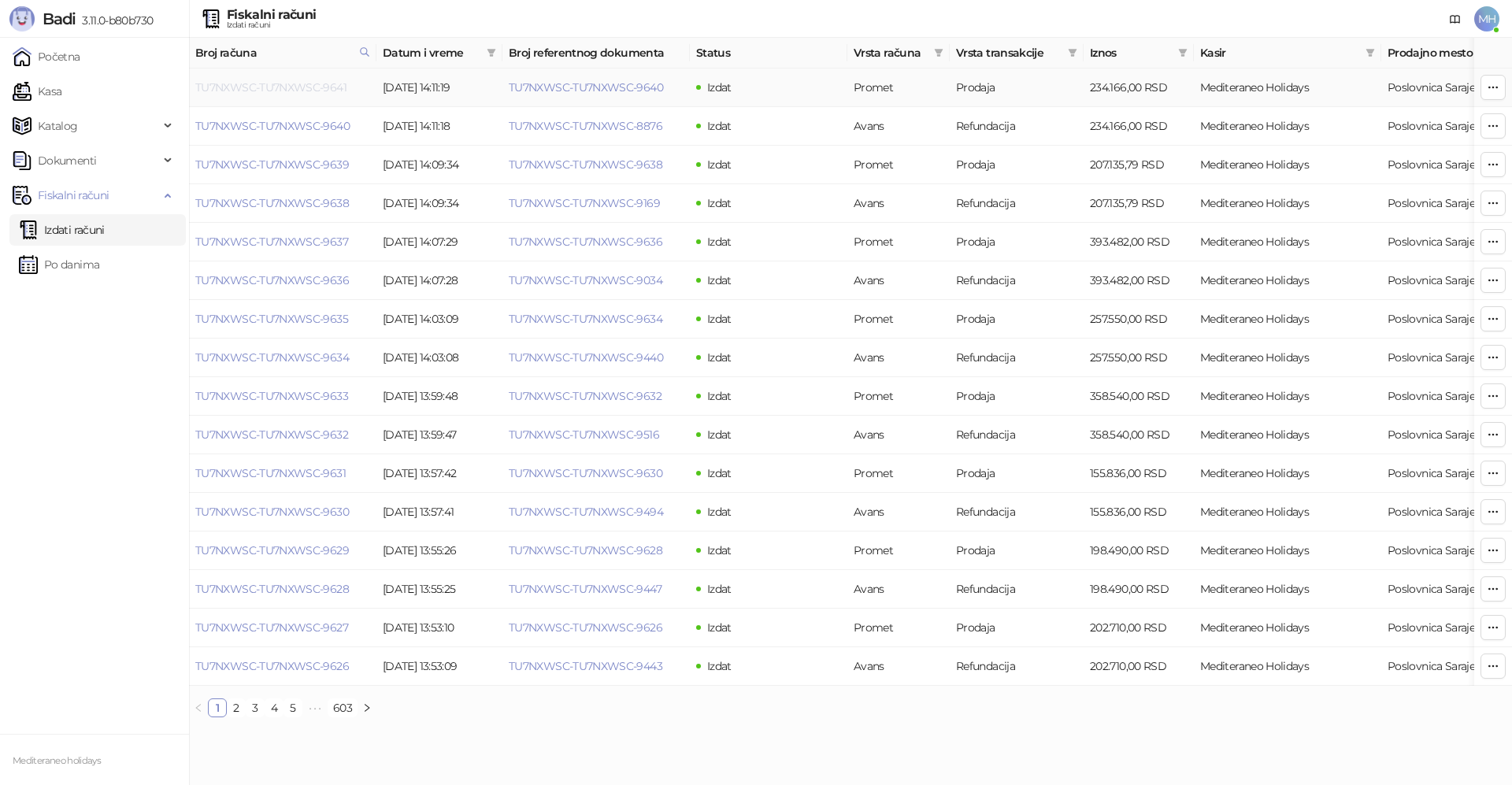
click at [259, 93] on link "TU7NXWSC-TU7NXWSC-9641" at bounding box center [271, 87] width 151 height 14
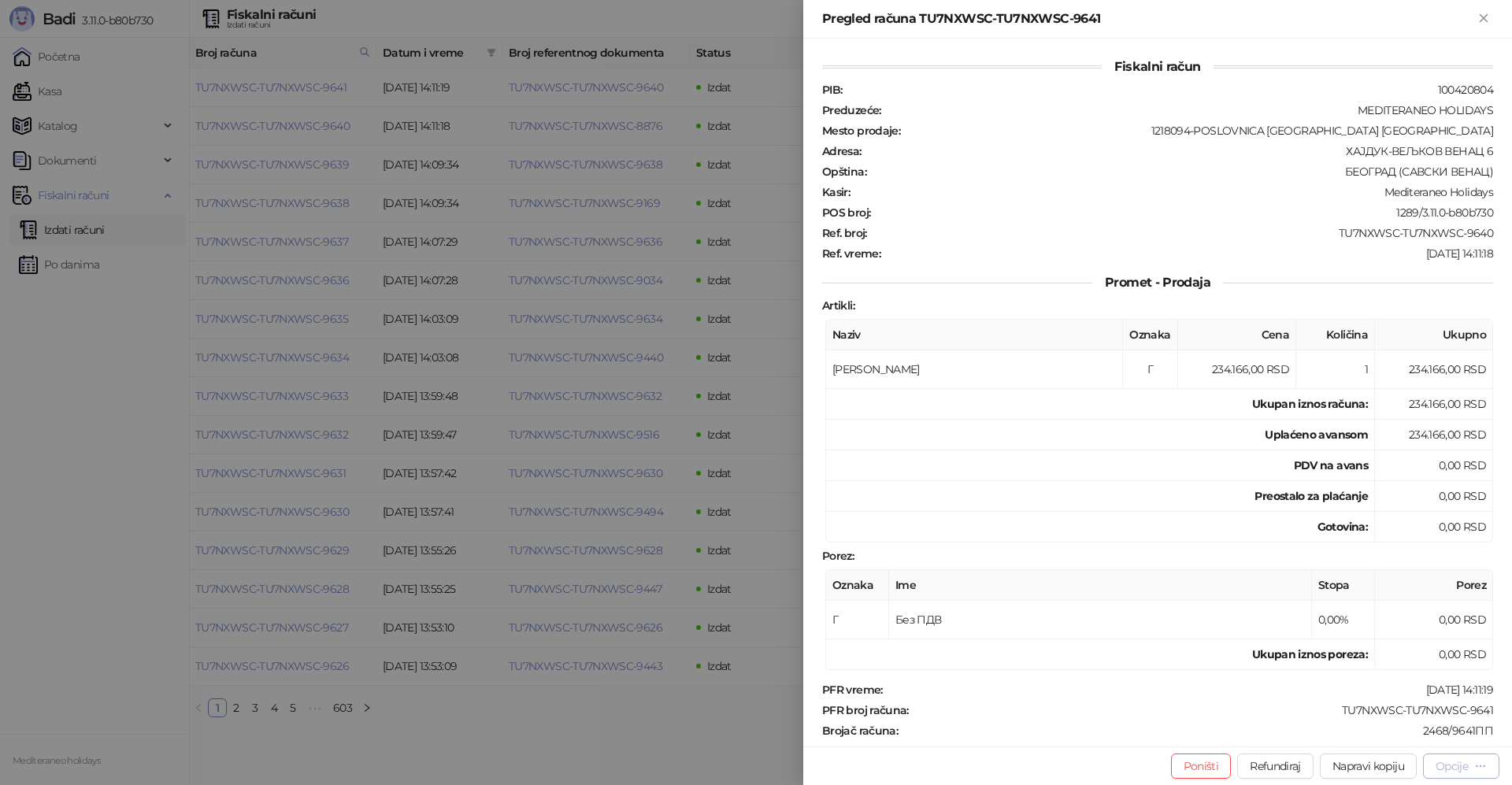
click at [1445, 765] on div "Opcije" at bounding box center [1452, 766] width 32 height 14
click at [1387, 733] on span "Preuzmi u PDF formatu" at bounding box center [1406, 735] width 162 height 17
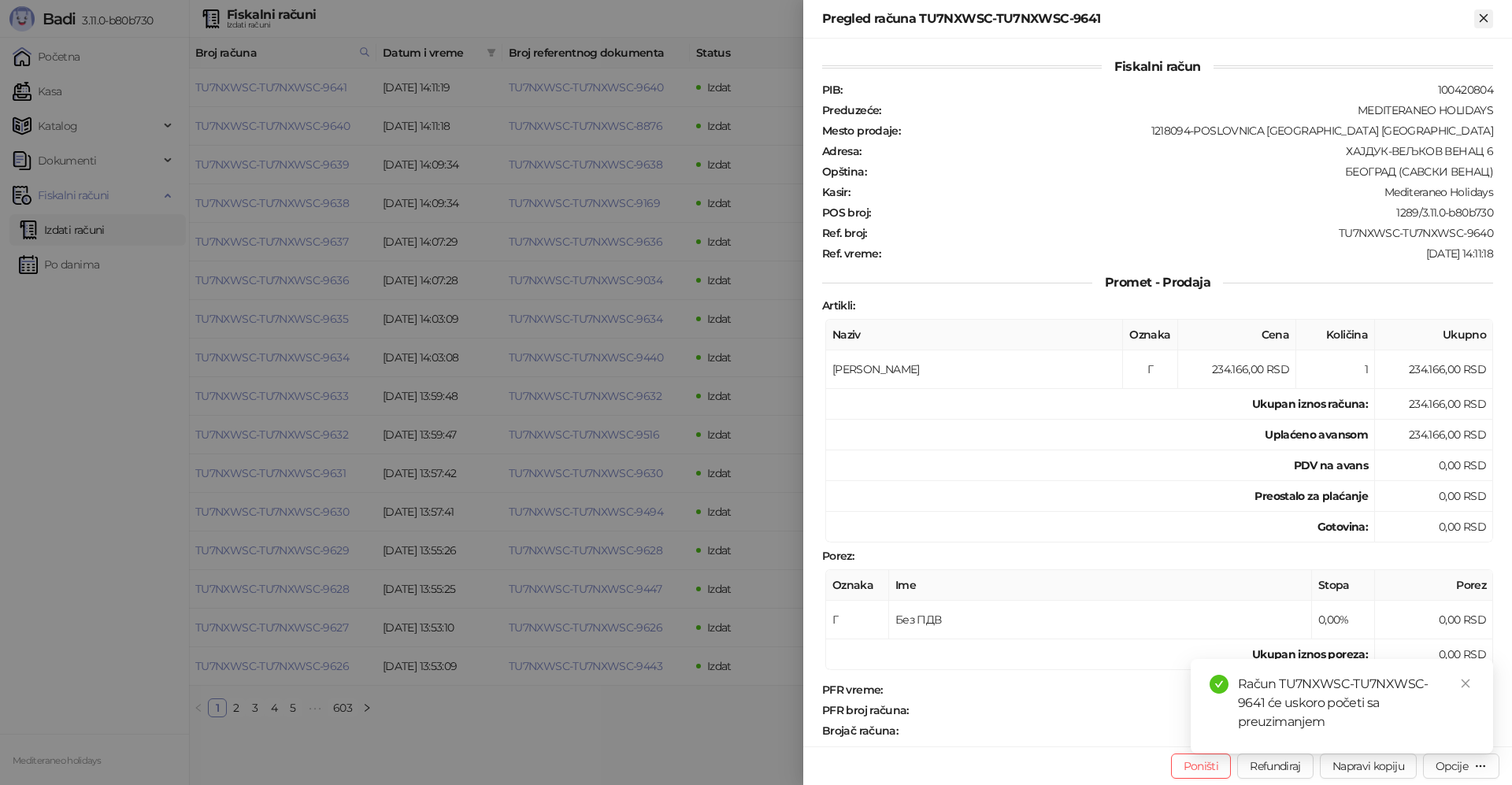
click at [1481, 19] on icon "Zatvori" at bounding box center [1483, 18] width 14 height 14
